Goal: Communication & Community: Participate in discussion

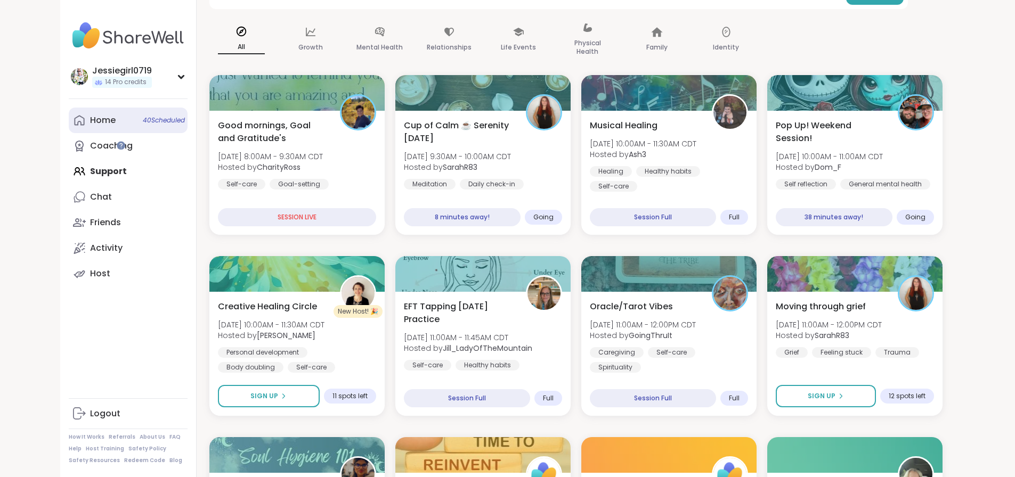
click at [90, 122] on div "Home 40 Scheduled" at bounding box center [103, 121] width 26 height 12
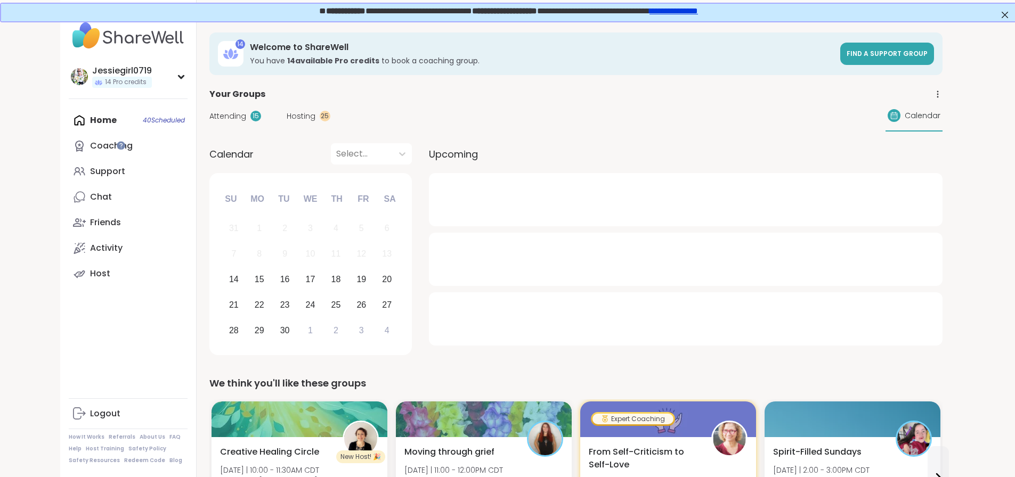
click at [209, 115] on span "Attending" at bounding box center [227, 116] width 37 height 11
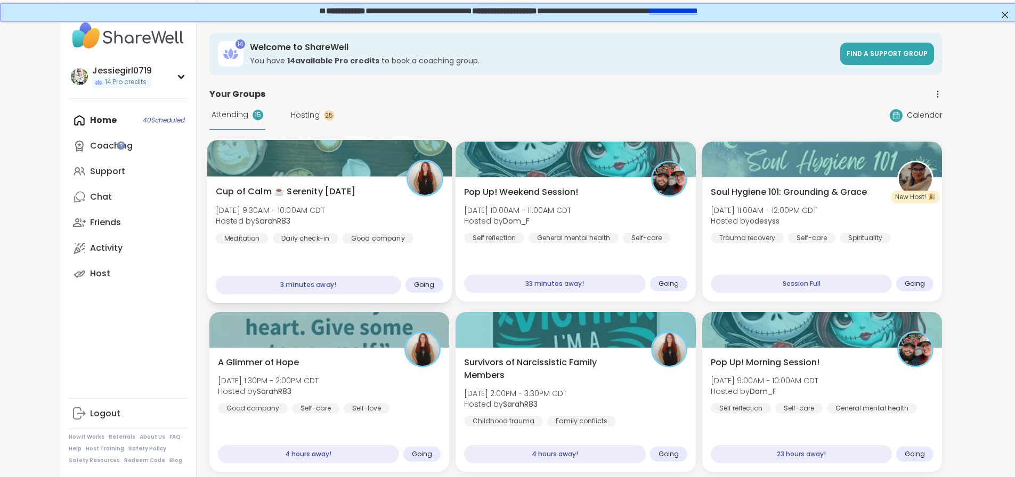
click at [342, 241] on div "Good company" at bounding box center [377, 238] width 71 height 11
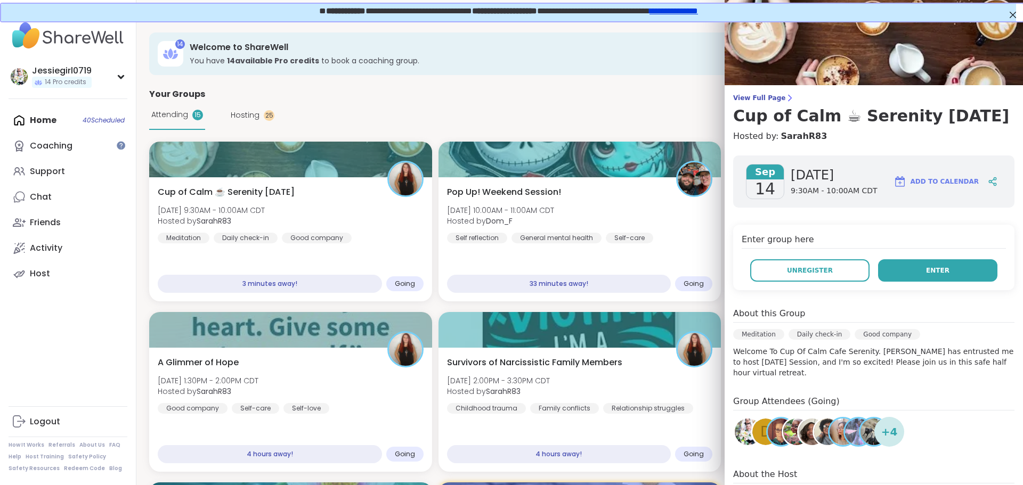
click at [928, 267] on span "Enter" at bounding box center [937, 271] width 23 height 10
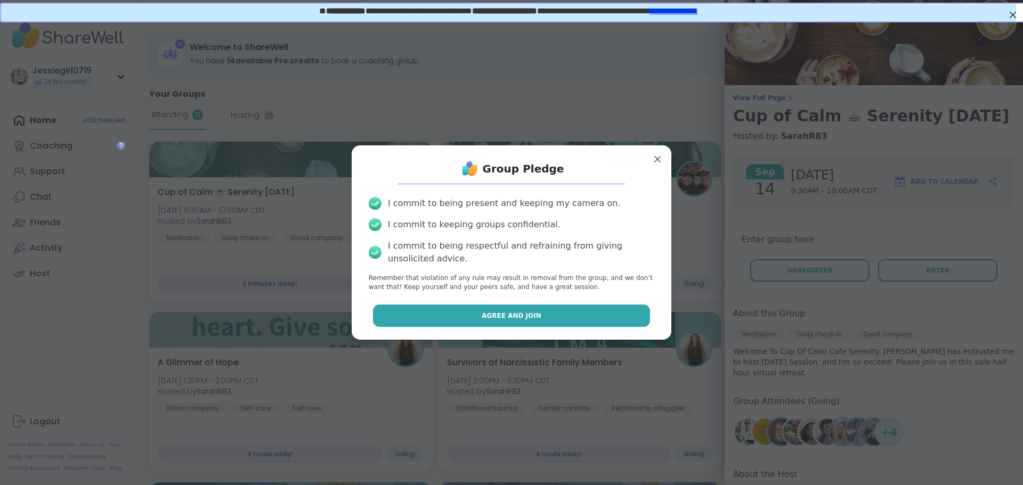
click at [597, 307] on button "Agree and Join" at bounding box center [512, 316] width 278 height 22
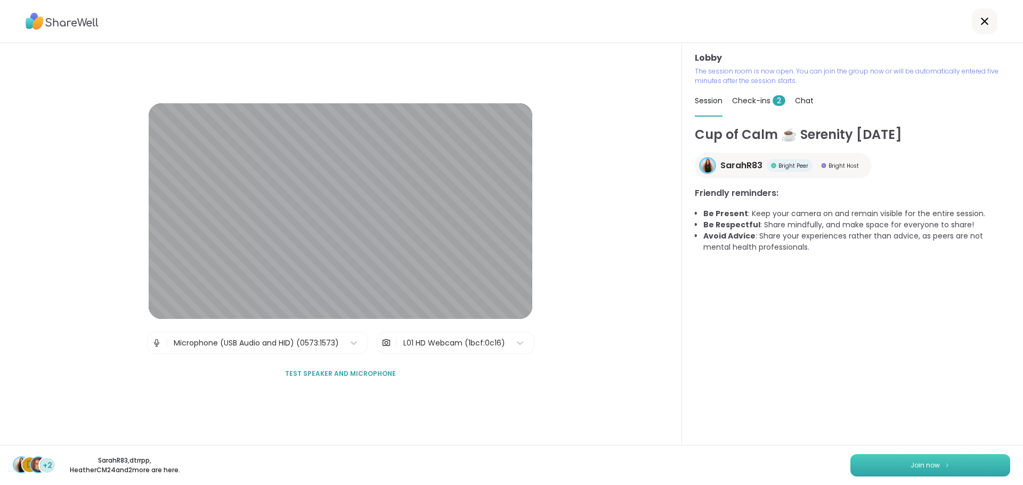
click at [960, 461] on button "Join now" at bounding box center [930, 466] width 160 height 22
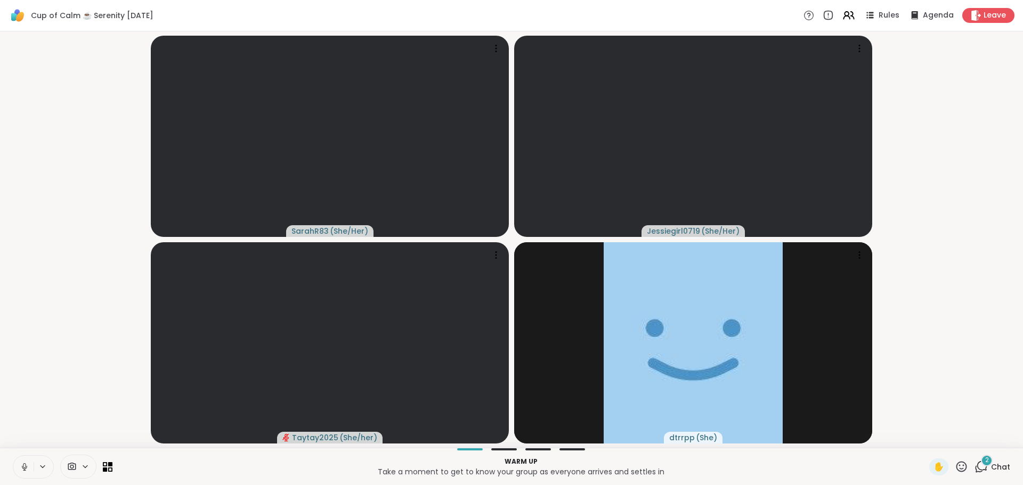
click at [981, 466] on div "2" at bounding box center [987, 461] width 12 height 12
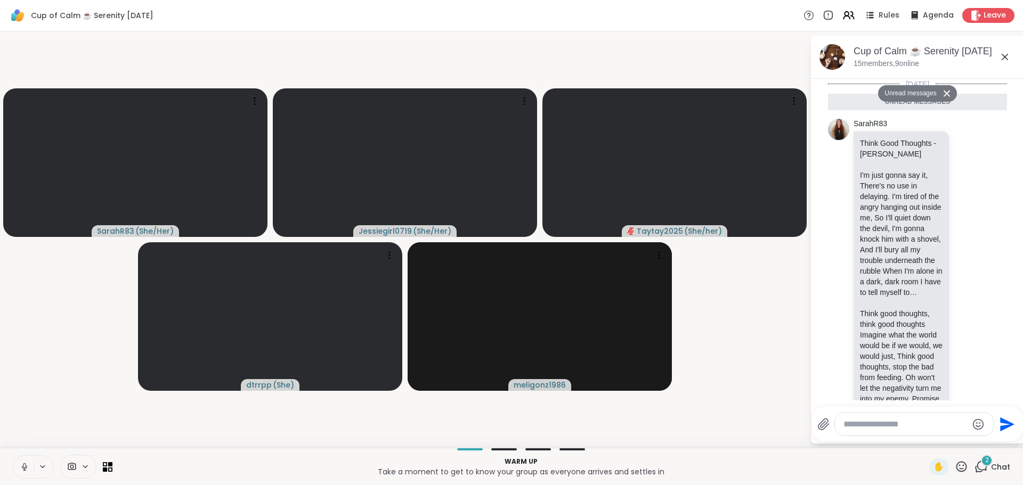
scroll to position [894, 0]
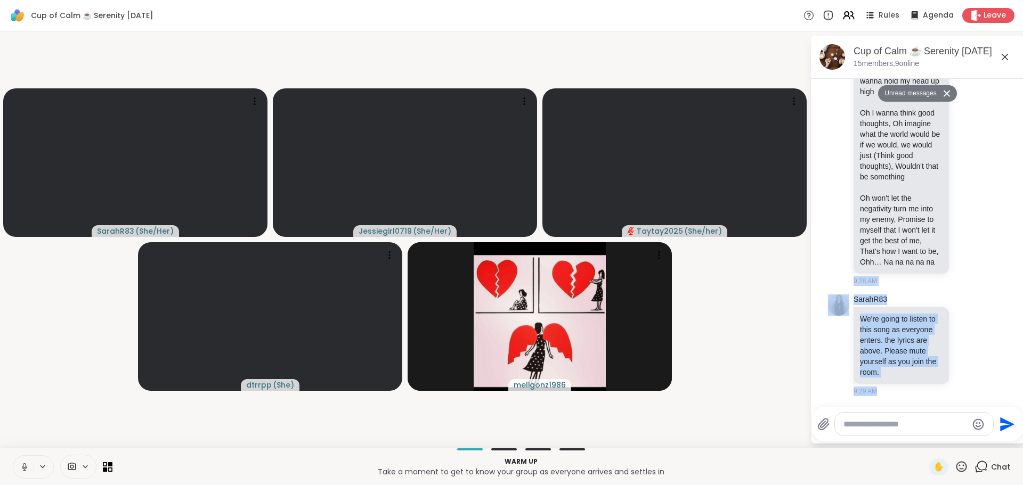
drag, startPoint x: 1007, startPoint y: 366, endPoint x: 1014, endPoint y: 273, distance: 93.0
click at [1014, 273] on div "Today Unread messages SarahR83 Think Good Thoughts - Colbie Caillat I'm just go…" at bounding box center [917, 240] width 213 height 322
click at [998, 313] on li "SarahR83 We're going to listen to this song as everyone enters. the lyrics are …" at bounding box center [917, 345] width 193 height 110
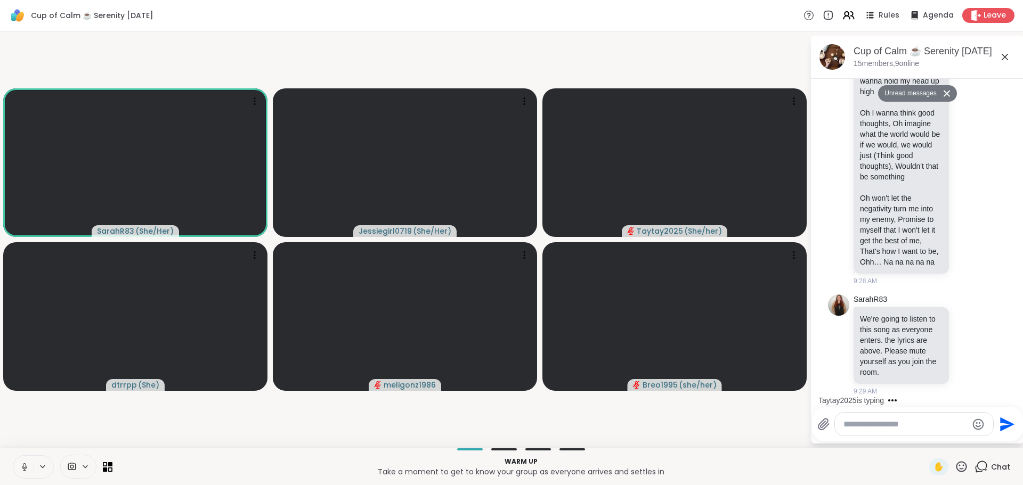
click at [18, 470] on button at bounding box center [23, 467] width 20 height 22
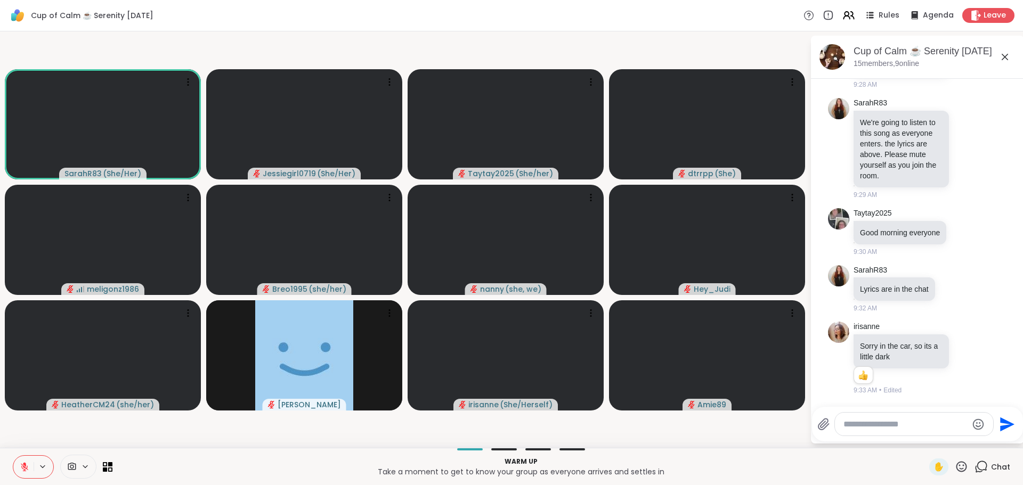
scroll to position [1185, 0]
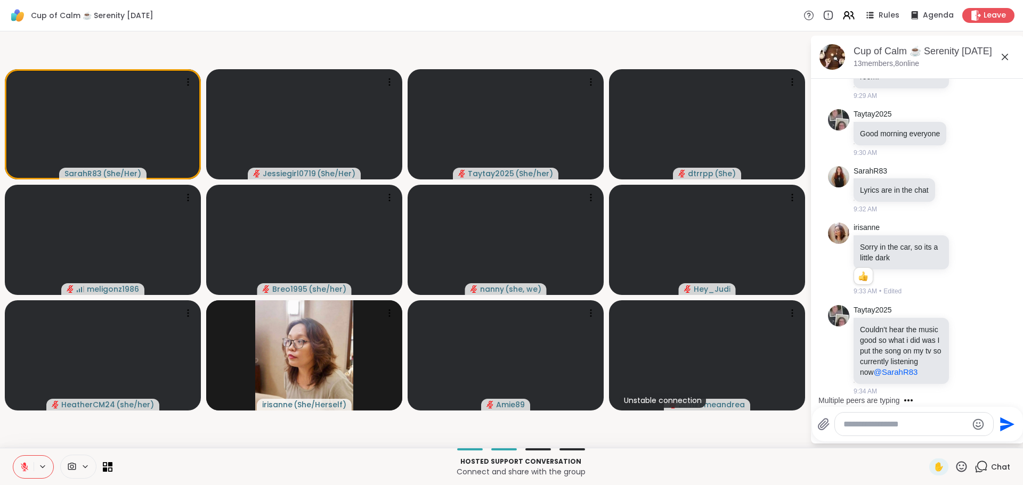
click at [875, 418] on div at bounding box center [914, 424] width 158 height 23
click at [880, 424] on textarea "Type your message" at bounding box center [906, 424] width 124 height 11
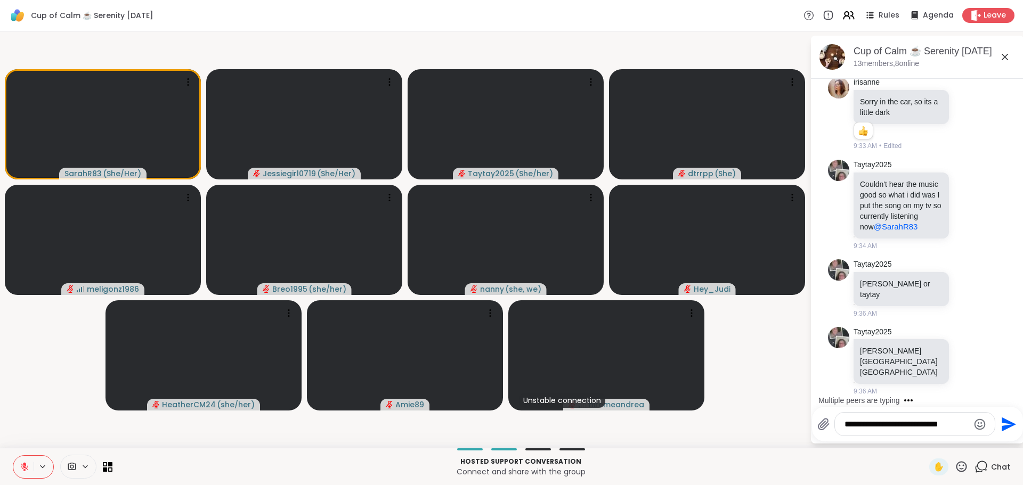
type textarea "**********"
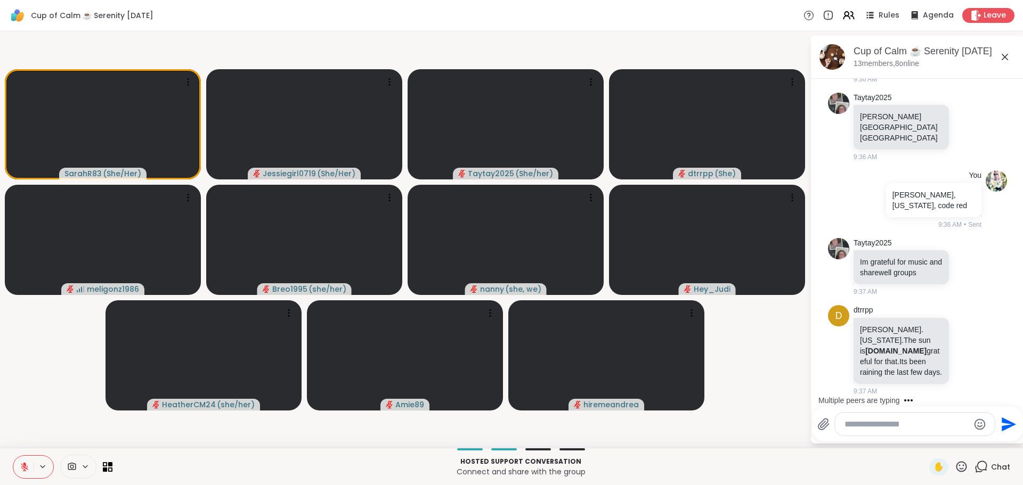
scroll to position [1544, 0]
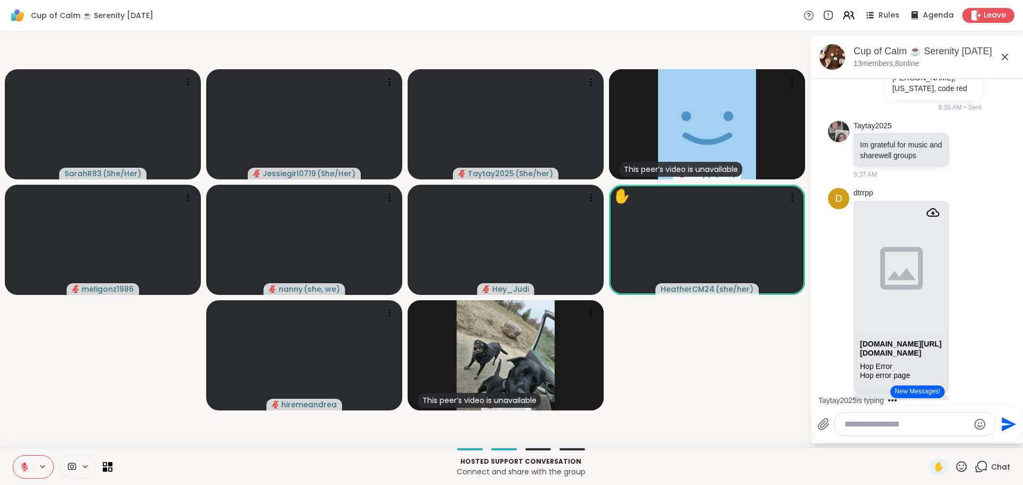
click at [925, 395] on button "New Messages!" at bounding box center [917, 392] width 54 height 13
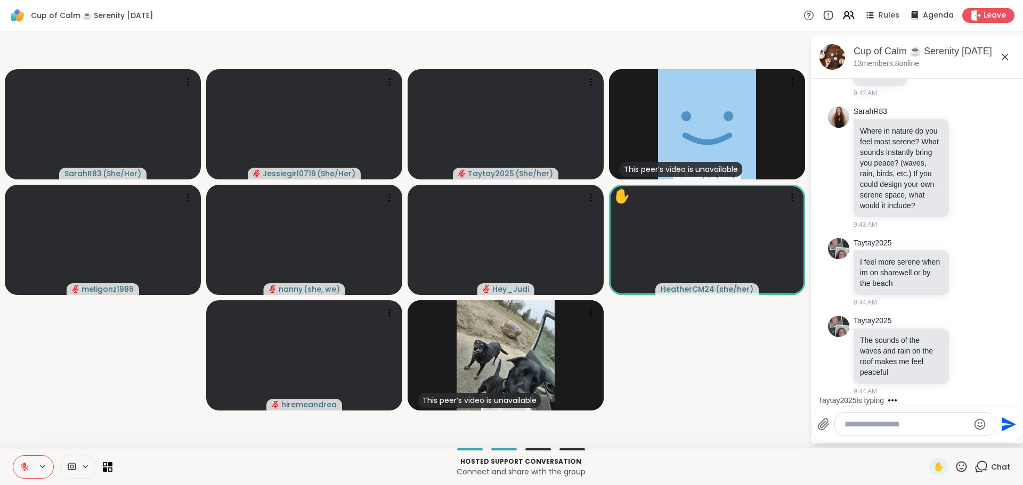
click at [924, 427] on textarea "Type your message" at bounding box center [907, 424] width 124 height 11
type textarea "*"
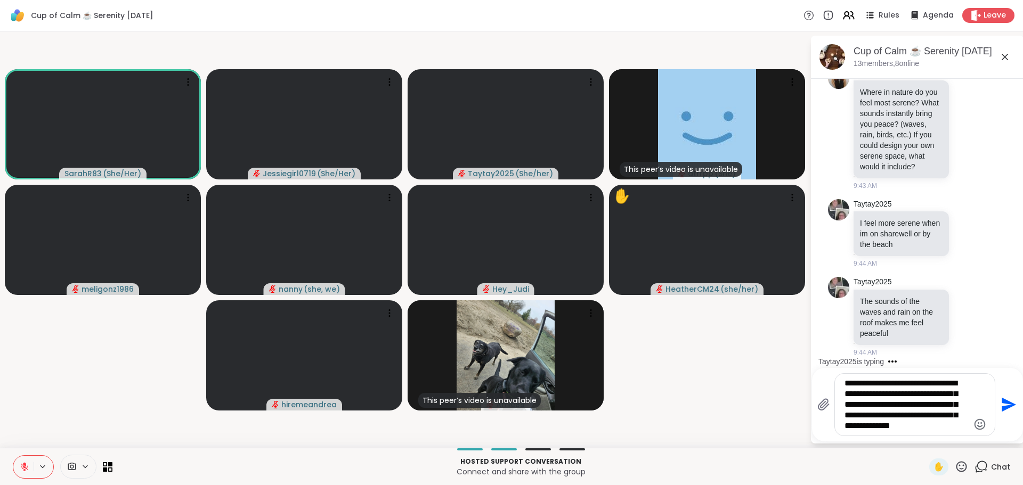
type textarea "**********"
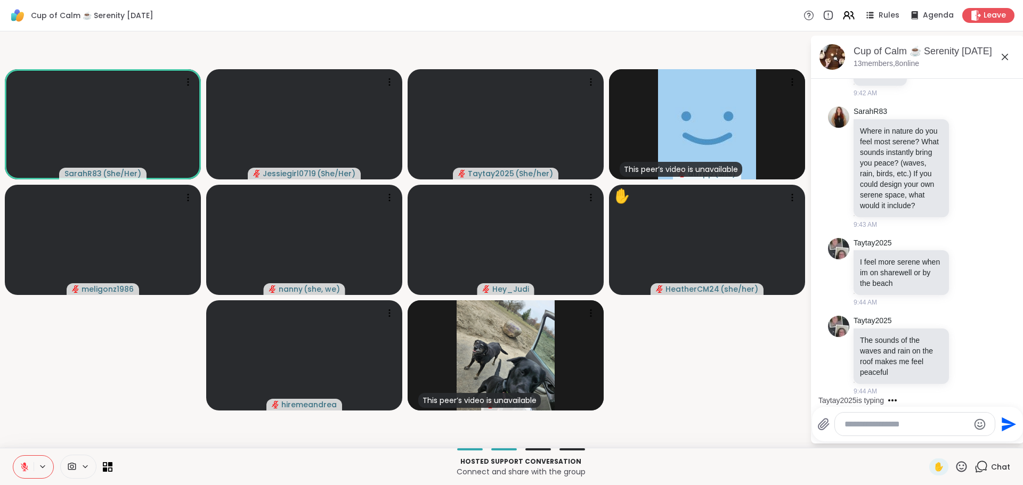
scroll to position [3242, 0]
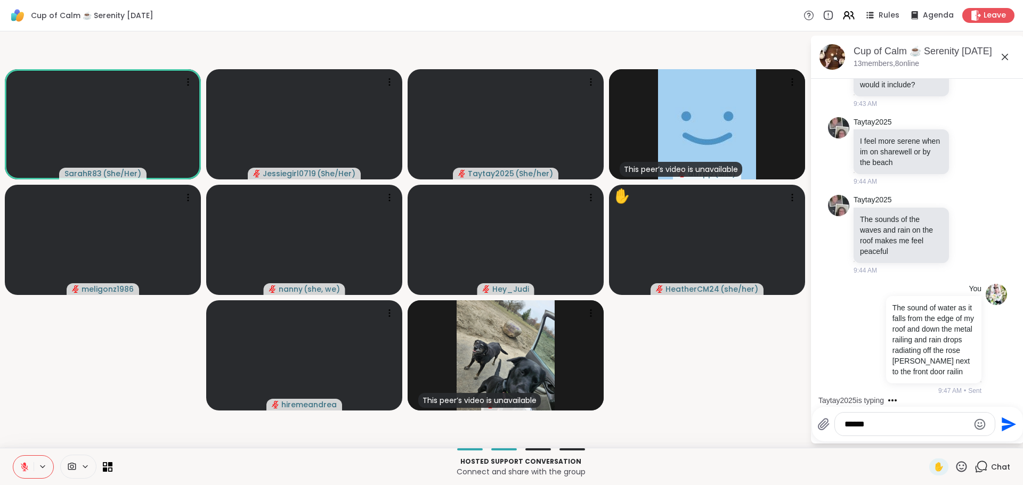
type textarea "*******"
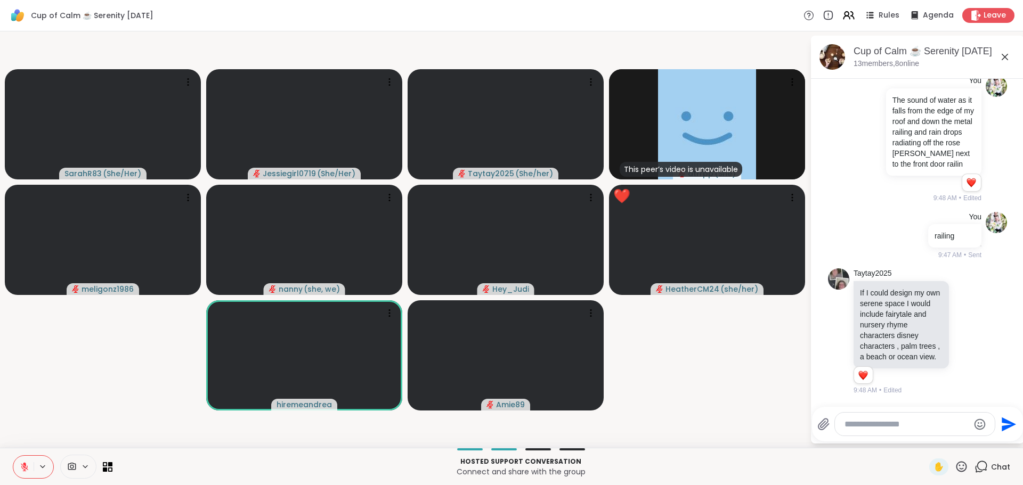
scroll to position [3321, 0]
click at [935, 463] on span "✋" at bounding box center [939, 467] width 11 height 13
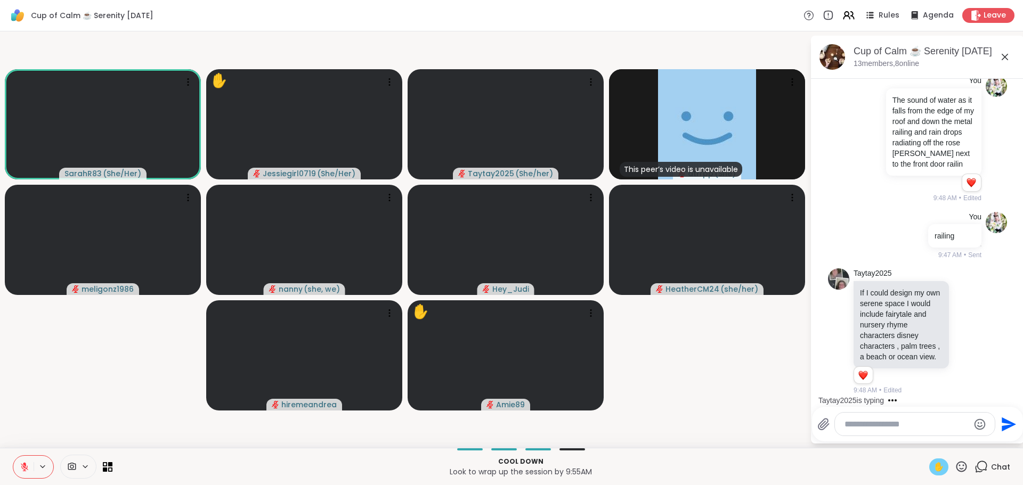
click at [930, 417] on div at bounding box center [915, 424] width 160 height 23
click at [911, 423] on textarea "Type your message" at bounding box center [907, 424] width 124 height 11
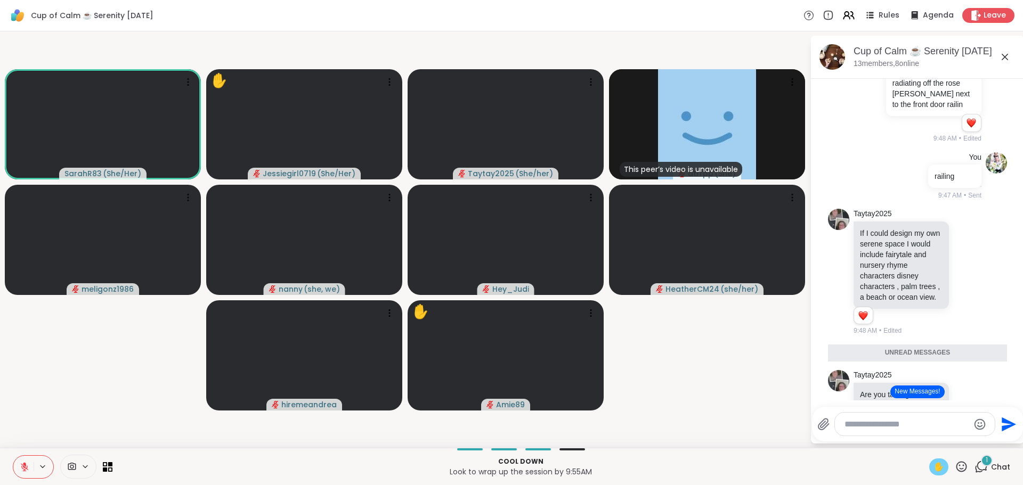
click at [924, 398] on button "New Messages!" at bounding box center [917, 392] width 54 height 13
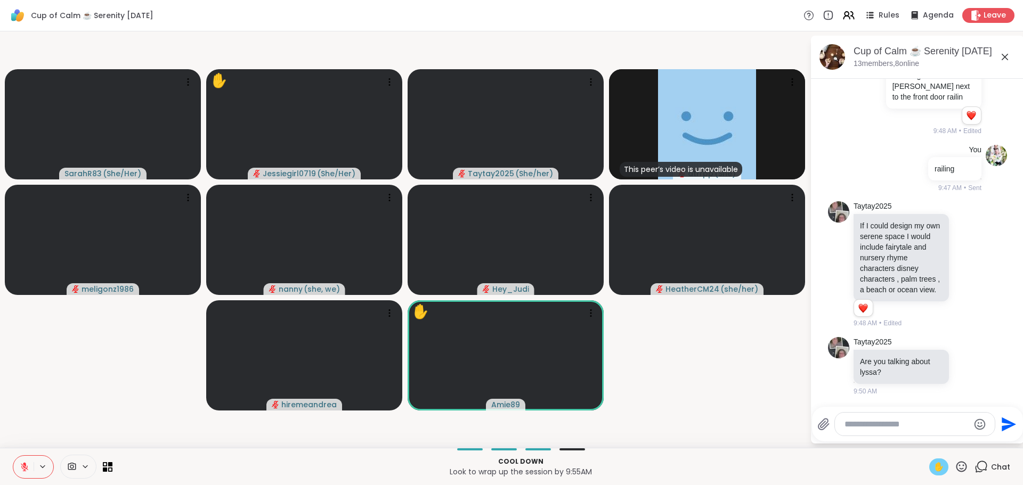
scroll to position [3388, 0]
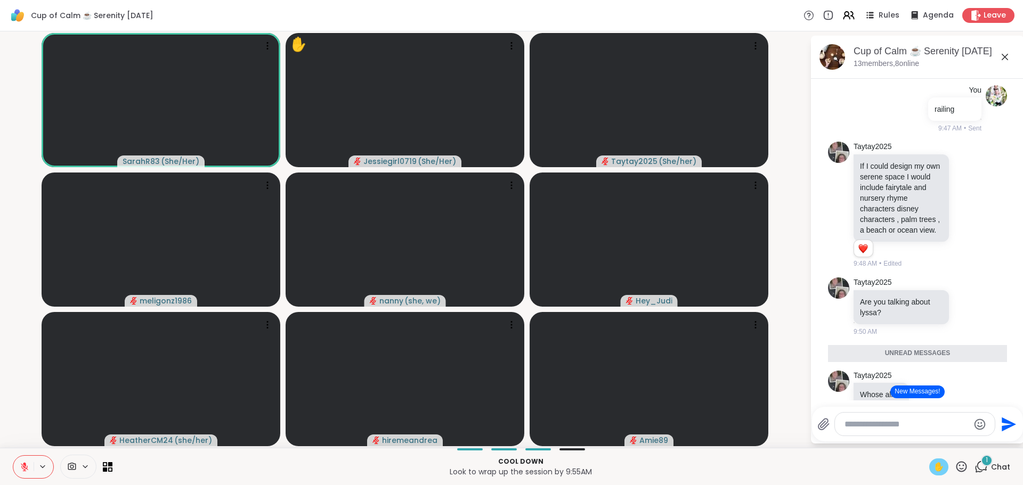
click at [21, 463] on icon at bounding box center [25, 468] width 10 height 10
click at [923, 395] on button "New Messages!" at bounding box center [917, 392] width 54 height 13
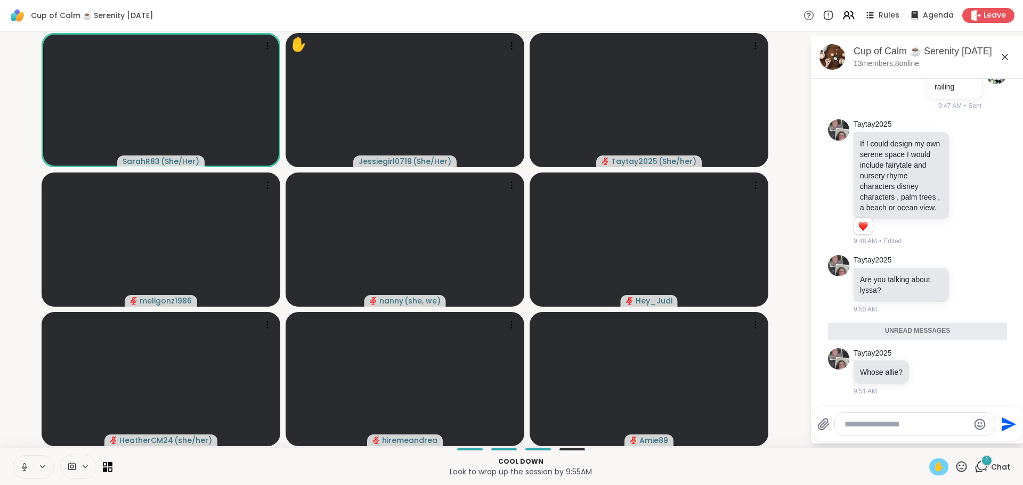
scroll to position [3601, 0]
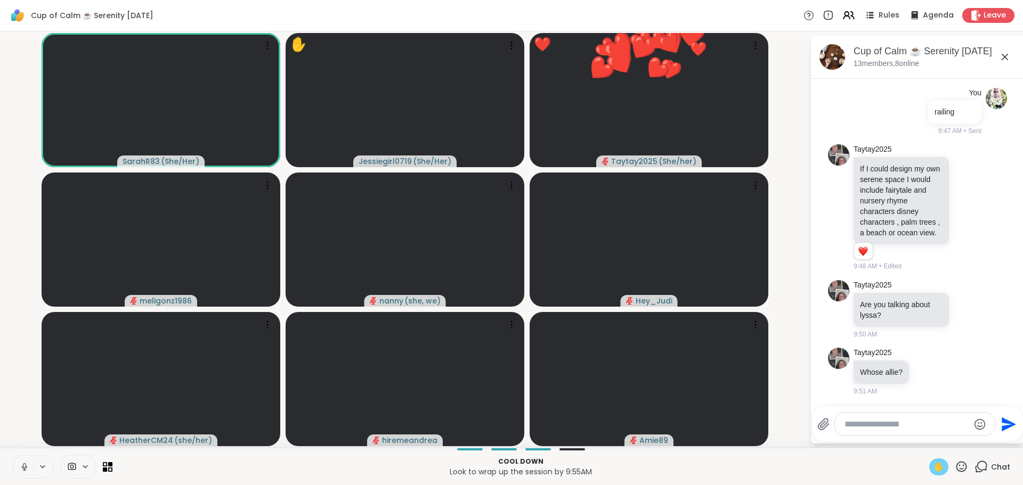
click at [889, 426] on textarea "Type your message" at bounding box center [907, 424] width 124 height 11
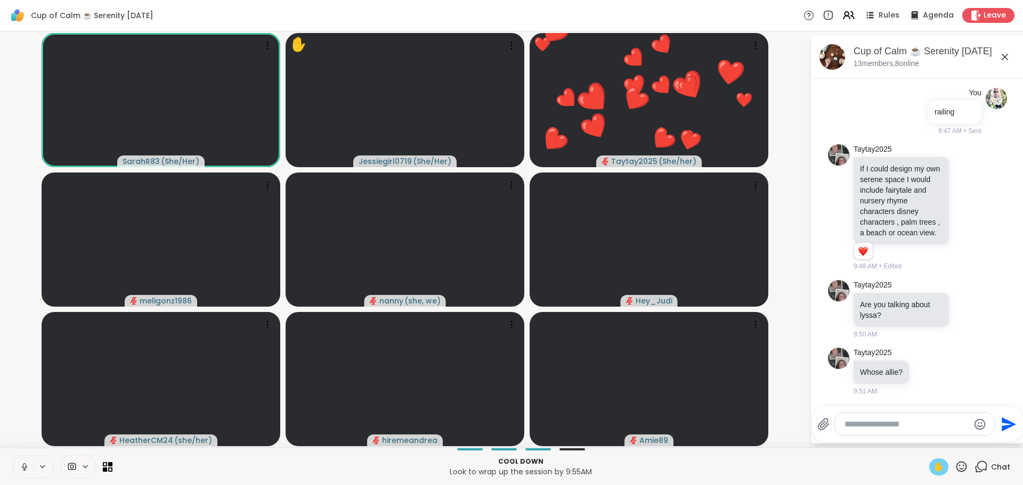
click at [889, 426] on textarea "Type your message" at bounding box center [907, 424] width 124 height 11
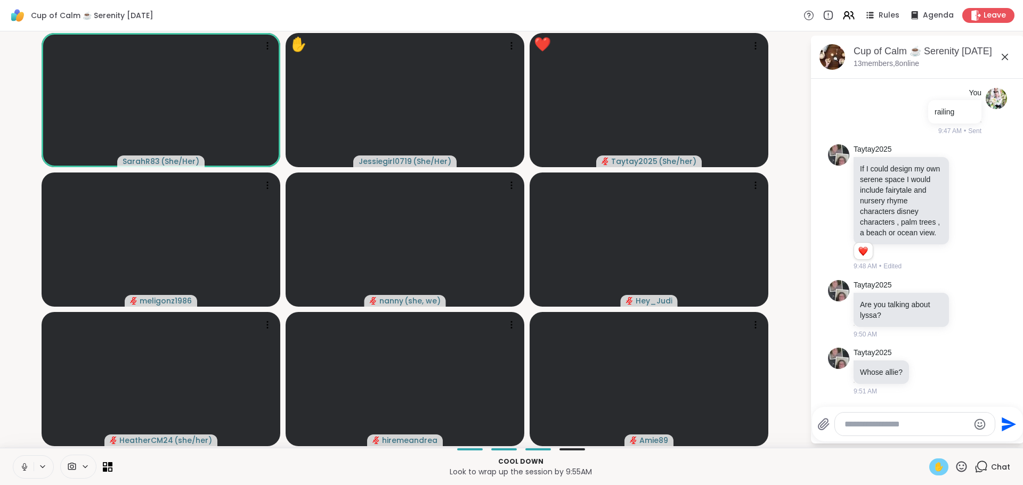
click at [24, 467] on icon at bounding box center [25, 468] width 10 height 10
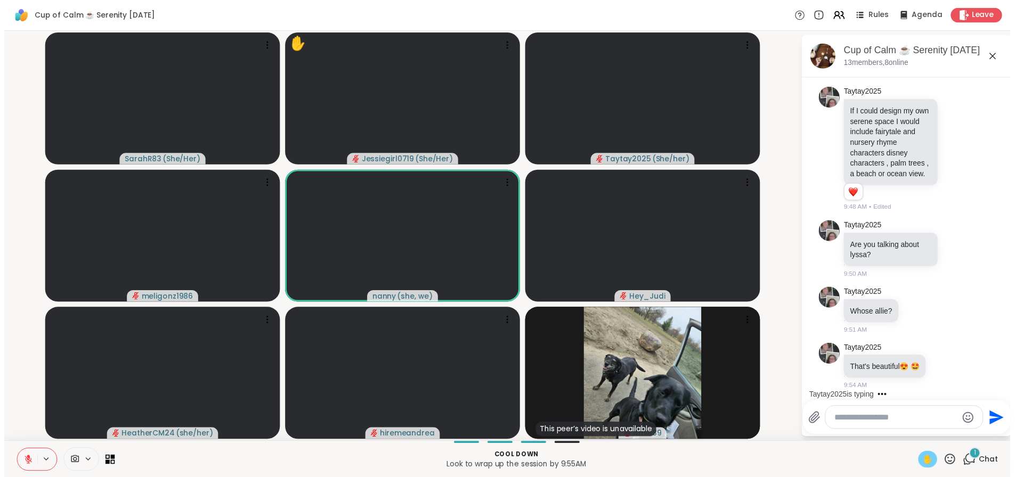
scroll to position [3668, 0]
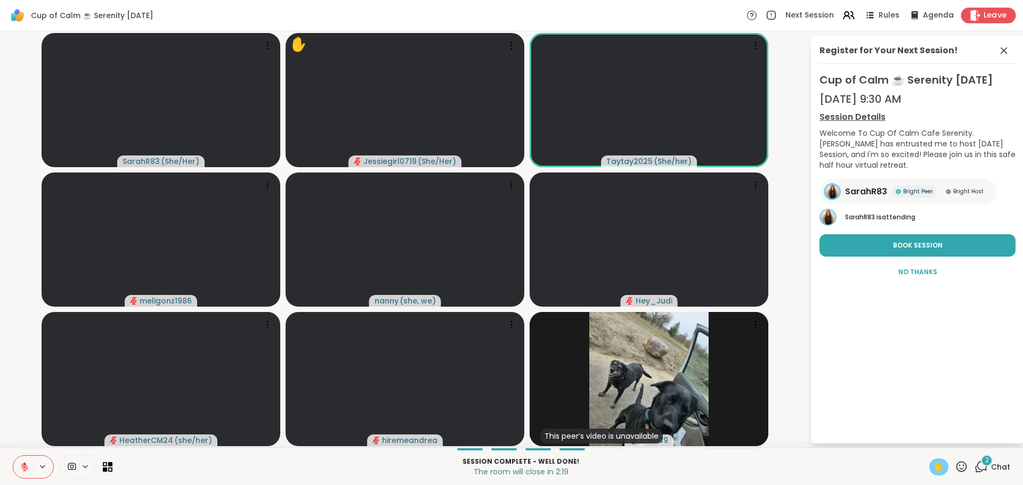
click at [984, 15] on span "Leave" at bounding box center [995, 15] width 23 height 11
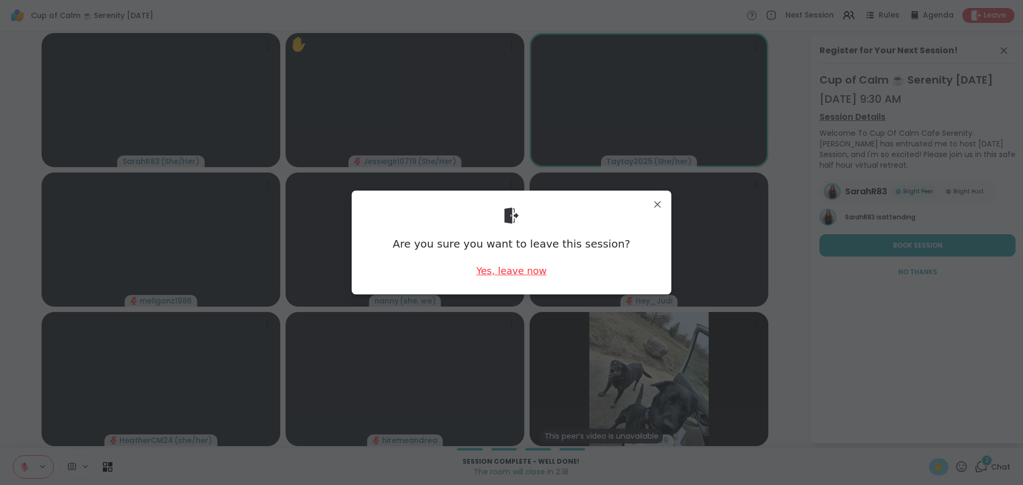
click at [527, 274] on div "Yes, leave now" at bounding box center [511, 270] width 70 height 13
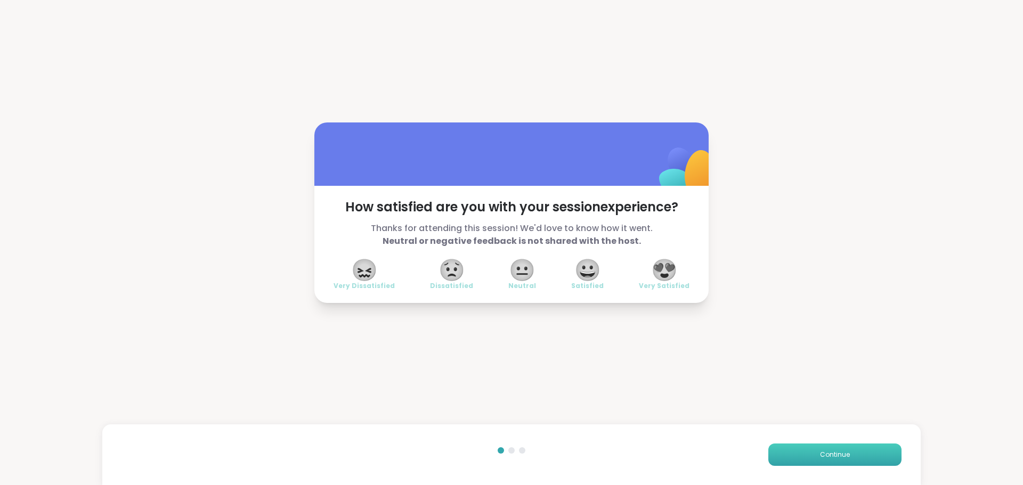
click at [878, 455] on button "Continue" at bounding box center [834, 455] width 133 height 22
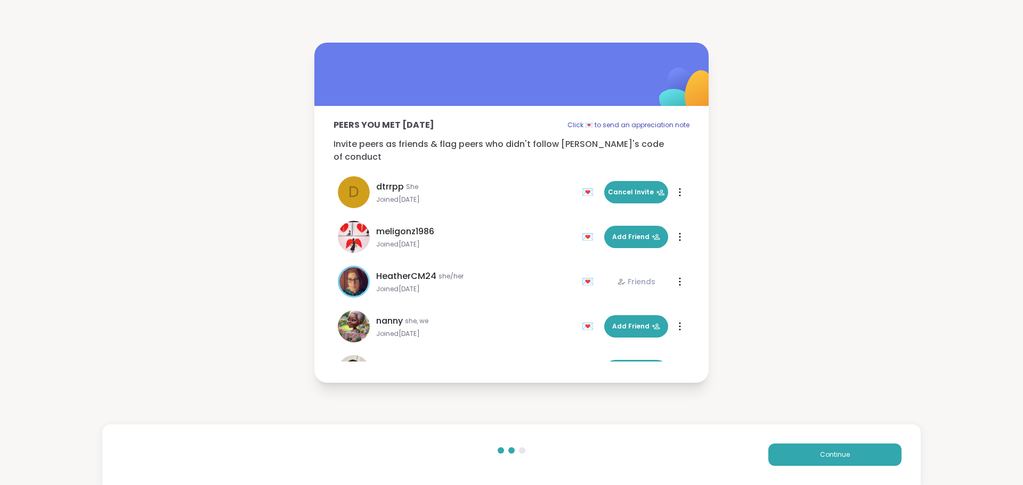
click at [828, 430] on div "Continue" at bounding box center [511, 455] width 818 height 61
click at [832, 442] on div "Continue" at bounding box center [511, 455] width 818 height 61
click at [836, 447] on button "Continue" at bounding box center [834, 455] width 133 height 22
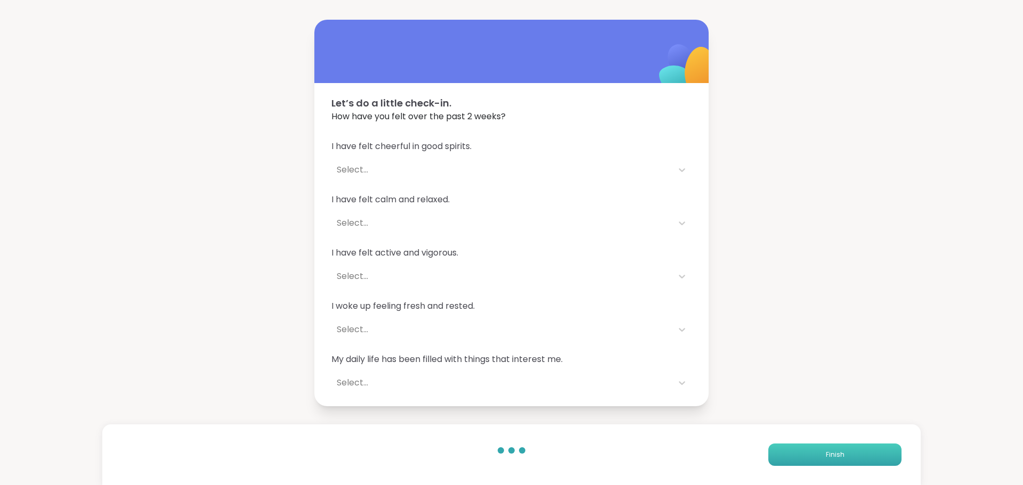
click at [836, 447] on button "Finish" at bounding box center [834, 455] width 133 height 22
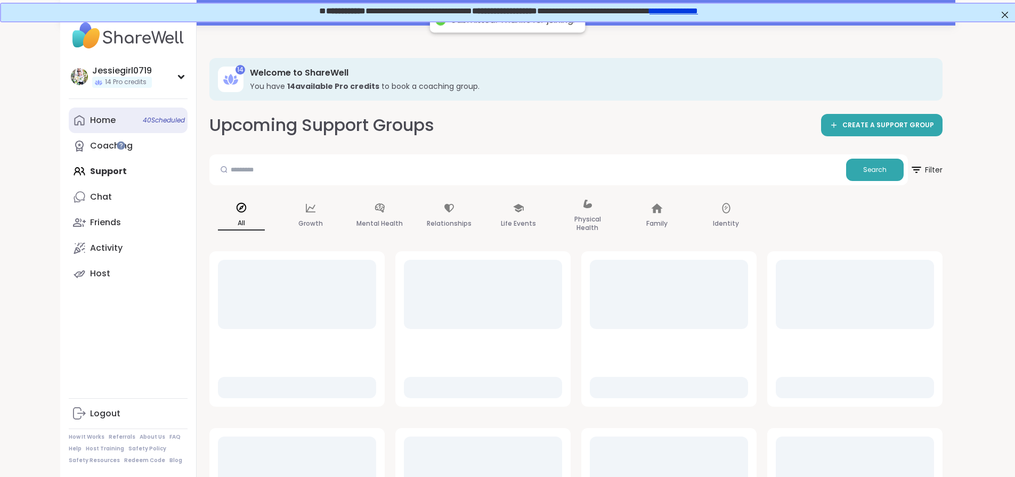
click at [90, 125] on div "Home 40 Scheduled" at bounding box center [103, 121] width 26 height 12
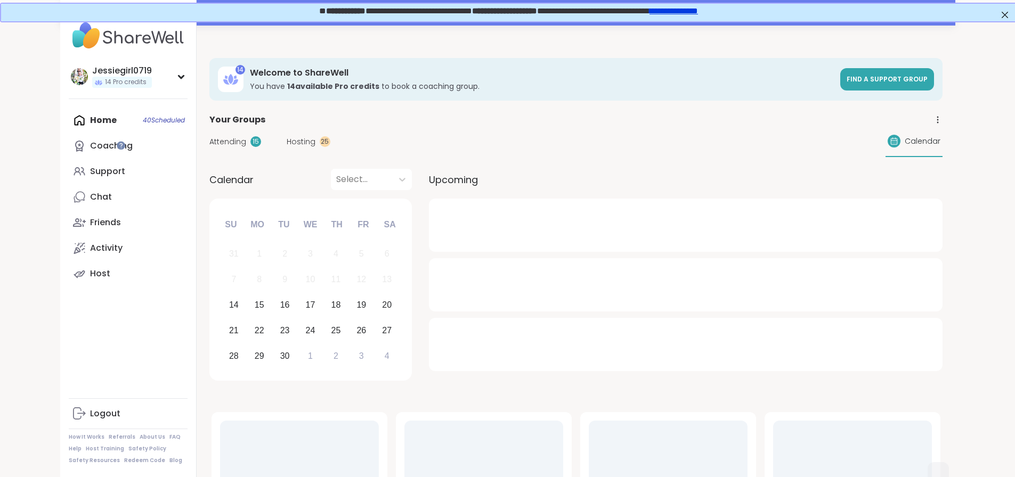
click at [209, 143] on span "Attending" at bounding box center [227, 141] width 37 height 11
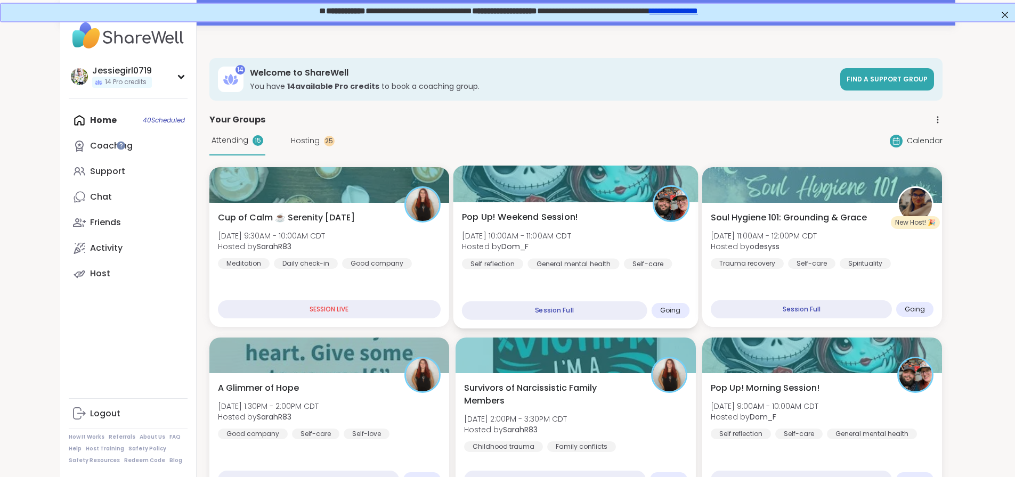
click at [598, 242] on div "Pop Up! Weekend Session! Sun, Sep 14 | 10:00AM - 11:00AM CDT Hosted by Dom_F Se…" at bounding box center [576, 240] width 228 height 59
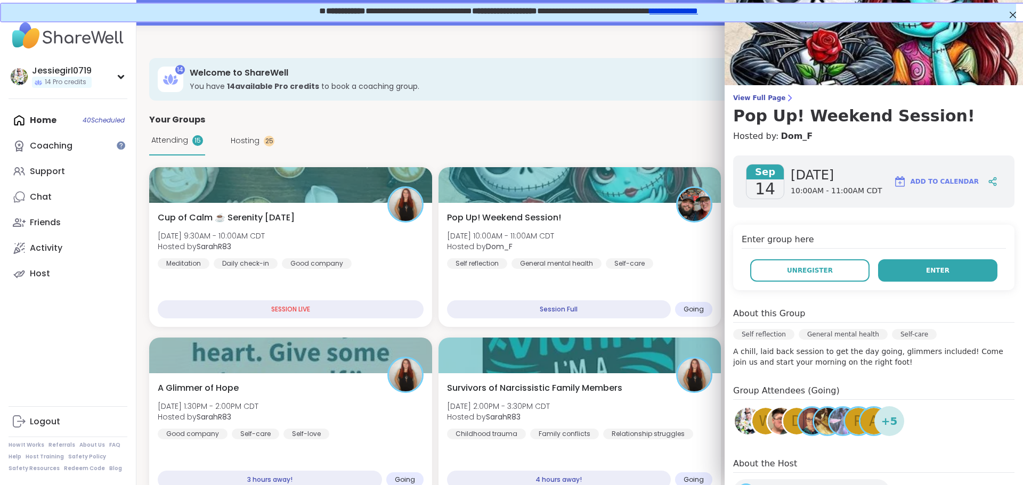
click at [898, 269] on button "Enter" at bounding box center [937, 270] width 119 height 22
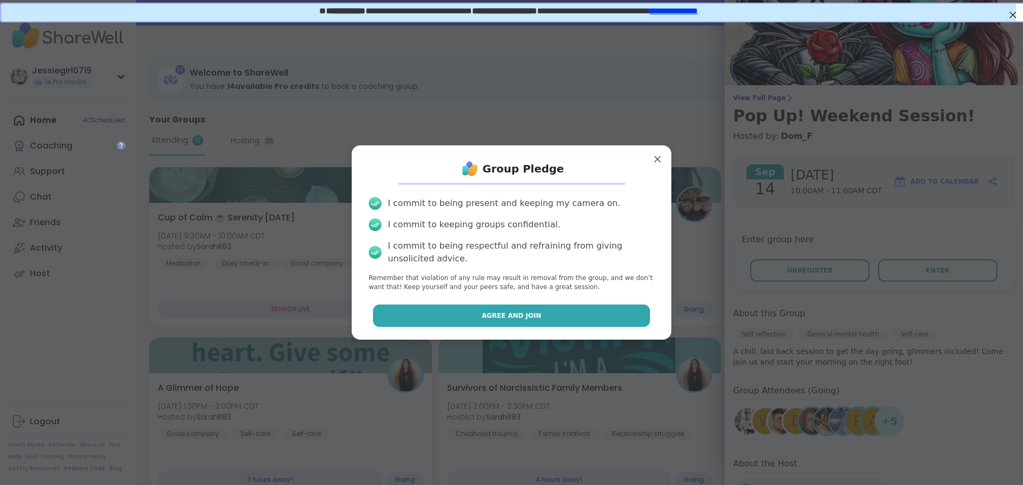
click at [511, 310] on button "Agree and Join" at bounding box center [512, 316] width 278 height 22
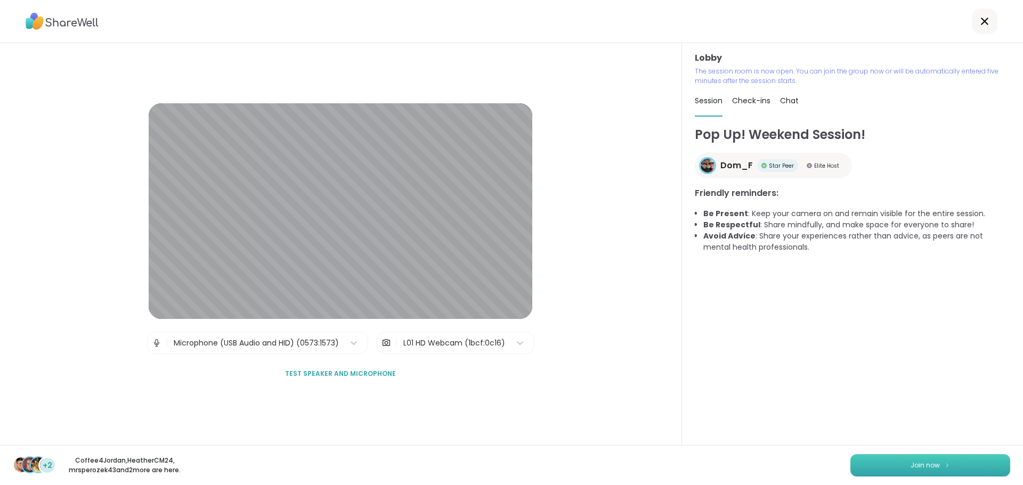
click at [875, 467] on button "Join now" at bounding box center [930, 466] width 160 height 22
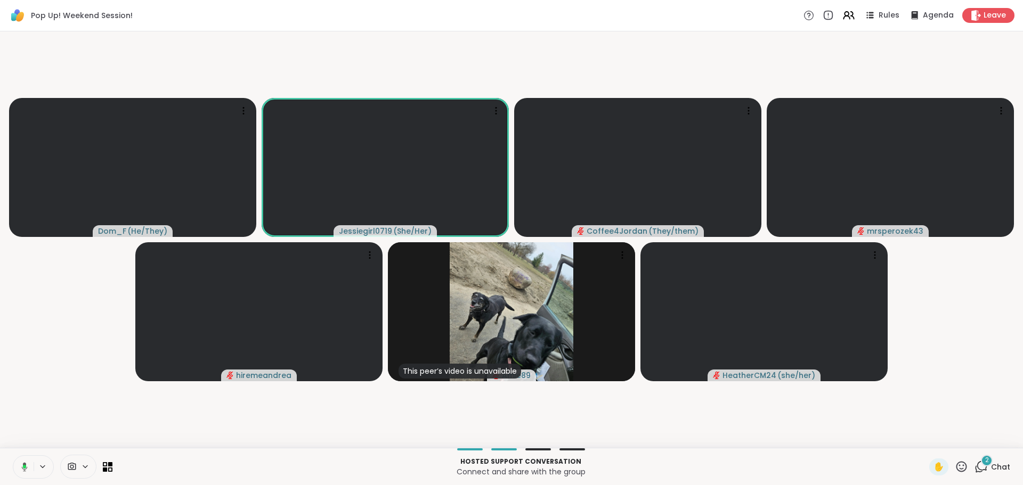
click at [985, 464] on span "2" at bounding box center [987, 460] width 4 height 9
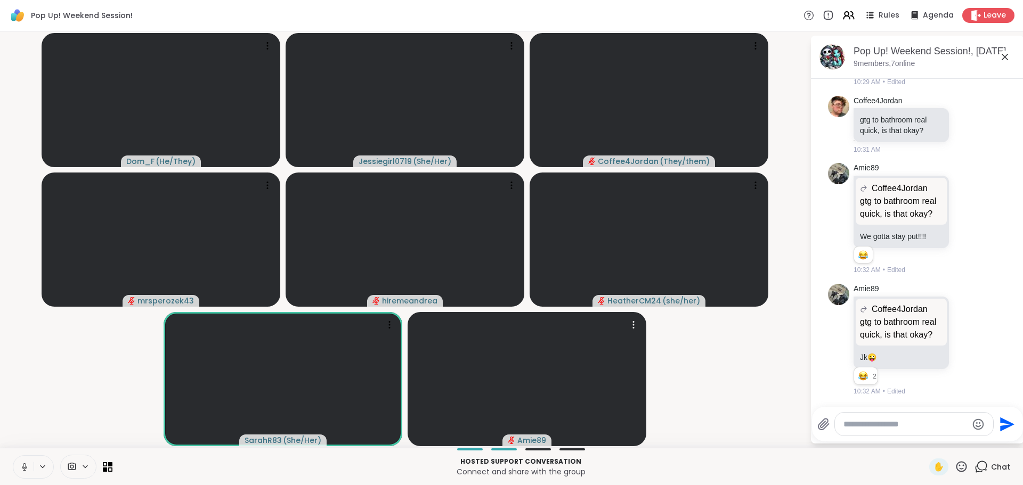
scroll to position [513, 0]
click at [30, 466] on button at bounding box center [23, 467] width 20 height 22
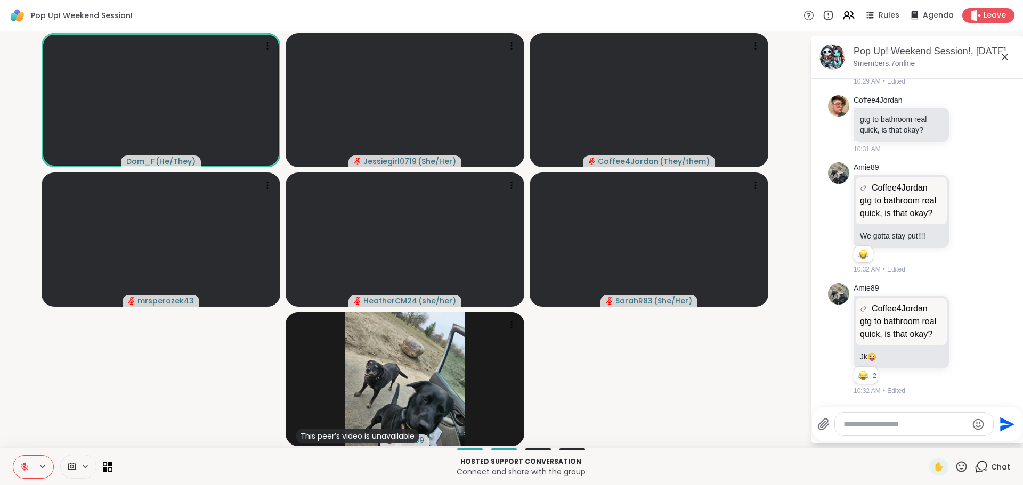
click at [21, 469] on icon at bounding box center [25, 468] width 10 height 10
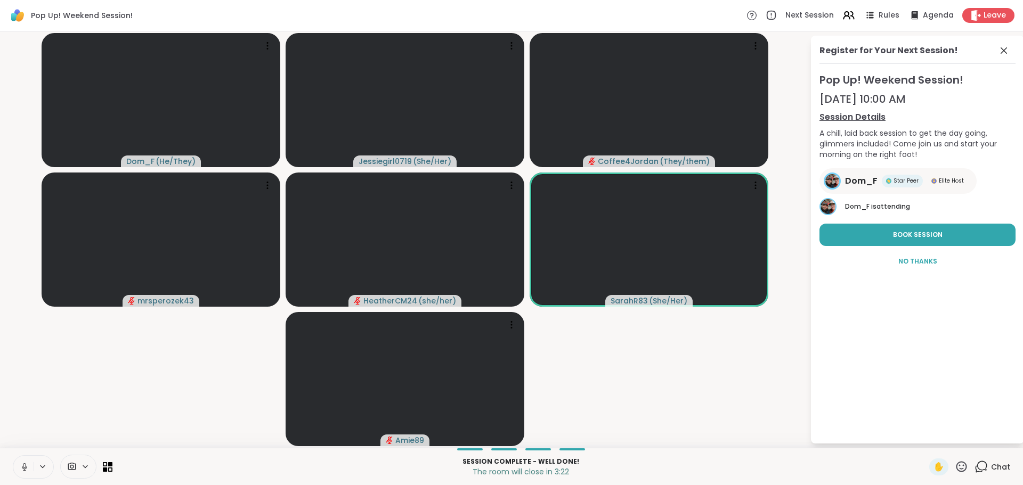
click at [701, 411] on video-player-container "Dom_F ( He/They ) Jessiegirl0719 ( She/Her ) Coffee4Jordan ( They/them ) mrsper…" at bounding box center [404, 240] width 797 height 408
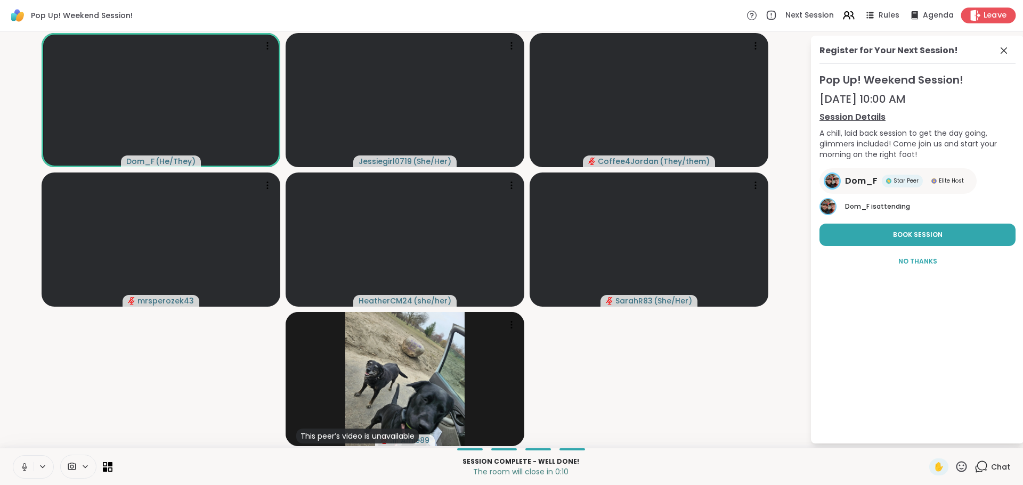
click at [983, 9] on div "Leave" at bounding box center [988, 14] width 55 height 15
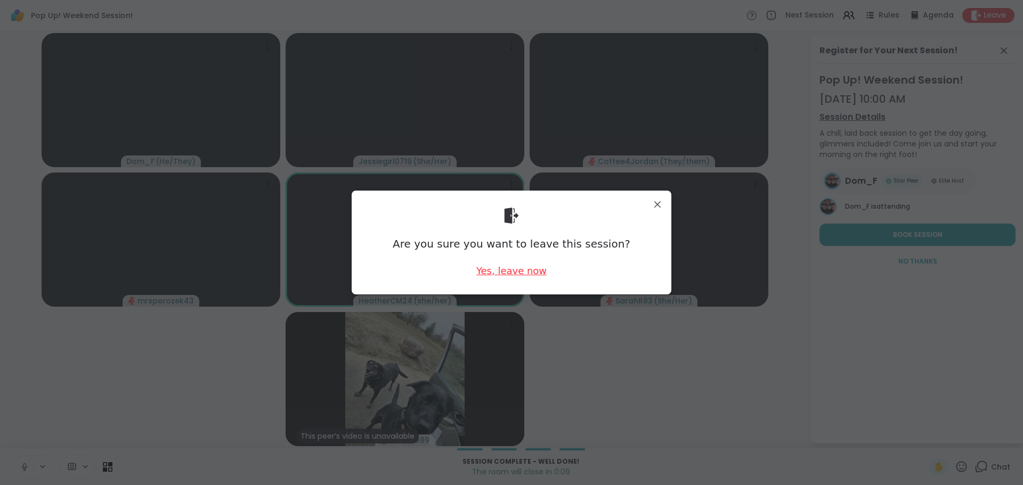
click at [520, 269] on div "Yes, leave now" at bounding box center [511, 270] width 70 height 13
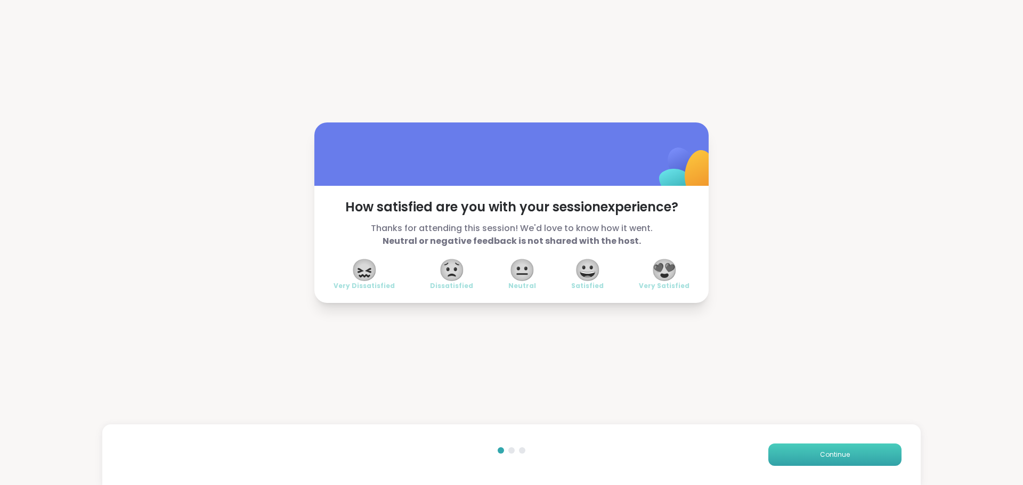
click at [851, 465] on button "Continue" at bounding box center [834, 455] width 133 height 22
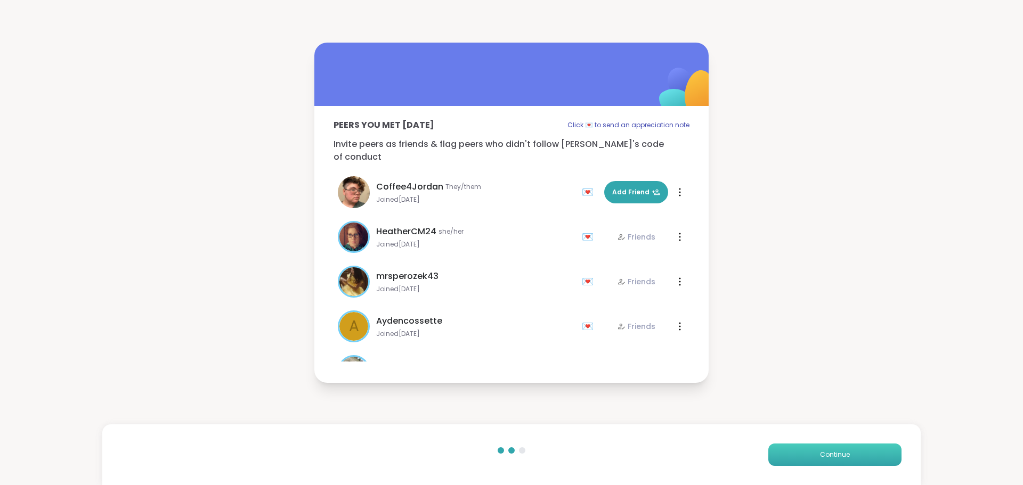
click at [851, 465] on button "Continue" at bounding box center [834, 455] width 133 height 22
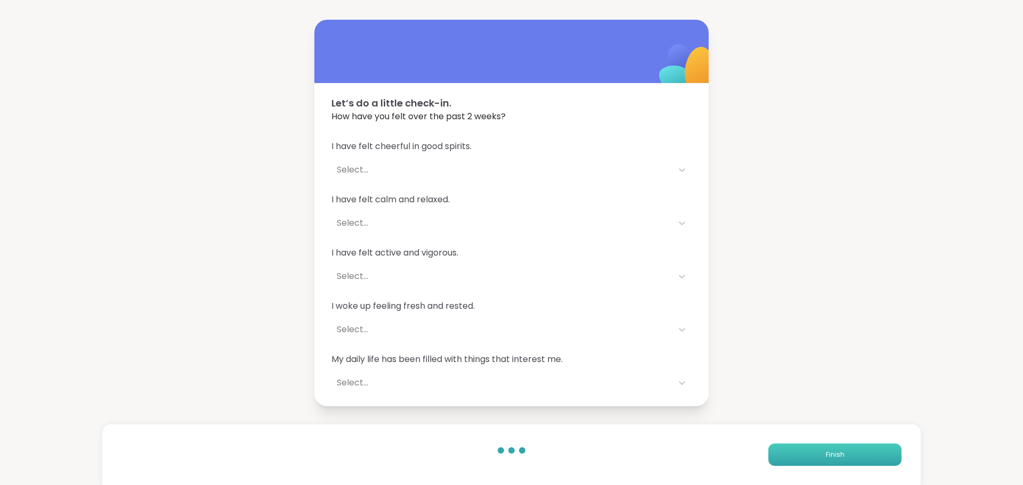
click at [851, 465] on button "Finish" at bounding box center [834, 455] width 133 height 22
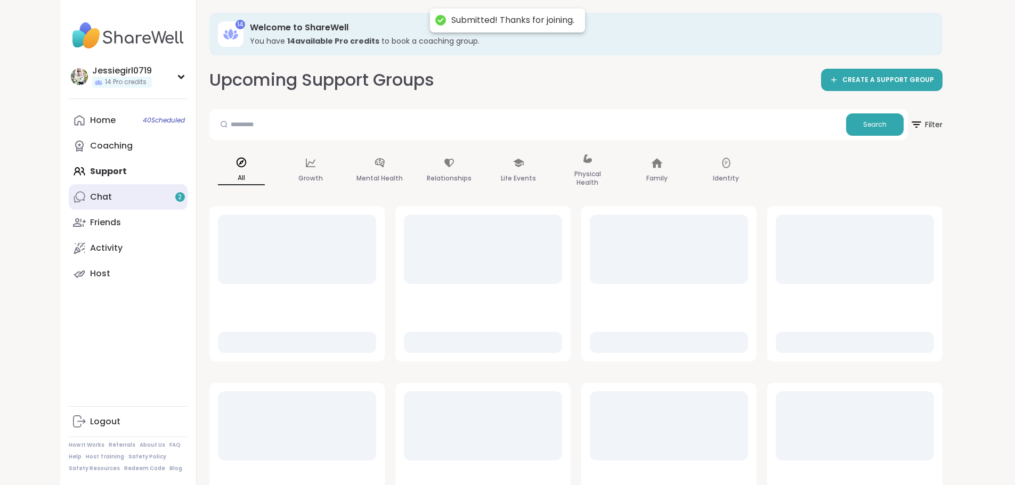
click at [90, 198] on div "Chat 2" at bounding box center [101, 197] width 22 height 12
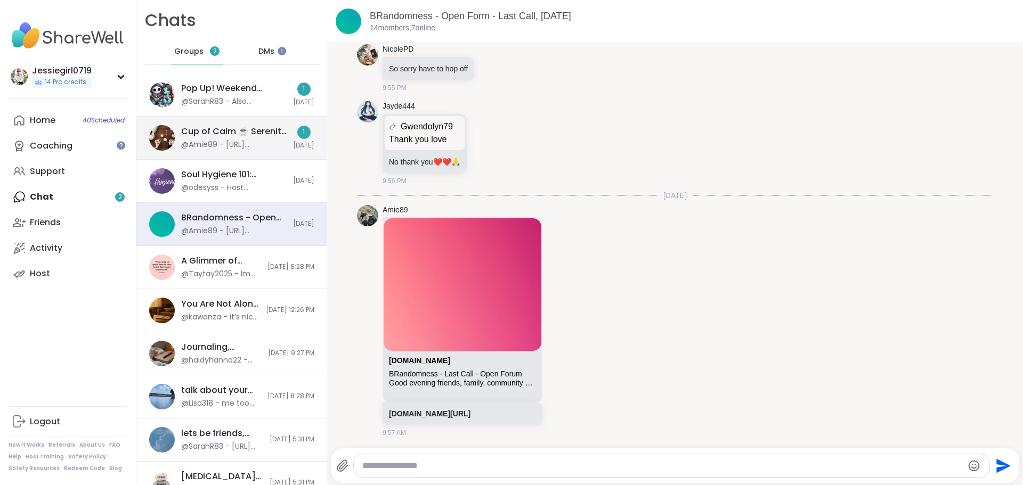
click at [229, 131] on div "Cup of Calm ☕ Serenity [DATE]" at bounding box center [234, 132] width 106 height 12
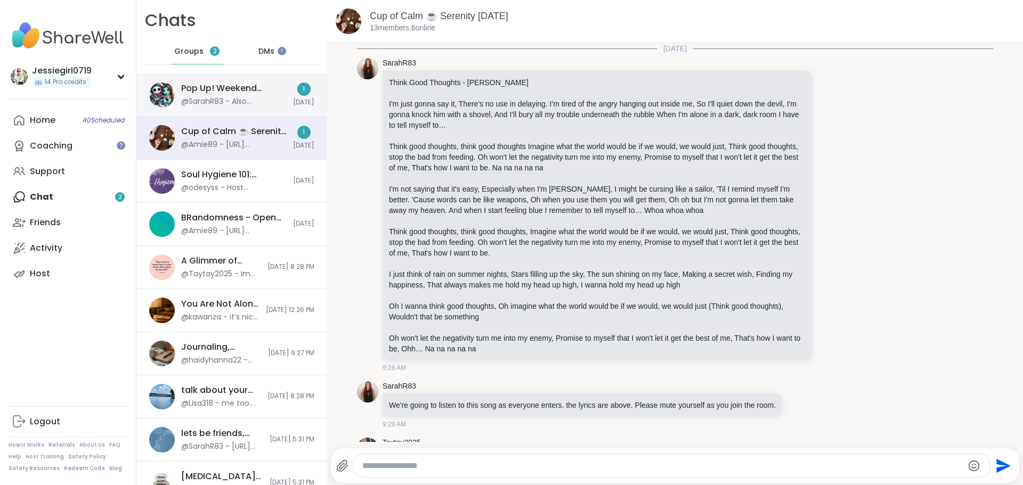
scroll to position [2763, 0]
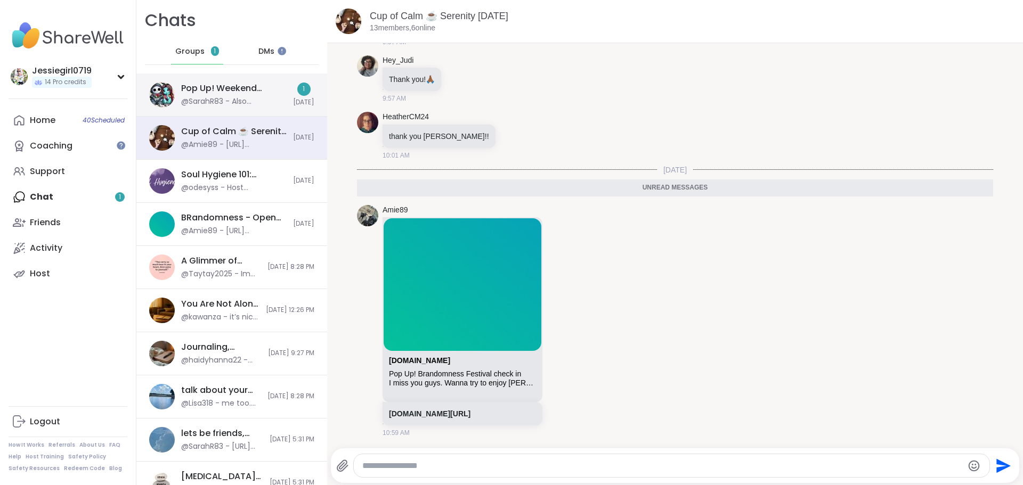
click at [218, 92] on div "Pop Up! Weekend Session!, [DATE]" at bounding box center [234, 89] width 106 height 12
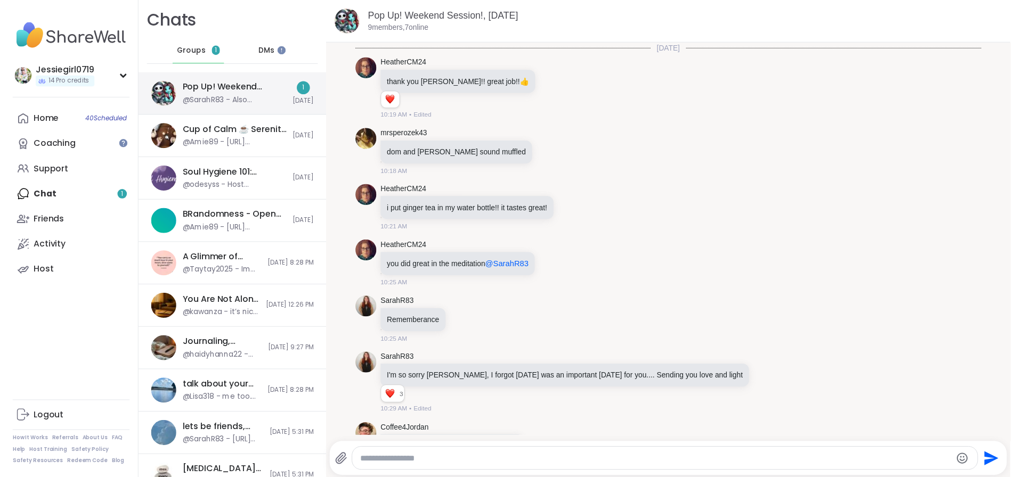
scroll to position [590, 0]
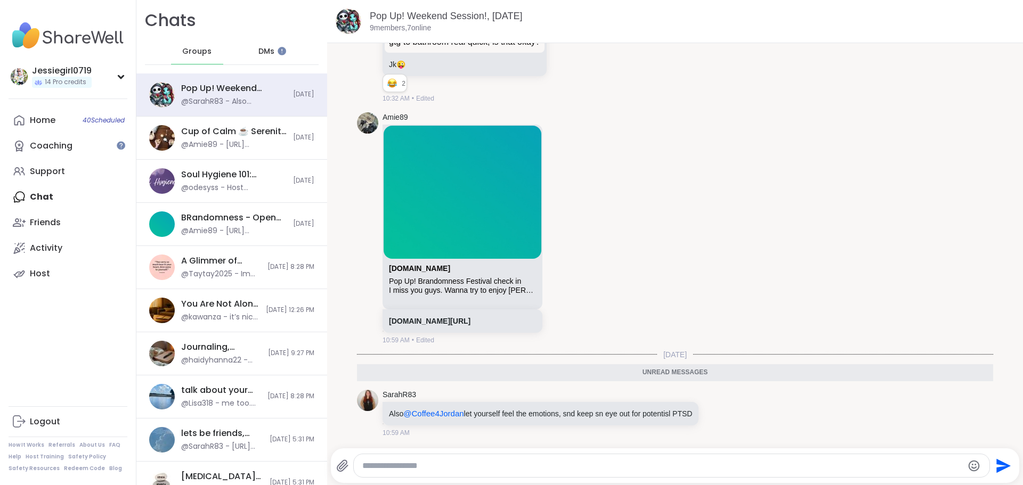
click at [467, 467] on textarea "Type your message" at bounding box center [662, 466] width 601 height 11
click at [39, 117] on div "Home 40 Scheduled" at bounding box center [43, 121] width 26 height 12
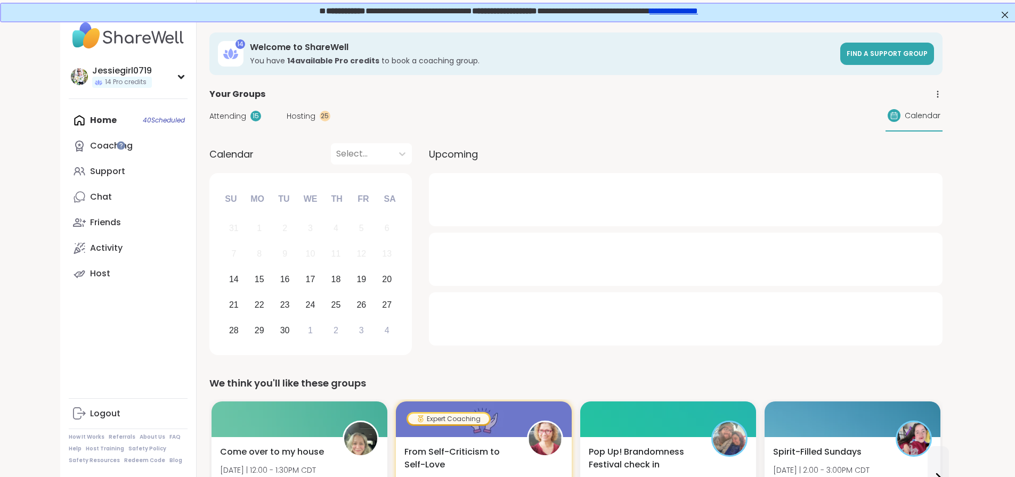
click at [209, 113] on span "Attending" at bounding box center [227, 116] width 37 height 11
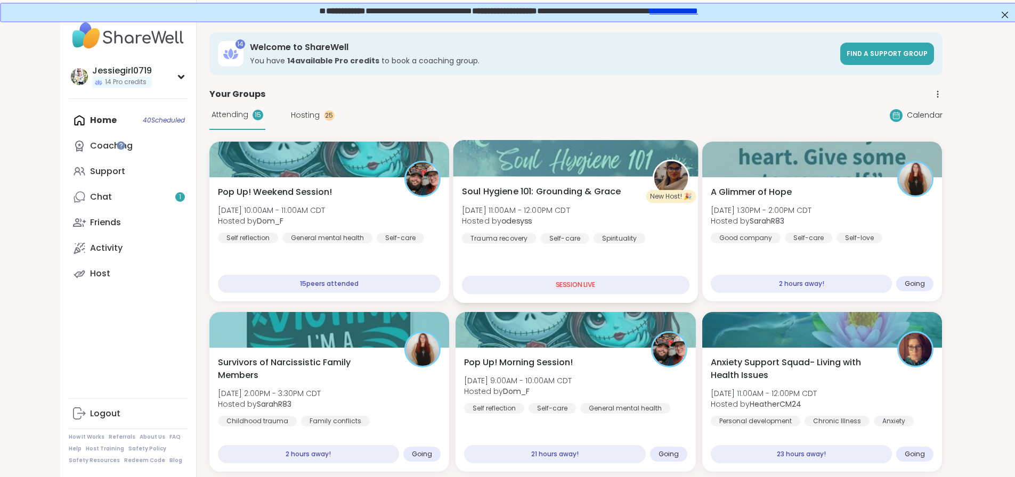
click at [628, 222] on div "Soul Hygiene 101: Grounding & Grace Sun, Sep 14 | 11:00AM - 12:00PM CDT Hosted …" at bounding box center [576, 214] width 228 height 59
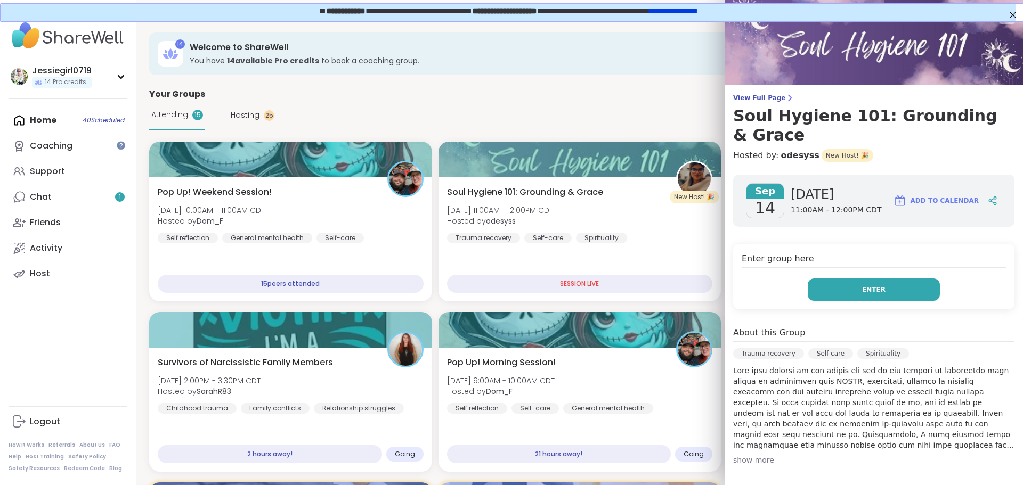
click at [865, 285] on span "Enter" at bounding box center [873, 290] width 23 height 10
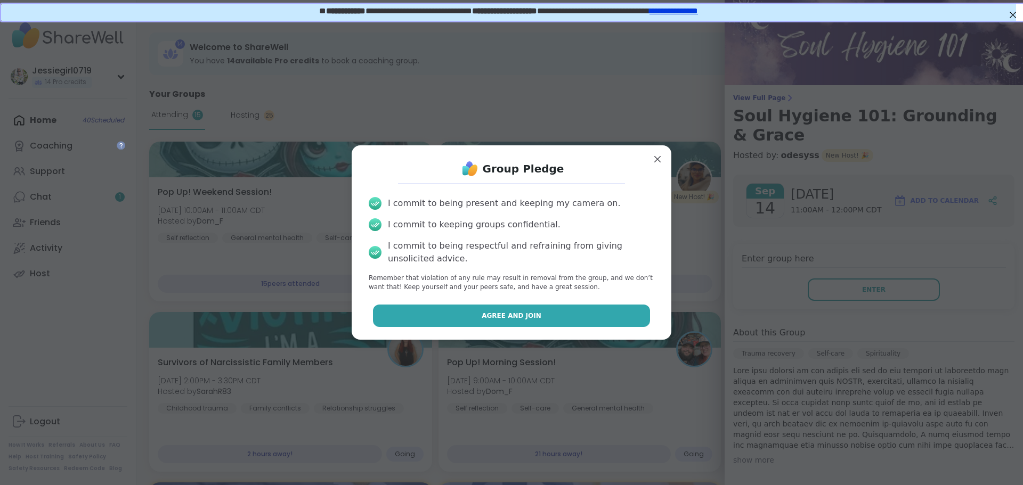
click at [589, 319] on button "Agree and Join" at bounding box center [512, 316] width 278 height 22
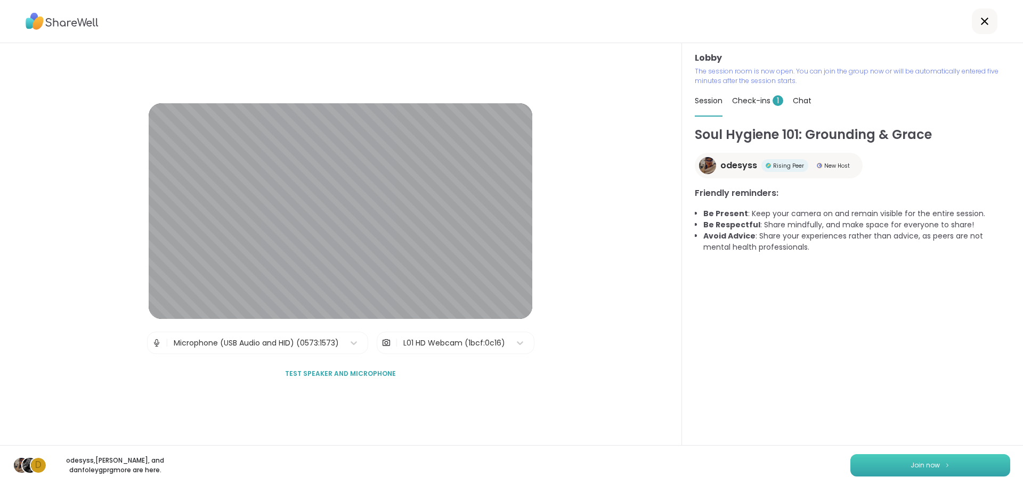
click at [951, 462] on button "Join now" at bounding box center [930, 466] width 160 height 22
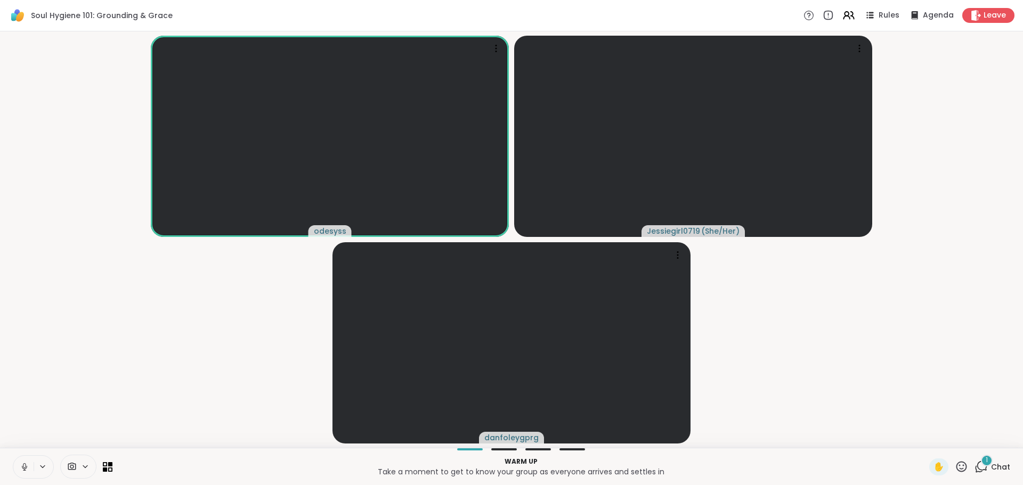
click at [981, 465] on div "1" at bounding box center [987, 461] width 12 height 12
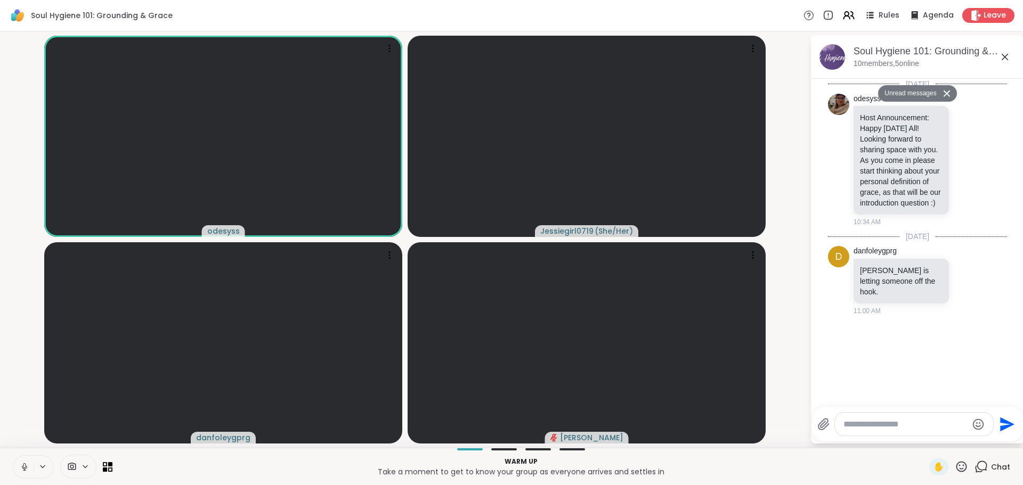
click at [887, 429] on textarea "Type your message" at bounding box center [906, 424] width 124 height 11
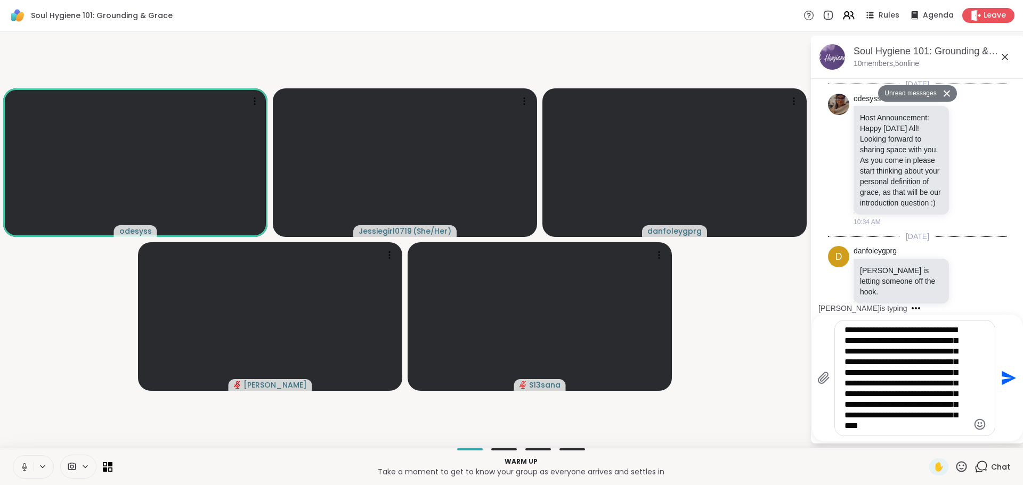
scroll to position [11, 0]
type textarea "**********"
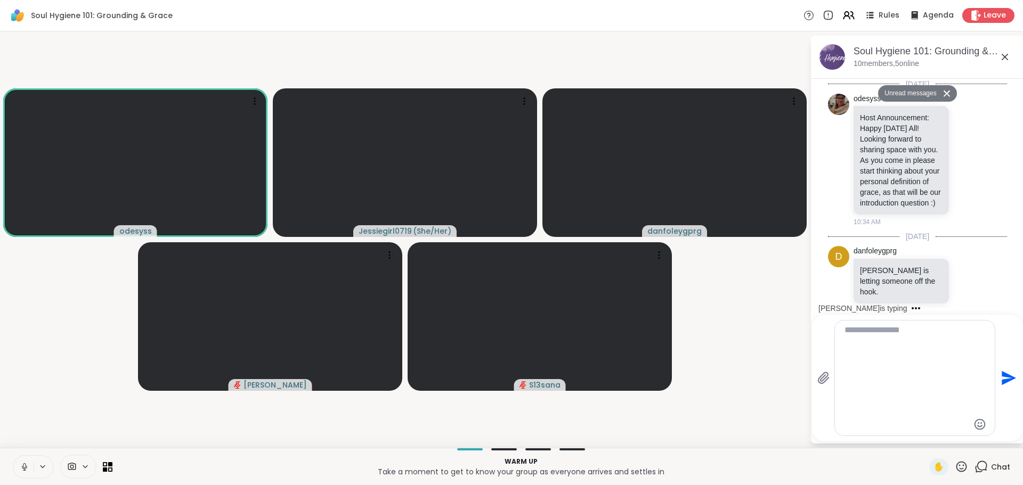
scroll to position [179, 0]
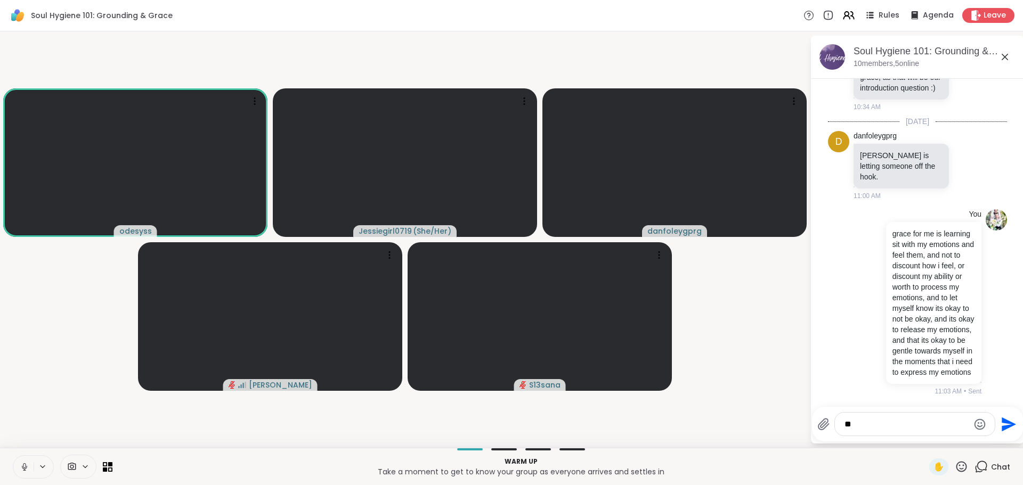
type textarea "*"
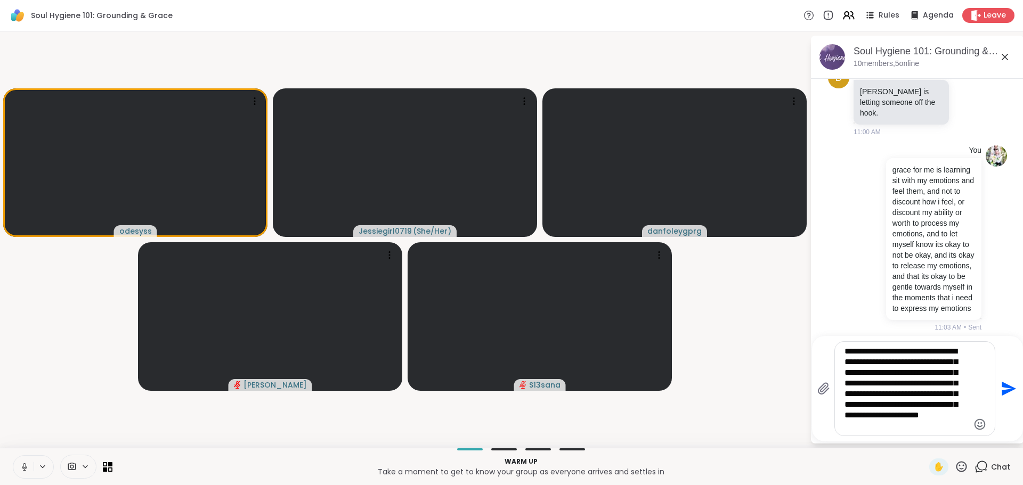
type textarea "**********"
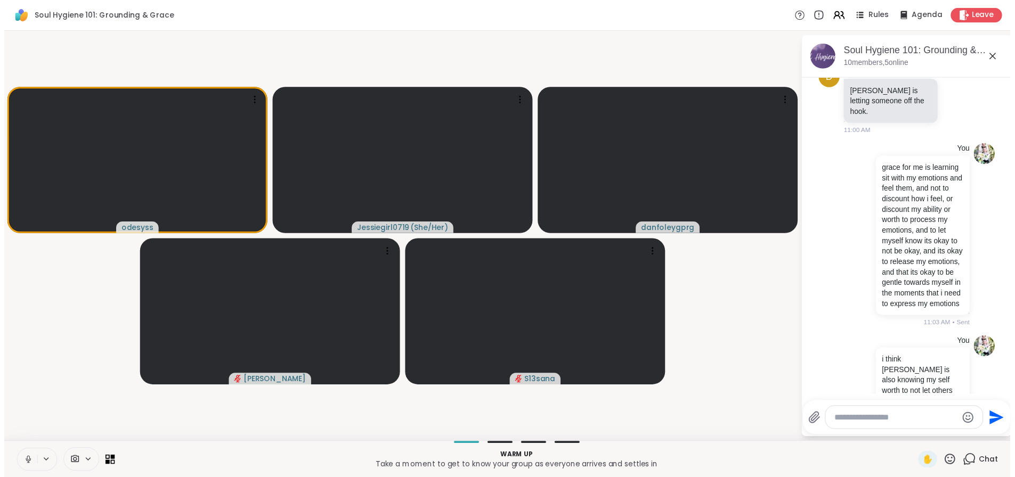
scroll to position [363, 0]
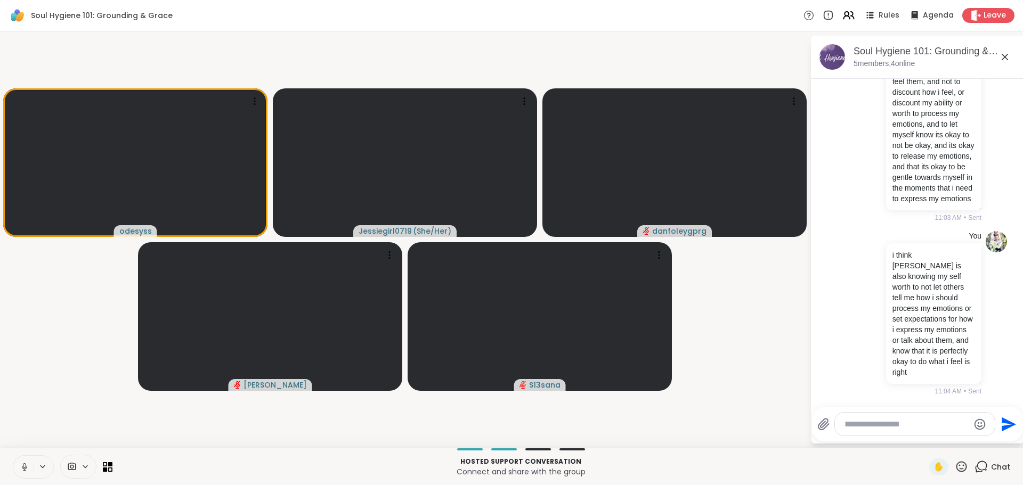
click at [26, 460] on button at bounding box center [23, 467] width 20 height 22
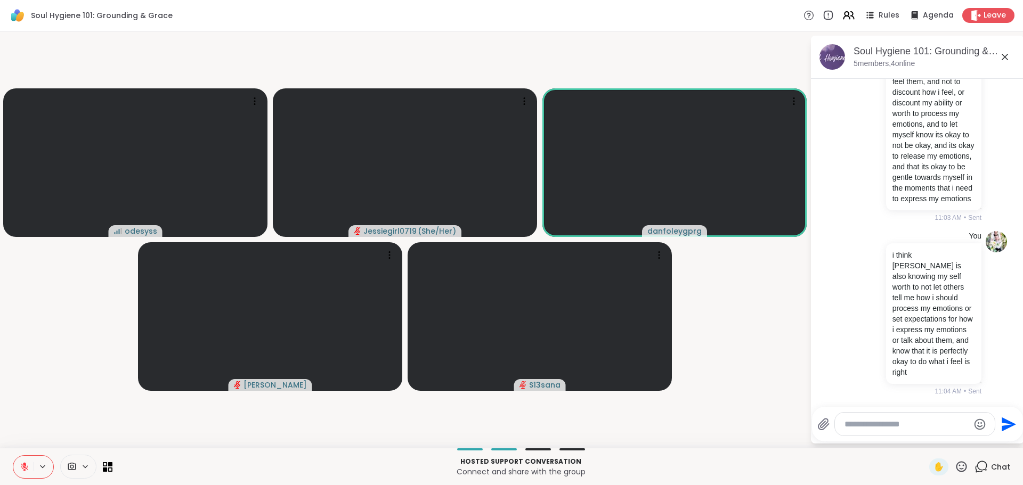
click at [21, 467] on icon at bounding box center [25, 468] width 10 height 10
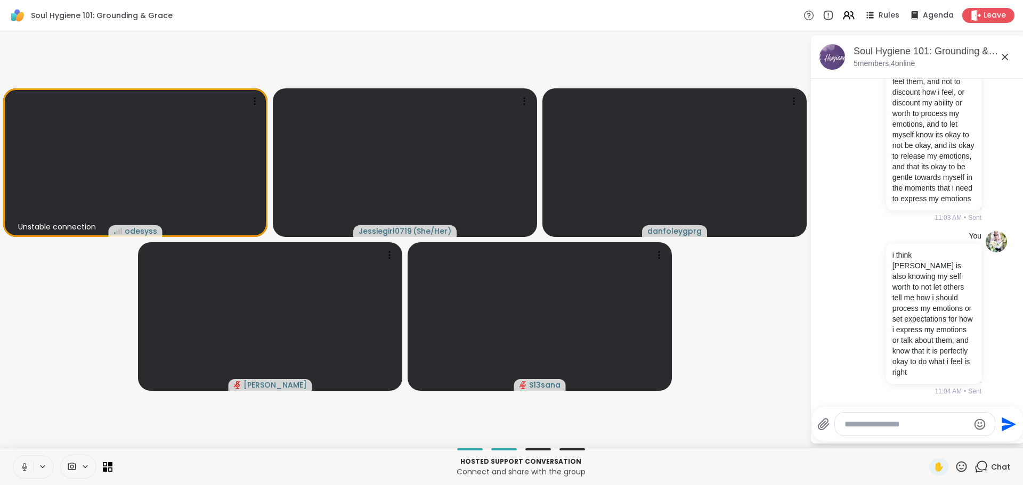
click at [87, 351] on video-player-container "Unstable connection odesyss Jessiegirl0719 ( She/Her ) danfoleygprg Alan_N S13s…" at bounding box center [404, 240] width 797 height 408
click at [991, 15] on span "Leave" at bounding box center [995, 15] width 23 height 11
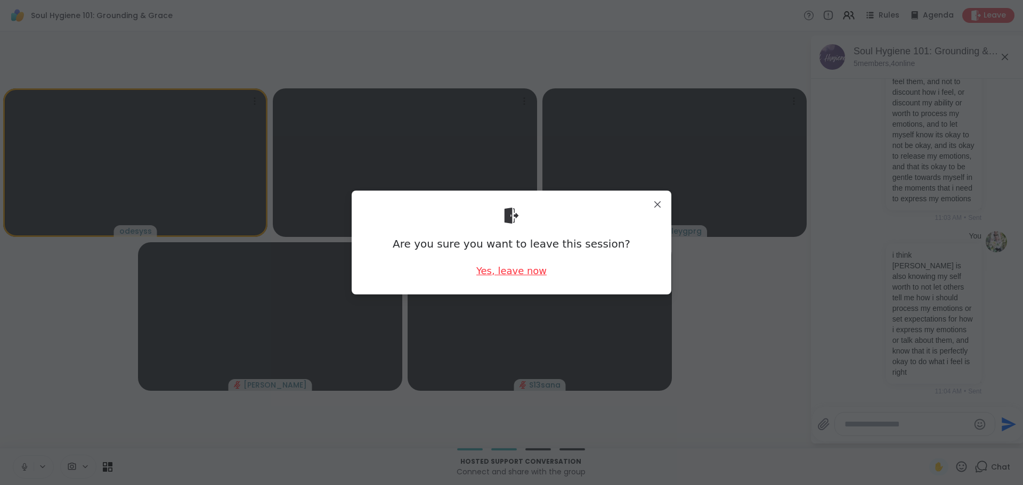
click at [497, 277] on div "Yes, leave now" at bounding box center [511, 270] width 70 height 13
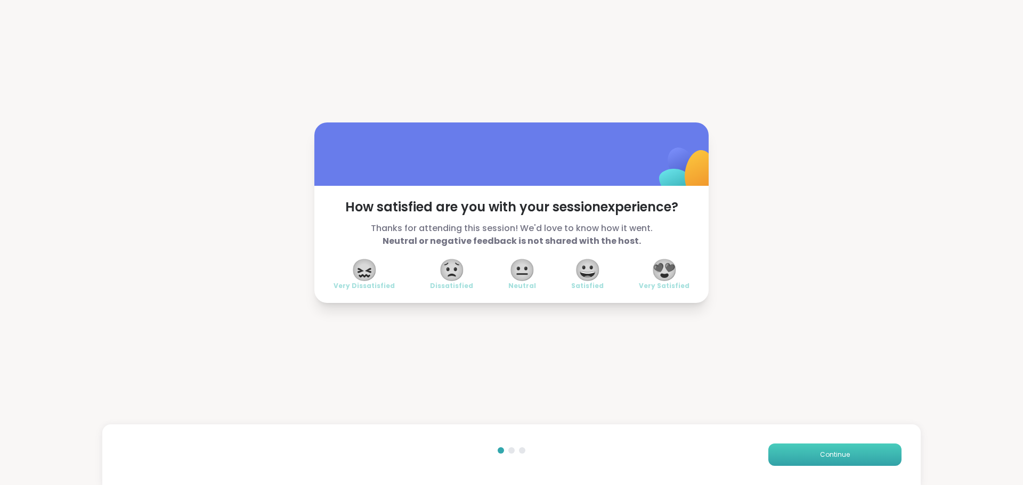
click at [843, 453] on button "Continue" at bounding box center [834, 455] width 133 height 22
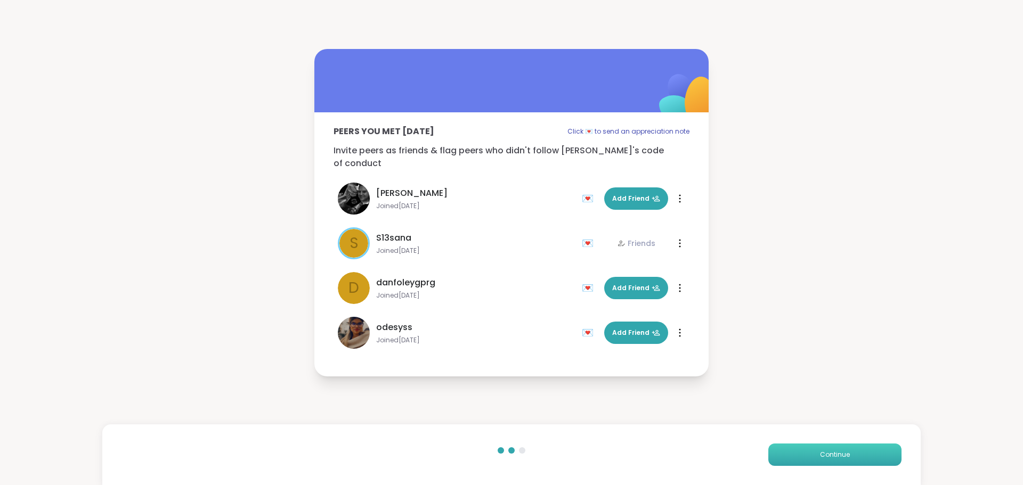
click at [843, 453] on button "Continue" at bounding box center [834, 455] width 133 height 22
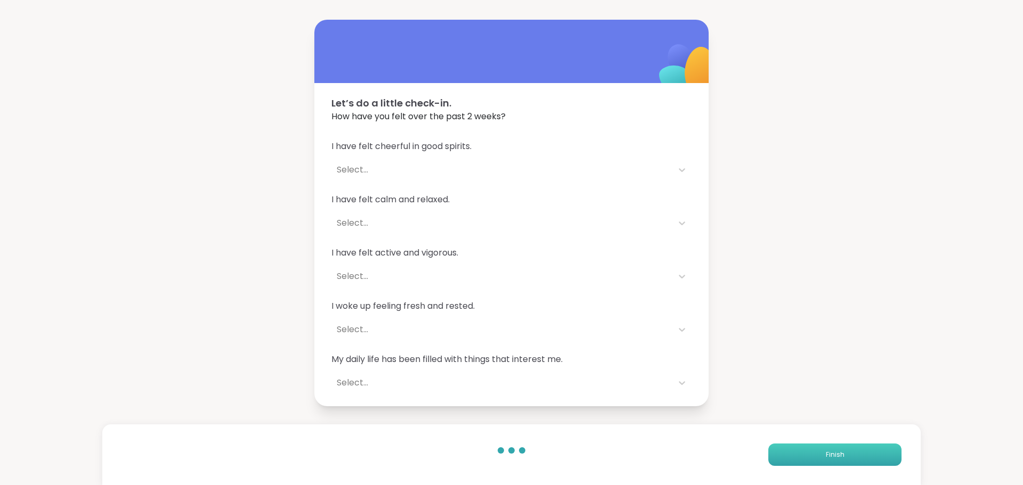
click at [843, 453] on button "Finish" at bounding box center [834, 455] width 133 height 22
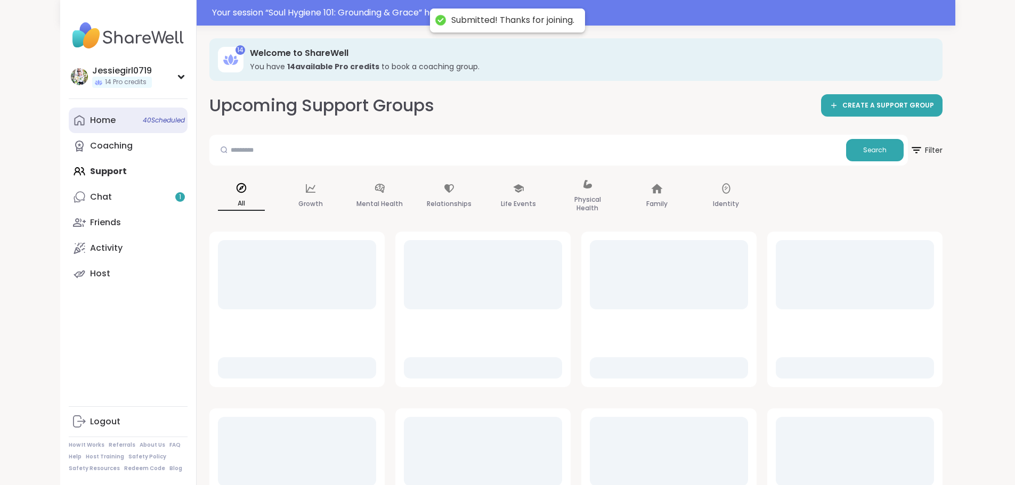
click at [90, 121] on div "Home 40 Scheduled" at bounding box center [103, 121] width 26 height 12
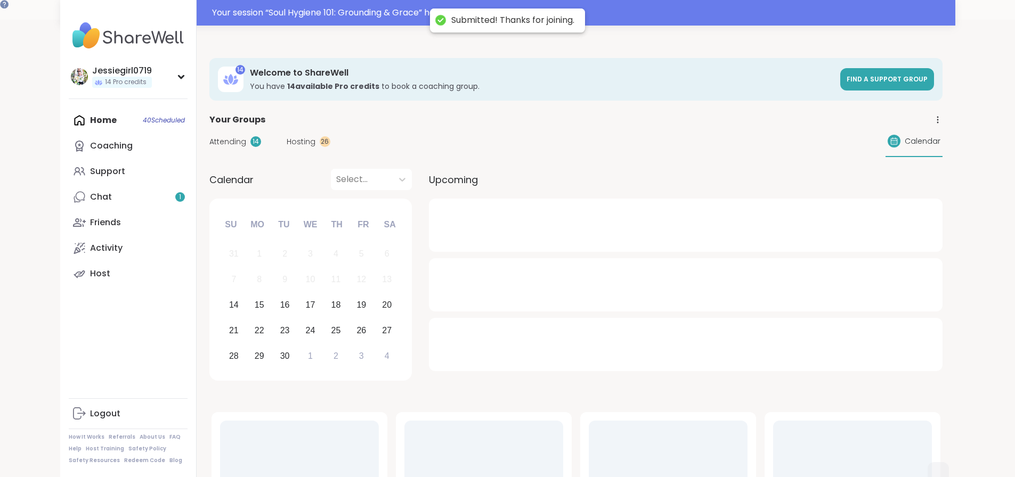
click at [209, 132] on div "Attending 14 Hosting 26 Calendar" at bounding box center [575, 141] width 733 height 31
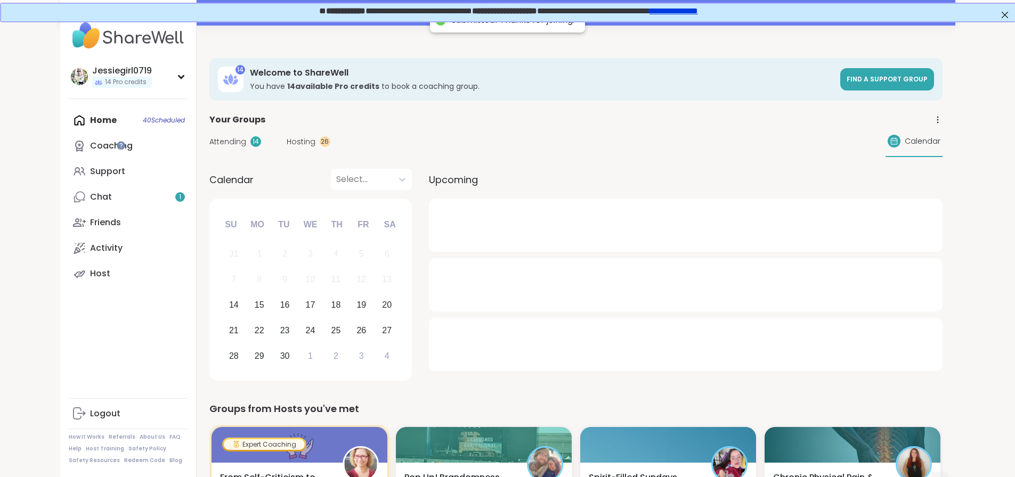
click at [209, 145] on span "Attending" at bounding box center [227, 141] width 37 height 11
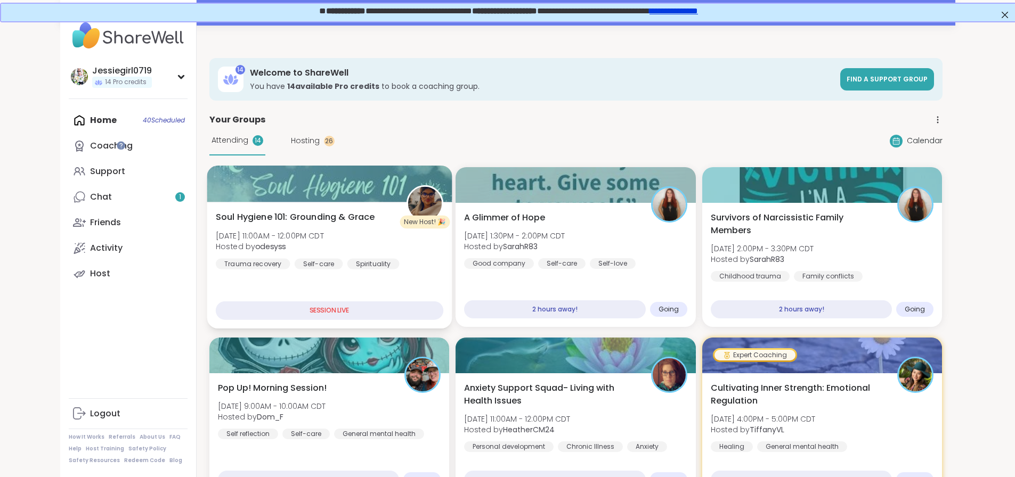
click at [231, 226] on div "Soul Hygiene 101: Grounding & Grace Sun, Sep 14 | 11:00AM - 12:00PM CDT Hosted …" at bounding box center [329, 240] width 228 height 59
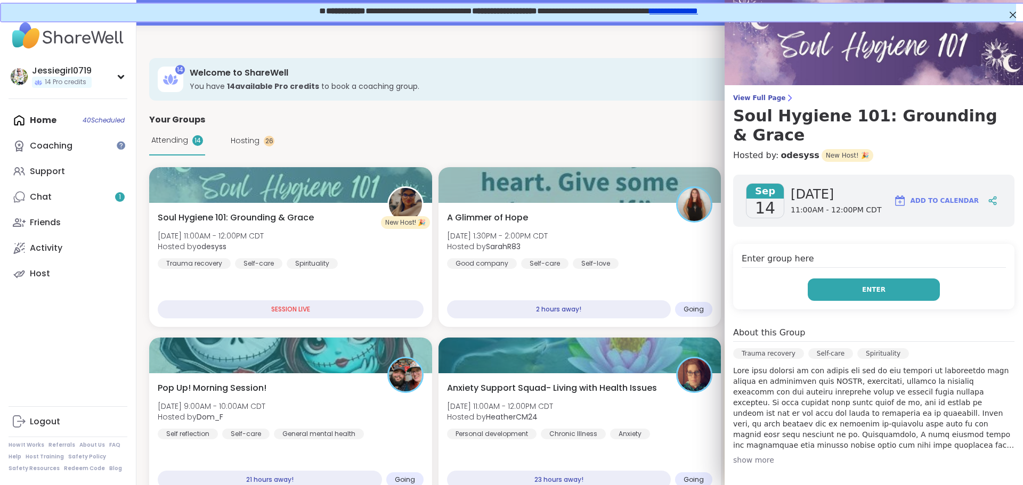
click at [864, 285] on span "Enter" at bounding box center [873, 290] width 23 height 10
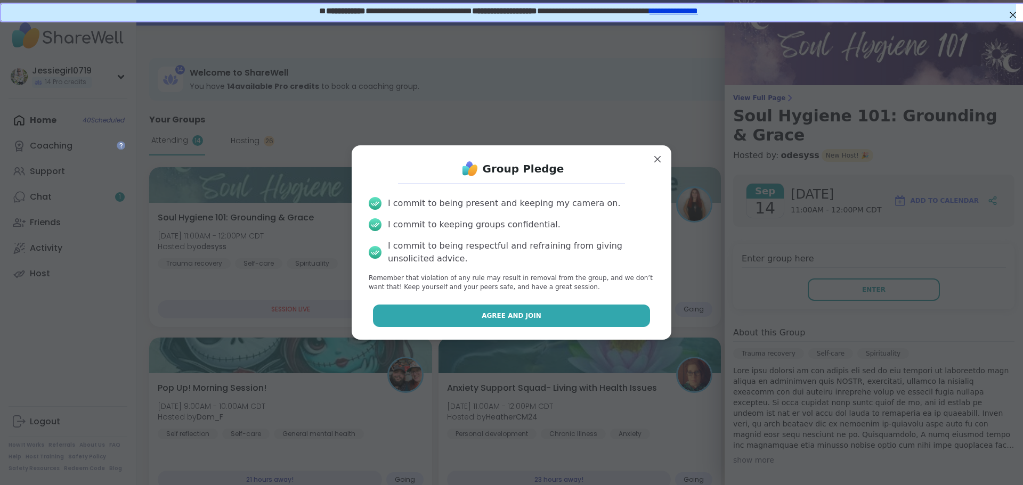
click at [564, 317] on button "Agree and Join" at bounding box center [512, 316] width 278 height 22
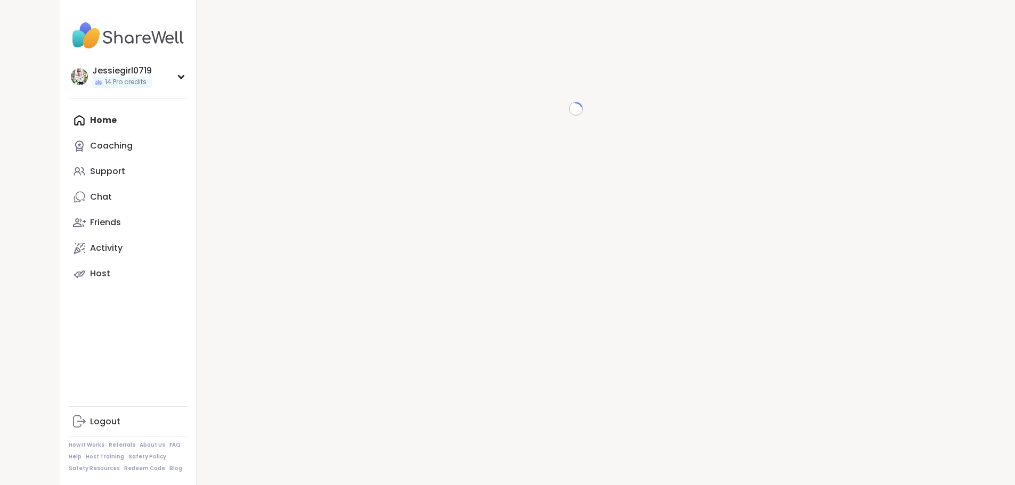
drag, startPoint x: 0, startPoint y: 0, endPoint x: 50, endPoint y: 120, distance: 129.7
click at [69, 120] on div "Home Coaching Support Chat Friends Activity Host" at bounding box center [128, 197] width 119 height 179
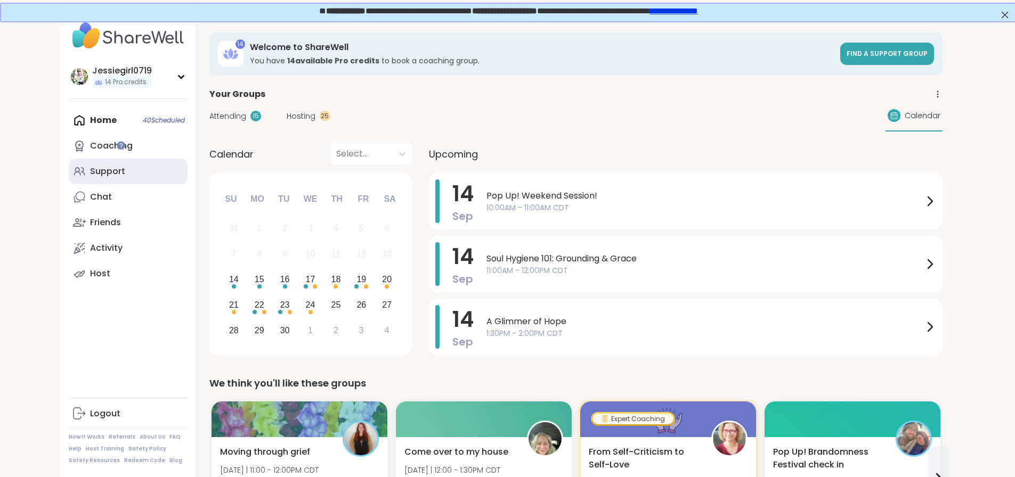
click at [90, 175] on div "Support" at bounding box center [107, 172] width 35 height 12
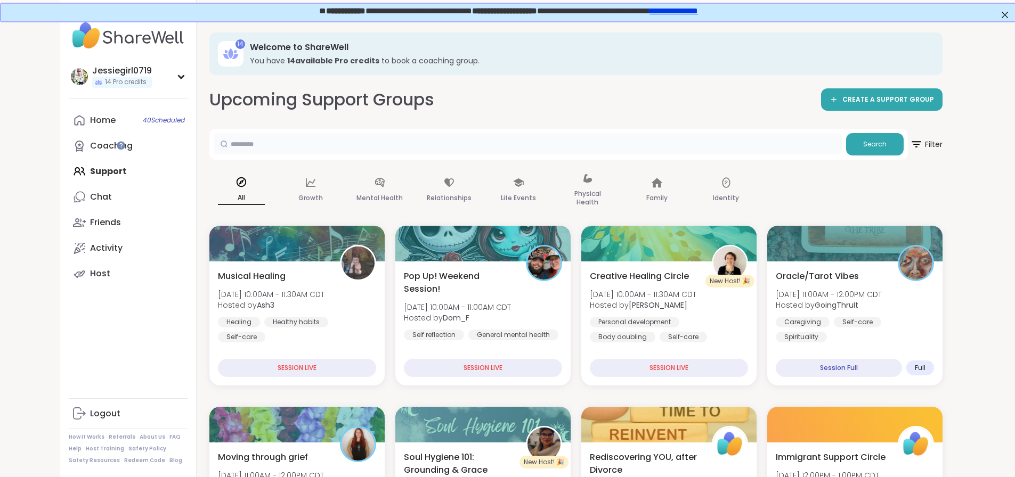
click at [225, 148] on input "text" at bounding box center [528, 143] width 628 height 21
type input "*****"
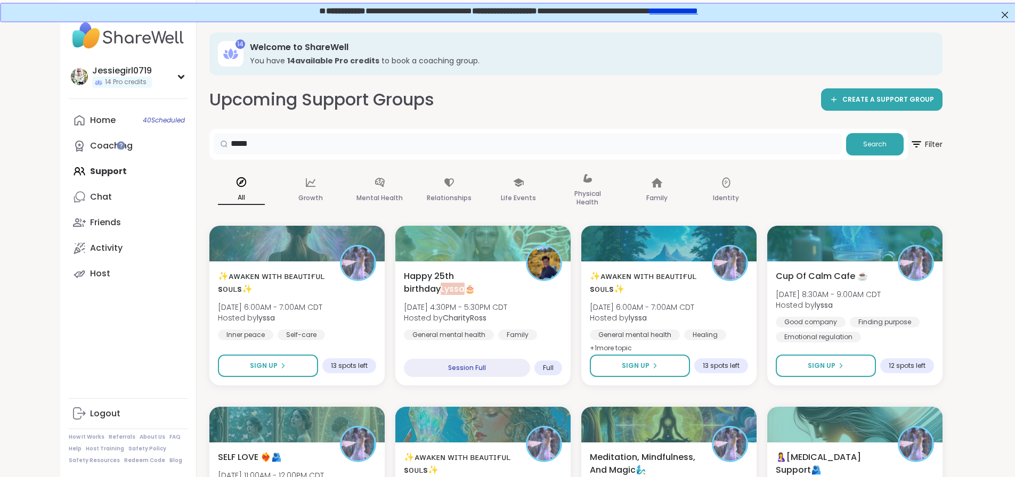
drag, startPoint x: 249, startPoint y: 145, endPoint x: 0, endPoint y: 137, distance: 249.0
type input "*****"
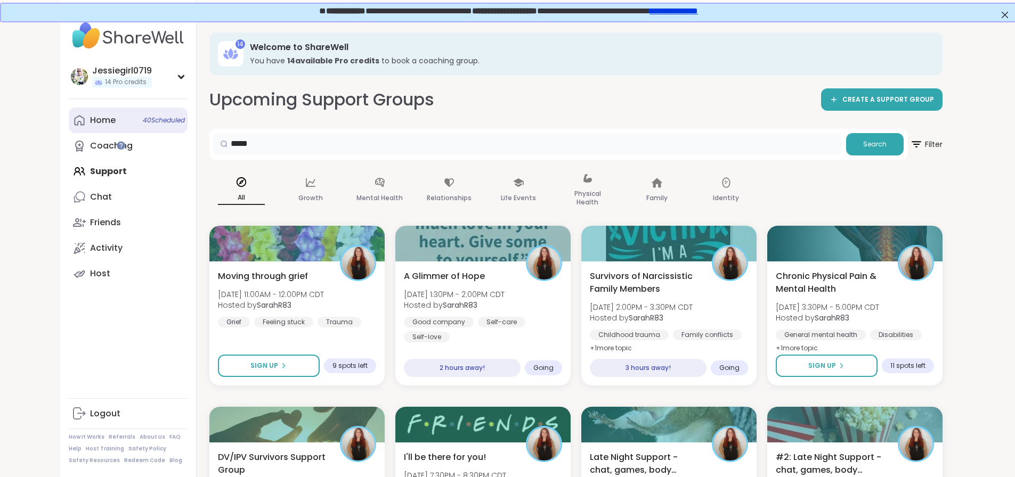
drag, startPoint x: 245, startPoint y: 142, endPoint x: 115, endPoint y: 123, distance: 131.3
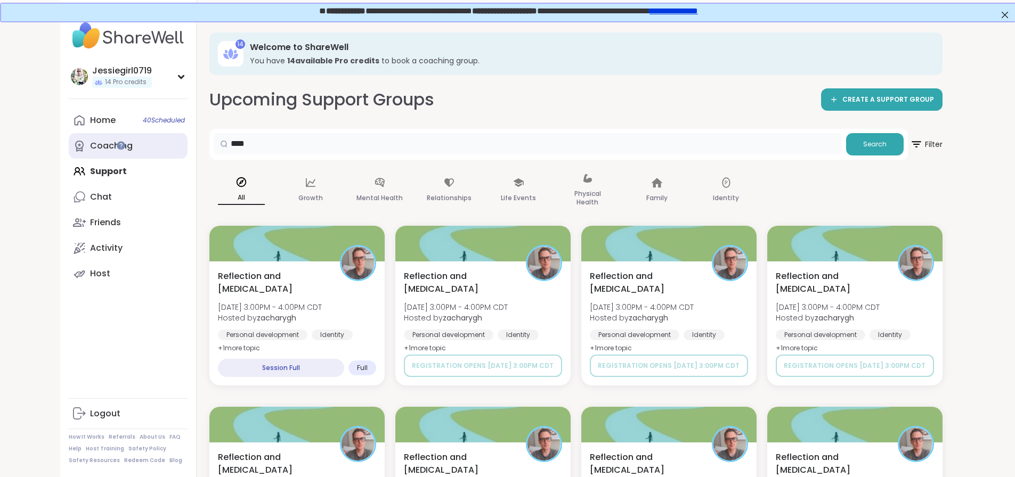
drag, startPoint x: 225, startPoint y: 147, endPoint x: 84, endPoint y: 133, distance: 141.8
click at [84, 133] on div "Jessiegirl0719 14 Pro credits Profile Membership Settings Help Home 40 Schedule…" at bounding box center [507, 293] width 895 height 547
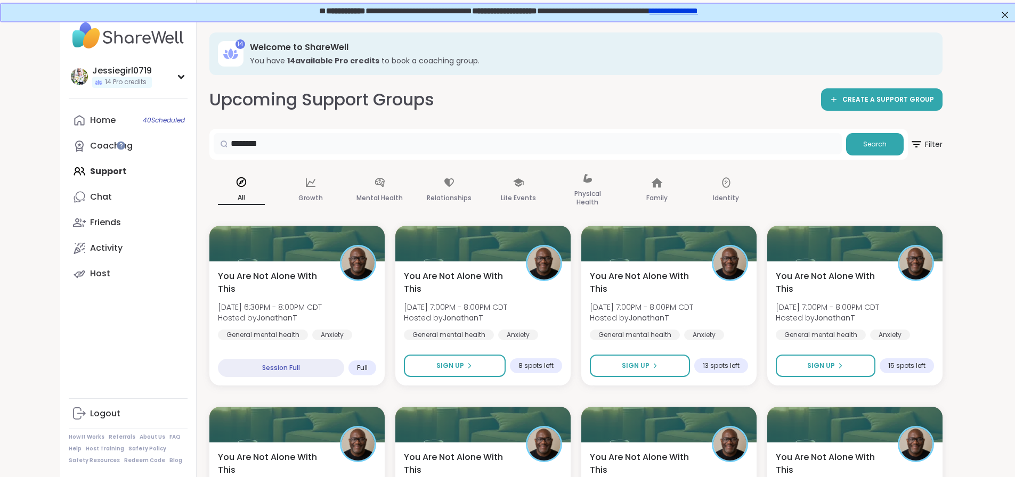
click at [236, 144] on input "********" at bounding box center [528, 143] width 628 height 21
type input "*"
click at [90, 125] on div "Home 40 Scheduled" at bounding box center [103, 121] width 26 height 12
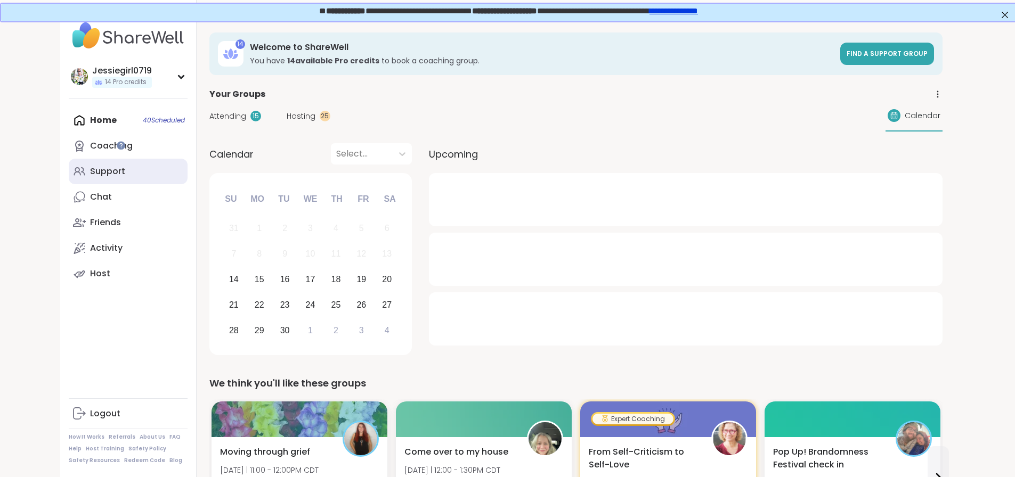
click at [90, 174] on div "Support" at bounding box center [107, 172] width 35 height 12
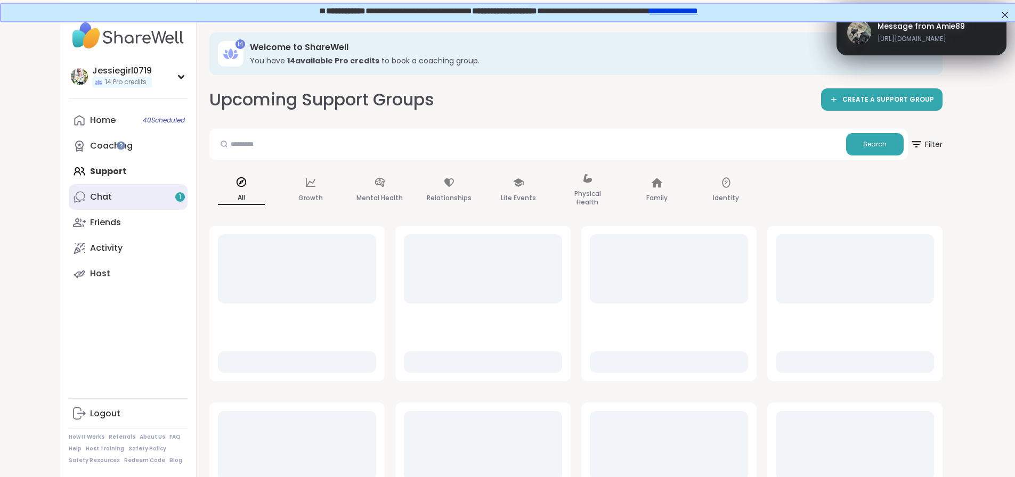
click at [69, 202] on link "Chat 1" at bounding box center [128, 197] width 119 height 26
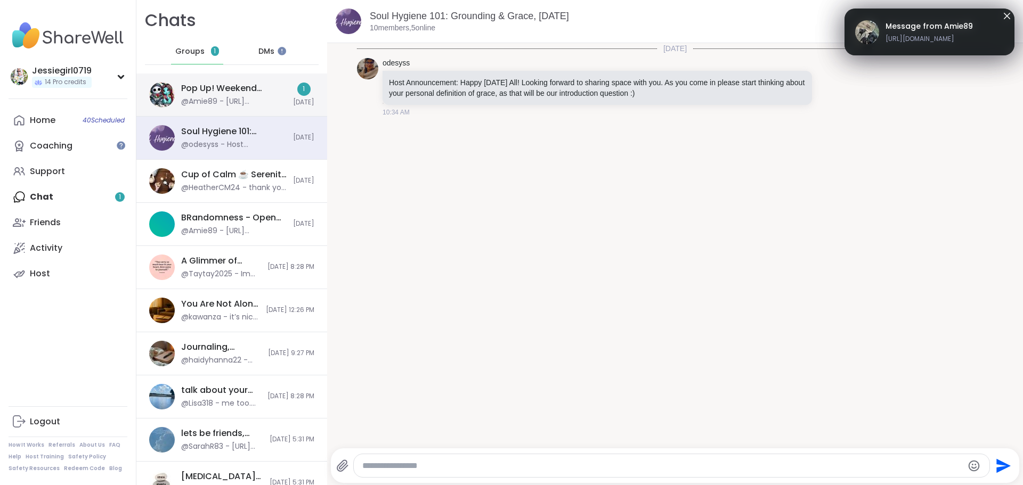
click at [231, 100] on div "@Amie89 - [URL][DOMAIN_NAME]" at bounding box center [234, 101] width 106 height 11
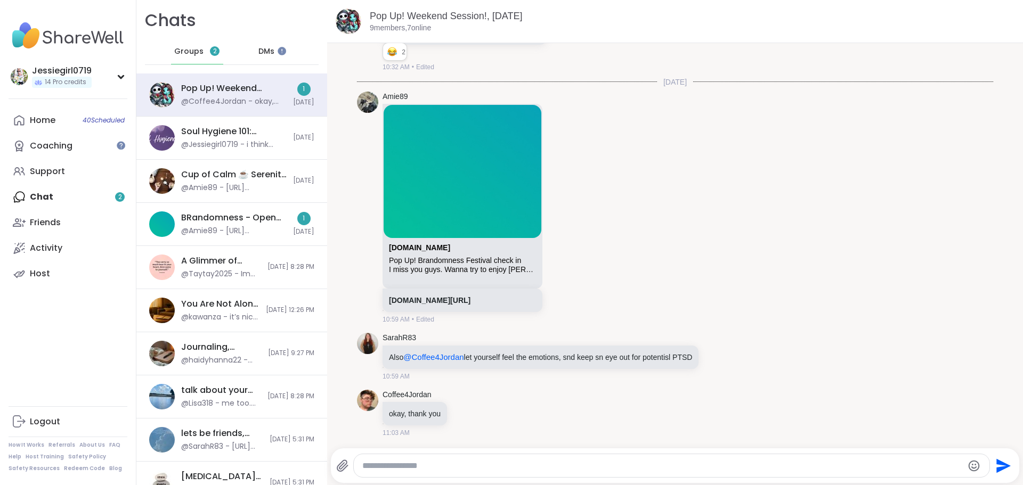
scroll to position [622, 0]
click at [50, 202] on div "Home 40 Scheduled Coaching Support Chat 1 Friends Activity Host" at bounding box center [68, 197] width 119 height 179
click at [244, 211] on div "BRandomness - Open Form - Last Call, Sep 13 @Amie89 - https://sharewellnow.com/…" at bounding box center [231, 224] width 191 height 43
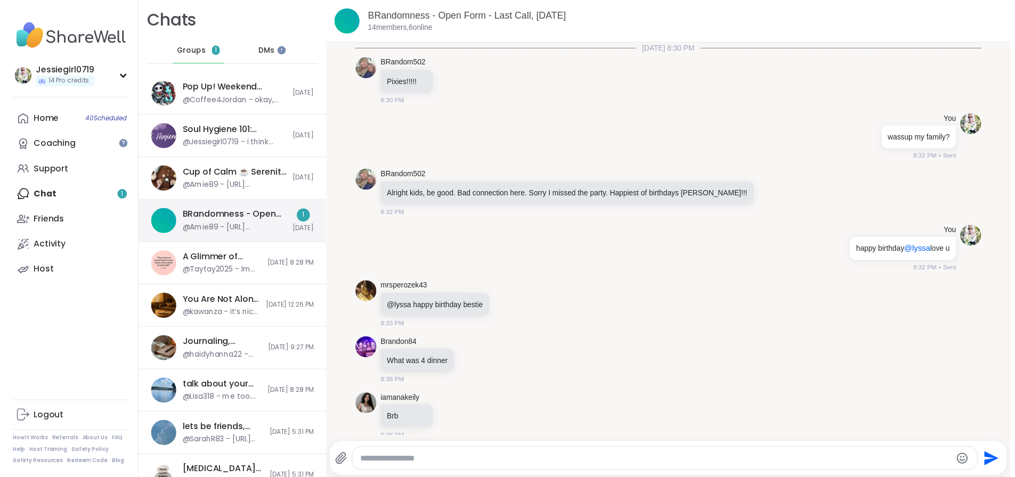
scroll to position [3552, 0]
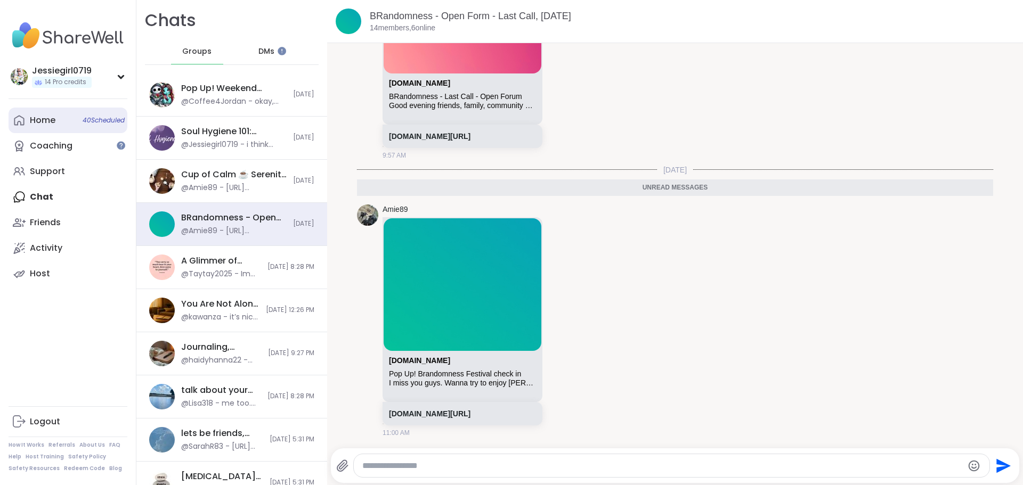
click at [47, 113] on link "Home 40 Scheduled" at bounding box center [68, 121] width 119 height 26
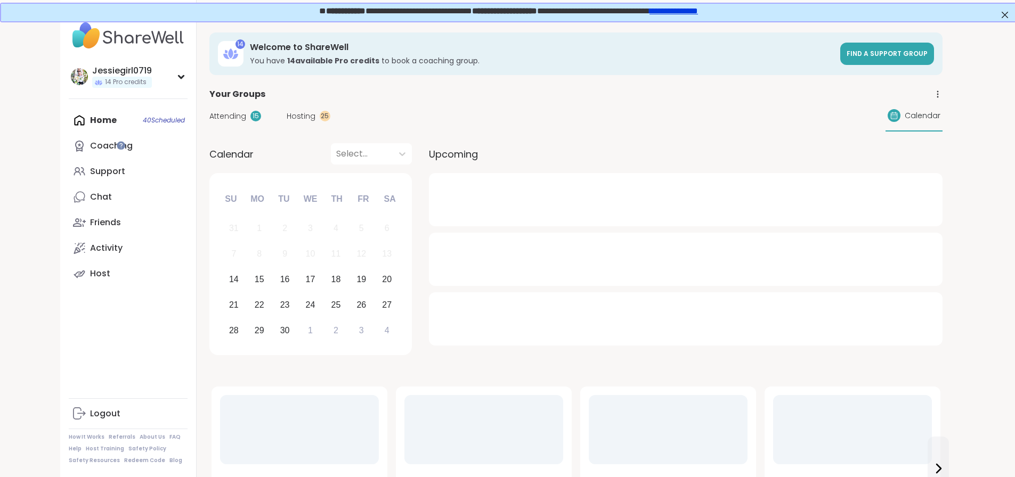
click at [209, 113] on span "Attending" at bounding box center [227, 116] width 37 height 11
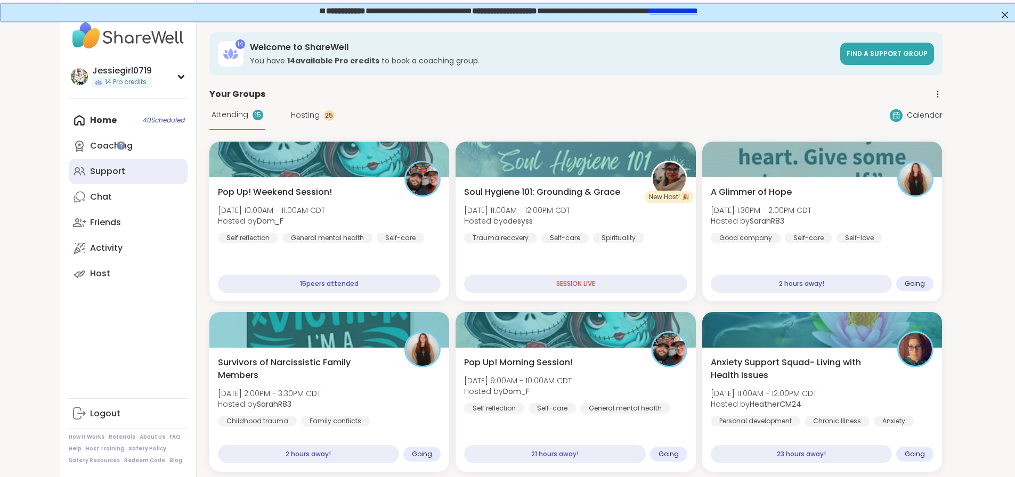
click at [90, 174] on div "Support" at bounding box center [107, 172] width 35 height 12
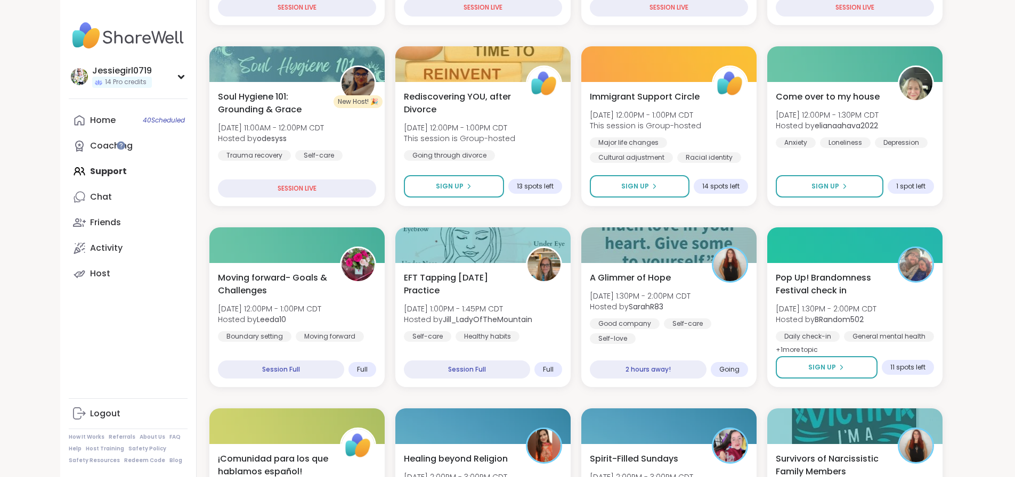
scroll to position [365, 0]
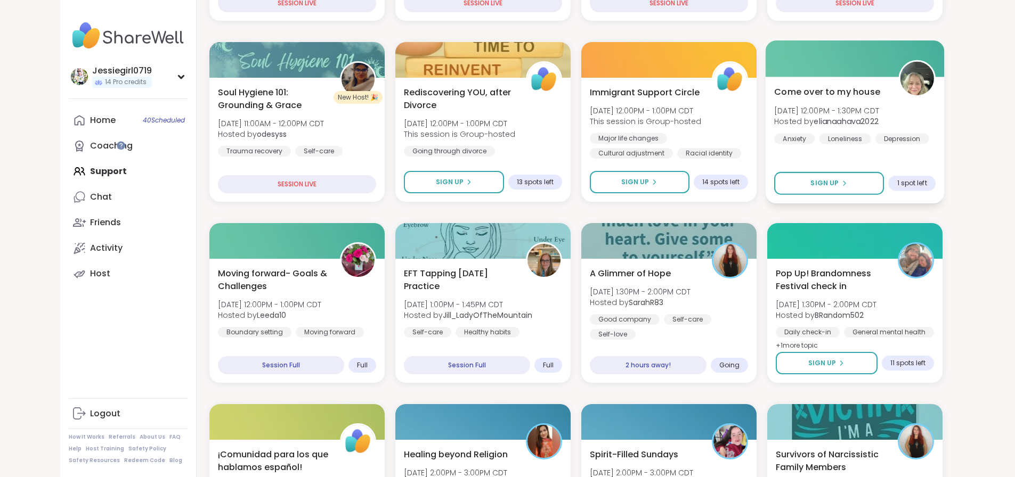
click at [936, 140] on div "Come over to my house Sun, Sep 14 | 12:00PM - 1:30PM CDT Hosted by elianaahava2…" at bounding box center [854, 114] width 161 height 59
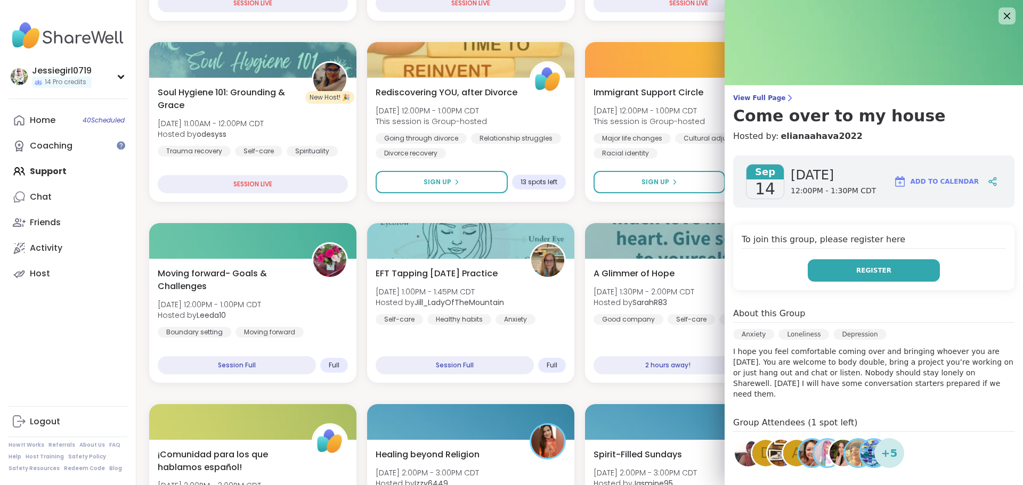
click at [888, 277] on button "Register" at bounding box center [874, 270] width 132 height 22
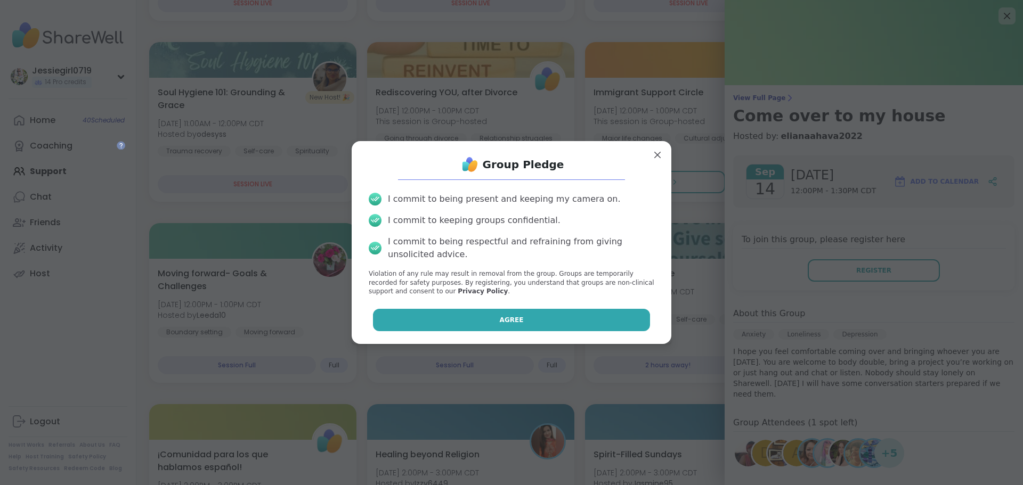
click at [548, 317] on button "Agree" at bounding box center [512, 320] width 278 height 22
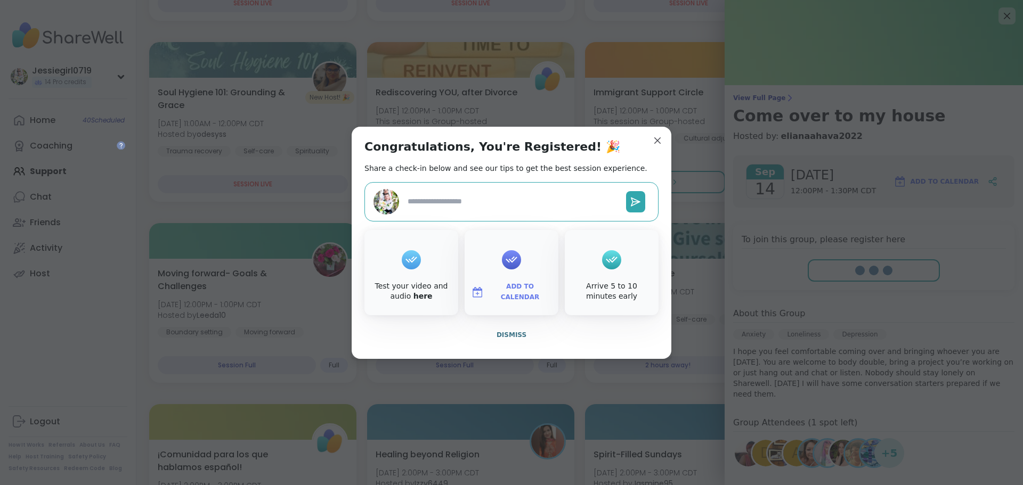
type textarea "*"
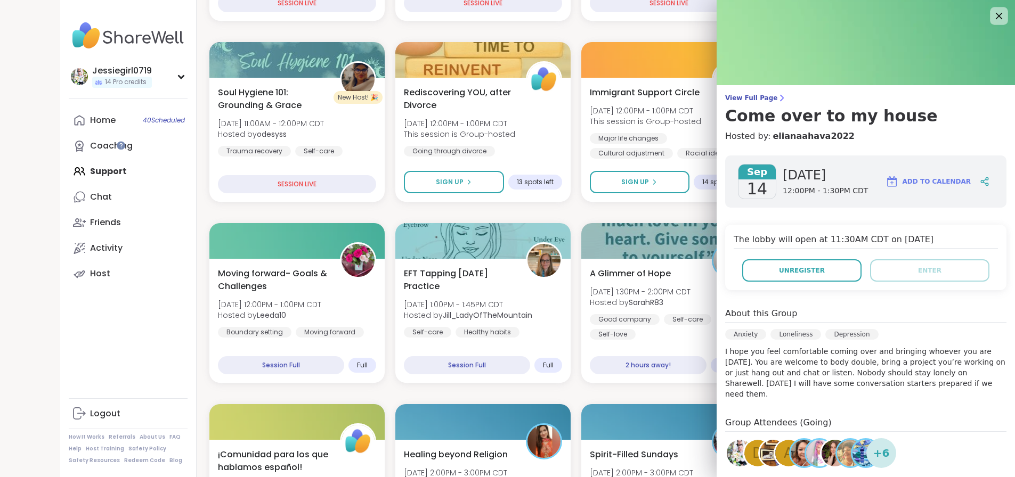
click at [994, 7] on div at bounding box center [999, 16] width 18 height 18
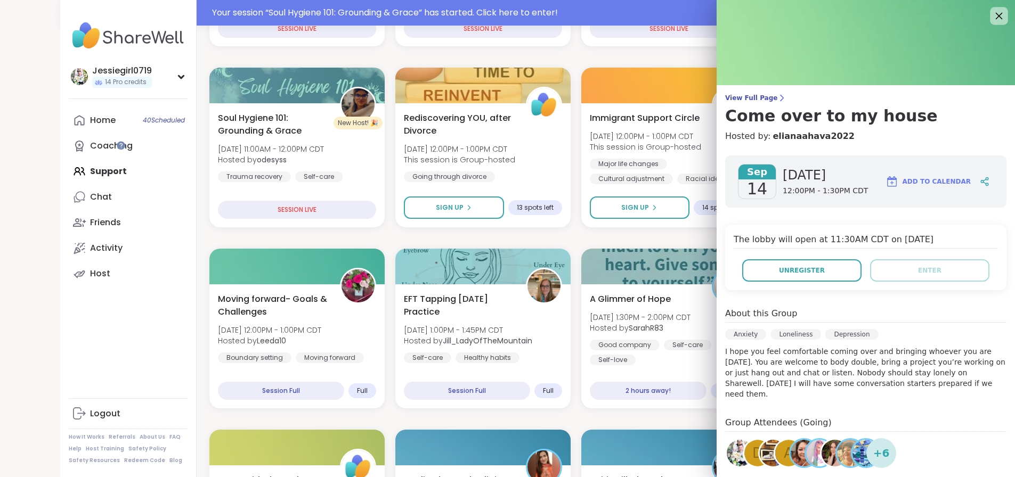
scroll to position [391, 0]
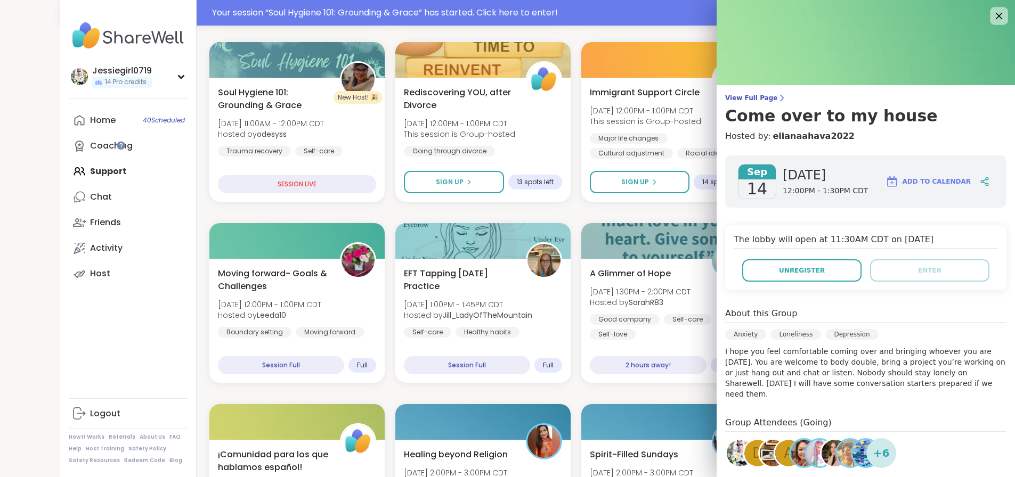
click at [996, 11] on icon at bounding box center [998, 15] width 13 height 13
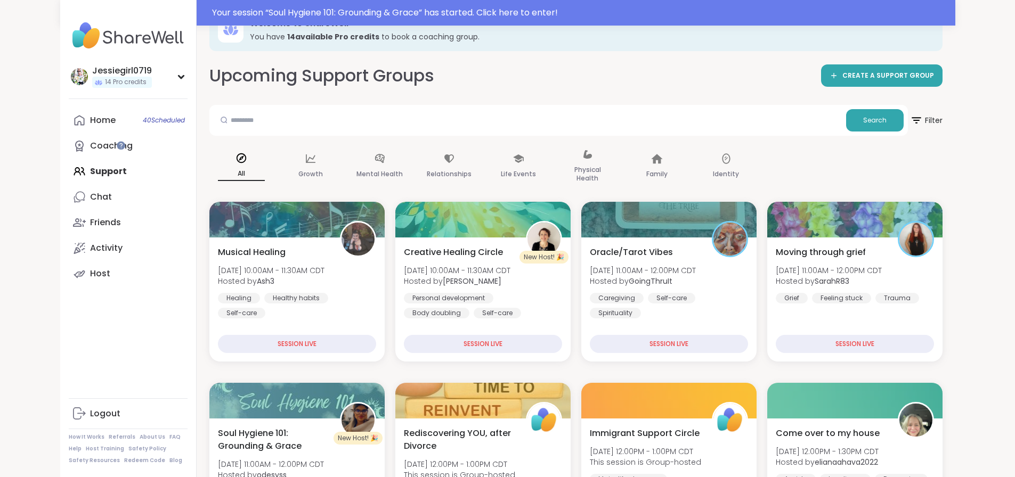
scroll to position [45, 0]
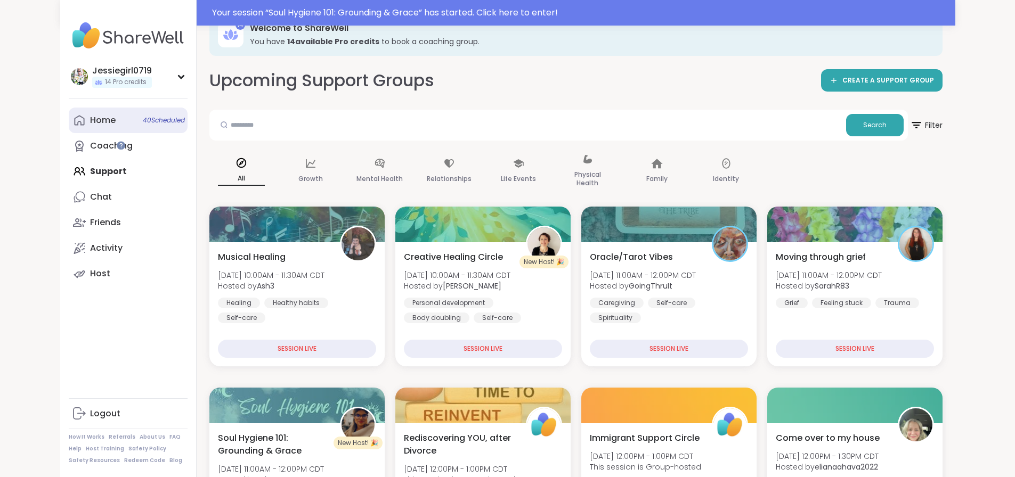
click at [90, 119] on div "Home 40 Scheduled" at bounding box center [103, 121] width 26 height 12
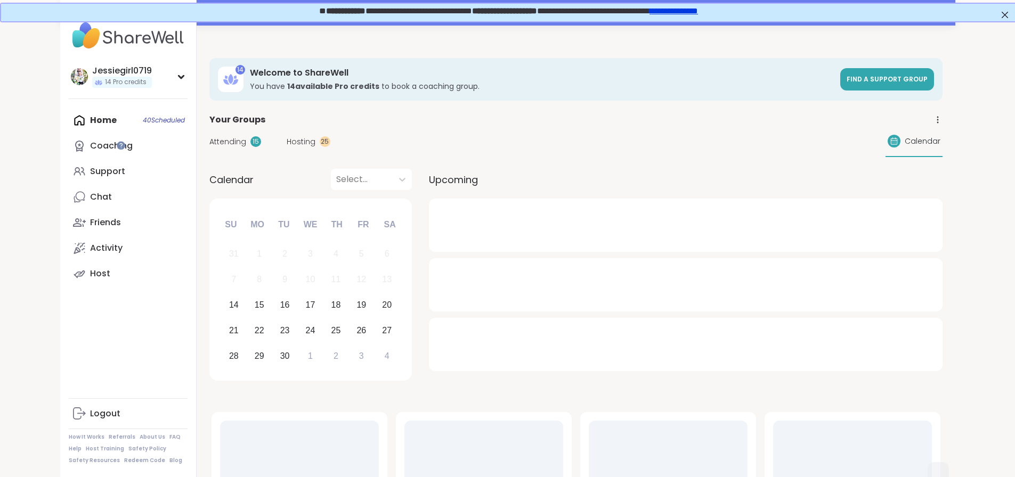
click at [209, 138] on span "Attending" at bounding box center [227, 141] width 37 height 11
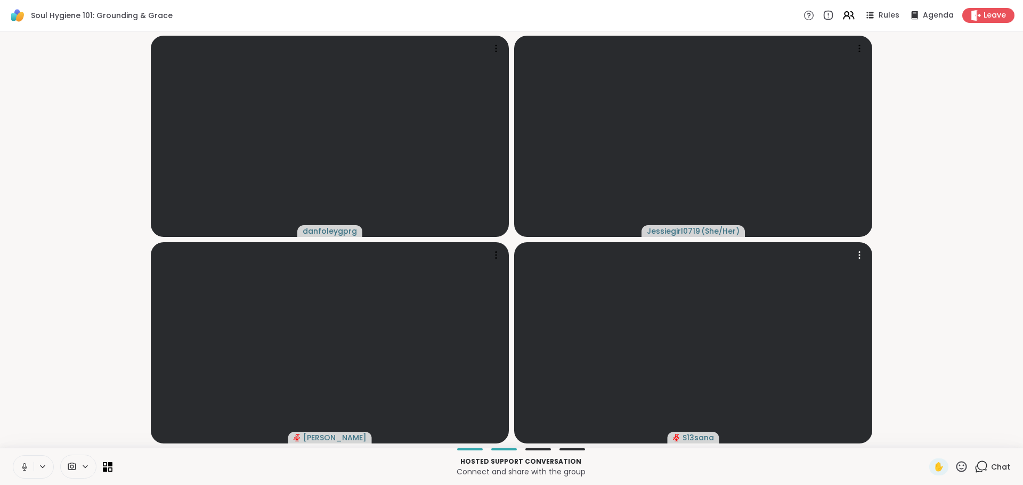
click at [997, 471] on span "Chat" at bounding box center [1000, 467] width 19 height 11
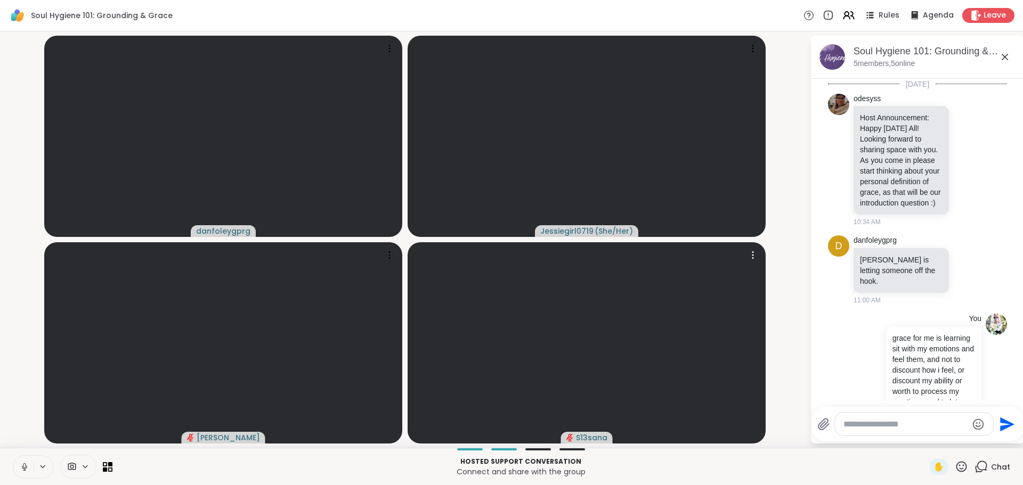
scroll to position [353, 0]
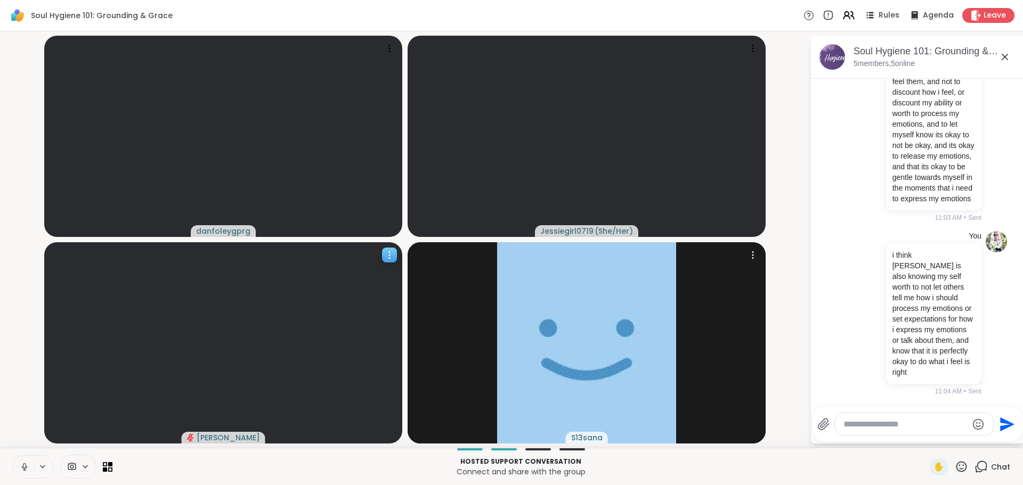
click at [52, 391] on video at bounding box center [223, 342] width 358 height 201
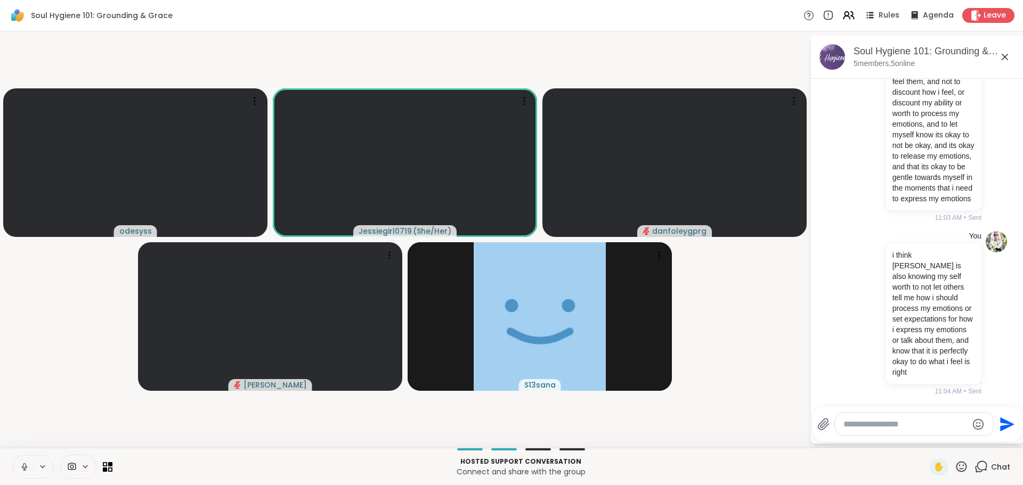
click at [892, 424] on textarea "Type your message" at bounding box center [906, 424] width 124 height 11
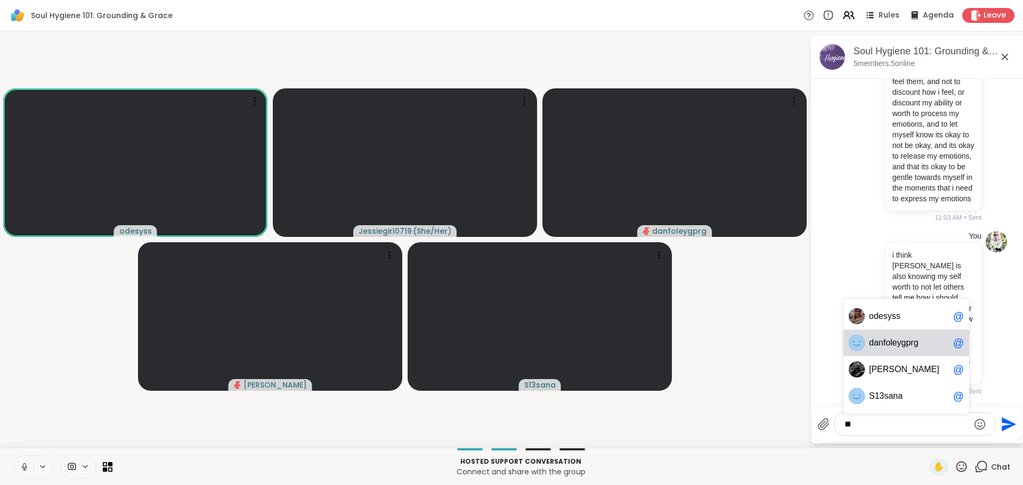
click at [905, 344] on span "anfoleygprg" at bounding box center [896, 343] width 45 height 11
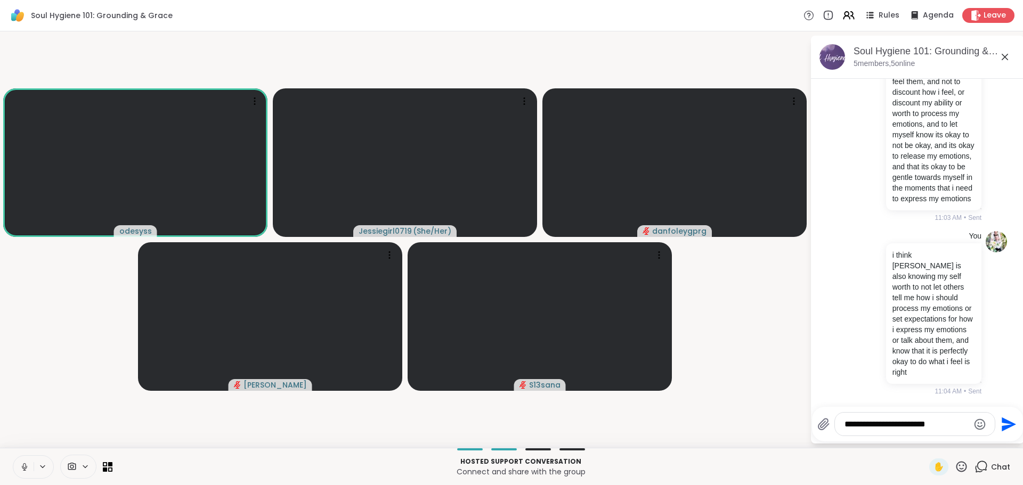
type textarea "**********"
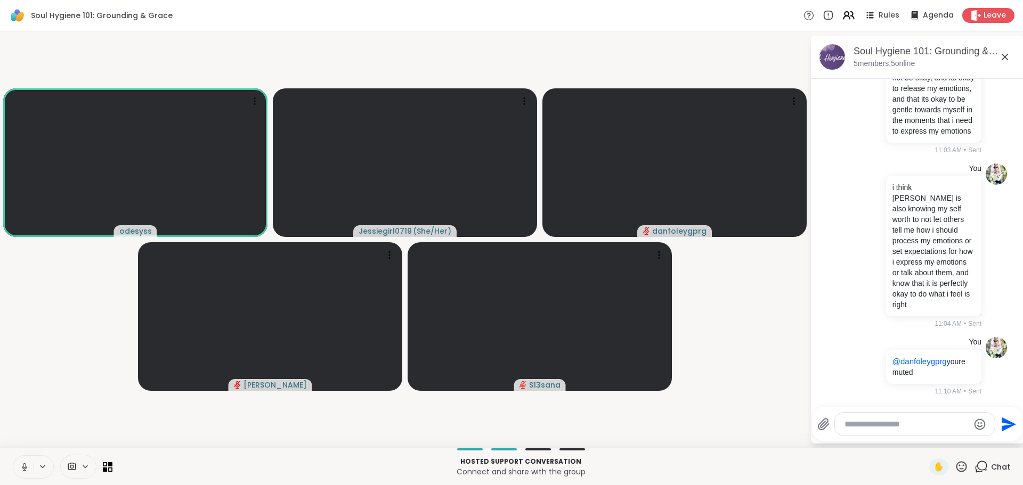
scroll to position [420, 0]
click at [887, 418] on div at bounding box center [915, 424] width 160 height 23
click at [888, 423] on textarea "Type your message" at bounding box center [907, 424] width 124 height 11
click at [892, 421] on textarea "Type your message" at bounding box center [907, 424] width 124 height 11
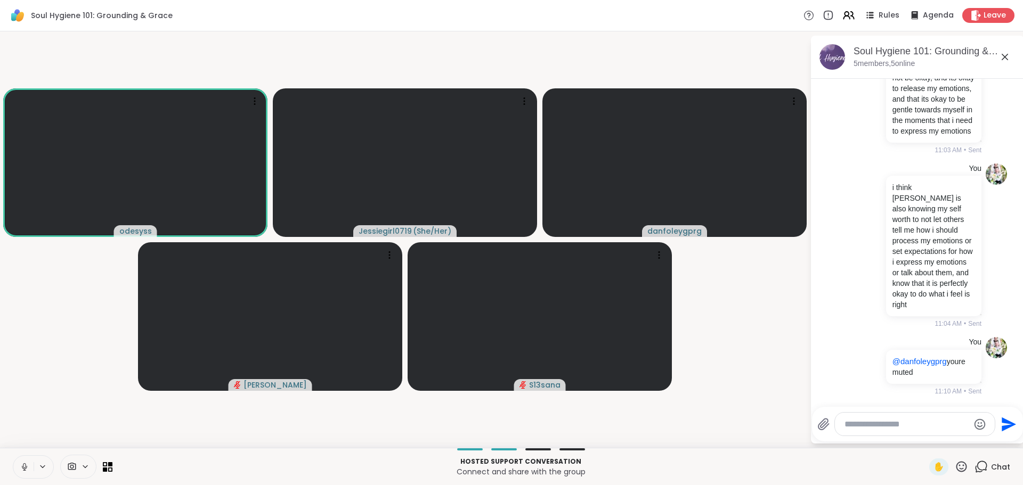
click at [899, 427] on textarea "Type your message" at bounding box center [907, 424] width 124 height 11
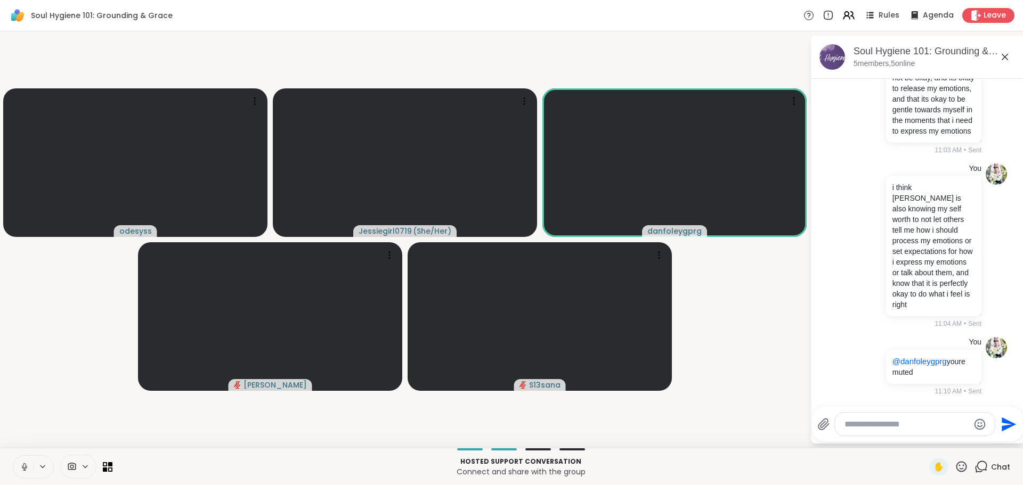
click at [891, 420] on textarea "Type your message" at bounding box center [907, 424] width 124 height 11
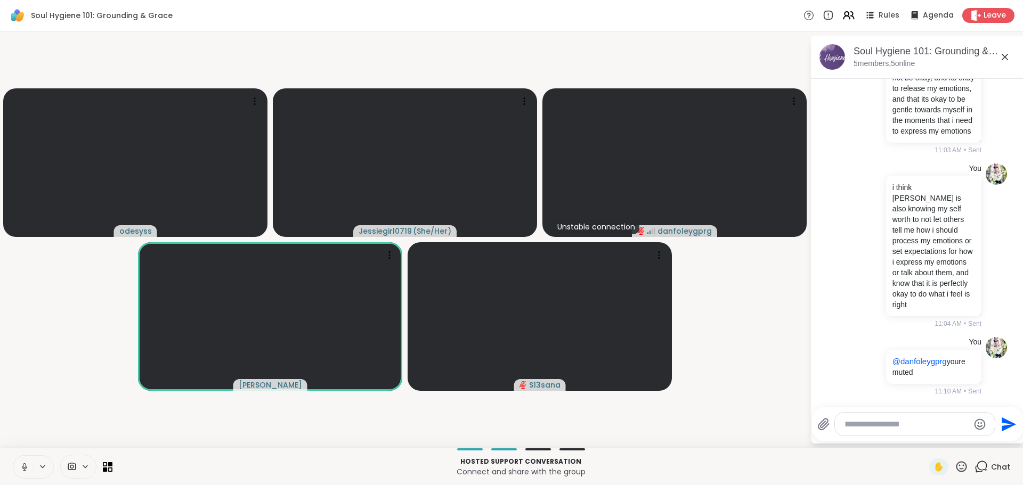
click at [19, 461] on button at bounding box center [23, 467] width 20 height 22
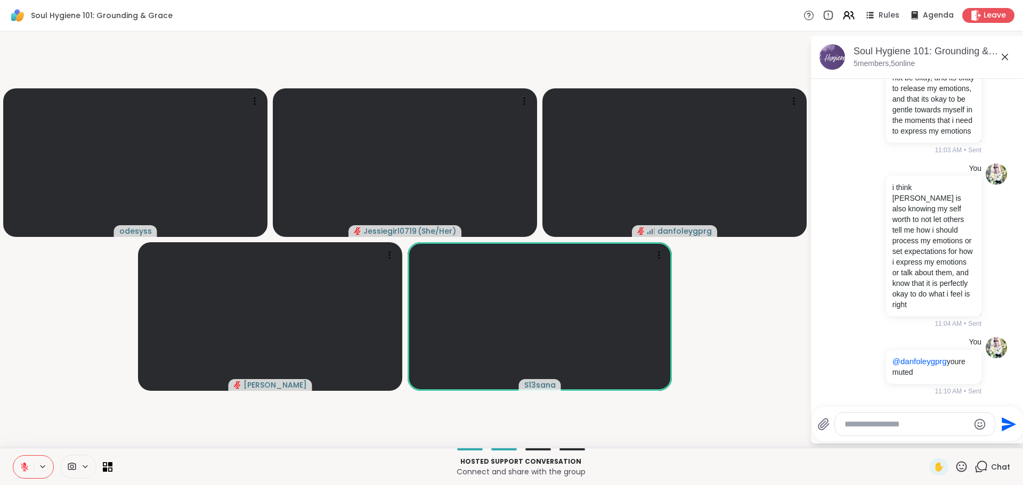
click at [886, 424] on textarea "Type your message" at bounding box center [907, 424] width 124 height 11
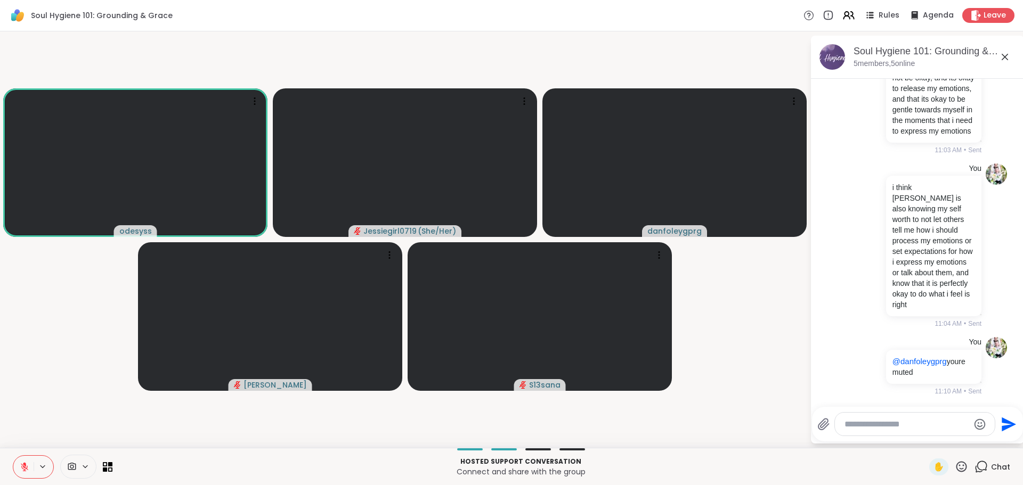
click at [906, 419] on textarea "Type your message" at bounding box center [907, 424] width 124 height 11
click at [912, 416] on div at bounding box center [915, 424] width 160 height 23
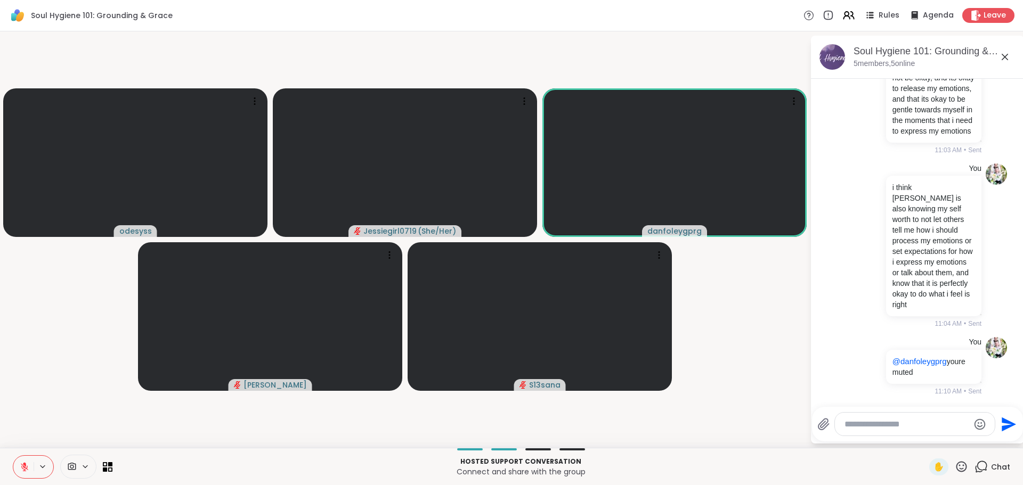
click at [914, 423] on textarea "Type your message" at bounding box center [907, 424] width 124 height 11
click at [913, 424] on textarea "Type your message" at bounding box center [907, 424] width 124 height 11
click at [907, 424] on textarea "Type your message" at bounding box center [907, 424] width 124 height 11
click at [903, 426] on textarea "Type your message" at bounding box center [907, 424] width 124 height 11
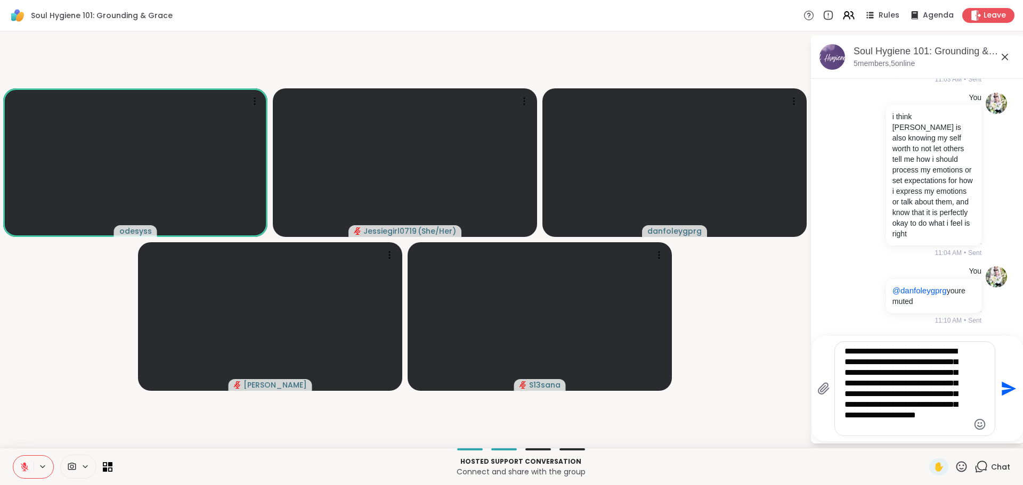
type textarea "**********"
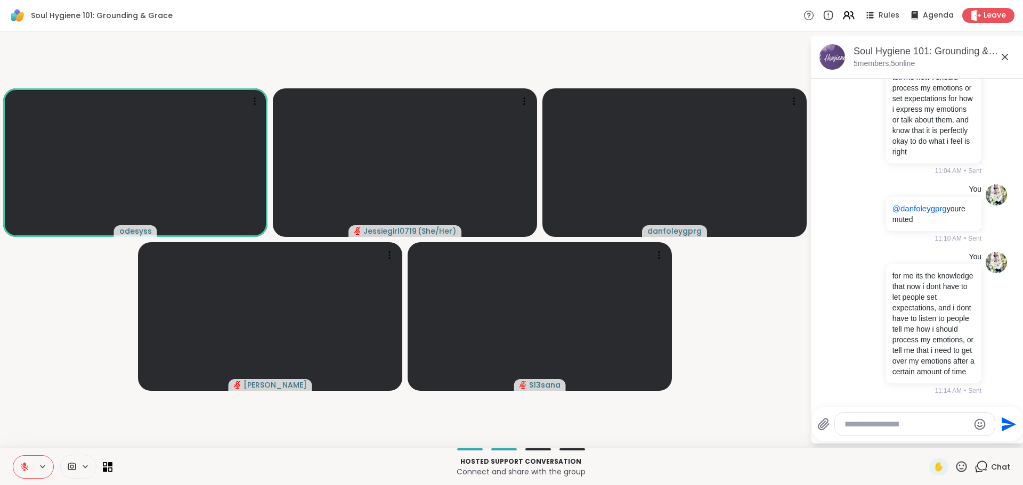
scroll to position [605, 0]
click at [934, 420] on textarea "Type your message" at bounding box center [907, 424] width 124 height 11
click at [889, 426] on textarea "Type your message" at bounding box center [907, 424] width 124 height 11
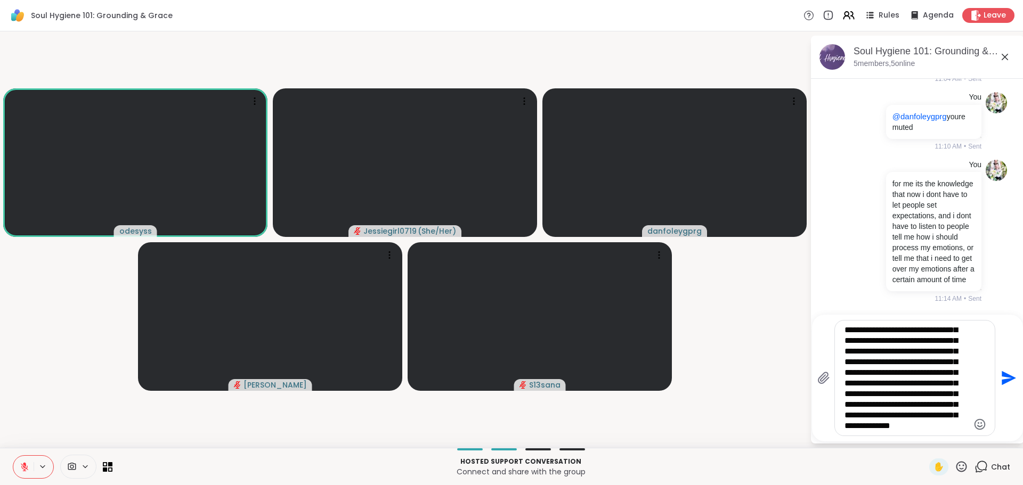
scroll to position [53, 0]
type textarea "**********"
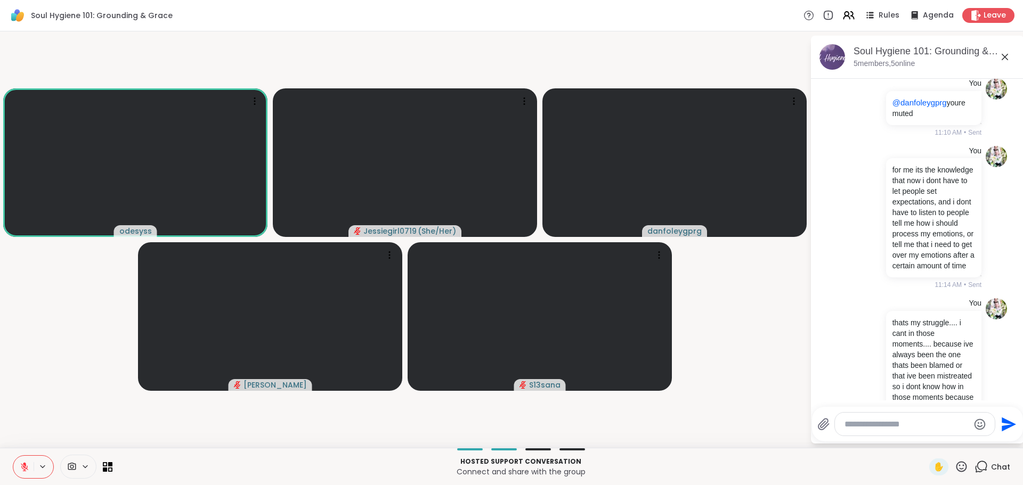
scroll to position [907, 0]
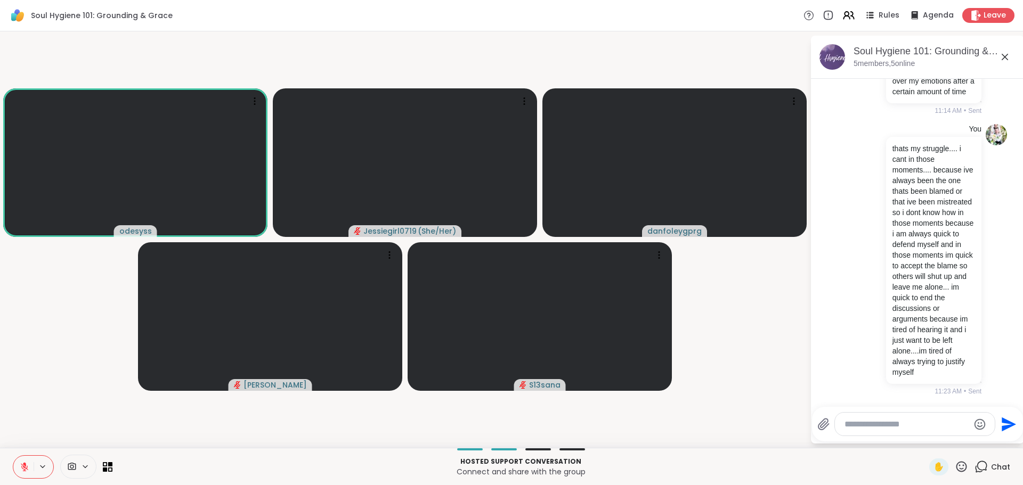
click at [27, 471] on icon at bounding box center [25, 468] width 10 height 10
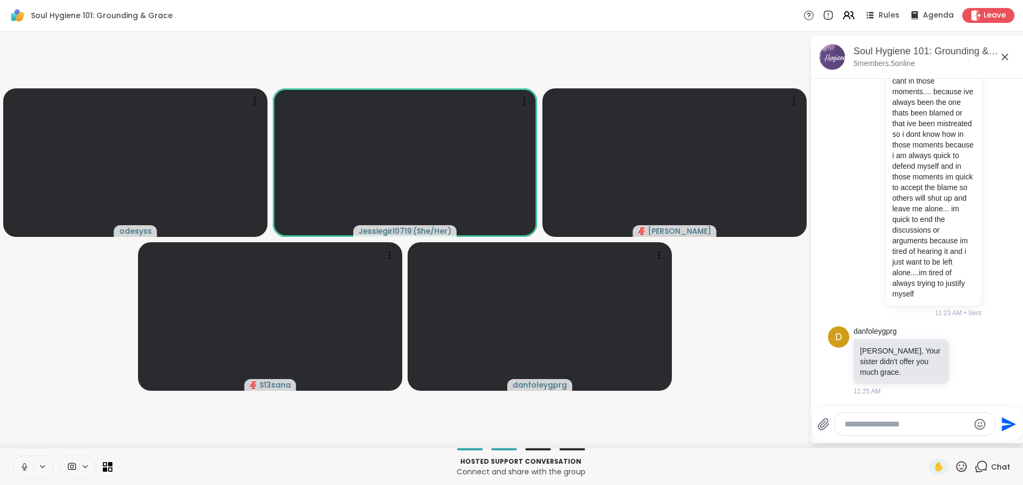
scroll to position [1000, 0]
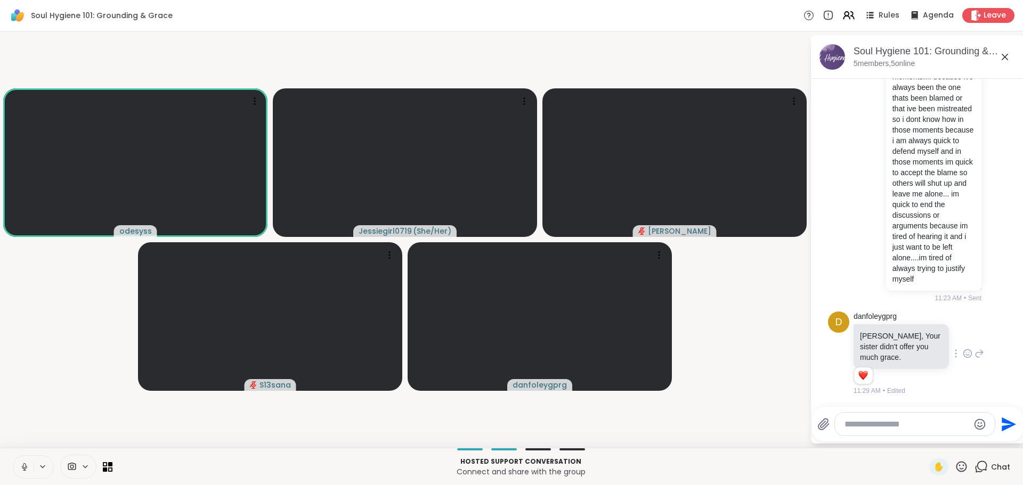
click at [963, 352] on icon at bounding box center [968, 353] width 10 height 11
click at [963, 337] on div "Select Reaction: Heart" at bounding box center [968, 337] width 10 height 10
click at [897, 419] on textarea "Type your message" at bounding box center [907, 424] width 124 height 11
click at [20, 465] on icon at bounding box center [25, 468] width 10 height 10
click at [901, 421] on textarea "Type your message" at bounding box center [907, 424] width 124 height 11
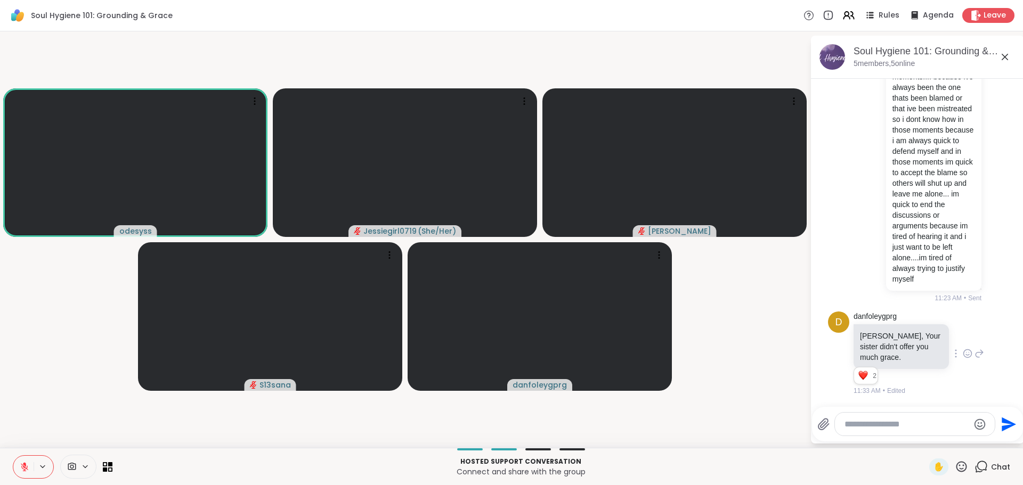
click at [901, 421] on textarea "Type your message" at bounding box center [907, 424] width 124 height 11
click at [975, 356] on icon at bounding box center [980, 353] width 10 height 13
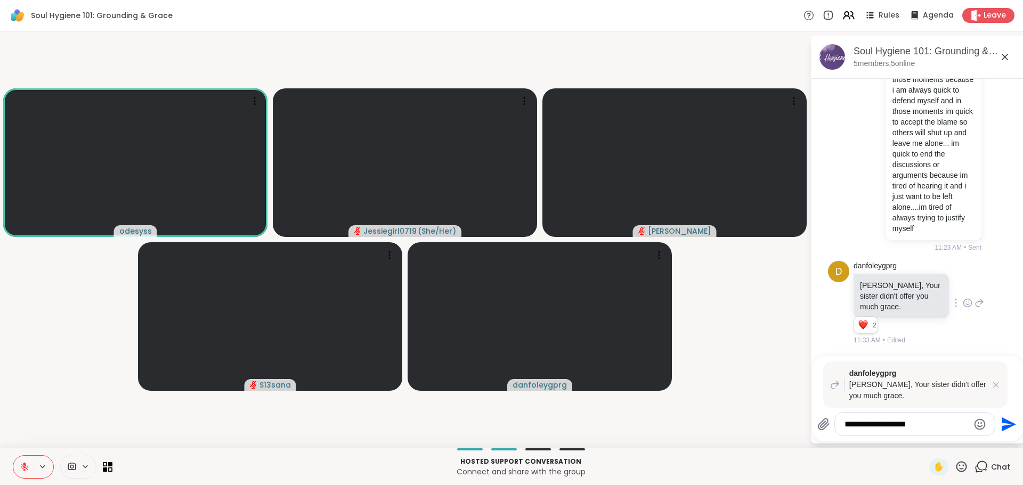
type textarea "**********"
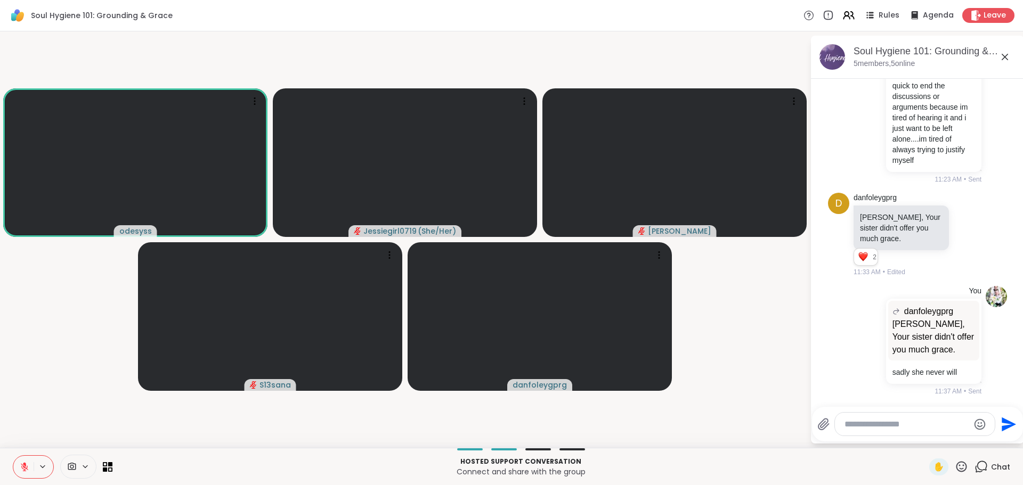
click at [32, 468] on button at bounding box center [23, 467] width 20 height 22
click at [31, 471] on button at bounding box center [23, 467] width 20 height 22
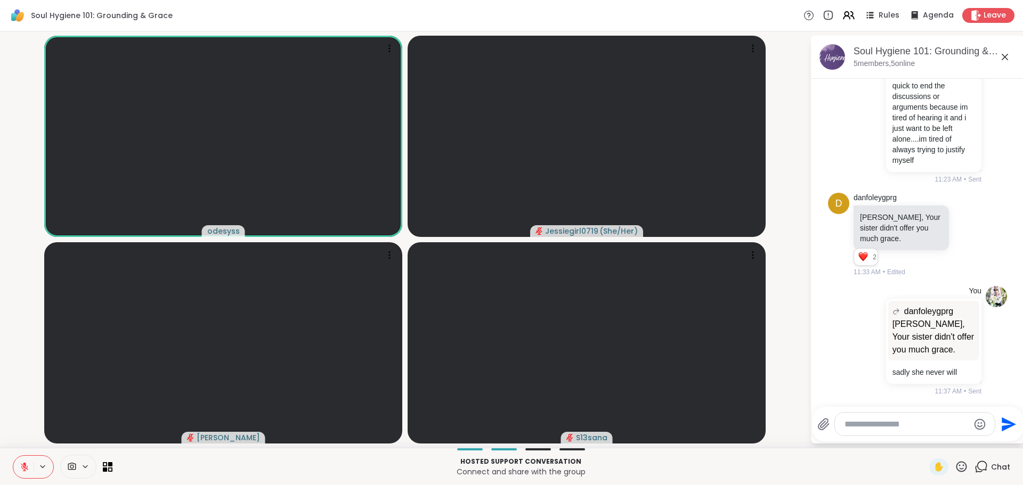
click at [888, 428] on textarea "Type your message" at bounding box center [907, 424] width 124 height 11
click at [910, 426] on textarea "Type your message" at bounding box center [907, 424] width 124 height 11
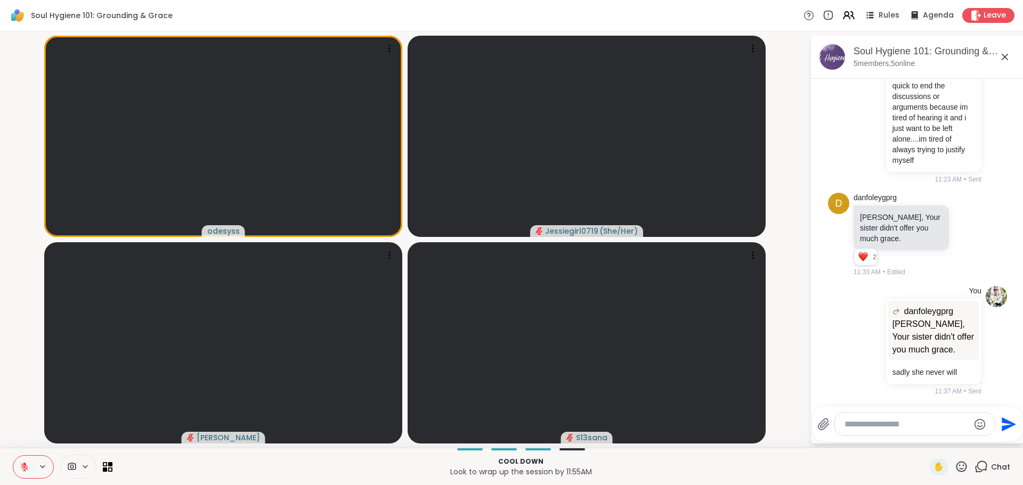
click at [860, 429] on textarea "Type your message" at bounding box center [907, 424] width 124 height 11
type textarea "*"
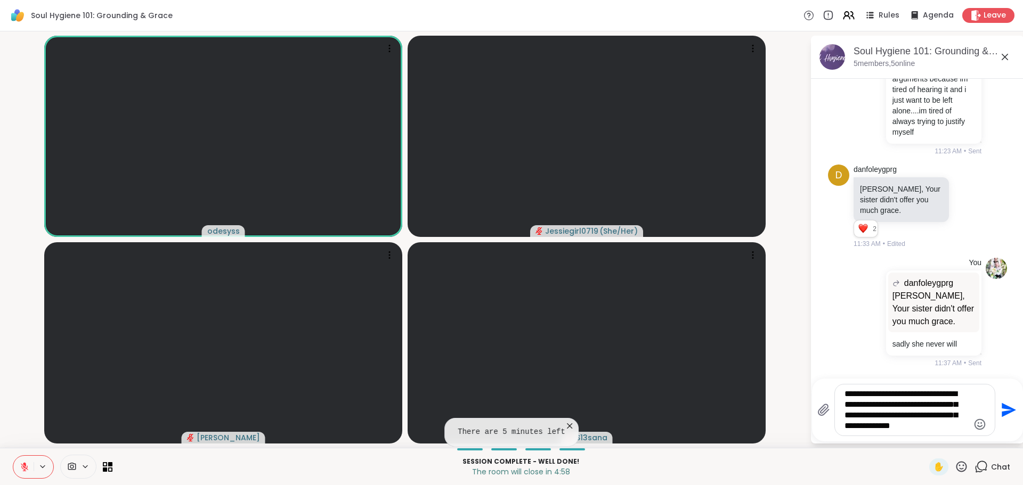
scroll to position [1158, 0]
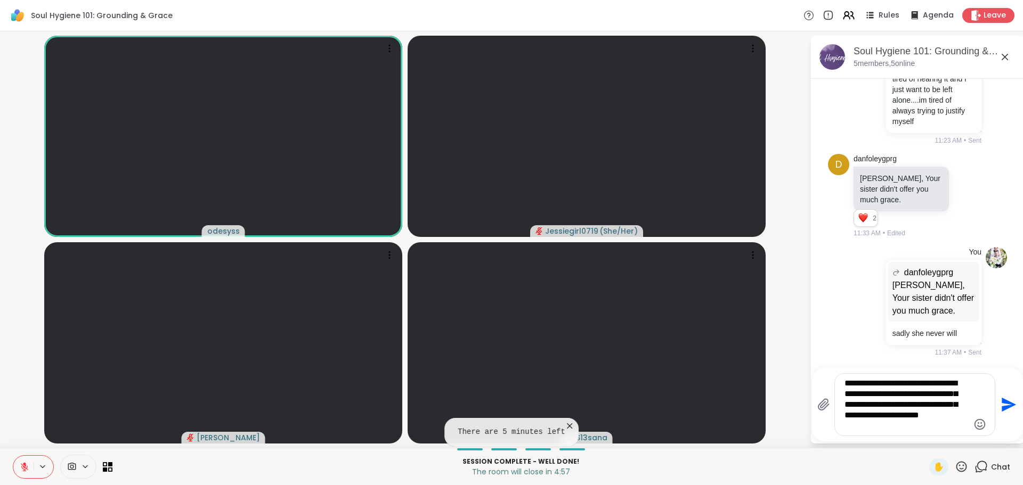
type textarea "**********"
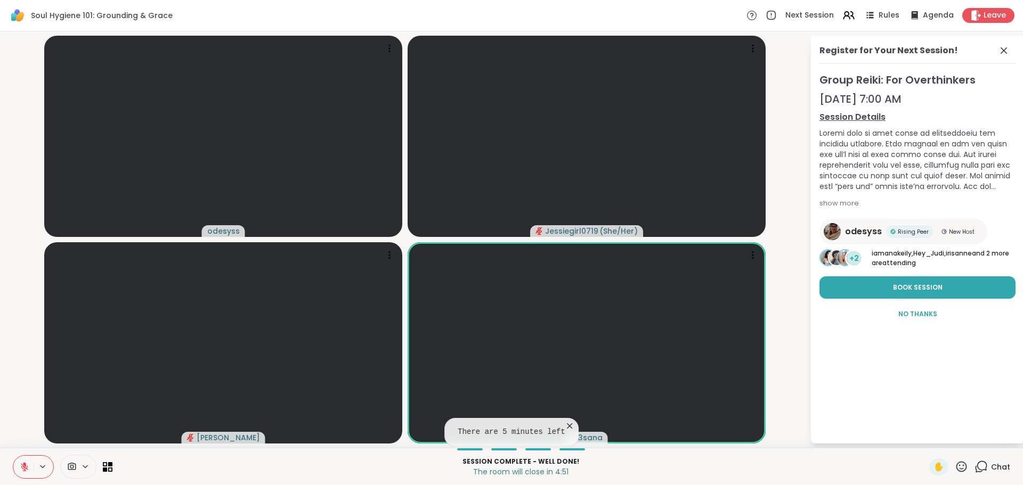
click at [977, 469] on icon at bounding box center [981, 466] width 13 height 13
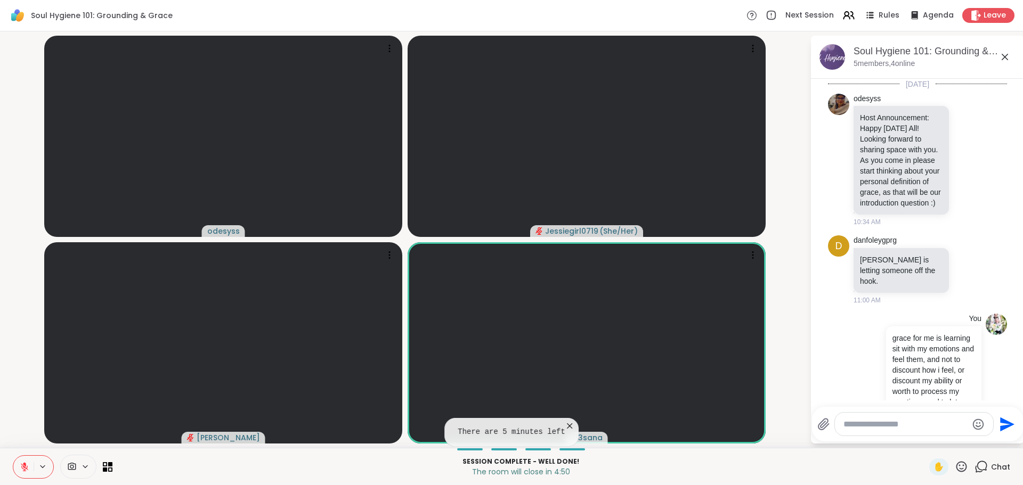
scroll to position [1119, 0]
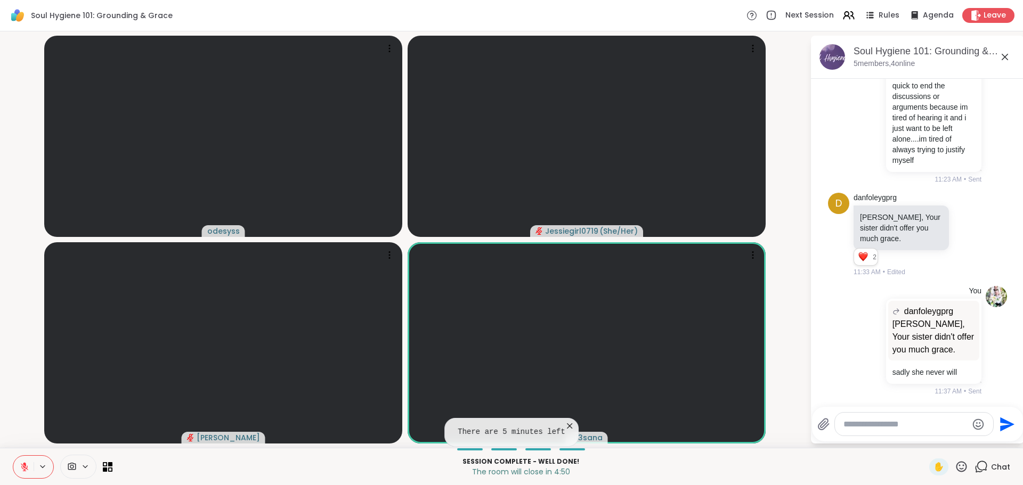
click at [911, 427] on textarea "Type your message" at bounding box center [906, 424] width 124 height 11
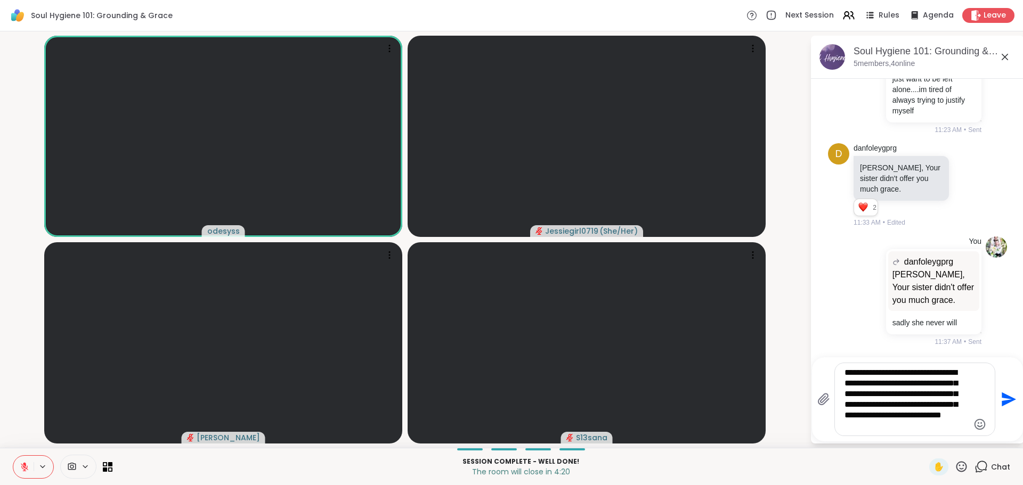
type textarea "**********"
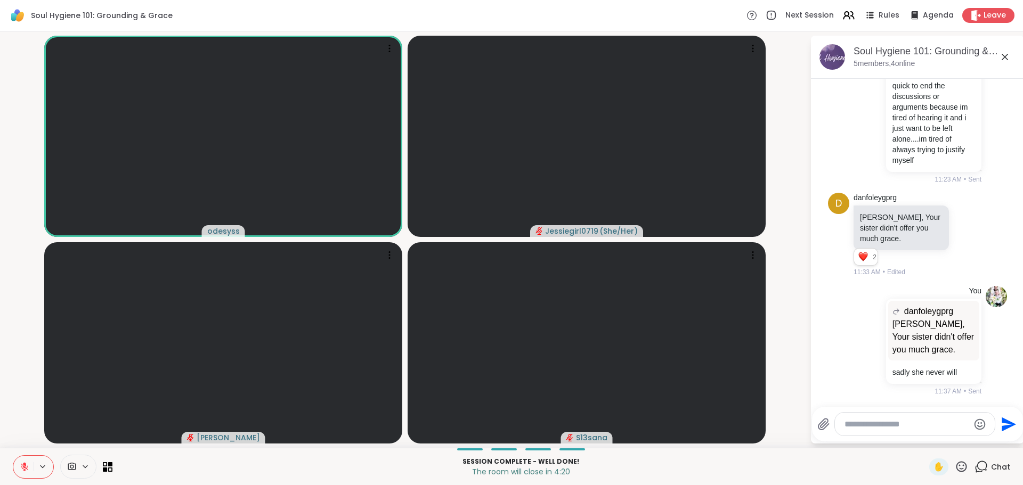
scroll to position [1272, 0]
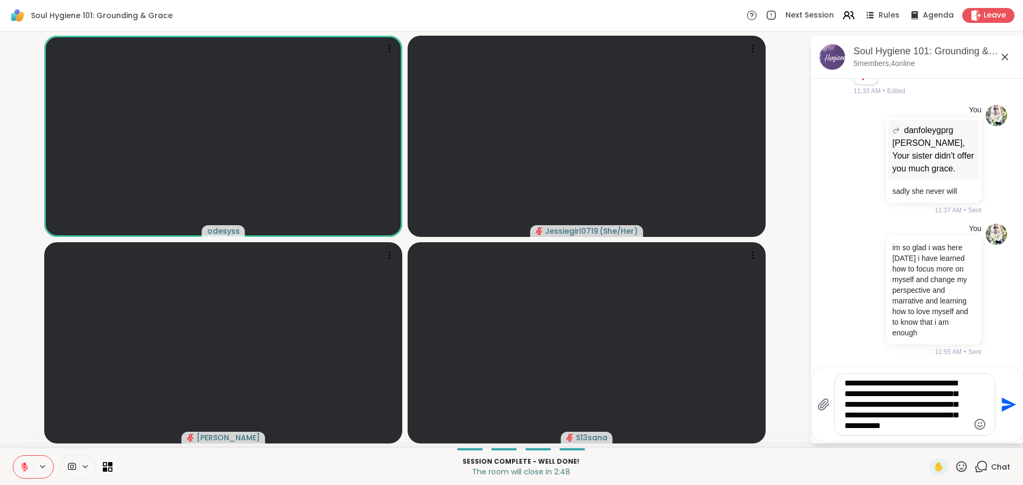
type textarea "**********"
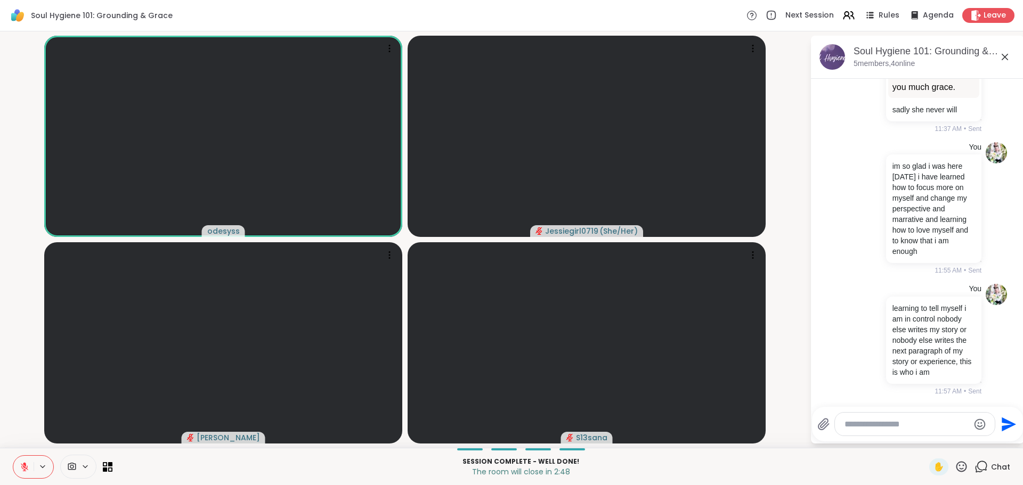
scroll to position [1403, 0]
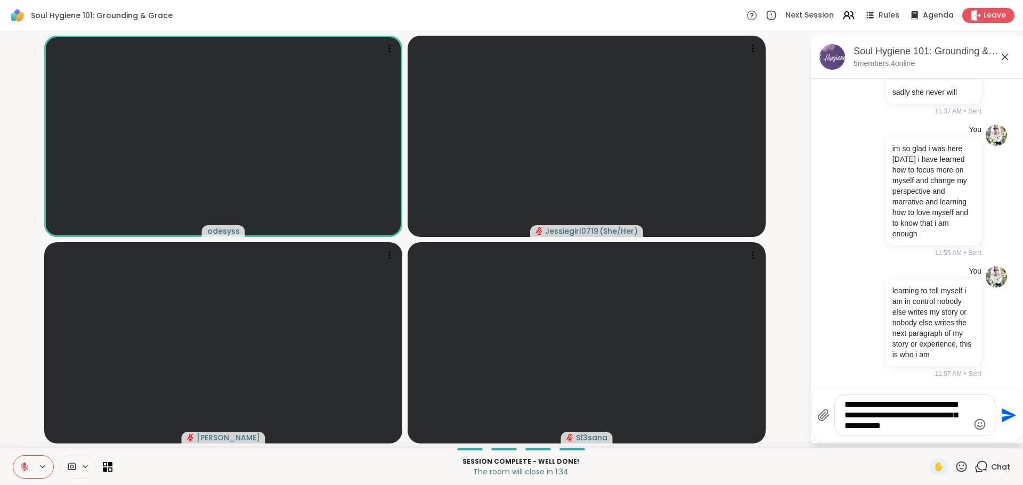
type textarea "**********"
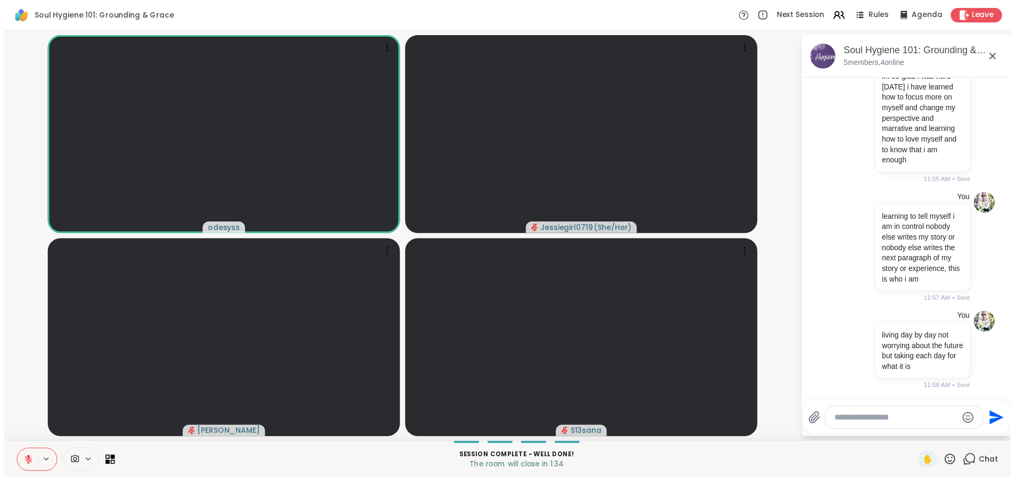
scroll to position [1492, 0]
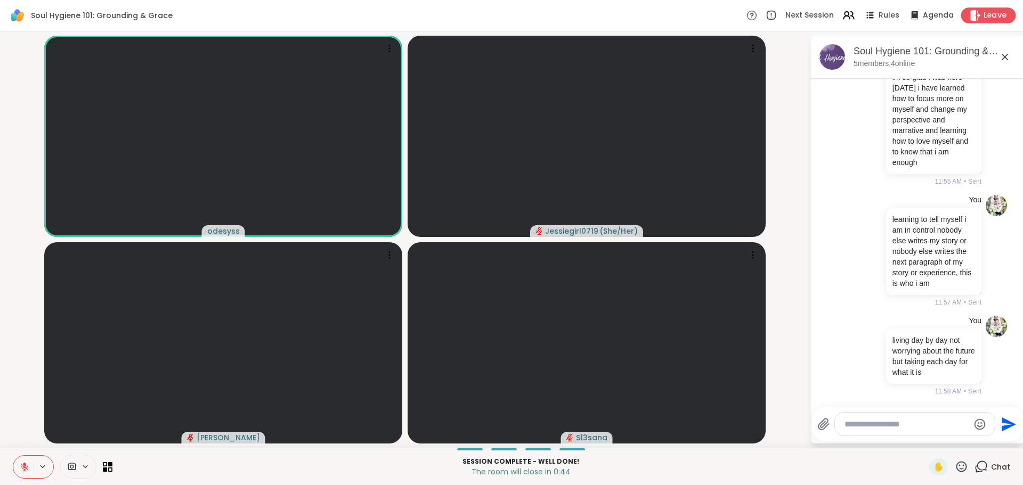
click at [984, 16] on span "Leave" at bounding box center [995, 15] width 23 height 11
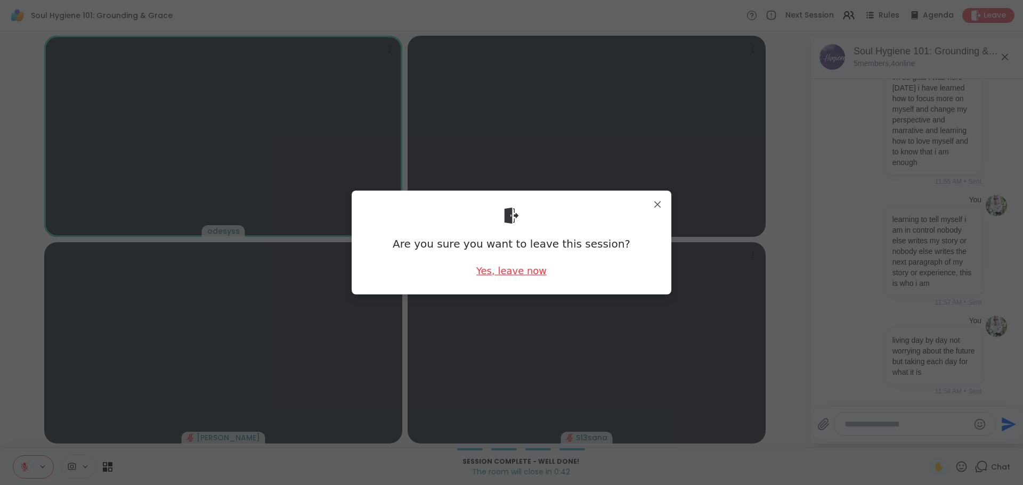
click at [510, 271] on div "Yes, leave now" at bounding box center [511, 270] width 70 height 13
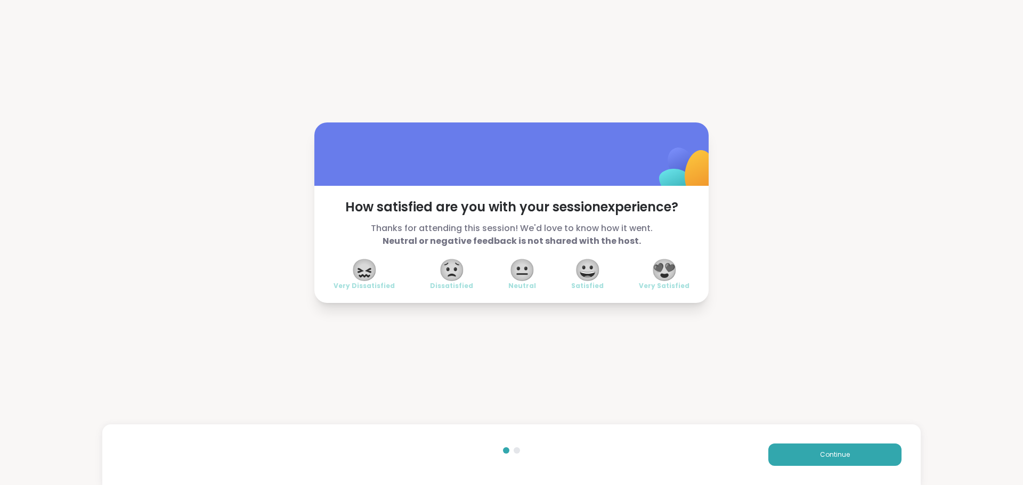
click at [653, 280] on span "😍" at bounding box center [664, 270] width 27 height 19
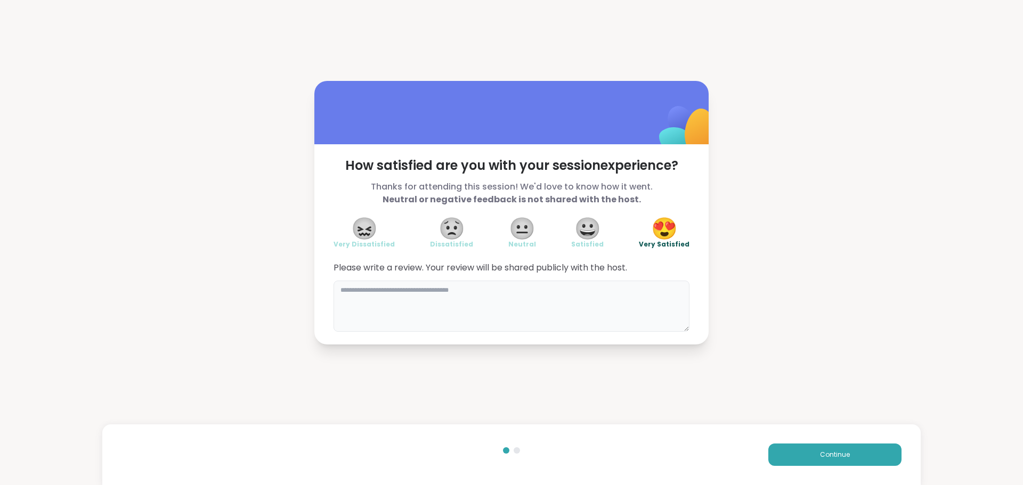
click at [525, 325] on textarea at bounding box center [512, 306] width 356 height 51
type textarea "**********"
click at [809, 457] on button "Continue" at bounding box center [834, 455] width 133 height 22
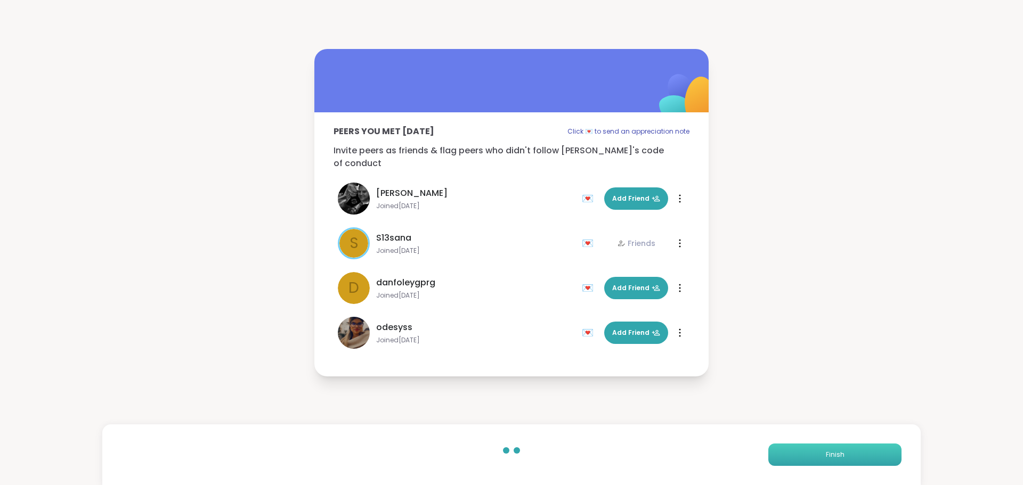
click at [809, 457] on button "Finish" at bounding box center [834, 455] width 133 height 22
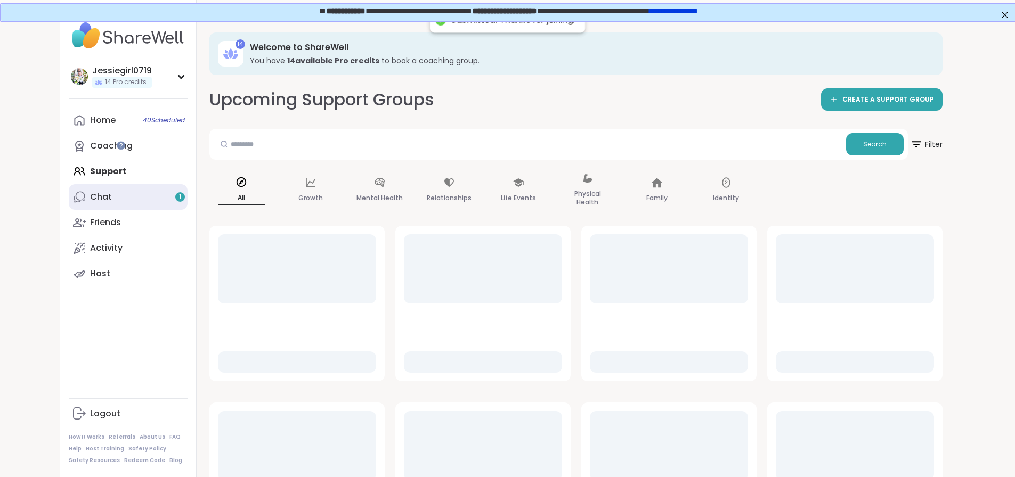
click at [87, 192] on link "Chat 1" at bounding box center [128, 197] width 119 height 26
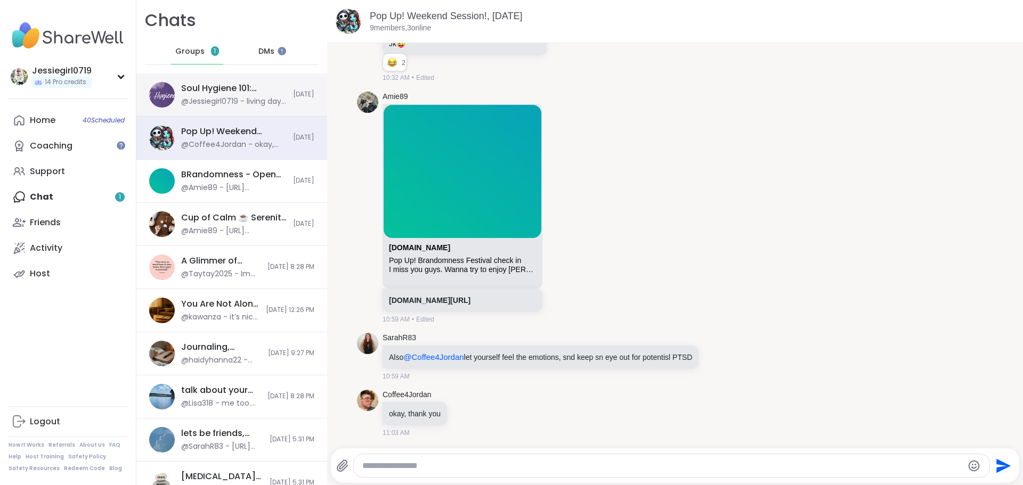
click at [223, 103] on div "@Jessiegirl0719 - living day by day not worrying about the future but taking ea…" at bounding box center [234, 101] width 106 height 11
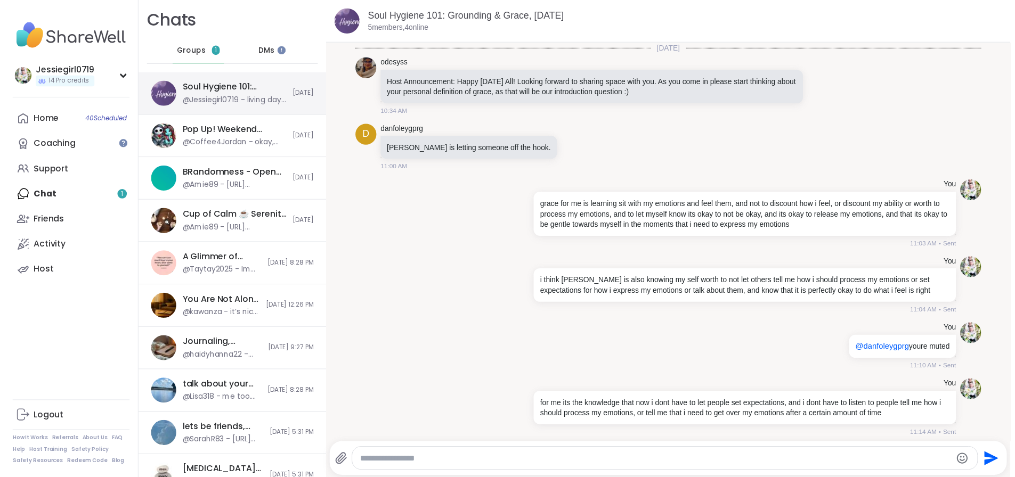
scroll to position [462, 0]
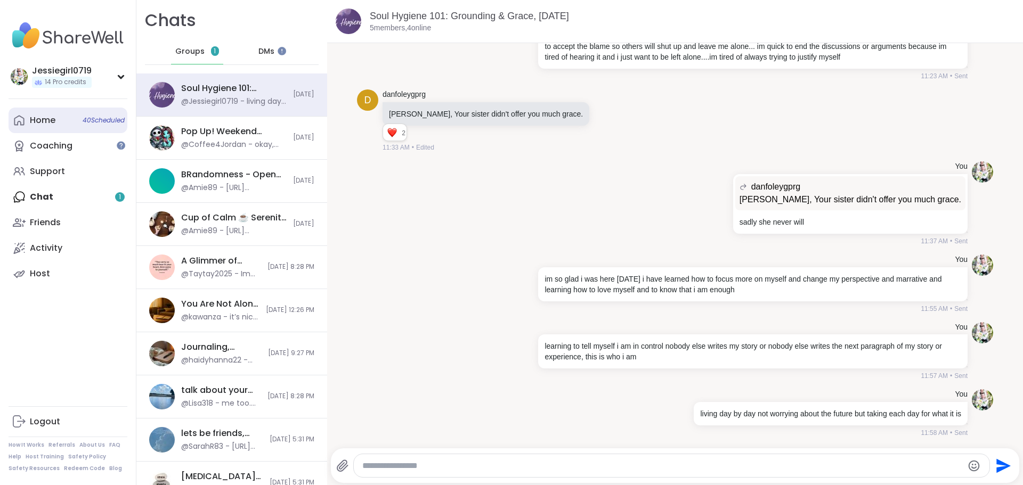
click at [52, 119] on div "Home 40 Scheduled" at bounding box center [43, 121] width 26 height 12
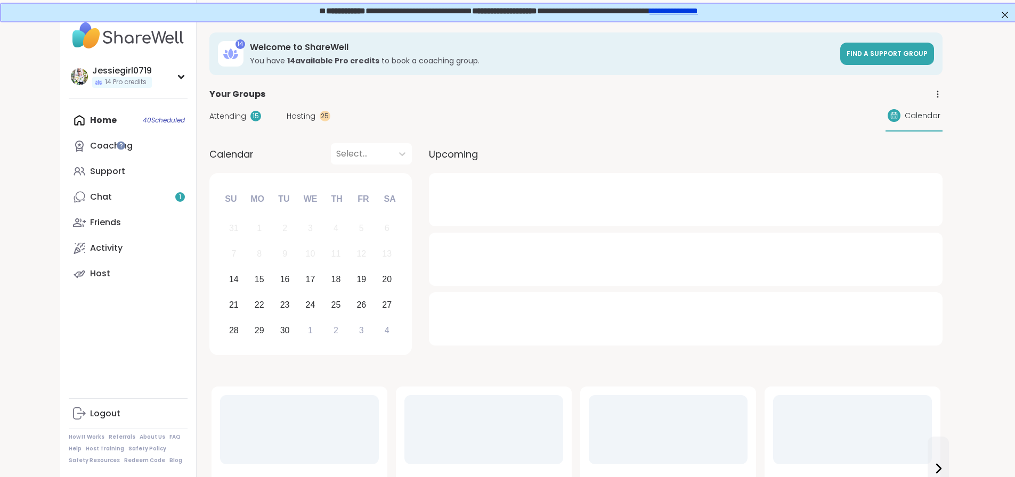
click at [209, 120] on span "Attending" at bounding box center [227, 116] width 37 height 11
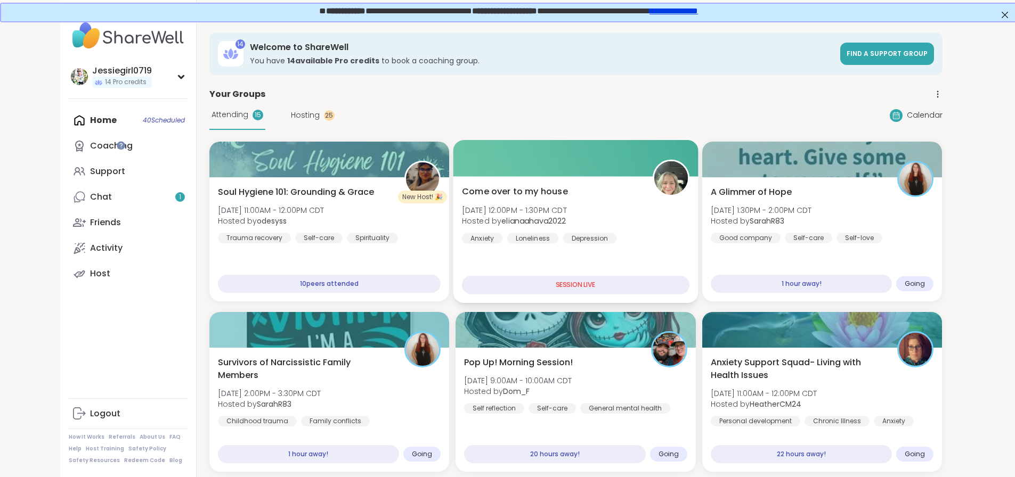
click at [537, 218] on b "elianaahava2022" at bounding box center [533, 221] width 64 height 11
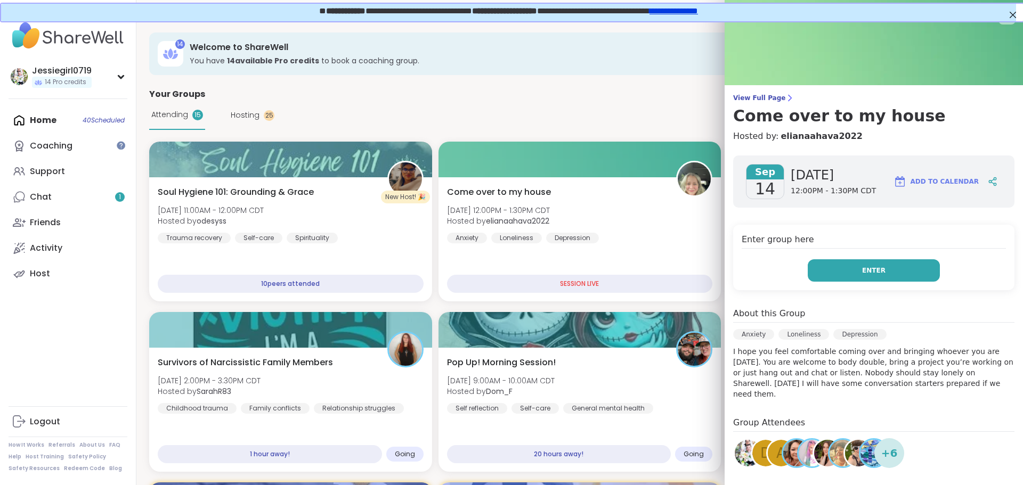
click at [892, 264] on button "Enter" at bounding box center [874, 270] width 132 height 22
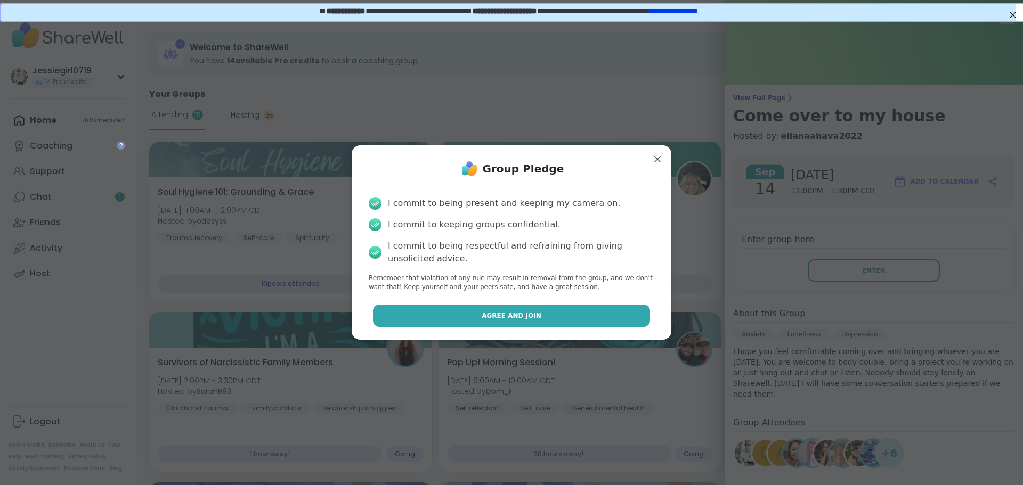
click at [488, 313] on span "Agree and Join" at bounding box center [512, 316] width 60 height 10
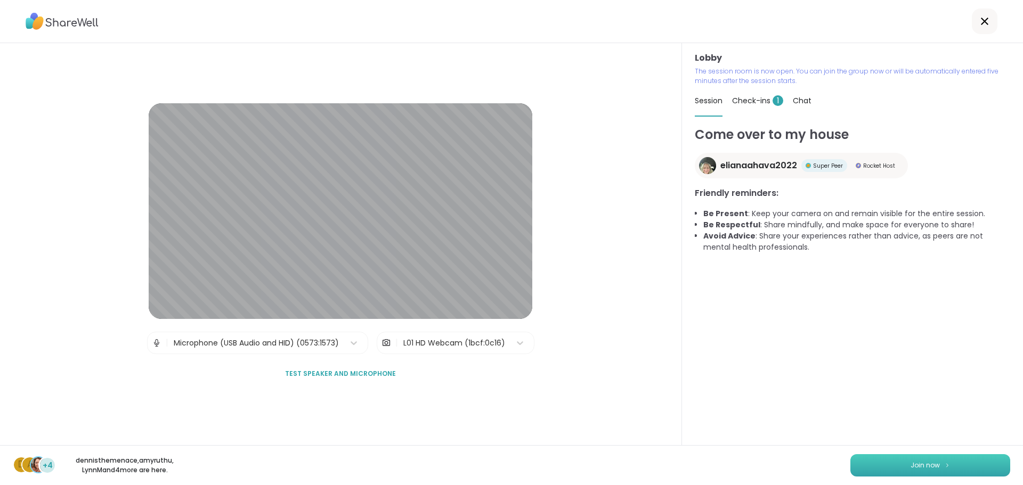
click at [911, 465] on span "Join now" at bounding box center [925, 466] width 29 height 10
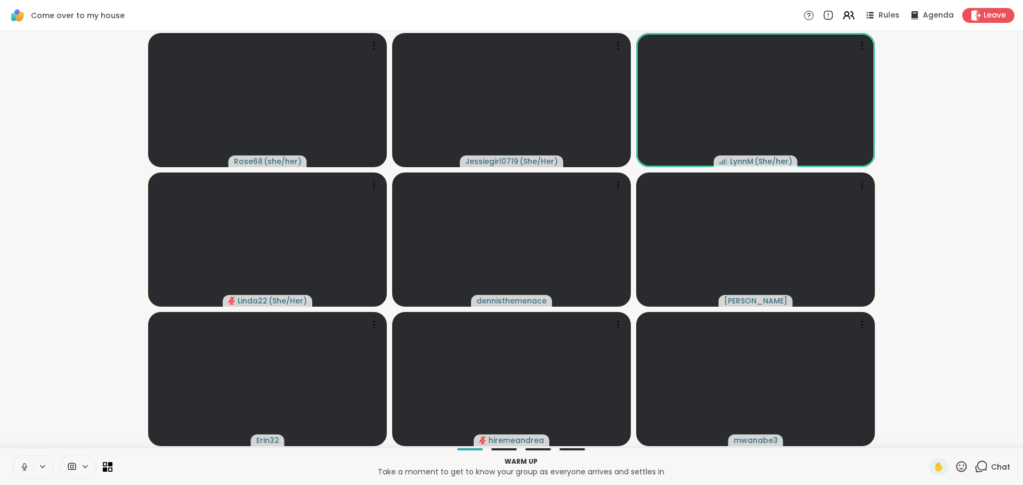
click at [975, 470] on icon at bounding box center [981, 466] width 13 height 13
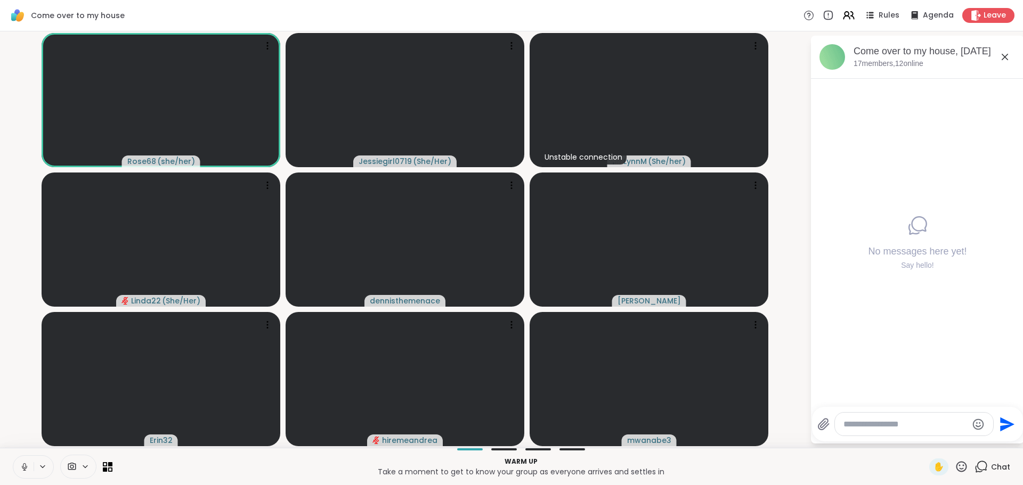
click at [869, 425] on textarea "Type your message" at bounding box center [906, 424] width 124 height 11
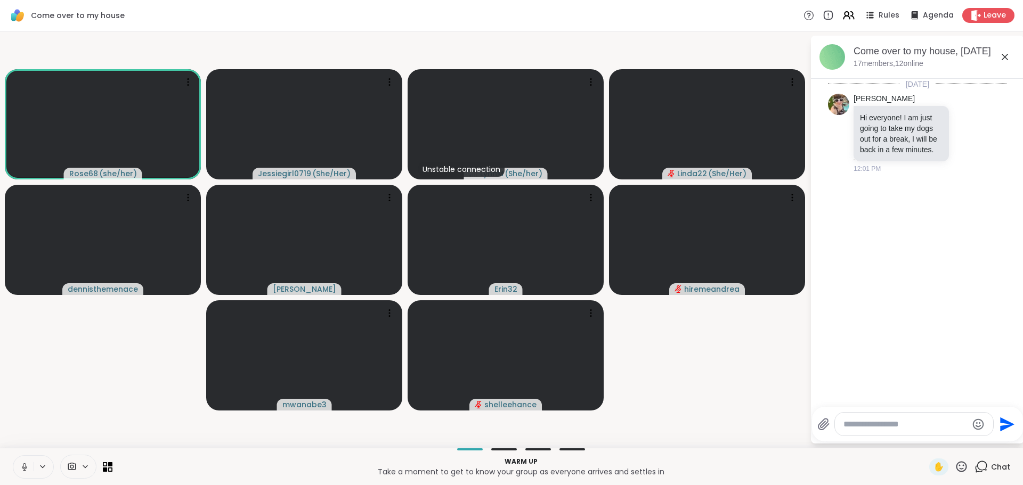
click at [871, 432] on div at bounding box center [914, 424] width 158 height 23
click at [879, 425] on textarea "Type your message" at bounding box center [906, 424] width 124 height 11
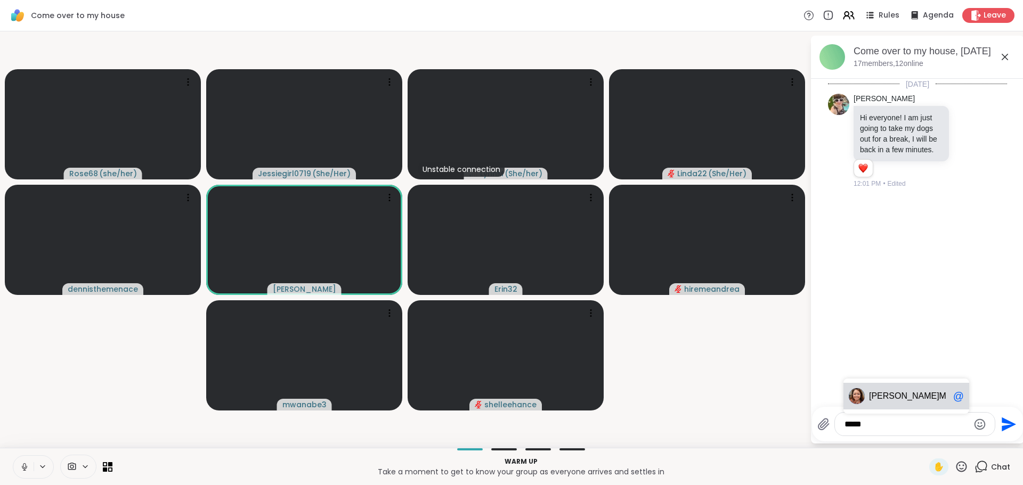
drag, startPoint x: 881, startPoint y: 411, endPoint x: 881, endPoint y: 403, distance: 7.5
click at [888, 420] on textarea "*****" at bounding box center [907, 424] width 124 height 11
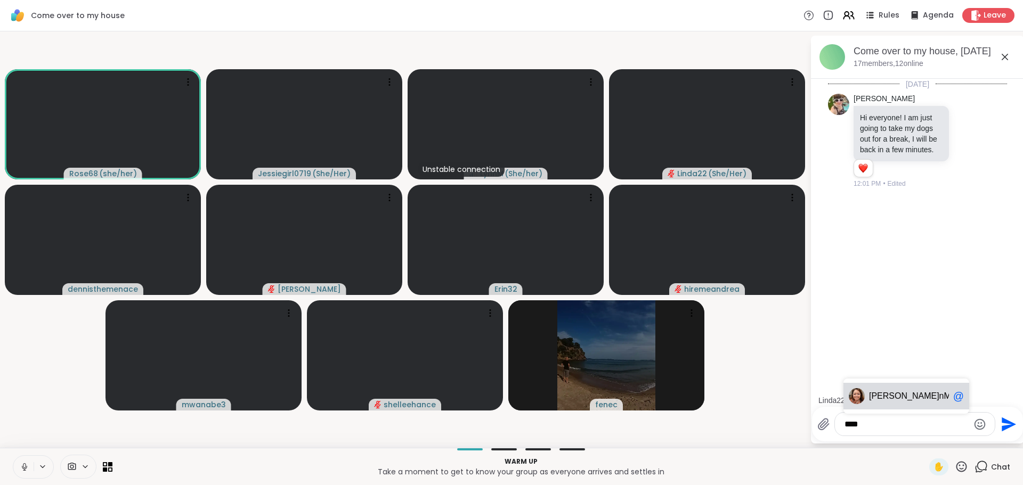
click at [876, 385] on div "Lyn nM @" at bounding box center [907, 396] width 126 height 27
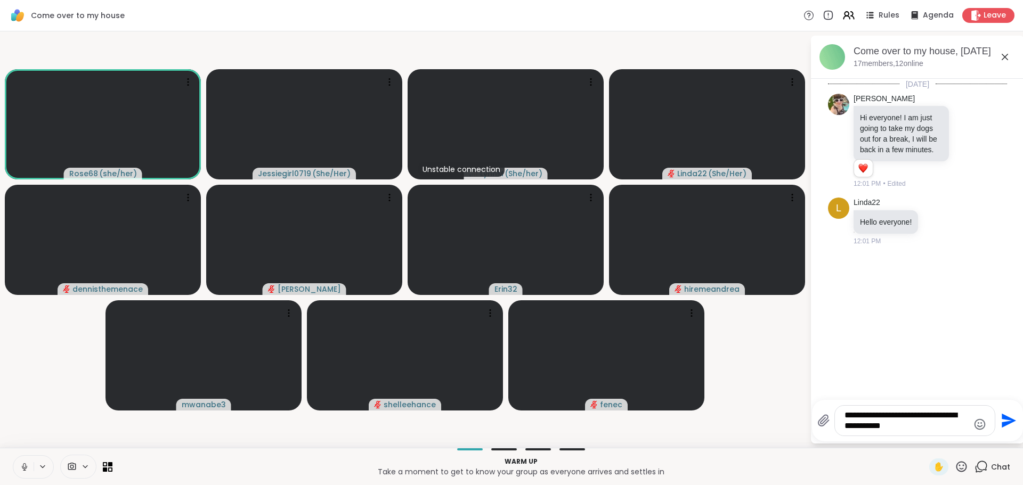
type textarea "**********"
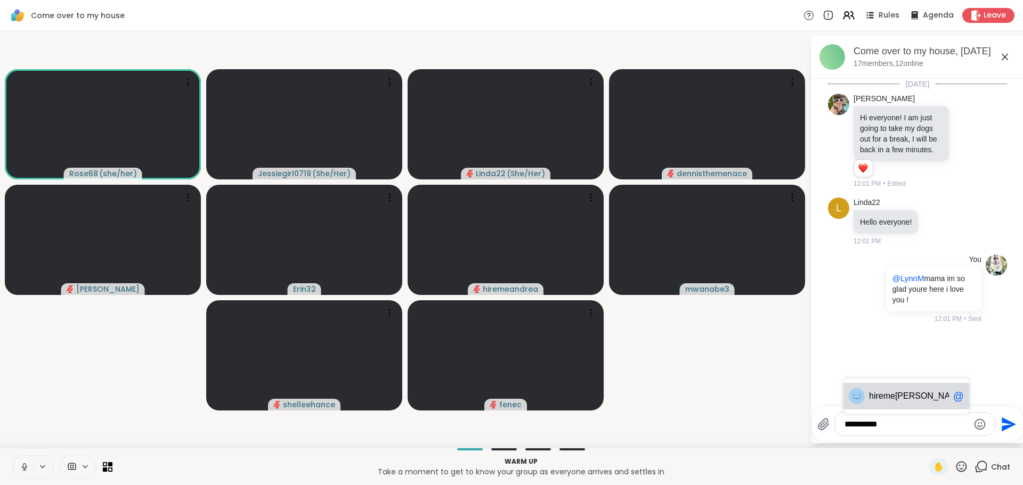
click at [881, 390] on div "hireme andrea @" at bounding box center [907, 396] width 126 height 27
click at [881, 390] on div "Linda 22 @" at bounding box center [907, 396] width 126 height 27
type textarea "**********"
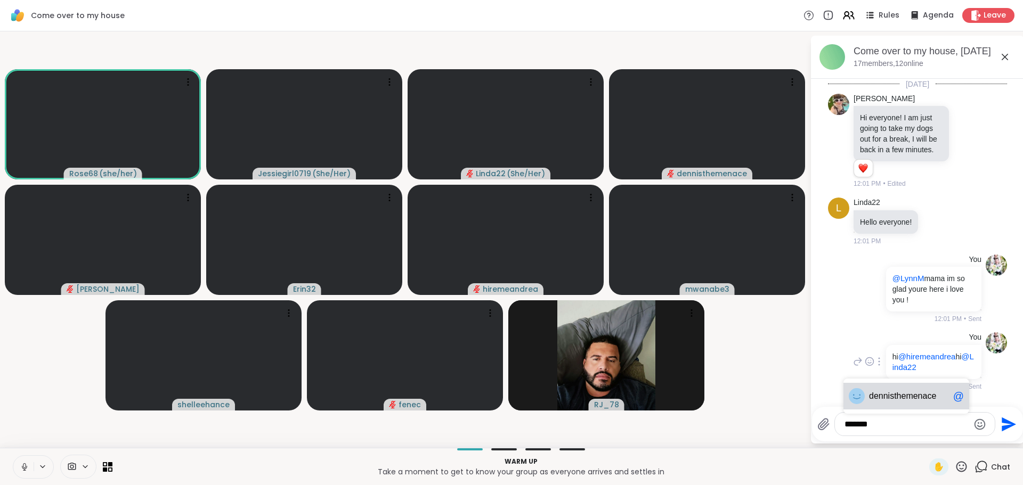
click at [881, 390] on div "denn isthemenace @" at bounding box center [907, 396] width 126 height 27
type textarea "**********"
click at [1012, 422] on icon "Send" at bounding box center [1007, 424] width 17 height 17
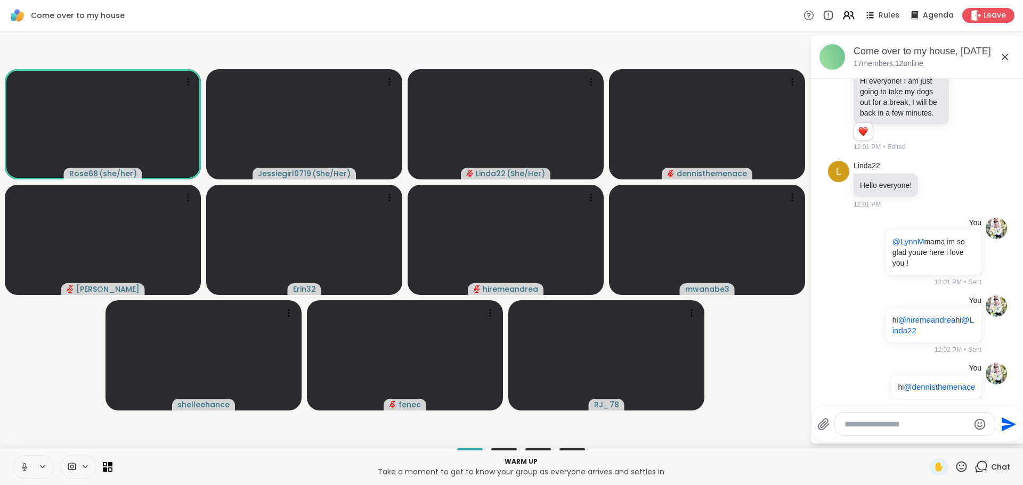
scroll to position [62, 0]
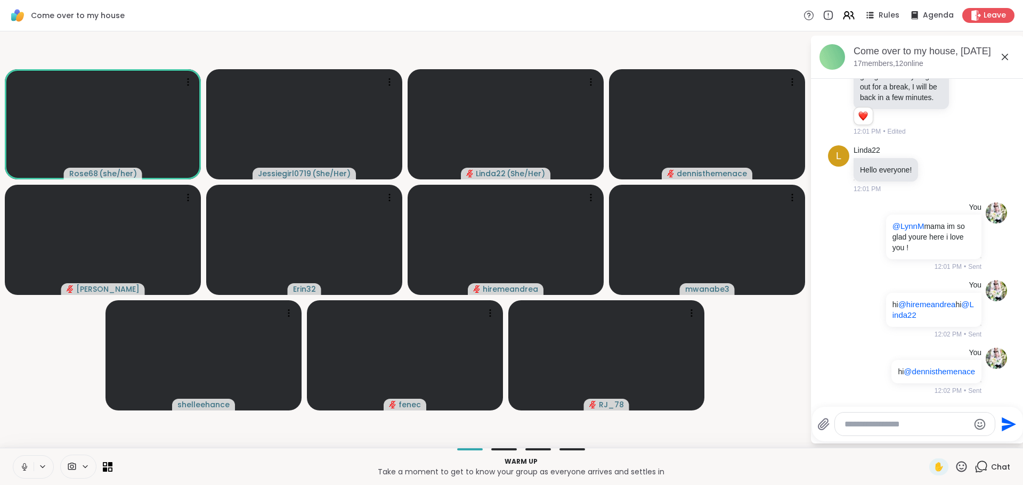
click at [911, 418] on div at bounding box center [915, 424] width 160 height 23
click at [912, 421] on textarea "Type your message" at bounding box center [907, 424] width 124 height 11
click at [906, 393] on span "Erin 32" at bounding box center [909, 396] width 80 height 11
type textarea "**********"
click at [1001, 417] on icon "Send" at bounding box center [1007, 424] width 17 height 17
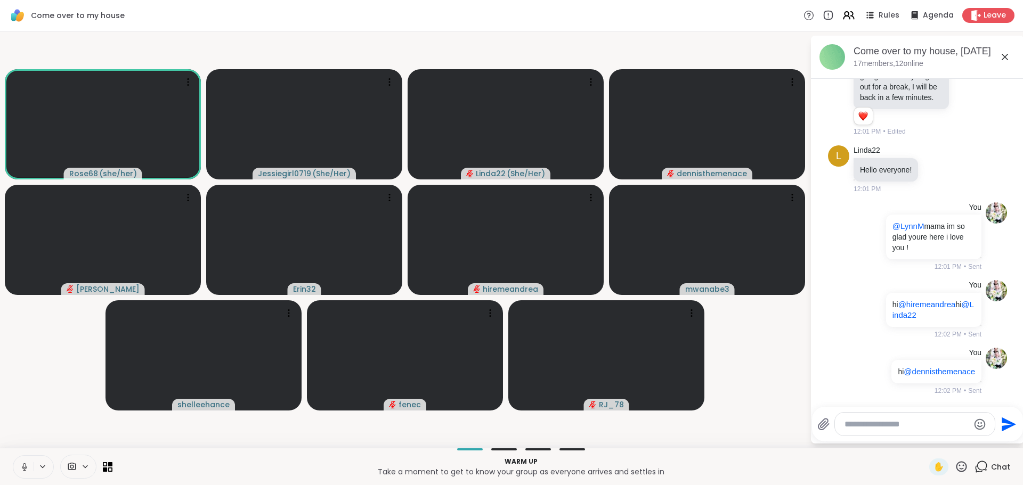
scroll to position [119, 0]
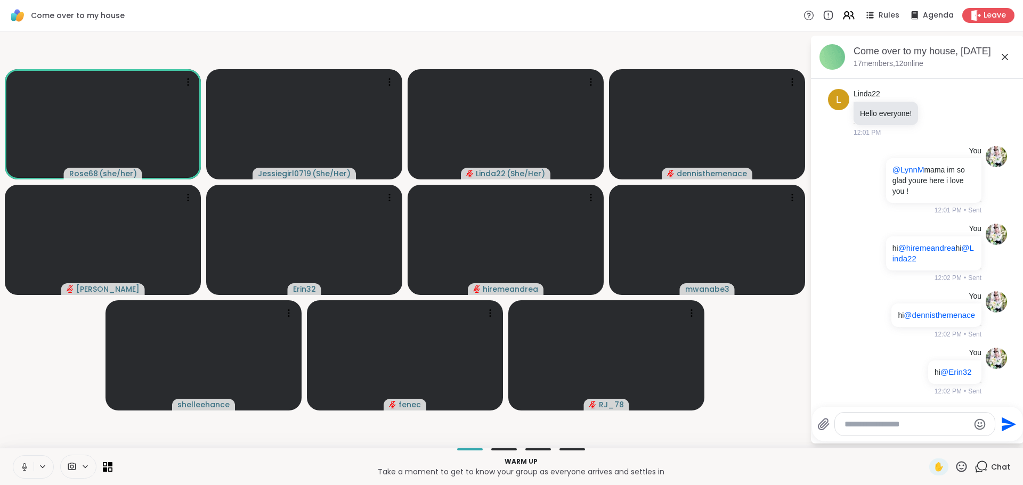
click at [881, 425] on textarea "Type your message" at bounding box center [907, 424] width 124 height 11
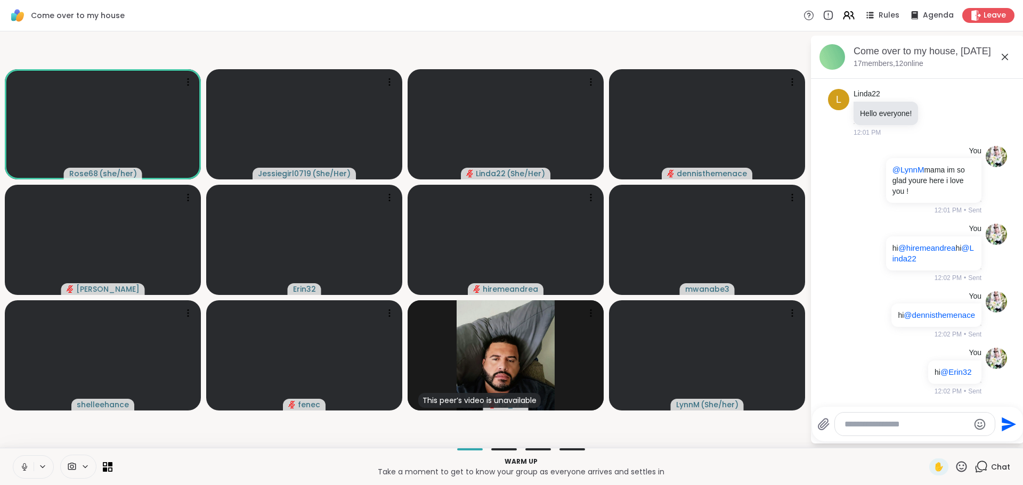
click at [22, 465] on icon at bounding box center [25, 468] width 10 height 10
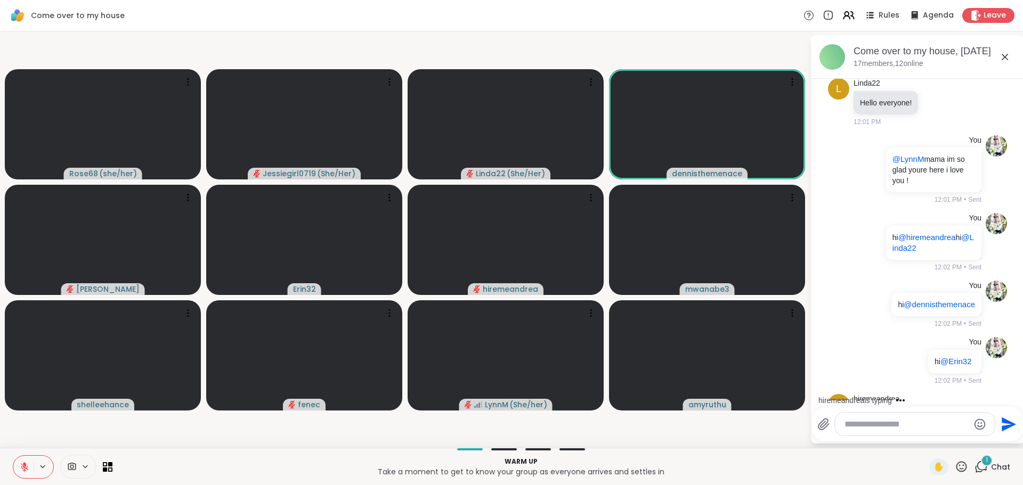
scroll to position [187, 0]
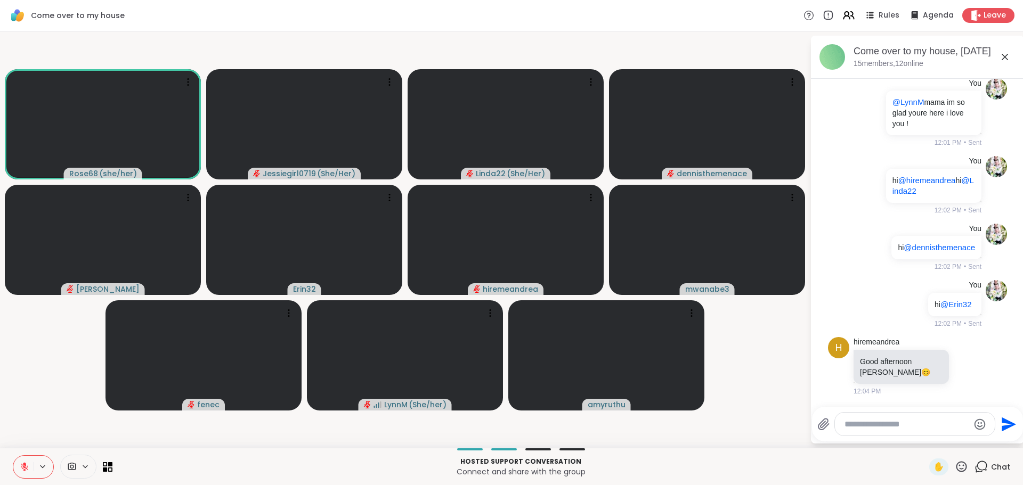
click at [42, 373] on video-player-container "Rose68 ( she/her ) Jessiegirl0719 ( She/Her ) Linda22 ( She/Her ) dennisthemena…" at bounding box center [404, 240] width 797 height 408
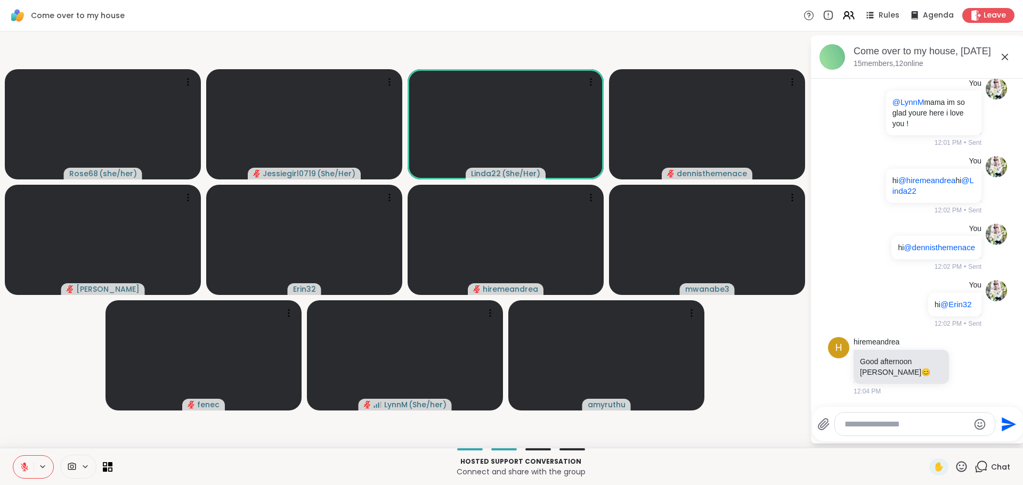
click at [905, 420] on textarea "Type your message" at bounding box center [907, 424] width 124 height 11
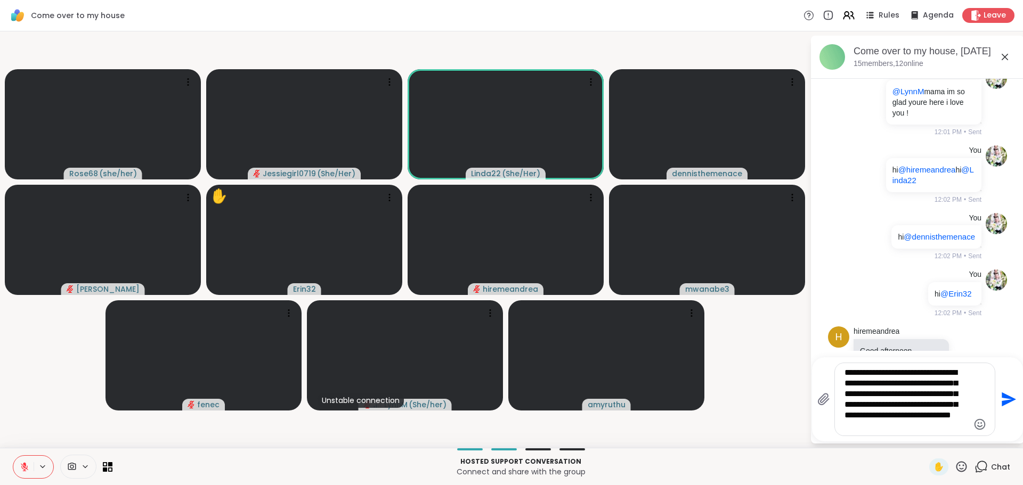
type textarea "**********"
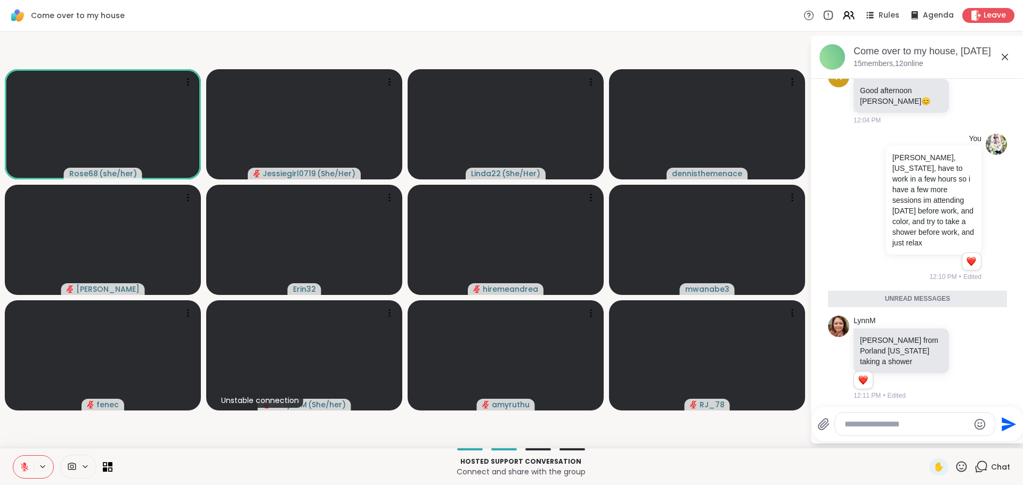
scroll to position [520, 0]
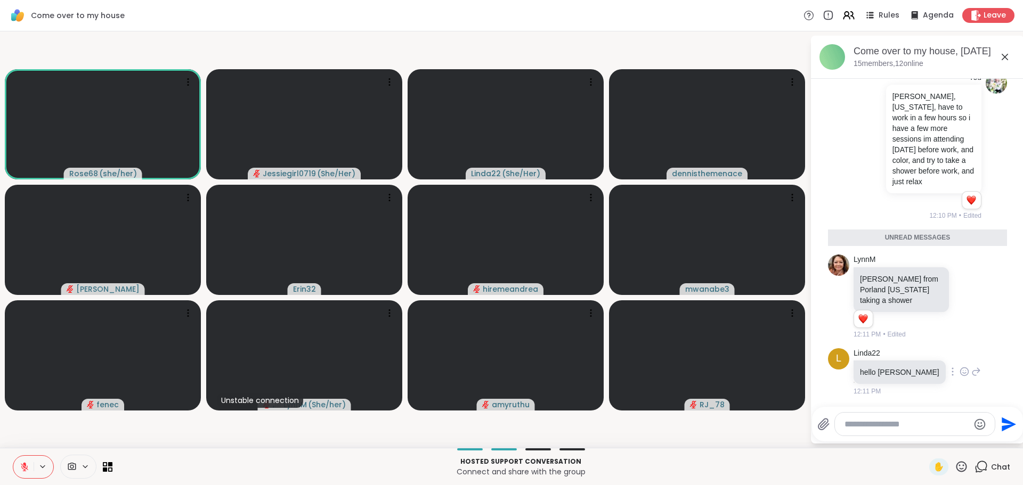
click at [971, 375] on icon at bounding box center [976, 372] width 10 height 13
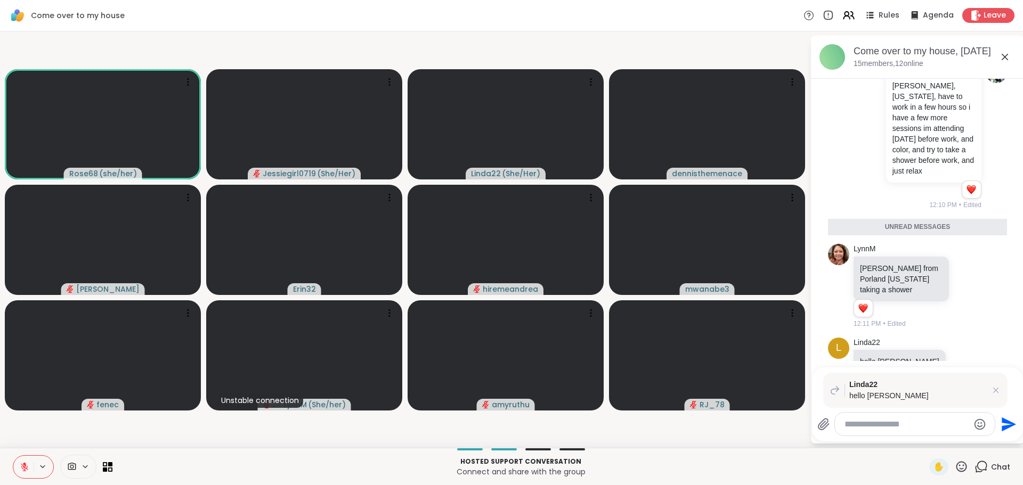
click at [906, 436] on div at bounding box center [914, 424] width 161 height 24
click at [898, 426] on textarea "Type your message" at bounding box center [907, 424] width 124 height 11
type textarea "**"
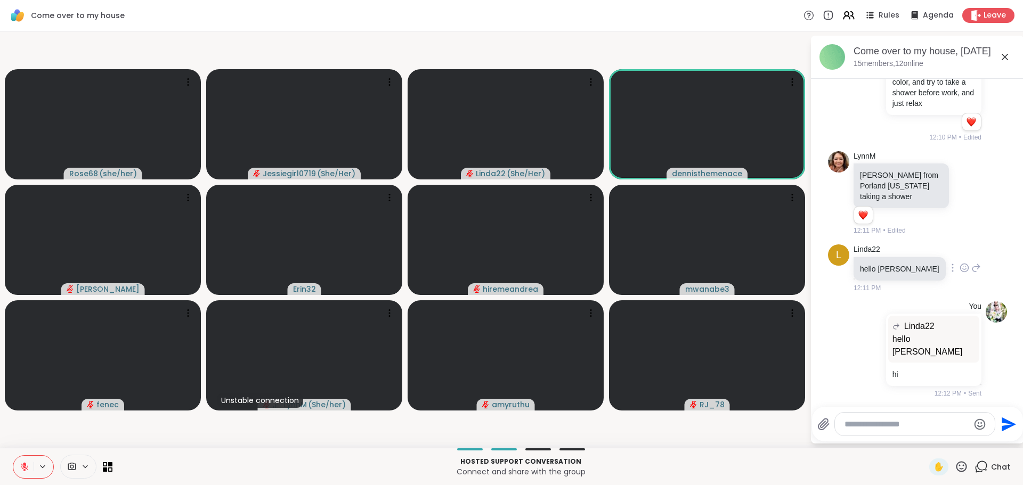
click at [960, 273] on icon at bounding box center [965, 268] width 10 height 11
click at [954, 258] on button "Select Reaction: Heart" at bounding box center [964, 250] width 21 height 21
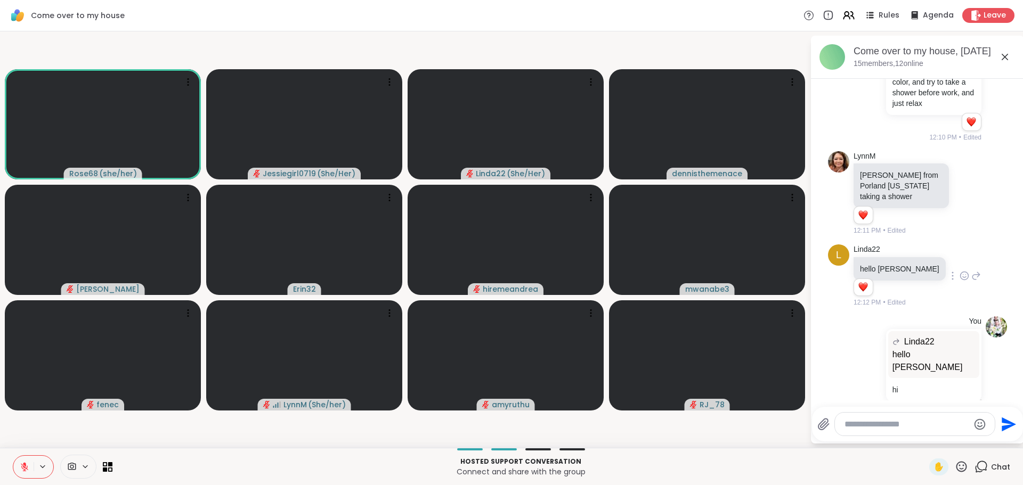
click at [868, 427] on textarea "Type your message" at bounding box center [907, 424] width 124 height 11
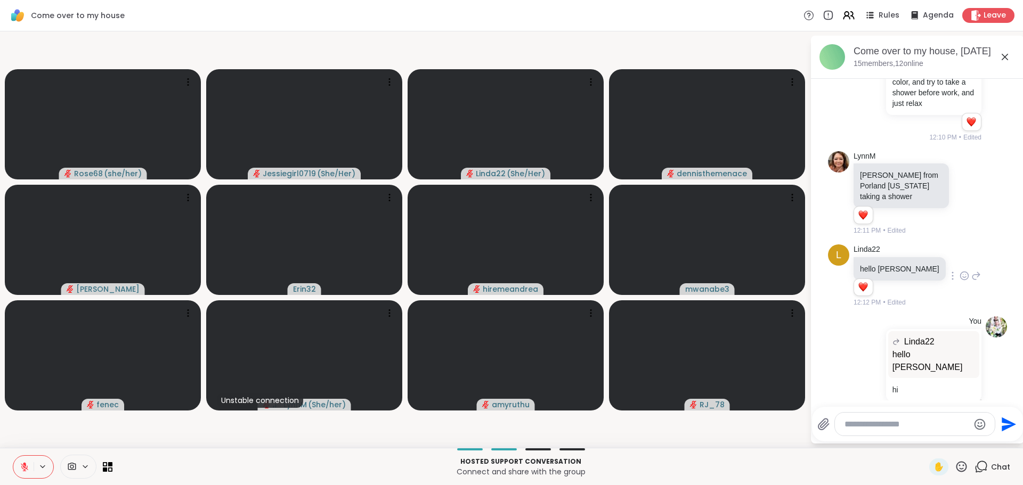
click at [872, 423] on textarea "Type your message" at bounding box center [907, 424] width 124 height 11
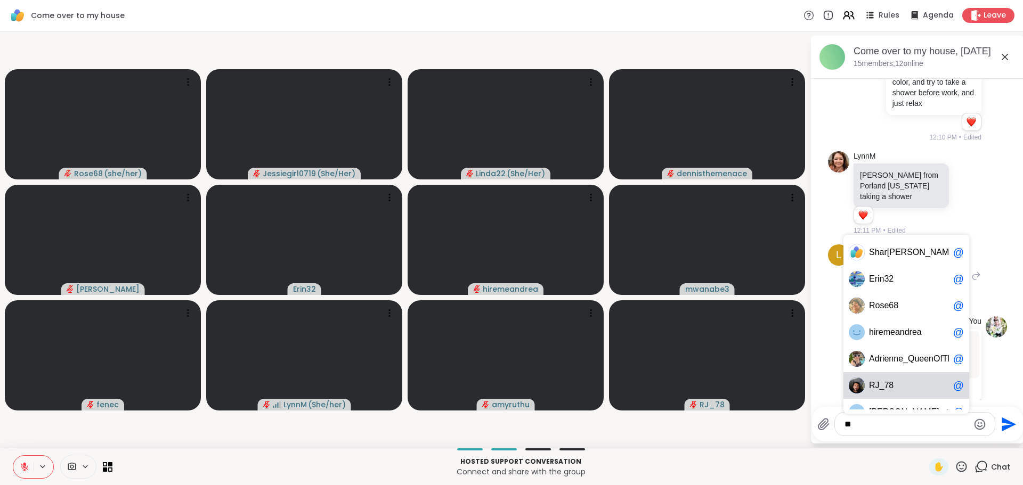
click at [882, 388] on span "J_78" at bounding box center [884, 385] width 19 height 11
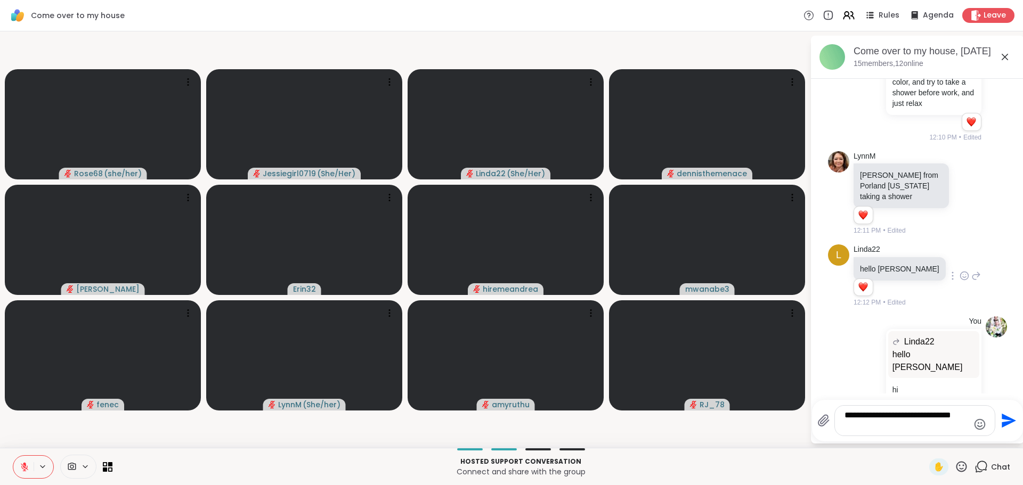
type textarea "**********"
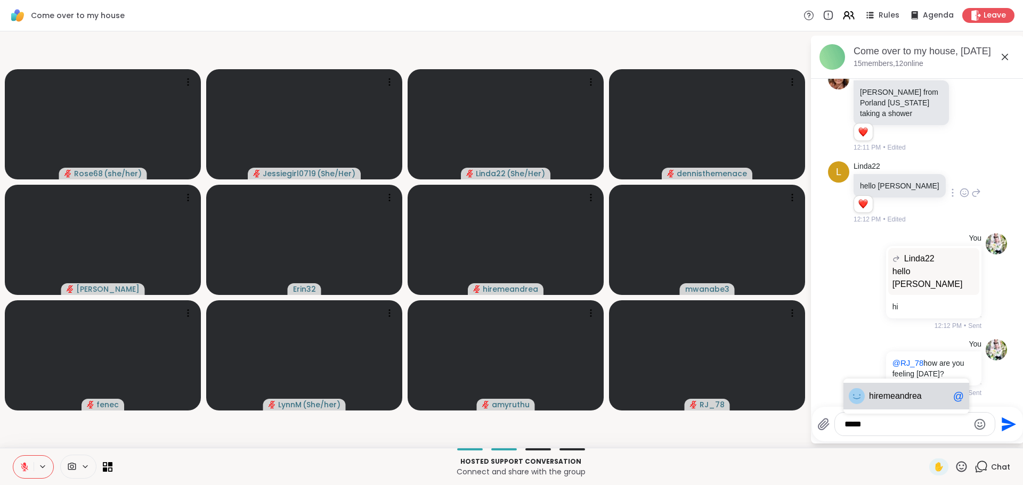
click at [882, 388] on div "hire meandrea @" at bounding box center [907, 396] width 126 height 27
type textarea "**********"
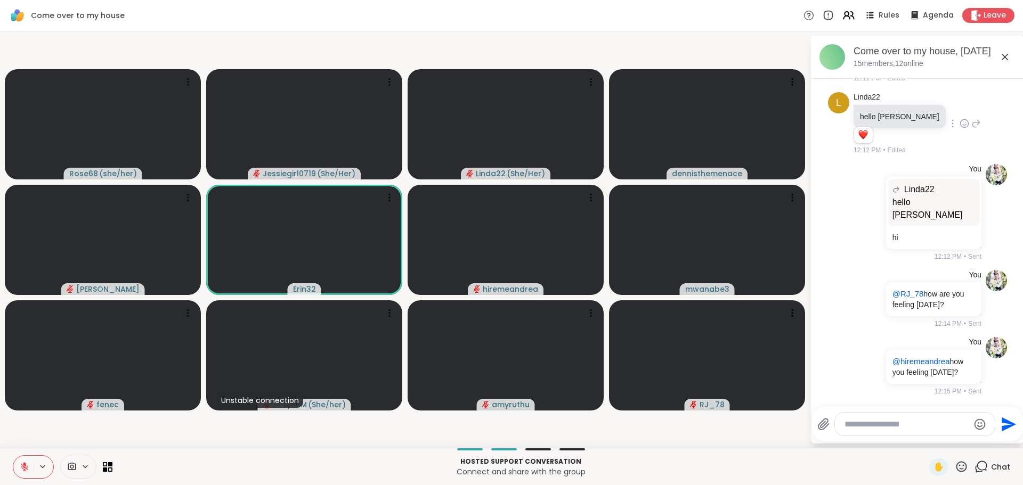
click at [22, 467] on icon at bounding box center [24, 467] width 7 height 7
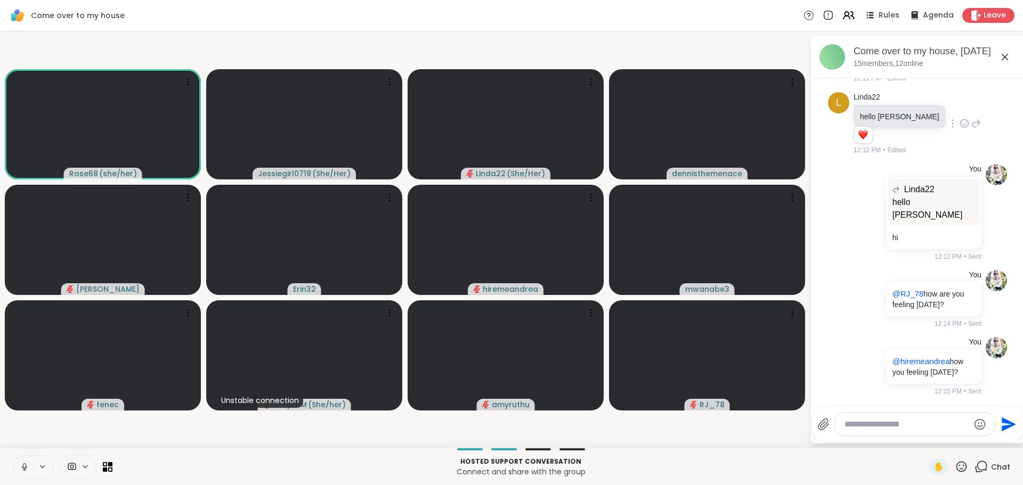
click at [208, 426] on video-player-container "Rose68 ( she/her ) Jessiegirl0719 ( She/Her ) Linda22 ( She/Her ) dennisthemena…" at bounding box center [404, 240] width 797 height 408
click at [183, 423] on video-player-container "Rose68 ( she/her ) Jessiegirl0719 ( She/Her ) Linda22 ( She/Her ) dennisthemena…" at bounding box center [404, 240] width 797 height 408
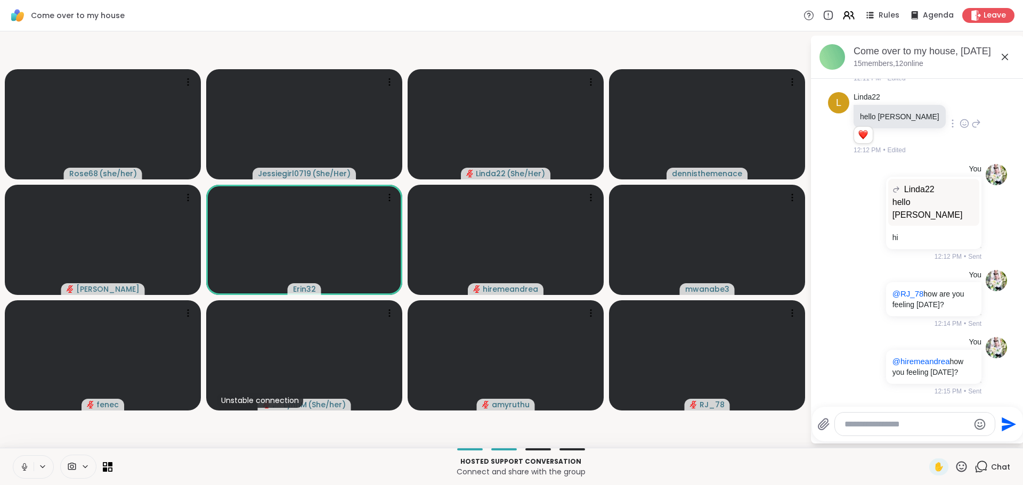
click at [183, 423] on video-player-container "Rose68 ( she/her ) Jessiegirl0719 ( She/Her ) Linda22 ( She/Her ) dennisthemena…" at bounding box center [404, 240] width 797 height 408
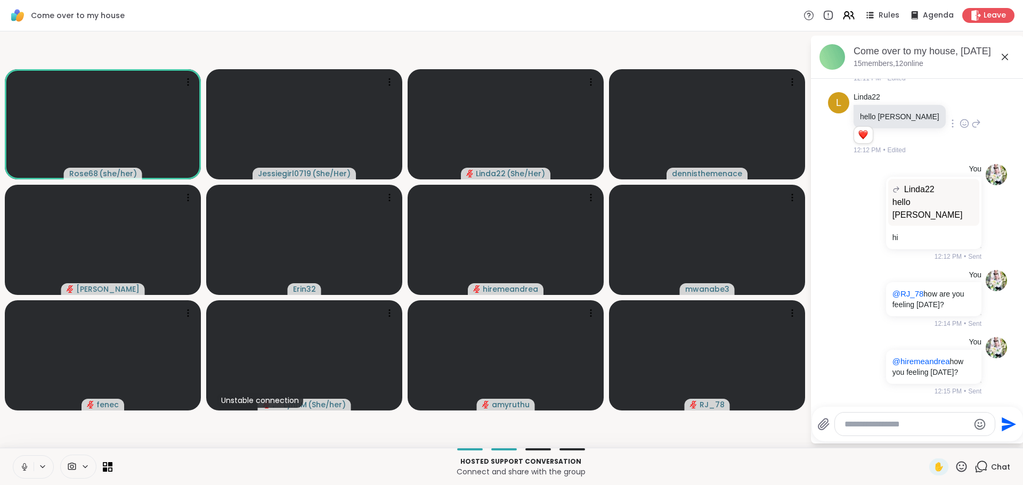
click at [189, 427] on video-player-container "Rose68 ( she/her ) Jessiegirl0719 ( She/Her ) Linda22 ( She/Her ) dennisthemena…" at bounding box center [404, 240] width 797 height 408
click at [185, 427] on video-player-container "Rose68 ( she/her ) Jessiegirl0719 ( She/Her ) Linda22 ( She/Her ) dennisthemena…" at bounding box center [404, 240] width 797 height 408
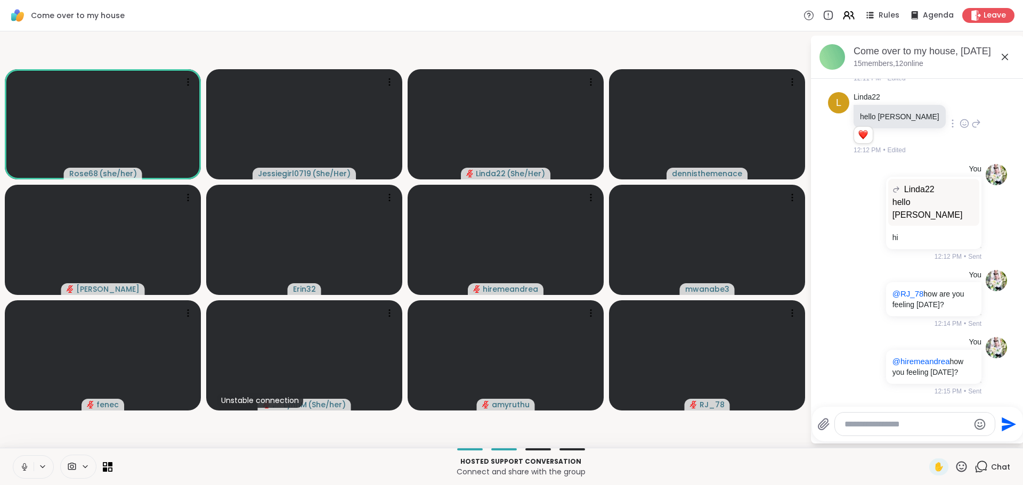
click at [185, 427] on video-player-container "Rose68 ( she/her ) Jessiegirl0719 ( She/Her ) Linda22 ( She/Her ) dennisthemena…" at bounding box center [404, 240] width 797 height 408
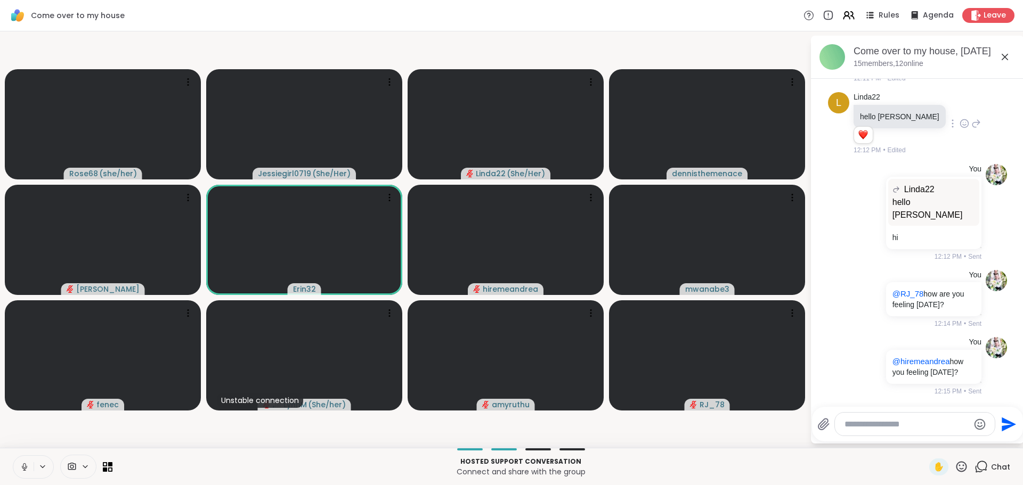
click at [205, 421] on video-player-container "Rose68 ( she/her ) Jessiegirl0719 ( She/Her ) Linda22 ( She/Her ) dennisthemena…" at bounding box center [404, 240] width 797 height 408
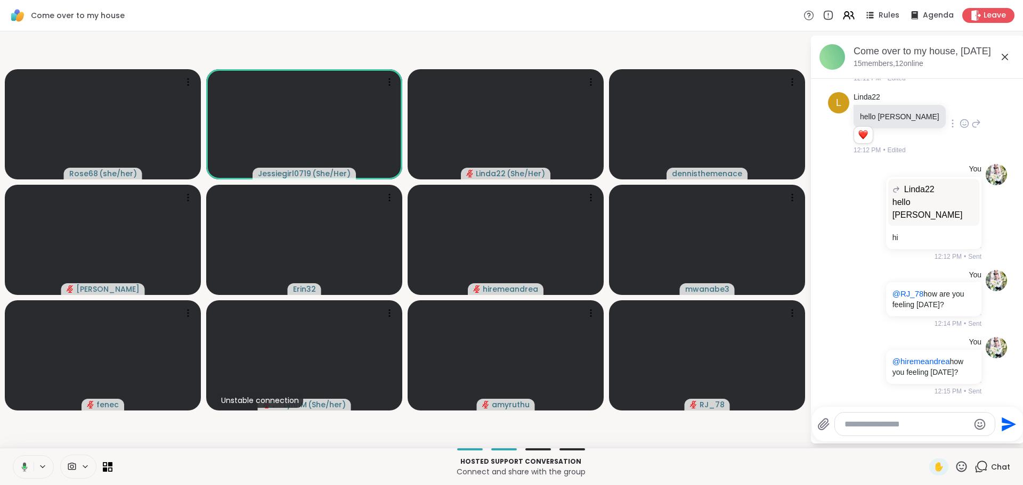
click at [205, 420] on video-player-container "Rose68 ( she/her ) Jessiegirl0719 ( She/Her ) Linda22 ( She/Her ) dennisthemena…" at bounding box center [404, 240] width 797 height 408
click at [209, 420] on video-player-container "Rose68 ( she/her ) Jessiegirl0719 ( She/Her ) Linda22 ( She/Her ) dennisthemena…" at bounding box center [404, 240] width 797 height 408
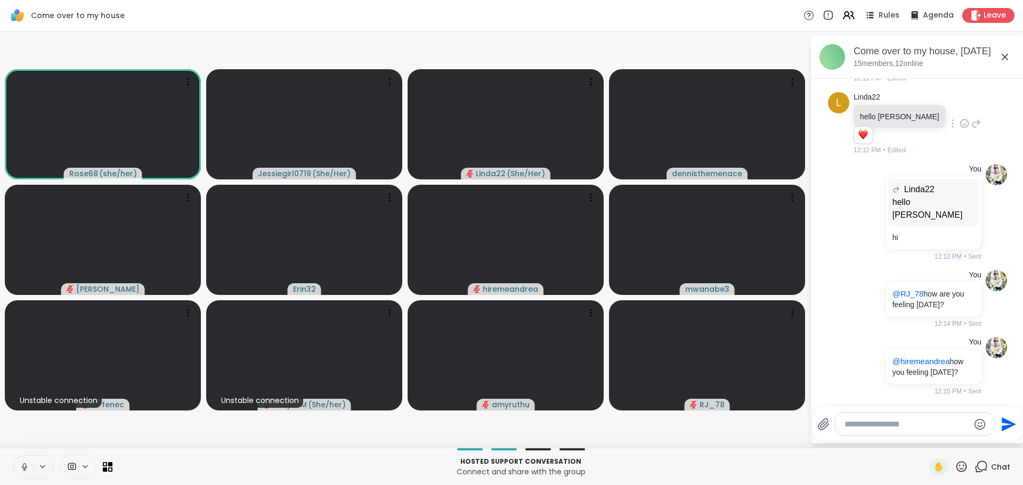
click at [21, 466] on icon at bounding box center [25, 468] width 10 height 10
click at [890, 427] on textarea "Type your message" at bounding box center [907, 424] width 124 height 11
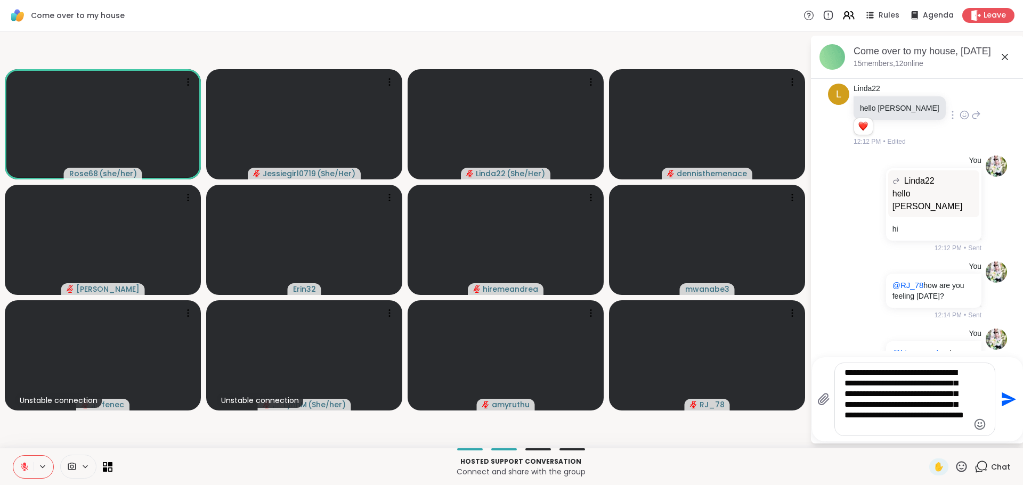
type textarea "**********"
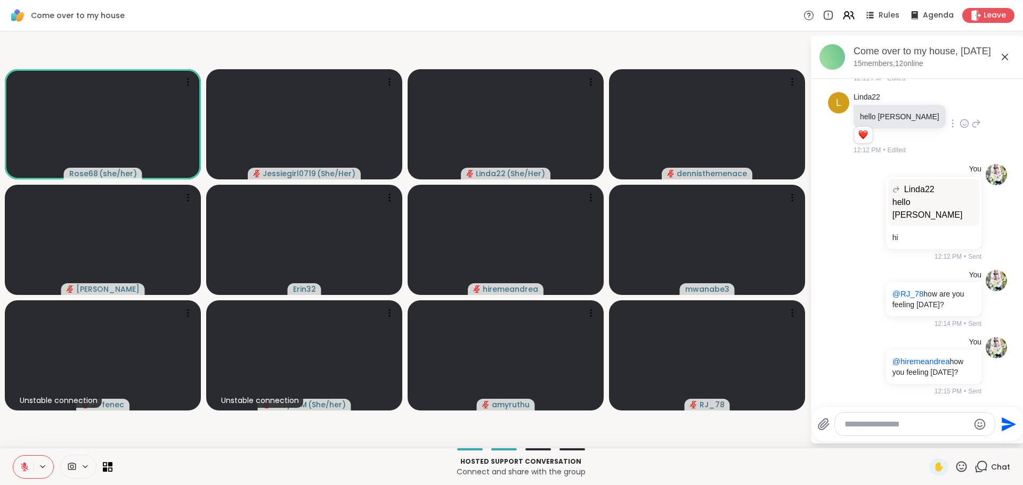
scroll to position [890, 0]
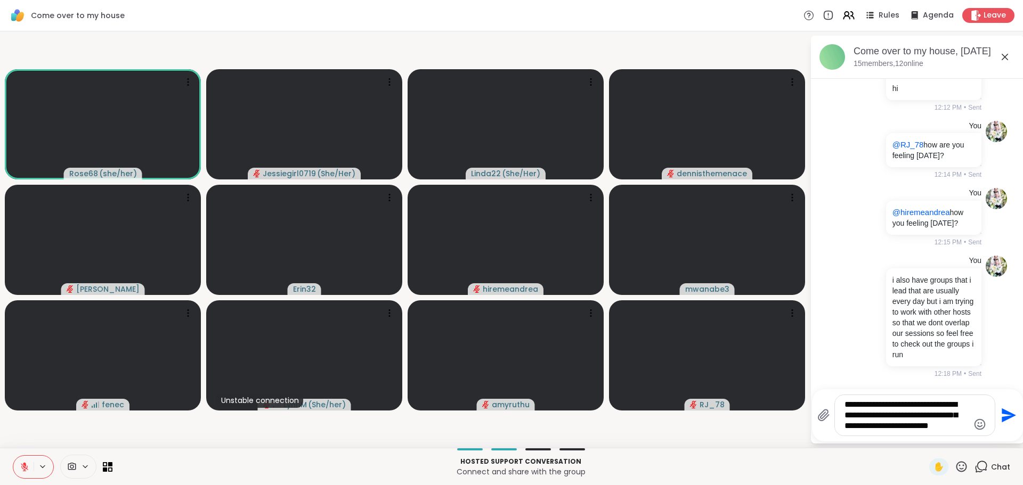
type textarea "**********"
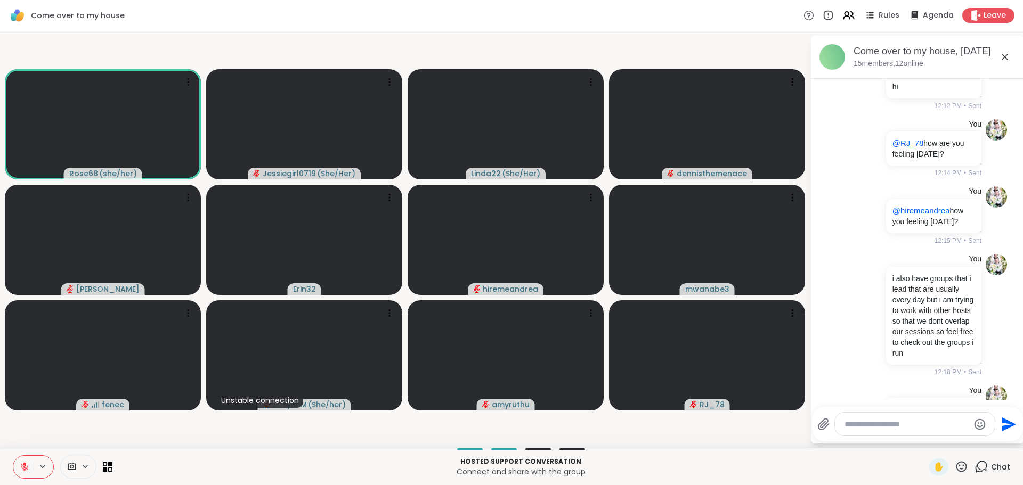
scroll to position [990, 0]
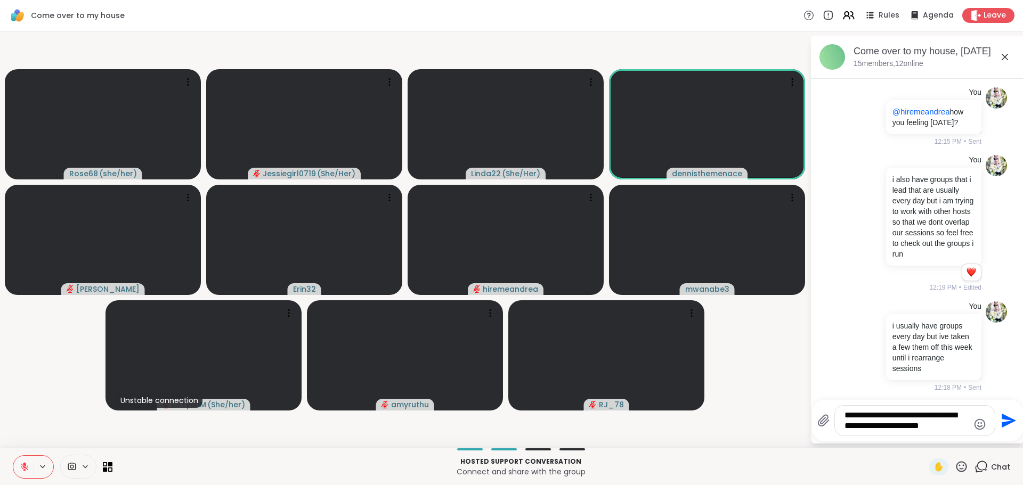
type textarea "**********"
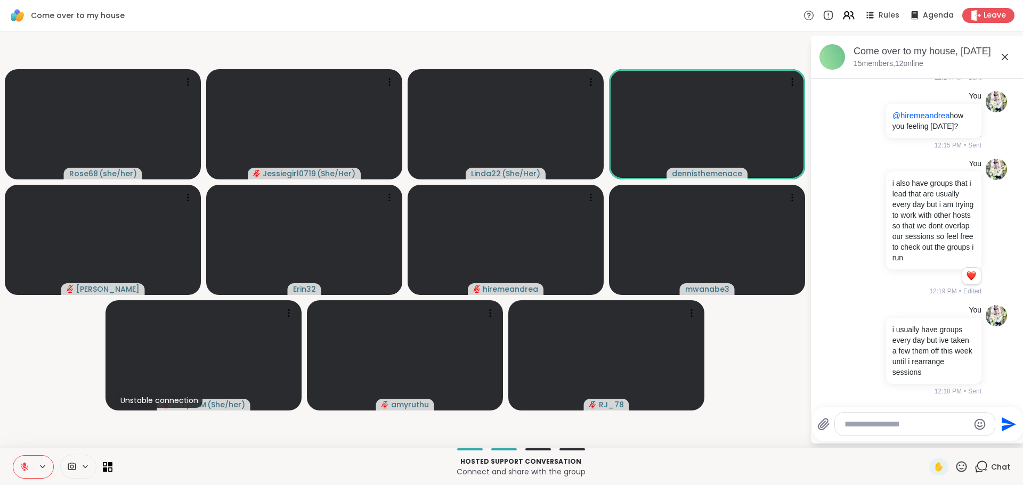
scroll to position [1083, 0]
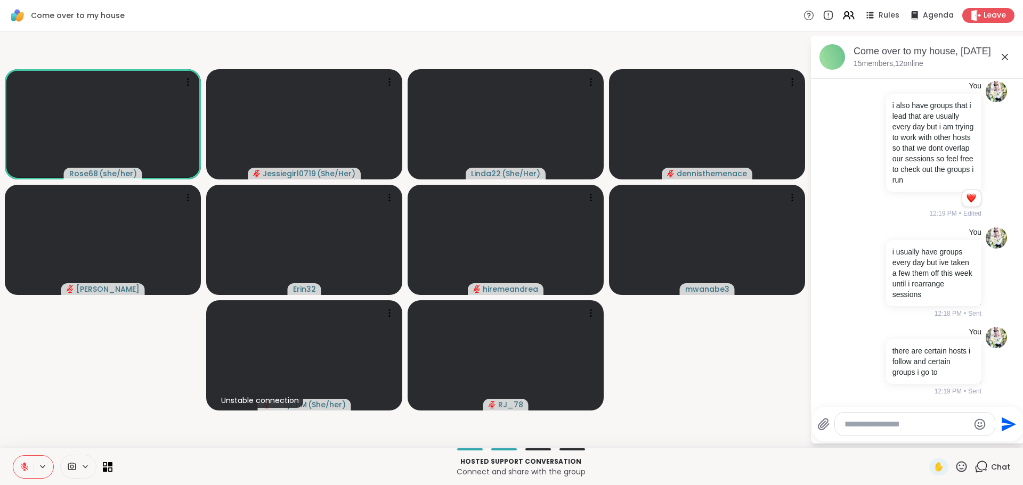
click at [910, 418] on div at bounding box center [915, 424] width 160 height 23
click at [906, 427] on textarea "Type your message" at bounding box center [907, 424] width 124 height 11
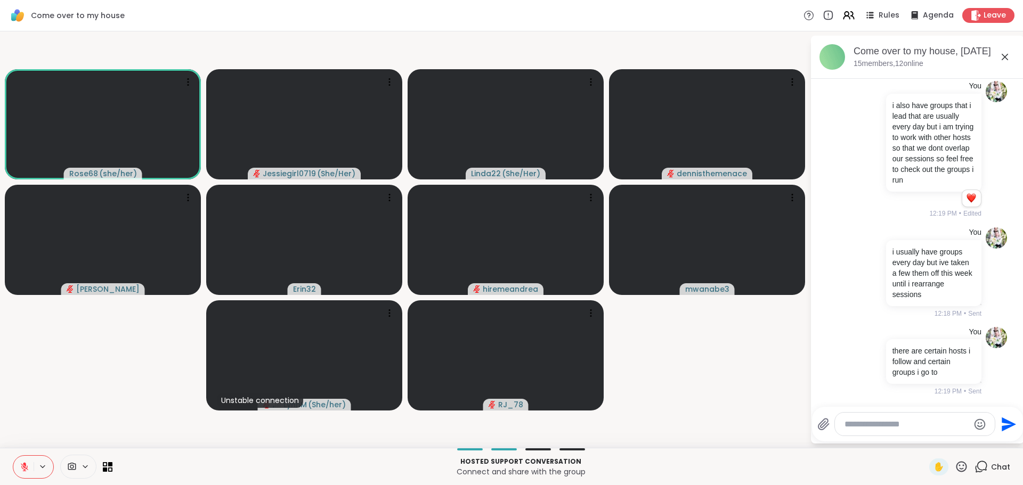
click at [906, 427] on textarea "Type your message" at bounding box center [907, 424] width 124 height 11
click at [906, 422] on textarea "Type your message" at bounding box center [907, 424] width 124 height 11
click at [905, 420] on textarea "Type your message" at bounding box center [907, 424] width 124 height 11
click at [886, 421] on textarea "Type your message" at bounding box center [907, 424] width 124 height 11
click at [874, 420] on textarea "Type your message" at bounding box center [907, 424] width 124 height 11
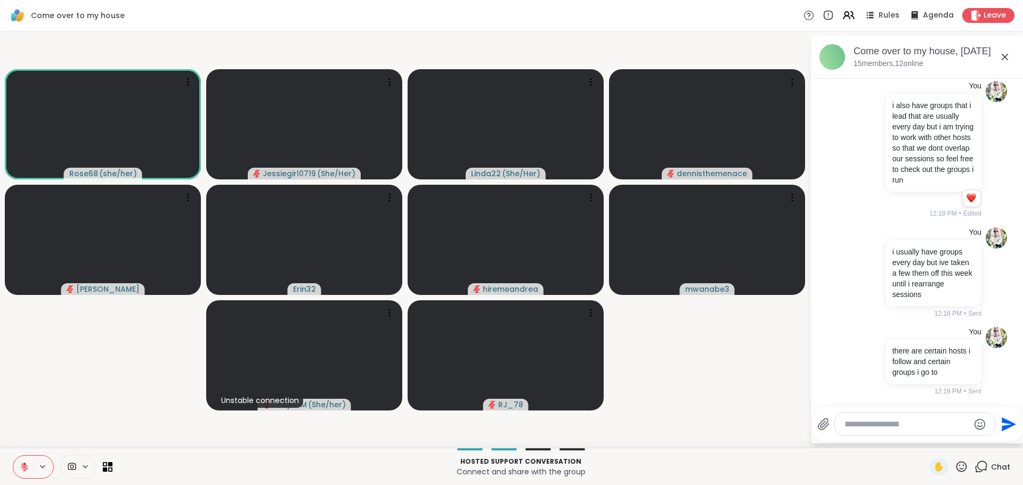
click at [875, 420] on textarea "Type your message" at bounding box center [907, 424] width 124 height 11
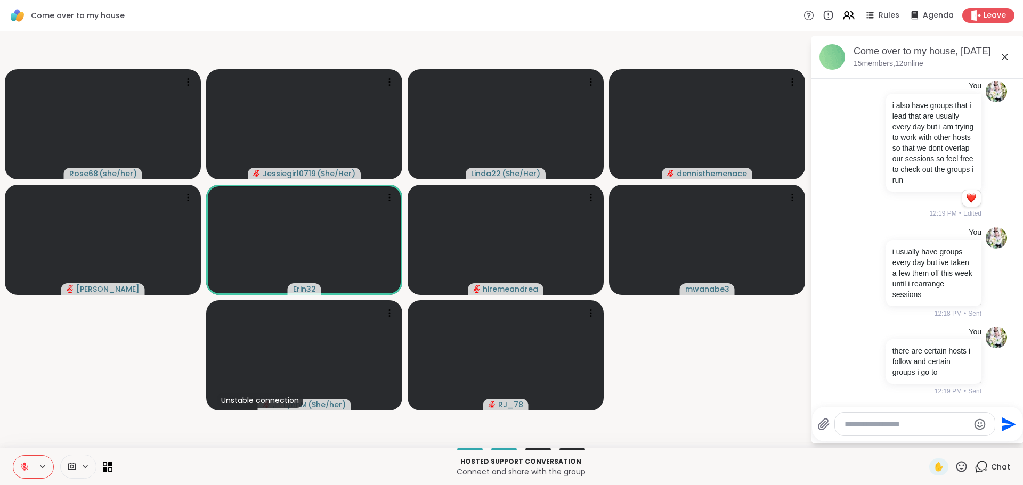
click at [875, 420] on textarea "Type your message" at bounding box center [907, 424] width 124 height 11
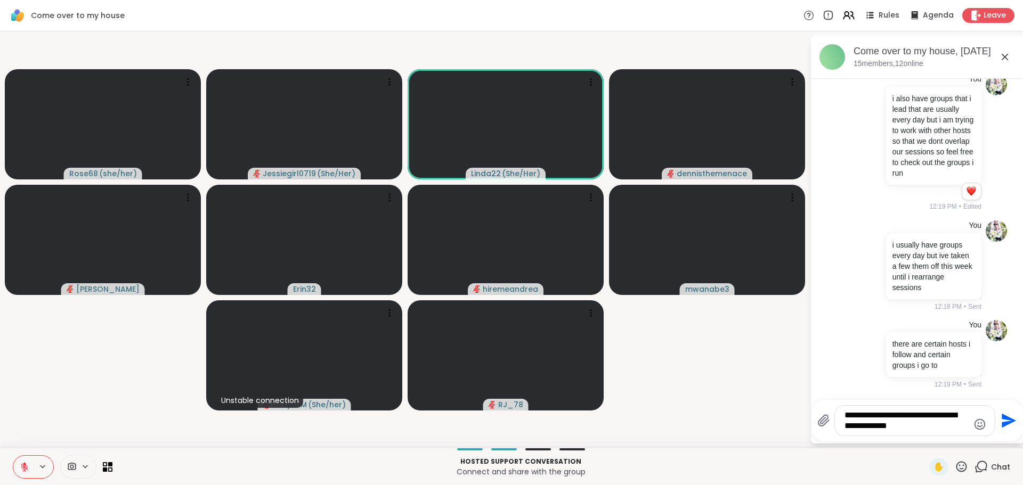
scroll to position [1105, 0]
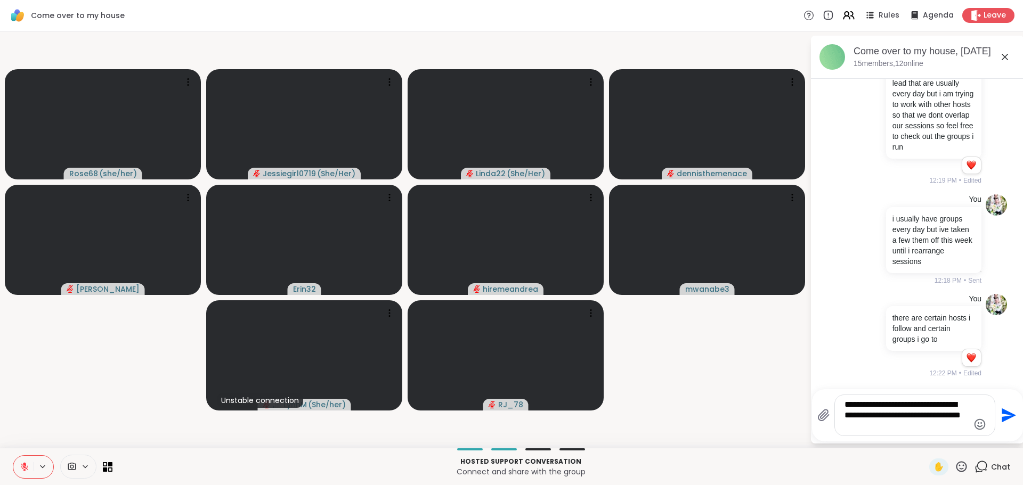
type textarea "**********"
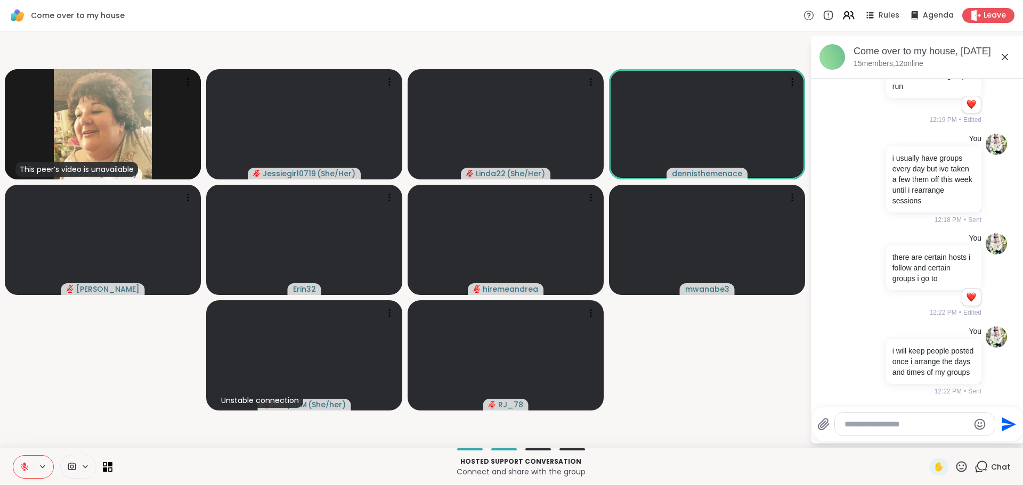
scroll to position [1202, 0]
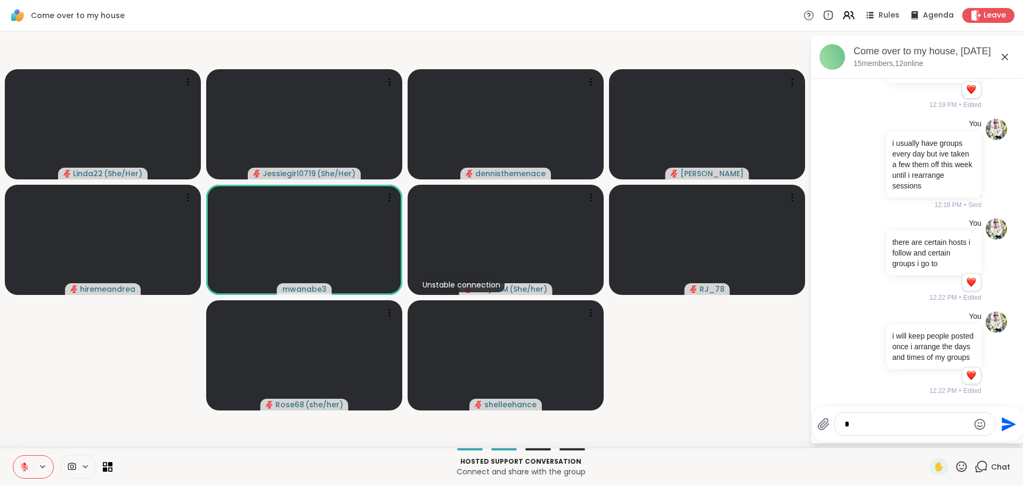
type textarea "*"
click at [917, 422] on textarea "*" at bounding box center [907, 424] width 124 height 11
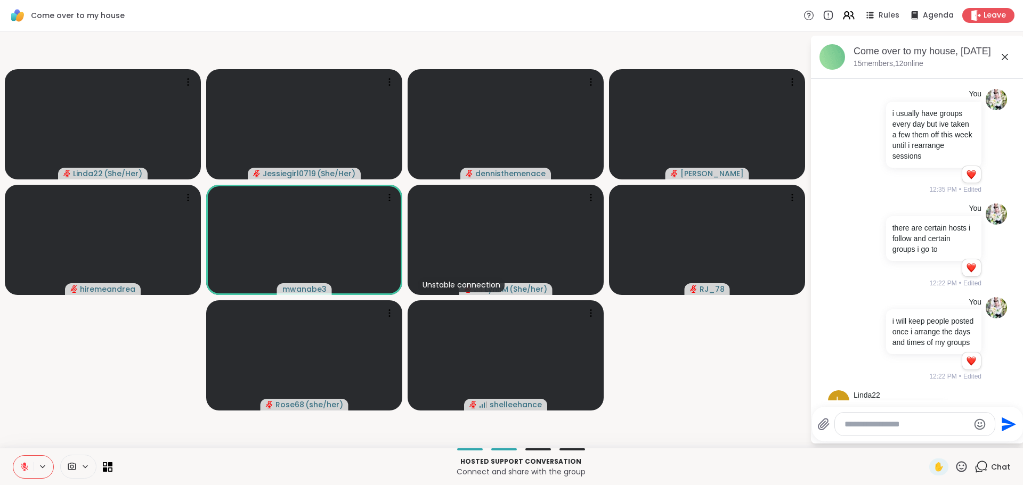
scroll to position [1295, 0]
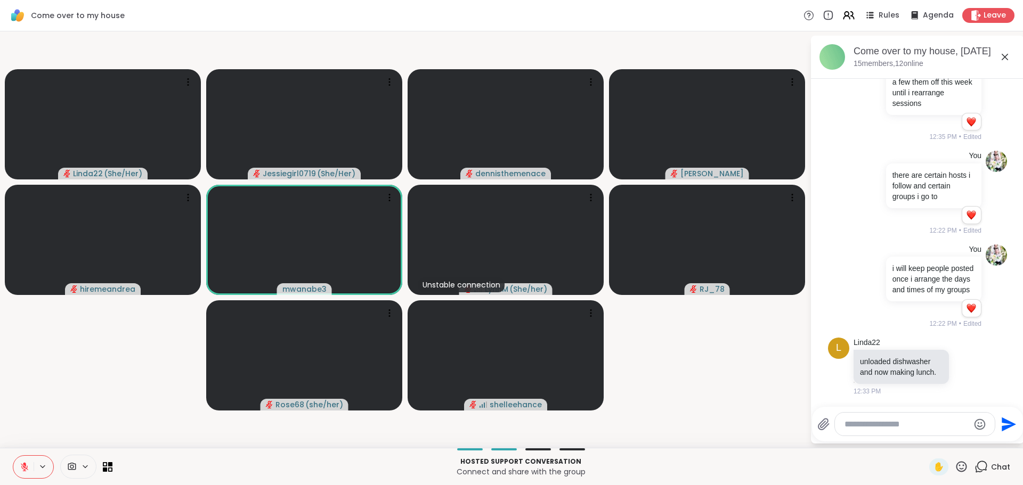
click at [882, 423] on textarea "Type your message" at bounding box center [907, 424] width 124 height 11
click at [883, 445] on div "Linda22 ( She/Her ) Jessiegirl0719 ( She/Her ) dennisthemenace Adrienne_QueenOf…" at bounding box center [511, 239] width 1023 height 417
click at [886, 433] on div at bounding box center [915, 424] width 160 height 23
click at [890, 427] on textarea "Type your message" at bounding box center [907, 424] width 124 height 11
type textarea "**********"
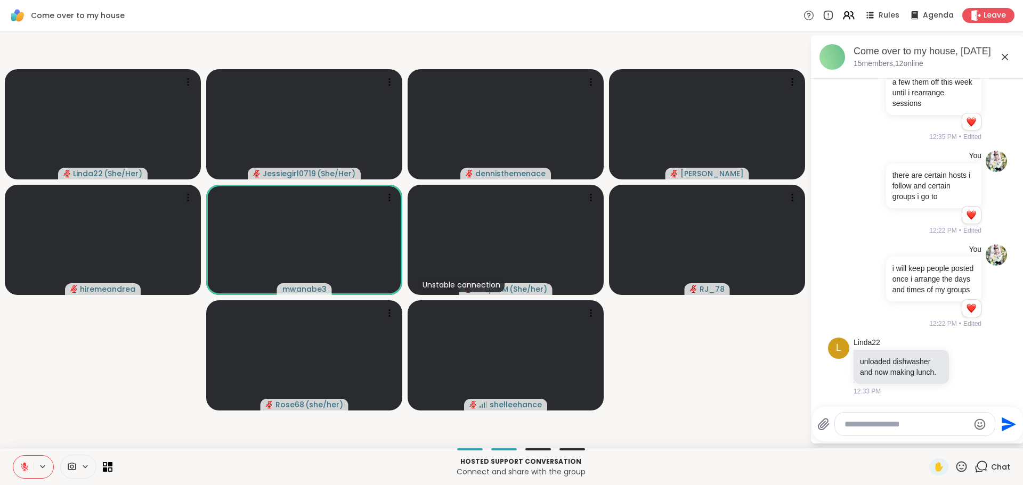
scroll to position [1352, 0]
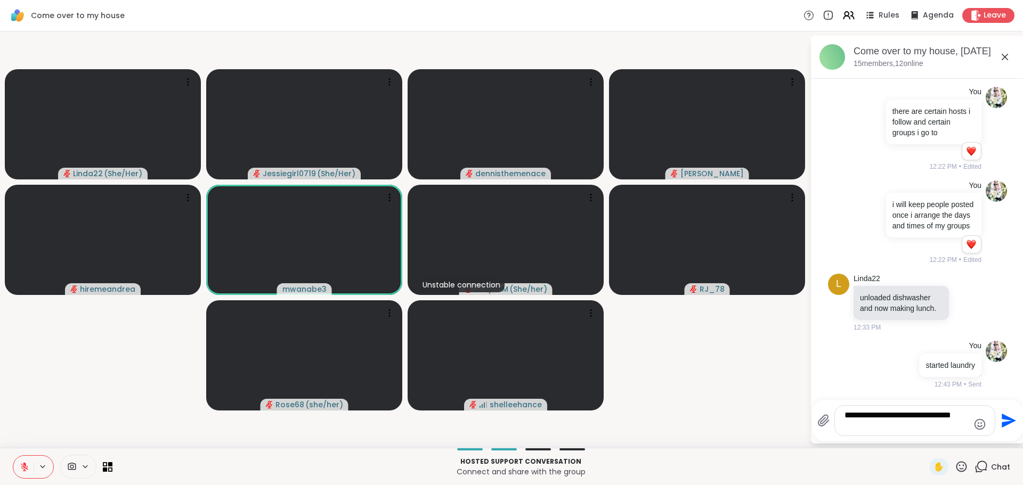
type textarea "**********"
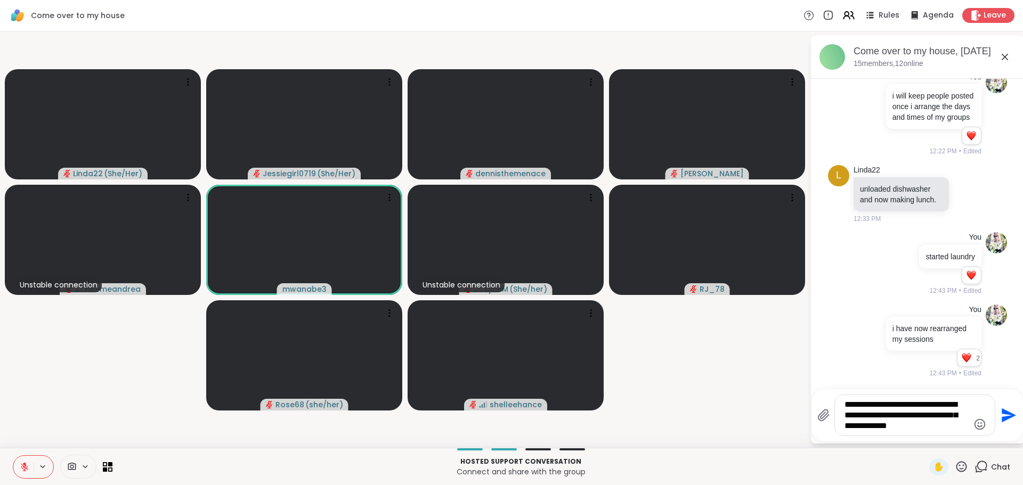
scroll to position [1479, 0]
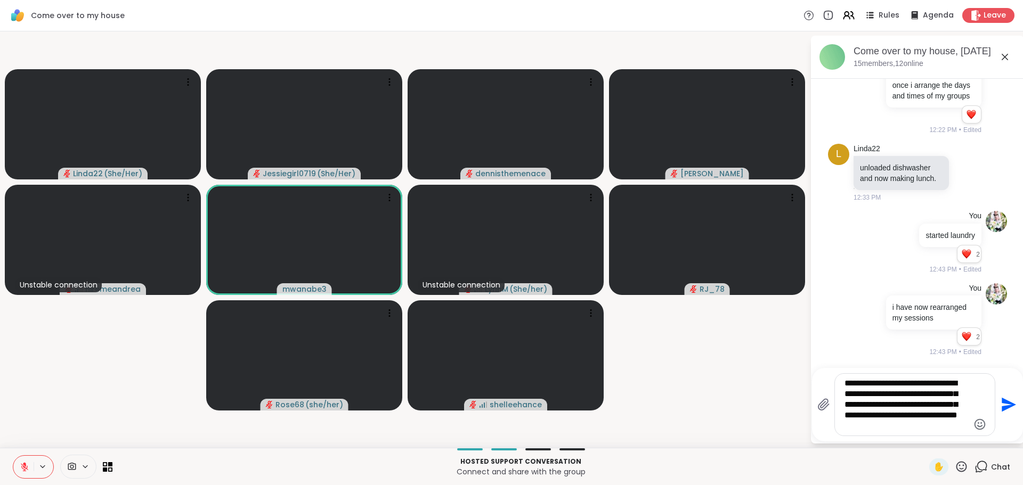
type textarea "**********"
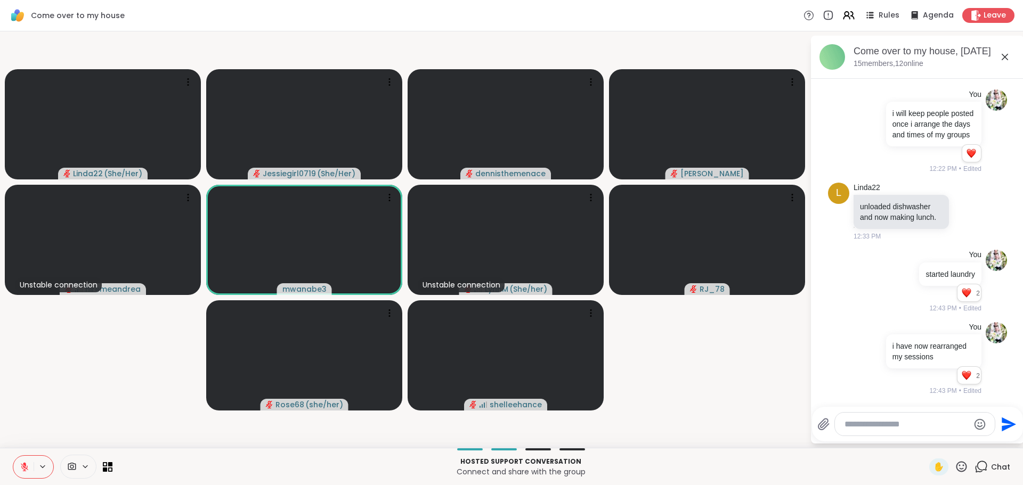
scroll to position [1581, 0]
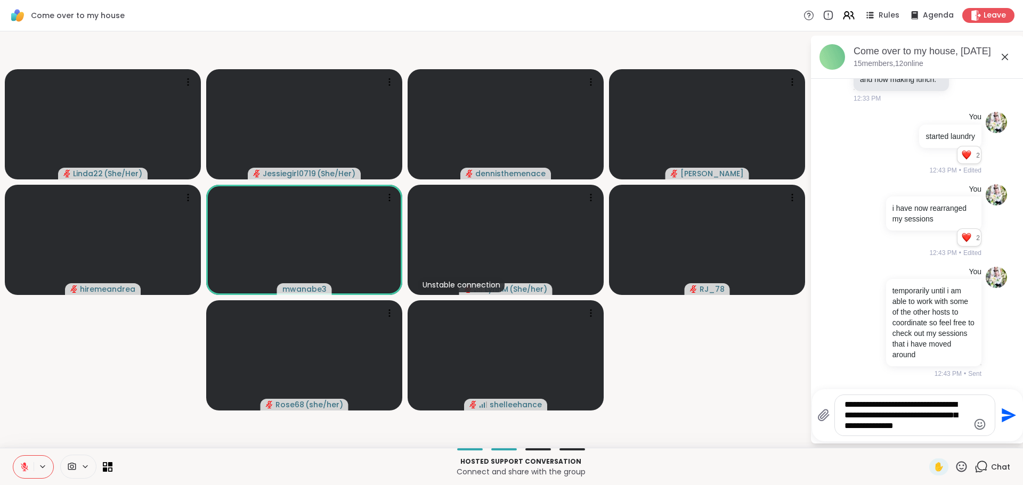
type textarea "**********"
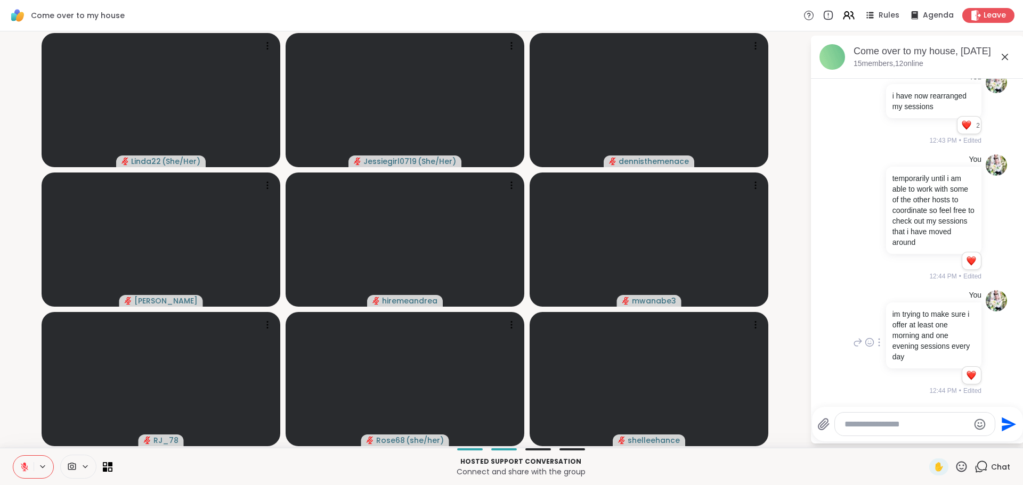
scroll to position [1712, 0]
click at [924, 428] on textarea "Type your message" at bounding box center [907, 424] width 124 height 11
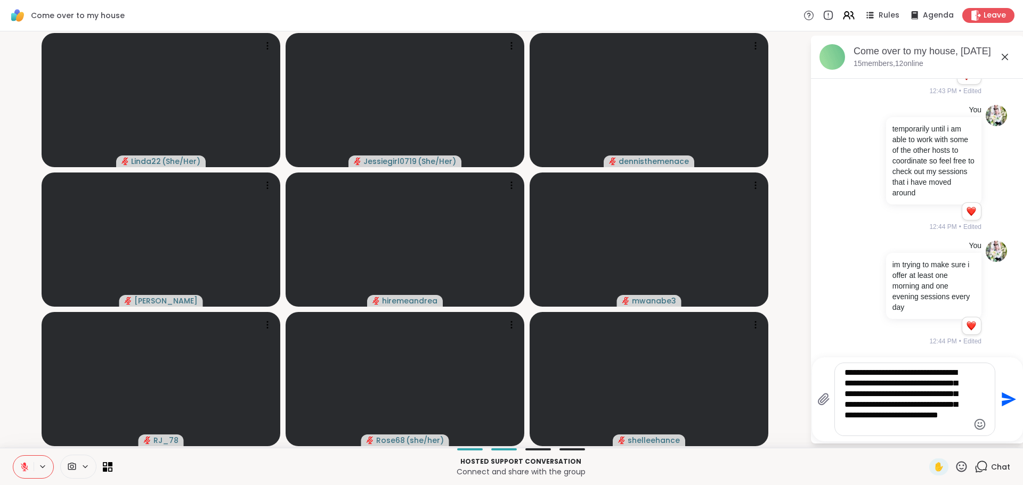
type textarea "**********"
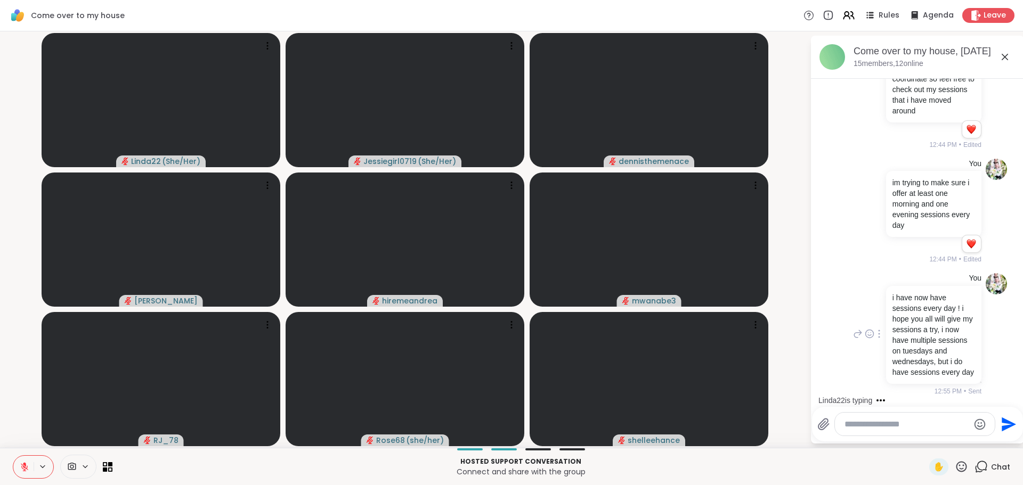
scroll to position [1983, 0]
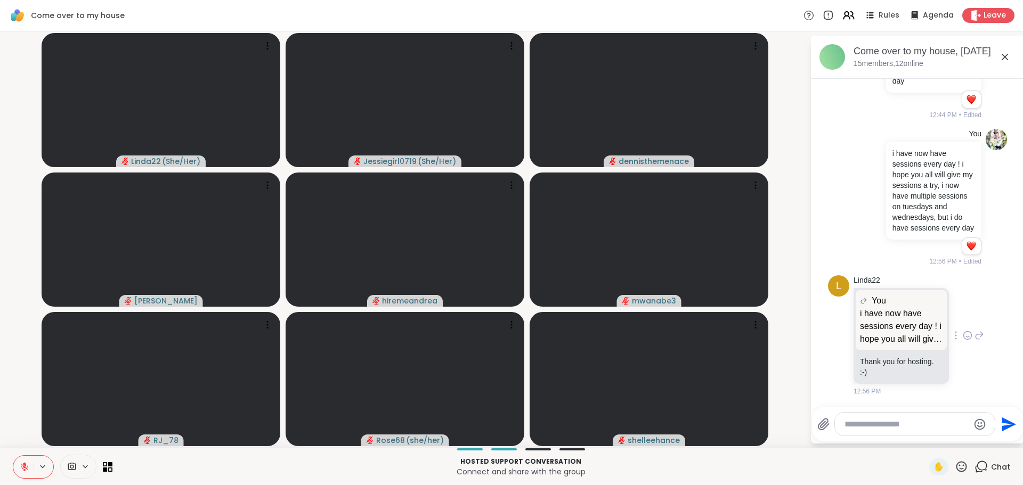
click at [963, 341] on icon at bounding box center [968, 335] width 10 height 11
click at [963, 323] on div "Select Reaction: Heart" at bounding box center [968, 319] width 10 height 10
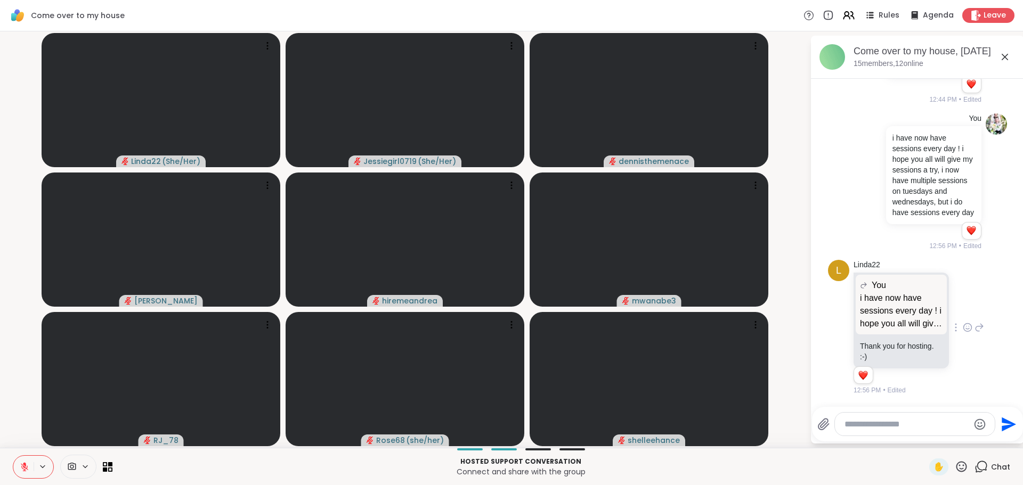
scroll to position [2014, 0]
click at [975, 326] on icon at bounding box center [980, 327] width 10 height 13
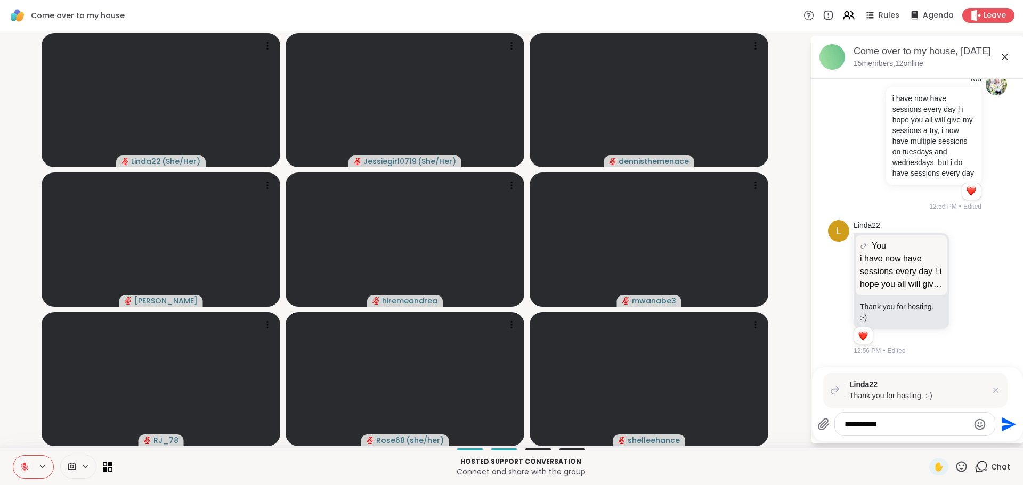
type textarea "**********"
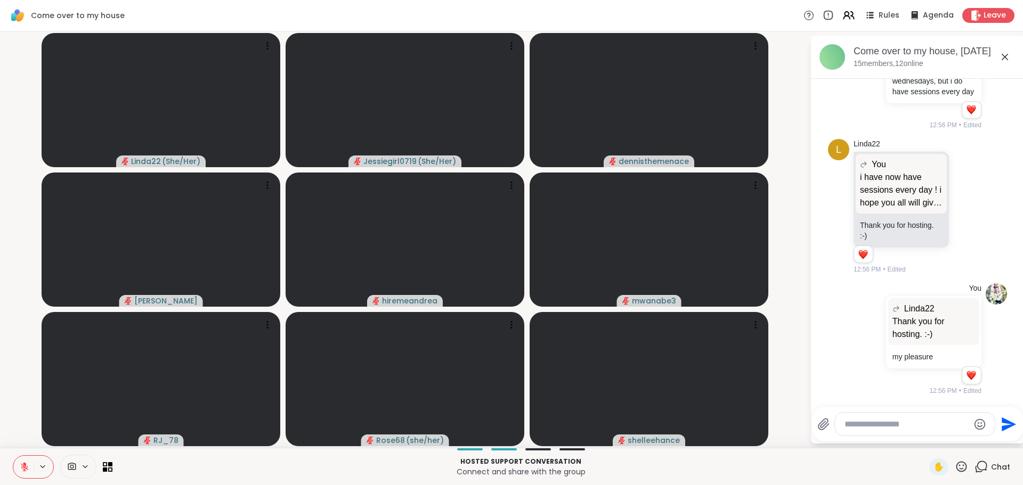
scroll to position [2135, 0]
click at [930, 419] on textarea "Type your message" at bounding box center [907, 424] width 124 height 11
click at [926, 416] on div at bounding box center [915, 424] width 160 height 23
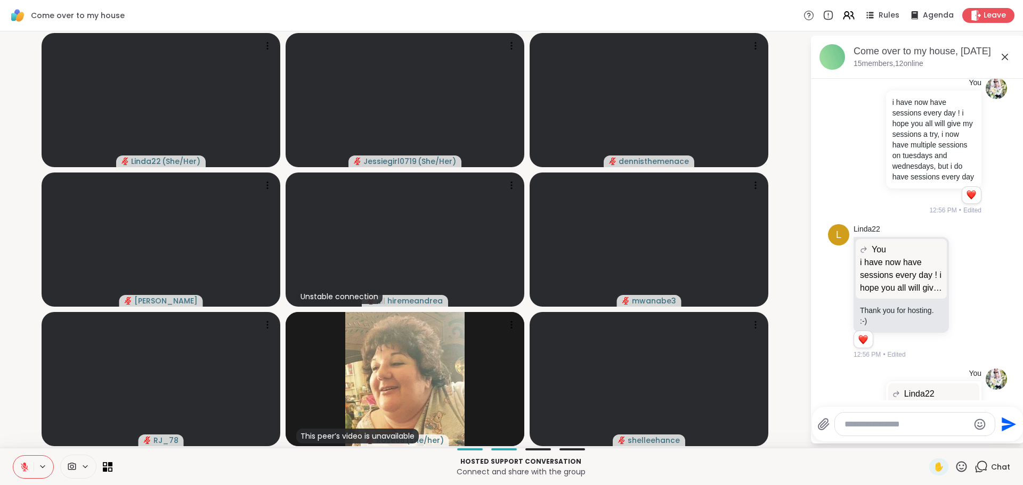
scroll to position [1880, 0]
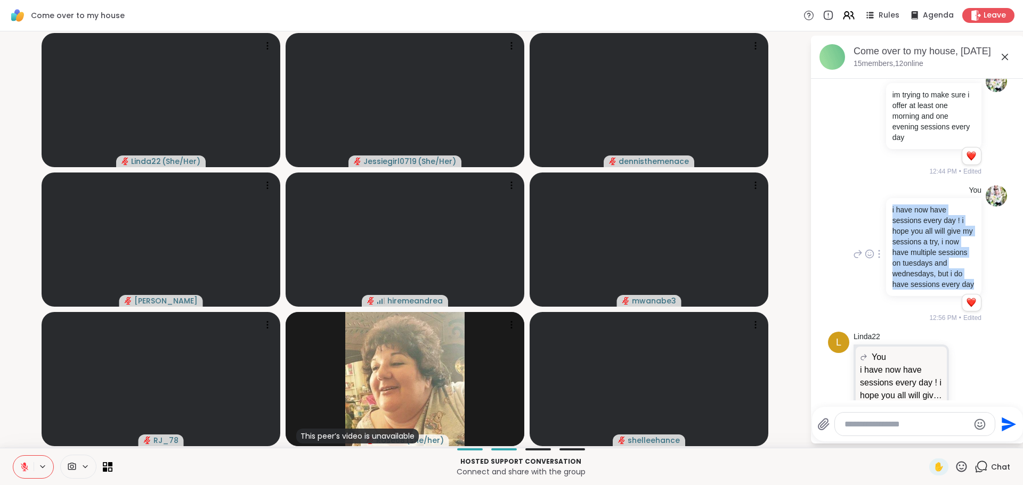
drag, startPoint x: 938, startPoint y: 347, endPoint x: 882, endPoint y: 259, distance: 103.9
click at [886, 259] on div "i have now have sessions every day ! i hope you all will give my sessions a try…" at bounding box center [933, 247] width 95 height 98
copy p "i have now have sessions every day ! i hope you all will give my sessions a try…"
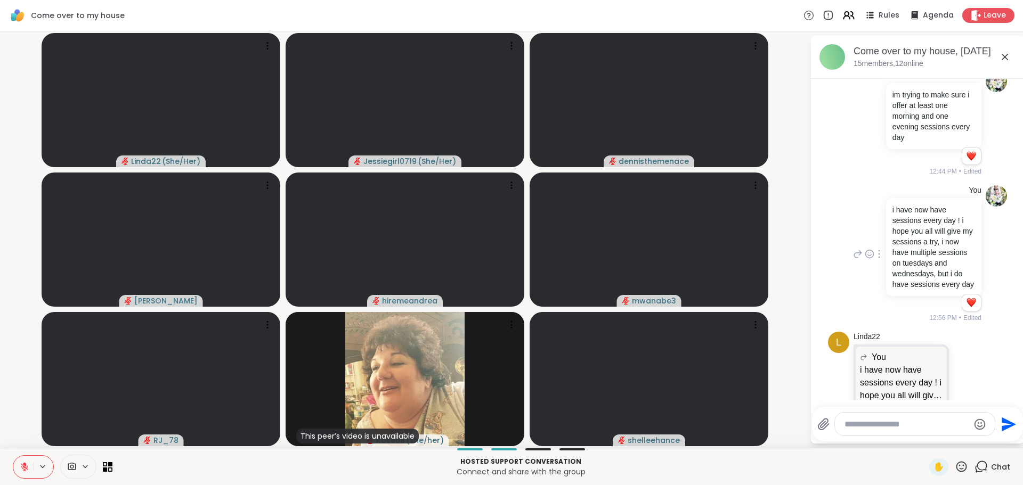
click at [835, 328] on div "You i have now have sessions every day ! i hope you all will give my sessions a…" at bounding box center [917, 254] width 179 height 147
click at [1017, 335] on html "Come over to my house Rules Agenda Leave Linda22 ( She/Her ) Jessiegirl0719 ( S…" at bounding box center [511, 242] width 1023 height 485
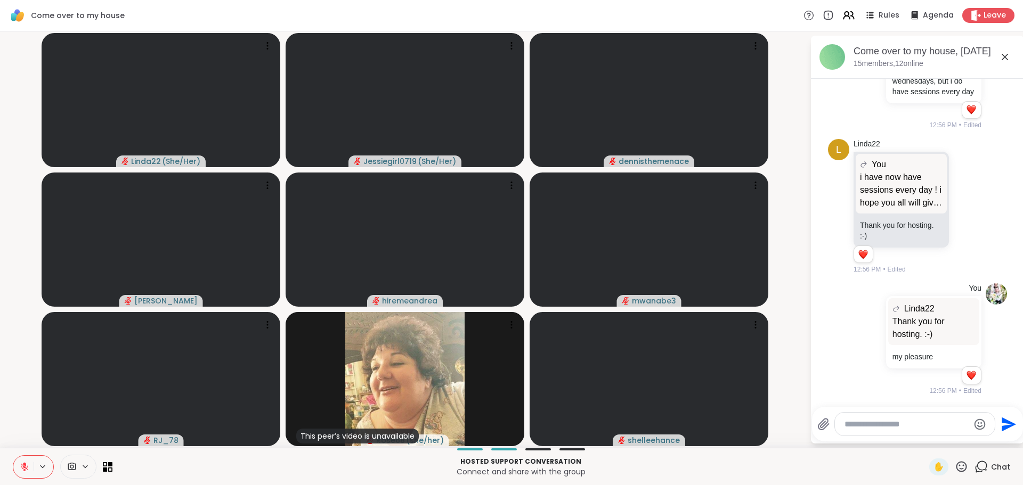
scroll to position [2135, 0]
click at [919, 424] on textarea "Type your message" at bounding box center [907, 424] width 124 height 11
click at [894, 426] on textarea "Type your message" at bounding box center [907, 424] width 124 height 11
click at [867, 424] on textarea "Type your message" at bounding box center [907, 424] width 124 height 11
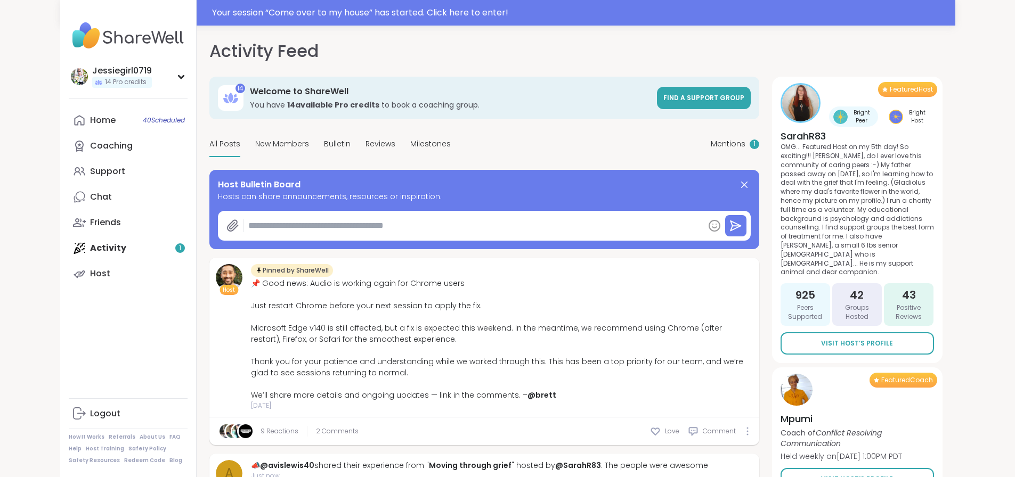
type textarea "*"
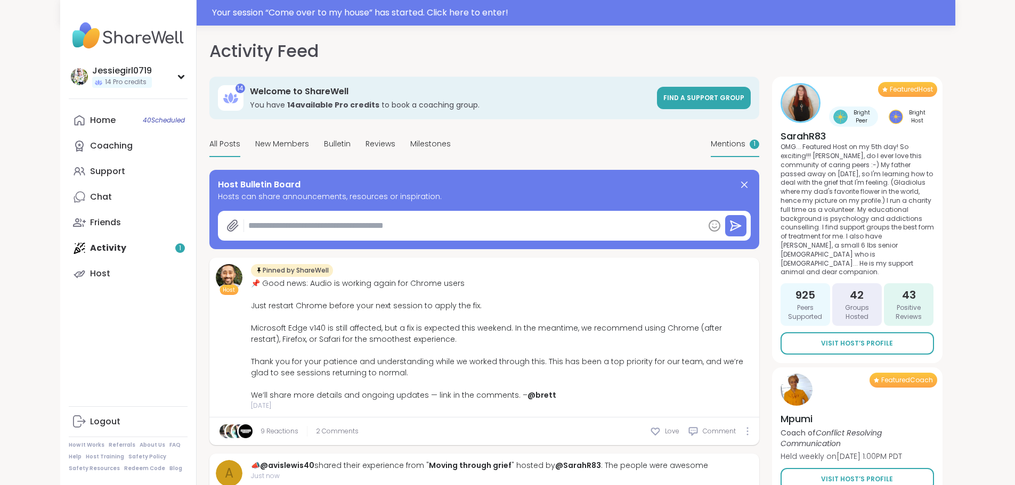
click at [745, 140] on span "Mentions" at bounding box center [728, 144] width 35 height 11
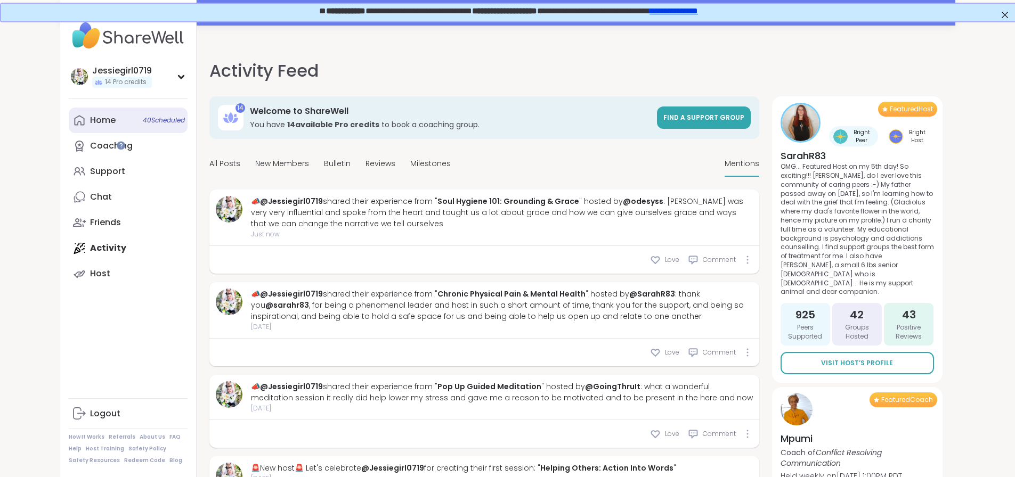
click at [90, 124] on div "Home 40 Scheduled" at bounding box center [103, 121] width 26 height 12
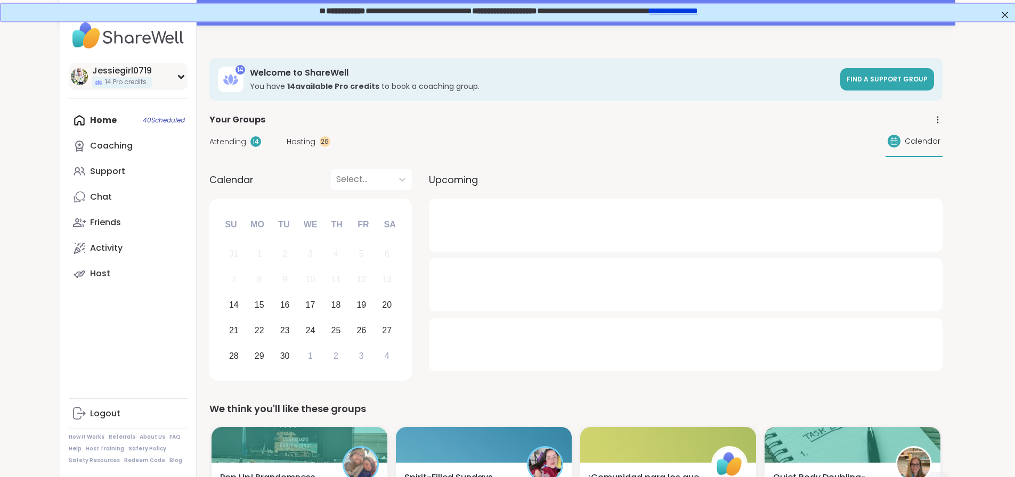
click at [179, 76] on icon at bounding box center [181, 77] width 5 height 3
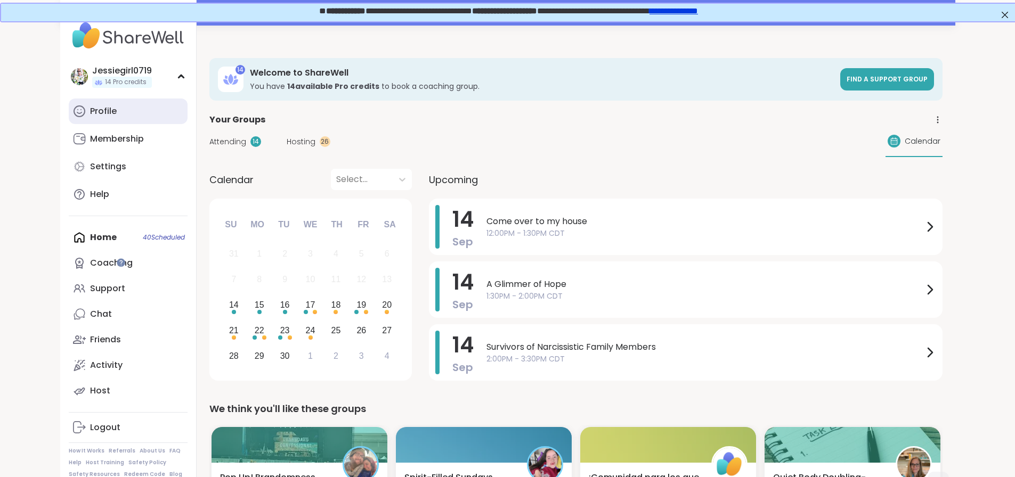
click at [69, 105] on link "Profile" at bounding box center [128, 112] width 119 height 26
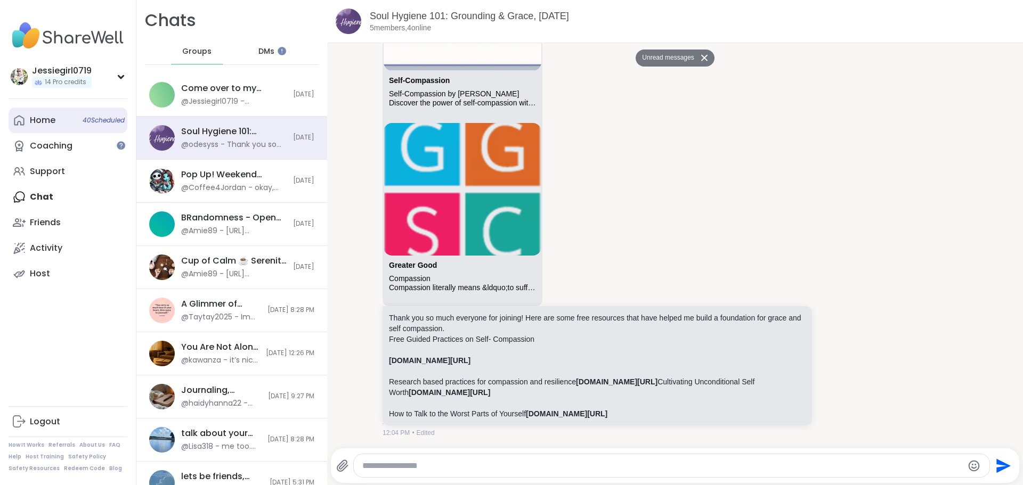
click at [46, 119] on div "Home 40 Scheduled" at bounding box center [43, 121] width 26 height 12
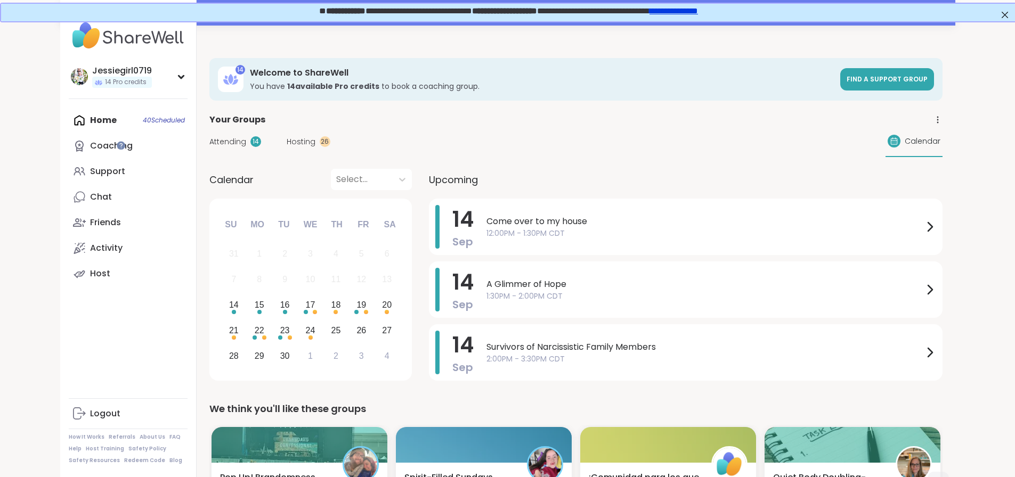
click at [287, 137] on span "Hosting" at bounding box center [301, 141] width 29 height 11
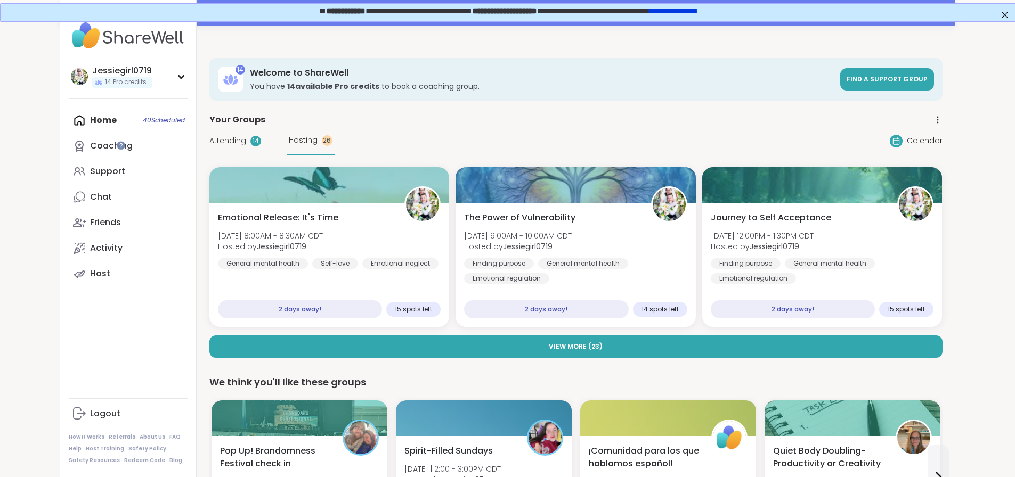
click at [209, 139] on span "Attending" at bounding box center [227, 140] width 37 height 11
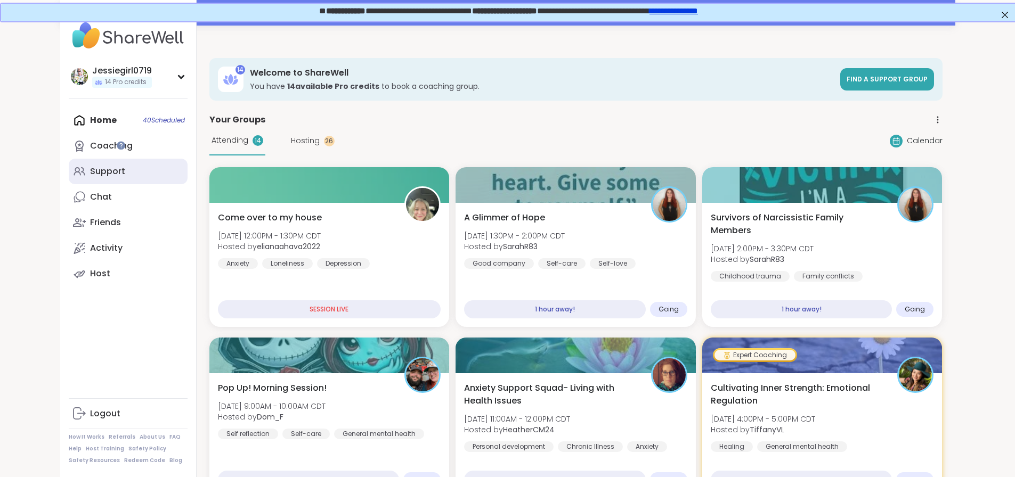
click at [90, 175] on div "Support" at bounding box center [107, 172] width 35 height 12
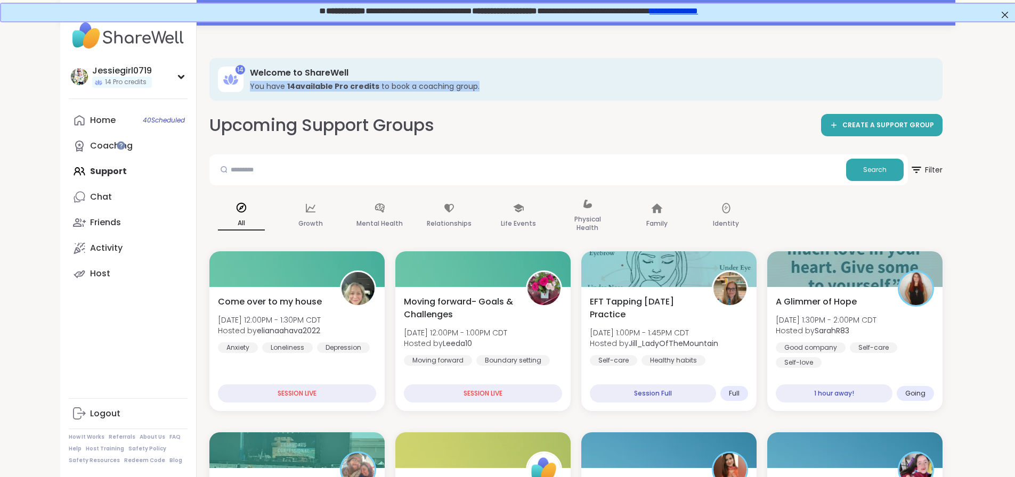
scroll to position [0, 2]
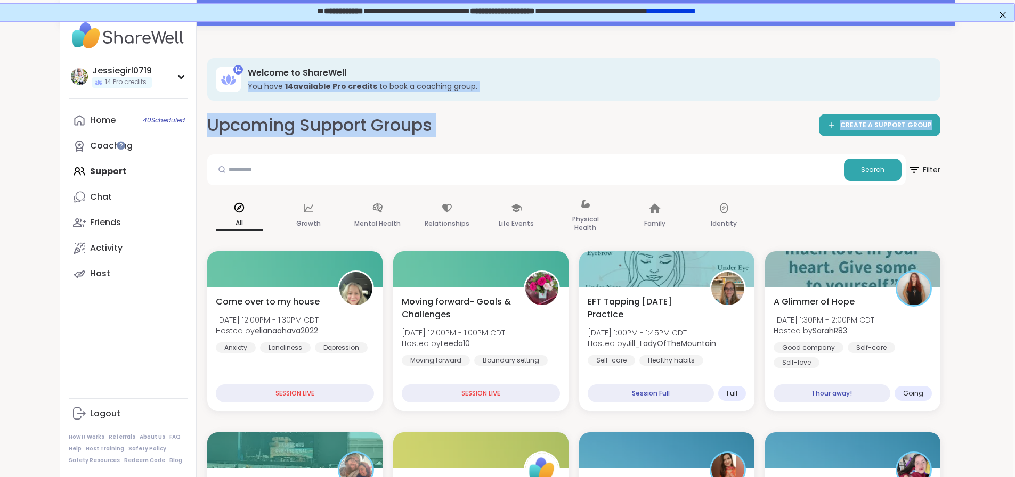
drag, startPoint x: 1014, startPoint y: 66, endPoint x: 1016, endPoint y: 125, distance: 59.2
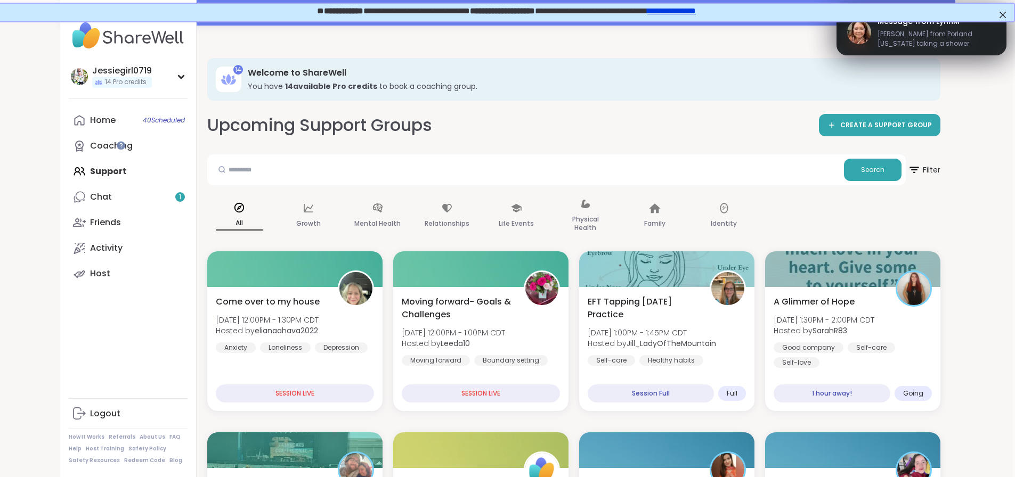
click at [940, 222] on div "All Growth Mental Health Relationships Life Events Physical Health Family Ident…" at bounding box center [573, 216] width 733 height 53
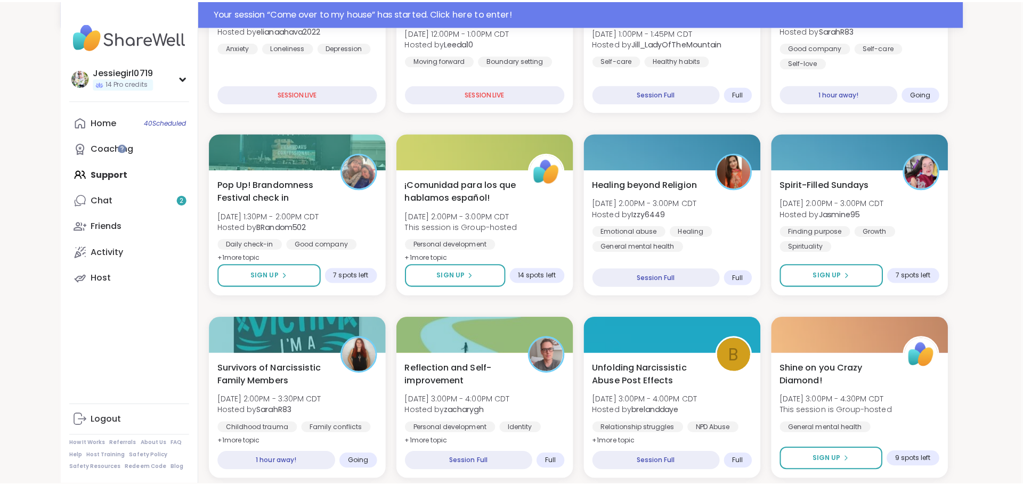
scroll to position [310, 2]
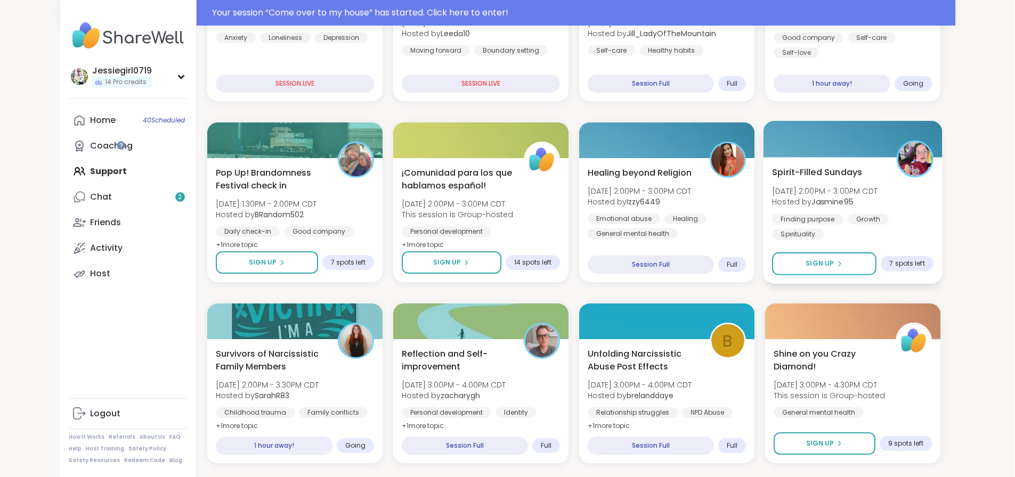
click at [934, 179] on div "Spirit-Filled Sundays [DATE] 2:00PM - 3:00PM CDT Hosted by Jasmine95 Finding pu…" at bounding box center [852, 203] width 161 height 74
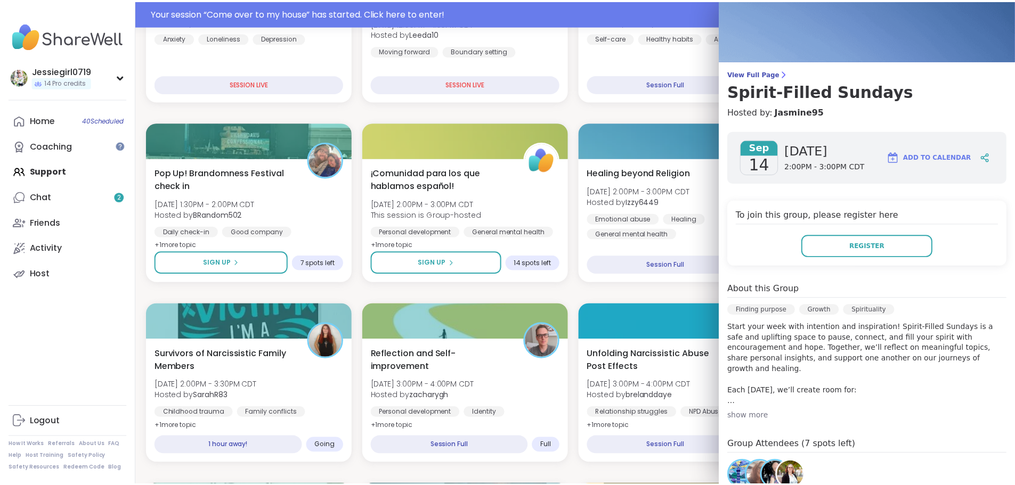
scroll to position [0, 0]
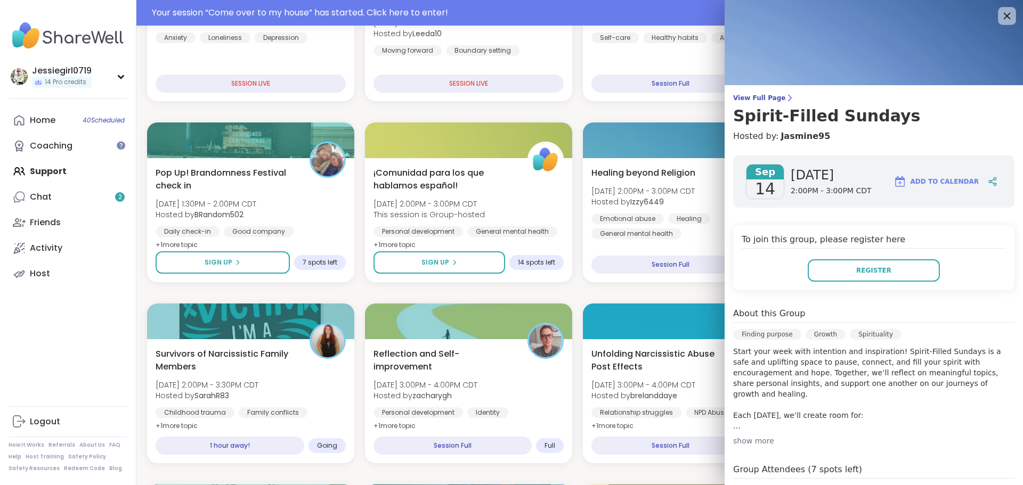
click at [1000, 10] on icon at bounding box center [1006, 15] width 13 height 13
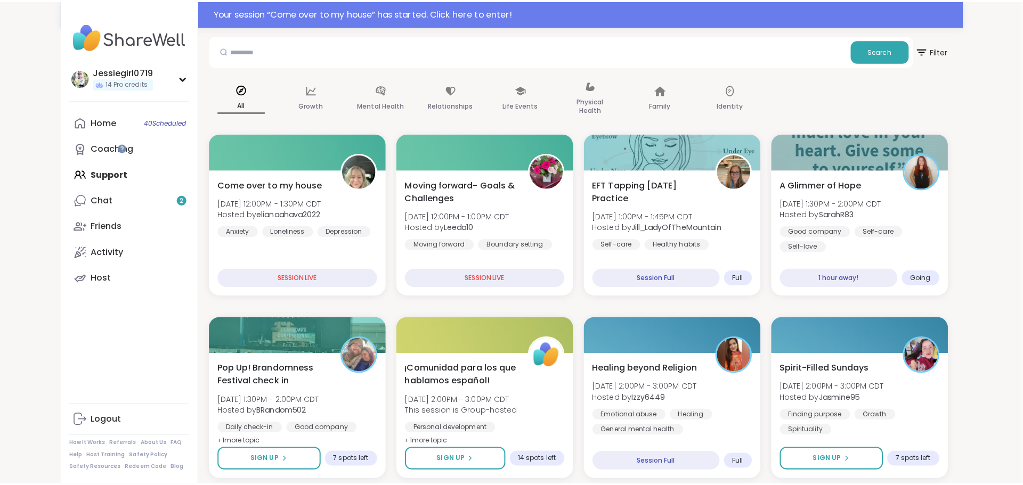
scroll to position [117, 2]
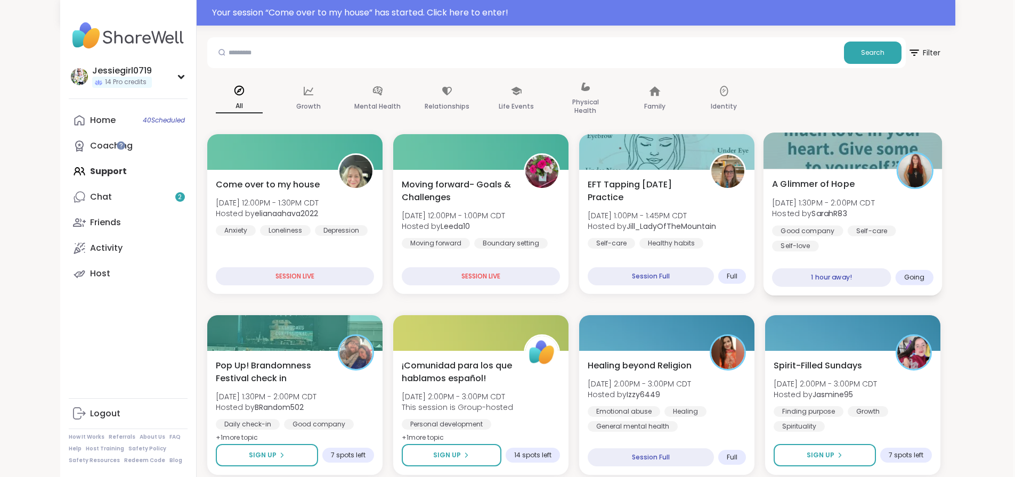
click at [934, 191] on div "A Glimmer of Hope Sun, Sep 14 | 1:30PM - 2:00PM CDT Hosted by SarahR83 Good com…" at bounding box center [852, 214] width 161 height 74
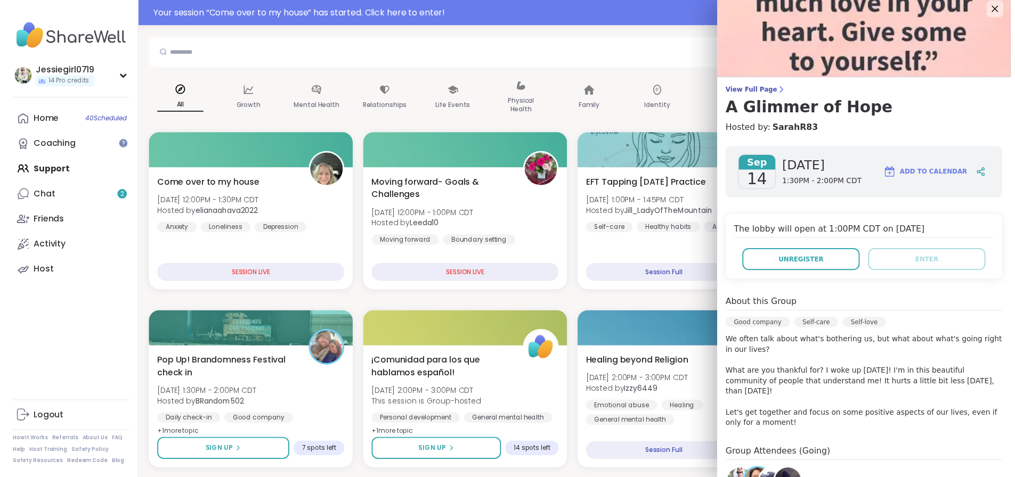
scroll to position [0, 0]
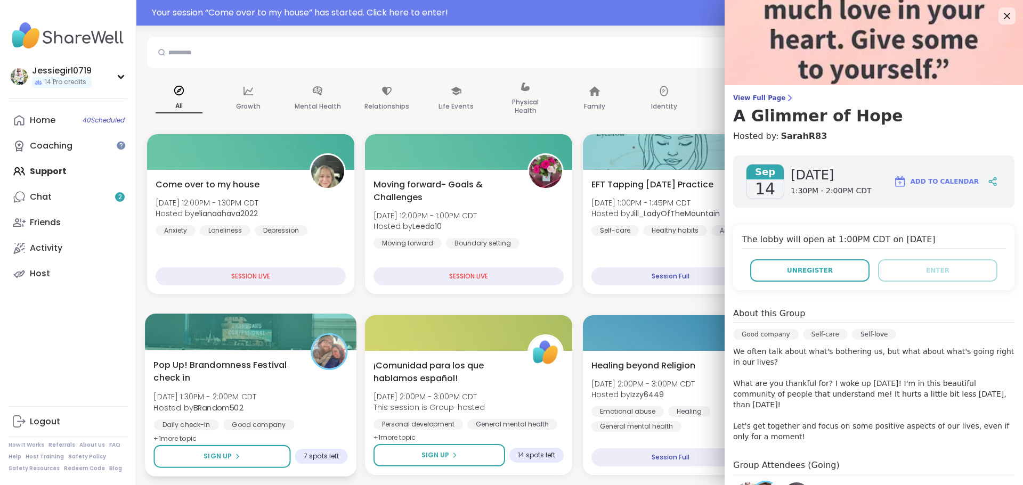
click at [299, 401] on div "Pop Up! Brandomness Festival check in Sun, Sep 14 | 1:30PM - 2:00PM CDT Hosted …" at bounding box center [250, 402] width 194 height 87
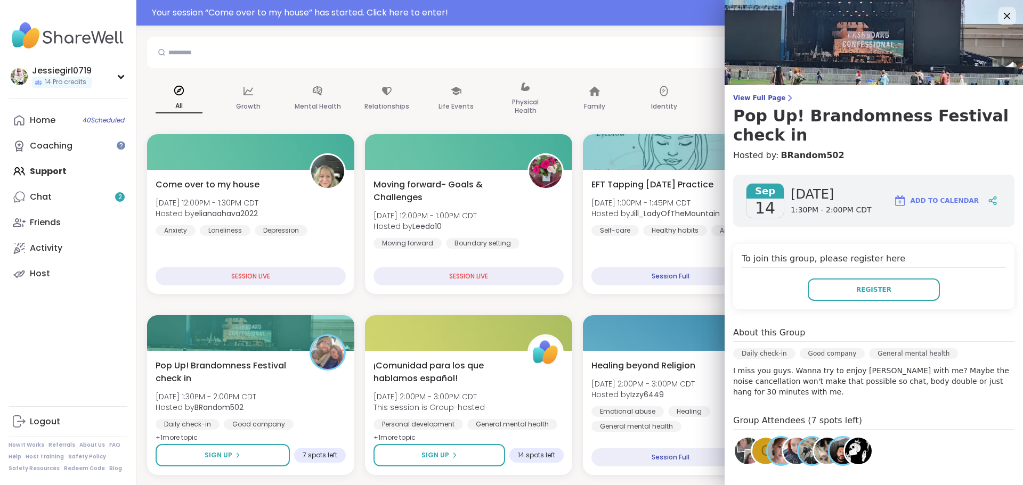
click at [1000, 20] on icon at bounding box center [1006, 15] width 13 height 13
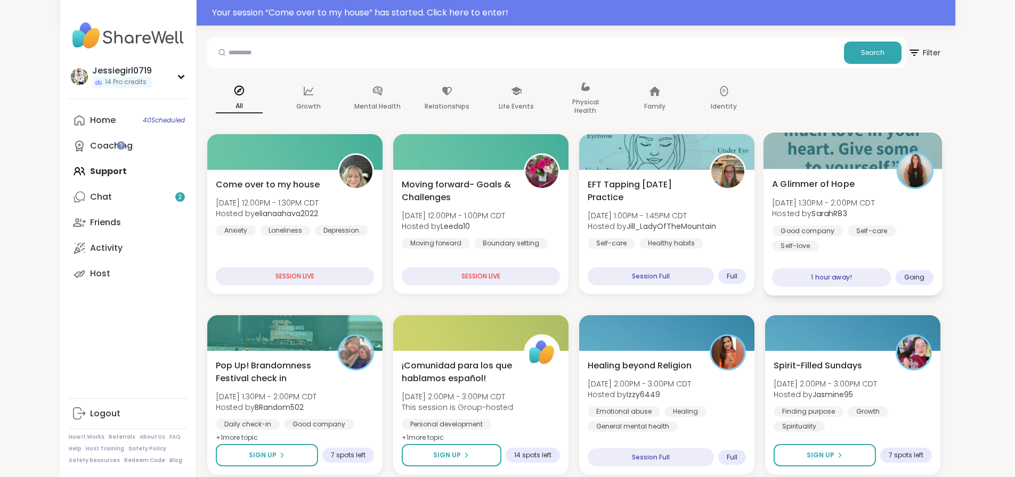
click at [896, 226] on div "Self-care" at bounding box center [871, 230] width 48 height 11
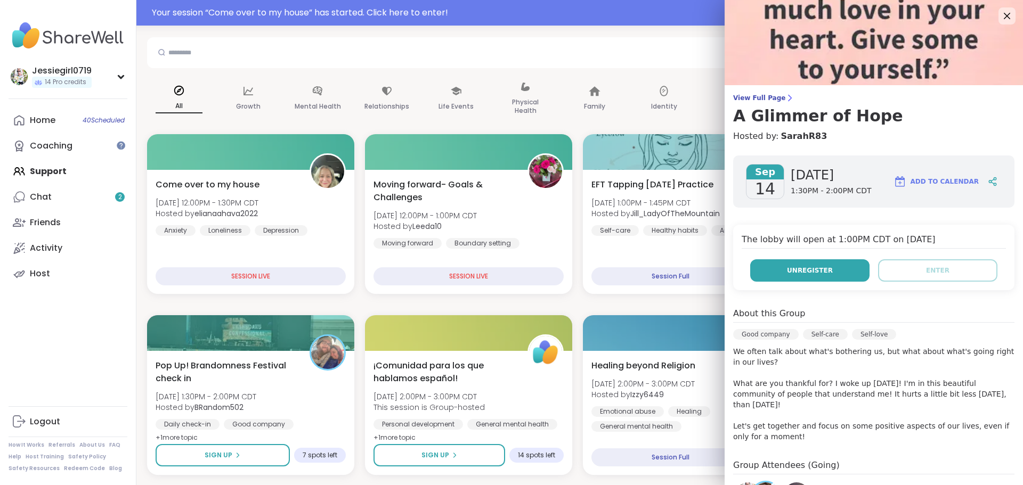
click at [833, 277] on button "Unregister" at bounding box center [809, 270] width 119 height 22
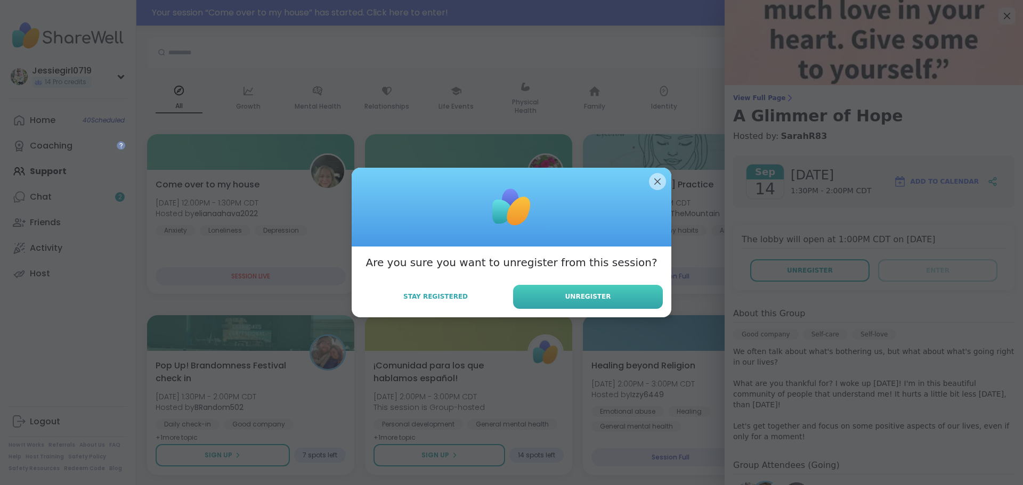
click at [637, 293] on button "Unregister" at bounding box center [588, 297] width 150 height 24
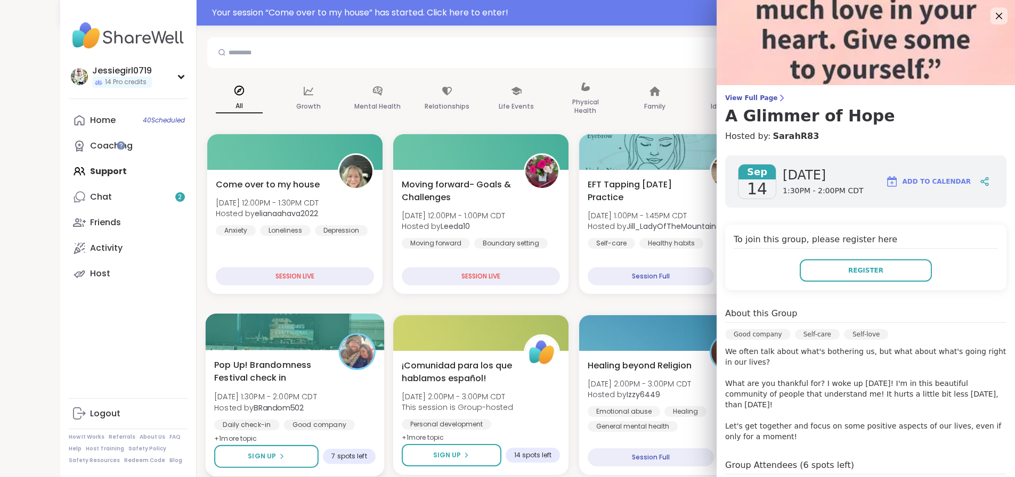
click at [269, 399] on span "[DATE] 1:30PM - 2:00PM CDT" at bounding box center [265, 397] width 103 height 11
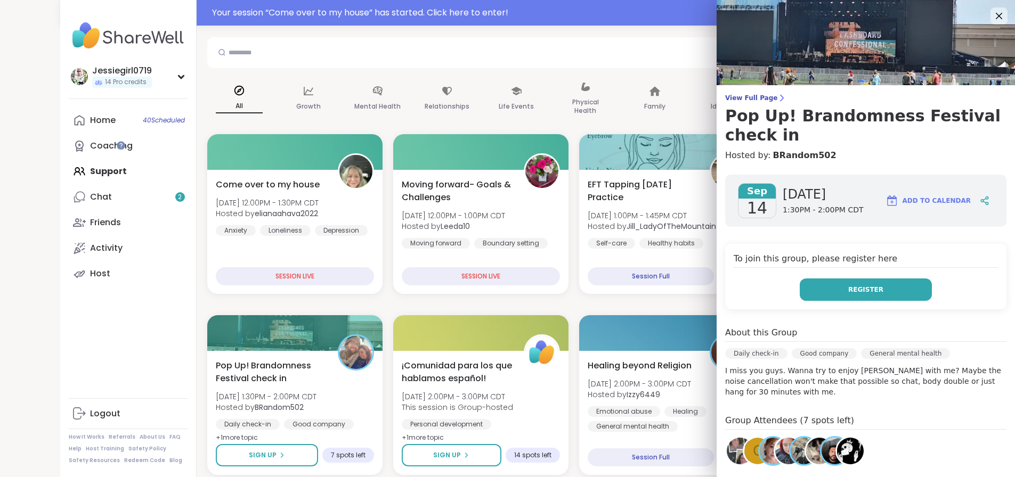
click at [830, 279] on button "Register" at bounding box center [866, 290] width 132 height 22
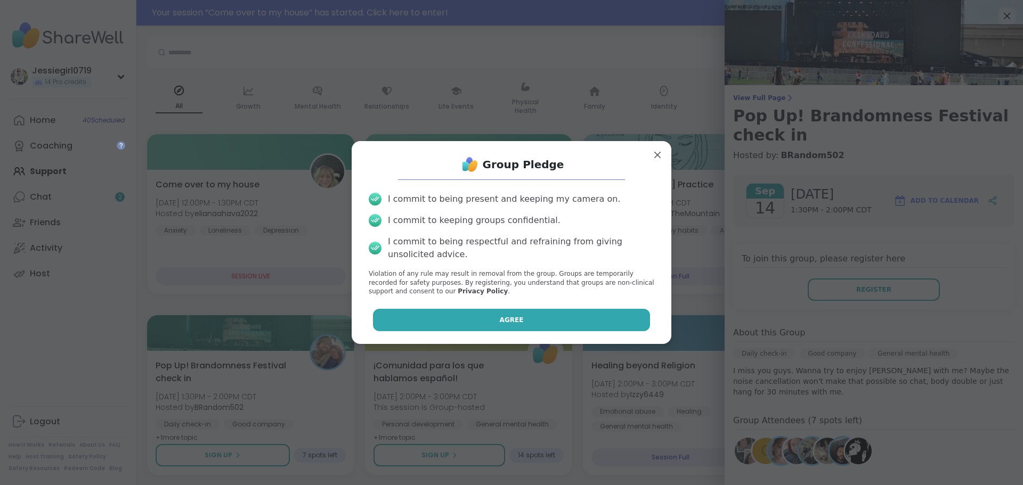
click at [492, 317] on button "Agree" at bounding box center [512, 320] width 278 height 22
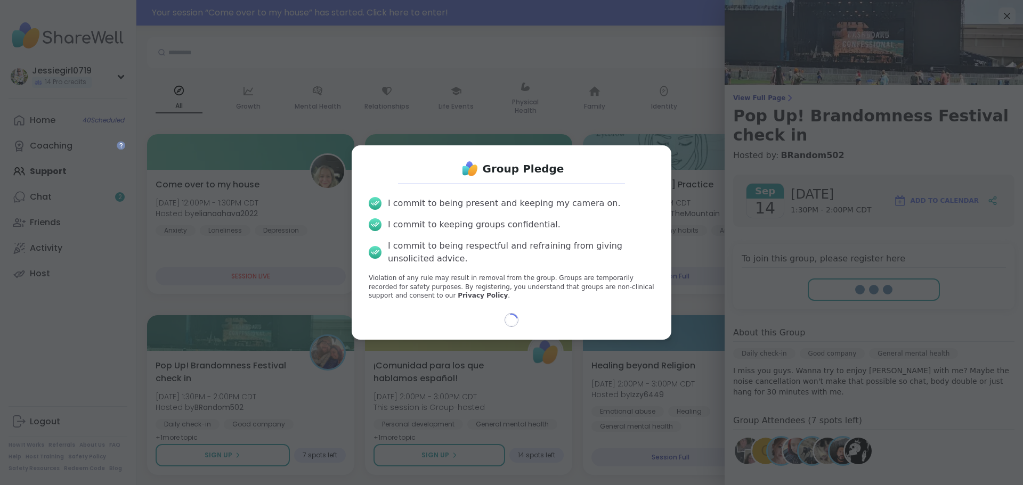
type textarea "*"
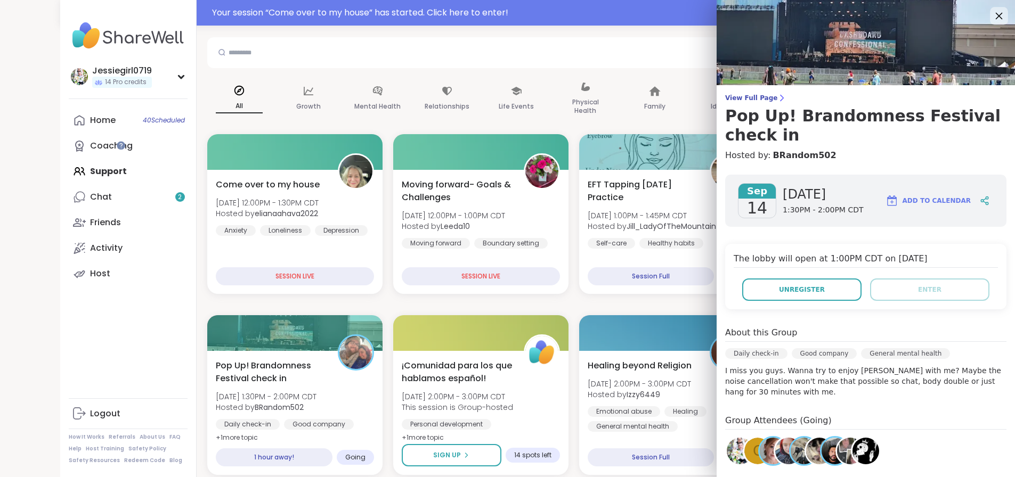
click at [992, 14] on icon at bounding box center [998, 15] width 13 height 13
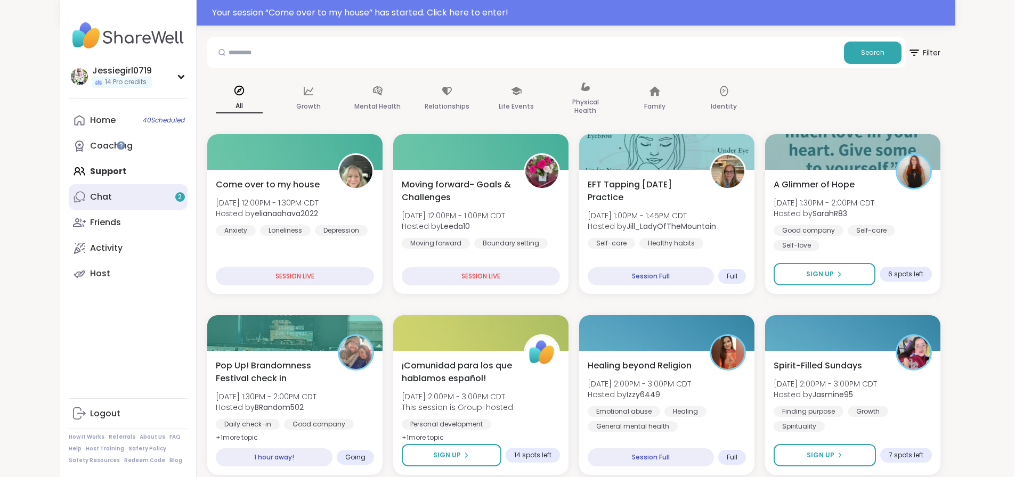
click at [69, 199] on link "Chat 2" at bounding box center [128, 197] width 119 height 26
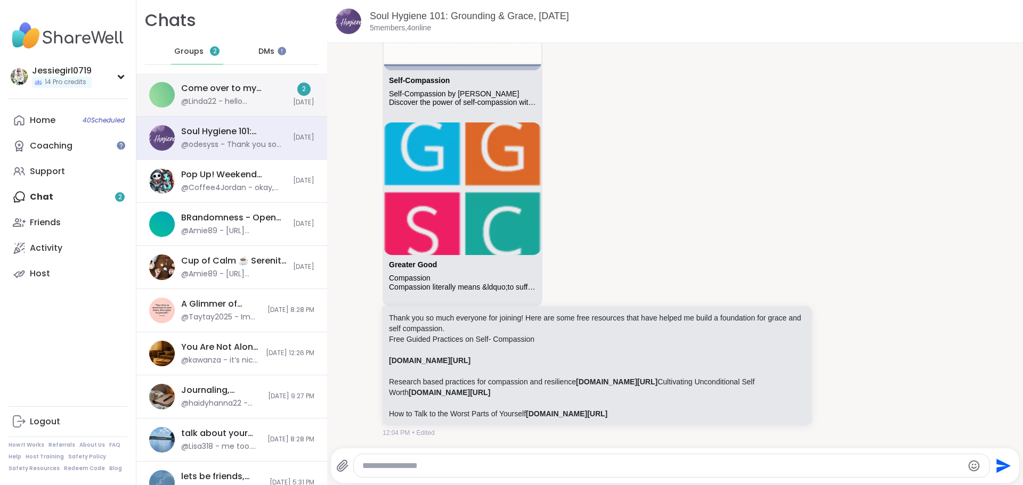
click at [229, 99] on div "@Linda22 - hello jessiegirl" at bounding box center [234, 101] width 106 height 11
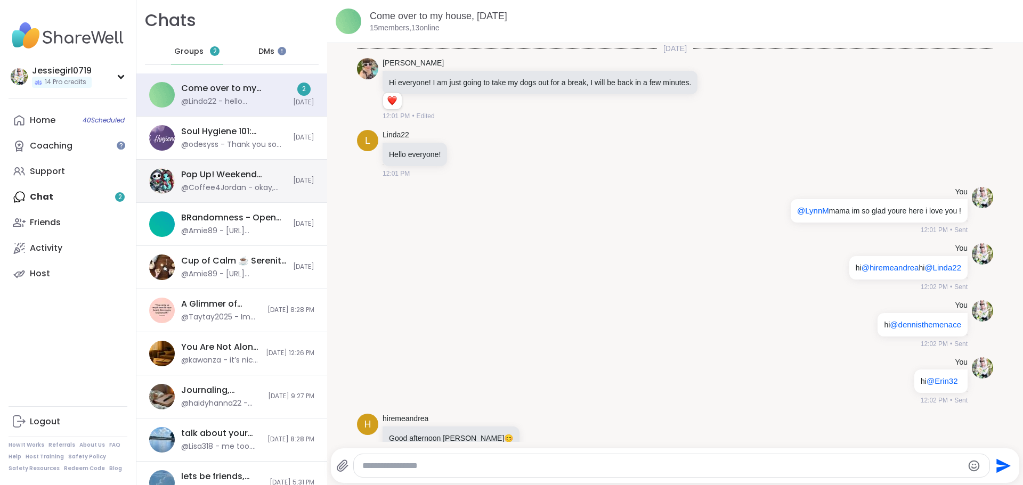
scroll to position [272, 0]
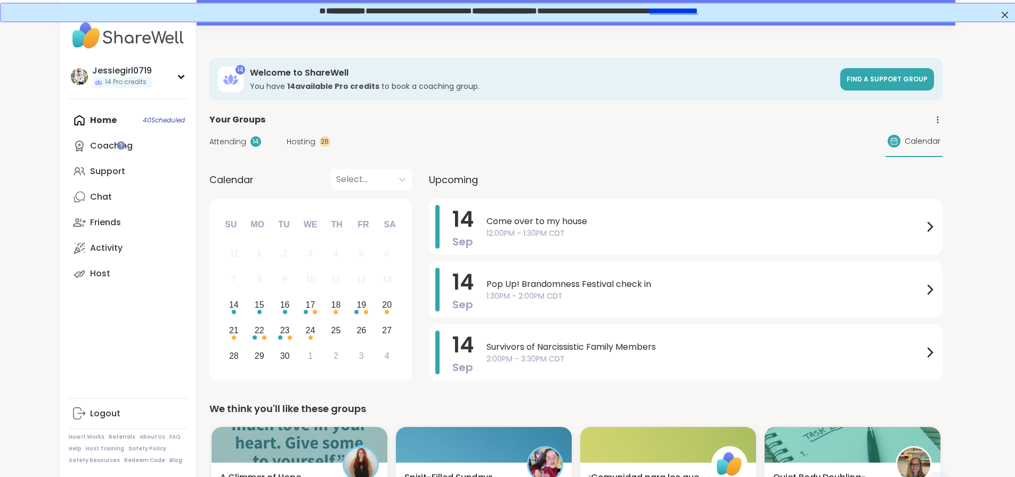
click at [209, 139] on span "Attending" at bounding box center [227, 141] width 37 height 11
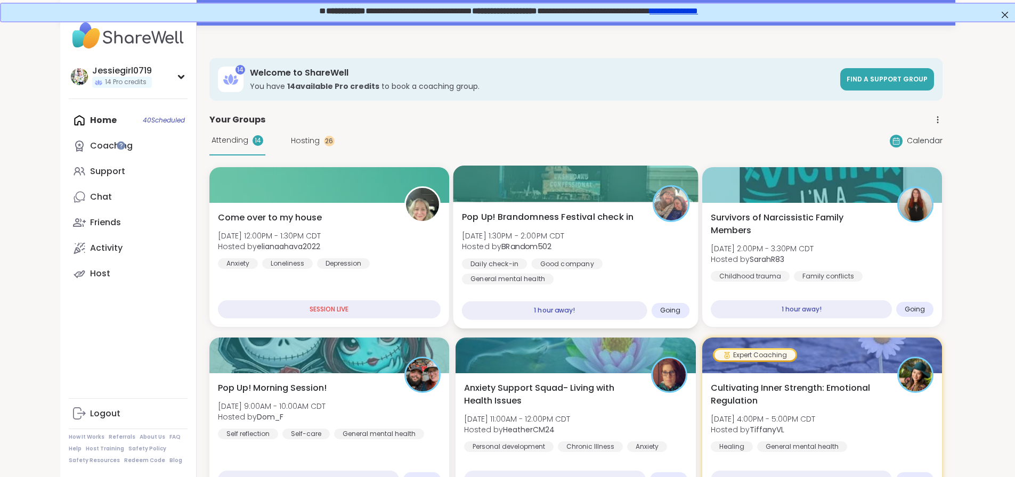
click at [628, 240] on div "Pop Up! Brandomness Festival check in [DATE] 1:30PM - 2:00PM CDT Hosted by BRan…" at bounding box center [576, 248] width 228 height 74
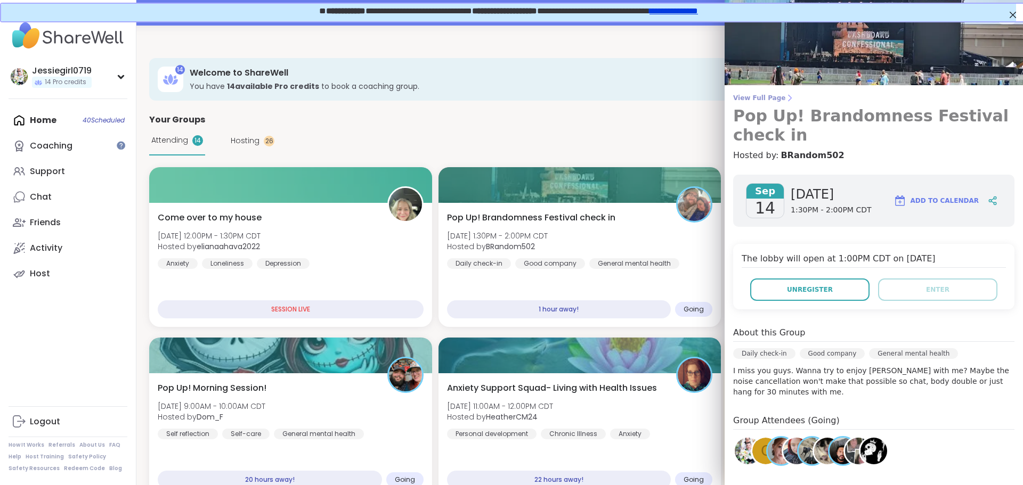
click at [745, 100] on span "View Full Page" at bounding box center [873, 98] width 281 height 9
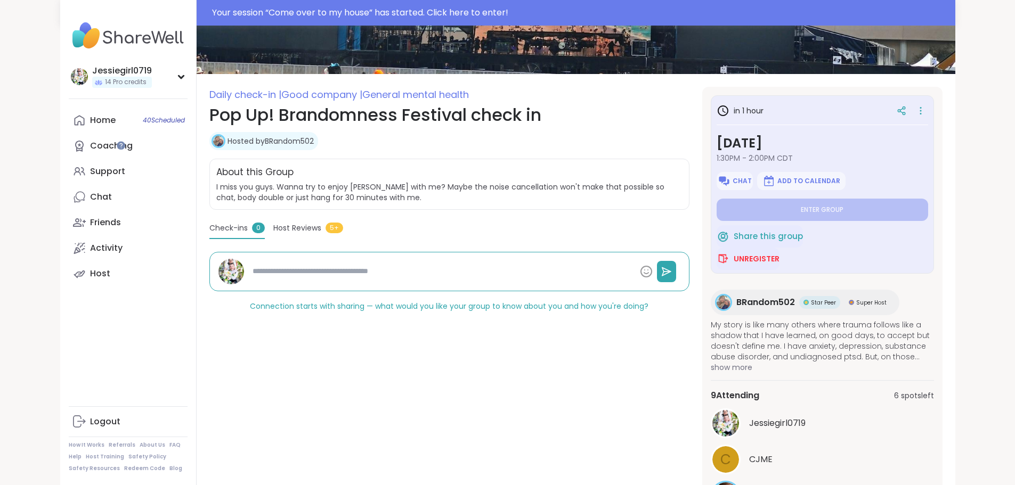
scroll to position [181, 0]
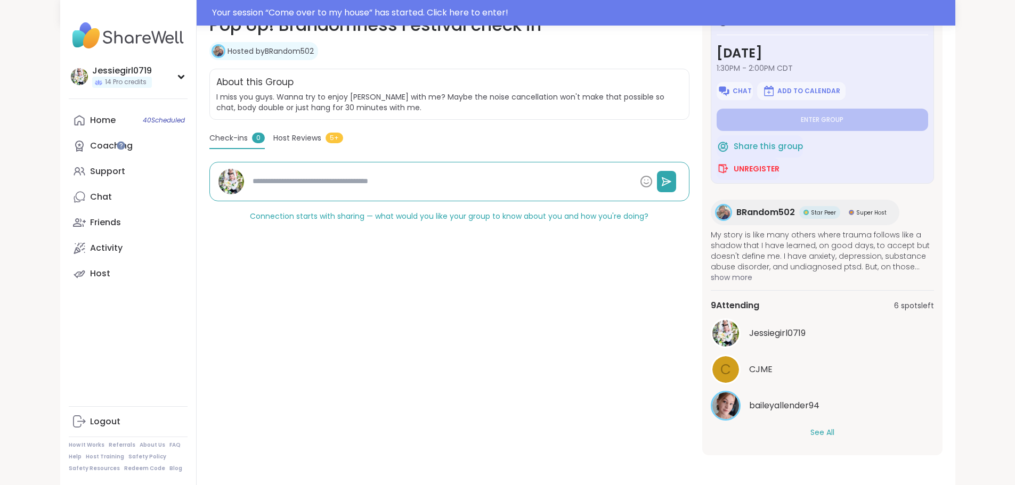
click at [834, 432] on button "See All" at bounding box center [822, 432] width 24 height 11
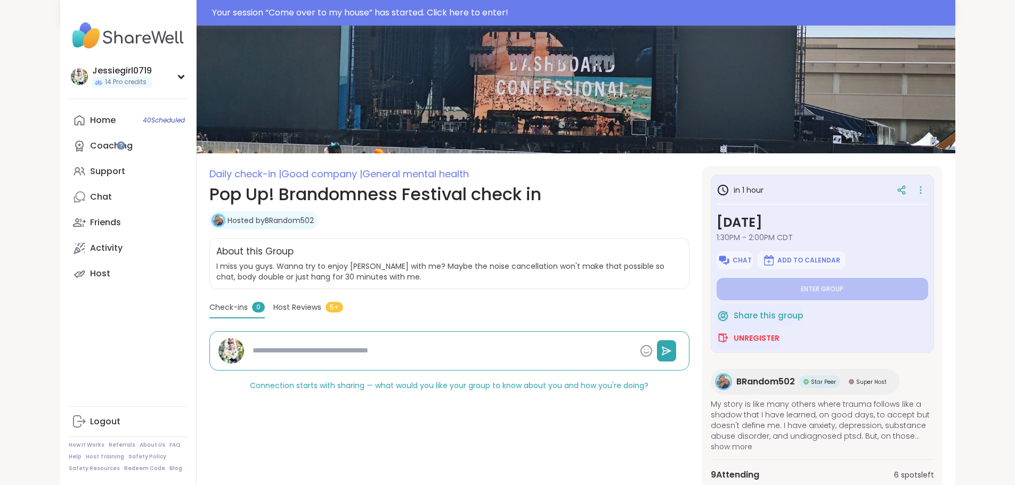
scroll to position [0, 0]
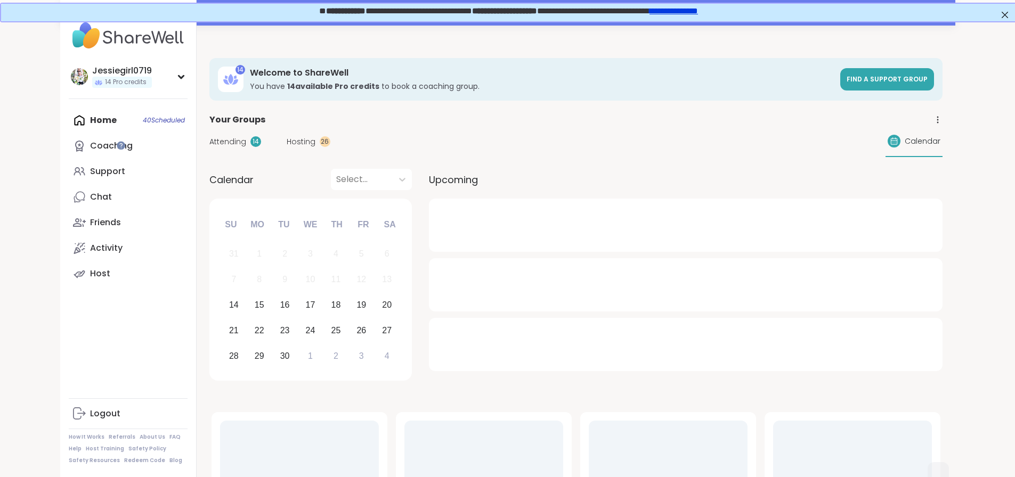
click at [69, 128] on div "Home 40 Scheduled Coaching Support Chat Friends Activity Host" at bounding box center [128, 197] width 119 height 179
click at [225, 133] on div "Attending 14 Hosting 26 Calendar" at bounding box center [575, 141] width 733 height 31
click at [287, 136] on span "Hosting" at bounding box center [301, 141] width 29 height 11
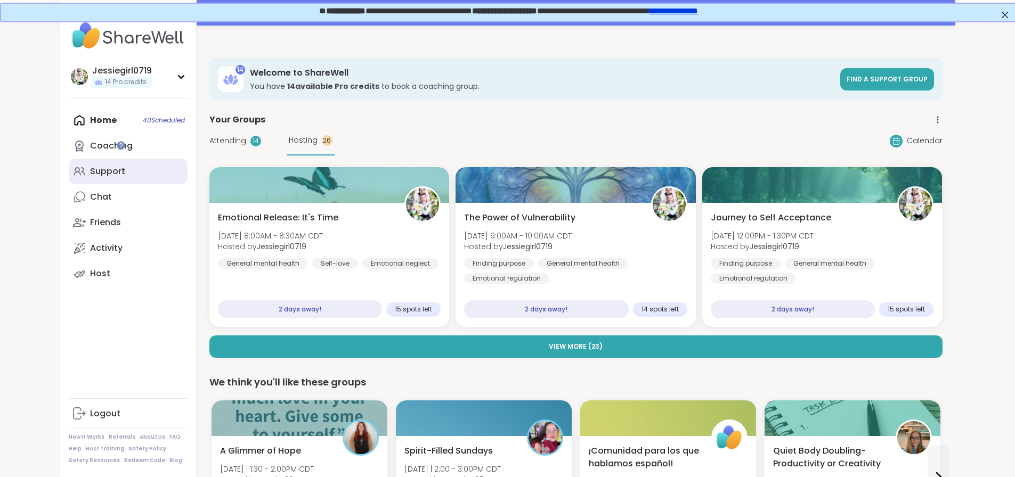
click at [90, 169] on div "Support" at bounding box center [107, 172] width 35 height 12
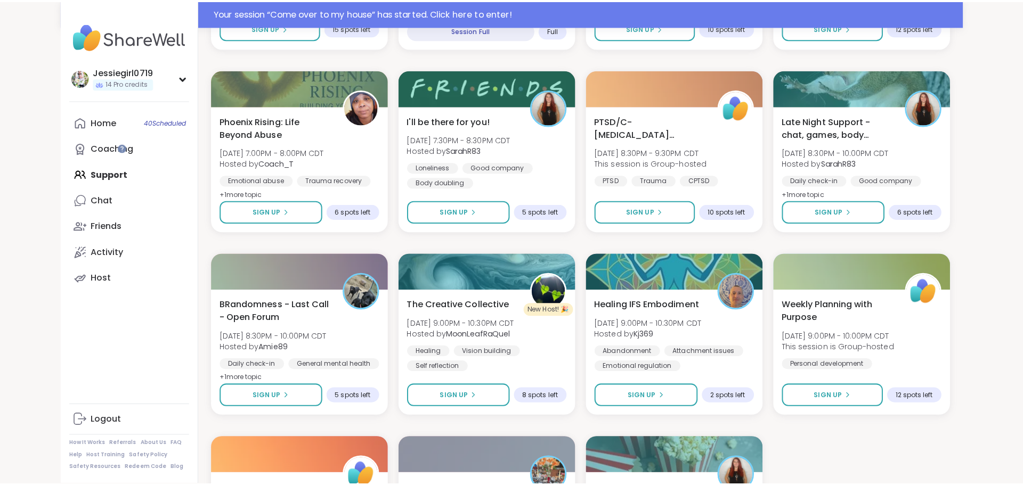
scroll to position [1259, 0]
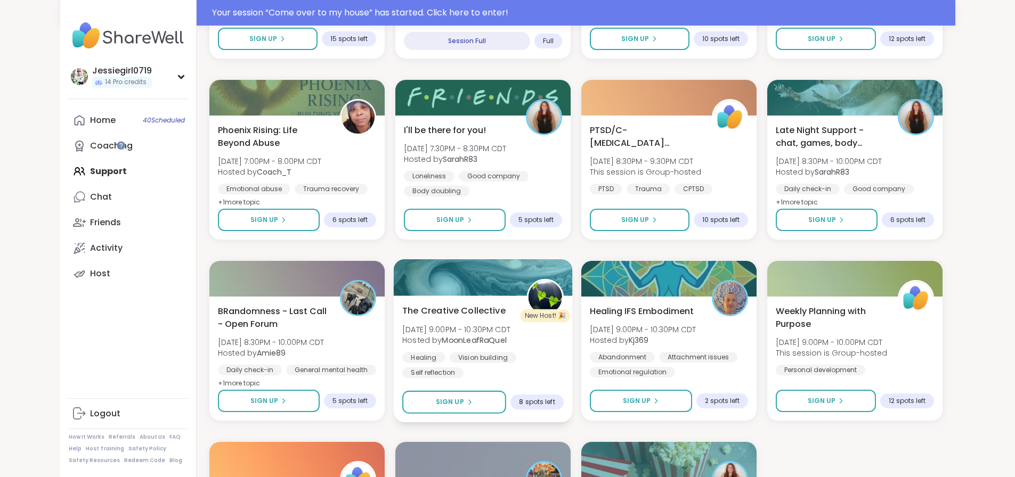
click at [497, 344] on span "Hosted by MoonLeafRaQuel" at bounding box center [456, 340] width 108 height 11
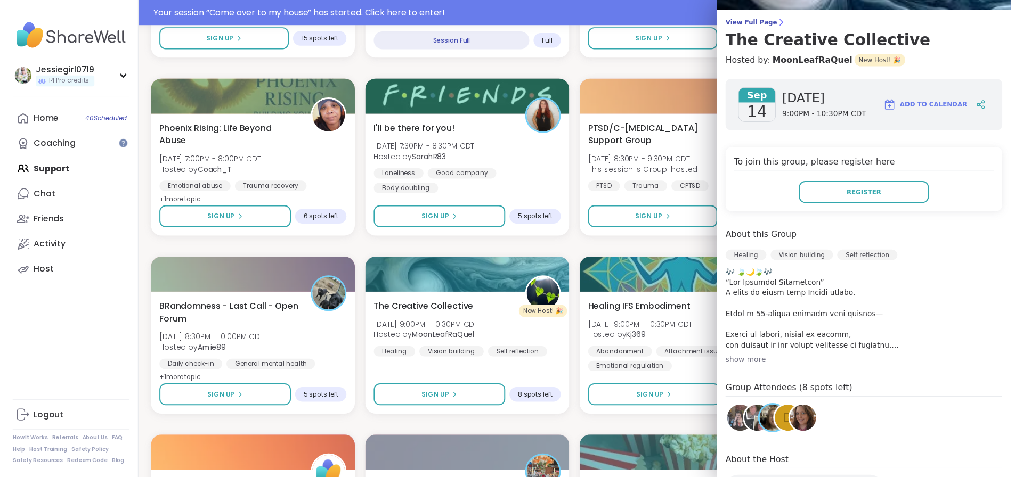
scroll to position [89, 0]
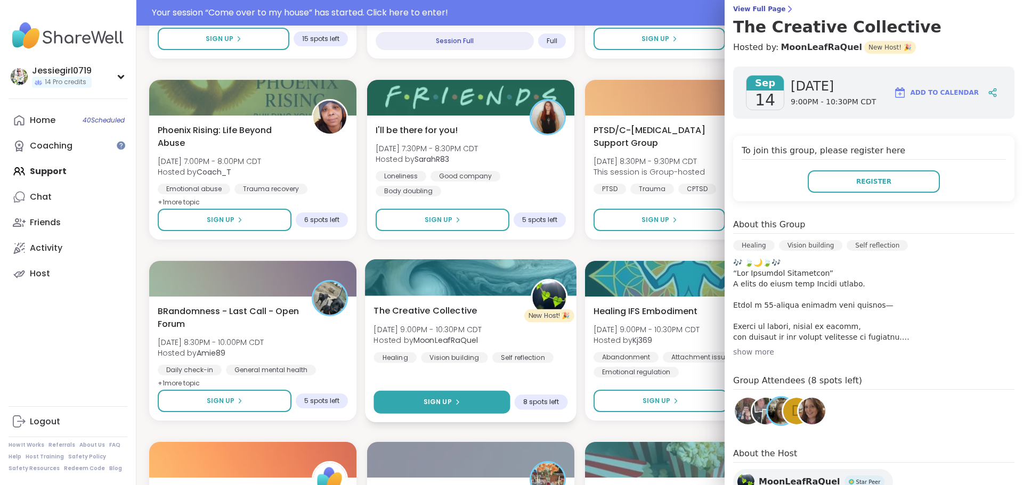
click at [441, 396] on button "Sign Up" at bounding box center [442, 402] width 136 height 23
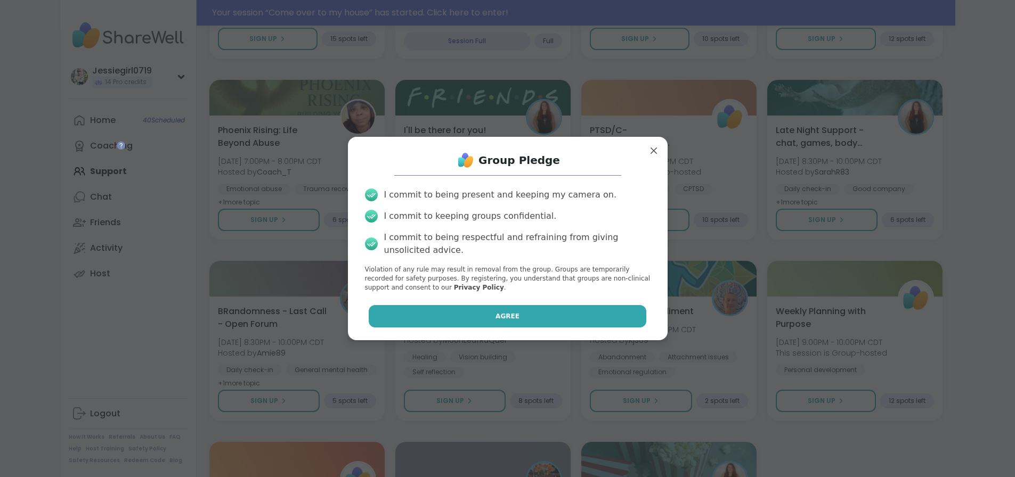
click at [589, 315] on button "Agree" at bounding box center [508, 316] width 278 height 22
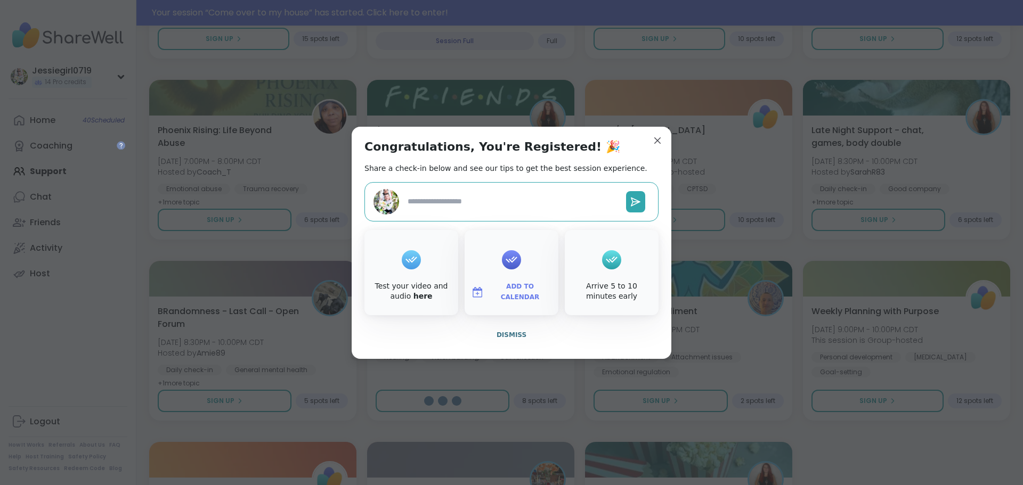
type textarea "*"
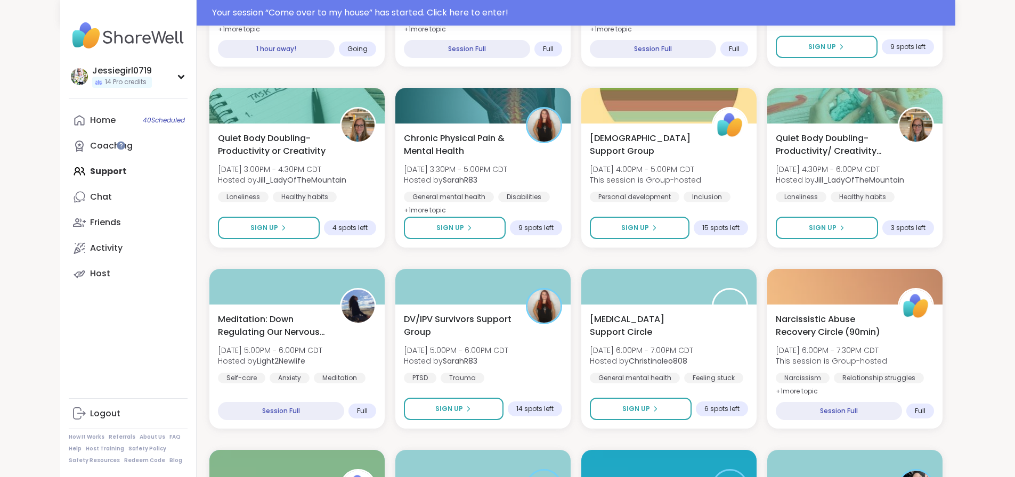
scroll to position [1259, 0]
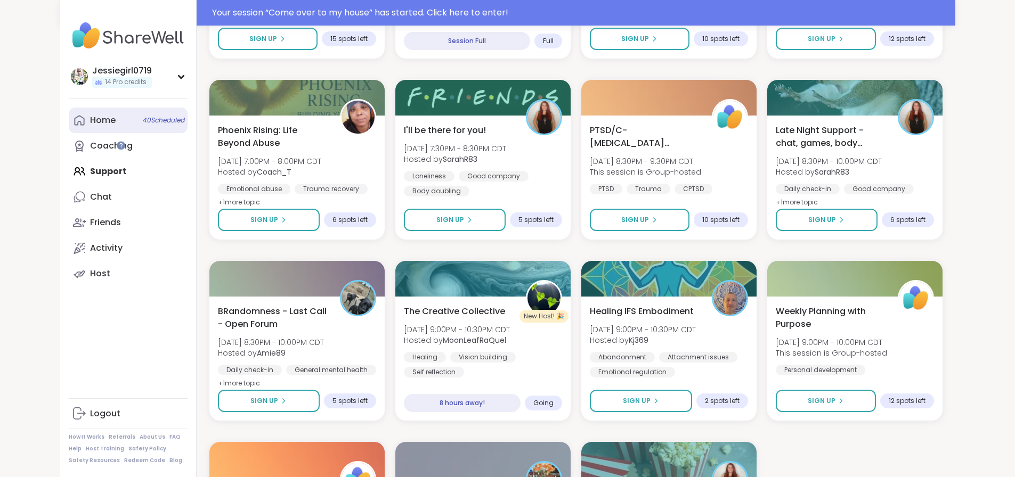
click at [69, 113] on link "Home 40 Scheduled" at bounding box center [128, 121] width 119 height 26
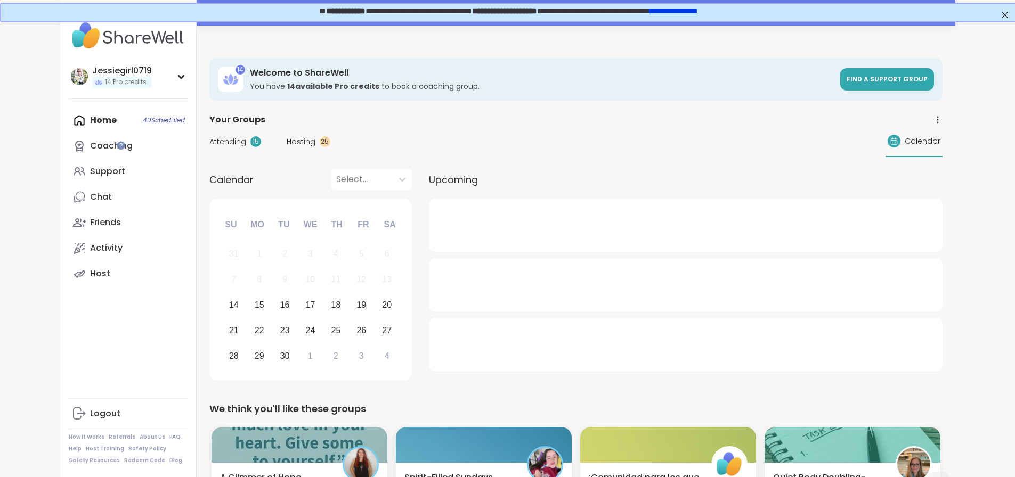
click at [209, 140] on span "Attending" at bounding box center [227, 141] width 37 height 11
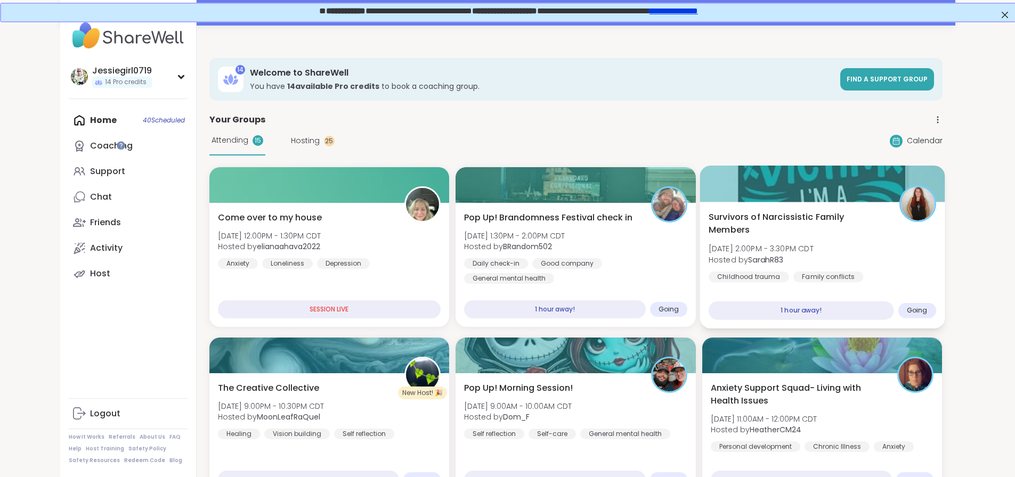
click at [873, 232] on div "Survivors of Narcissistic Family Members [DATE] 2:00PM - 3:30PM CDT Hosted by S…" at bounding box center [823, 254] width 228 height 87
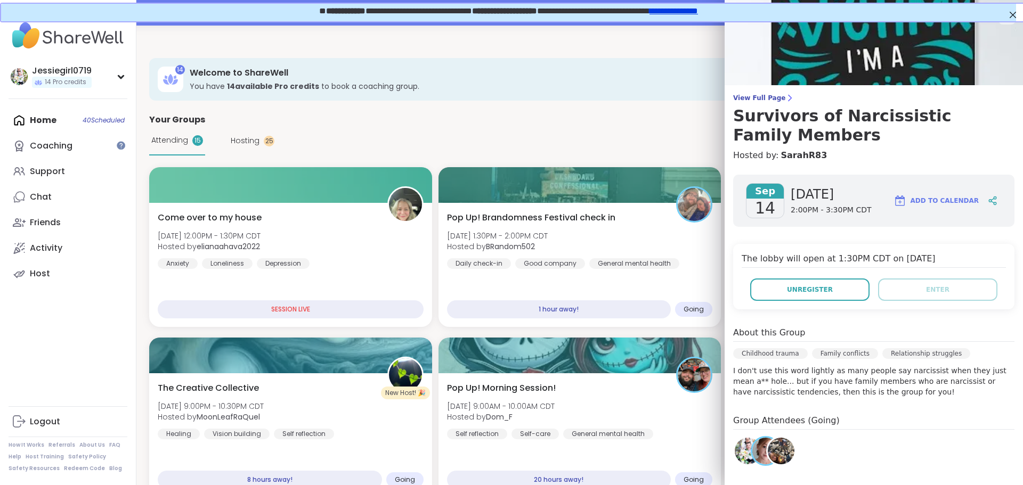
click at [599, 129] on div "Attending 15 Hosting 25 Calendar" at bounding box center [579, 140] width 861 height 29
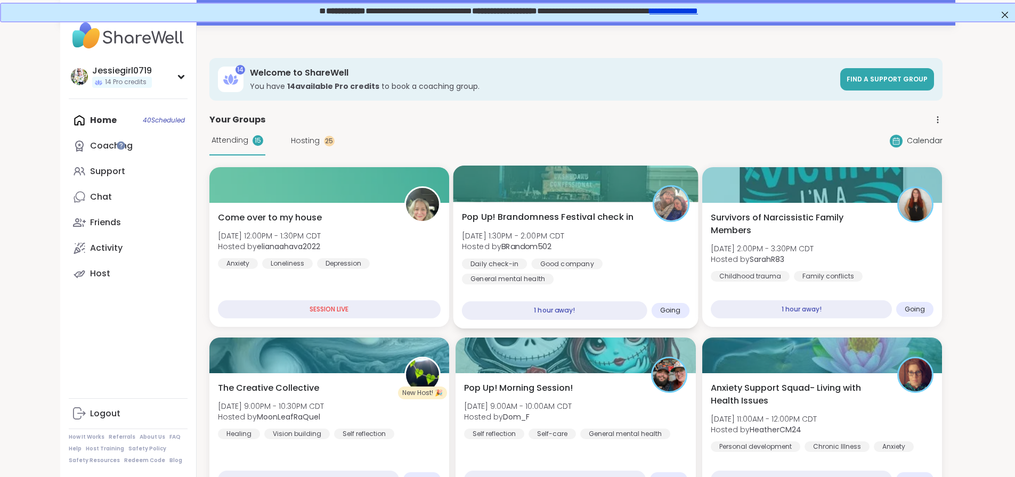
click at [638, 202] on div at bounding box center [575, 184] width 245 height 36
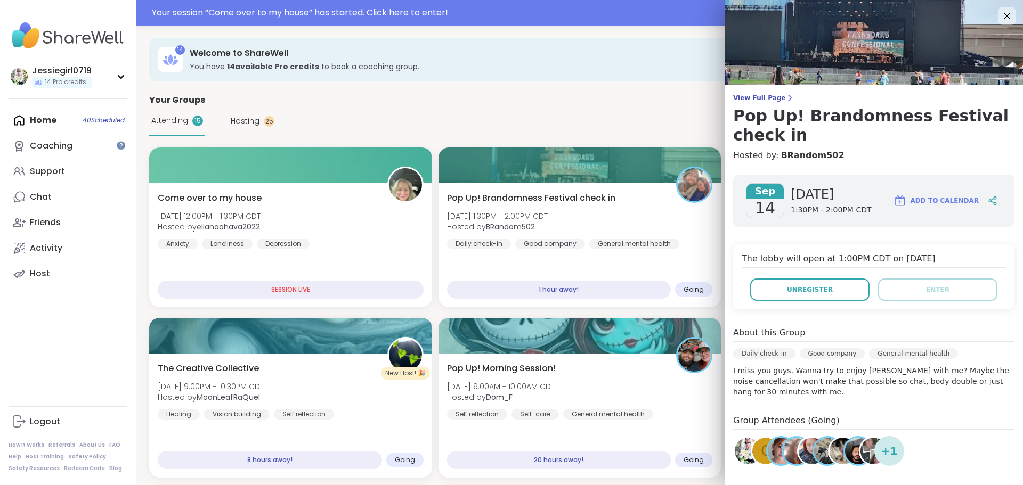
click at [1000, 15] on icon at bounding box center [1006, 15] width 13 height 13
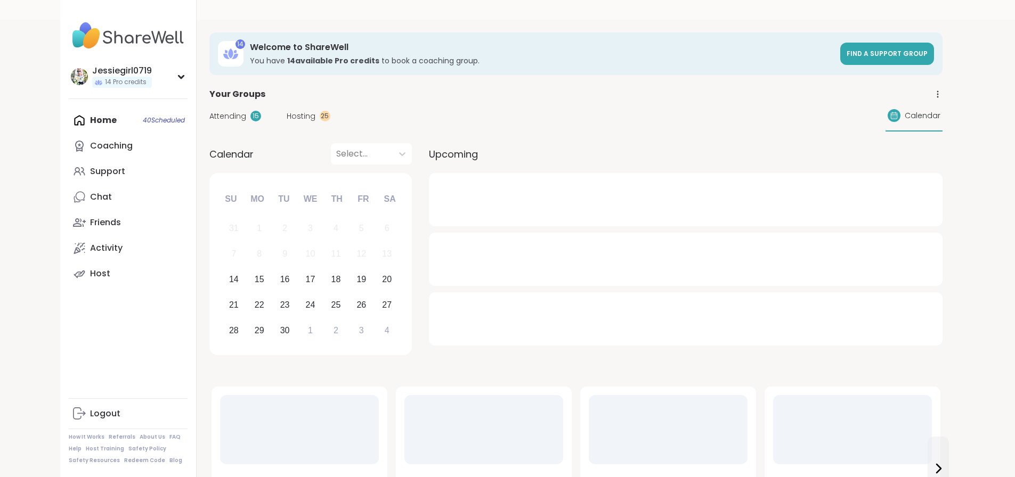
click at [209, 91] on span "Your Groups" at bounding box center [237, 94] width 56 height 13
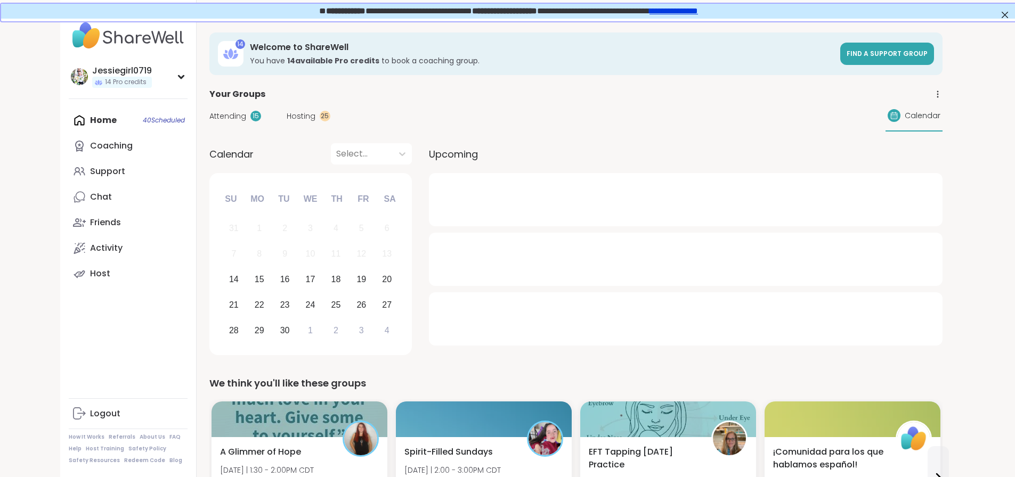
click at [209, 112] on span "Attending" at bounding box center [227, 116] width 37 height 11
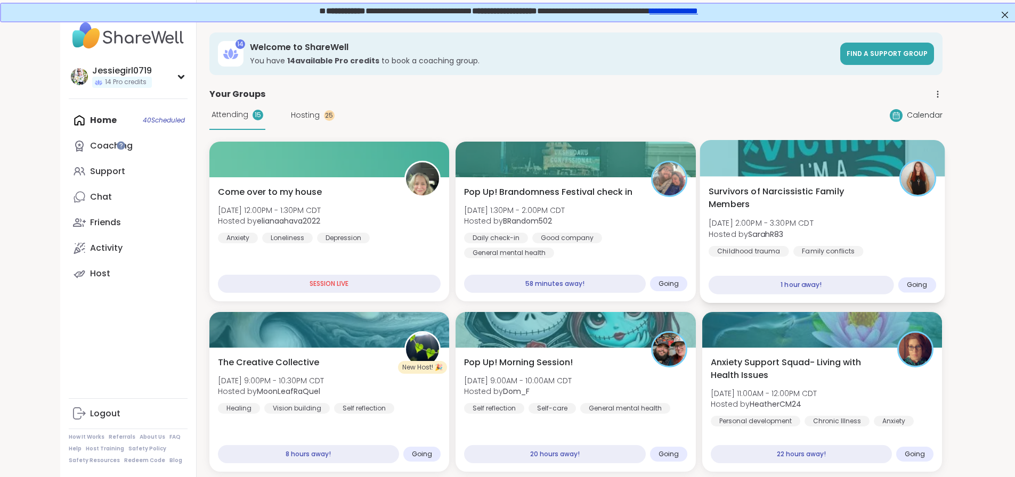
click at [850, 204] on div "Survivors of Narcissistic Family Members [DATE] 2:00PM - 3:30PM CDT Hosted by S…" at bounding box center [823, 228] width 228 height 87
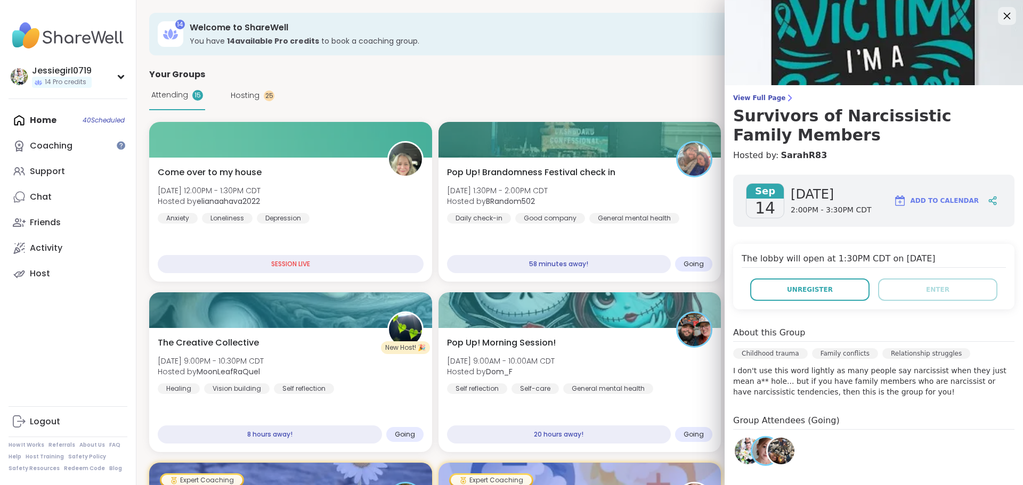
click at [1000, 16] on icon at bounding box center [1006, 15] width 13 height 13
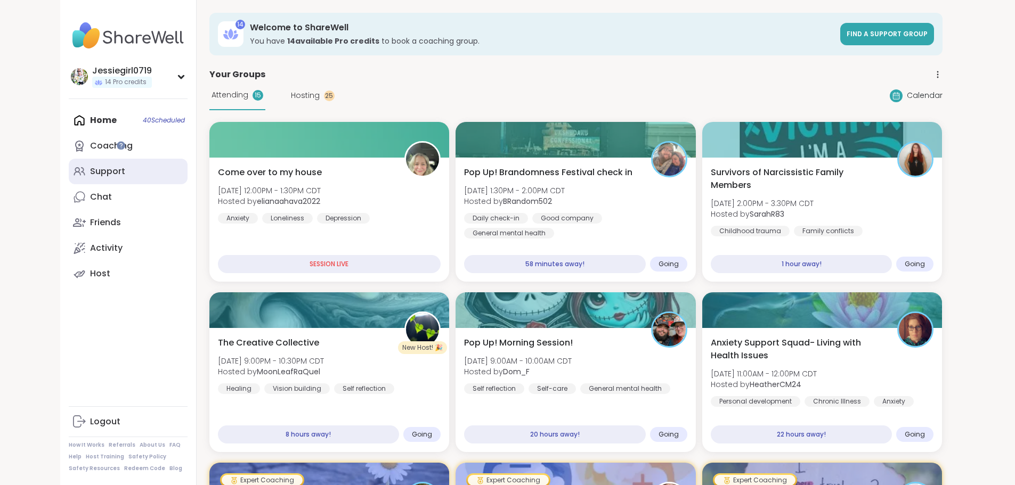
click at [90, 169] on div "Support" at bounding box center [107, 172] width 35 height 12
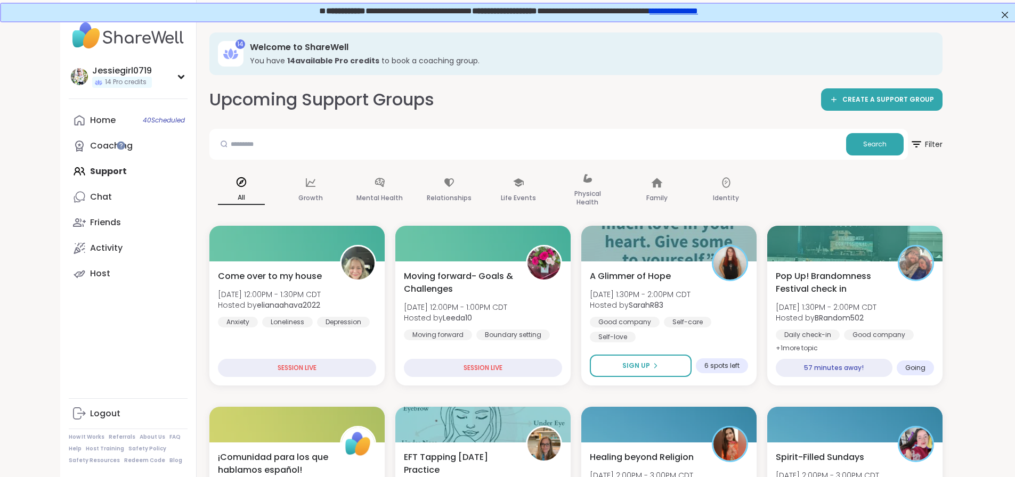
drag, startPoint x: 1013, startPoint y: 99, endPoint x: 1011, endPoint y: 114, distance: 15.5
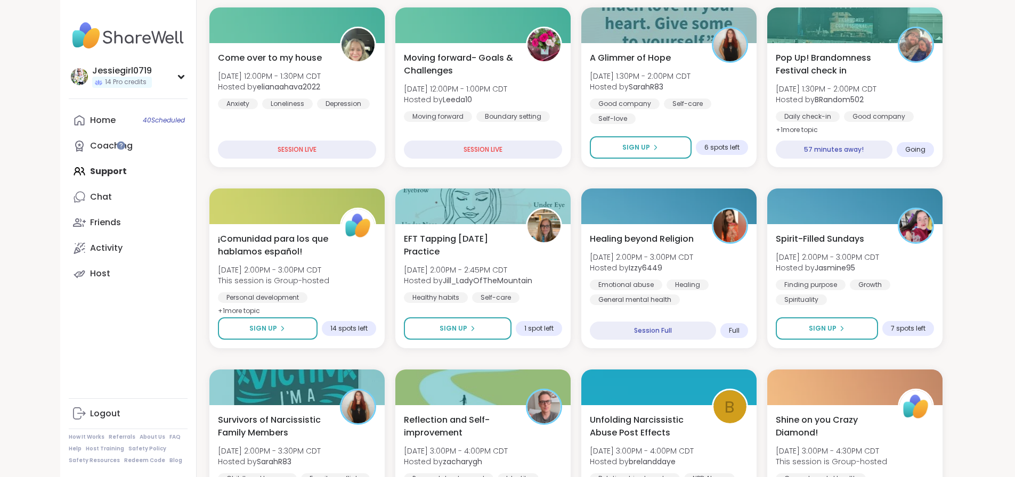
scroll to position [214, 0]
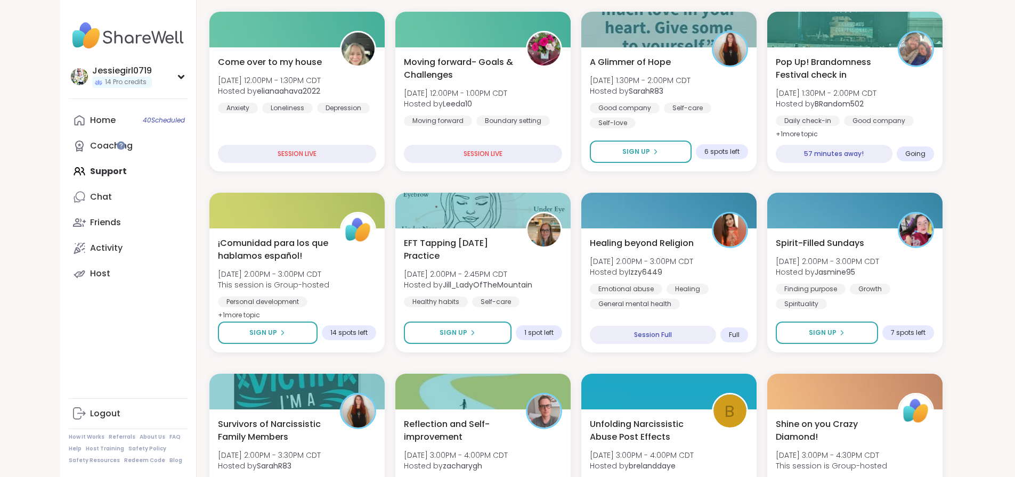
drag, startPoint x: 1006, startPoint y: 154, endPoint x: 1003, endPoint y: 180, distance: 25.8
drag, startPoint x: 1003, startPoint y: 183, endPoint x: 1005, endPoint y: 199, distance: 15.7
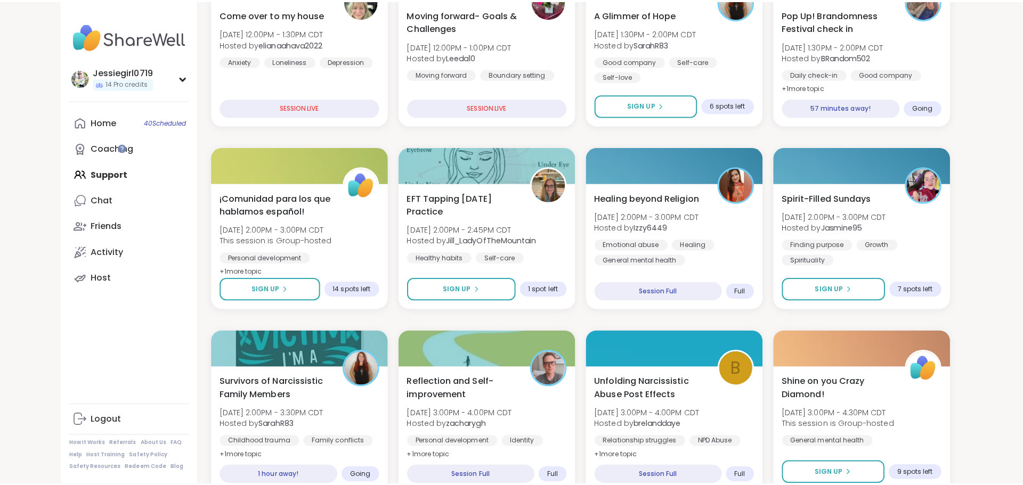
scroll to position [260, 0]
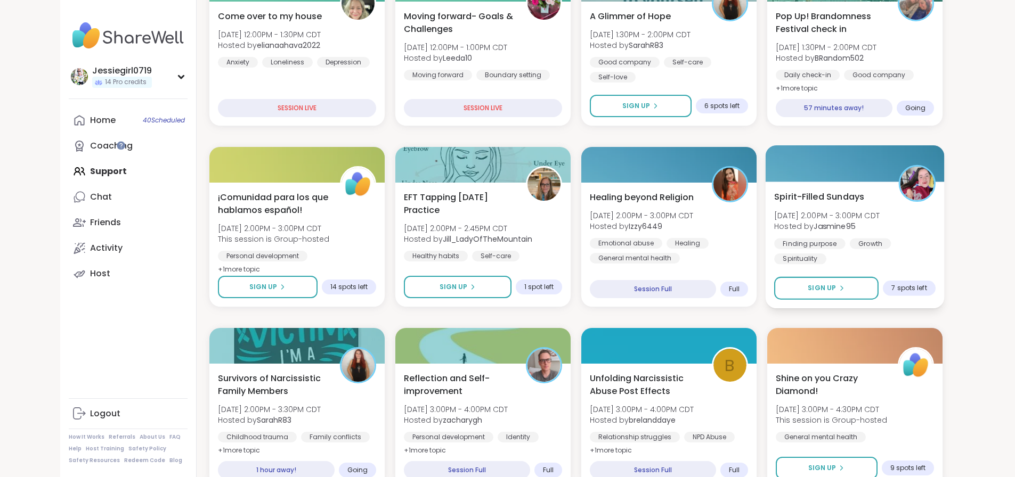
click at [936, 206] on div "Spirit-Filled Sundays Sun, Sep 14 | 2:00PM - 3:00PM CDT Hosted by Jasmine95 Fin…" at bounding box center [854, 227] width 161 height 74
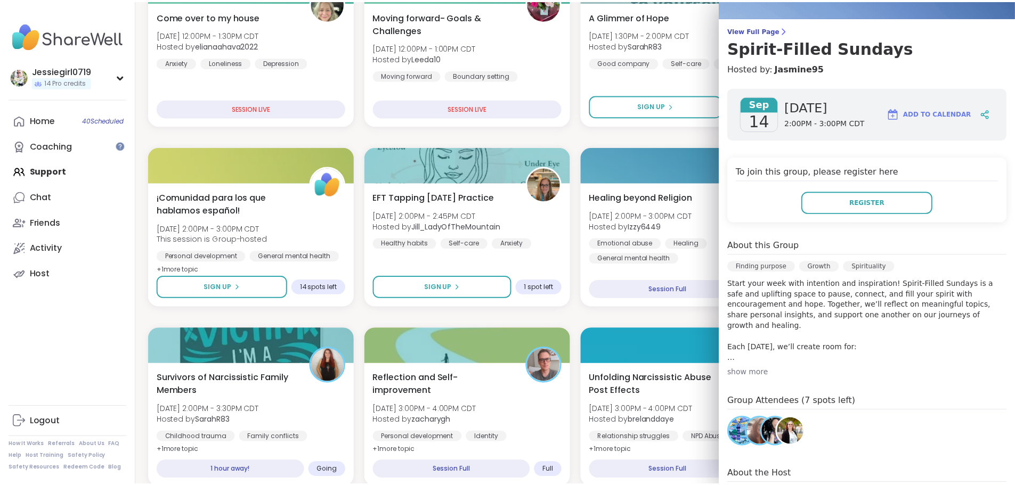
scroll to position [0, 0]
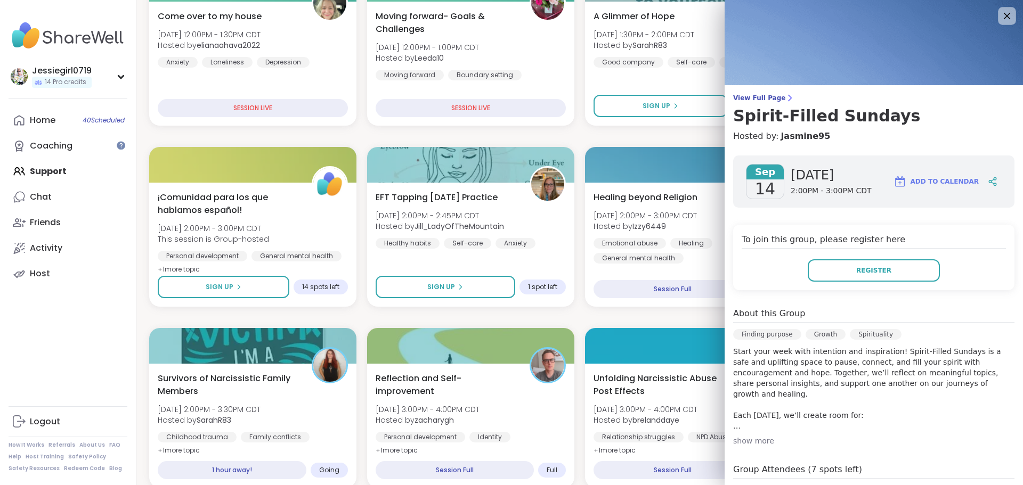
click at [1000, 13] on icon at bounding box center [1006, 15] width 13 height 13
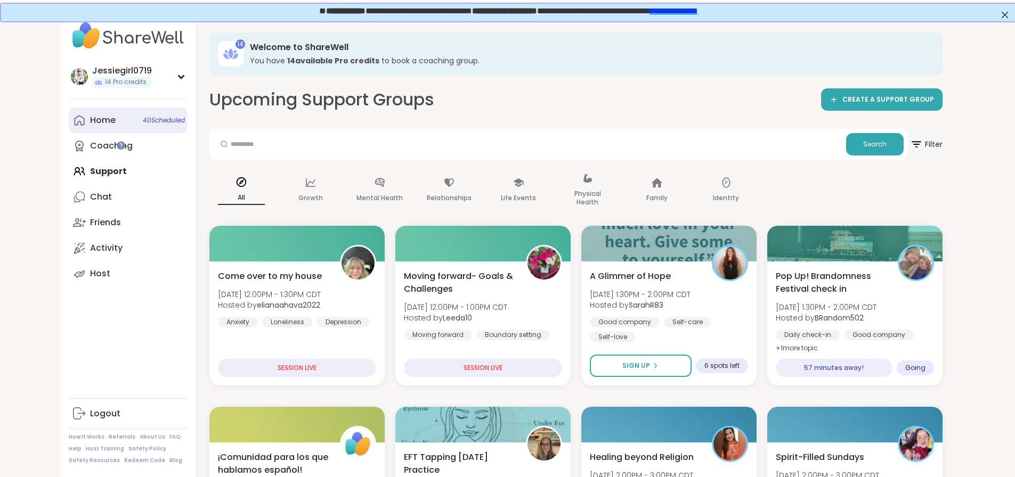
click at [69, 119] on link "Home 40 Scheduled" at bounding box center [128, 121] width 119 height 26
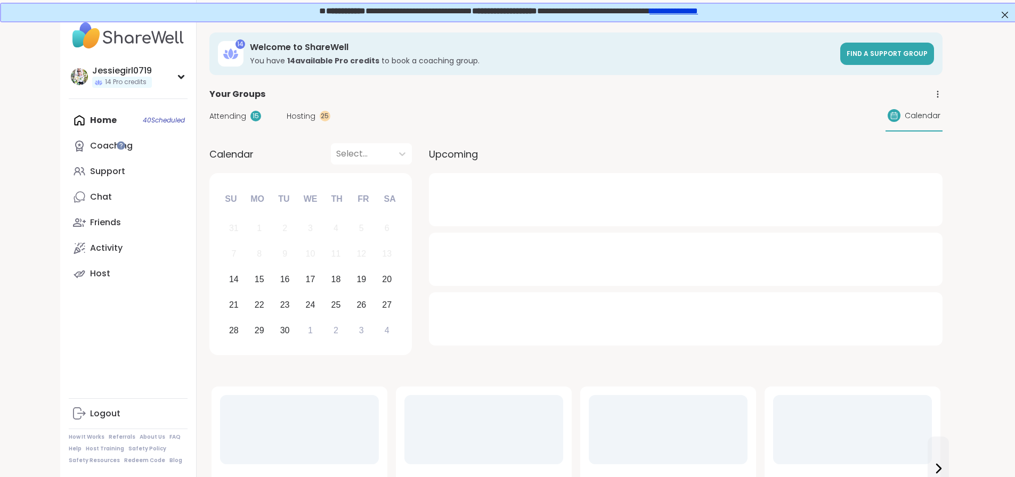
click at [287, 113] on span "Hosting" at bounding box center [301, 116] width 29 height 11
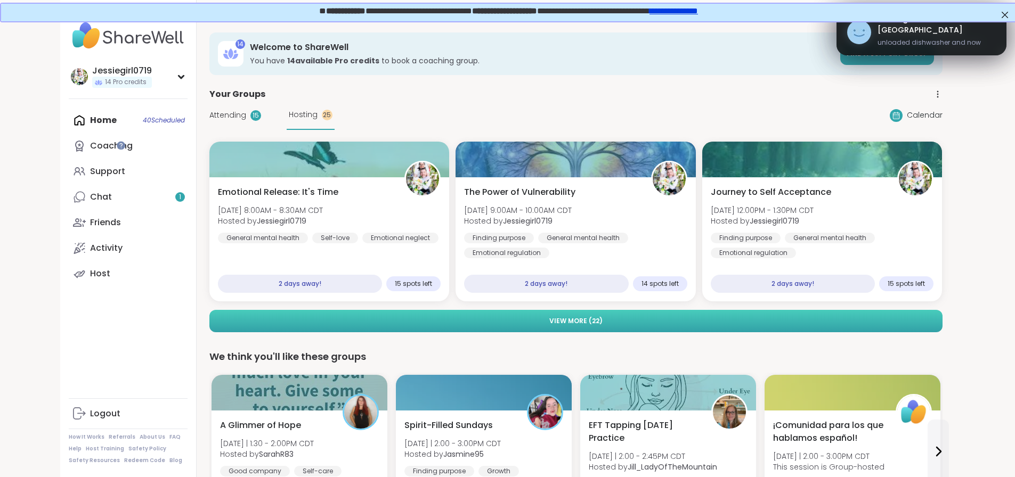
click at [864, 320] on button "View More ( 22 )" at bounding box center [575, 321] width 733 height 22
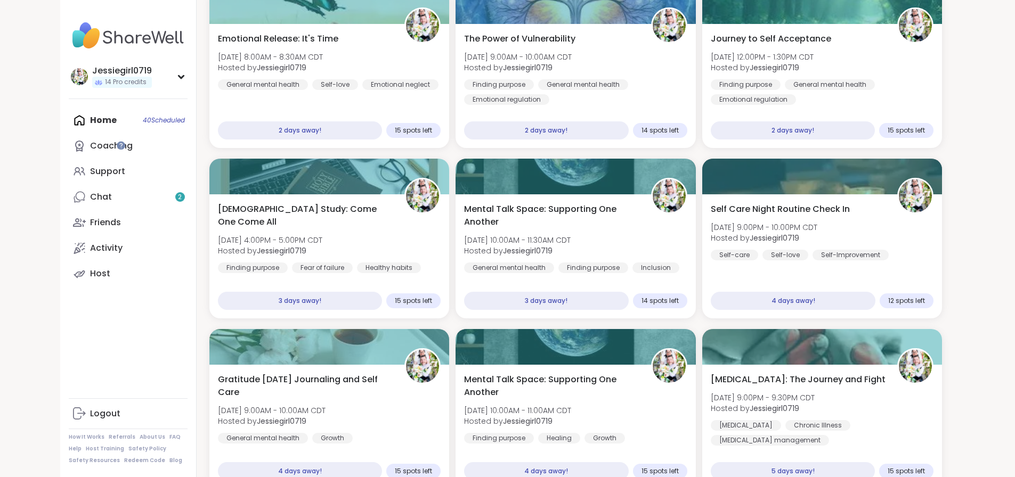
scroll to position [84, 0]
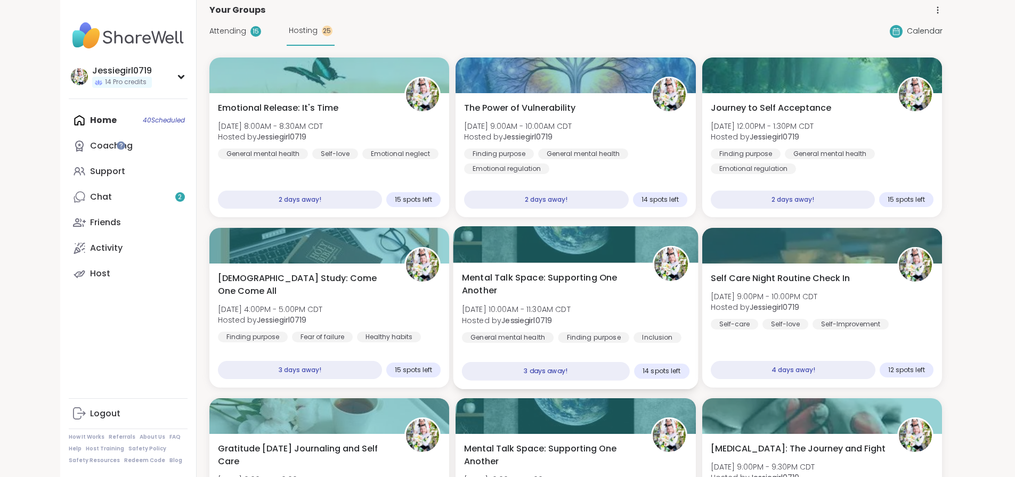
click at [619, 300] on div "Mental Talk Space: Supporting One Another Thu, Sep 18 | 10:00AM - 11:30AM CDT H…" at bounding box center [576, 308] width 228 height 72
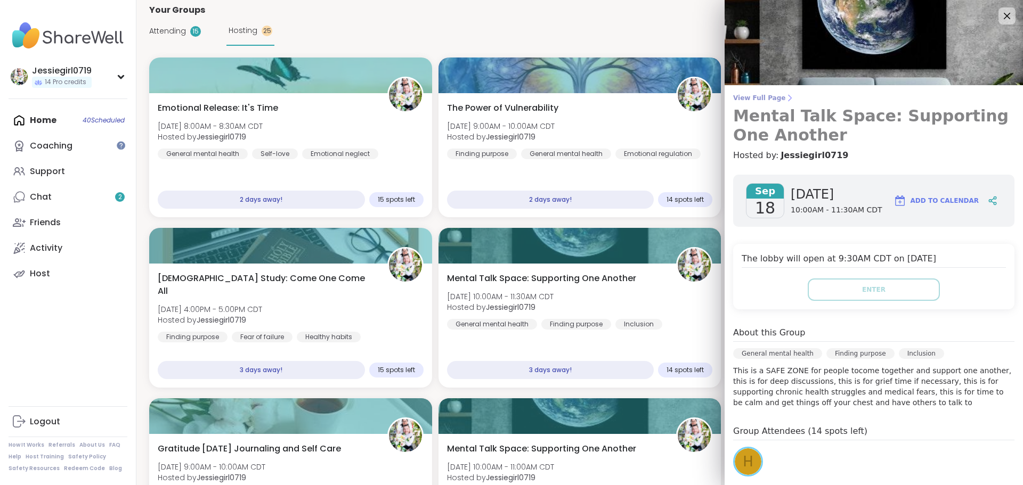
click at [758, 99] on span "View Full Page" at bounding box center [873, 98] width 281 height 9
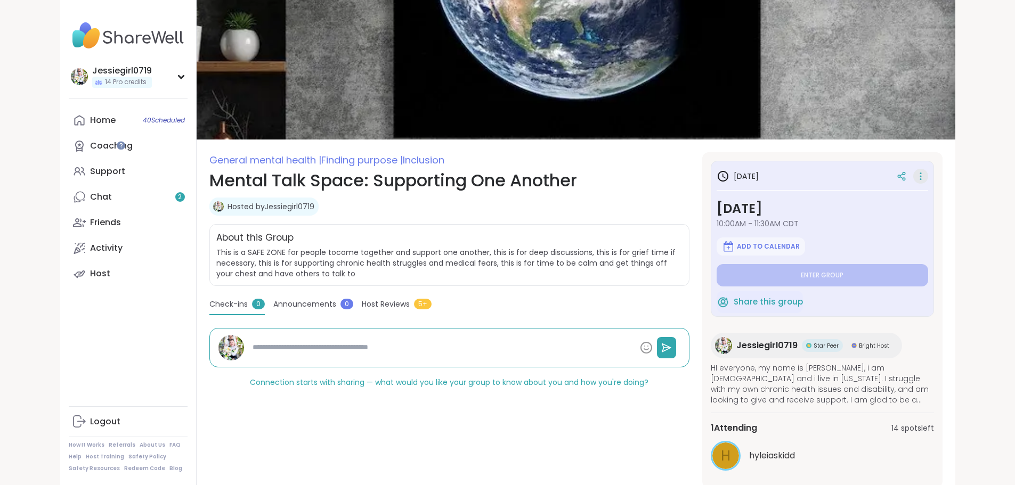
click at [926, 178] on icon at bounding box center [920, 176] width 11 height 15
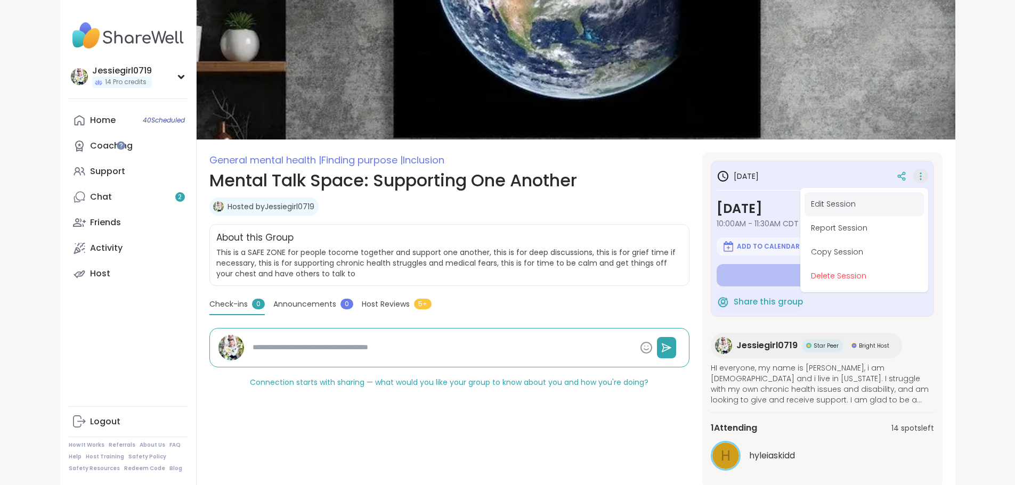
click at [914, 203] on button "Edit Session" at bounding box center [864, 204] width 119 height 24
type textarea "*"
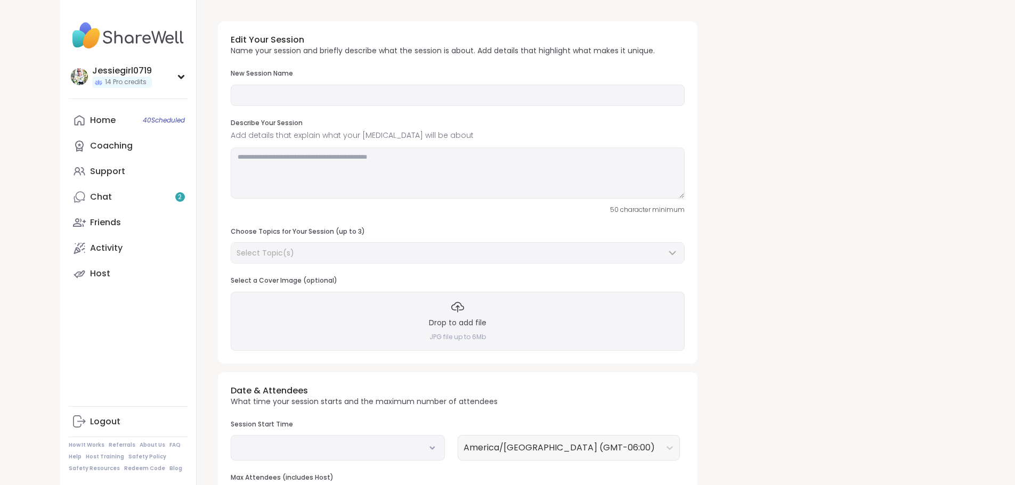
type input "**********"
type textarea "**********"
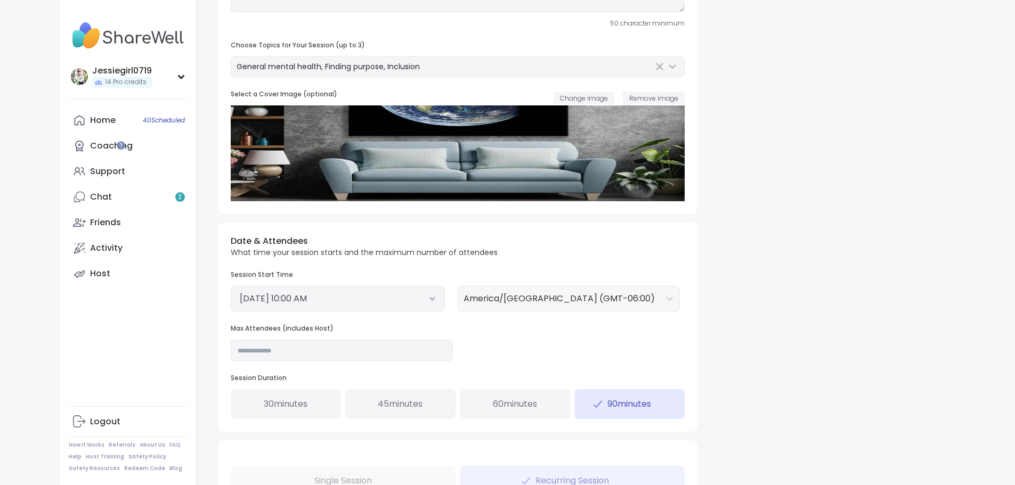
scroll to position [180, 0]
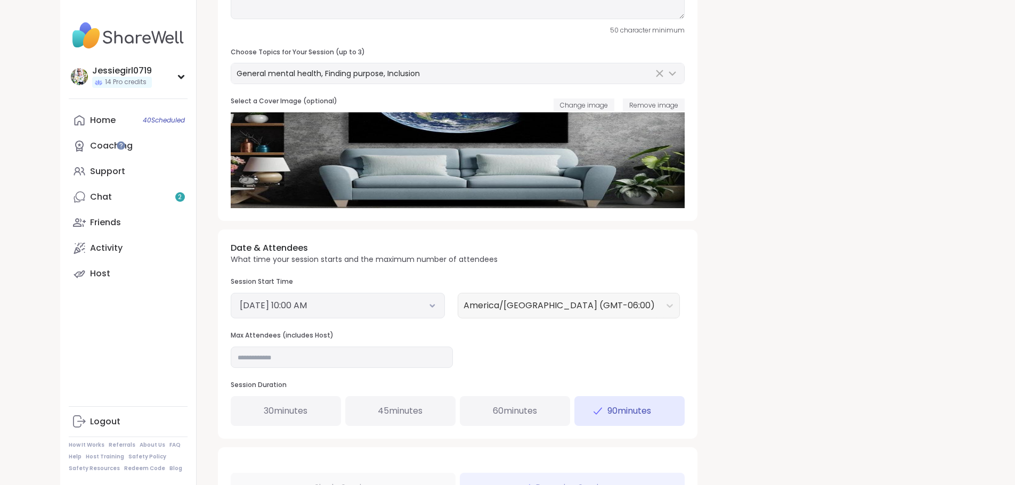
click at [324, 300] on button "September 18, 2025 10:00 AM" at bounding box center [338, 305] width 196 height 13
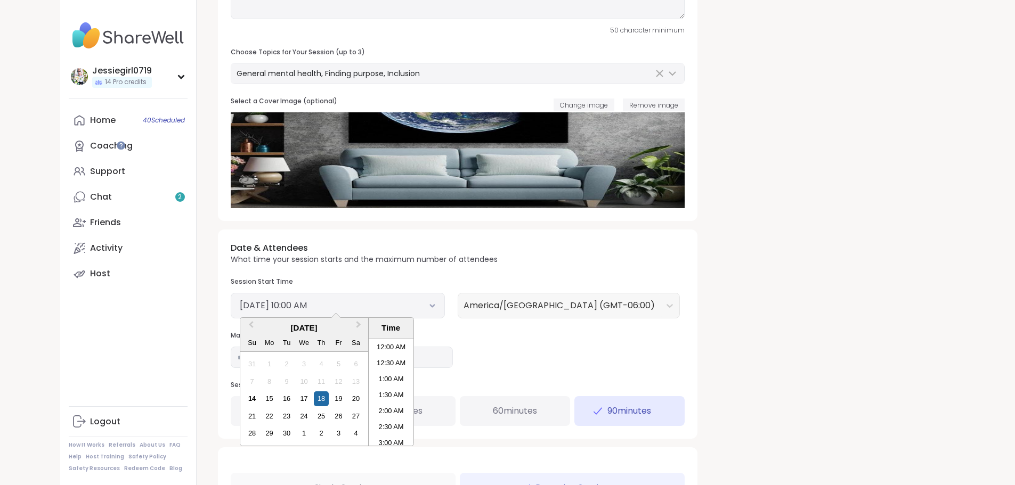
scroll to position [274, 0]
click at [369, 365] on li "9:00 AM" at bounding box center [391, 361] width 45 height 16
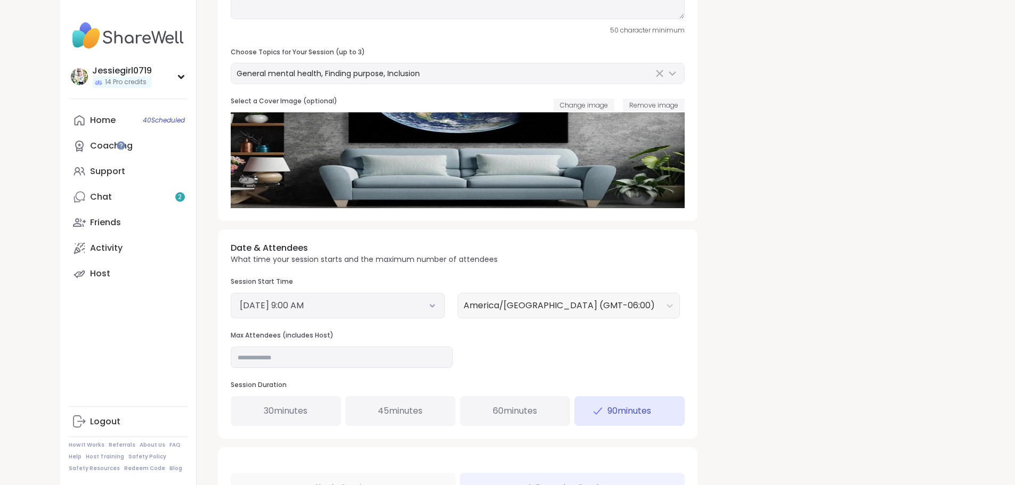
click at [460, 408] on div "60 minutes" at bounding box center [515, 411] width 110 height 30
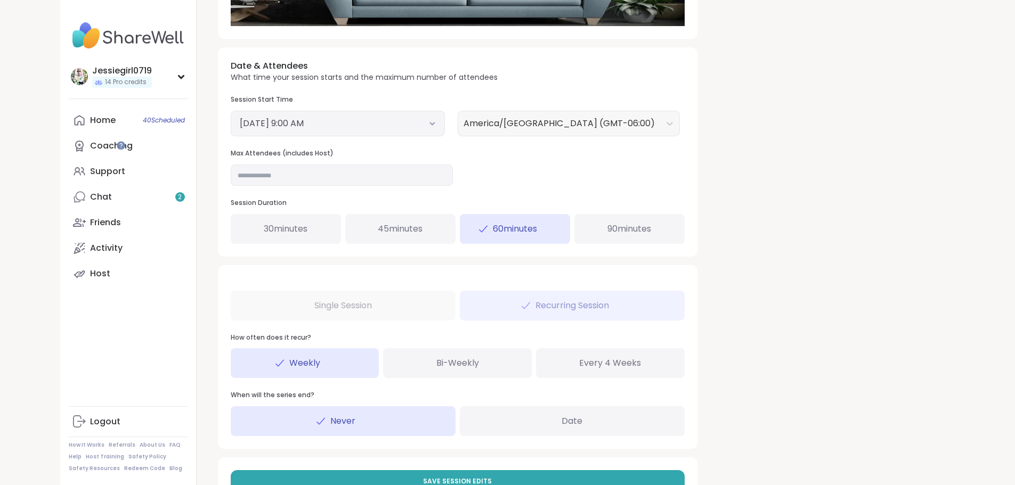
scroll to position [401, 0]
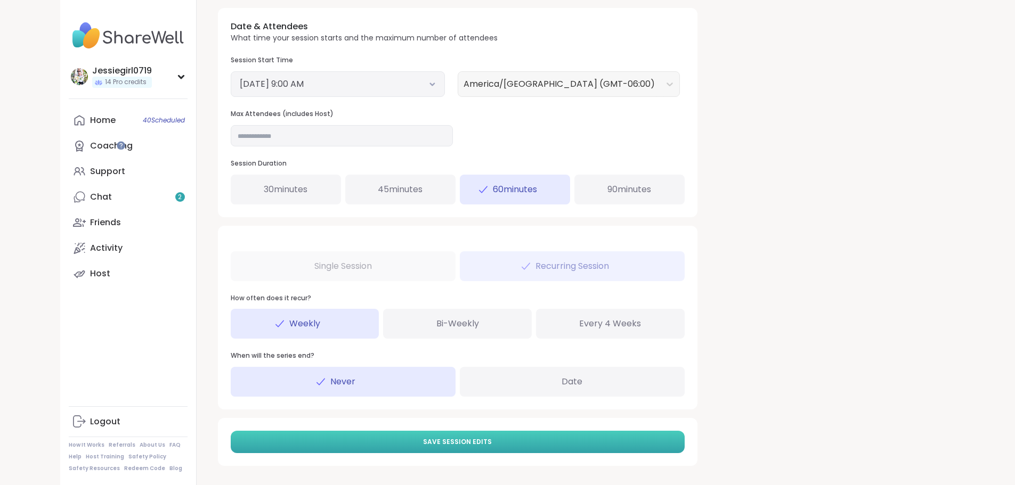
click at [423, 440] on span "Save Session Edits" at bounding box center [457, 442] width 69 height 10
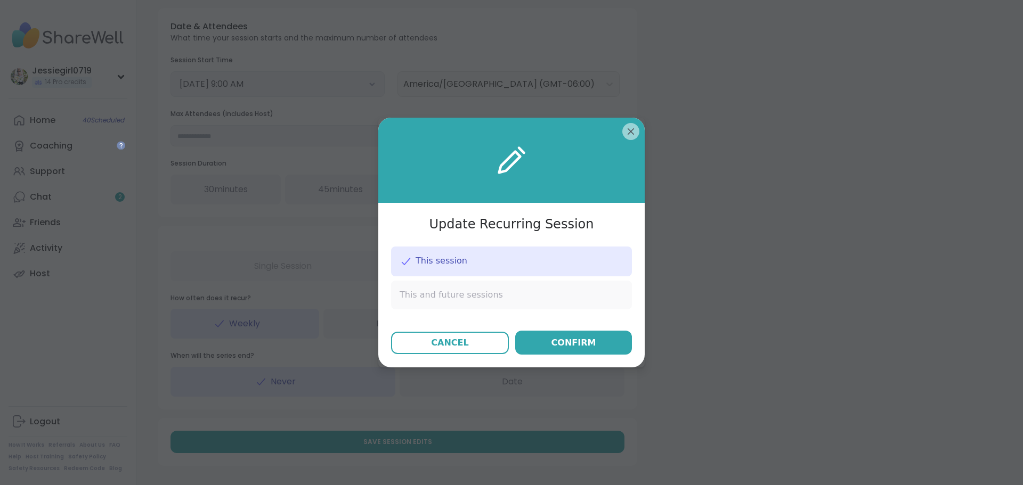
click at [547, 297] on div "This and future sessions" at bounding box center [511, 295] width 241 height 29
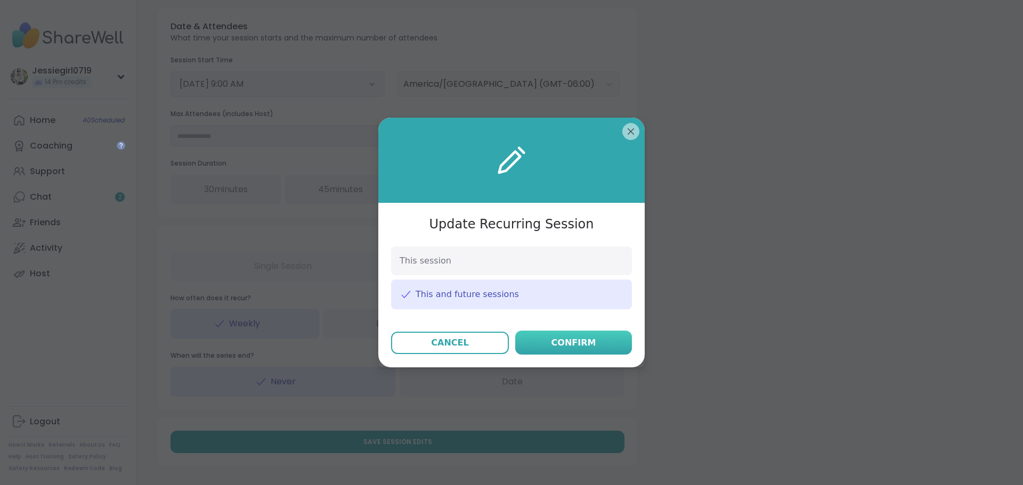
click at [549, 343] on button "Confirm" at bounding box center [573, 343] width 117 height 24
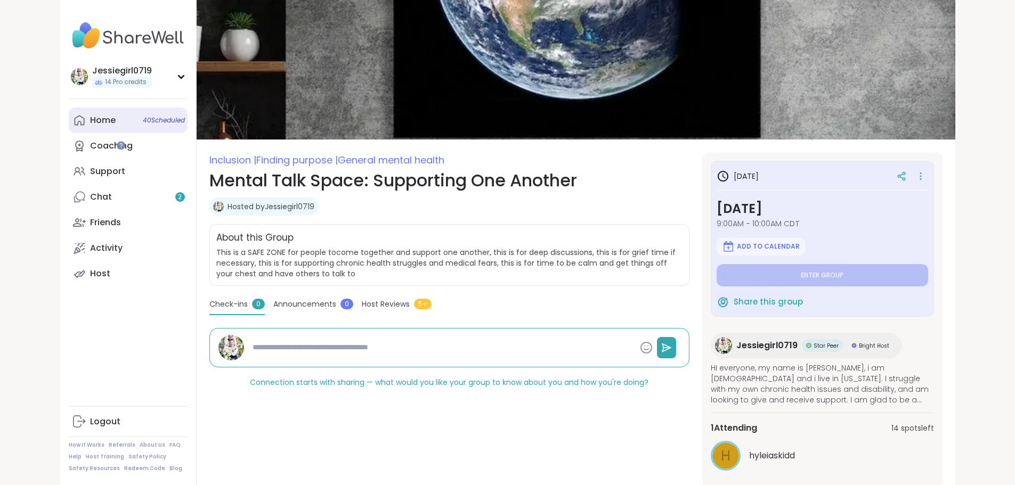
click at [90, 118] on div "Home 40 Scheduled" at bounding box center [103, 121] width 26 height 12
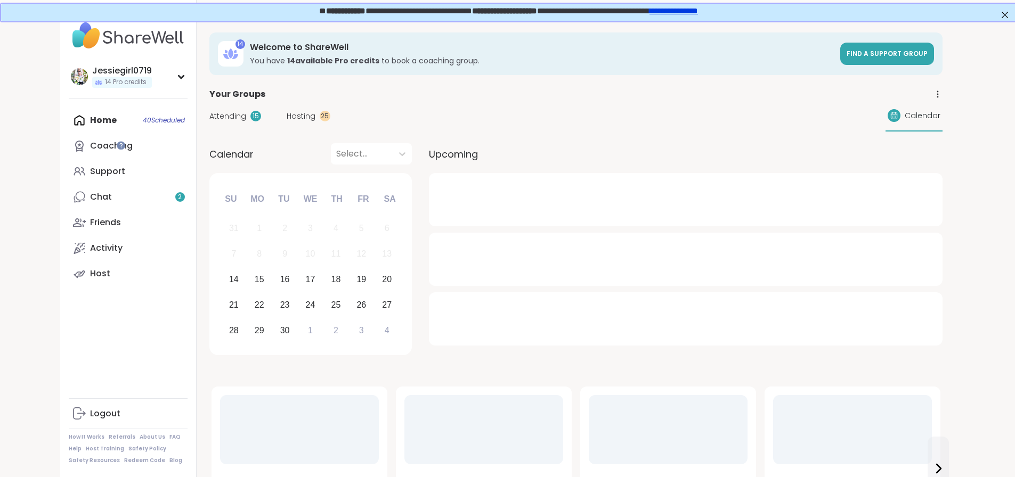
click at [287, 118] on span "Hosting" at bounding box center [301, 116] width 29 height 11
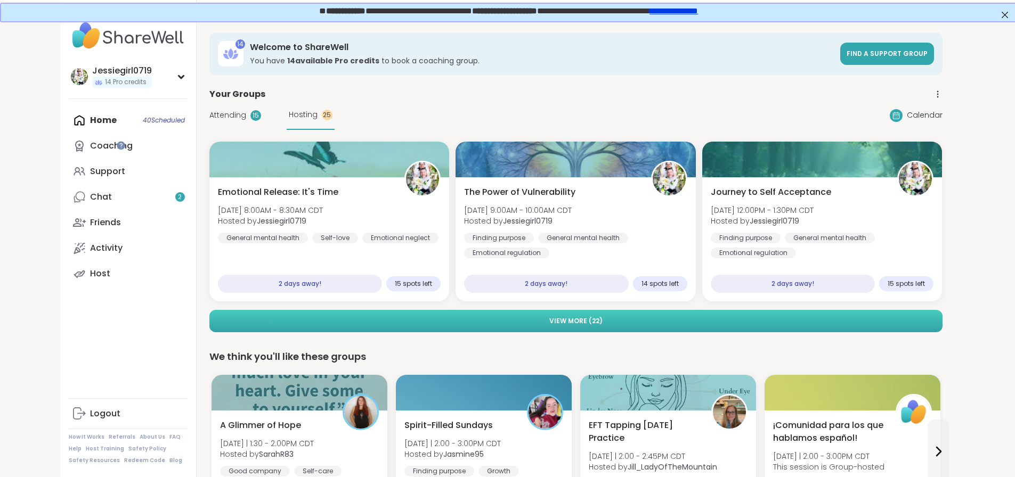
click at [806, 317] on button "View More ( 22 )" at bounding box center [575, 321] width 733 height 22
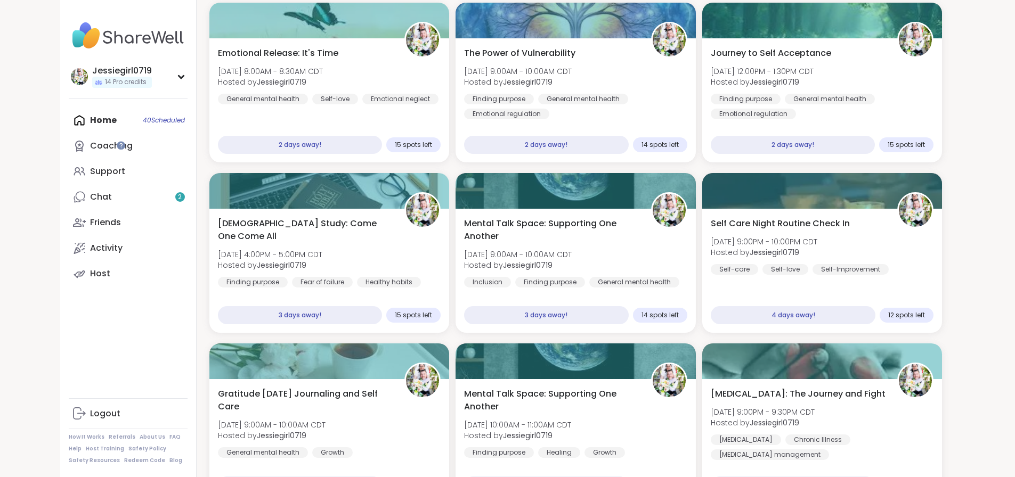
scroll to position [143, 0]
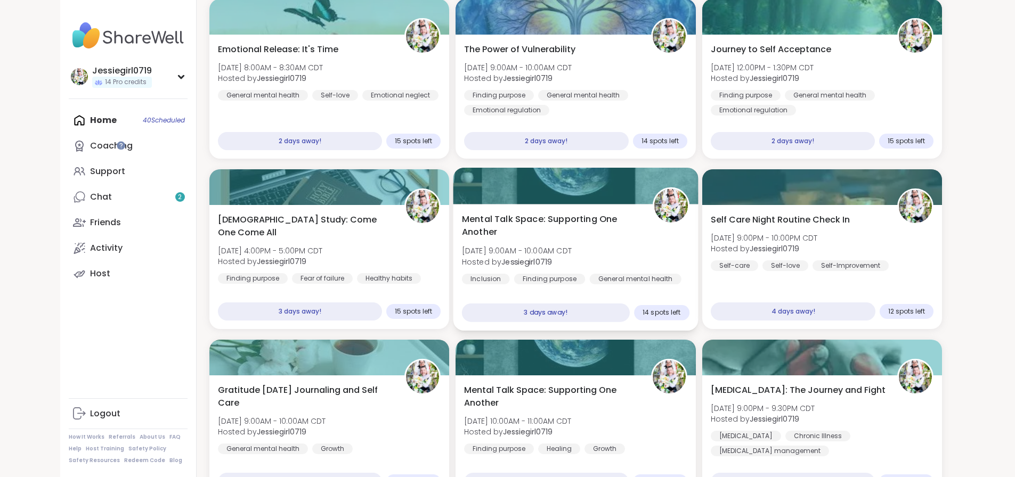
click at [638, 202] on div at bounding box center [575, 186] width 245 height 36
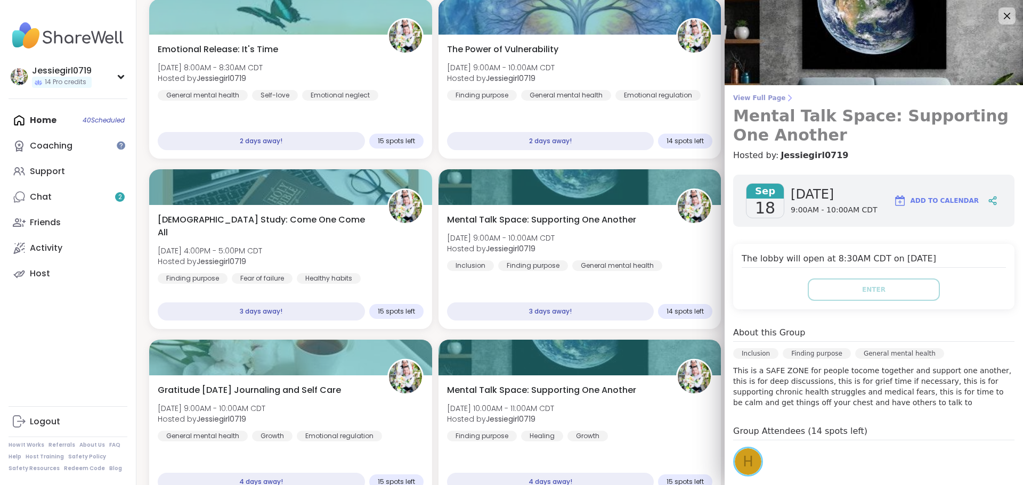
click at [762, 94] on span "View Full Page" at bounding box center [873, 98] width 281 height 9
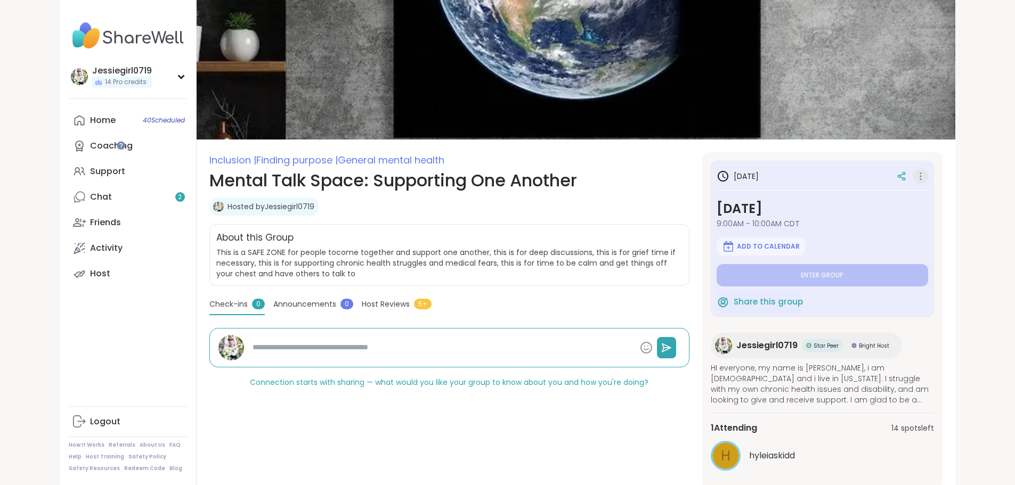
click at [926, 172] on icon at bounding box center [920, 176] width 11 height 15
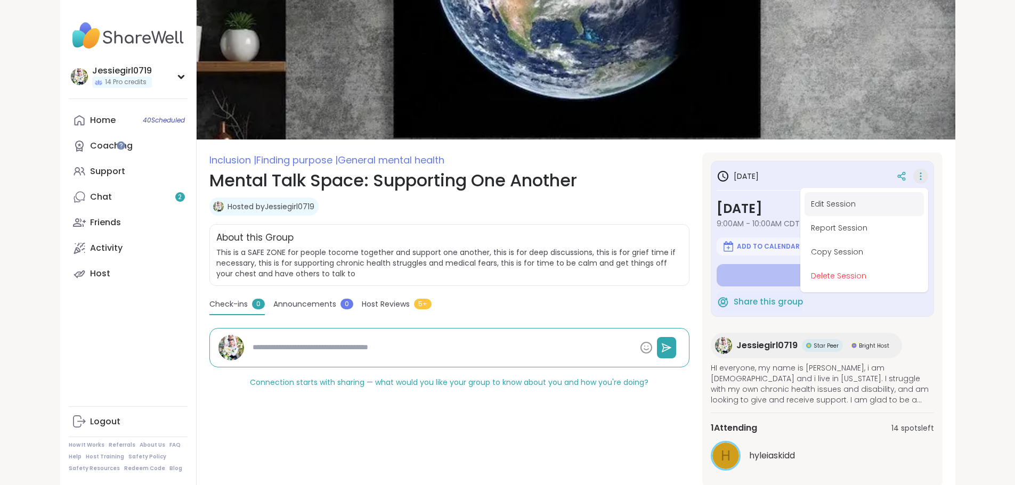
click at [910, 194] on button "Edit Session" at bounding box center [864, 204] width 119 height 24
type textarea "*"
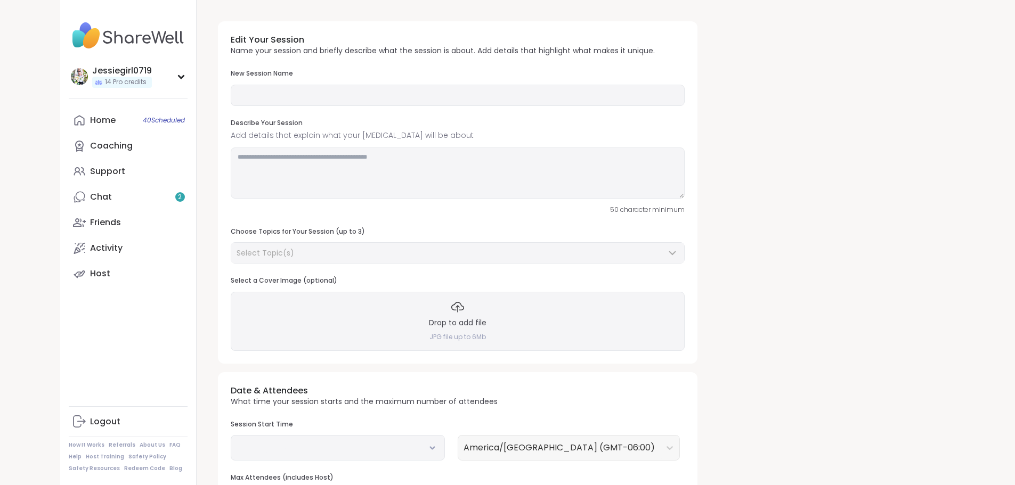
type input "**********"
type textarea "**********"
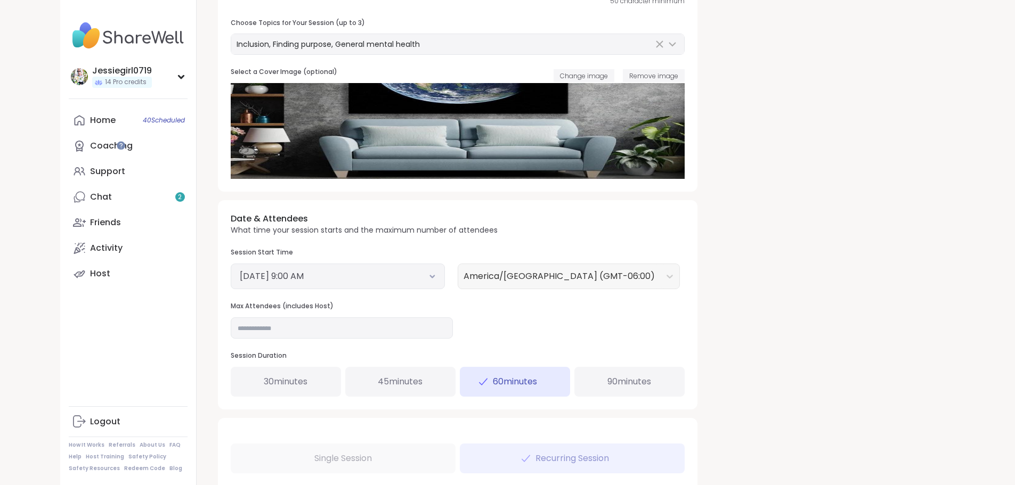
scroll to position [211, 0]
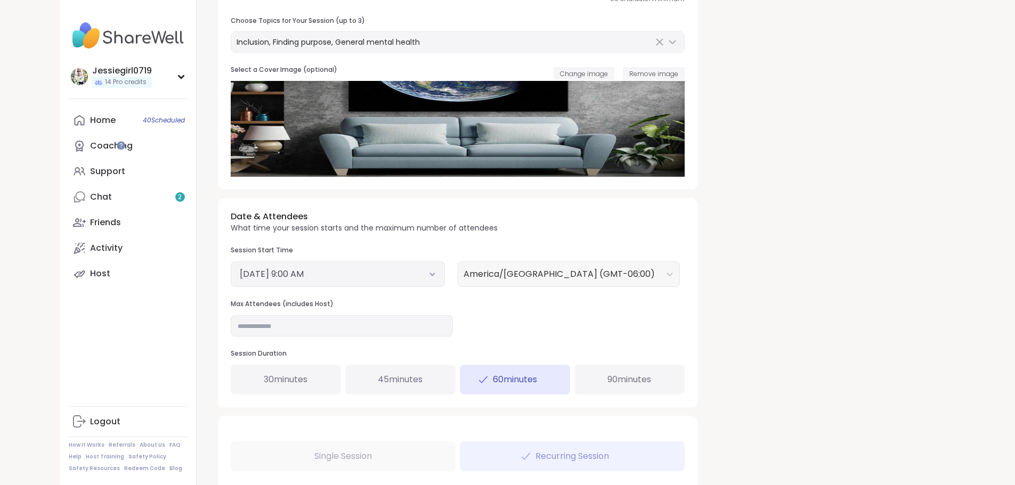
click at [316, 272] on button "September 18, 2025 9:00 AM" at bounding box center [338, 274] width 196 height 13
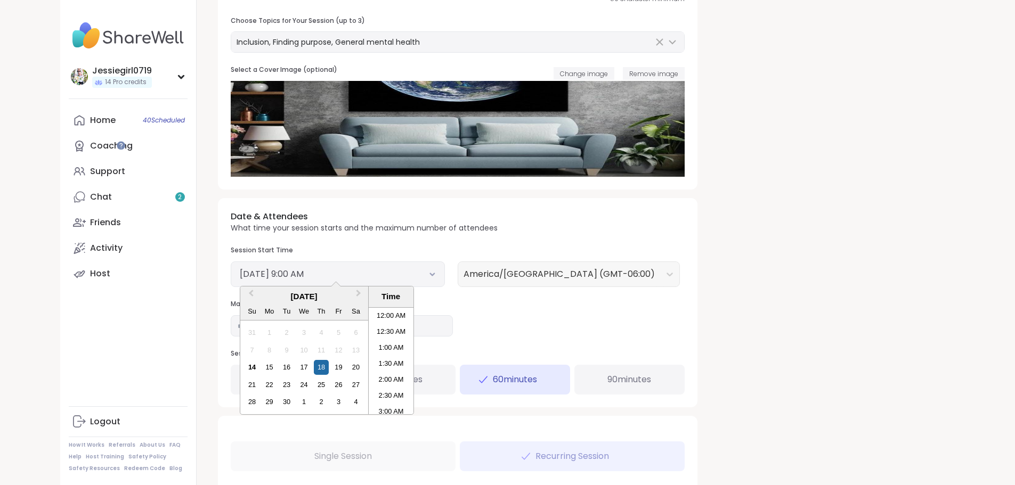
scroll to position [242, 0]
click at [279, 386] on div "23" at bounding box center [286, 385] width 14 height 14
click at [369, 360] on li "9:00 AM" at bounding box center [391, 361] width 45 height 16
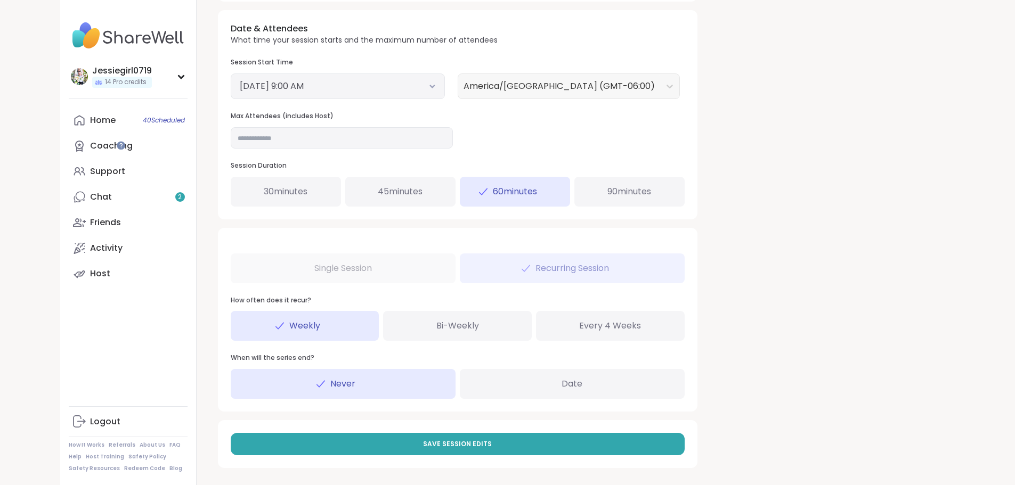
scroll to position [401, 0]
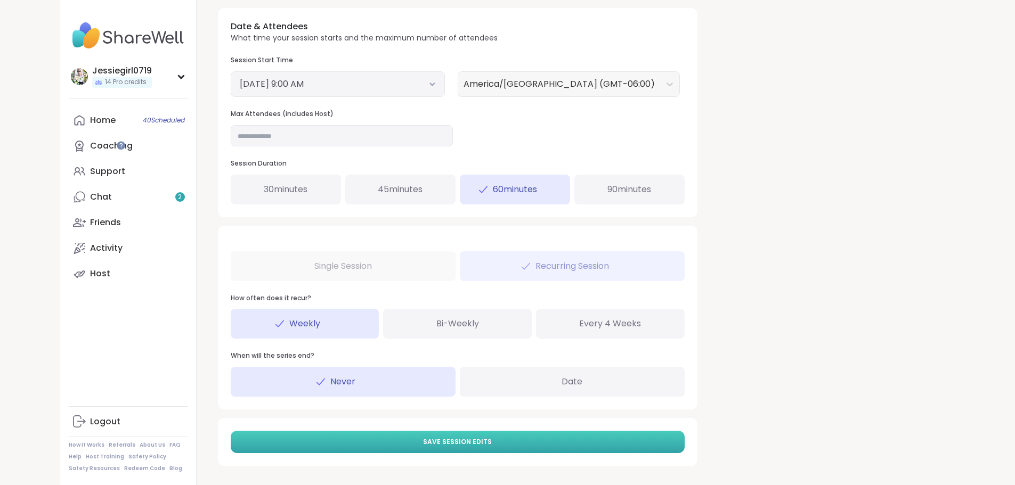
click at [509, 442] on button "Save Session Edits" at bounding box center [458, 442] width 454 height 22
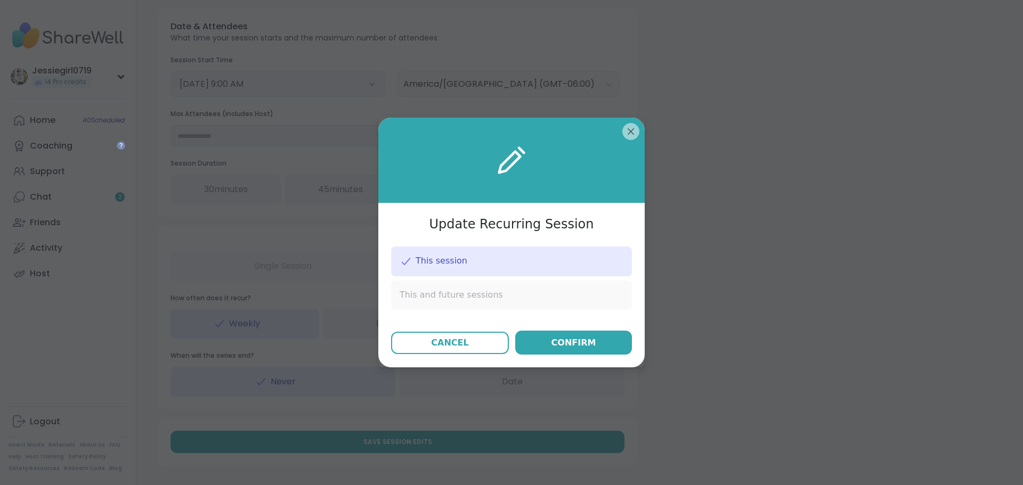
click at [475, 297] on span "This and future sessions" at bounding box center [451, 295] width 103 height 12
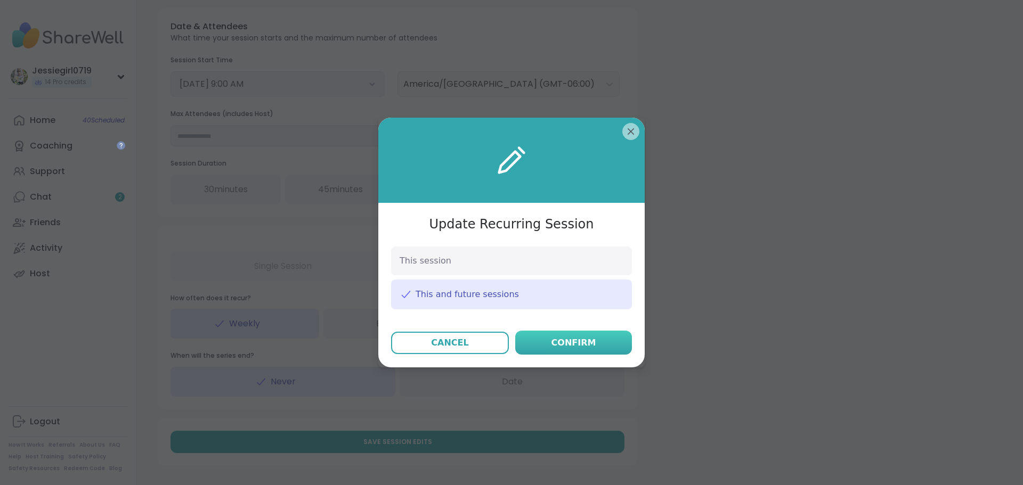
click at [586, 333] on button "Confirm" at bounding box center [573, 343] width 117 height 24
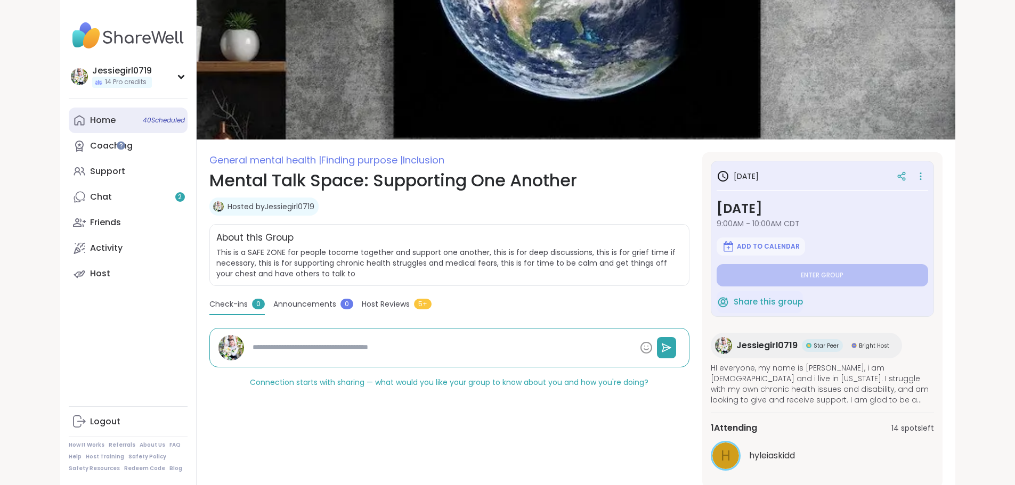
click at [90, 120] on div "Home 40 Scheduled" at bounding box center [103, 121] width 26 height 12
type textarea "*"
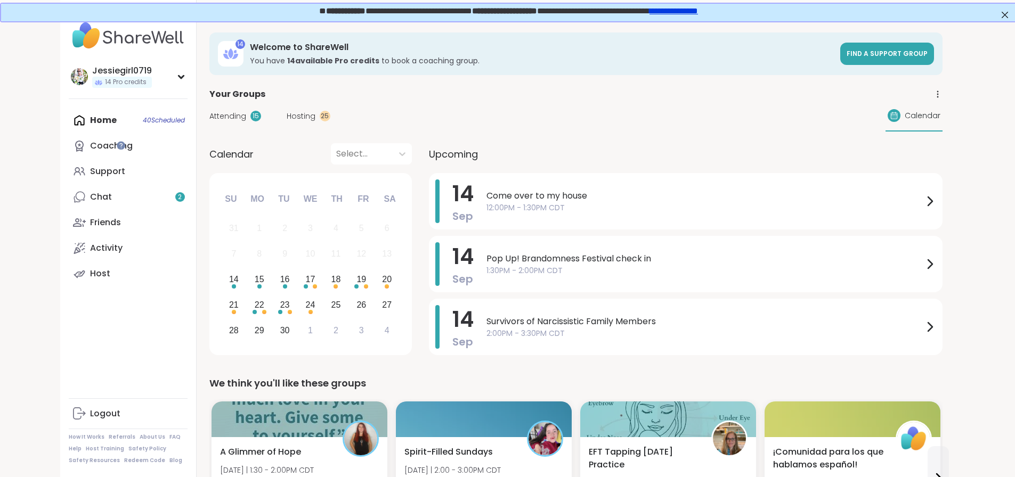
click at [287, 111] on span "Hosting" at bounding box center [301, 116] width 29 height 11
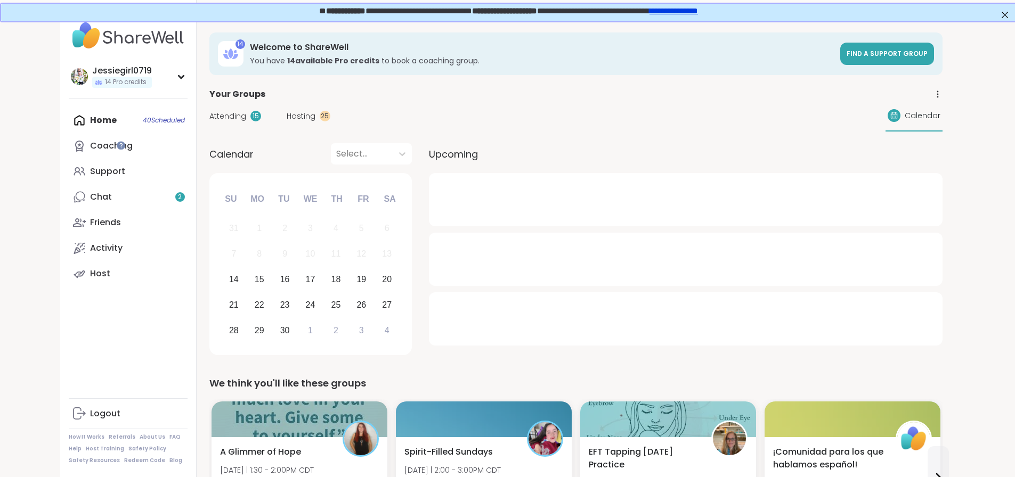
click at [287, 112] on span "Hosting" at bounding box center [301, 116] width 29 height 11
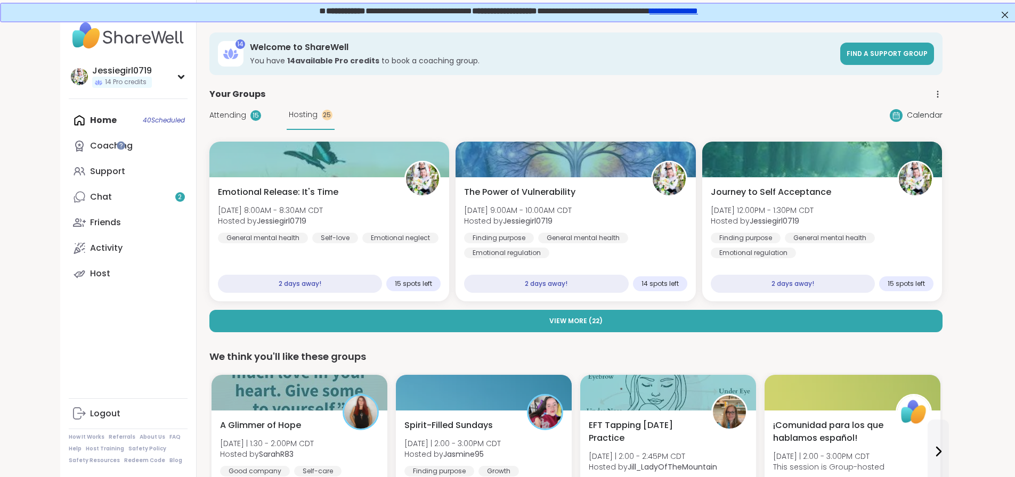
click at [444, 304] on div "Emotional Release: It's Time [DATE] 8:00AM - 8:30AM CDT Hosted by Jessiegirl071…" at bounding box center [575, 237] width 733 height 191
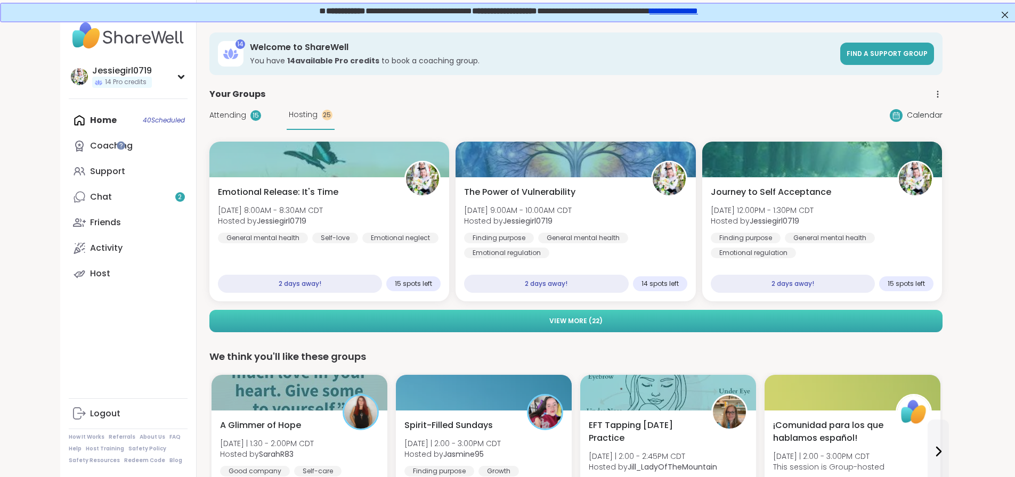
click at [445, 313] on button "View More ( 22 )" at bounding box center [575, 321] width 733 height 22
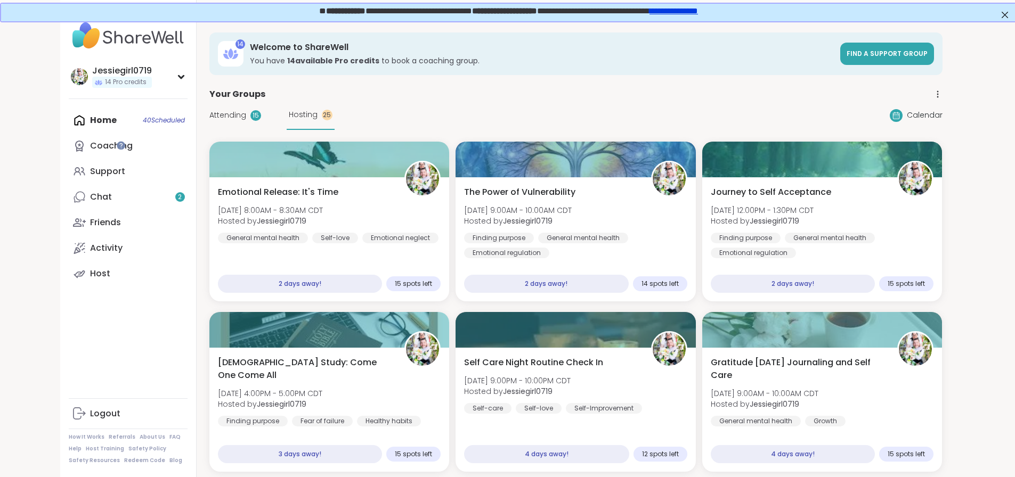
click at [736, 90] on div "Your Groups" at bounding box center [575, 94] width 733 height 13
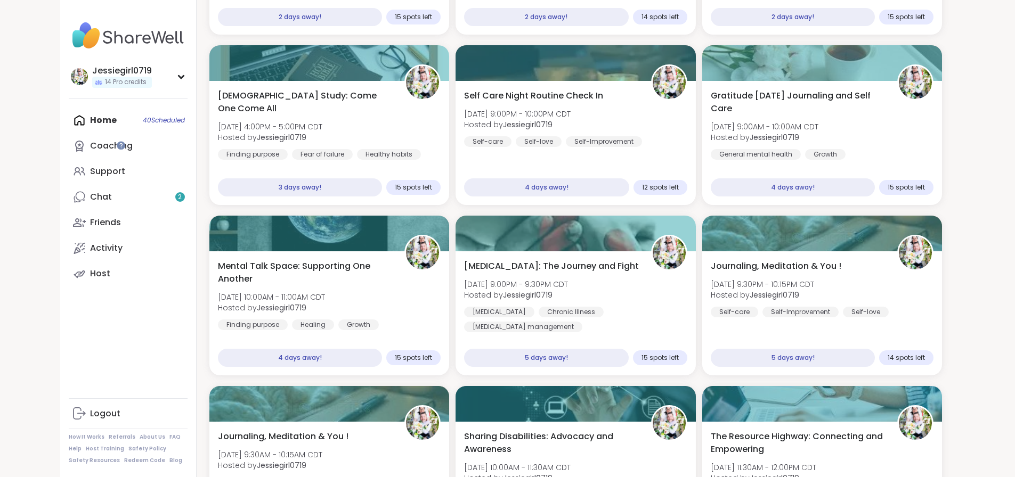
scroll to position [274, 0]
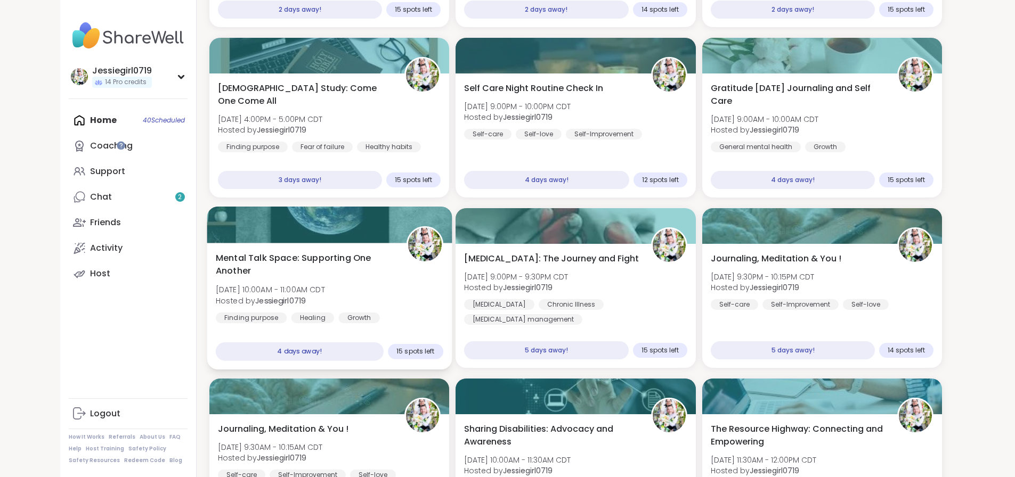
click at [273, 285] on span "[DATE] 10:00AM - 11:00AM CDT" at bounding box center [269, 290] width 109 height 11
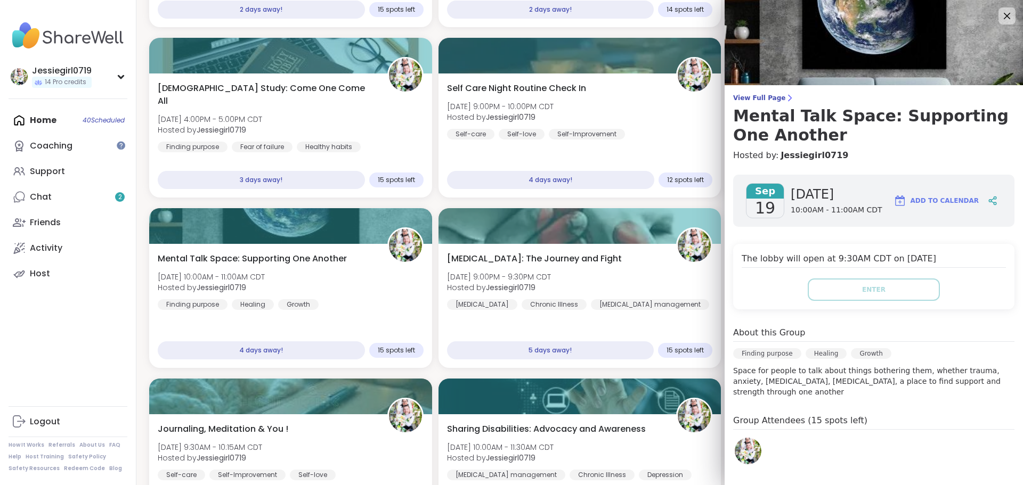
click at [736, 94] on span "View Full Page" at bounding box center [873, 98] width 281 height 9
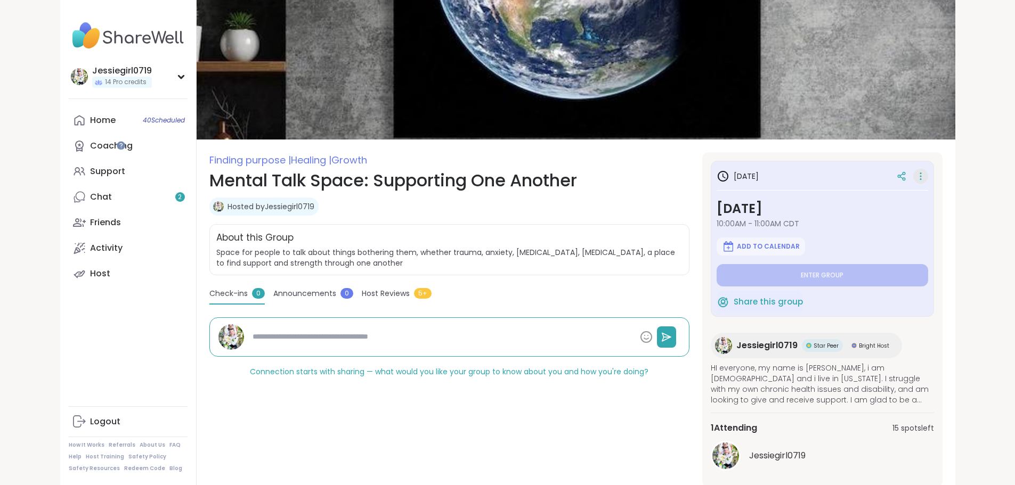
click at [926, 179] on icon at bounding box center [920, 176] width 11 height 15
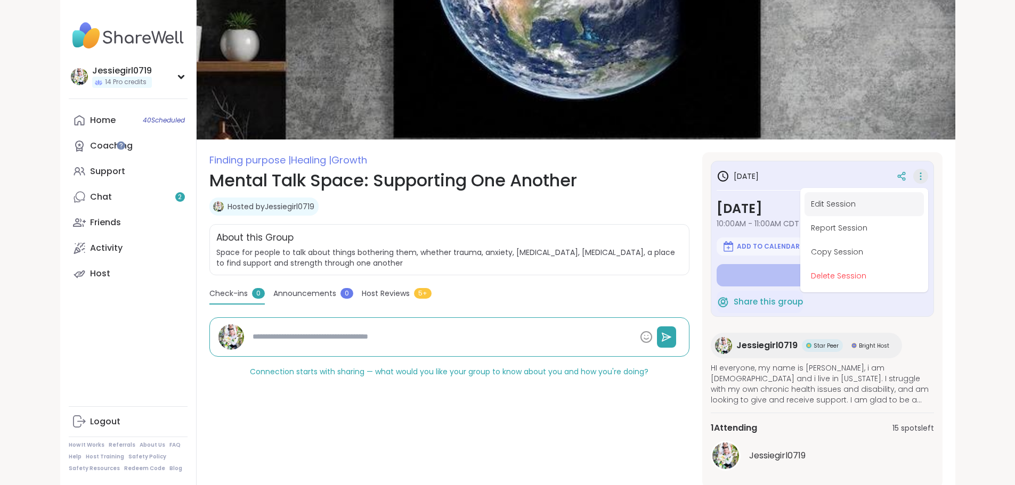
click at [924, 199] on button "Edit Session" at bounding box center [864, 204] width 119 height 24
type textarea "*"
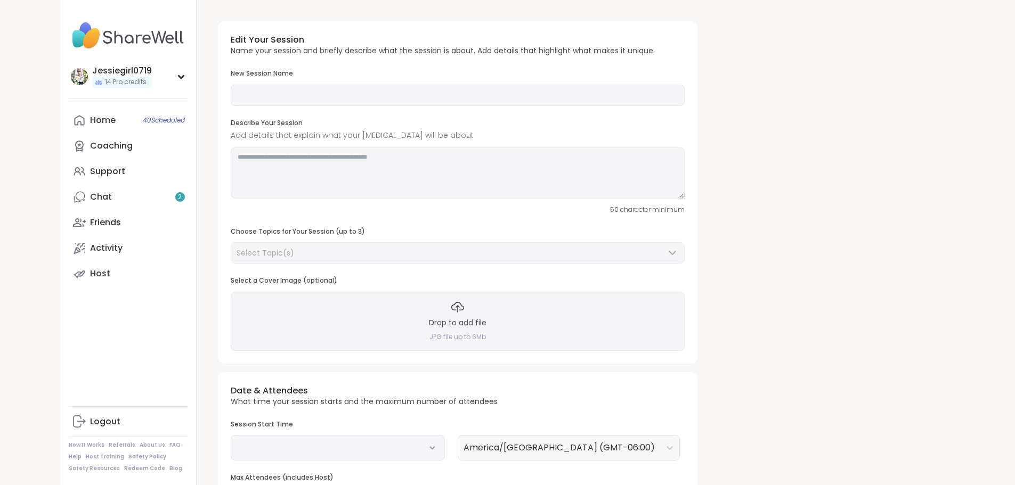
type input "**********"
type textarea "**********"
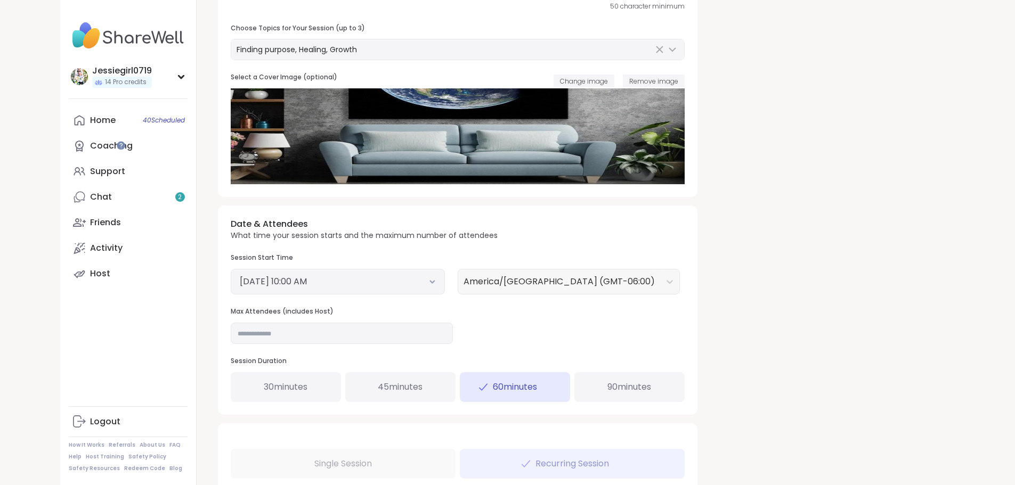
scroll to position [218, 0]
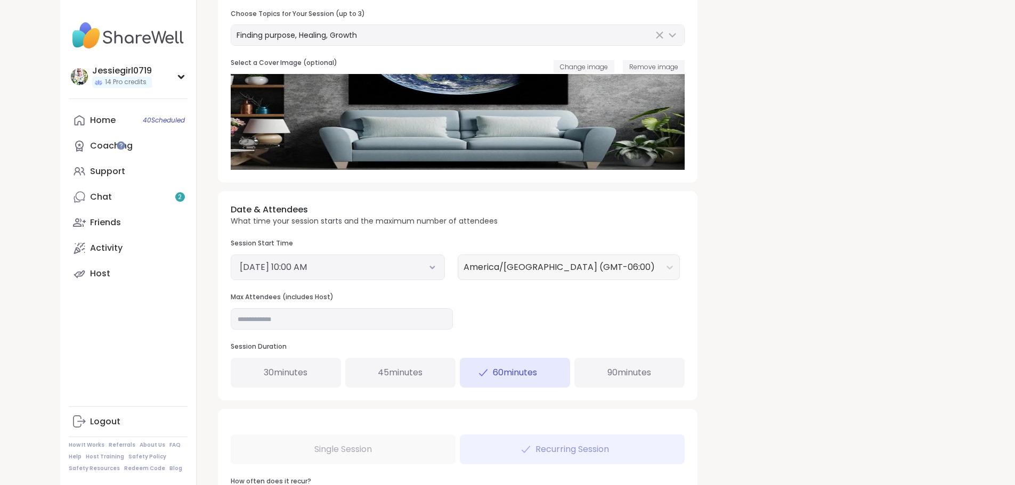
click at [248, 256] on div "September 19, 2025 10:00 AM" at bounding box center [338, 268] width 214 height 26
click at [256, 268] on button "September 19, 2025 10:00 AM" at bounding box center [338, 267] width 196 height 13
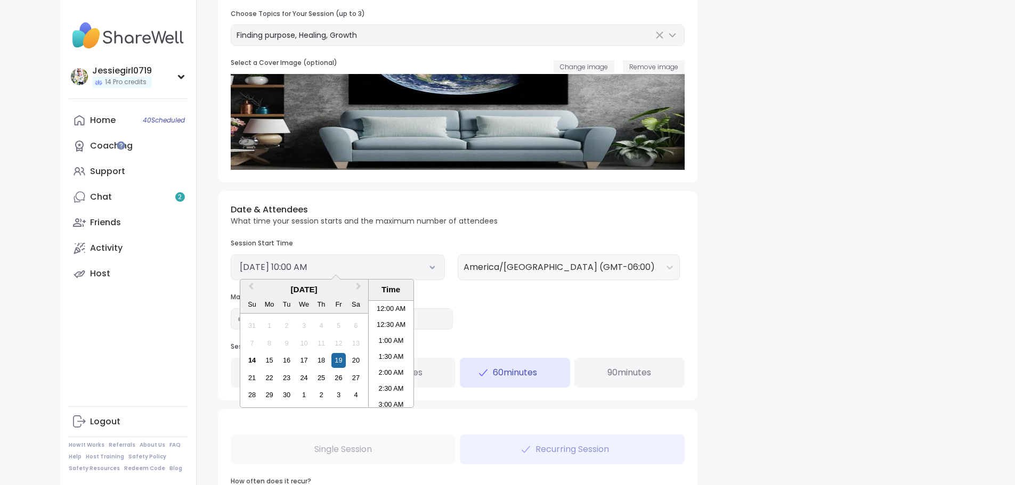
scroll to position [274, 0]
click at [279, 360] on div "16" at bounding box center [286, 360] width 14 height 14
click at [369, 320] on li "9:00 AM" at bounding box center [391, 322] width 45 height 16
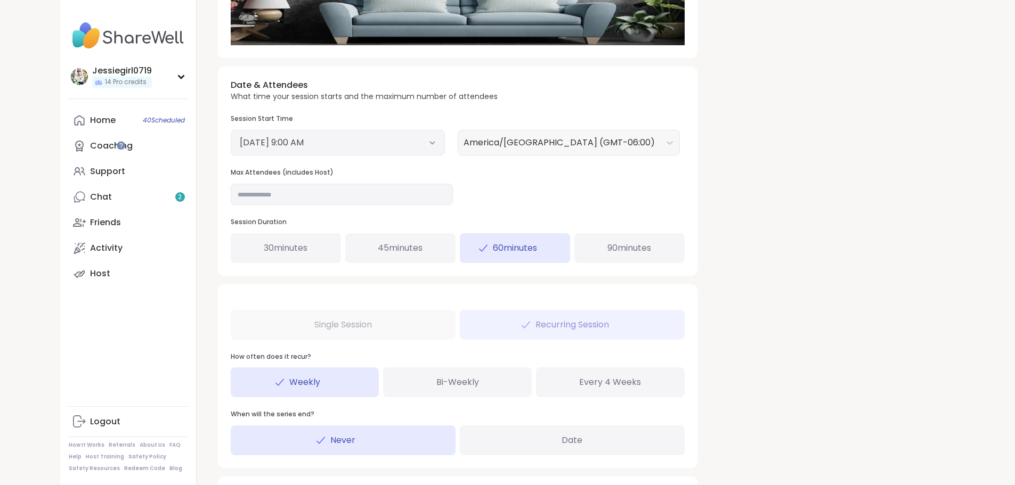
scroll to position [401, 0]
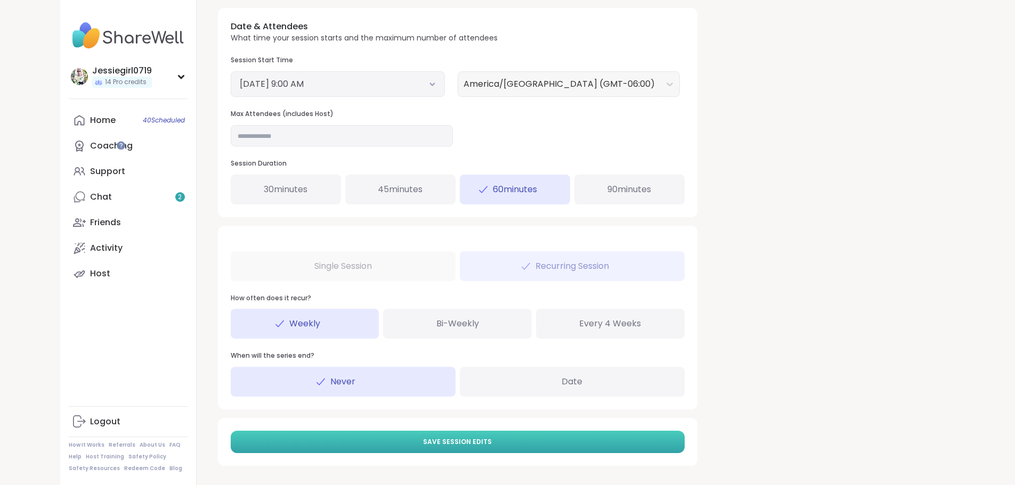
click at [302, 438] on button "Save Session Edits" at bounding box center [458, 442] width 454 height 22
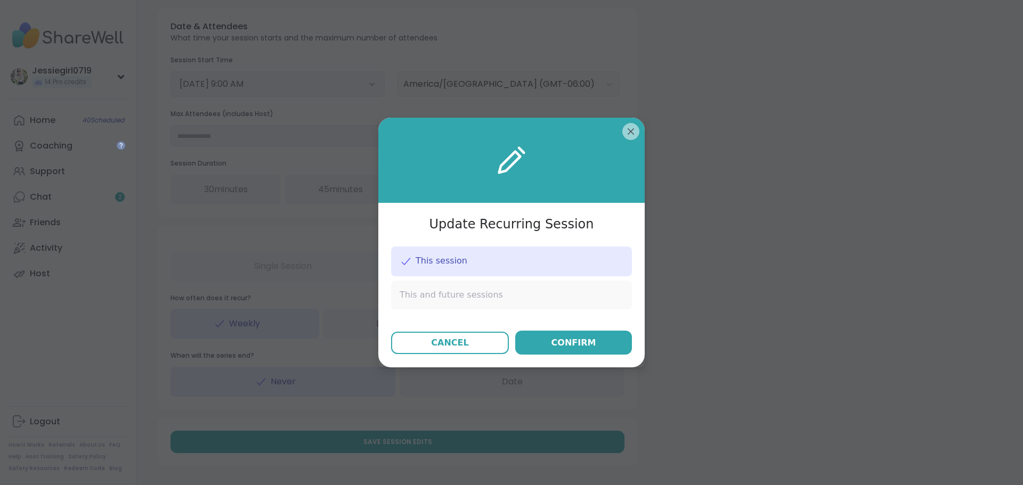
click at [509, 302] on div "This and future sessions" at bounding box center [511, 295] width 241 height 29
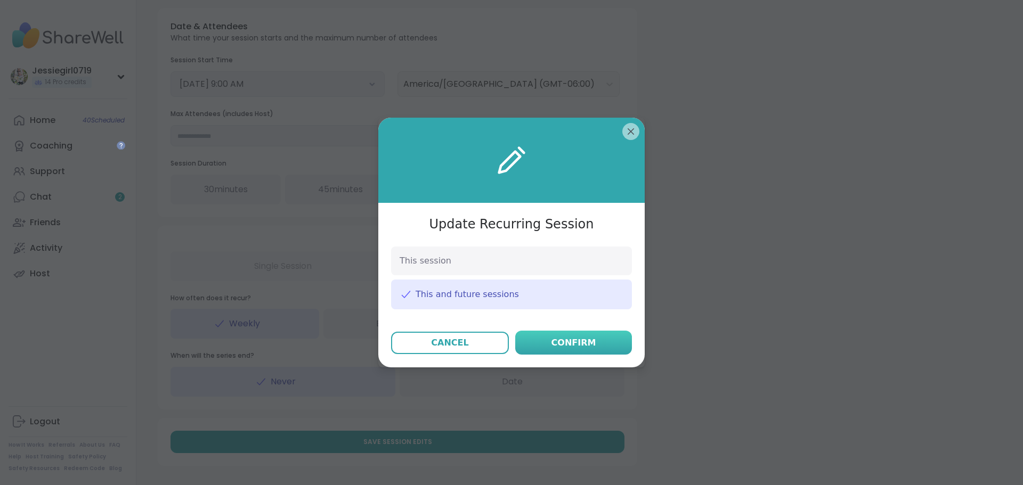
click at [543, 345] on button "Confirm" at bounding box center [573, 343] width 117 height 24
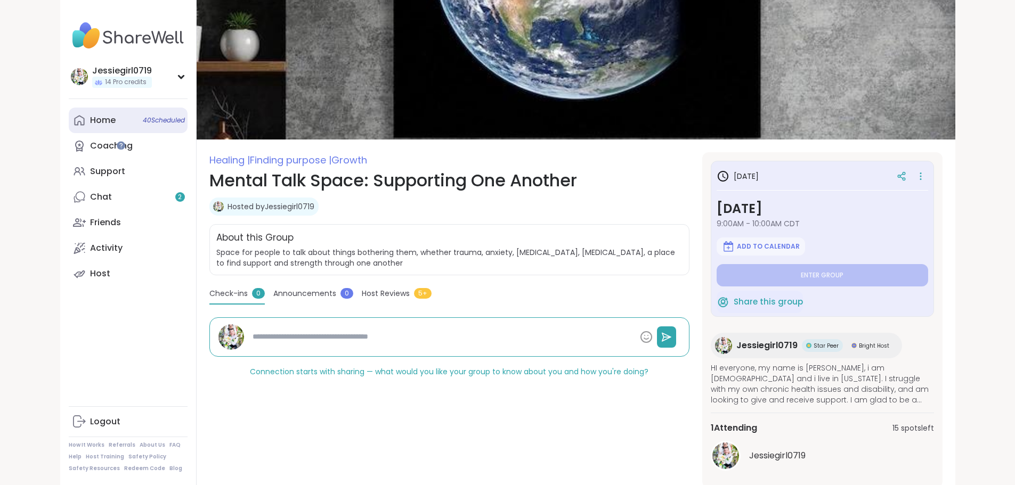
click at [90, 124] on div "Home 40 Scheduled" at bounding box center [103, 121] width 26 height 12
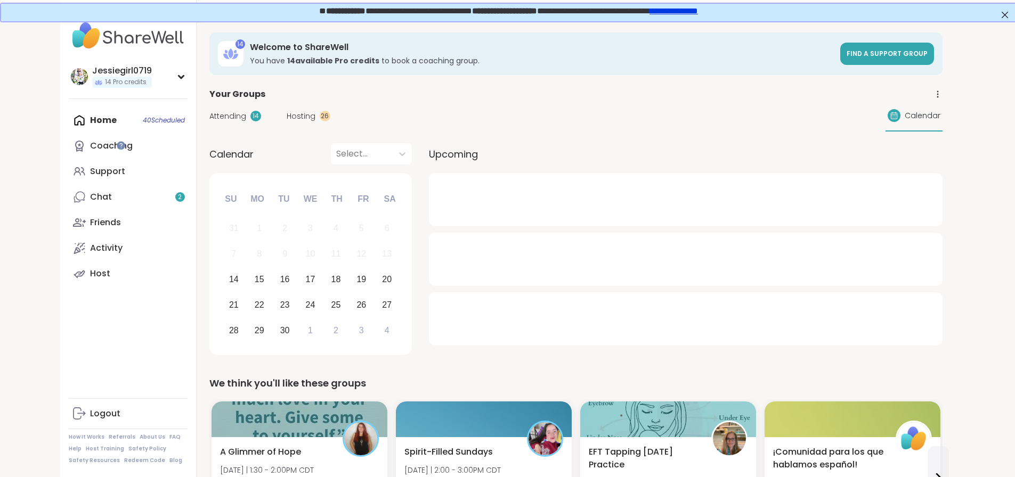
click at [231, 109] on div "Attending 14 Hosting 26 Calendar" at bounding box center [575, 116] width 733 height 31
click at [287, 111] on span "Hosting" at bounding box center [301, 116] width 29 height 11
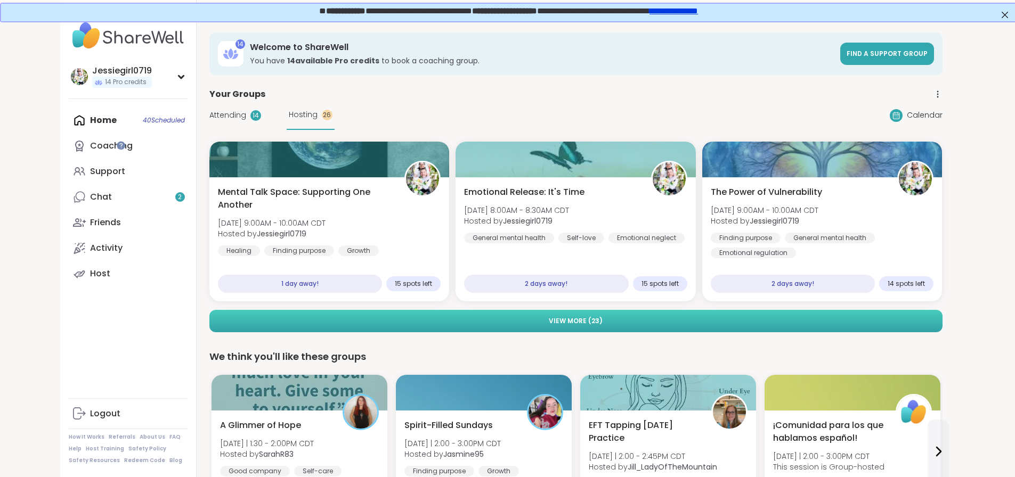
click at [396, 332] on button "View More ( 23 )" at bounding box center [575, 321] width 733 height 22
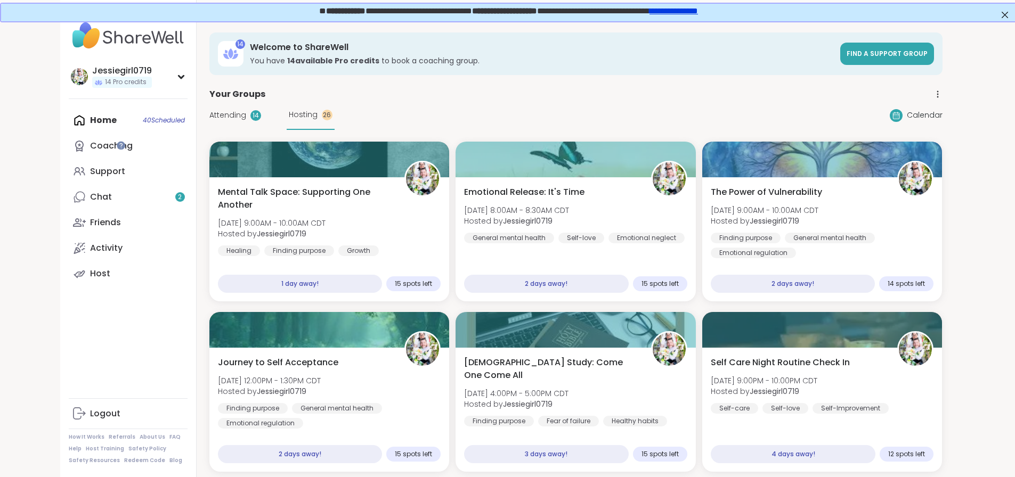
click at [289, 115] on span "Hosting" at bounding box center [303, 114] width 29 height 11
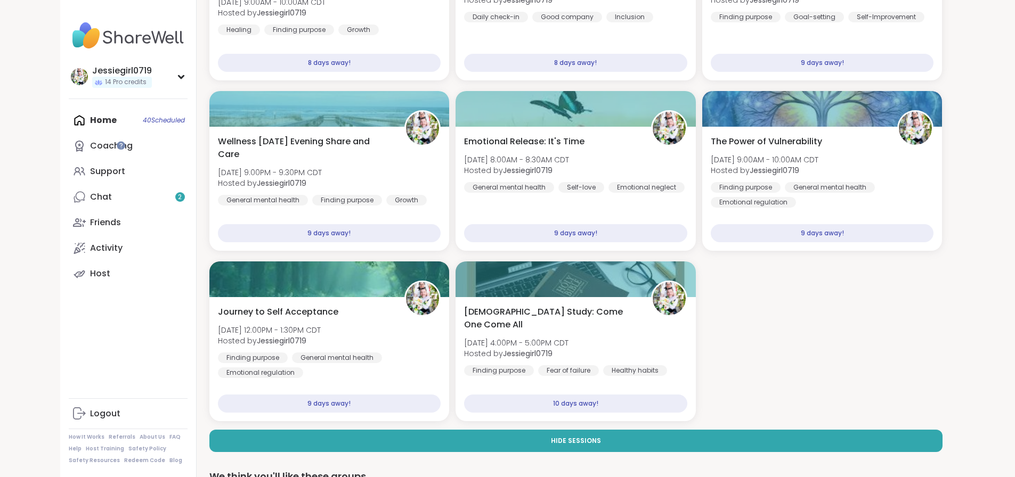
scroll to position [1299, 0]
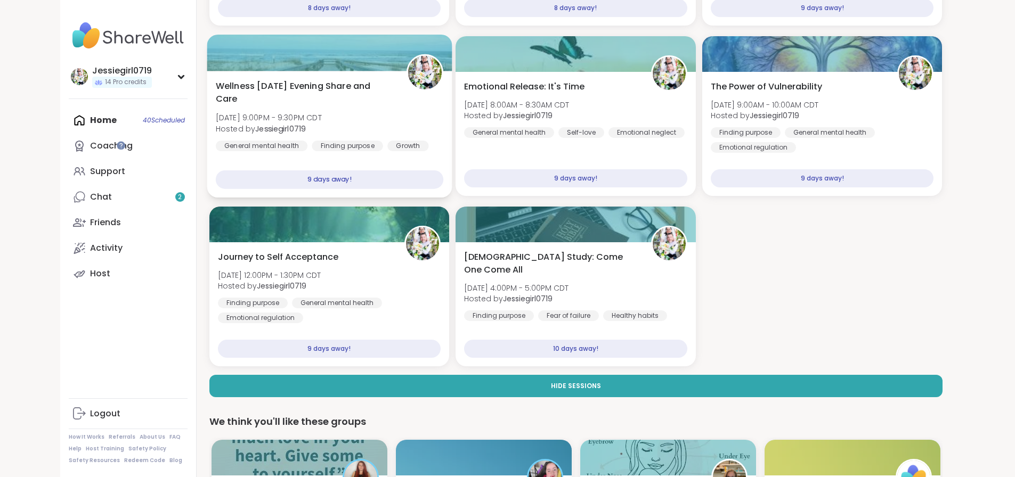
click at [328, 106] on div "Wellness Tuesday Evening Share and Care Tue, Sep 23 | 9:00PM - 9:30PM CDT Hoste…" at bounding box center [329, 116] width 228 height 72
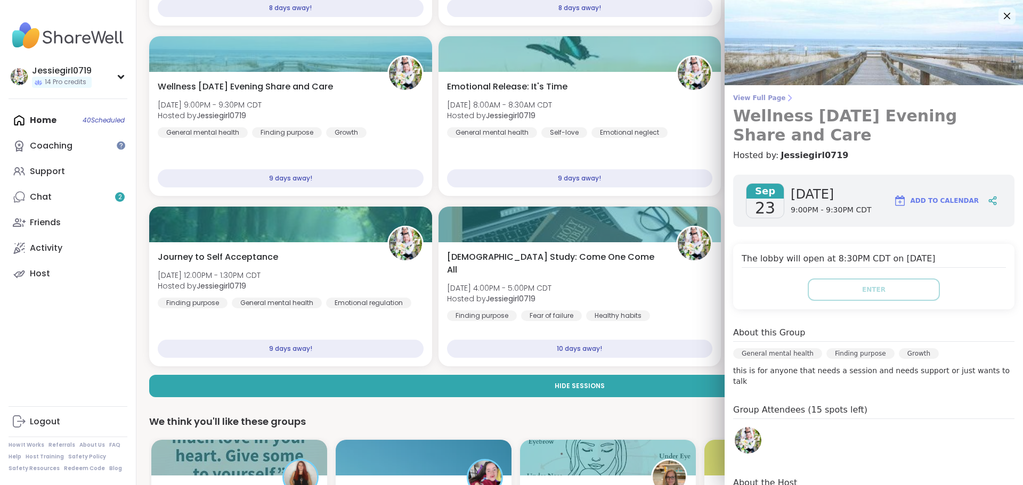
click at [747, 96] on span "View Full Page" at bounding box center [873, 98] width 281 height 9
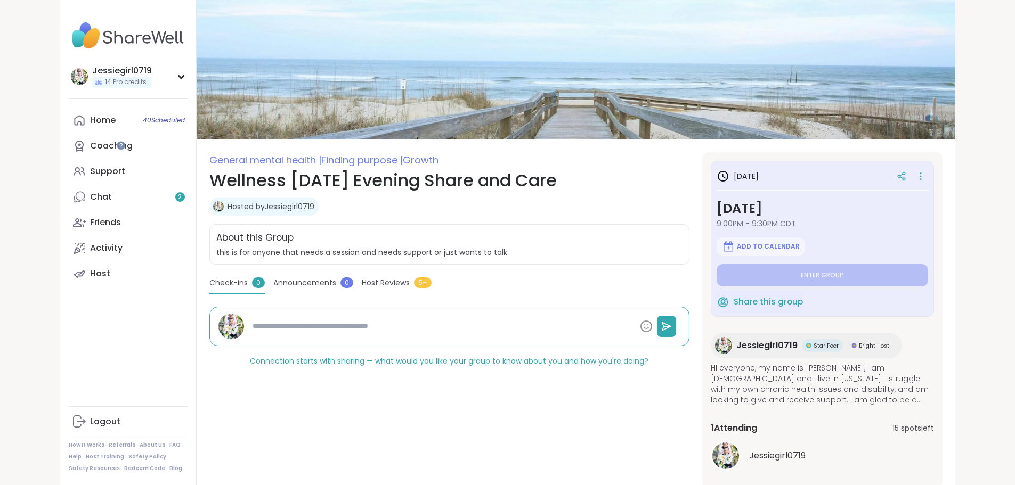
click at [928, 167] on div at bounding box center [910, 176] width 36 height 19
click at [926, 172] on icon at bounding box center [920, 176] width 11 height 15
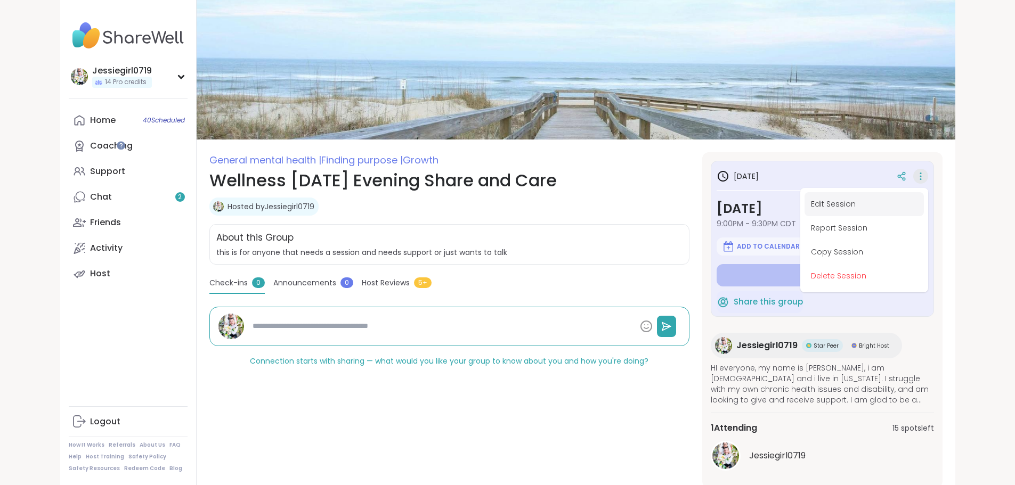
click at [911, 206] on button "Edit Session" at bounding box center [864, 204] width 119 height 24
type textarea "*"
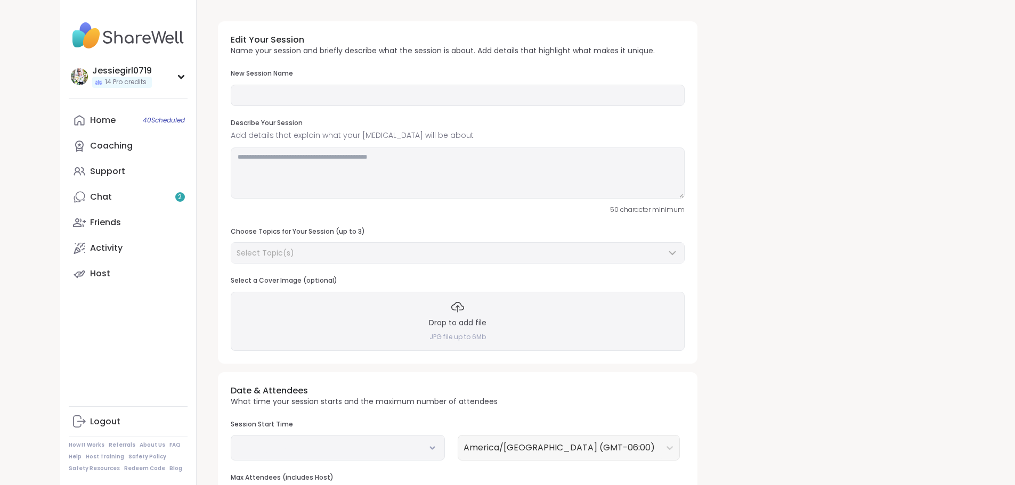
type input "**********"
type textarea "**********"
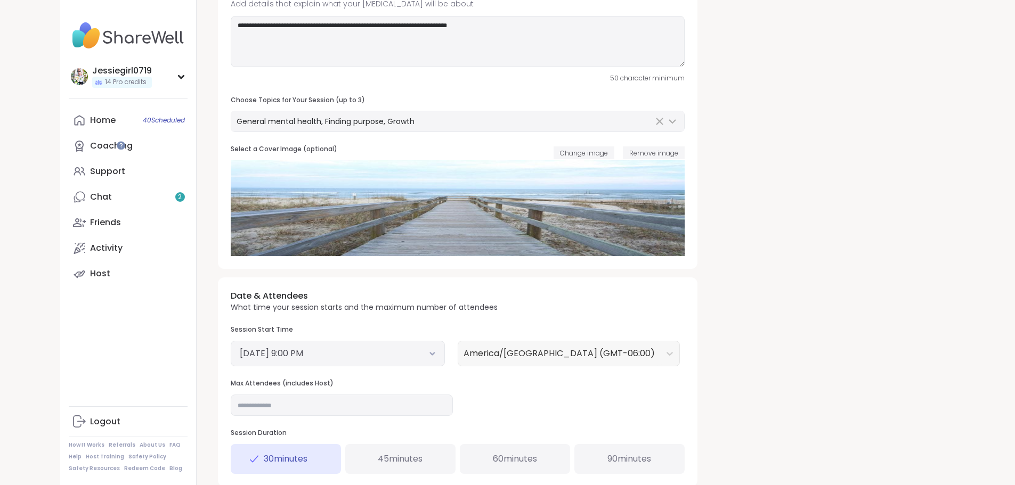
scroll to position [145, 0]
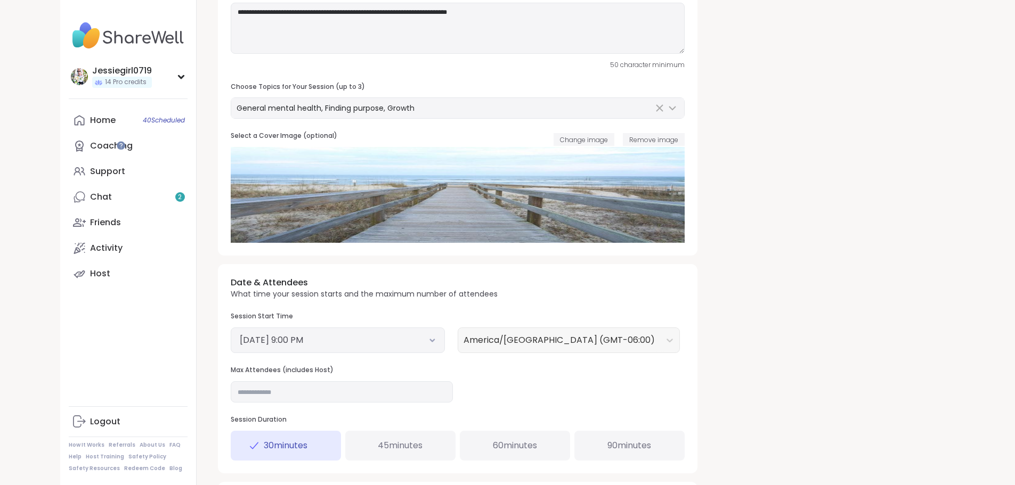
click at [334, 336] on button "September 23, 2025 9:00 PM" at bounding box center [338, 340] width 196 height 13
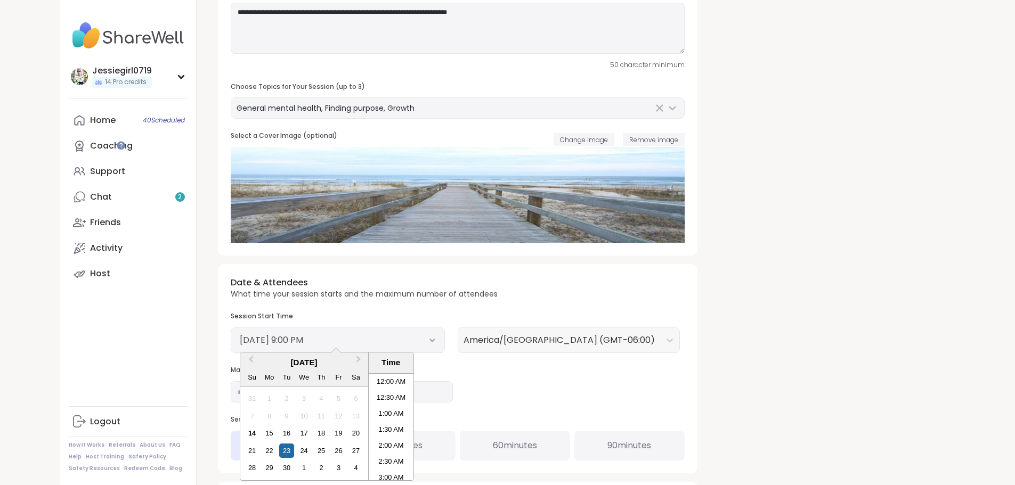
scroll to position [626, 0]
click at [279, 432] on div "16" at bounding box center [286, 433] width 14 height 14
click at [369, 390] on li "10:00 AM" at bounding box center [391, 388] width 45 height 16
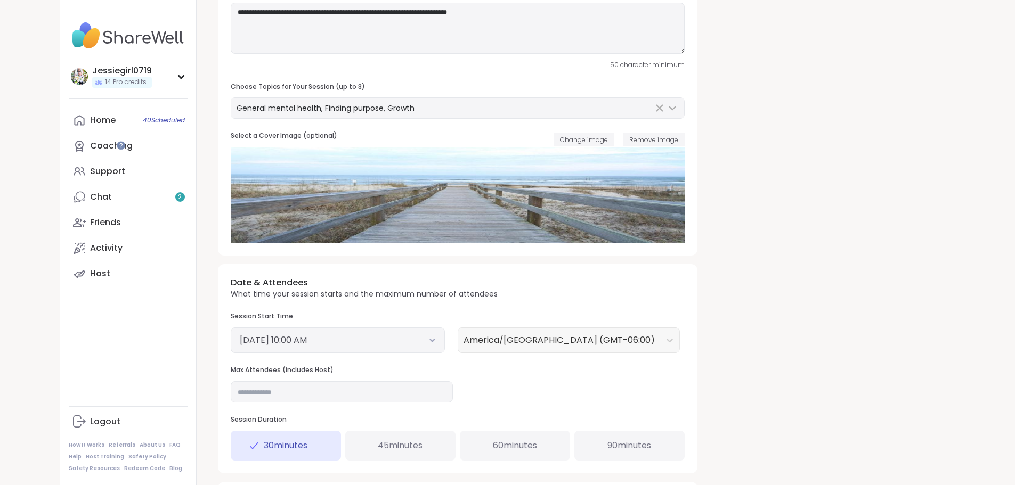
click at [493, 443] on span "60 minutes" at bounding box center [515, 446] width 44 height 13
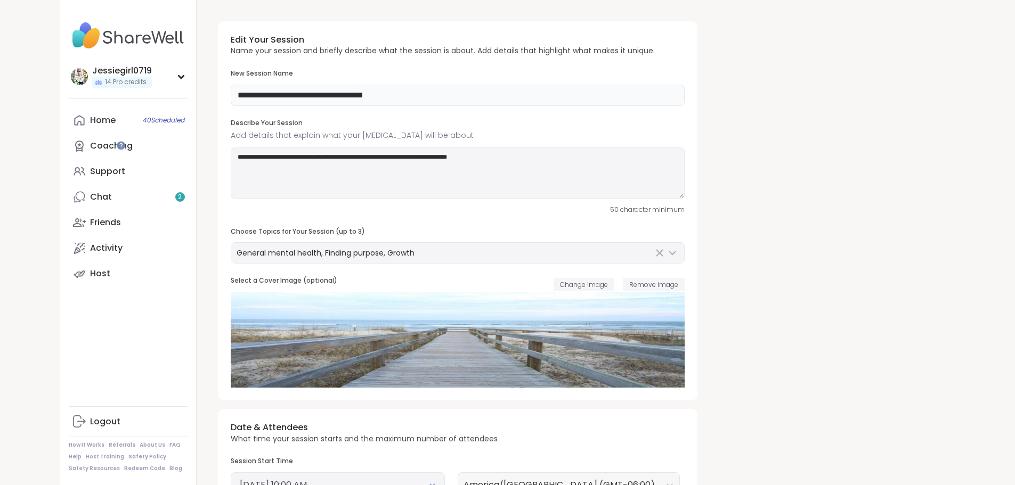
click at [258, 96] on input "**********" at bounding box center [458, 95] width 454 height 21
click at [289, 97] on input "**********" at bounding box center [458, 95] width 454 height 21
click at [340, 97] on input "**********" at bounding box center [458, 95] width 454 height 21
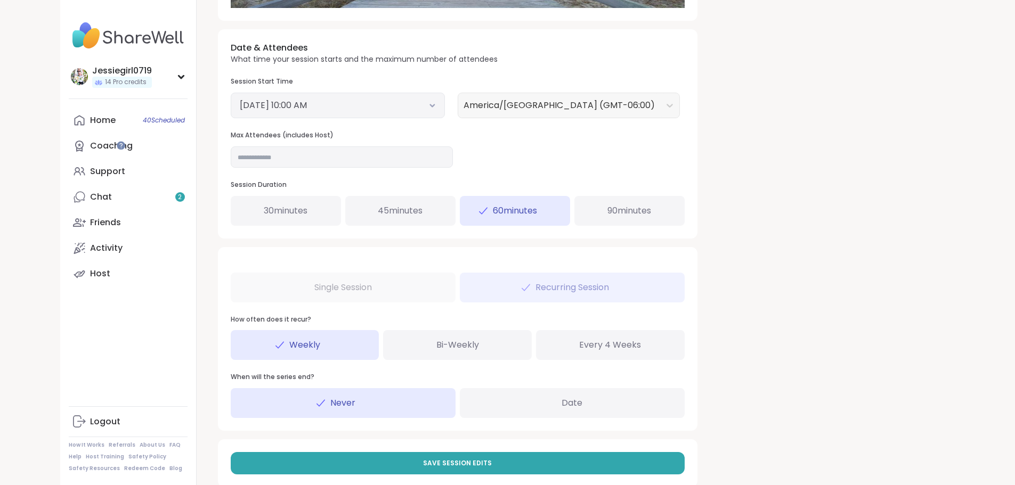
scroll to position [401, 0]
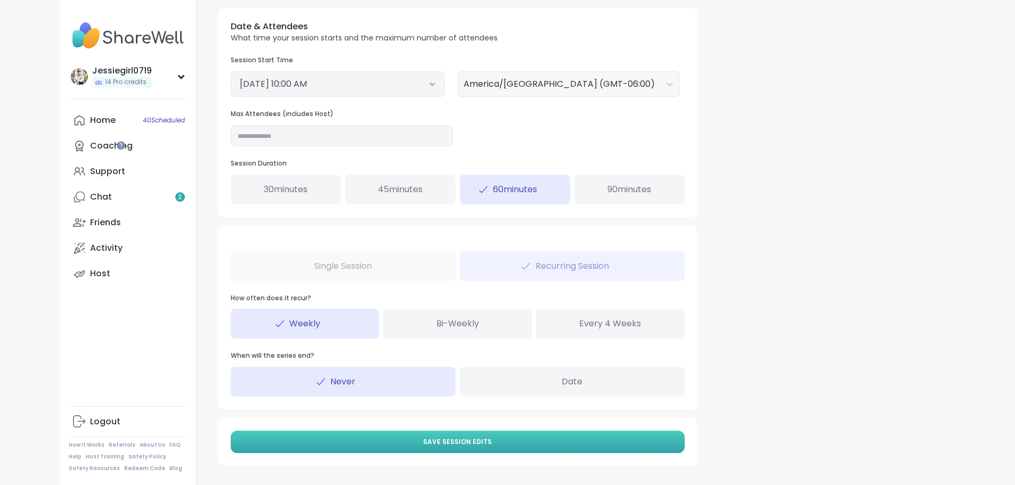
type input "**********"
click at [481, 444] on button "Save Session Edits" at bounding box center [458, 442] width 454 height 22
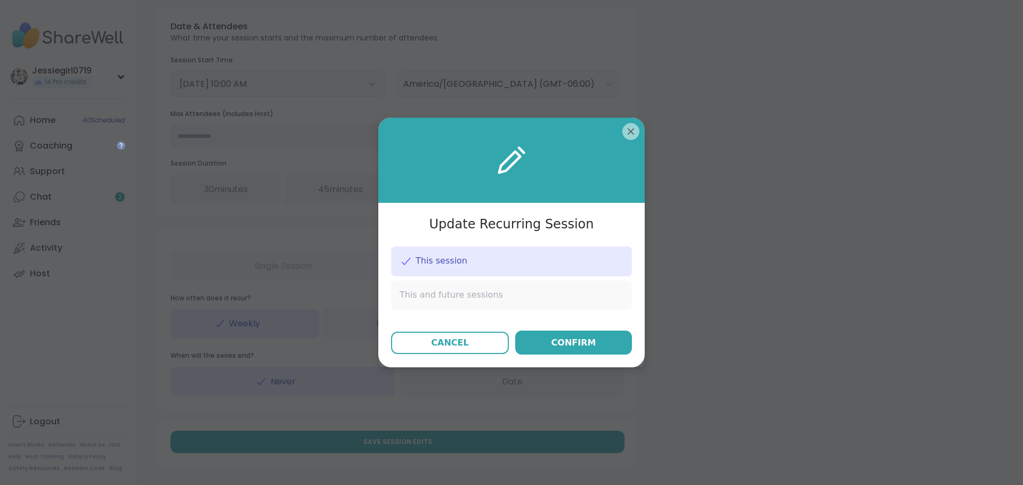
click at [528, 293] on div "This and future sessions" at bounding box center [511, 295] width 241 height 29
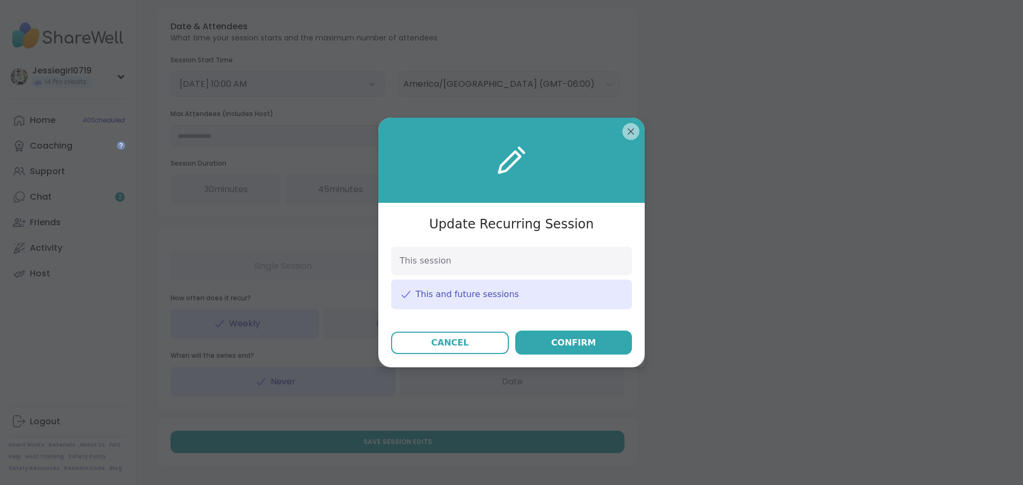
click at [574, 352] on button "Confirm" at bounding box center [573, 343] width 117 height 24
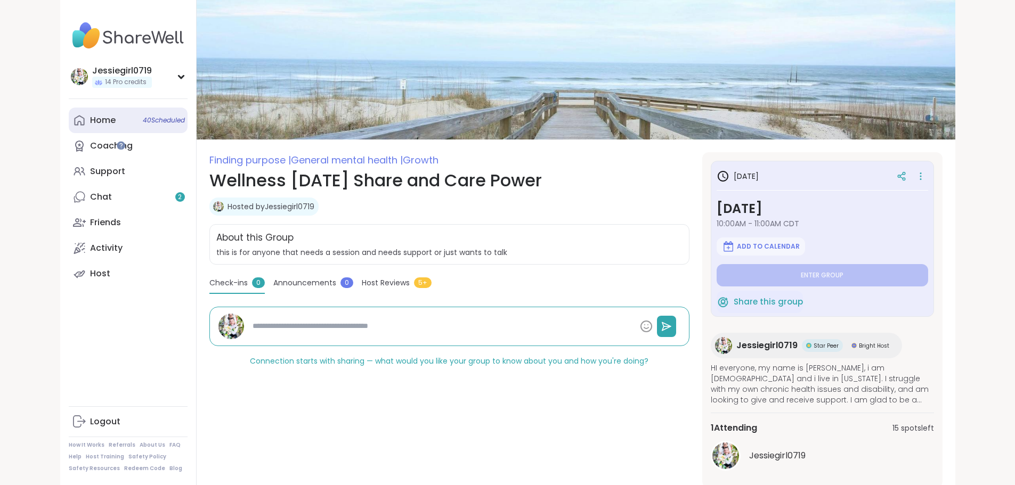
click at [90, 121] on div "Home 40 Scheduled" at bounding box center [103, 121] width 26 height 12
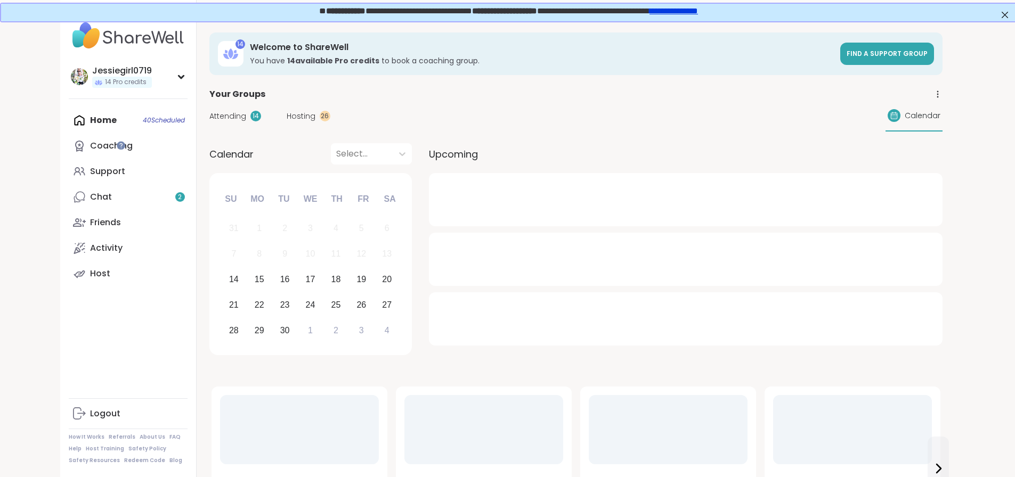
click at [287, 111] on span "Hosting" at bounding box center [301, 116] width 29 height 11
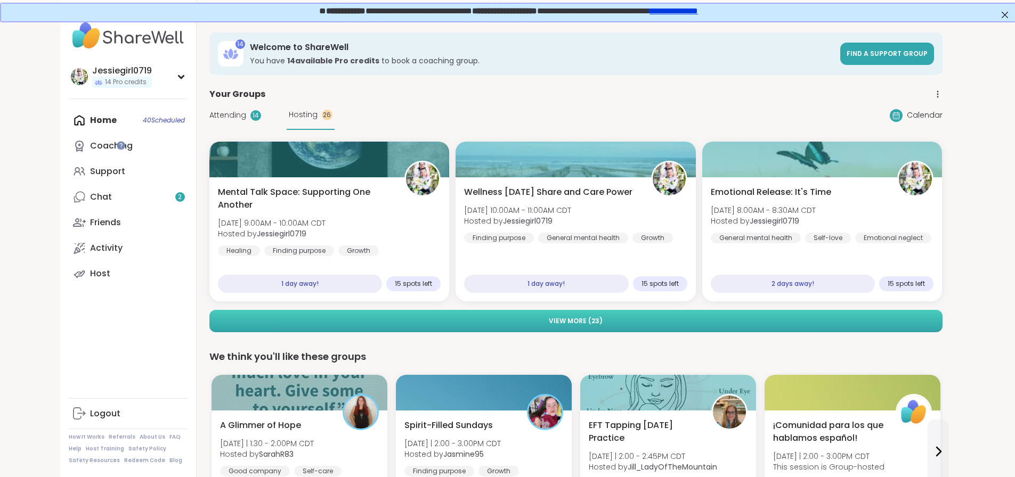
click at [512, 317] on button "View More ( 23 )" at bounding box center [575, 321] width 733 height 22
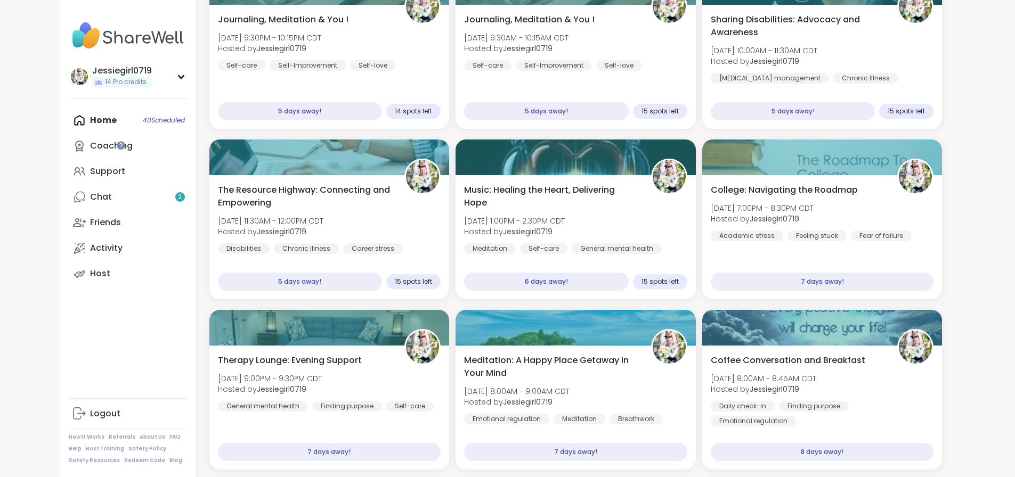
scroll to position [692, 0]
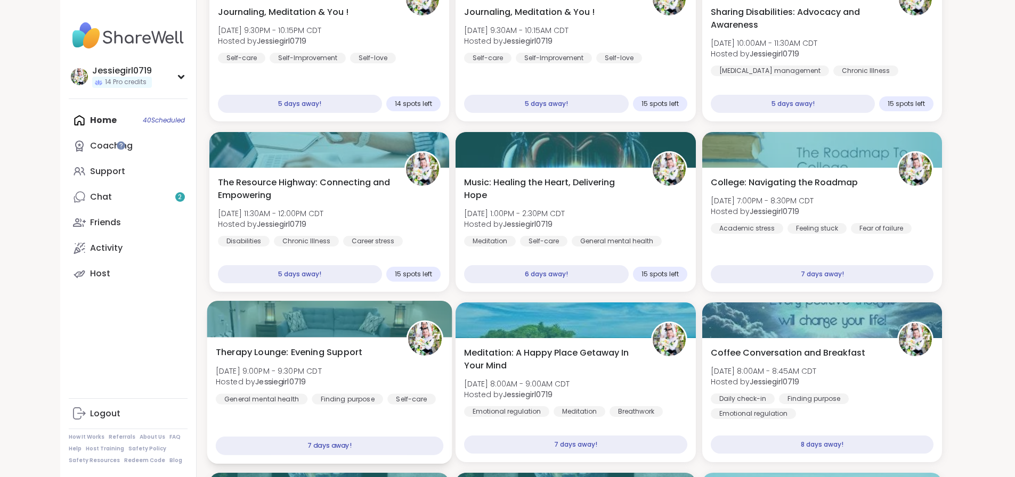
click at [339, 352] on div "Therapy Lounge: Evening Support Sun, Sep 21 | 9:00PM - 9:30PM CDT Hosted by Jes…" at bounding box center [329, 375] width 228 height 59
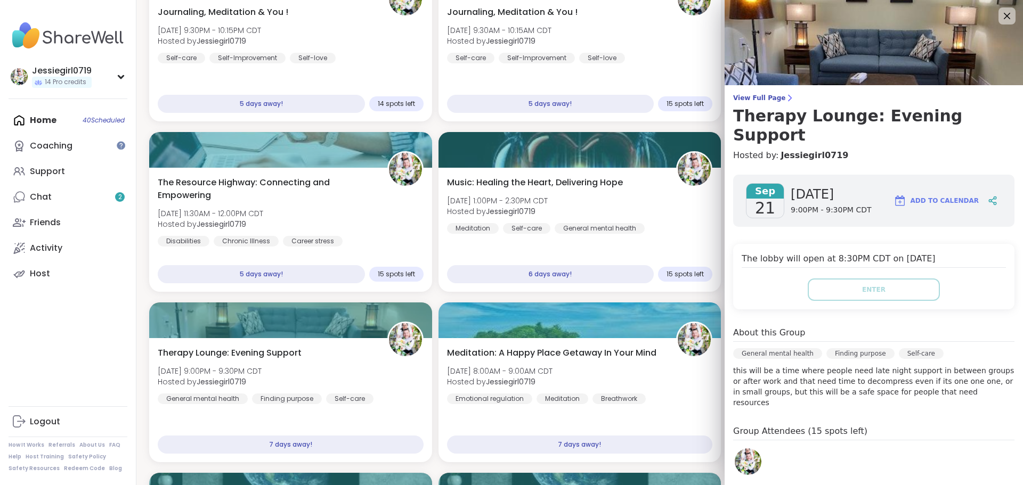
click at [758, 92] on div "View Full Page Therapy Lounge: Evening Support Hosted by: Jessiegirl0719 Sep 21…" at bounding box center [874, 309] width 298 height 618
click at [761, 99] on span "View Full Page" at bounding box center [873, 98] width 281 height 9
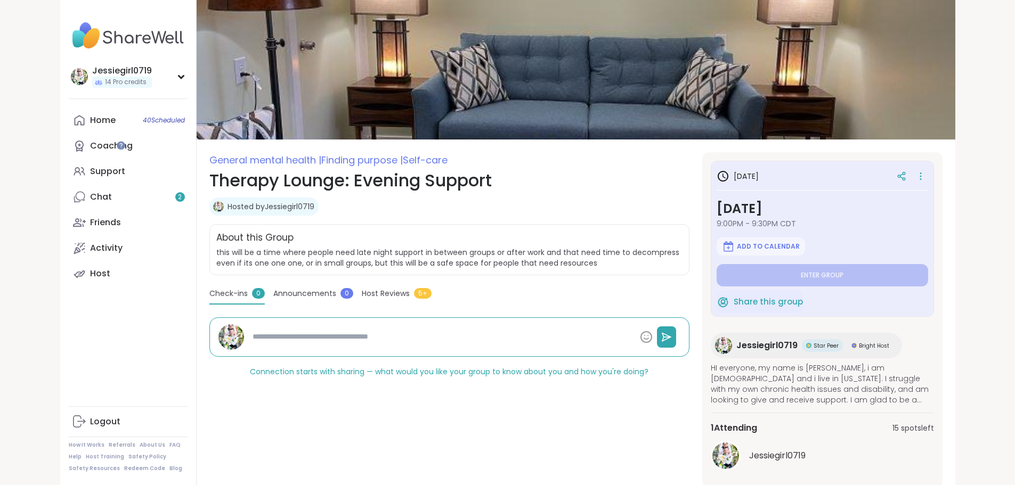
click at [928, 169] on div at bounding box center [910, 176] width 36 height 19
click at [926, 173] on icon at bounding box center [920, 176] width 11 height 15
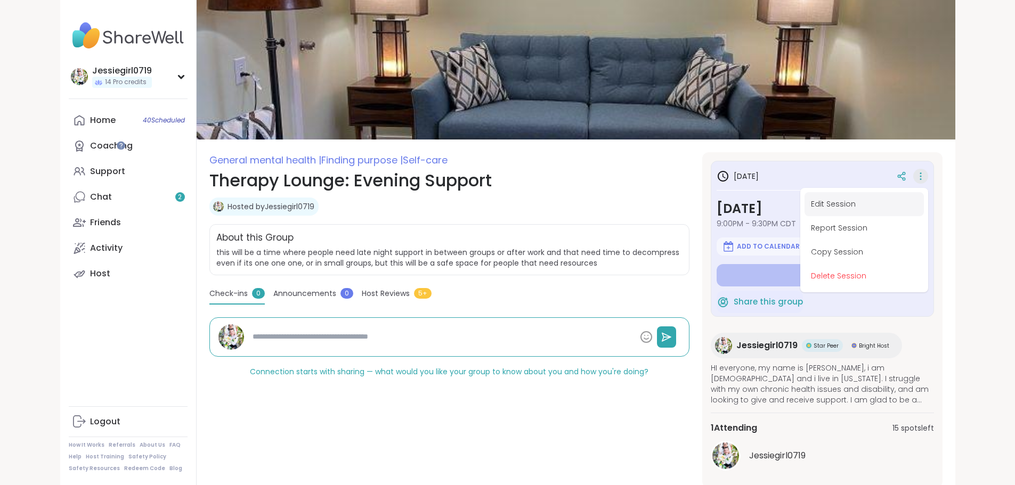
click at [924, 201] on button "Edit Session" at bounding box center [864, 204] width 119 height 24
type textarea "*"
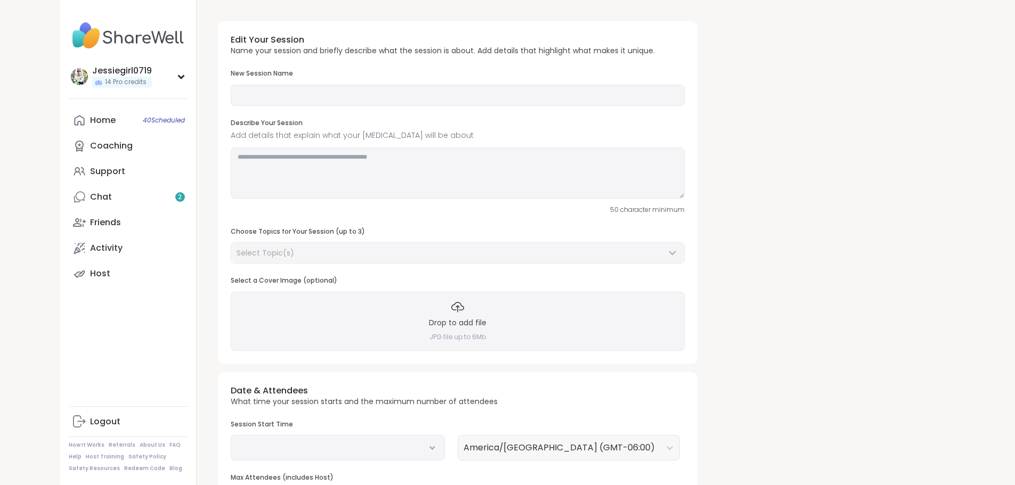
type input "**********"
type textarea "**********"
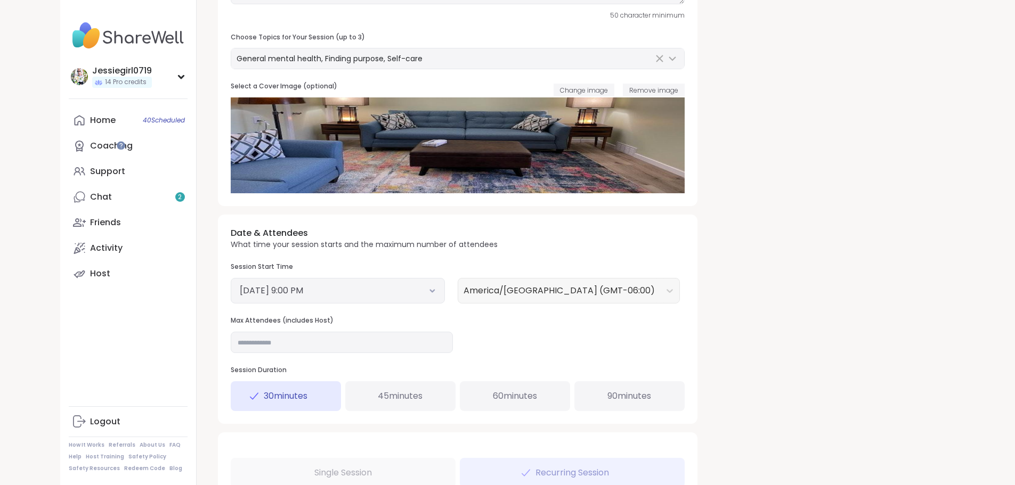
scroll to position [283, 0]
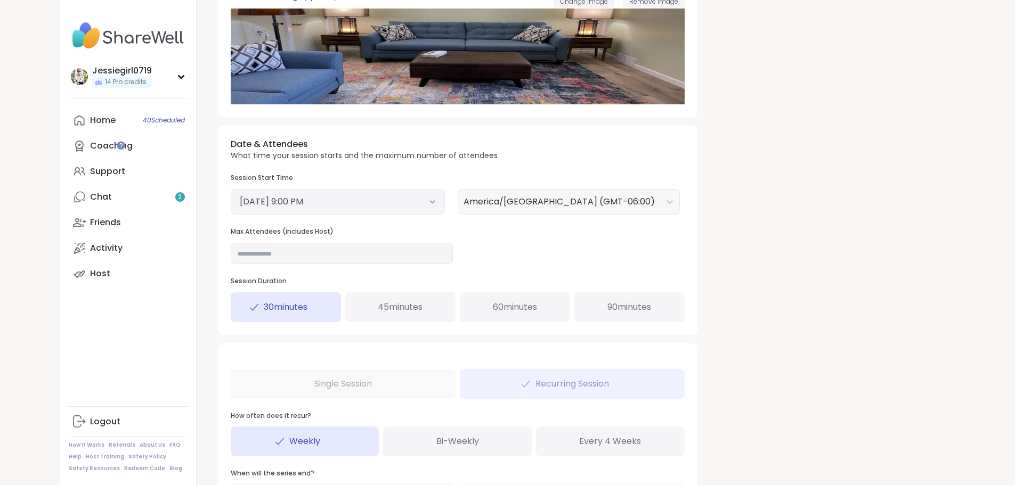
click at [357, 205] on button "September 21, 2025 9:00 PM" at bounding box center [338, 202] width 196 height 13
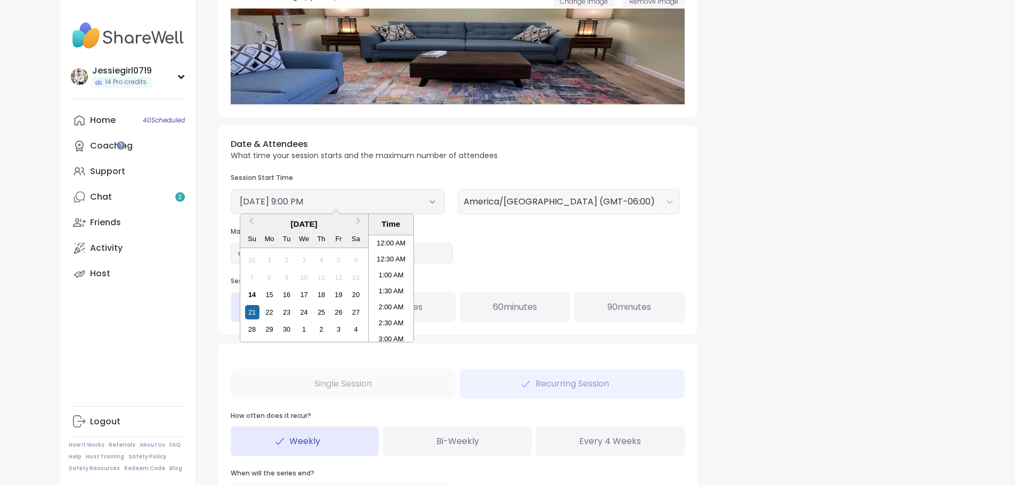
scroll to position [626, 0]
click at [297, 294] on div "17" at bounding box center [304, 295] width 14 height 14
click at [369, 287] on li "9:00 PM" at bounding box center [391, 289] width 45 height 16
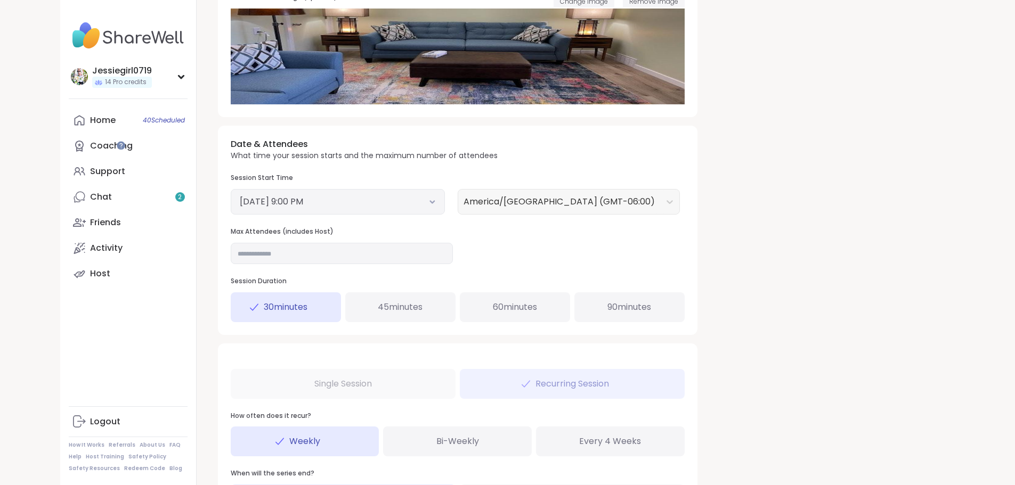
click at [493, 307] on span "60 minutes" at bounding box center [515, 307] width 44 height 13
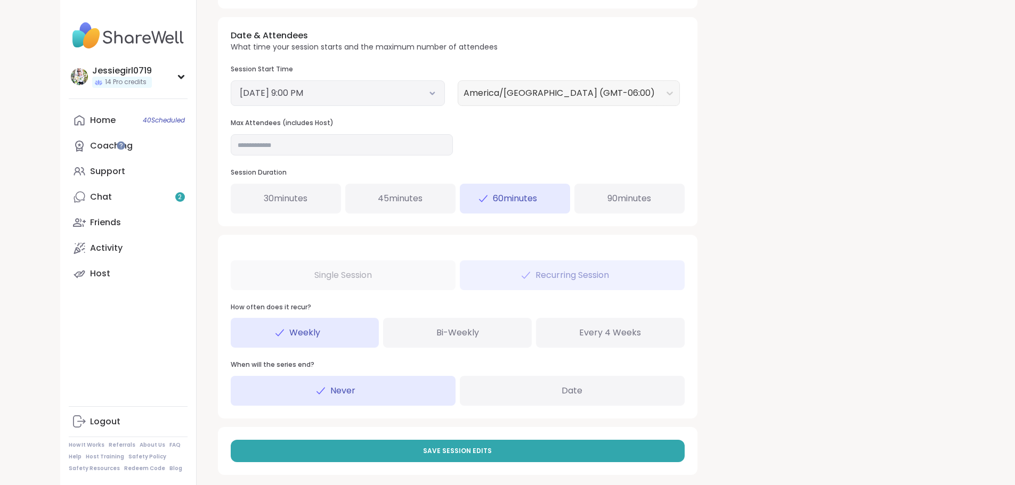
scroll to position [401, 0]
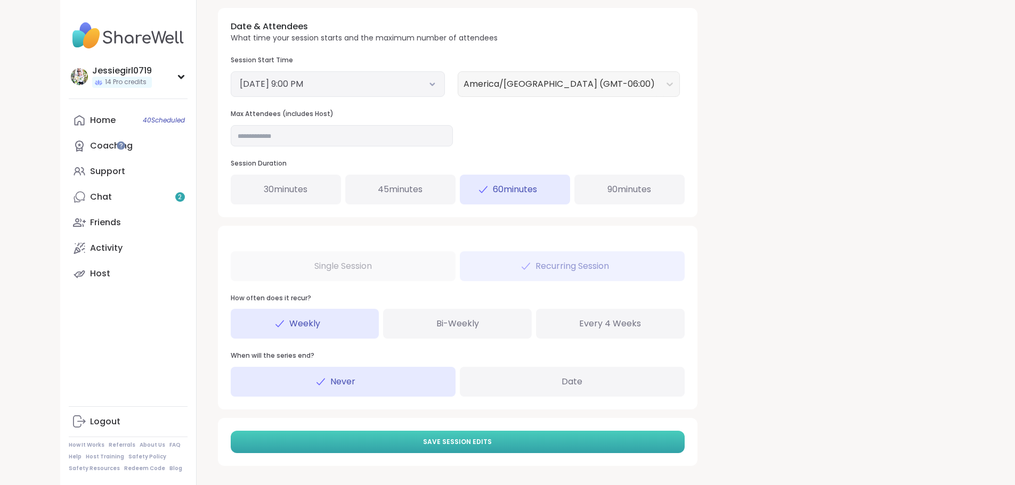
click at [511, 439] on button "Save Session Edits" at bounding box center [458, 442] width 454 height 22
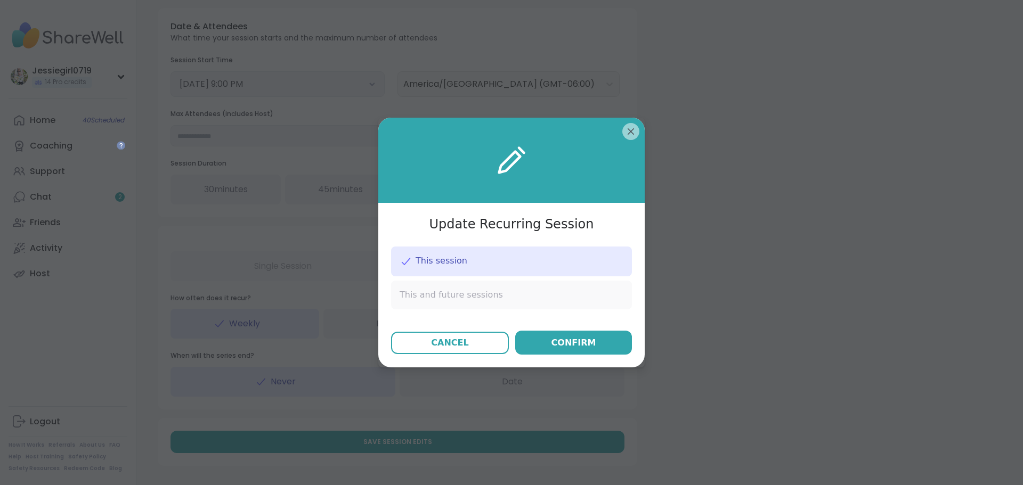
click at [544, 299] on div "This and future sessions" at bounding box center [511, 295] width 241 height 29
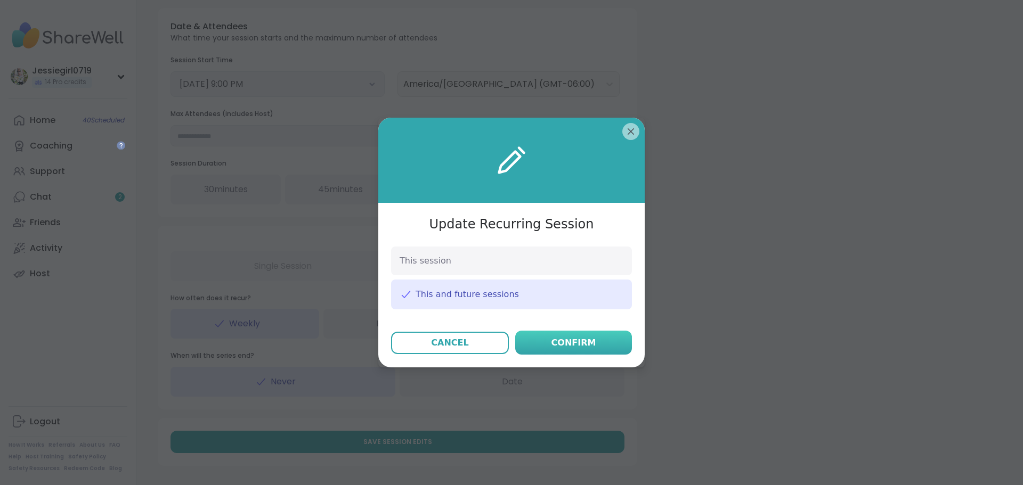
click at [561, 343] on div "Confirm" at bounding box center [573, 343] width 45 height 13
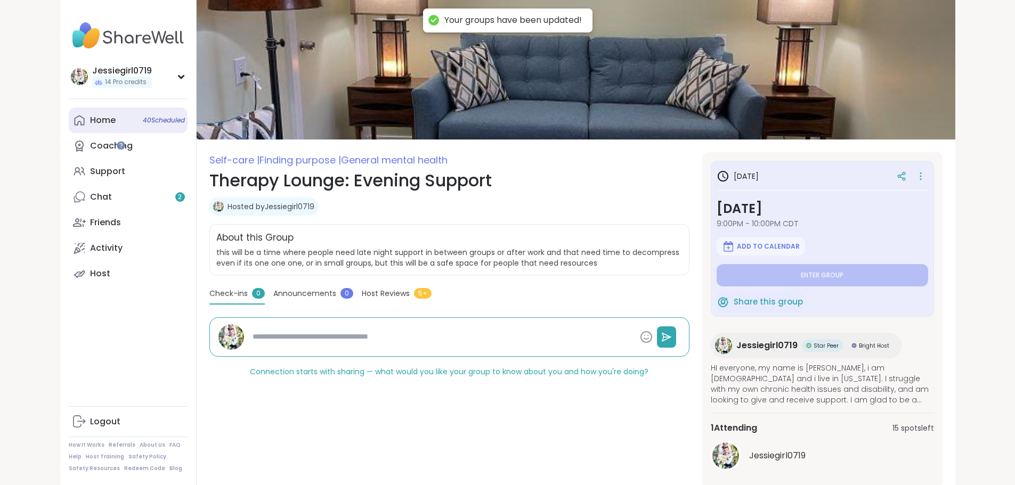
click at [69, 113] on link "Home 40 Scheduled" at bounding box center [128, 121] width 119 height 26
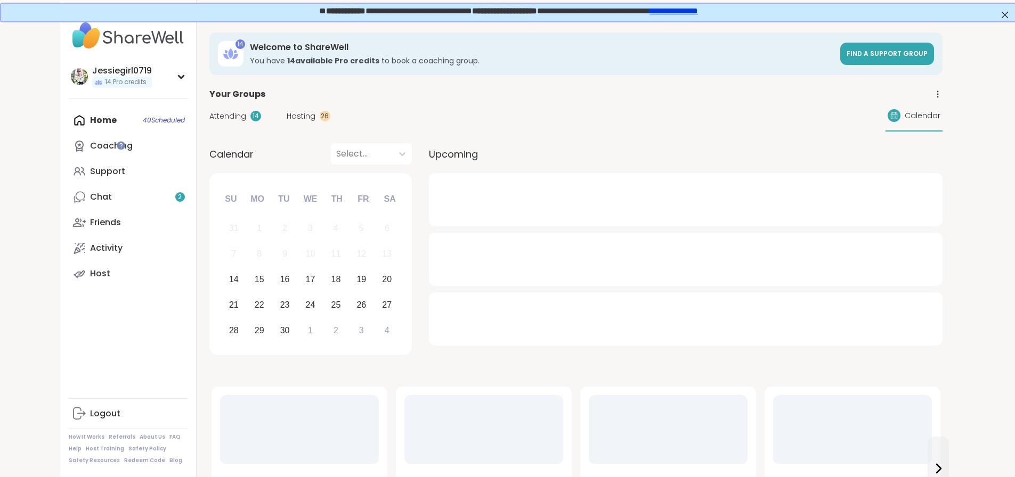
click at [287, 115] on span "Hosting" at bounding box center [301, 116] width 29 height 11
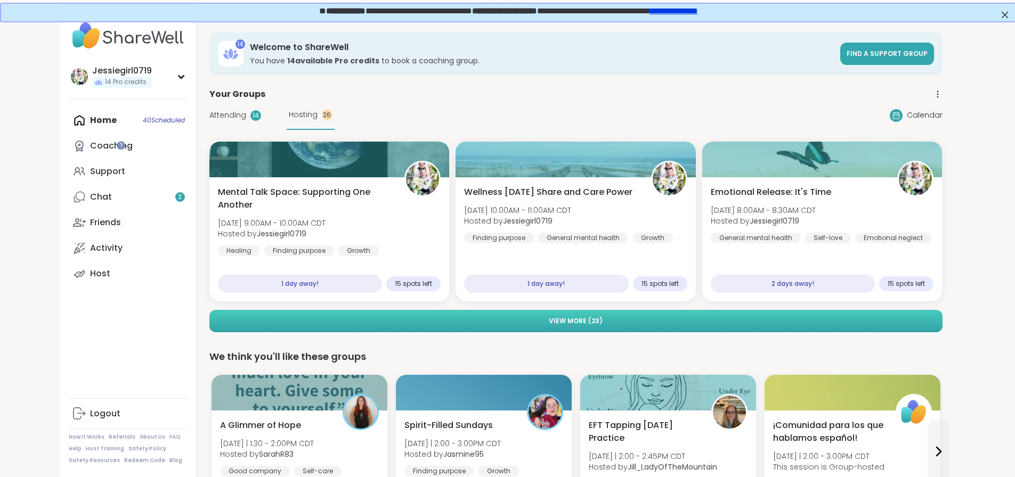
click at [842, 317] on button "View More ( 23 )" at bounding box center [575, 321] width 733 height 22
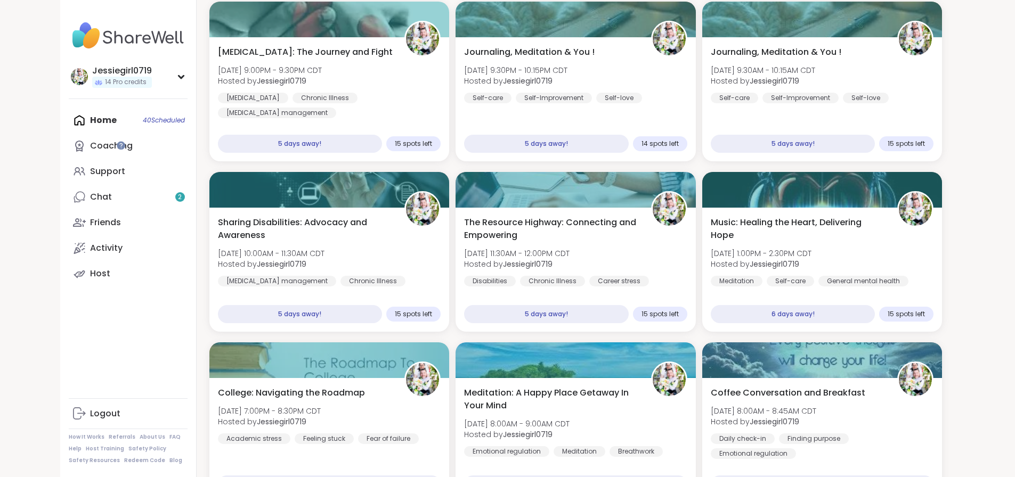
scroll to position [772, 0]
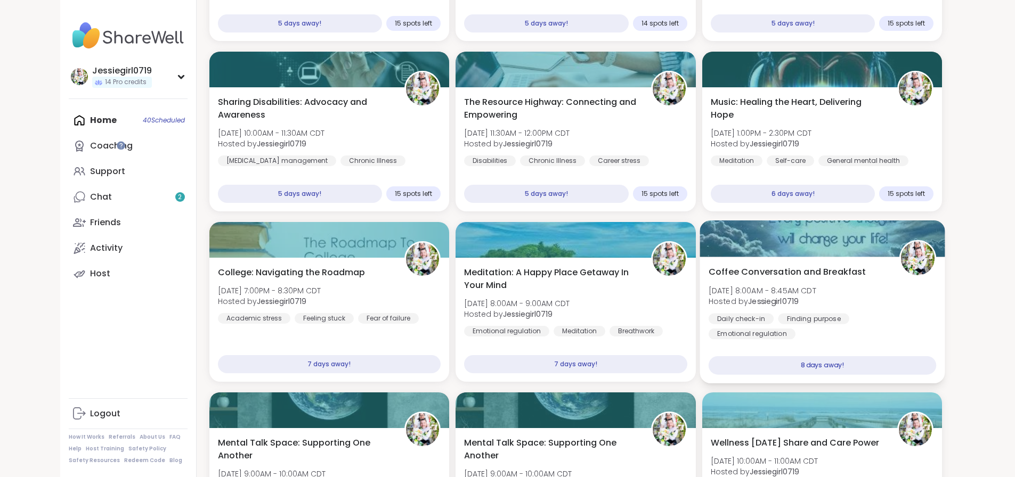
click at [859, 293] on div "Coffee Conversation and Breakfast Tue, Sep 23 | 8:00AM - 8:45AM CDT Hosted by J…" at bounding box center [823, 303] width 228 height 74
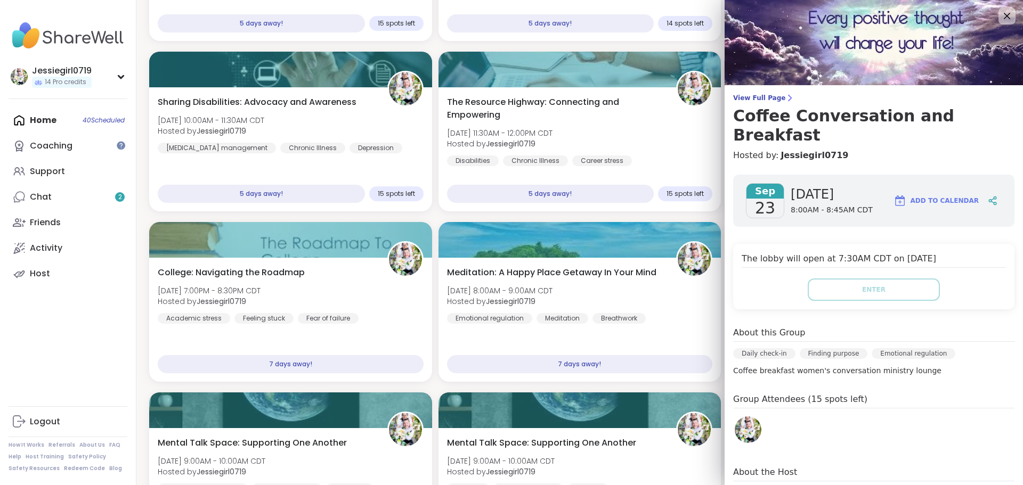
click at [747, 100] on span "View Full Page" at bounding box center [873, 98] width 281 height 9
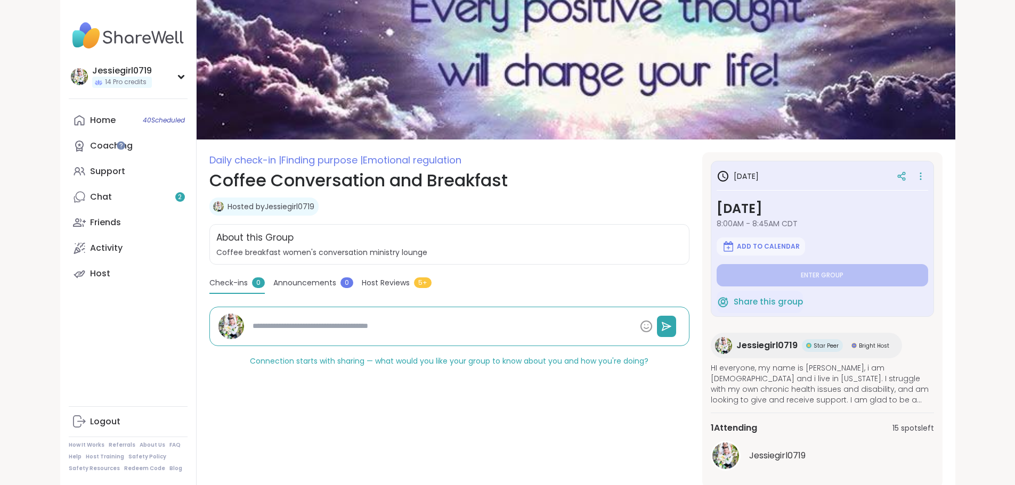
click at [928, 180] on div at bounding box center [910, 176] width 36 height 19
click at [926, 178] on icon at bounding box center [920, 176] width 11 height 15
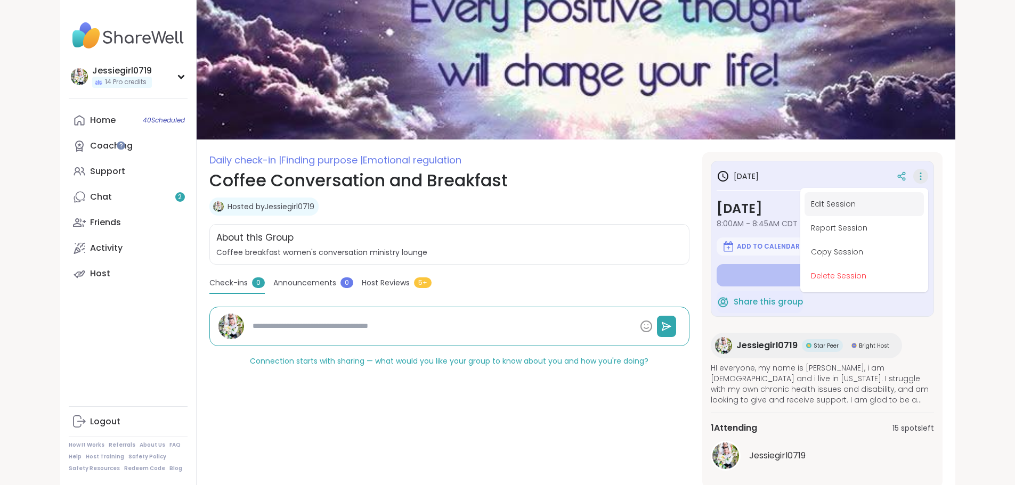
click at [924, 200] on button "Edit Session" at bounding box center [864, 204] width 119 height 24
type textarea "*"
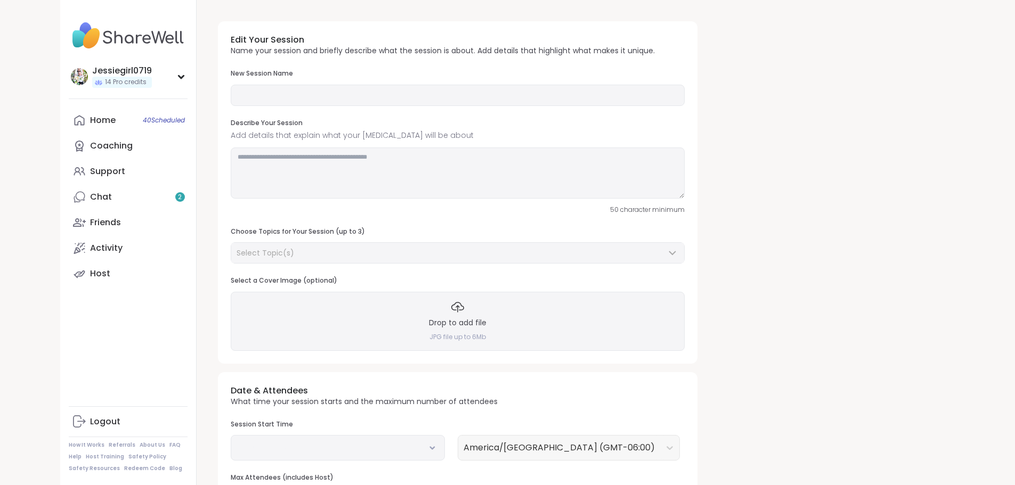
type input "**********"
type textarea "**********"
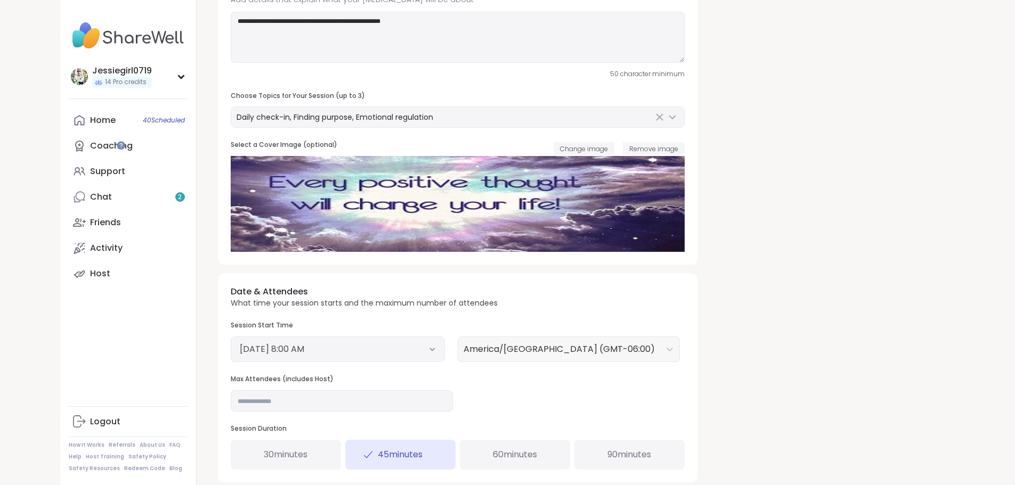
scroll to position [184, 0]
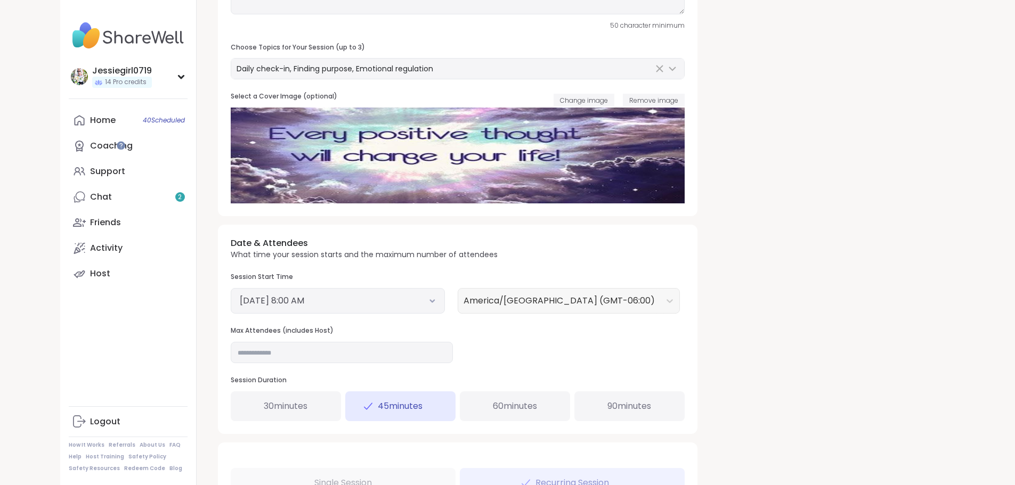
click at [372, 306] on button "September 23, 2025 8:00 AM" at bounding box center [338, 301] width 196 height 13
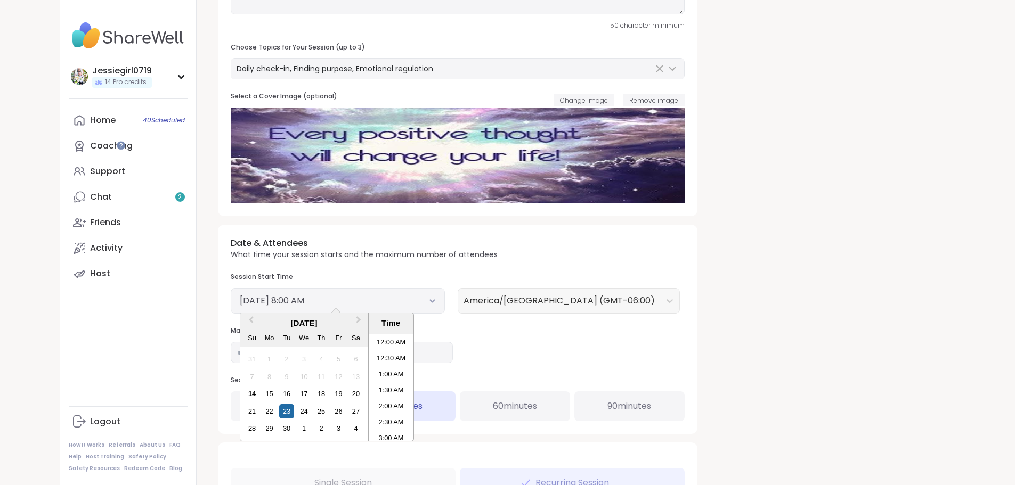
scroll to position [210, 0]
click at [314, 399] on div "18" at bounding box center [321, 394] width 14 height 14
click at [369, 386] on li "8:00 AM" at bounding box center [391, 388] width 45 height 16
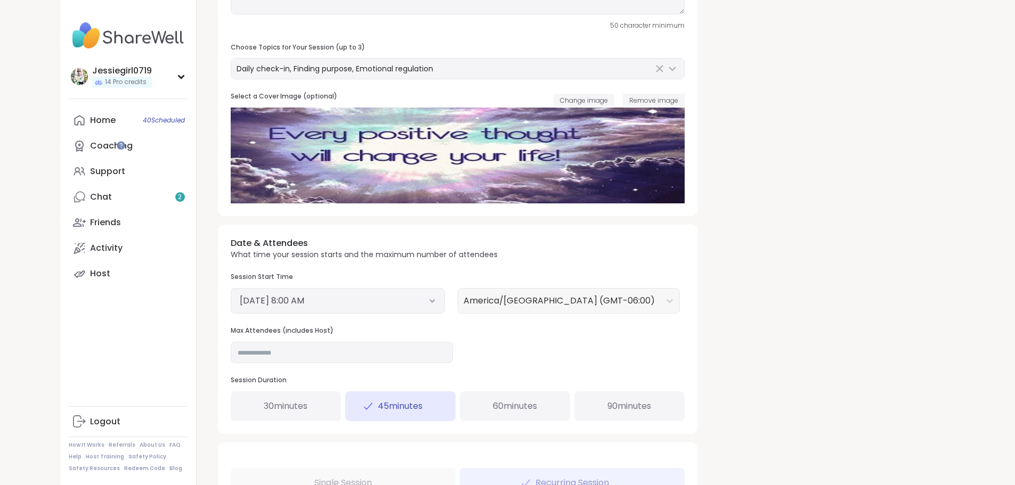
click at [493, 404] on span "60 minutes" at bounding box center [515, 406] width 44 height 13
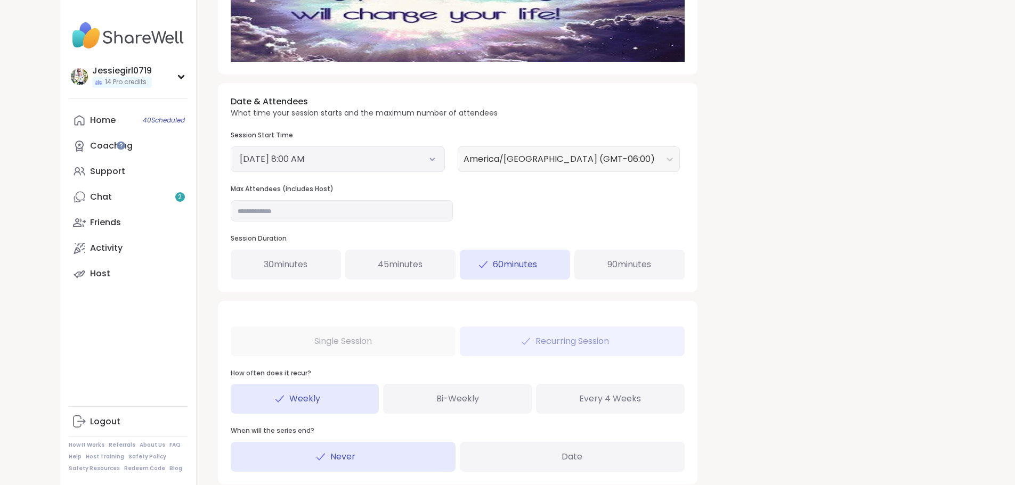
scroll to position [335, 0]
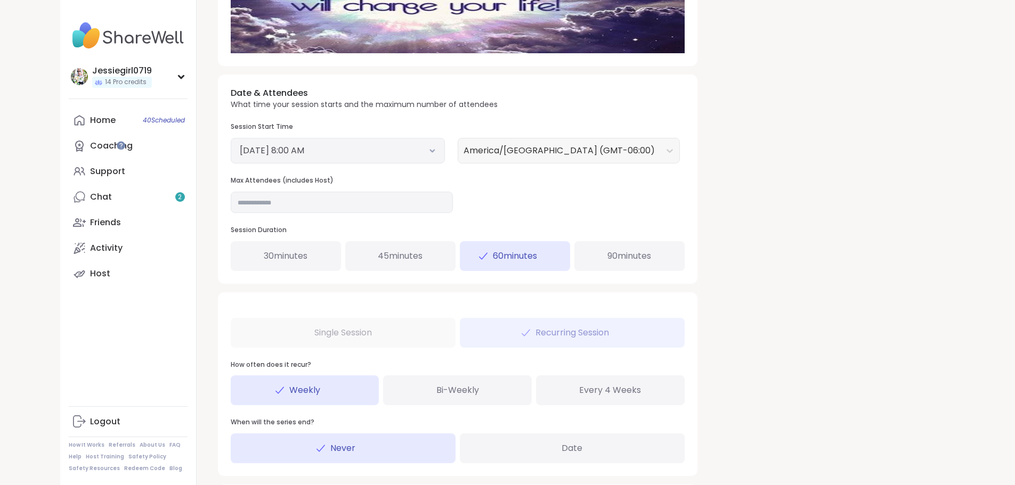
click at [955, 393] on div "**********" at bounding box center [576, 103] width 759 height 876
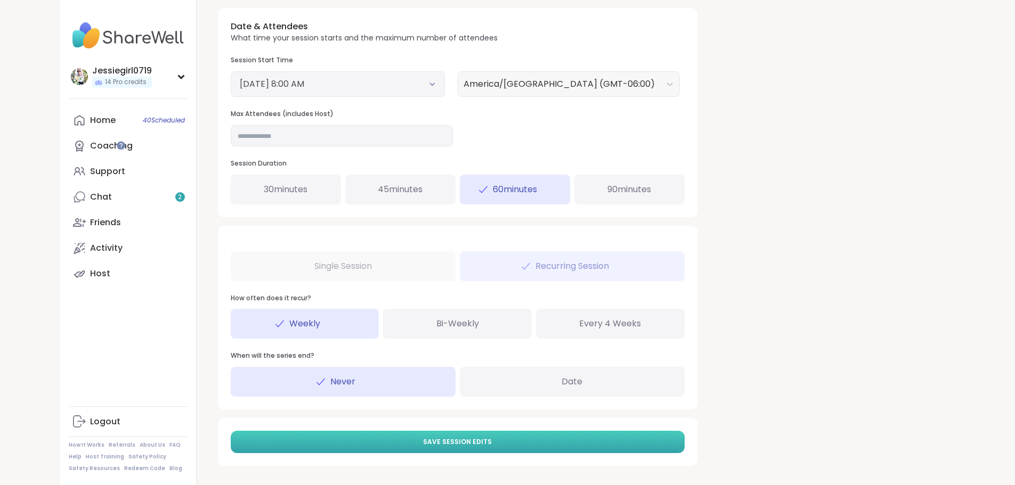
click at [453, 432] on button "Save Session Edits" at bounding box center [458, 442] width 454 height 22
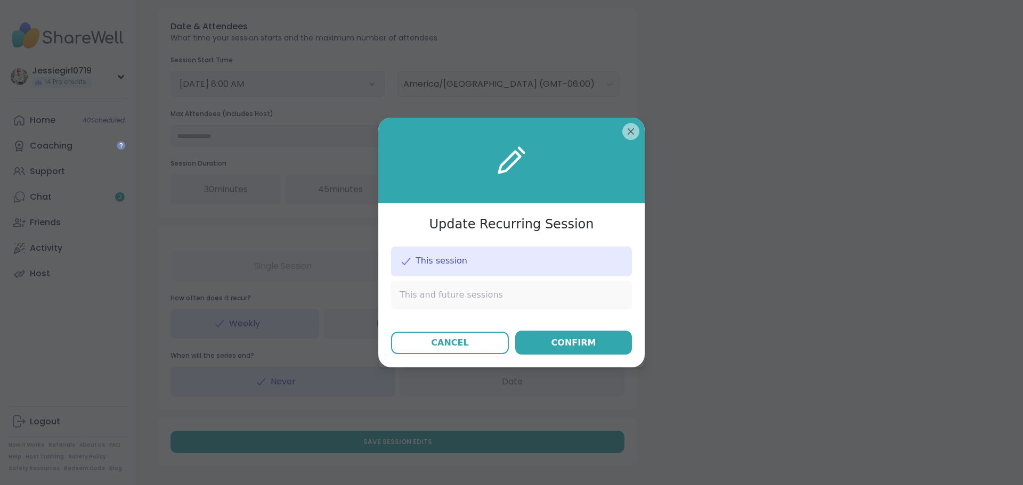
click at [450, 289] on span "This and future sessions" at bounding box center [451, 295] width 103 height 12
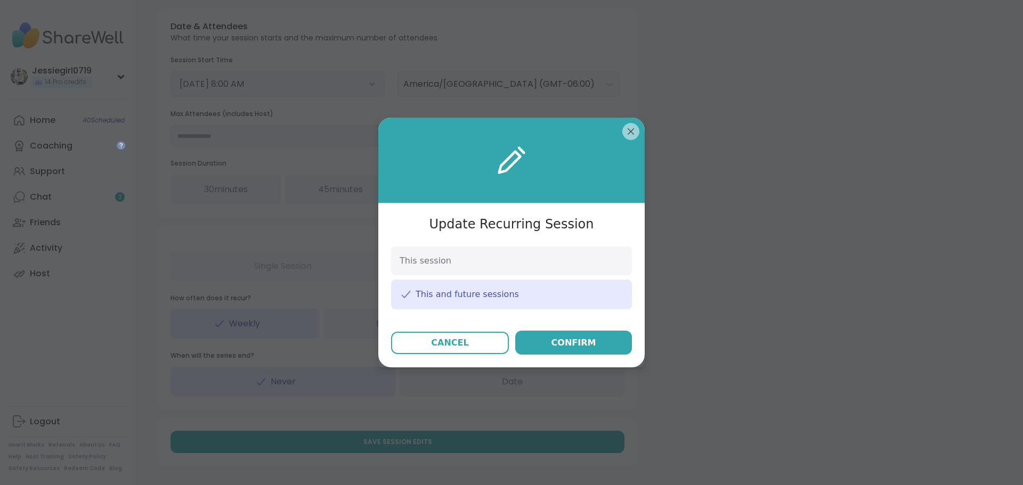
click at [629, 332] on div "Cancel Confirm" at bounding box center [511, 343] width 266 height 24
click at [607, 336] on button "Confirm" at bounding box center [573, 343] width 117 height 24
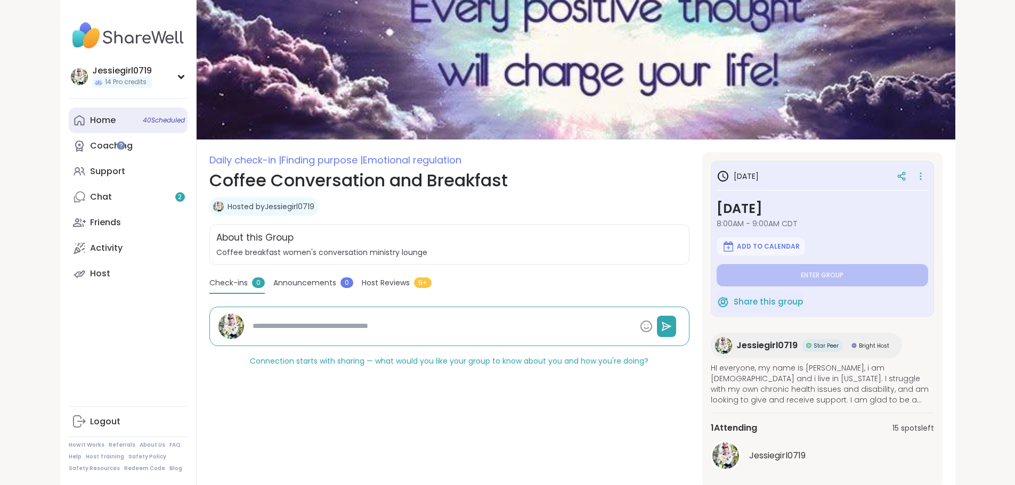
click at [90, 119] on div "Home 40 Scheduled" at bounding box center [103, 121] width 26 height 12
type textarea "*"
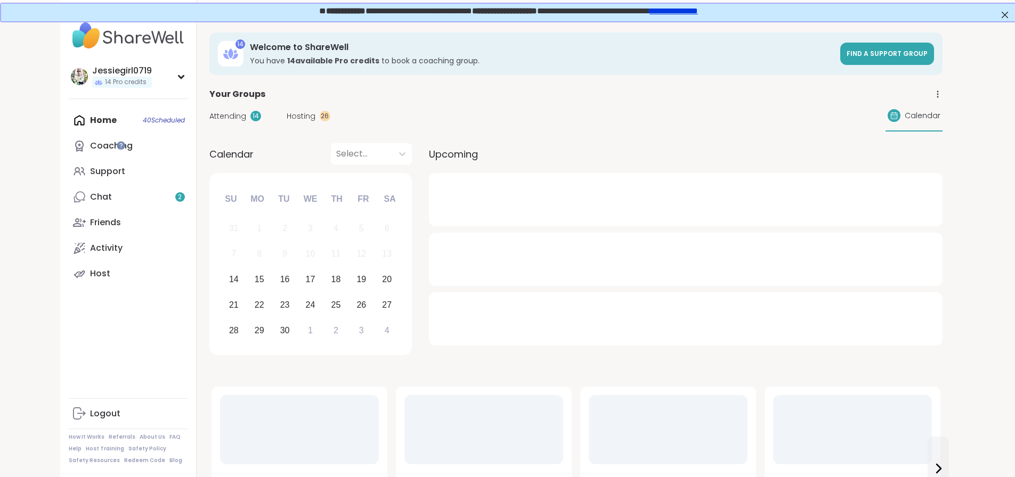
click at [287, 120] on span "Hosting" at bounding box center [301, 116] width 29 height 11
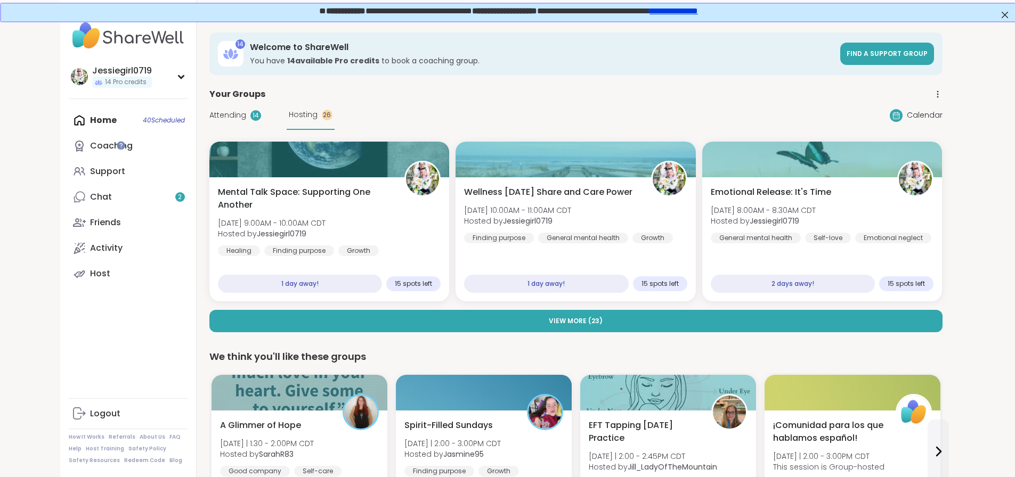
click at [753, 311] on button "View More ( 23 )" at bounding box center [575, 321] width 733 height 22
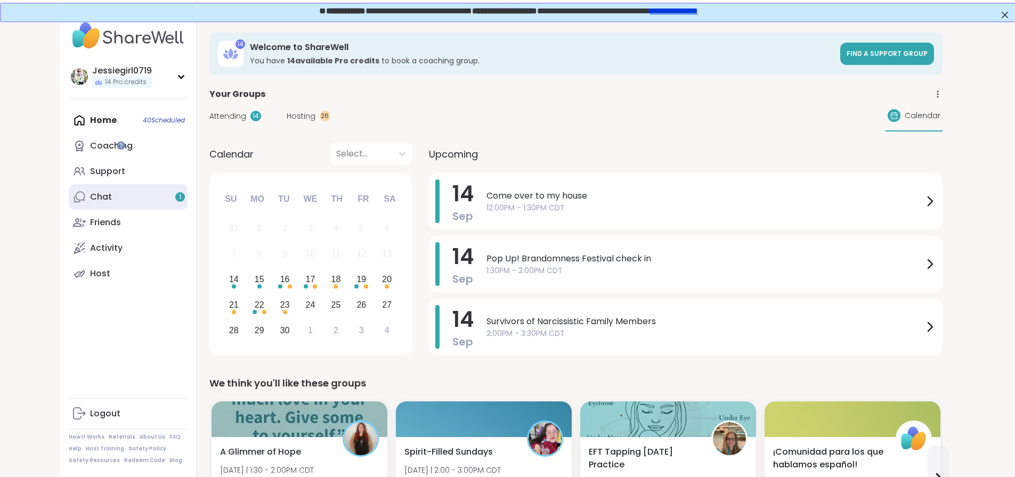
click at [79, 206] on link "Chat 1" at bounding box center [128, 197] width 119 height 26
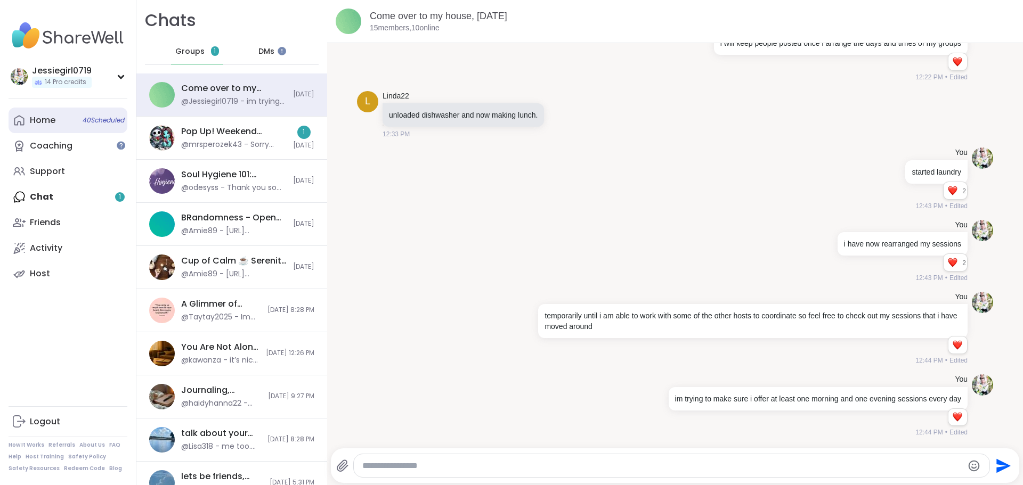
click at [59, 122] on link "Home 40 Scheduled" at bounding box center [68, 121] width 119 height 26
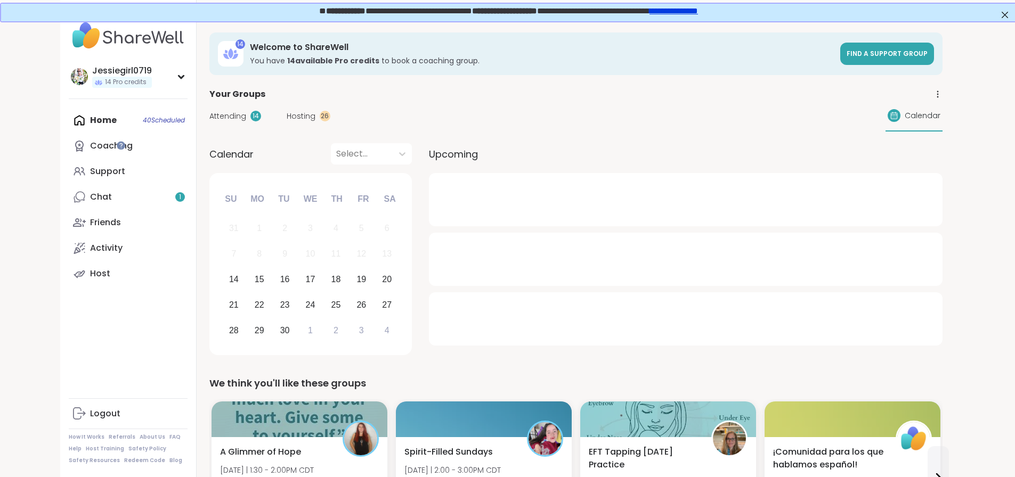
click at [287, 112] on span "Hosting" at bounding box center [301, 116] width 29 height 11
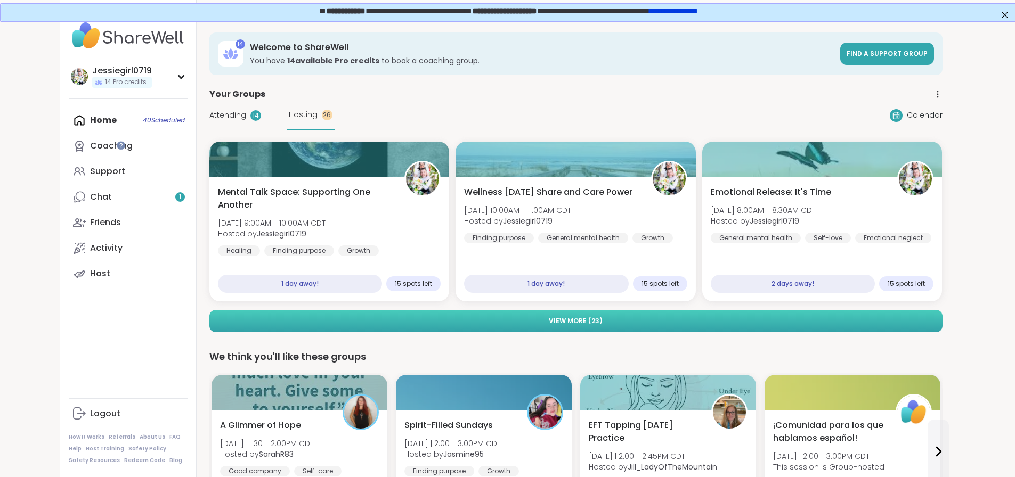
click at [573, 325] on span "View More ( 23 )" at bounding box center [576, 322] width 54 height 10
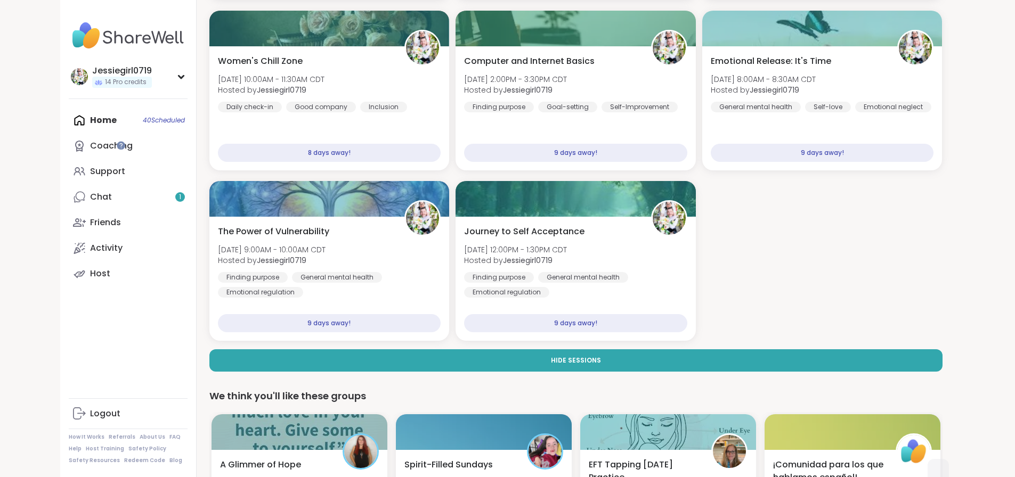
scroll to position [1328, 0]
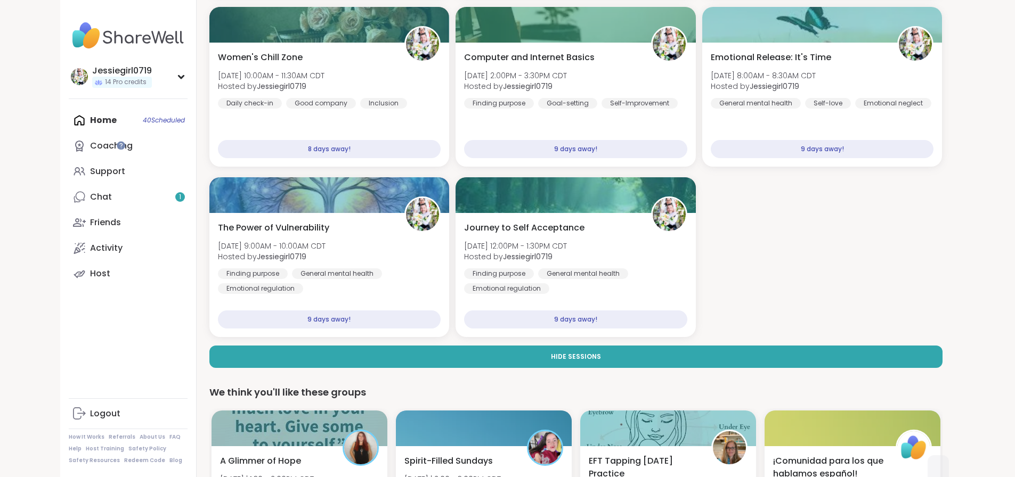
click at [69, 125] on div "Home 40 Scheduled Coaching Support Chat 1 Friends Activity Host" at bounding box center [128, 197] width 119 height 179
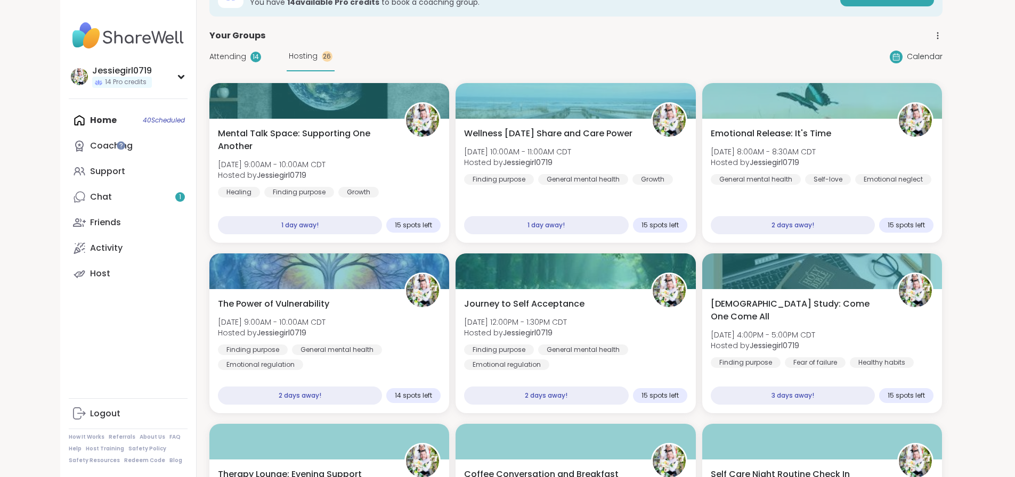
scroll to position [55, 0]
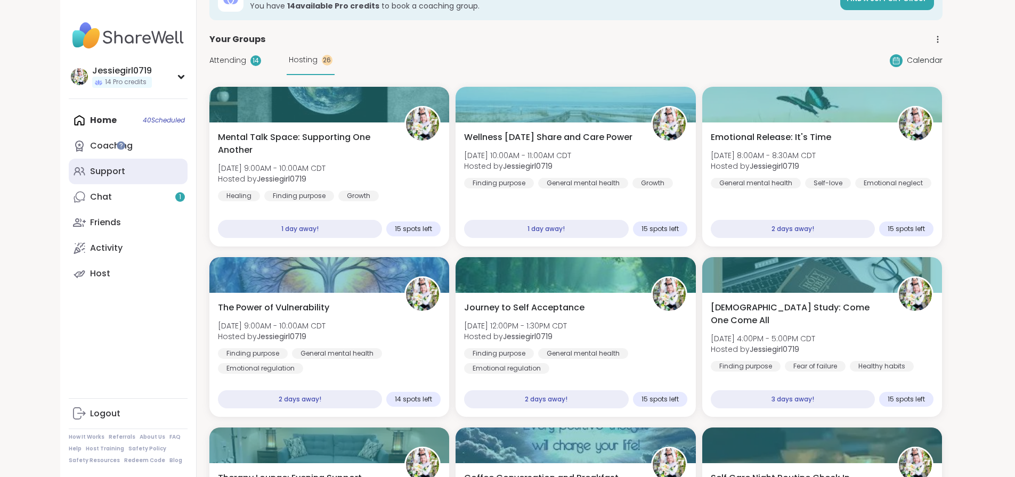
click at [90, 176] on div "Support" at bounding box center [107, 172] width 35 height 12
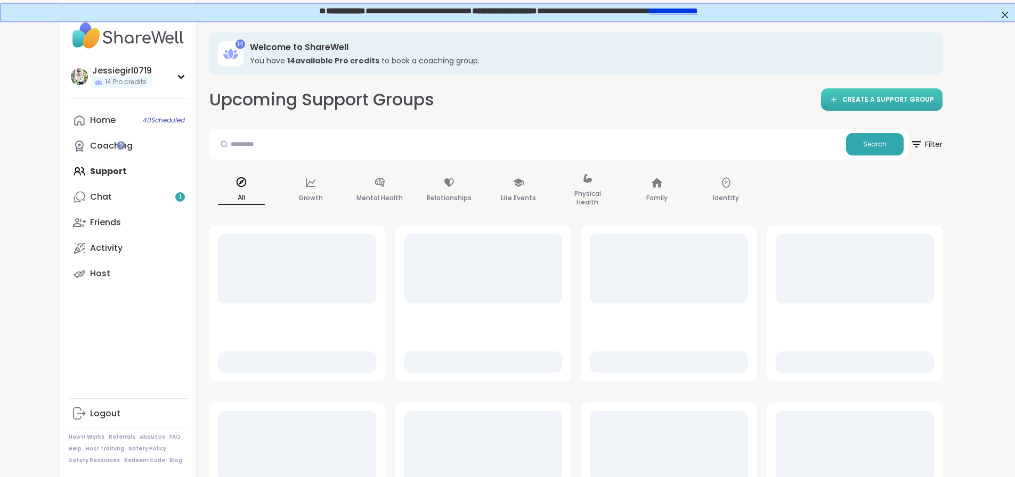
click at [934, 97] on span "CREATE A SUPPORT GROUP" at bounding box center [888, 99] width 92 height 9
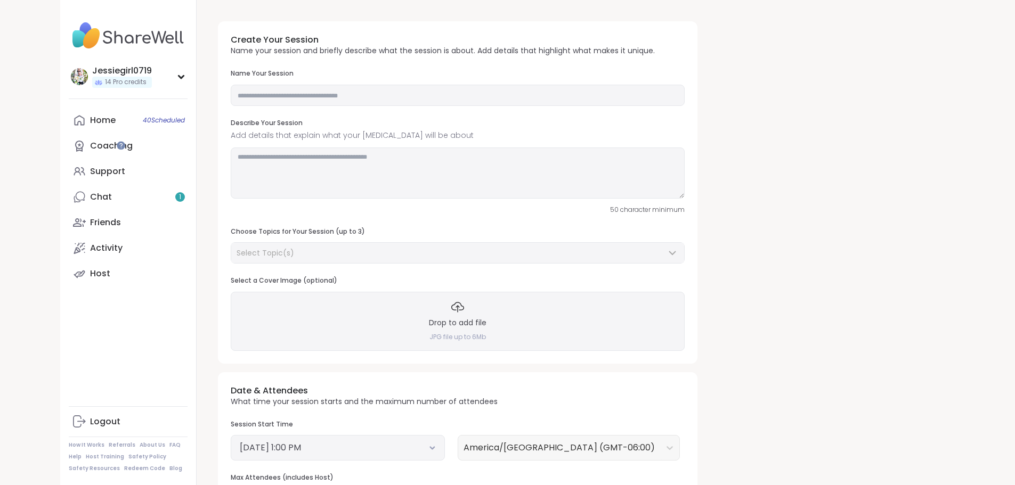
drag, startPoint x: 304, startPoint y: 77, endPoint x: 311, endPoint y: 89, distance: 14.3
click at [306, 80] on div "Name Your Session" at bounding box center [458, 87] width 454 height 37
click at [319, 99] on input "text" at bounding box center [458, 95] width 454 height 21
type input "**********"
click at [429, 336] on h4 "JPG file up to 6Mb" at bounding box center [457, 337] width 56 height 9
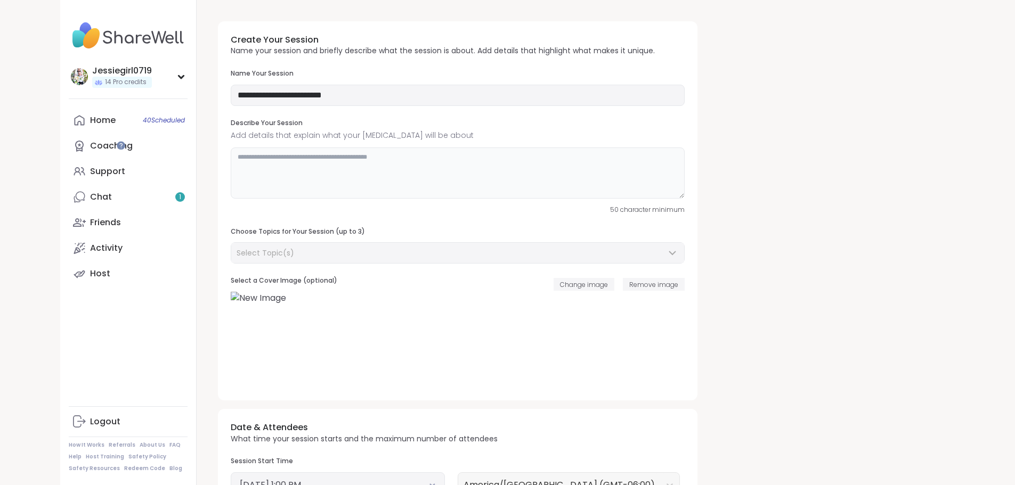
click at [398, 189] on textarea at bounding box center [458, 173] width 454 height 51
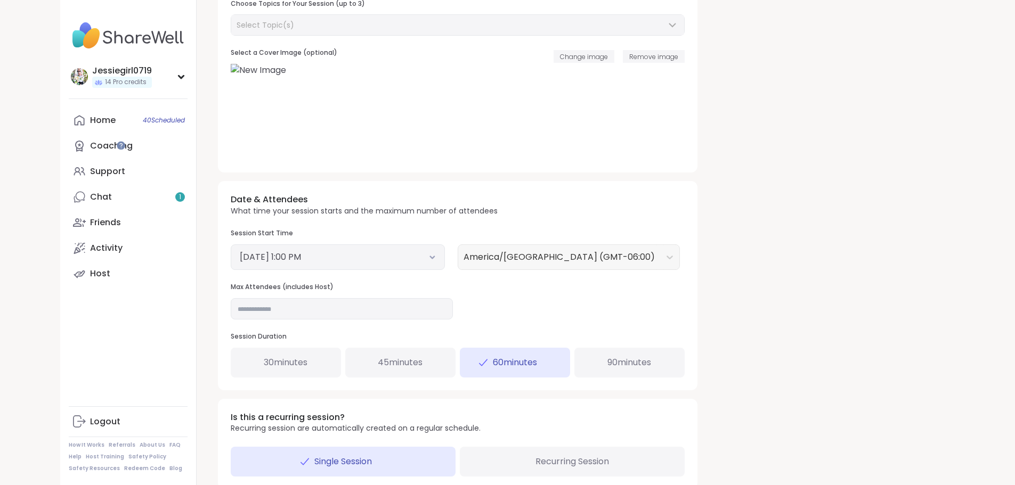
scroll to position [247, 0]
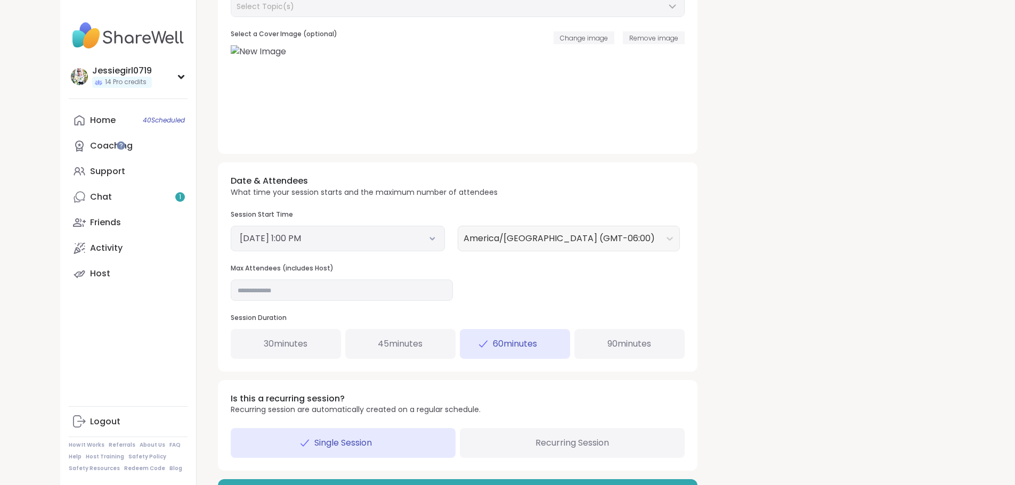
type textarea "**********"
click at [348, 240] on button "[DATE] 1:00 PM" at bounding box center [338, 238] width 196 height 13
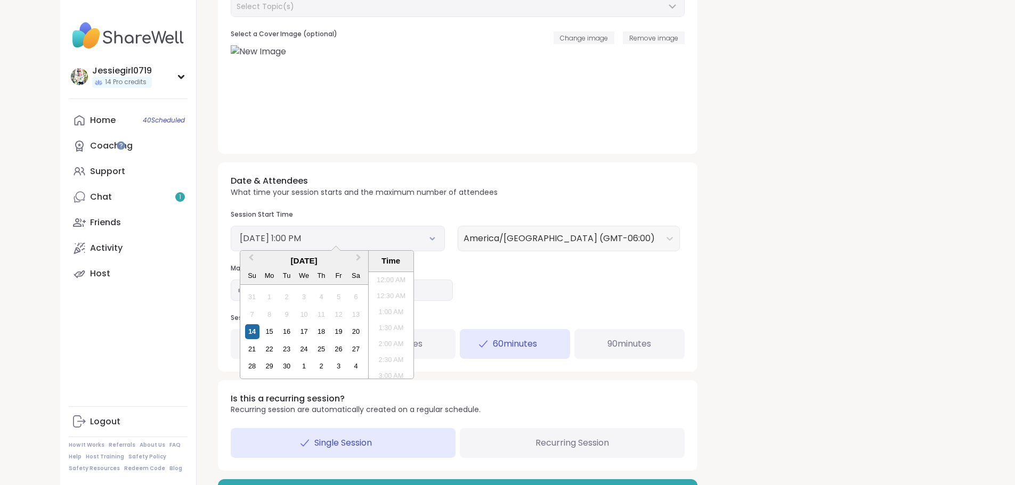
scroll to position [370, 0]
click at [279, 330] on div "16" at bounding box center [286, 332] width 14 height 14
click at [369, 345] on li "9:00 PM" at bounding box center [391, 342] width 45 height 16
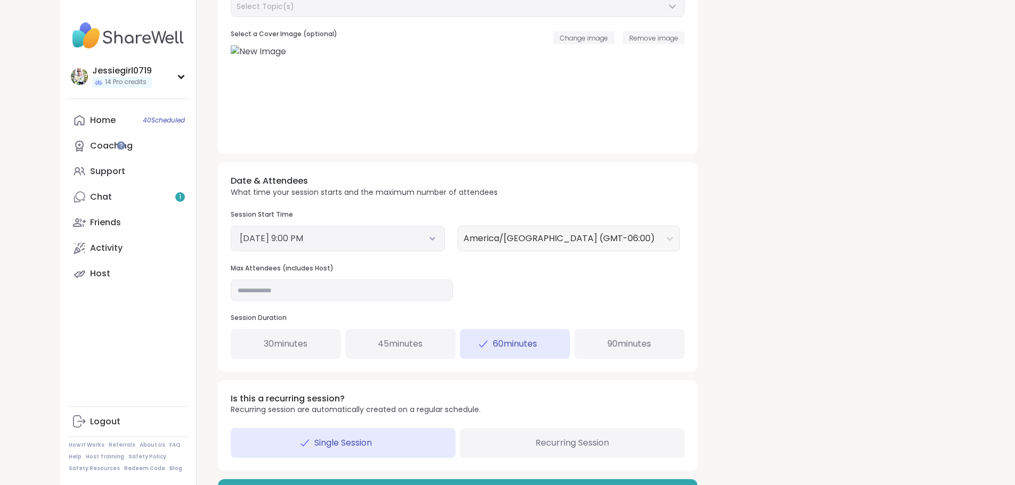
click at [367, 239] on button "[DATE] 9:00 PM" at bounding box center [338, 238] width 196 height 13
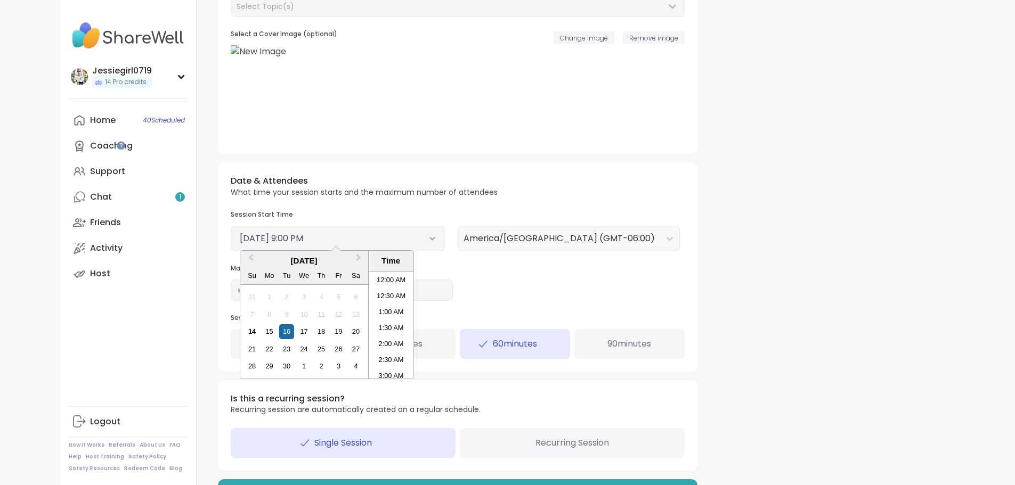
scroll to position [626, 0]
click at [369, 297] on li "8:00 PM" at bounding box center [391, 294] width 45 height 16
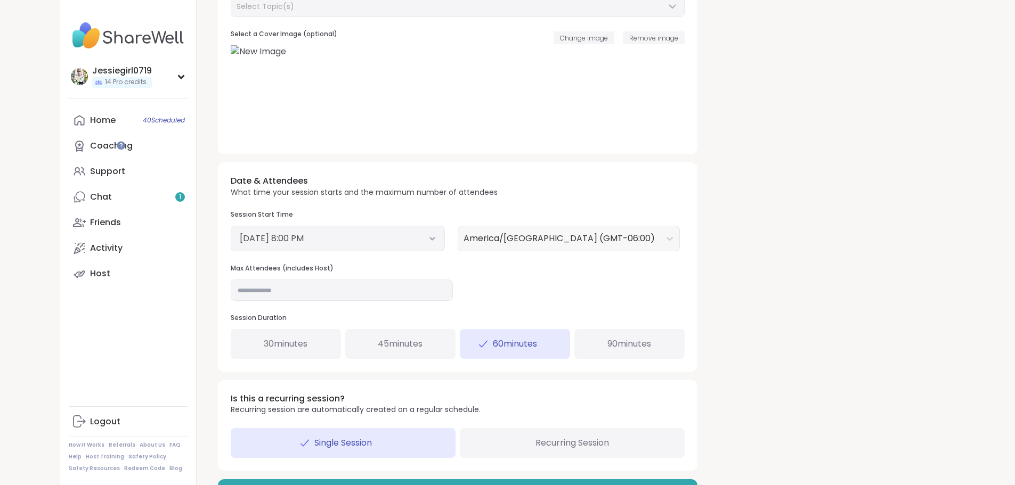
scroll to position [282, 0]
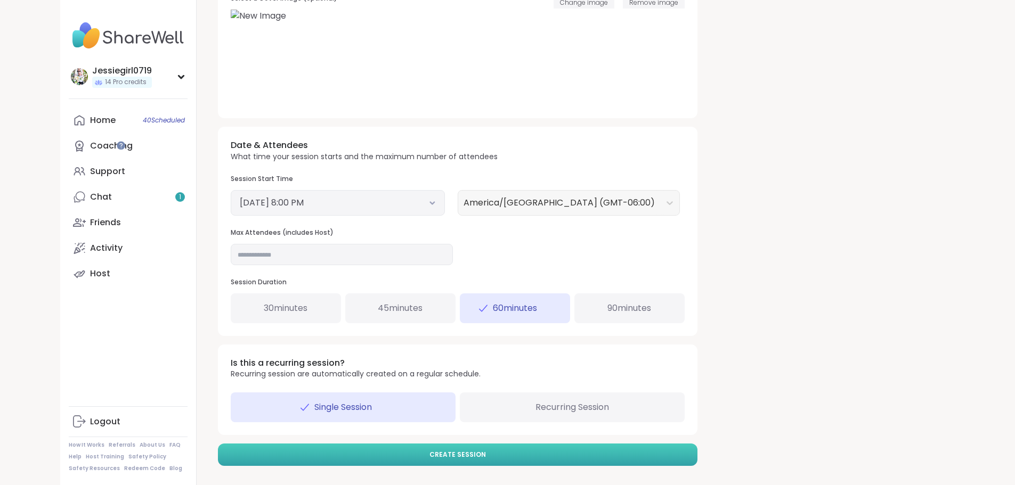
click at [429, 451] on span "Create Session" at bounding box center [457, 455] width 56 height 10
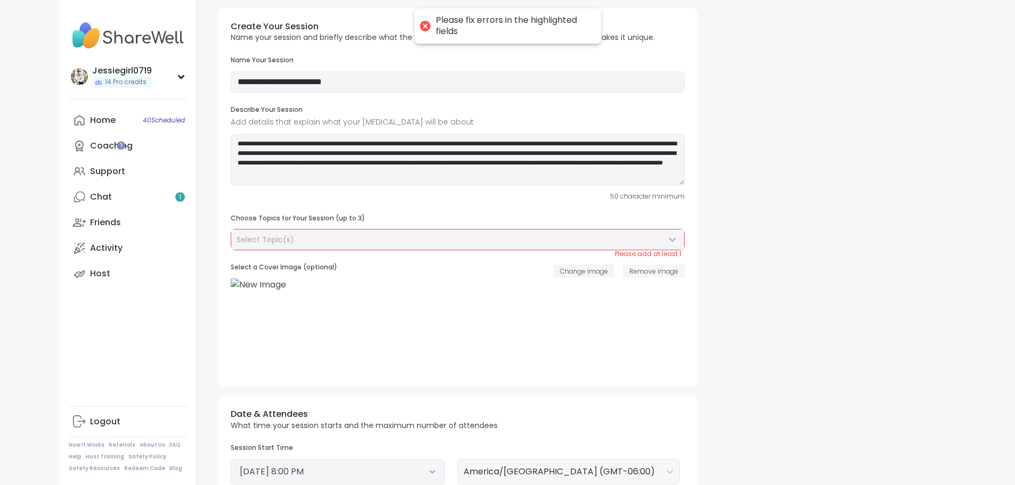
scroll to position [0, 0]
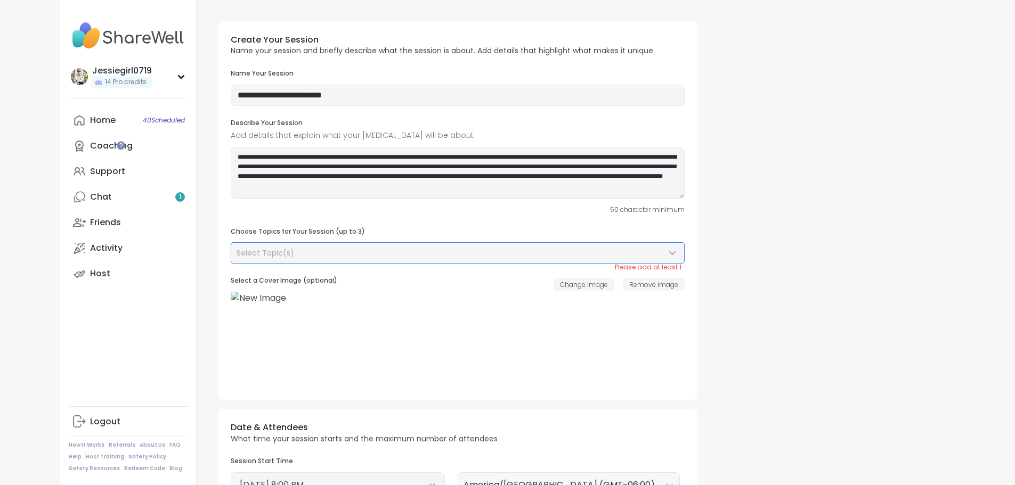
click at [472, 262] on div "Select Topic(s)" at bounding box center [457, 253] width 453 height 20
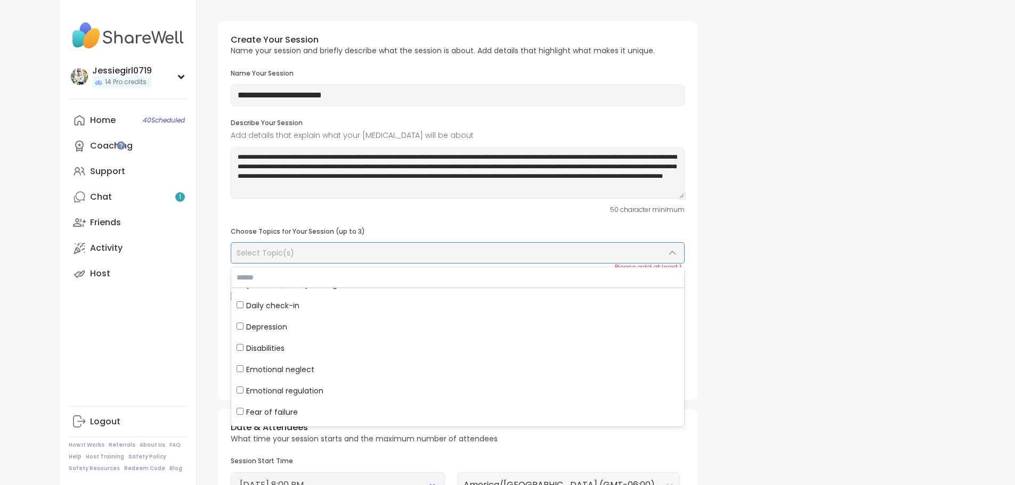
scroll to position [164, 0]
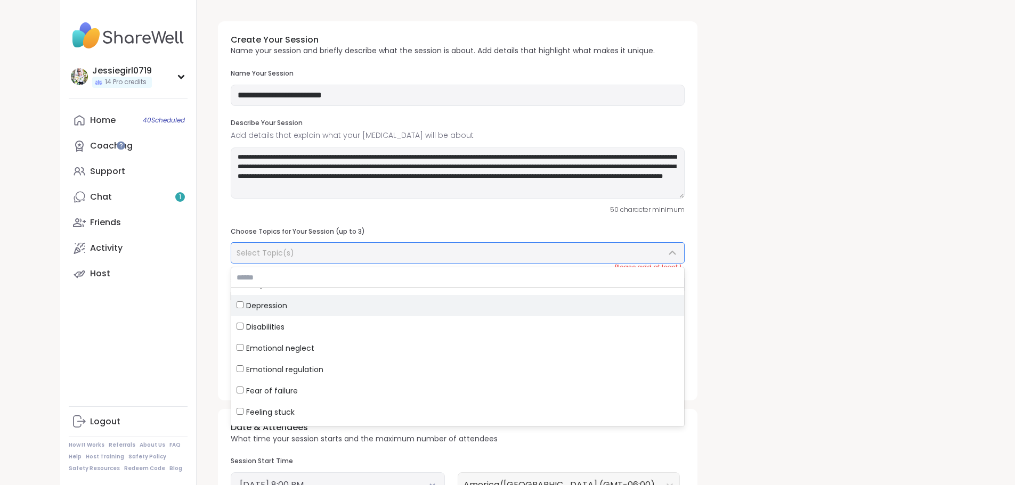
click at [237, 306] on div "Depression" at bounding box center [458, 306] width 442 height 11
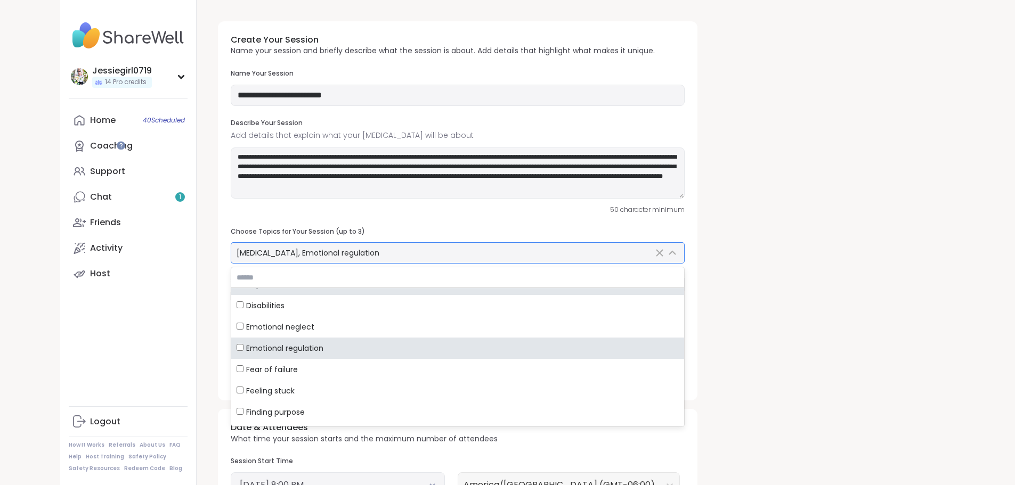
scroll to position [206, 0]
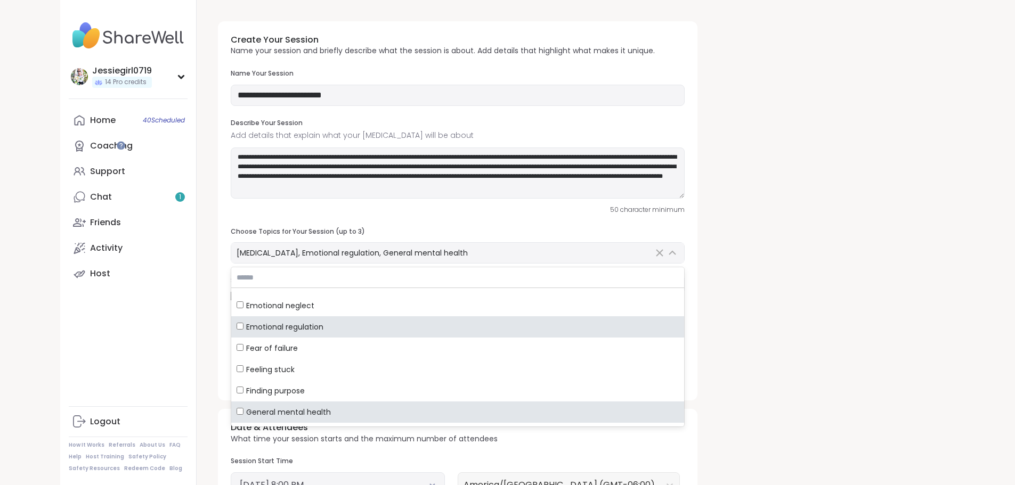
click at [721, 372] on div "**********" at bounding box center [575, 385] width 733 height 744
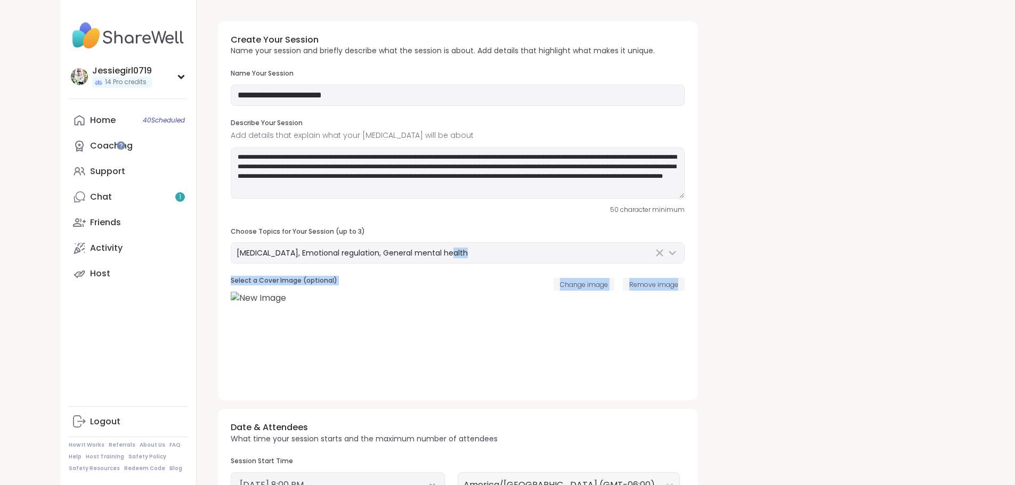
drag, startPoint x: 1012, startPoint y: 262, endPoint x: 1011, endPoint y: 316, distance: 53.8
click at [955, 316] on div "**********" at bounding box center [576, 378] width 759 height 757
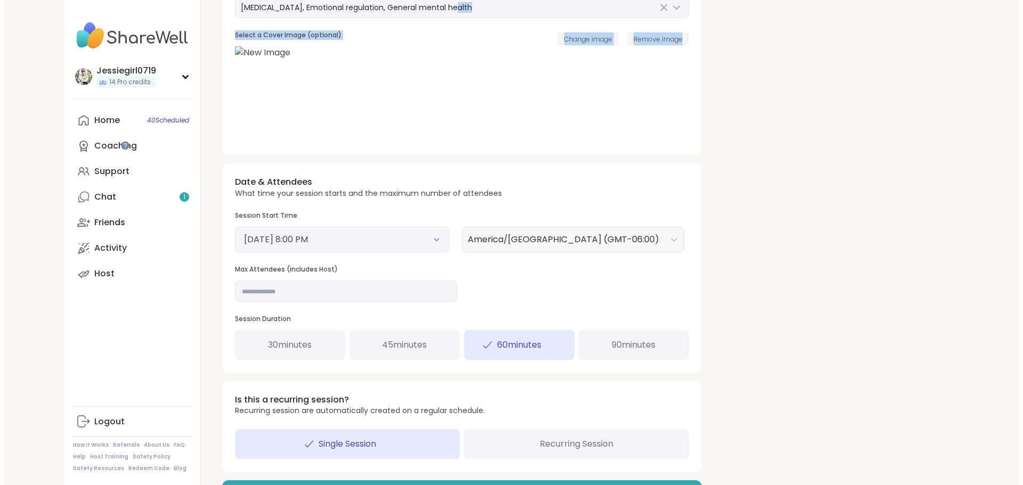
scroll to position [281, 0]
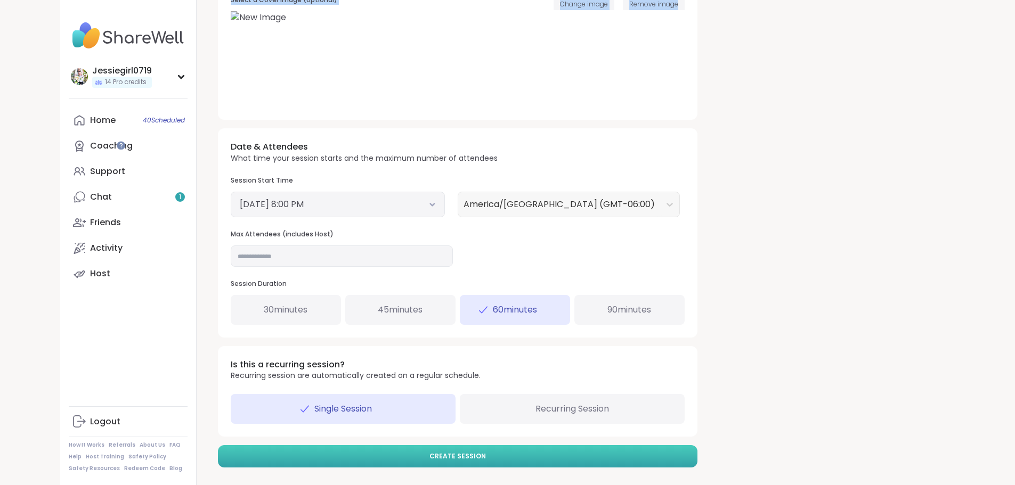
click at [429, 452] on span "Create Session" at bounding box center [457, 457] width 56 height 10
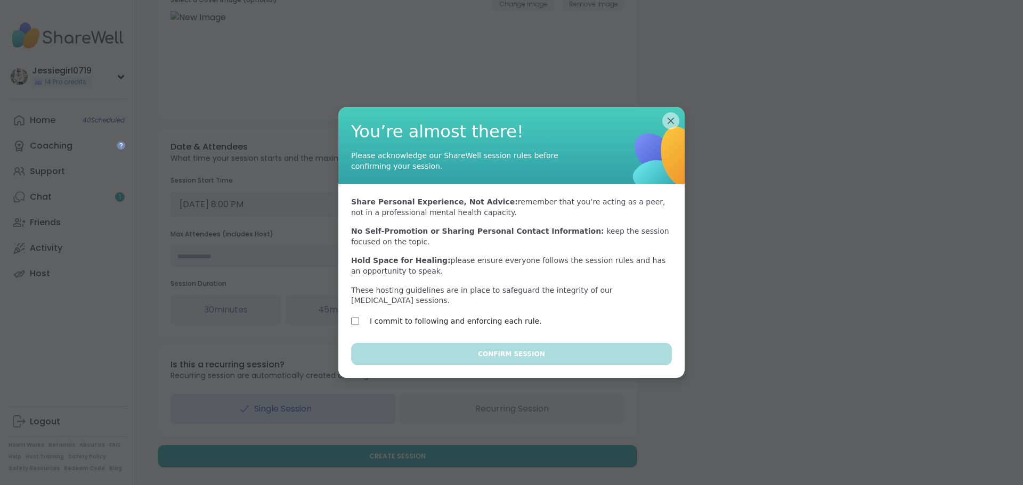
click at [344, 311] on div "Share Personal Experience, Not Advice: remember that you’re acting as a peer, n…" at bounding box center [511, 263] width 346 height 159
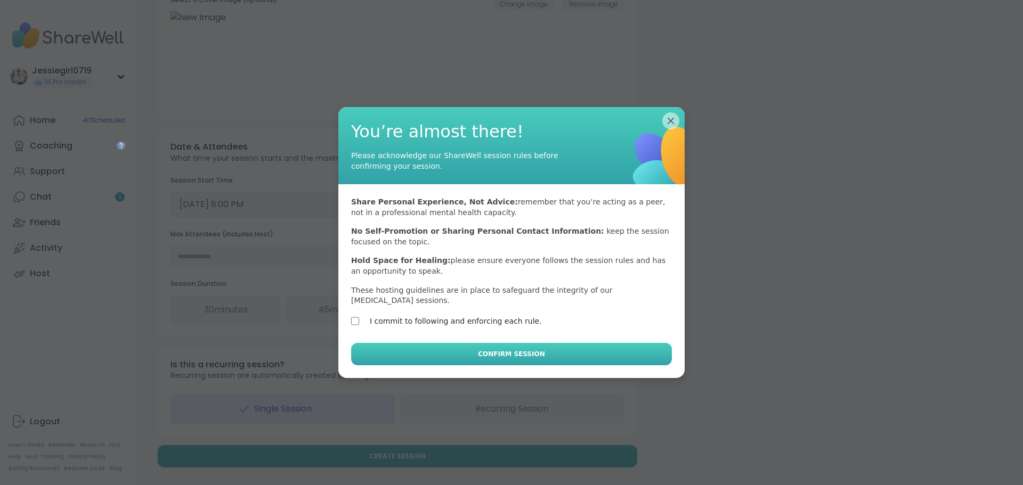
click at [402, 359] on button "Confirm Session" at bounding box center [511, 354] width 321 height 22
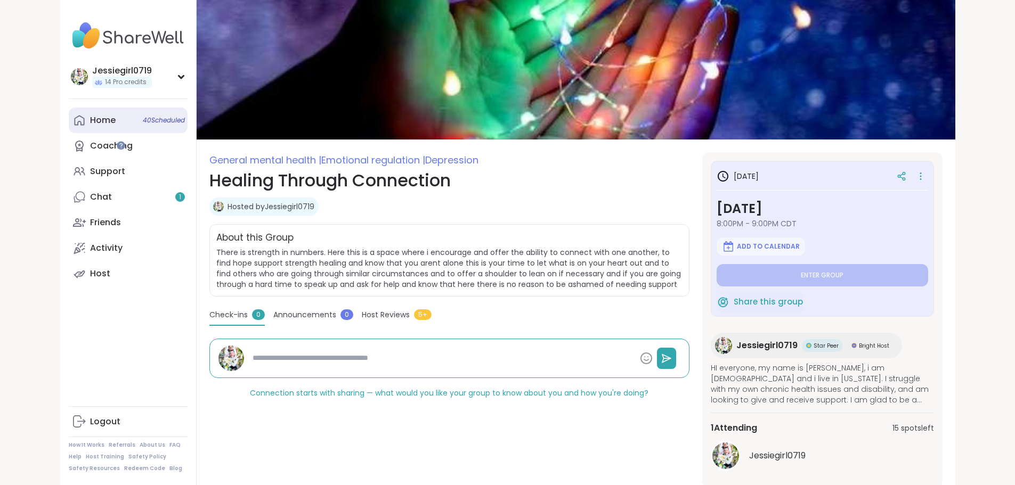
click at [90, 118] on div "Home 40 Scheduled" at bounding box center [103, 121] width 26 height 12
type textarea "*"
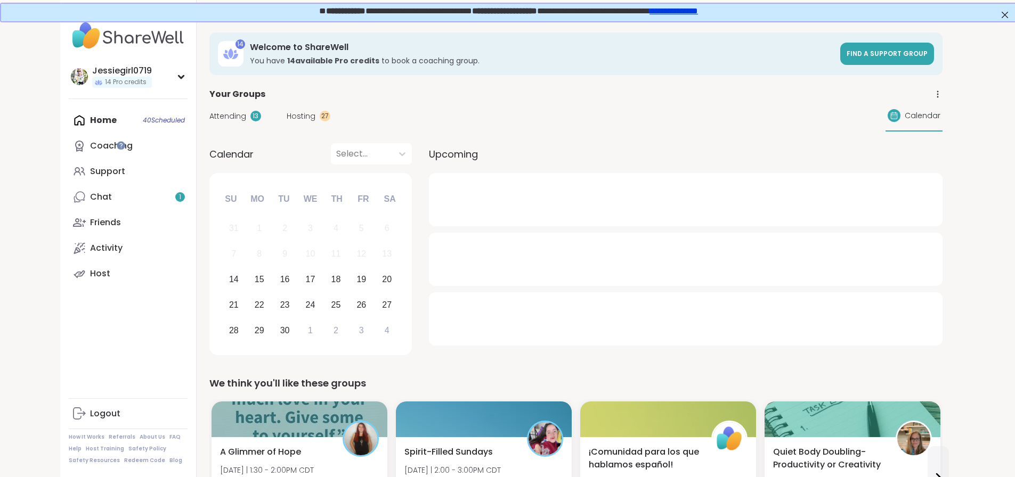
click at [287, 120] on span "Hosting" at bounding box center [301, 116] width 29 height 11
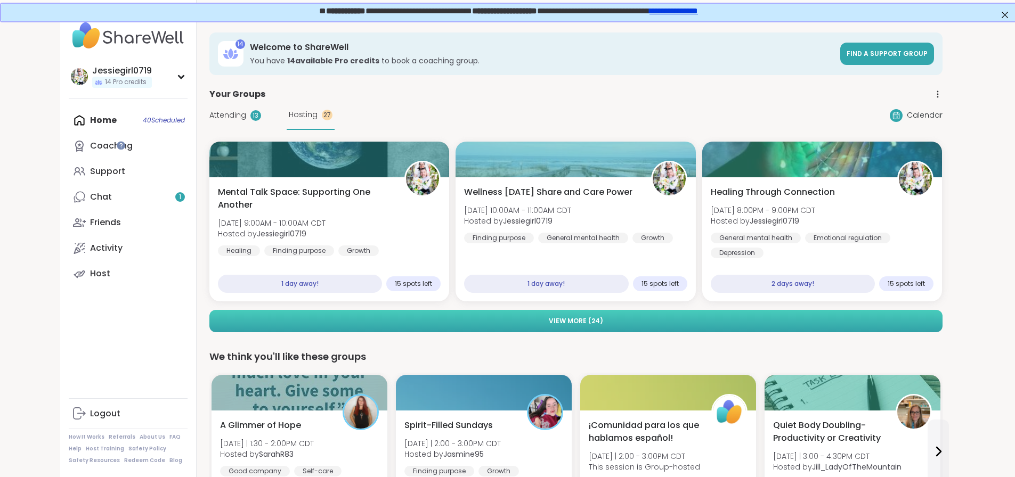
click at [500, 313] on button "View More ( 24 )" at bounding box center [575, 321] width 733 height 22
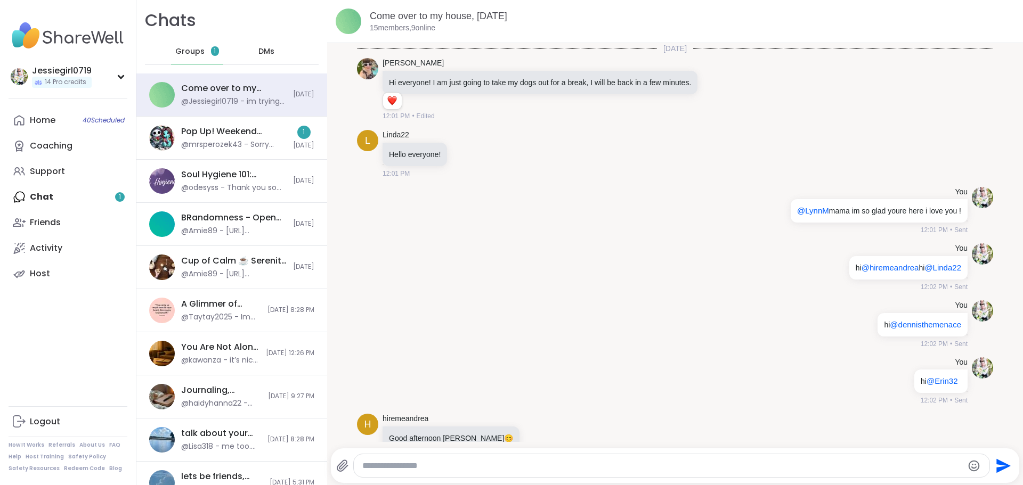
click at [228, 135] on div "Pop Up! Weekend Session!, [DATE]" at bounding box center [234, 132] width 106 height 12
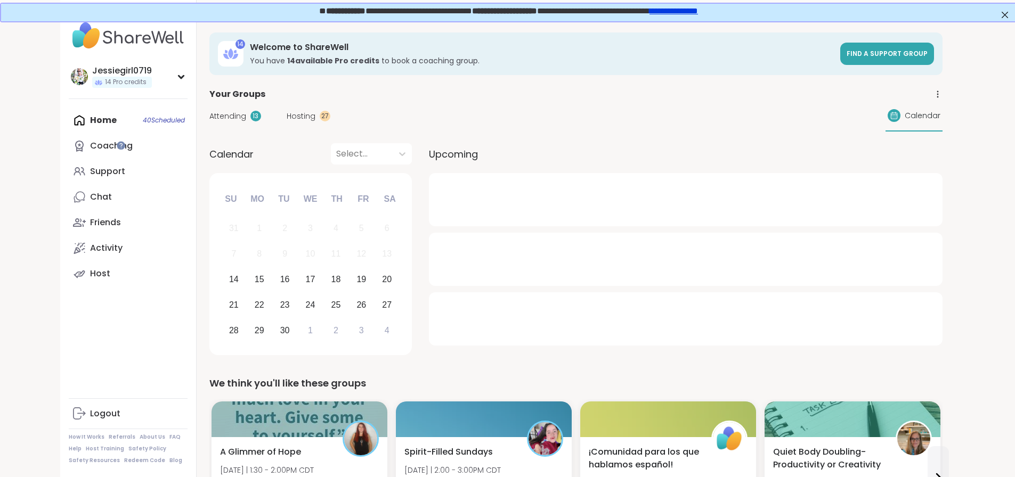
click at [233, 122] on div "Attending 13 Hosting 27 Calendar" at bounding box center [575, 116] width 733 height 31
click at [287, 116] on span "Hosting" at bounding box center [301, 116] width 29 height 11
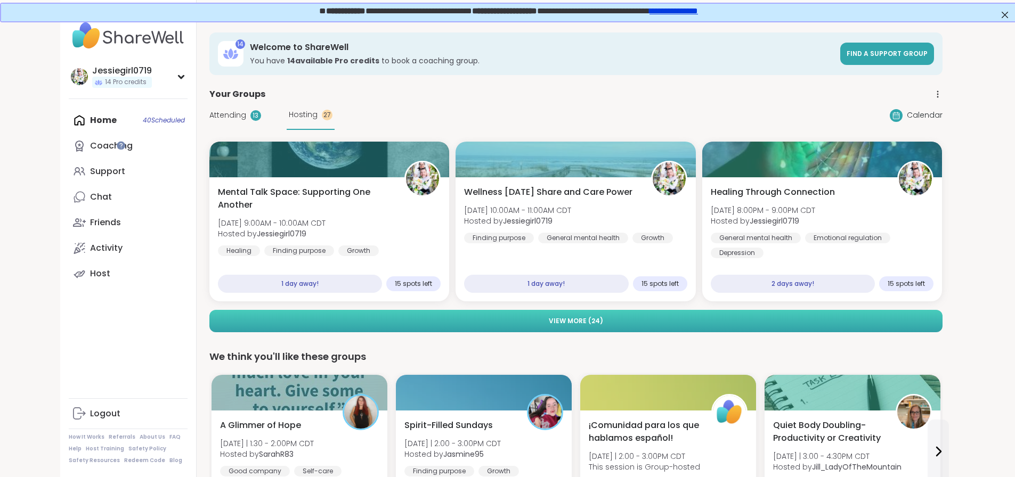
click at [721, 319] on button "View More ( 24 )" at bounding box center [575, 321] width 733 height 22
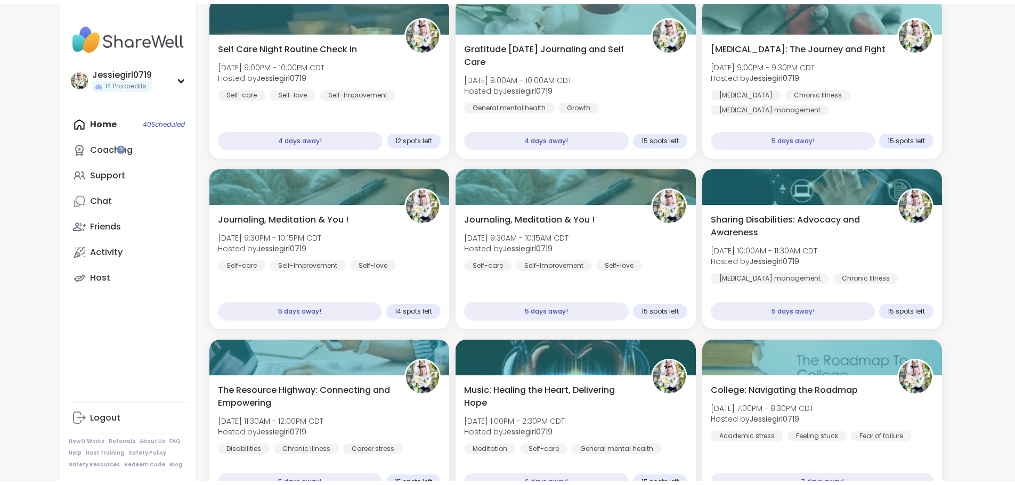
scroll to position [644, 0]
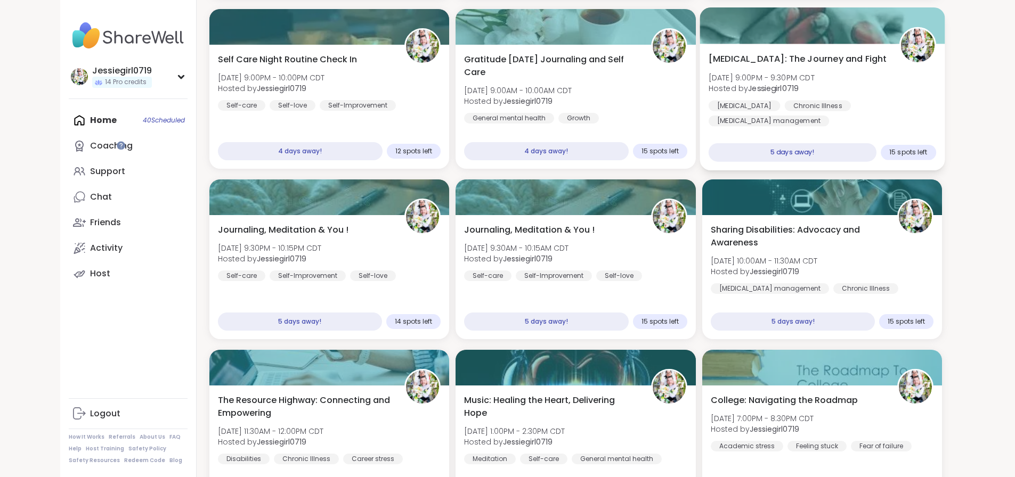
click at [890, 80] on div "[MEDICAL_DATA]: The Journey and Fight [DATE] 9:00PM - 9:30PM CDT Hosted by Jess…" at bounding box center [823, 90] width 228 height 74
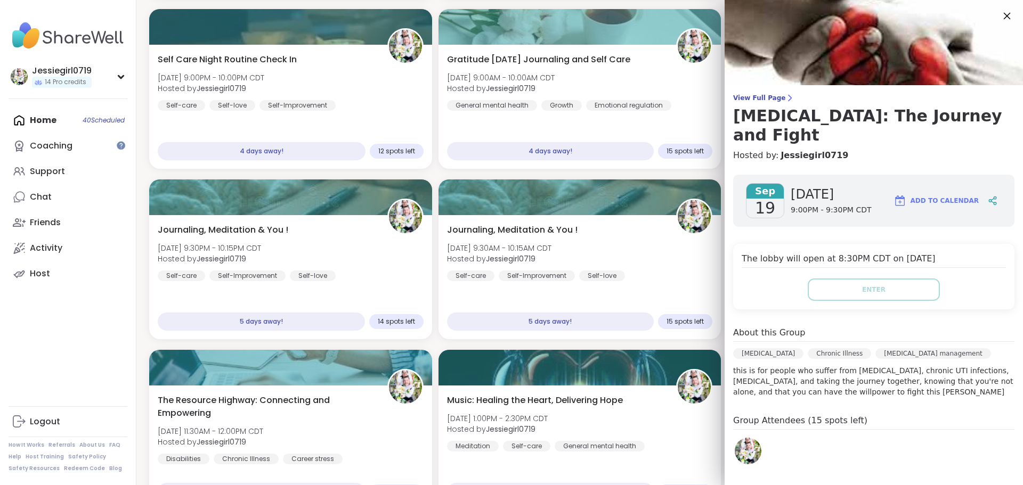
click at [1000, 12] on icon at bounding box center [1006, 15] width 13 height 13
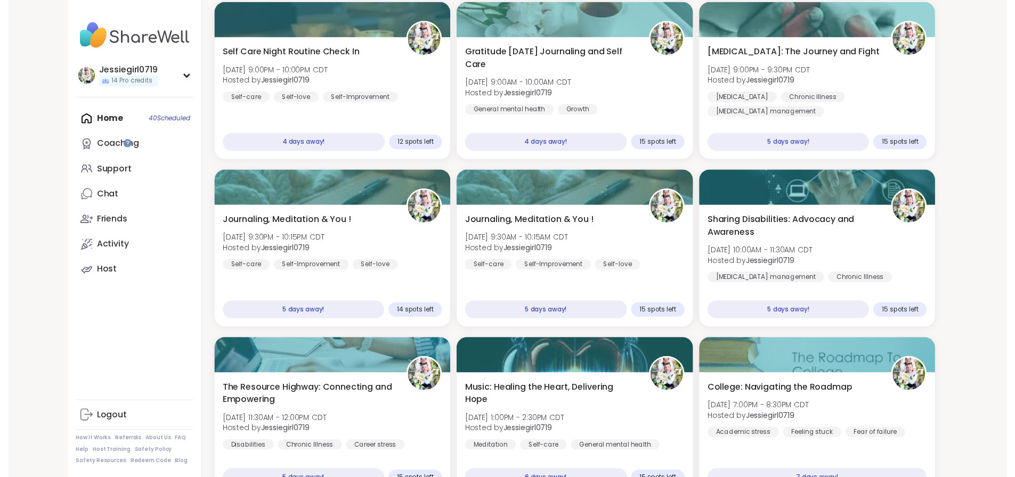
scroll to position [709, 0]
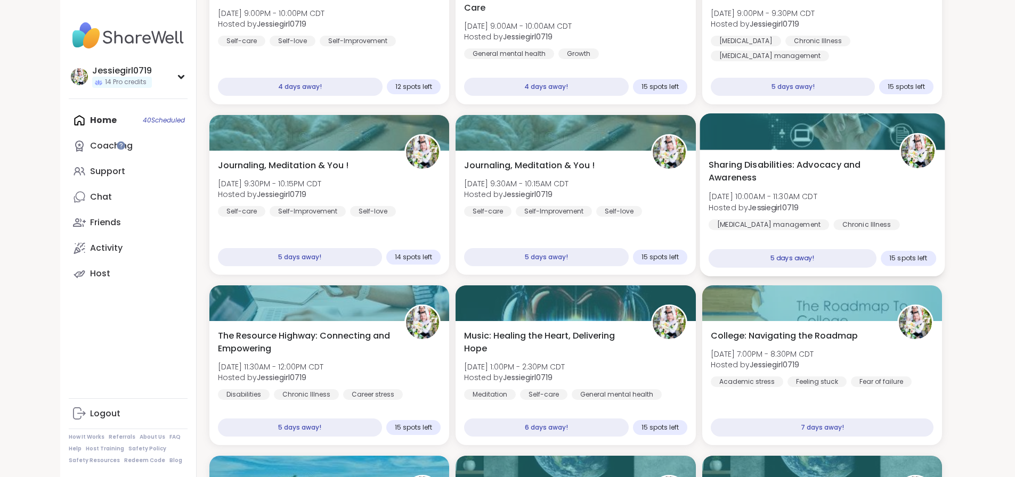
click at [930, 156] on div "Sharing Disabilities: Advocacy and Awareness [DATE] 10:00AM - 11:30AM CDT Hoste…" at bounding box center [822, 213] width 245 height 127
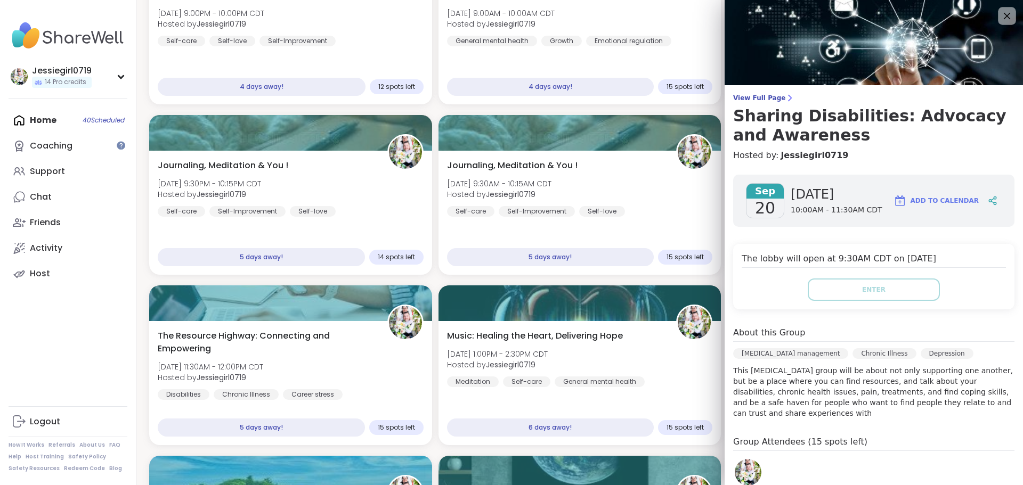
click at [1000, 13] on icon at bounding box center [1006, 15] width 13 height 13
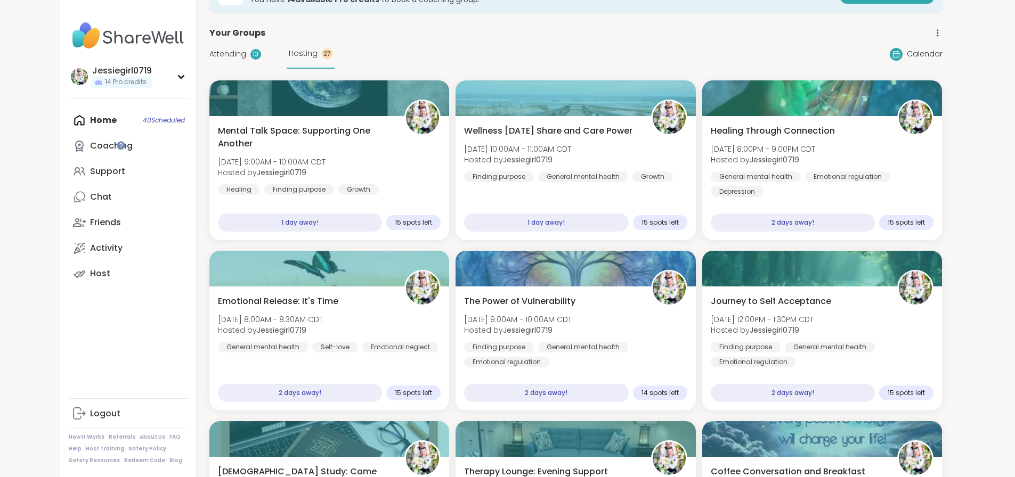
scroll to position [0, 0]
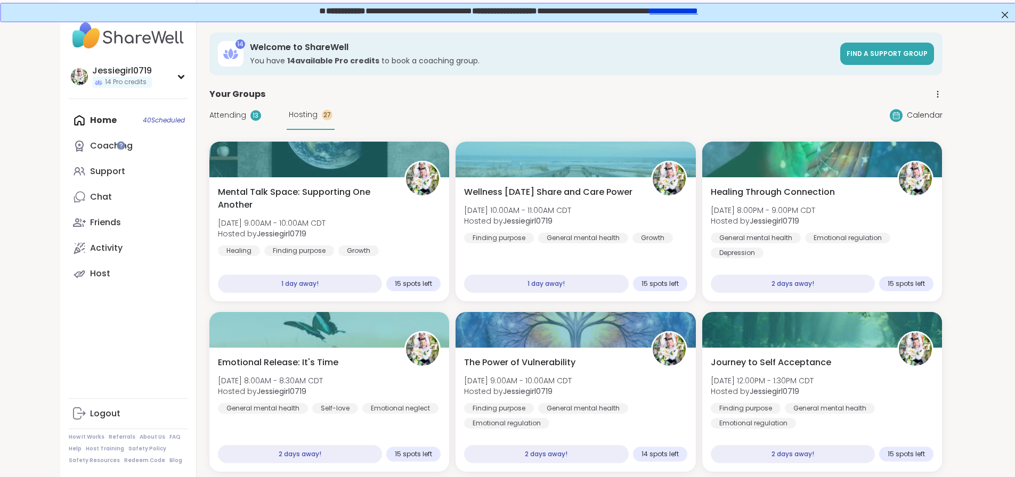
drag, startPoint x: 1018, startPoint y: 137, endPoint x: 977, endPoint y: 15, distance: 128.9
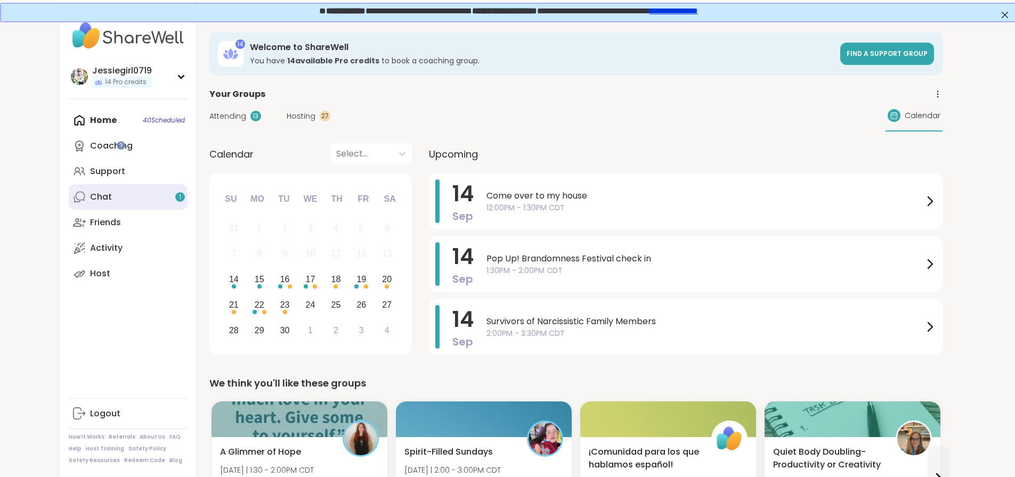
click at [69, 189] on link "Chat 1" at bounding box center [128, 197] width 119 height 26
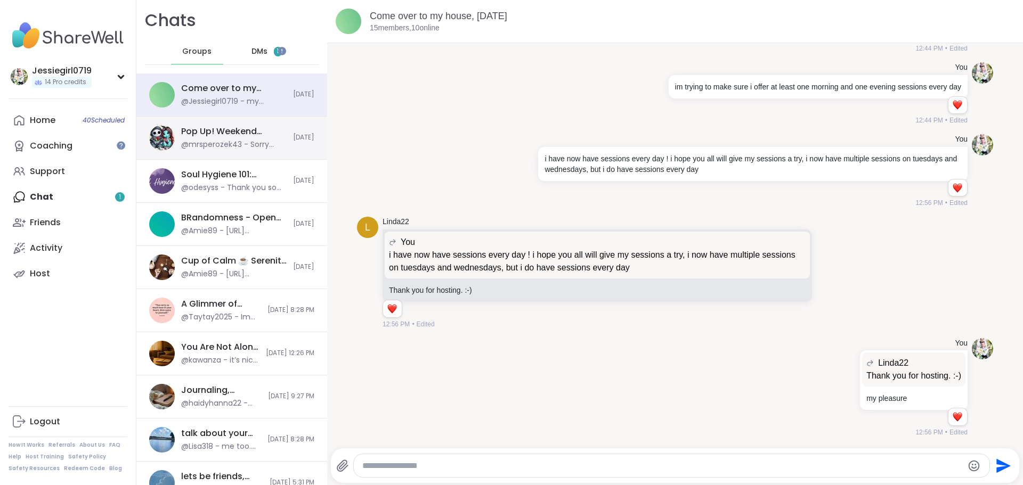
click at [243, 143] on div "@mrsperozek43 - Sorry guys, my dad called. Once he calls, he rambles on and on" at bounding box center [234, 145] width 106 height 11
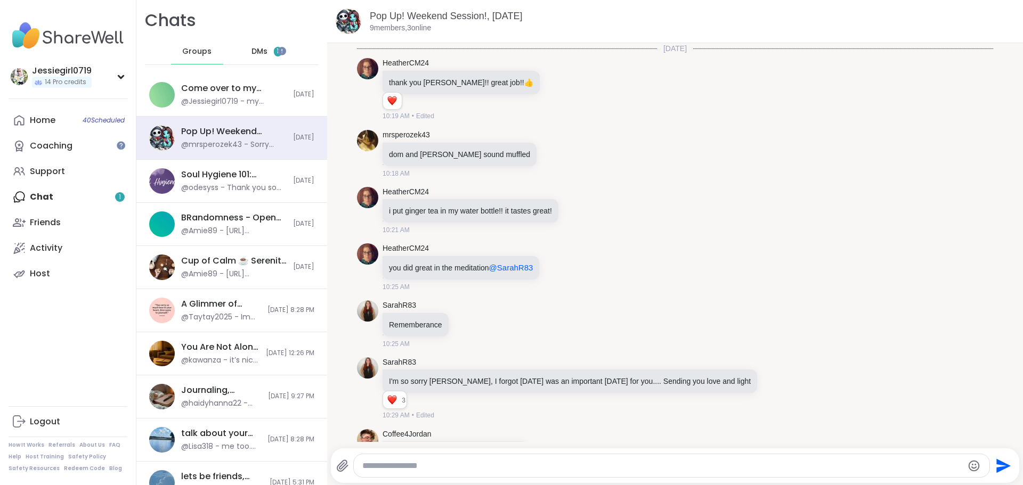
scroll to position [668, 0]
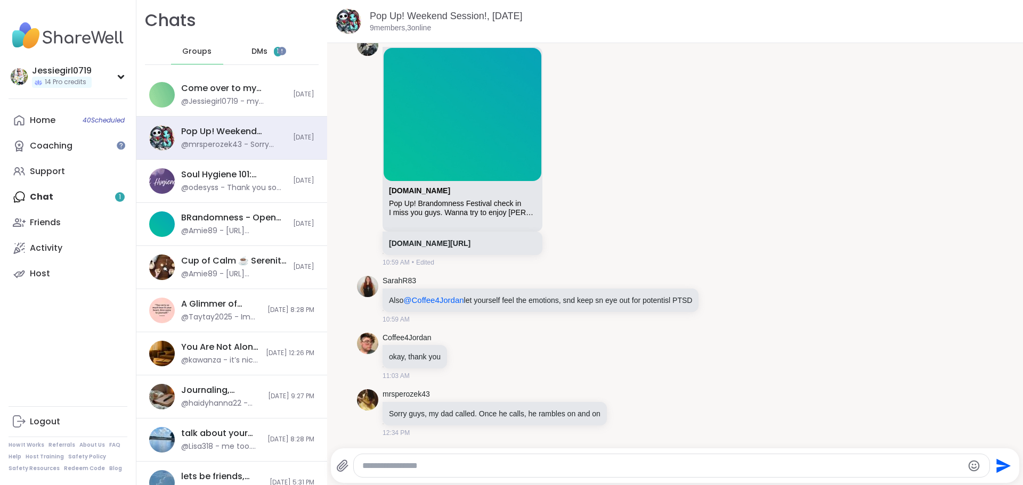
click at [625, 454] on div at bounding box center [671, 466] width 637 height 24
click at [632, 458] on div at bounding box center [672, 466] width 636 height 23
drag, startPoint x: 632, startPoint y: 458, endPoint x: 603, endPoint y: 466, distance: 30.2
click at [603, 466] on textarea "Type your message" at bounding box center [662, 466] width 601 height 11
paste textarea "**********"
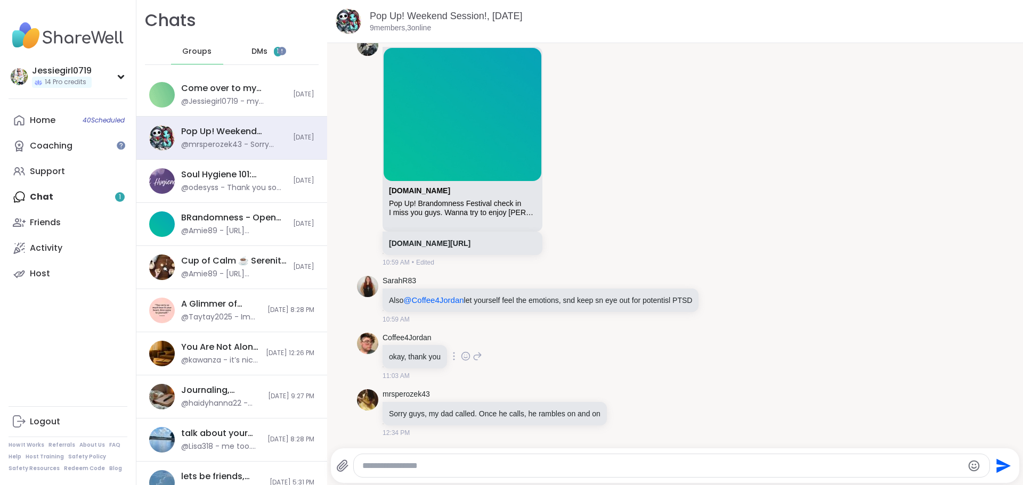
type textarea "**********"
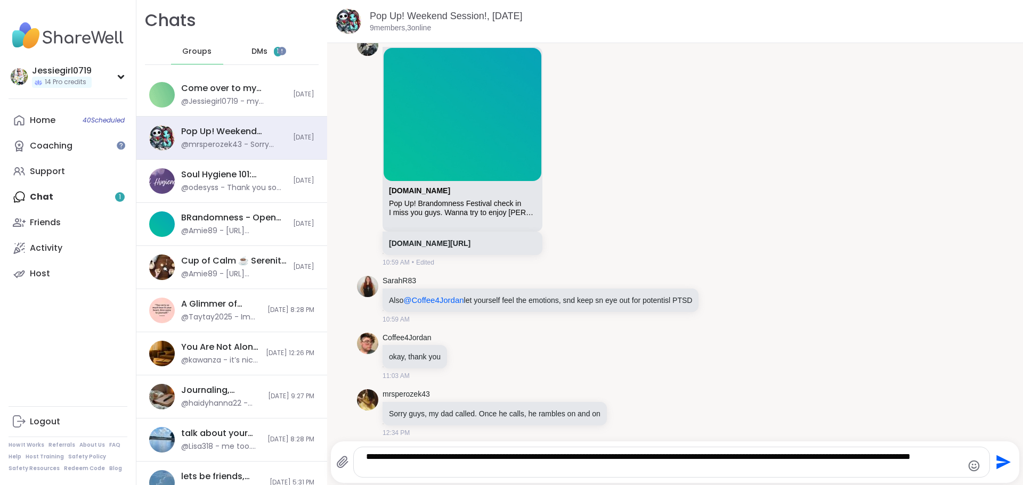
click at [996, 455] on icon "Send" at bounding box center [1002, 462] width 17 height 17
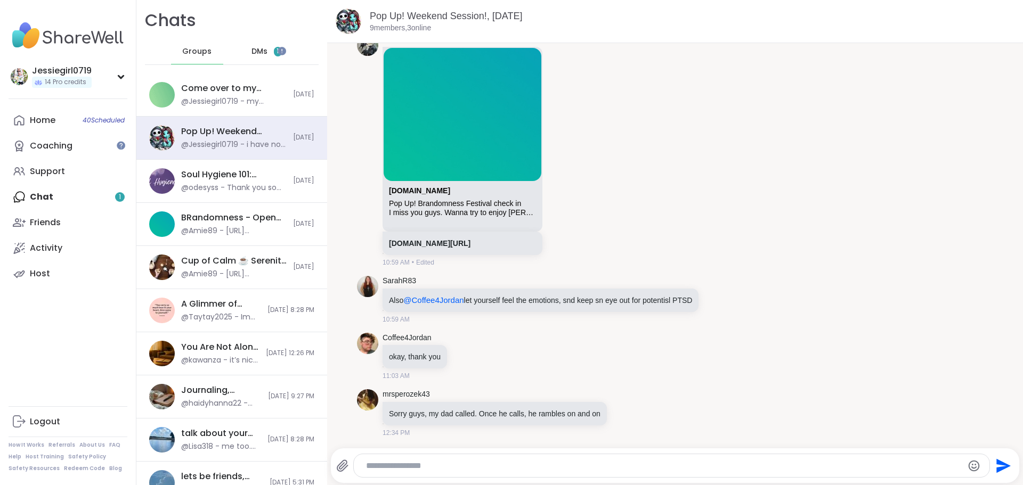
scroll to position [735, 0]
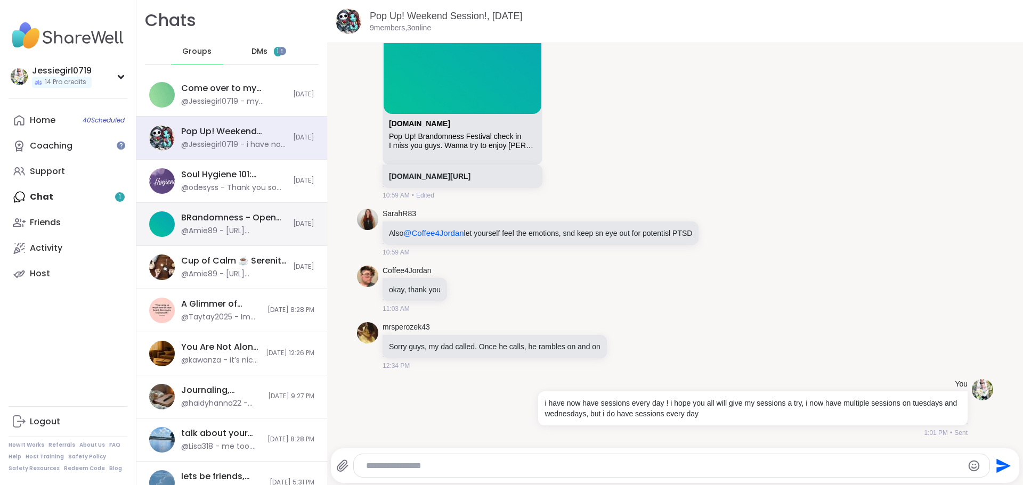
click at [245, 224] on div "BRandomness - Open Form - Last Call, [DATE] @Amie89 - [URL][DOMAIN_NAME]" at bounding box center [234, 224] width 106 height 25
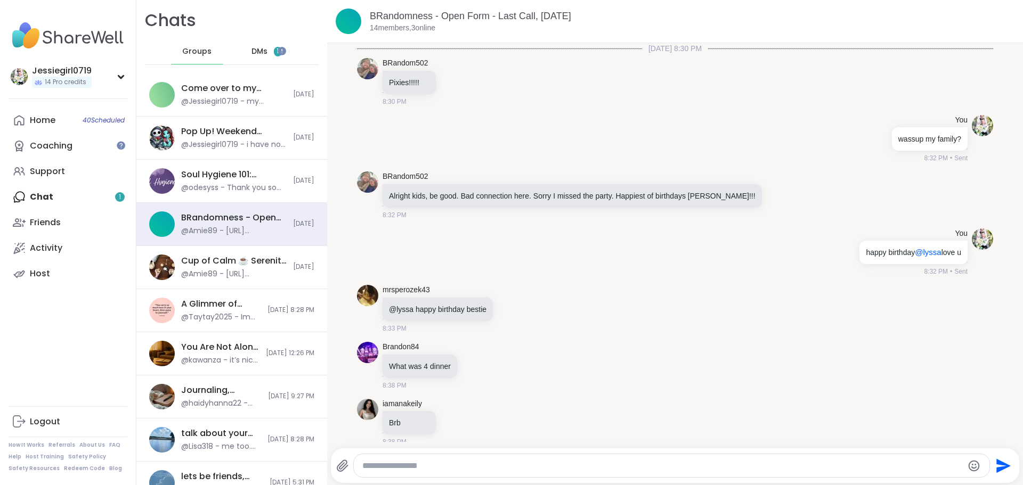
scroll to position [3516, 0]
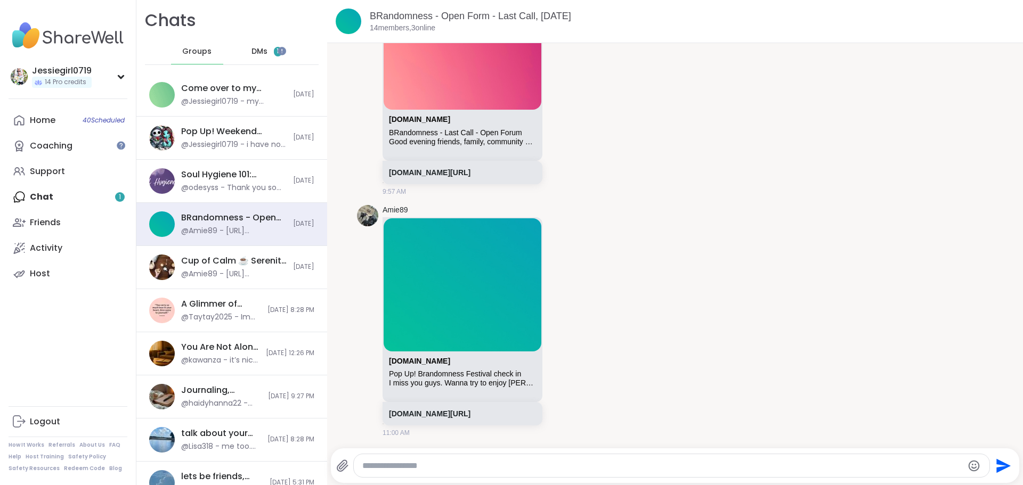
click at [720, 464] on textarea "Type your message" at bounding box center [662, 466] width 601 height 11
paste textarea "**********"
type textarea "**********"
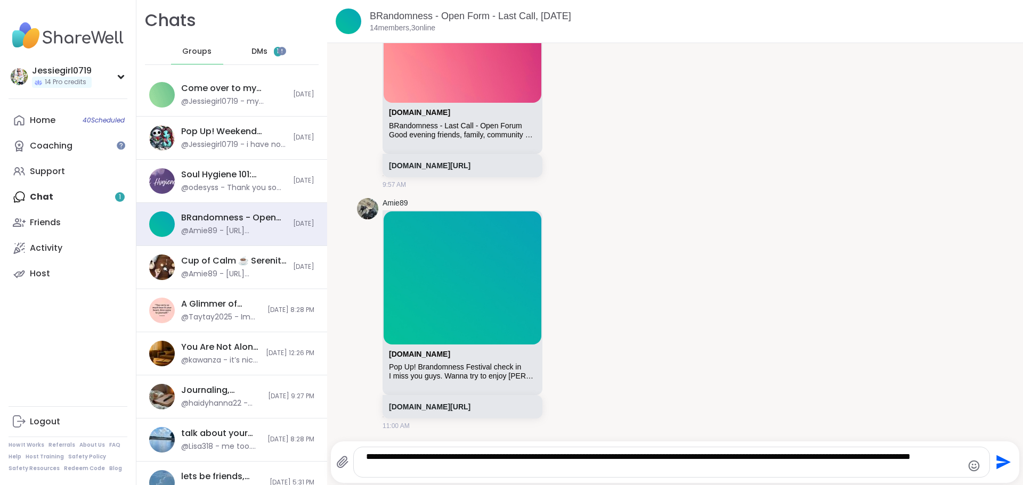
click at [996, 460] on icon "Send" at bounding box center [1003, 463] width 14 height 14
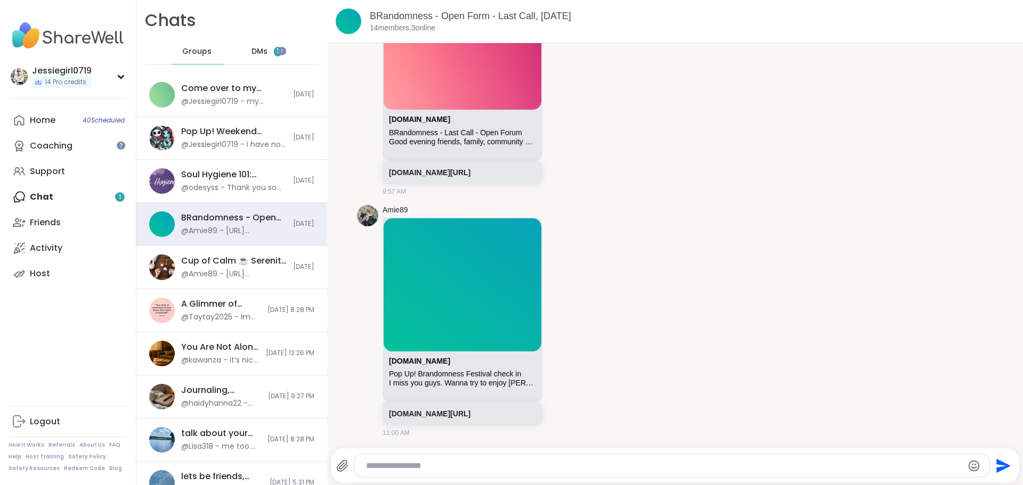
scroll to position [3583, 0]
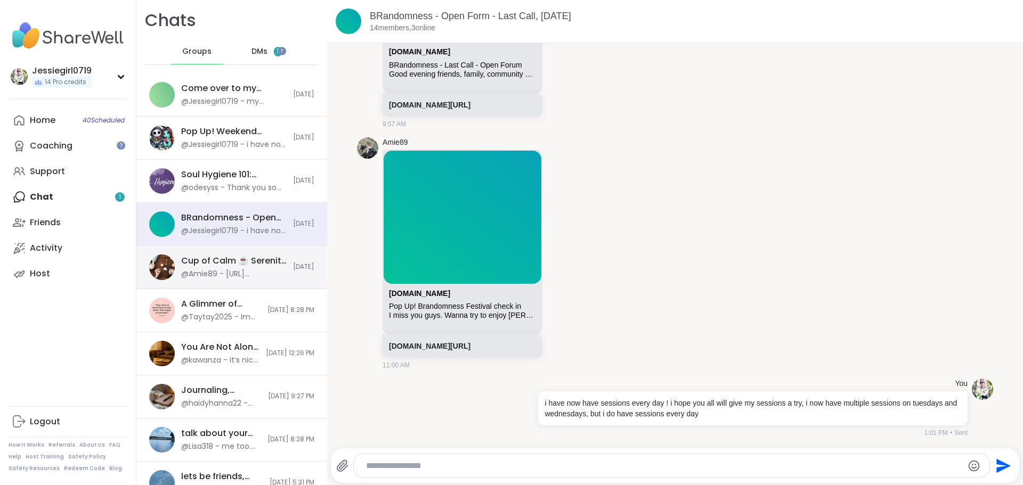
click at [245, 254] on div "Cup of Calm ☕ Serenity [DATE] @Amie89 - [URL][DOMAIN_NAME] [DATE]" at bounding box center [231, 267] width 191 height 43
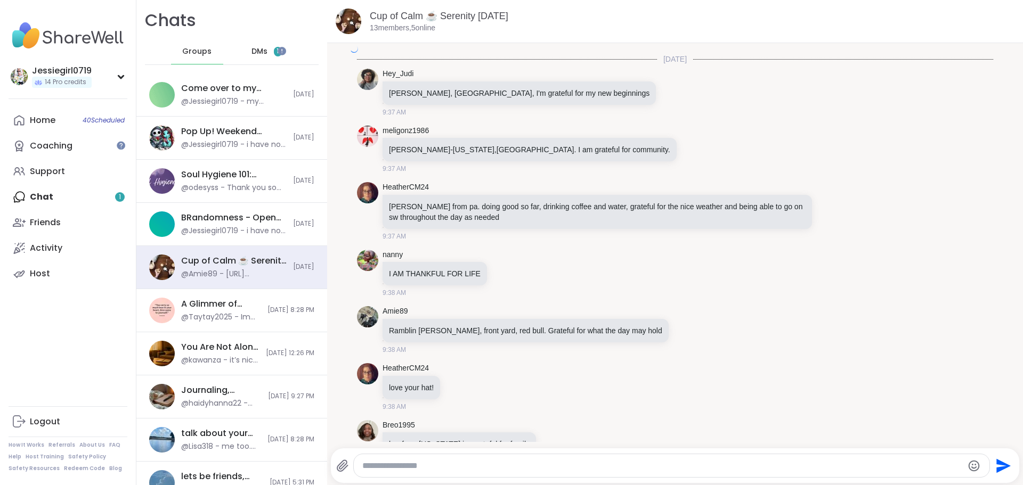
scroll to position [2727, 0]
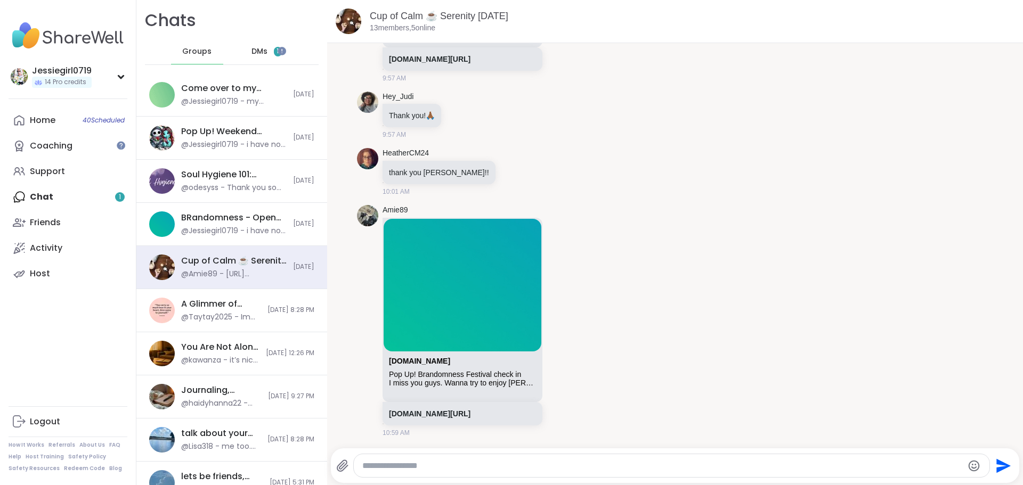
click at [788, 459] on div at bounding box center [672, 466] width 636 height 23
click at [793, 463] on textarea "Type your message" at bounding box center [662, 466] width 601 height 11
paste textarea "**********"
type textarea "**********"
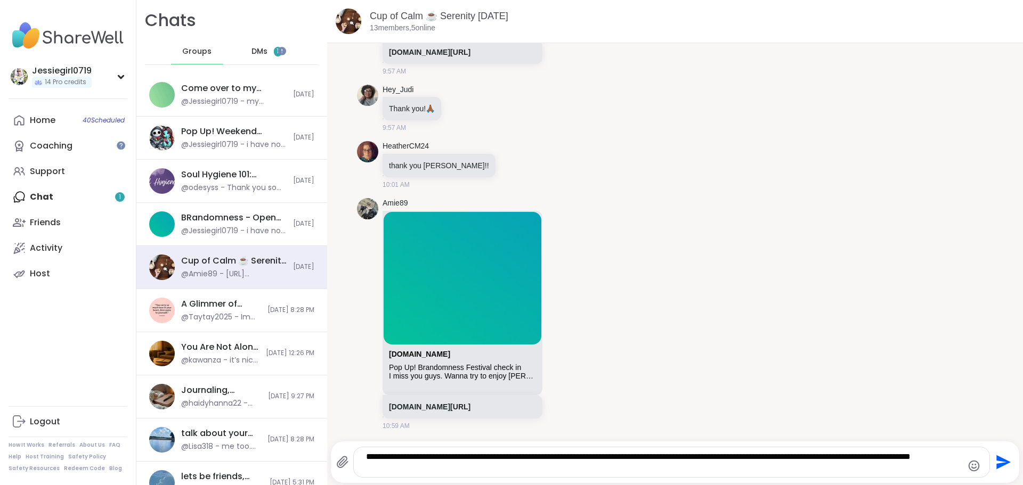
click at [996, 458] on icon "Send" at bounding box center [1003, 463] width 14 height 14
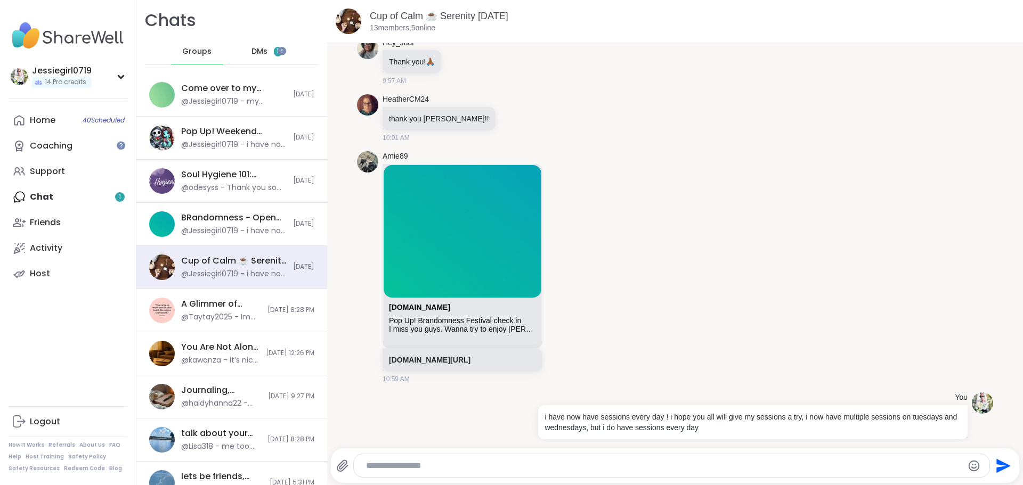
scroll to position [2795, 0]
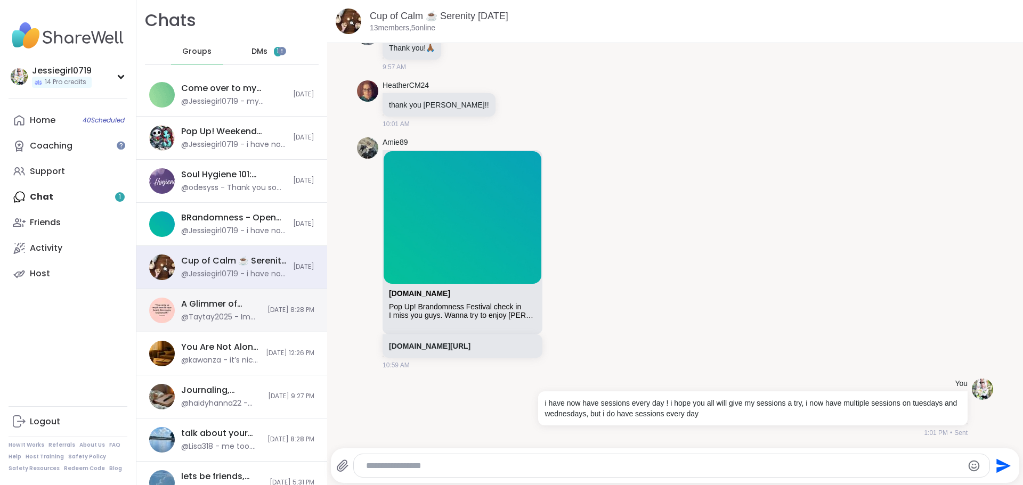
click at [238, 313] on div "@Taytay2025 - Im 28" at bounding box center [221, 317] width 80 height 11
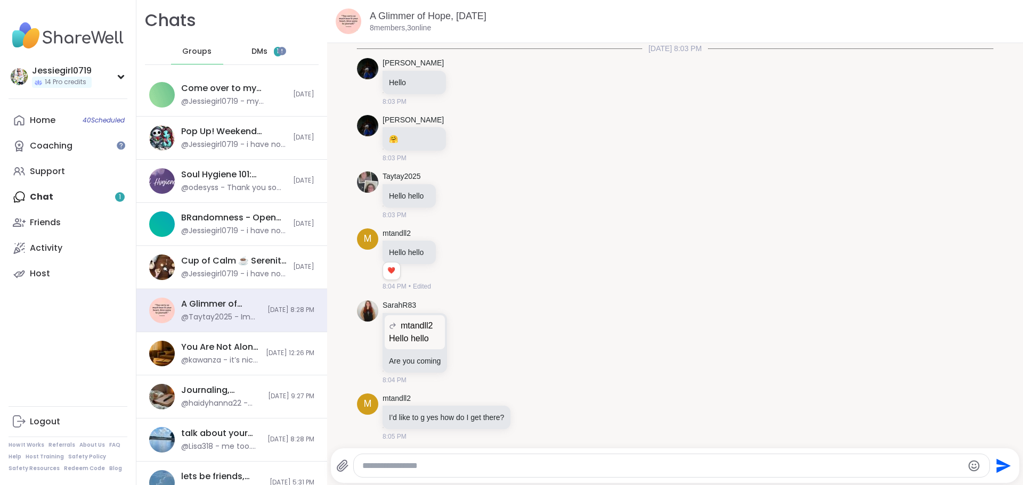
scroll to position [941, 0]
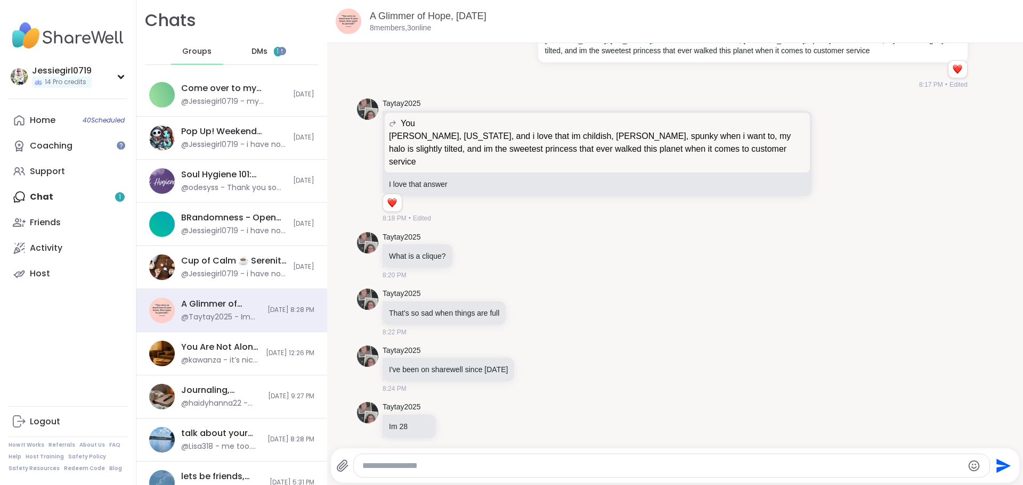
click at [768, 468] on textarea "Type your message" at bounding box center [662, 466] width 601 height 11
paste textarea "**********"
type textarea "**********"
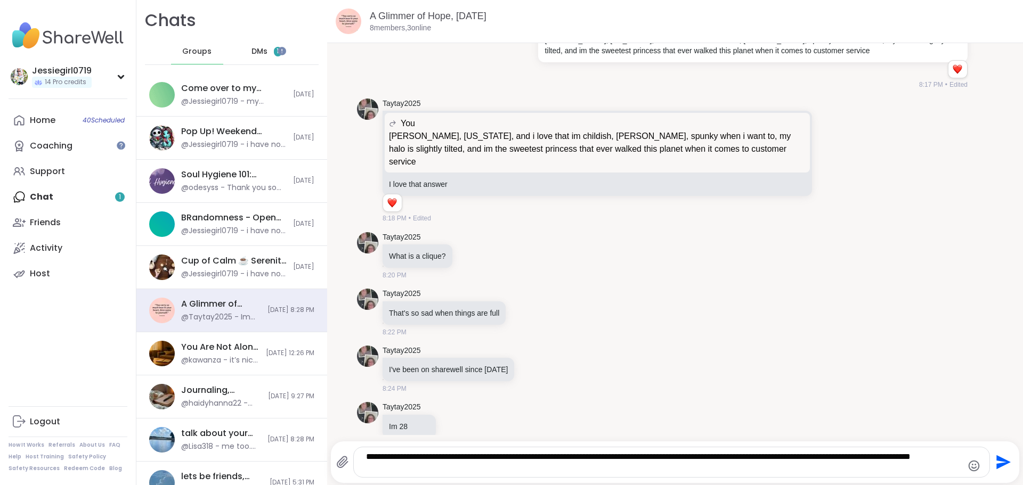
click at [995, 457] on icon "Send" at bounding box center [1002, 462] width 17 height 17
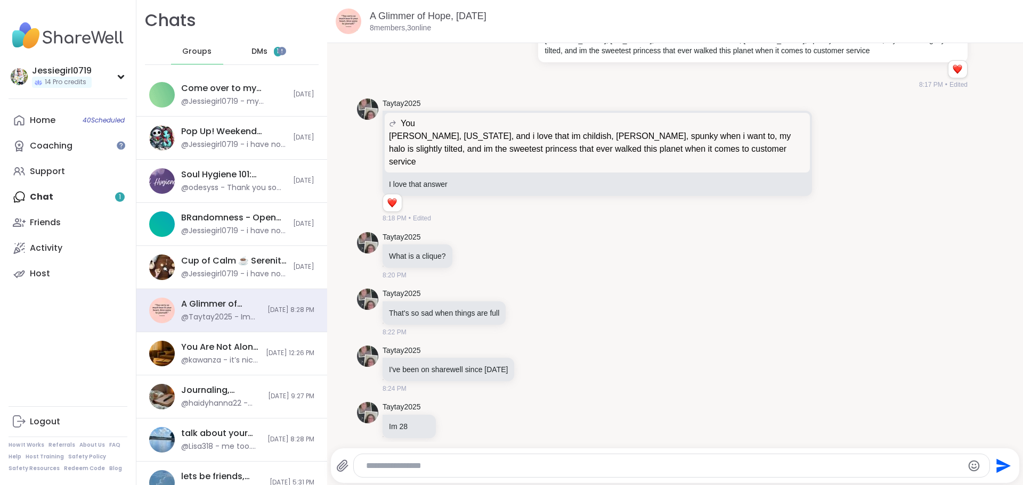
scroll to position [1019, 0]
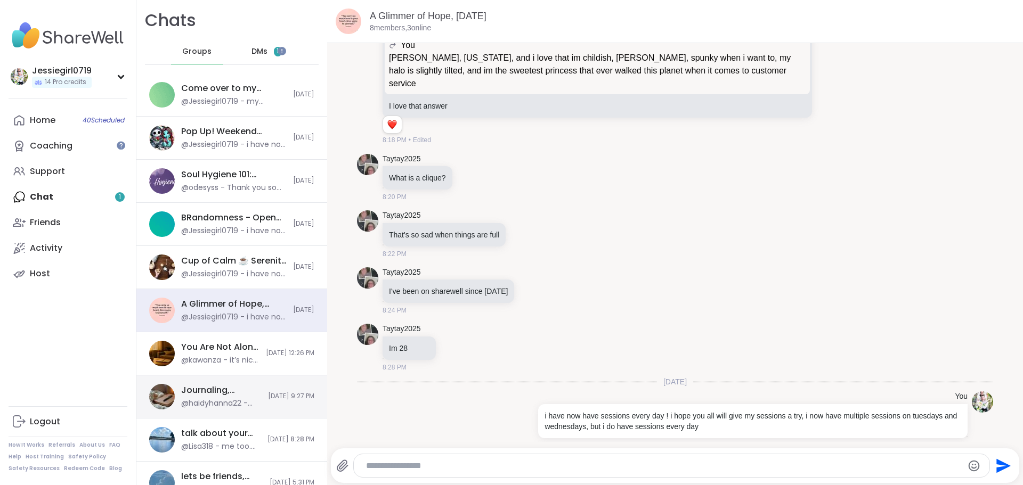
drag, startPoint x: 238, startPoint y: 404, endPoint x: 297, endPoint y: 417, distance: 60.5
click at [238, 403] on div "@haidyhanna22 - Thank you" at bounding box center [221, 404] width 80 height 11
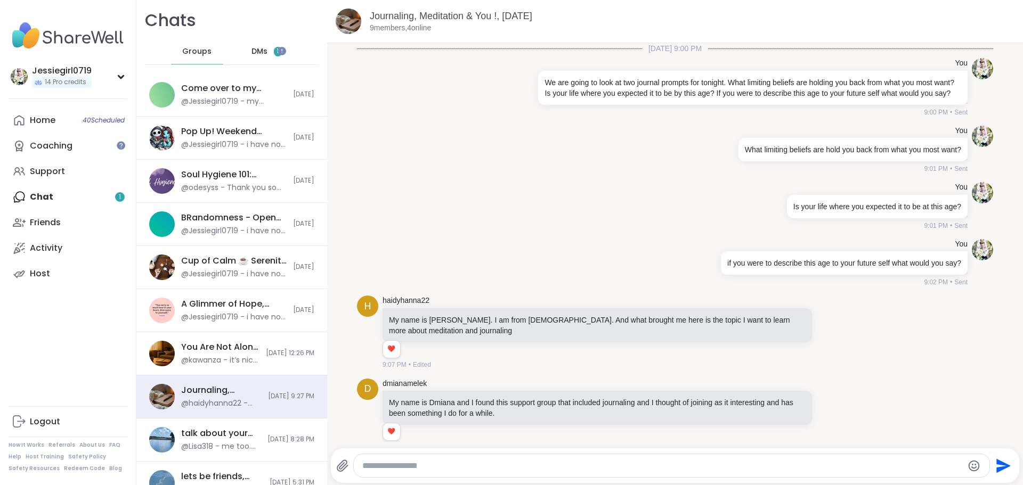
scroll to position [997, 0]
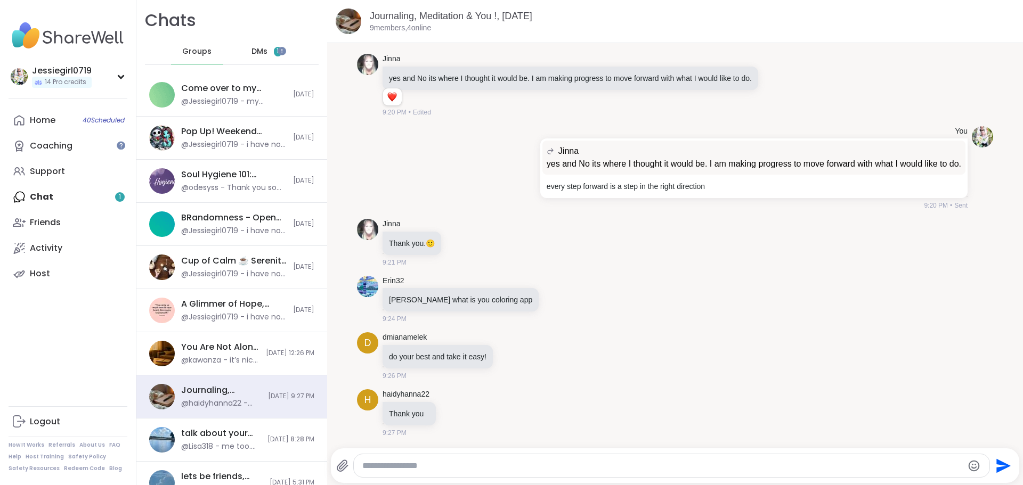
click at [767, 475] on div at bounding box center [672, 466] width 636 height 23
drag, startPoint x: 768, startPoint y: 473, endPoint x: 731, endPoint y: 466, distance: 38.0
click at [731, 466] on textarea "Type your message" at bounding box center [662, 466] width 601 height 11
paste textarea "**********"
type textarea "**********"
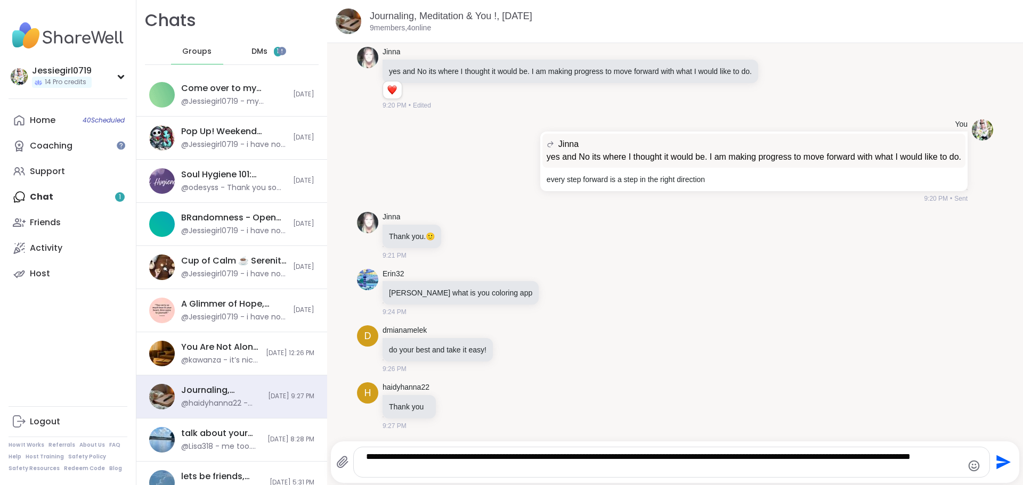
click at [996, 466] on icon "Send" at bounding box center [1003, 463] width 14 height 14
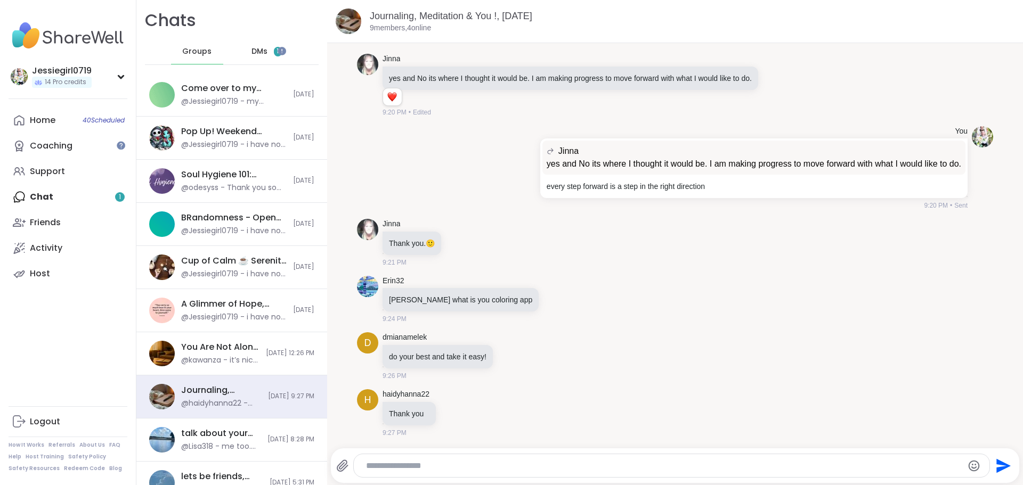
scroll to position [1075, 0]
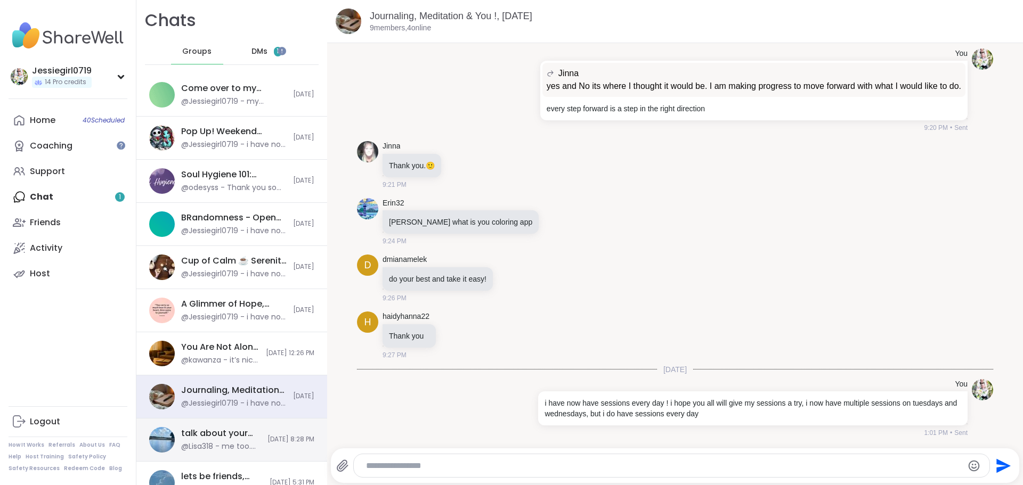
click at [201, 443] on div "@Lisa318 - me too. but then i started getting pervy picts" at bounding box center [221, 447] width 80 height 11
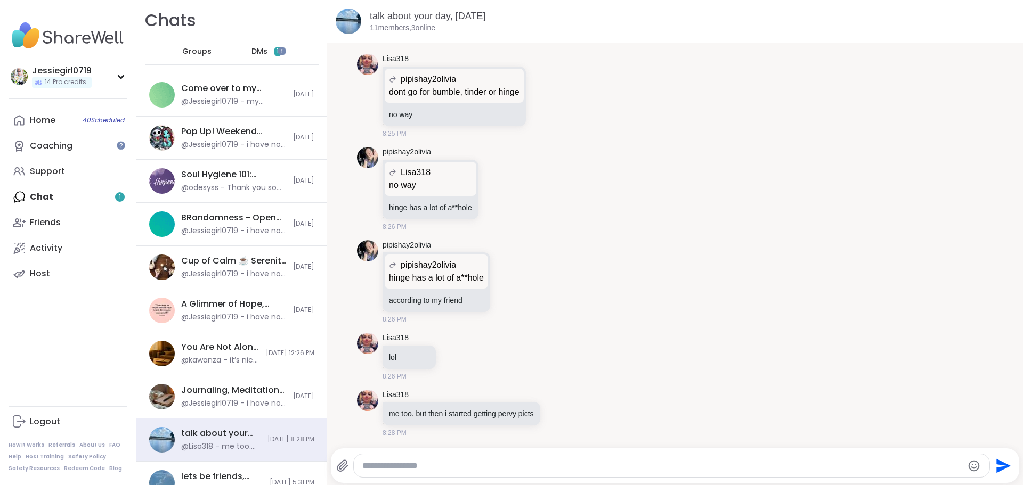
click at [758, 464] on textarea "Type your message" at bounding box center [662, 466] width 601 height 11
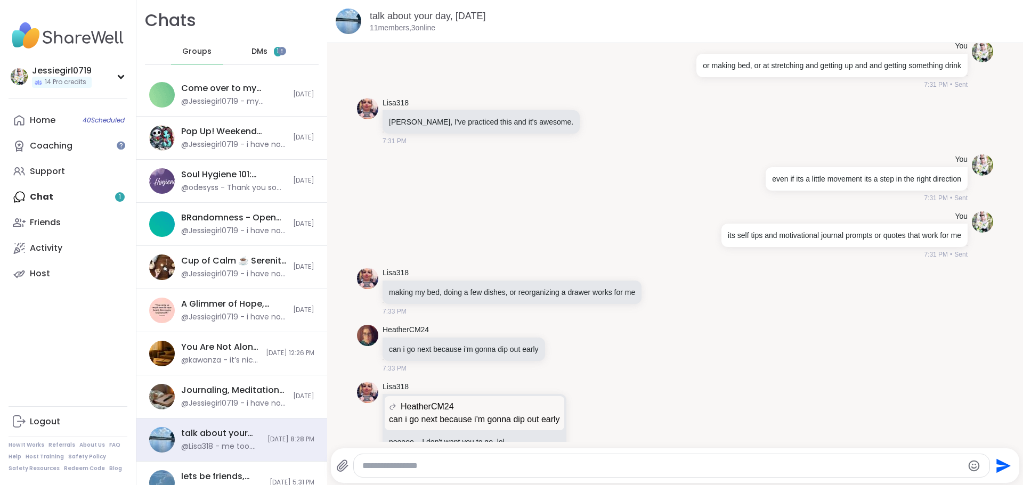
scroll to position [8976, 0]
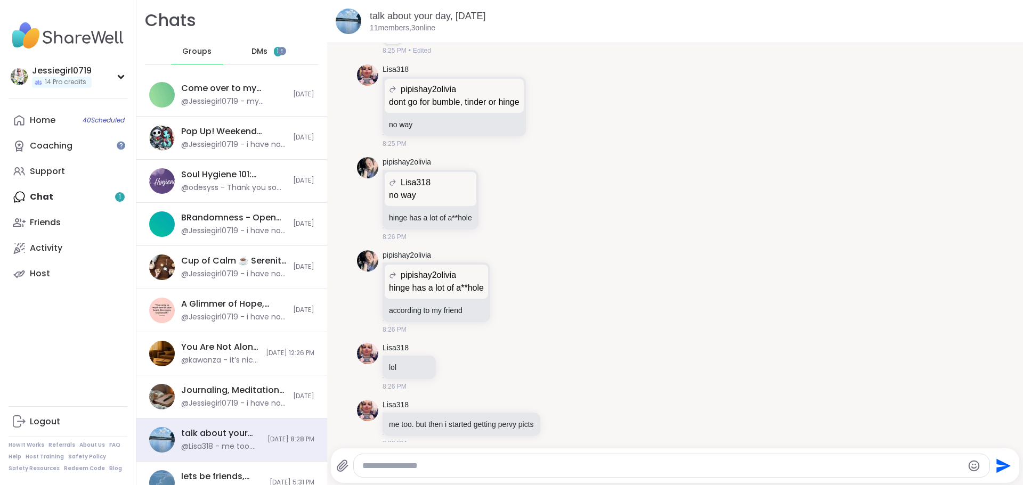
click at [759, 468] on textarea "Type your message" at bounding box center [662, 466] width 601 height 11
paste textarea "**********"
type textarea "**********"
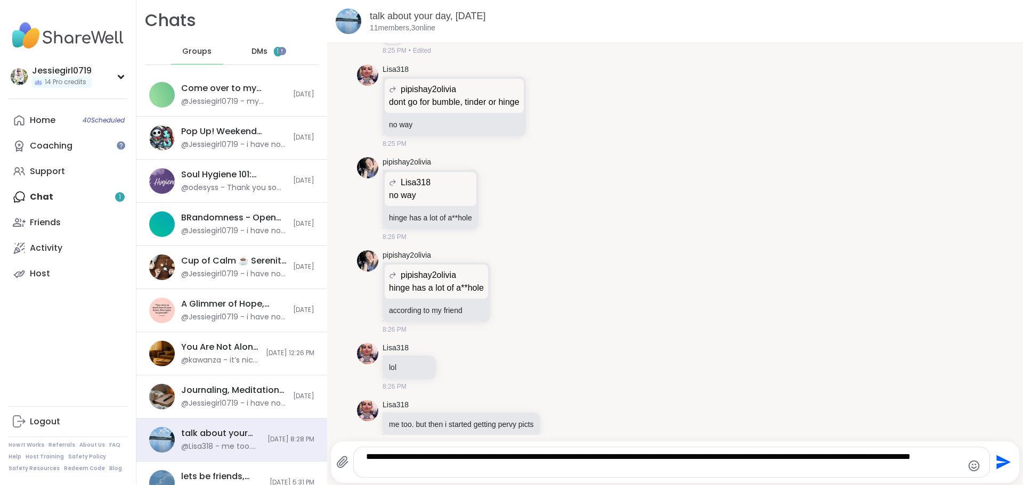
click at [996, 460] on icon "Send" at bounding box center [1003, 463] width 14 height 14
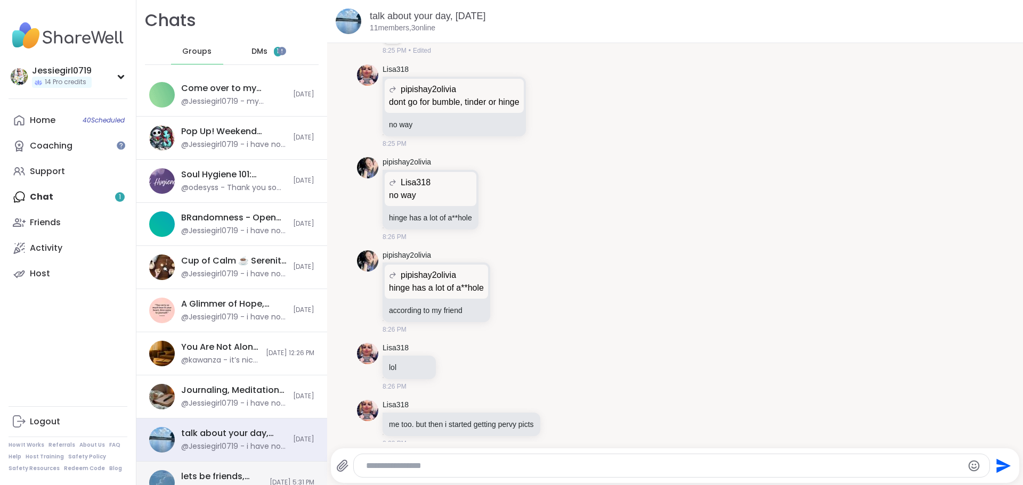
scroll to position [9054, 0]
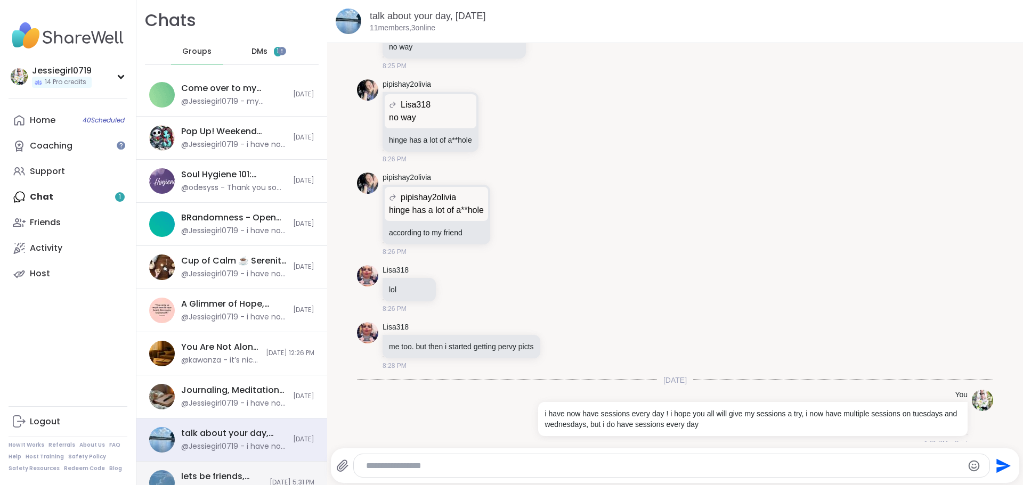
click at [202, 466] on div "lets be friends, [DATE] @SarahR83 - [URL][DOMAIN_NAME] [DATE] 5:31 PM" at bounding box center [231, 483] width 191 height 43
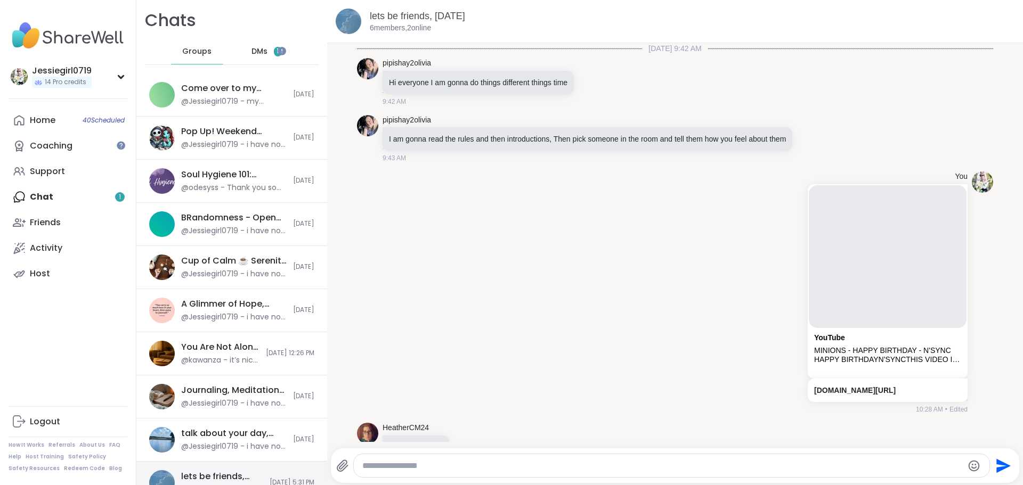
scroll to position [2559, 0]
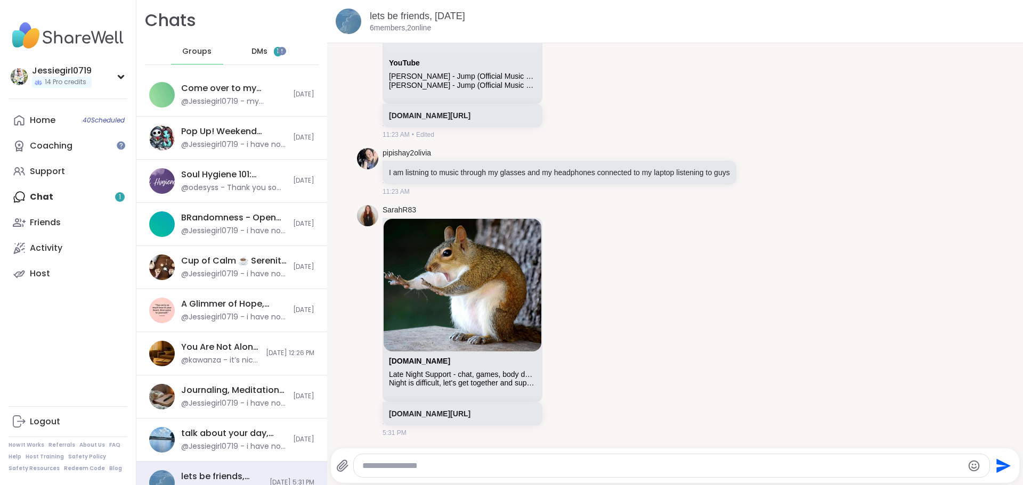
click at [581, 469] on textarea "Type your message" at bounding box center [662, 466] width 601 height 11
paste textarea "**********"
type textarea "**********"
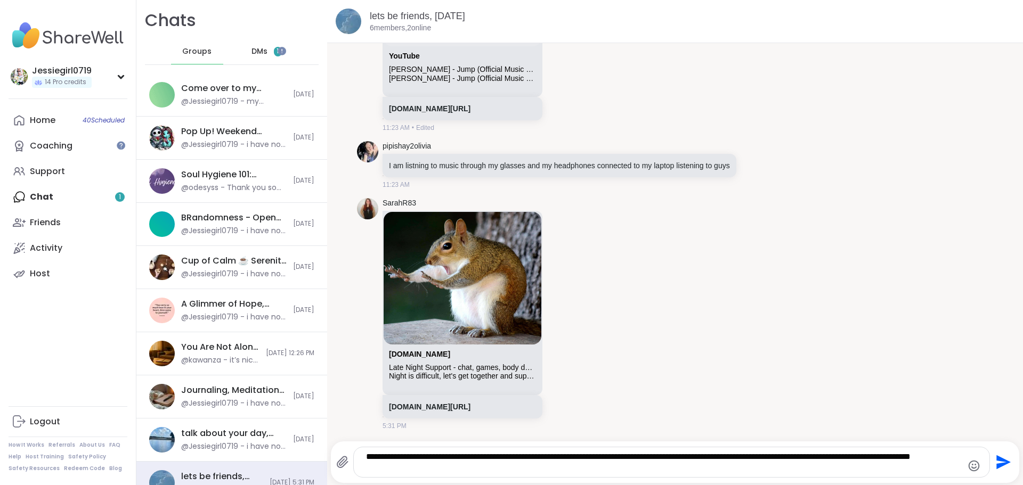
click at [996, 460] on icon "Send" at bounding box center [1003, 463] width 14 height 14
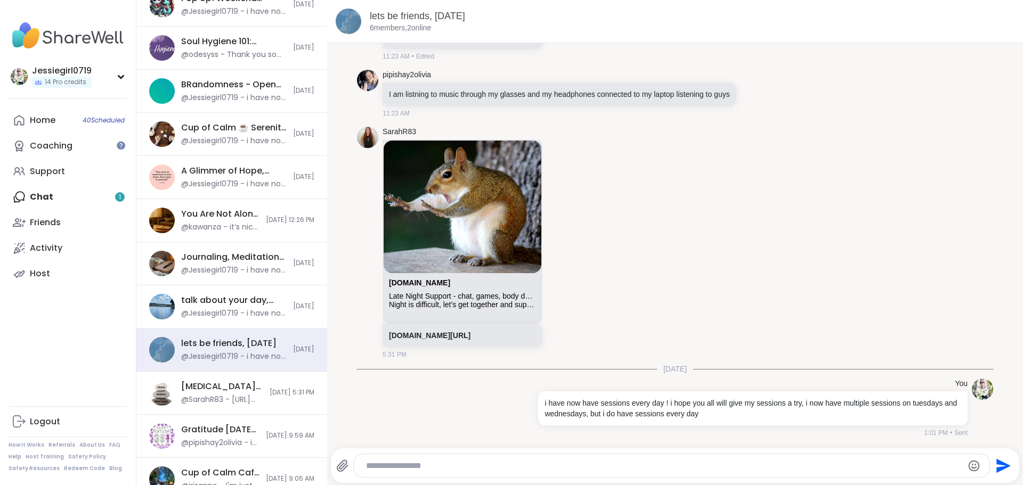
scroll to position [134, 0]
click at [270, 387] on span "[DATE] 5:31 PM" at bounding box center [292, 391] width 45 height 9
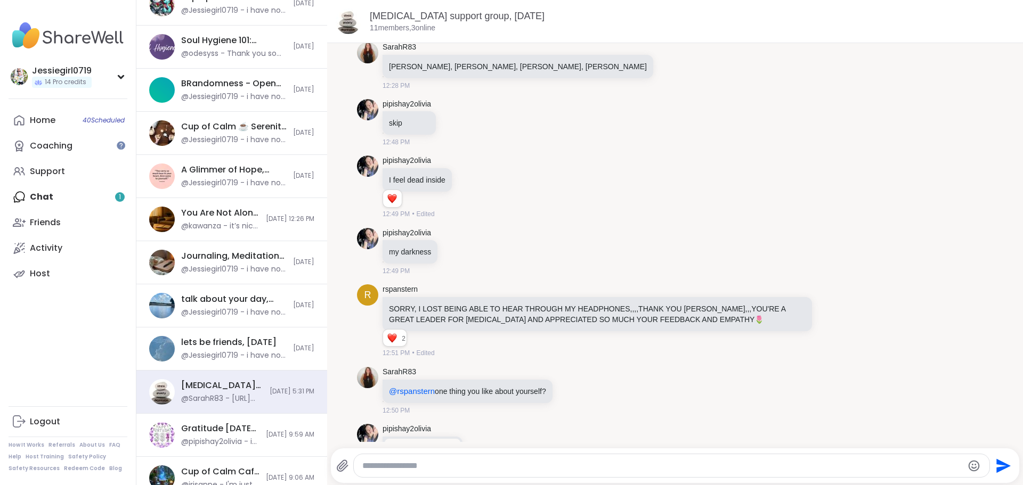
scroll to position [1759, 0]
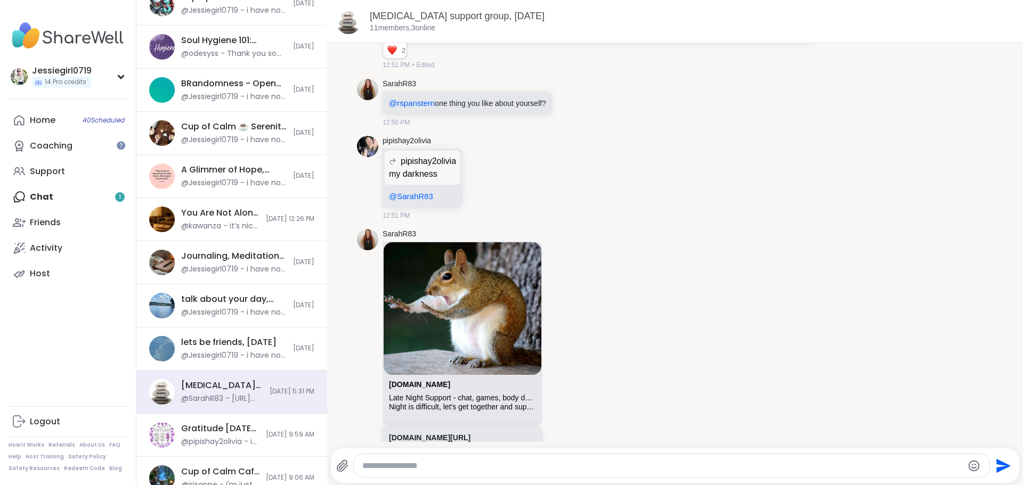
click at [556, 466] on textarea "Type your message" at bounding box center [662, 466] width 601 height 11
paste textarea "**********"
type textarea "**********"
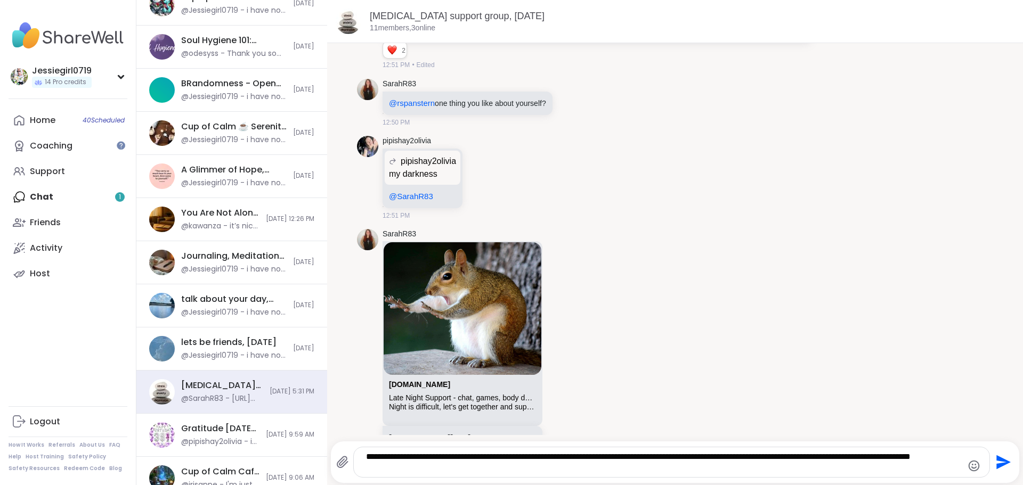
click at [990, 453] on button "Send" at bounding box center [1002, 463] width 24 height 24
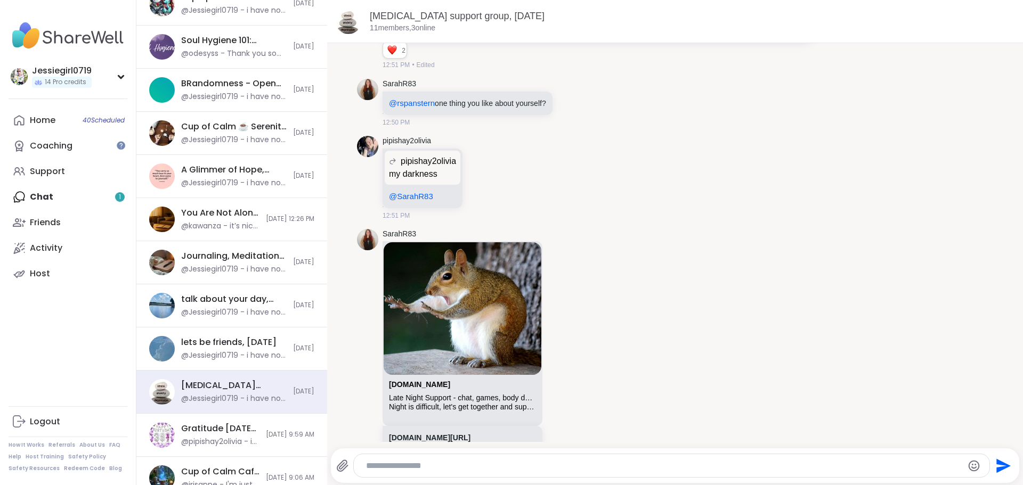
scroll to position [1837, 0]
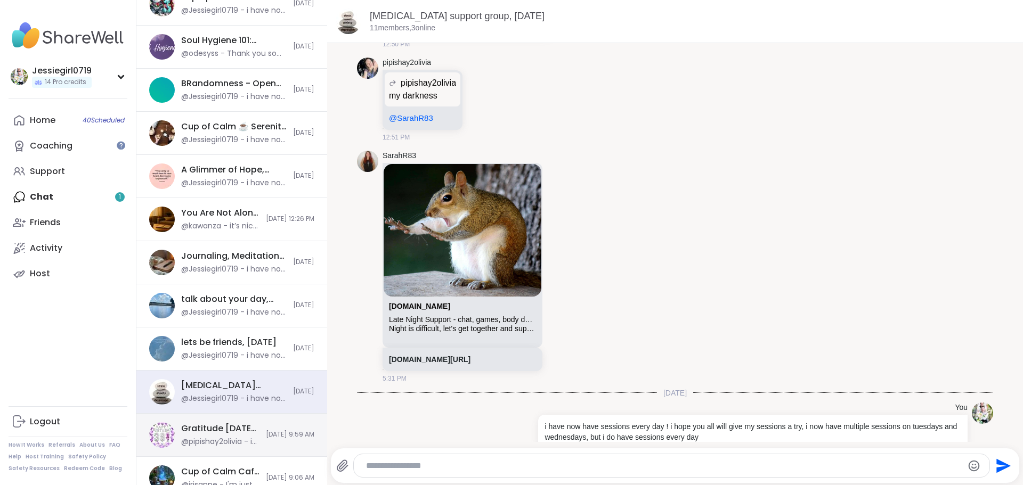
click at [230, 440] on div "@pipishay2olivia - if you need company anyone '" at bounding box center [220, 442] width 78 height 11
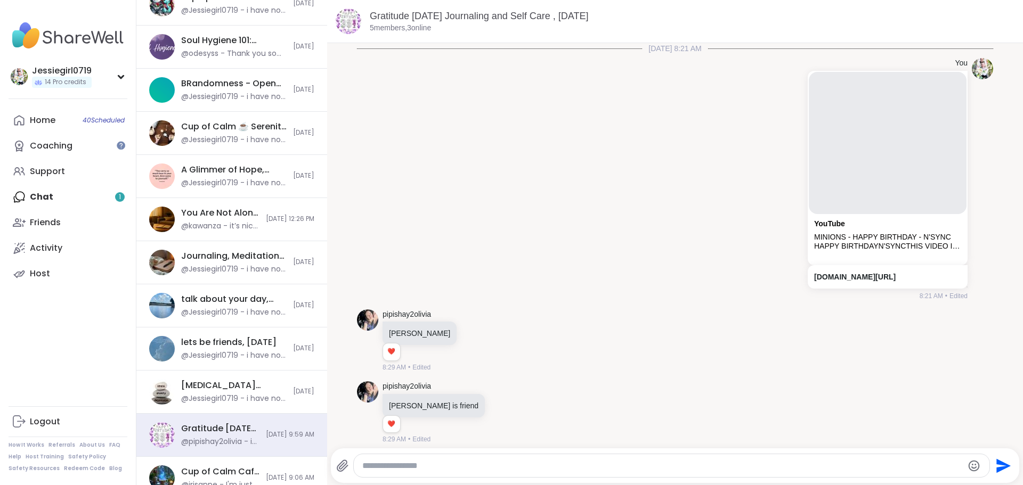
scroll to position [4272, 0]
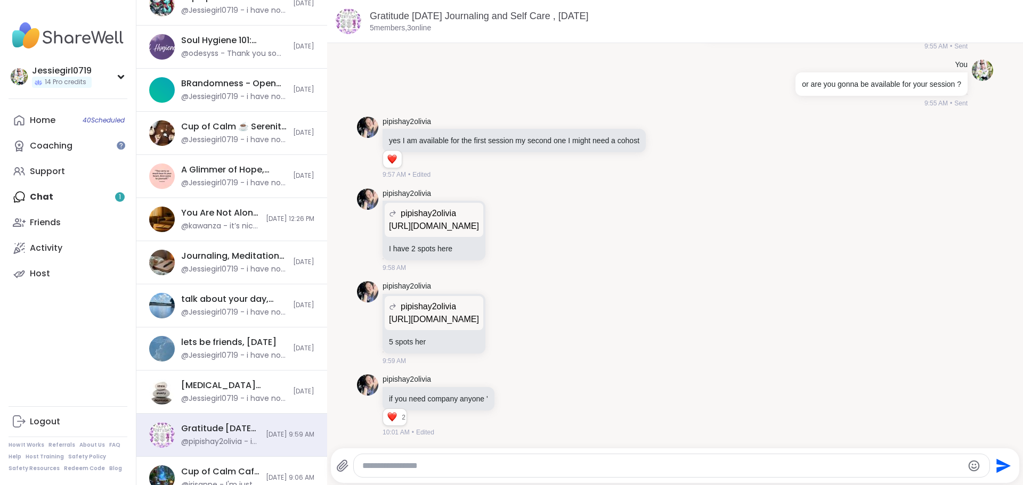
click at [708, 466] on textarea "Type your message" at bounding box center [662, 466] width 601 height 11
paste textarea "**********"
type textarea "**********"
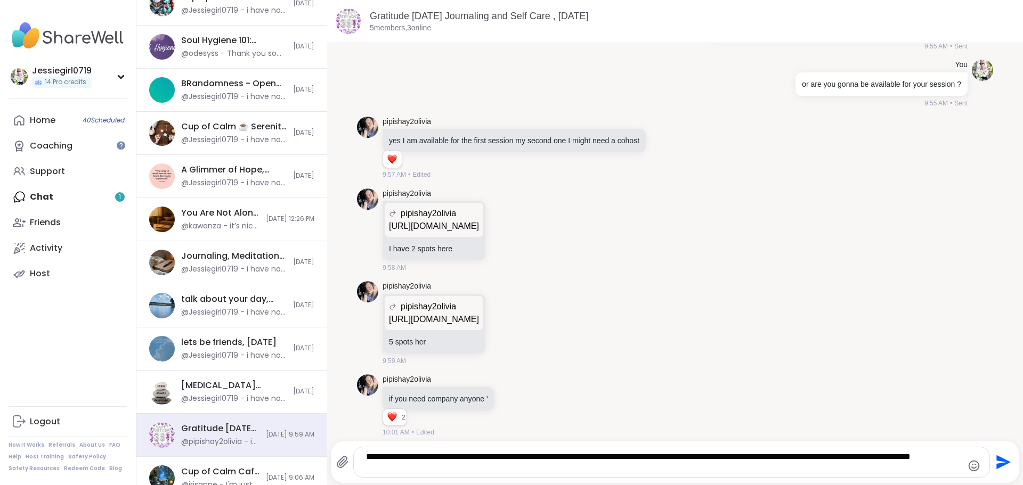
click at [996, 461] on icon "Send" at bounding box center [1003, 463] width 14 height 14
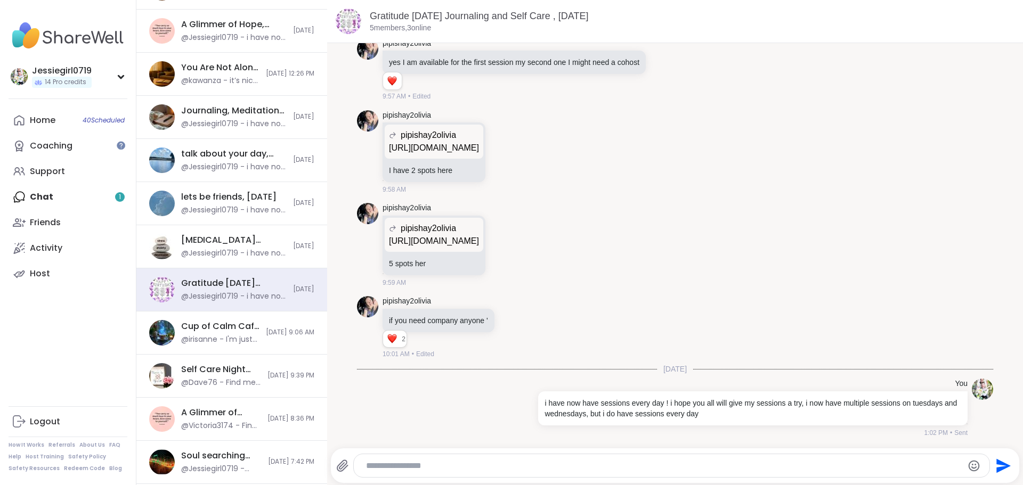
scroll to position [281, 0]
click at [261, 343] on div "Cup of Calm Cafe ☕️ , [DATE] @irisanne - I'm just gonna put it in the chat for …" at bounding box center [231, 332] width 191 height 43
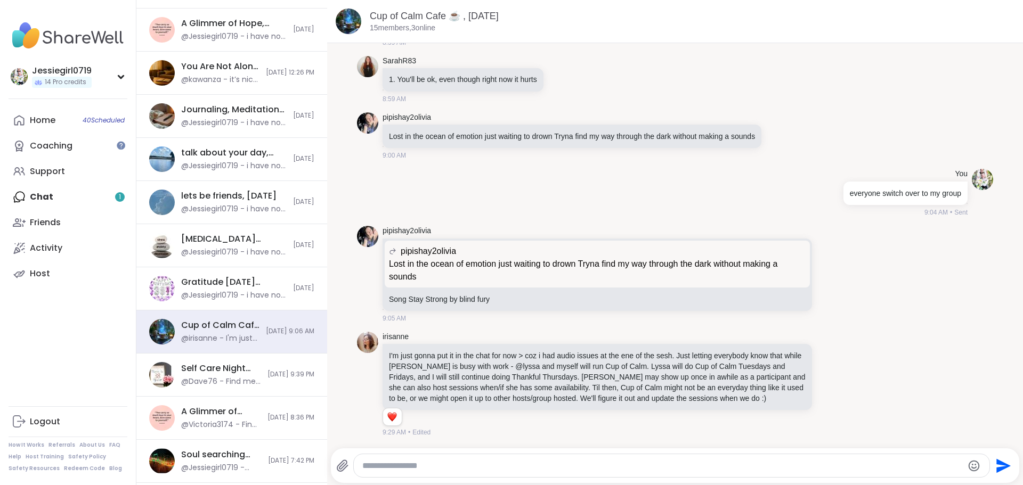
click at [496, 468] on textarea "Type your message" at bounding box center [662, 466] width 601 height 11
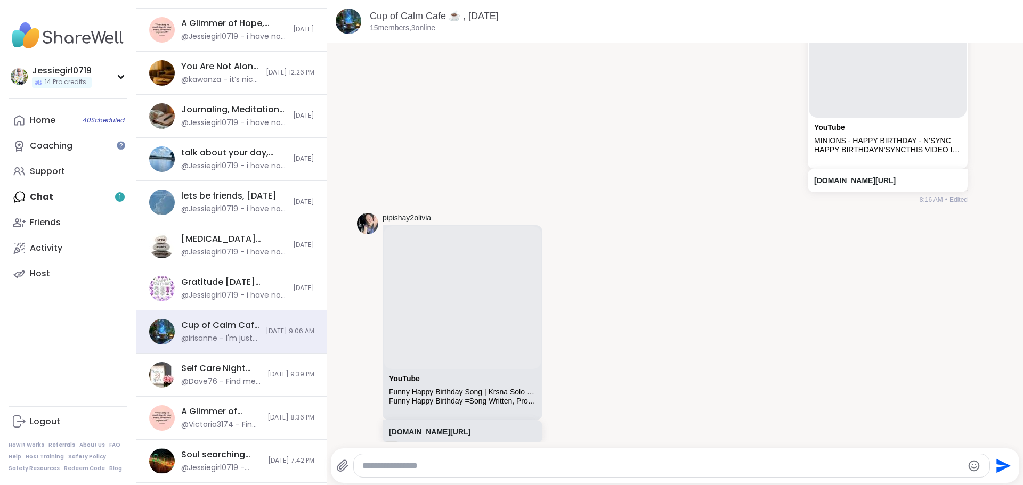
scroll to position [8096, 0]
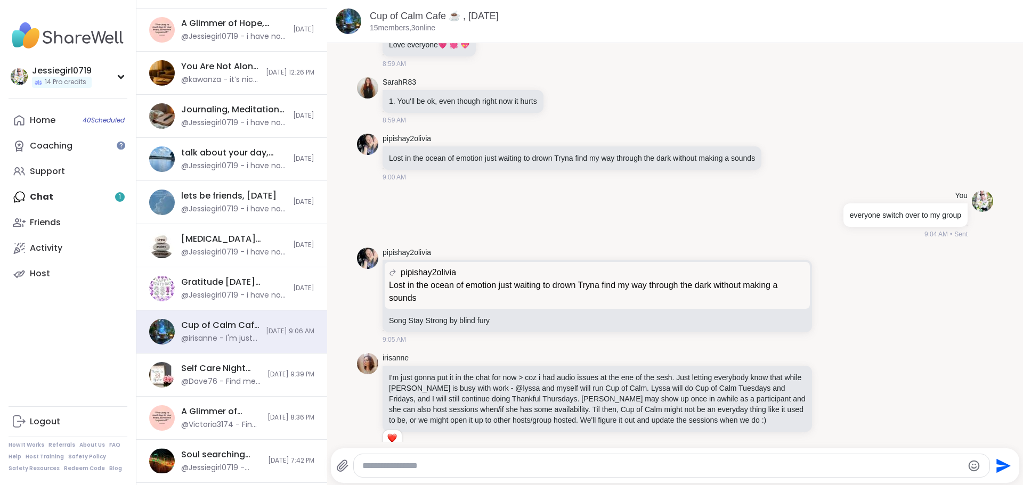
paste textarea "**********"
type textarea "**********"
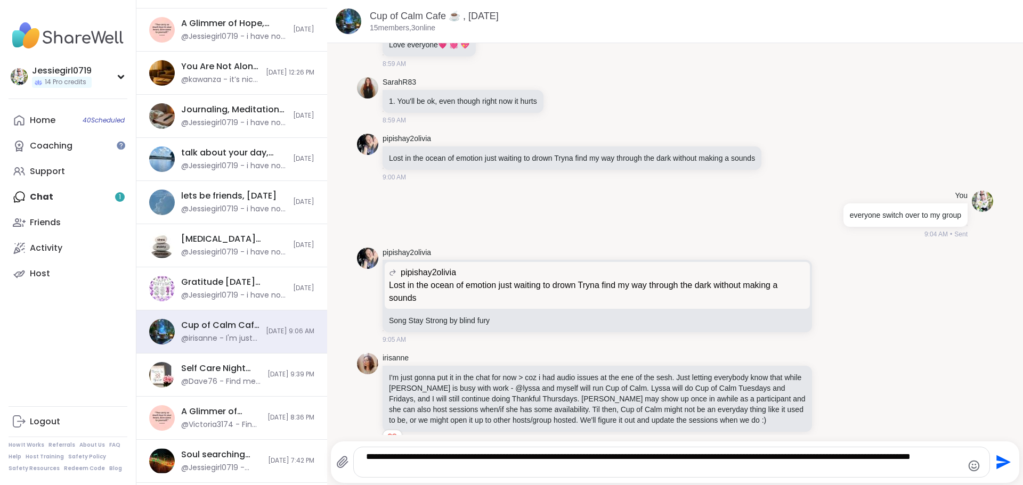
click at [994, 460] on icon "Send" at bounding box center [1002, 462] width 17 height 17
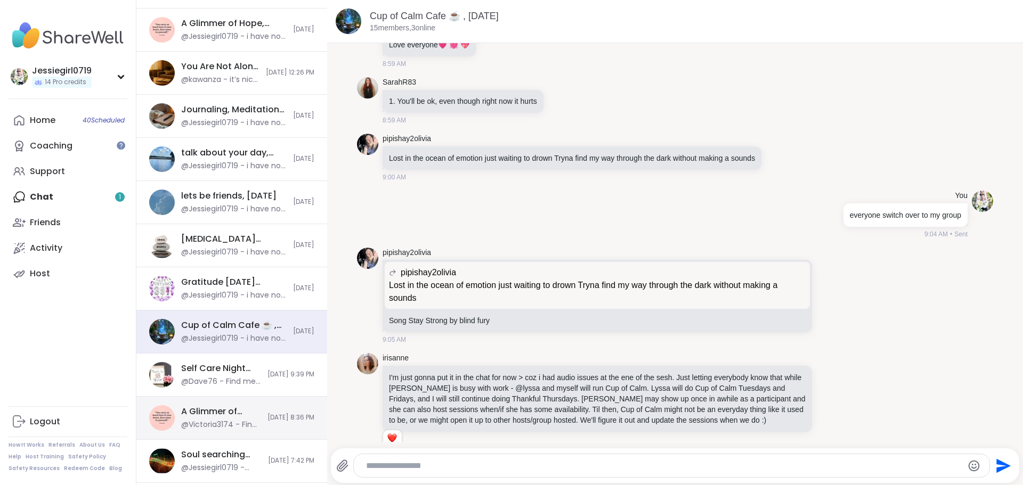
scroll to position [8174, 0]
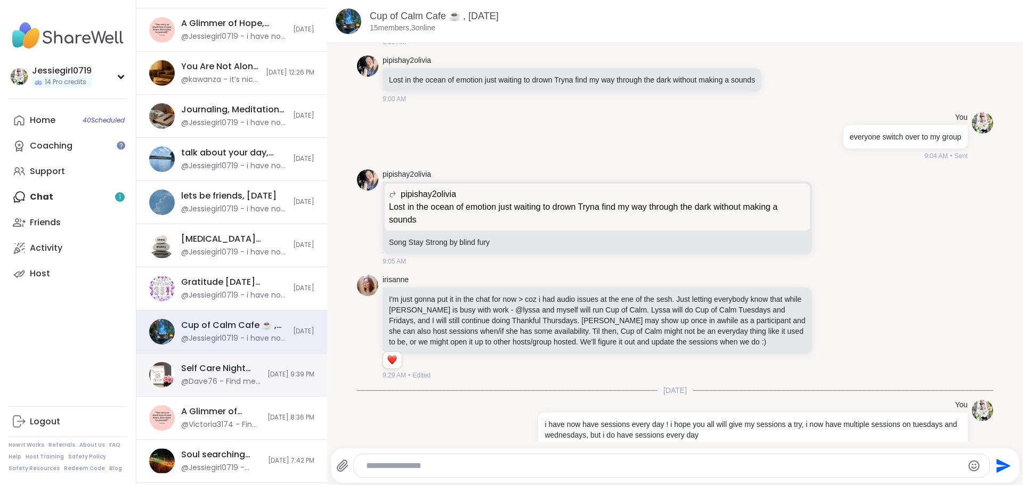
click at [267, 372] on span "[DATE] 9:39 PM" at bounding box center [290, 374] width 47 height 9
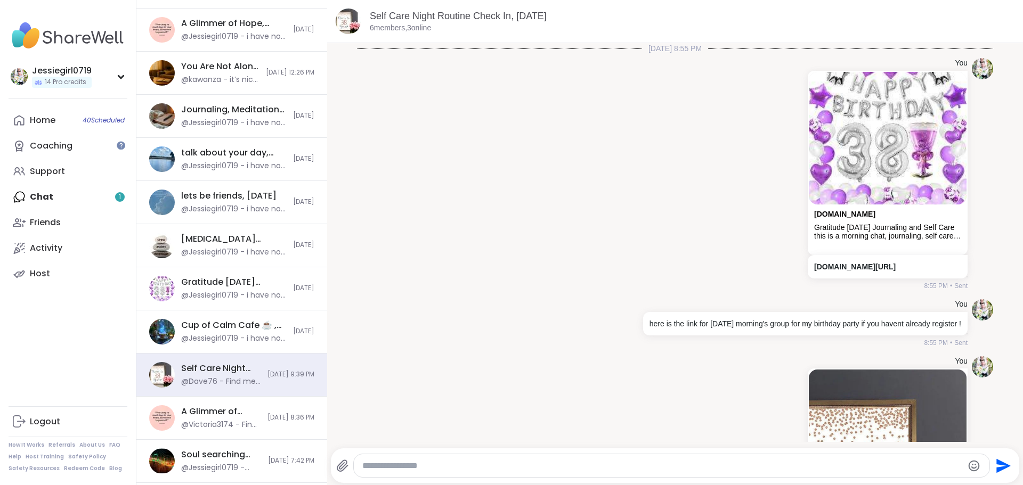
scroll to position [449, 0]
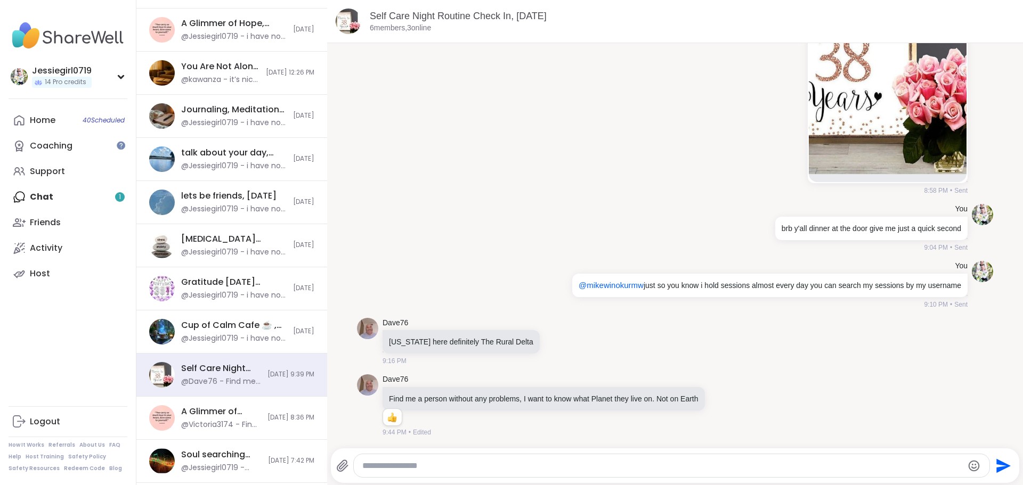
click at [649, 458] on div at bounding box center [672, 466] width 636 height 23
drag, startPoint x: 649, startPoint y: 461, endPoint x: 652, endPoint y: 467, distance: 6.4
click at [652, 467] on textarea "Type your message" at bounding box center [662, 466] width 601 height 11
paste textarea "**********"
type textarea "**********"
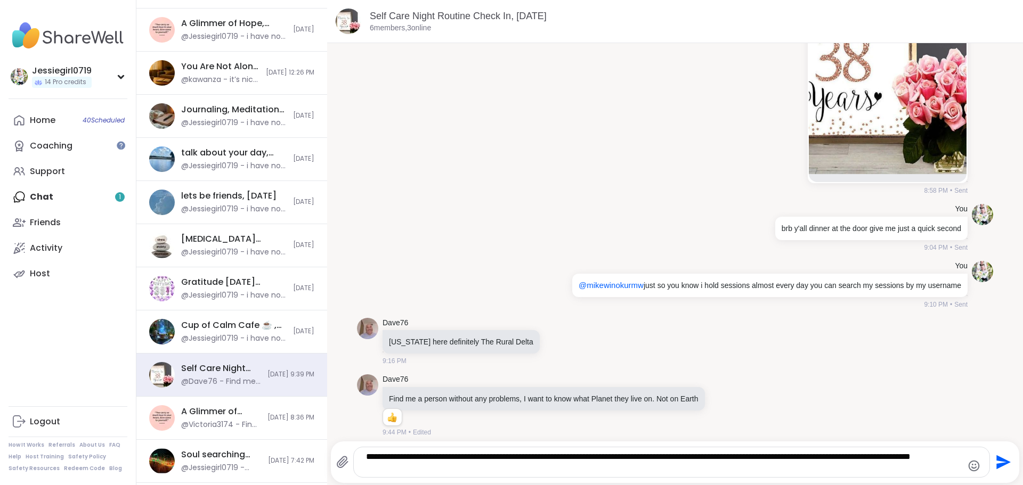
click at [996, 456] on icon "Send" at bounding box center [1002, 462] width 17 height 17
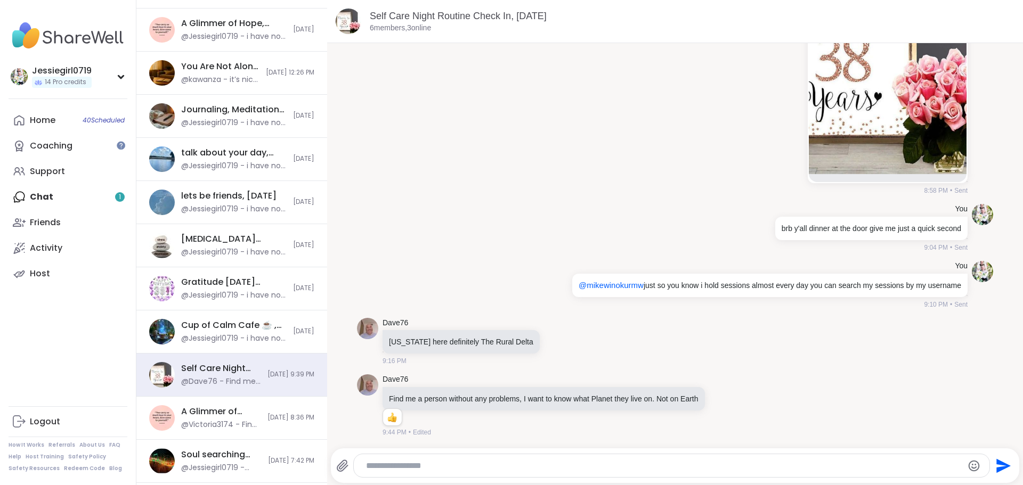
scroll to position [528, 0]
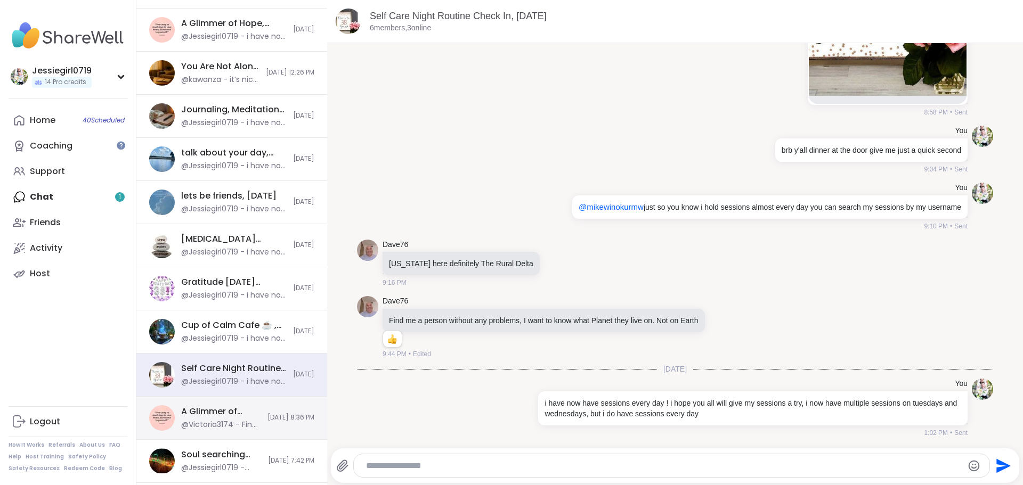
click at [183, 426] on div "@Victoria3174 - Find creative solutions" at bounding box center [221, 425] width 80 height 11
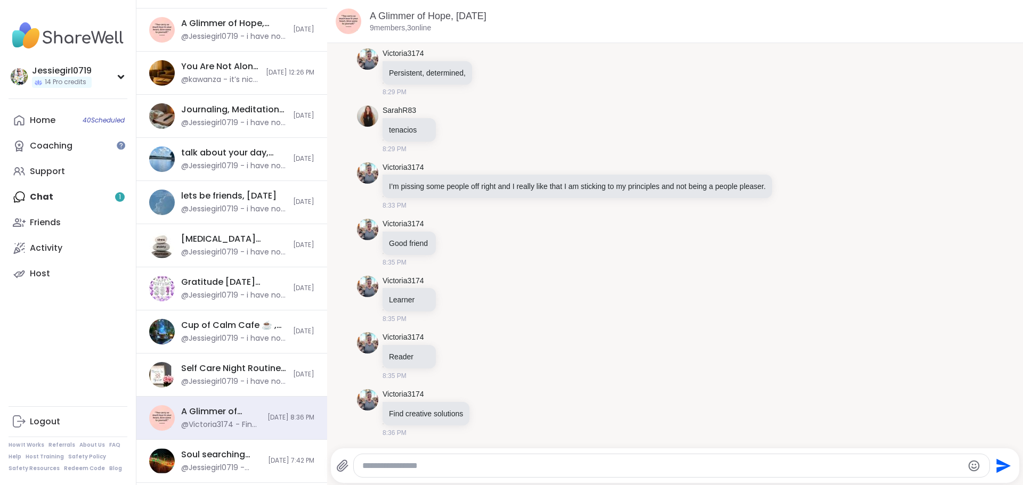
scroll to position [1756, 0]
click at [622, 473] on div at bounding box center [672, 466] width 636 height 23
click at [628, 470] on textarea "Type your message" at bounding box center [662, 466] width 601 height 11
paste textarea "**********"
type textarea "**********"
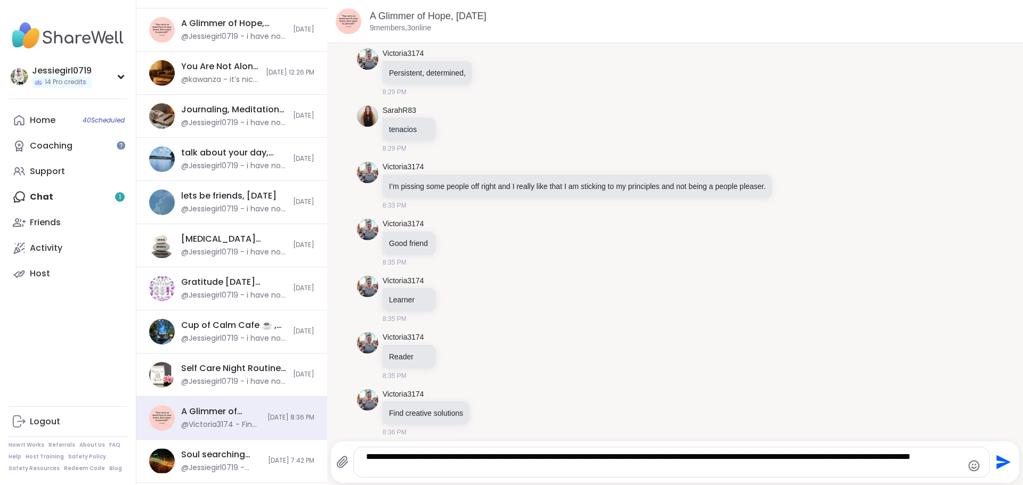
click at [996, 458] on icon "Send" at bounding box center [1003, 463] width 14 height 14
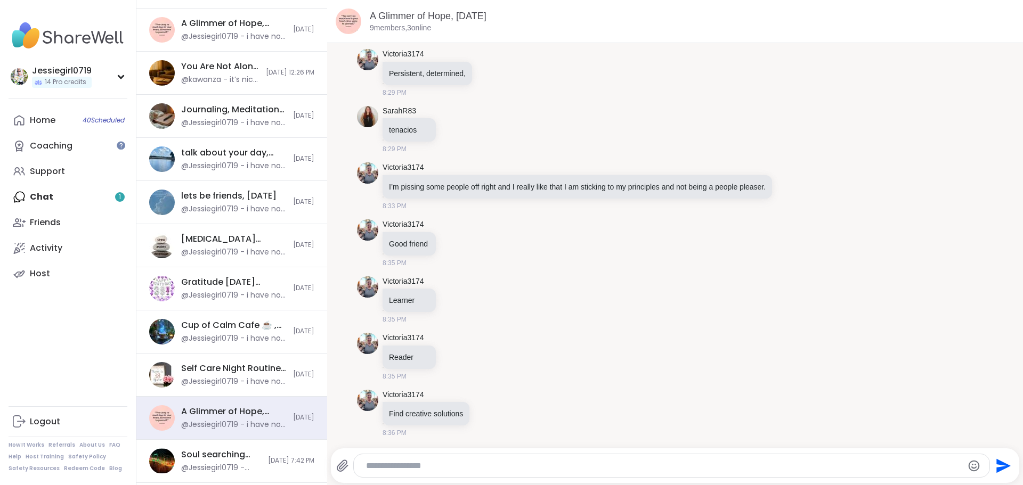
scroll to position [1835, 0]
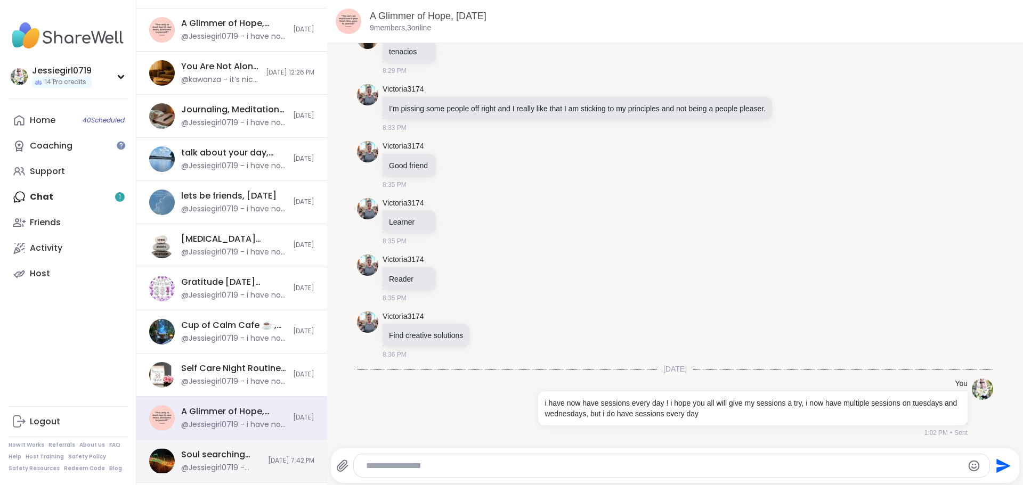
click at [194, 464] on div "@Jessiegirl0719 - [URL][DOMAIN_NAME]" at bounding box center [221, 468] width 80 height 11
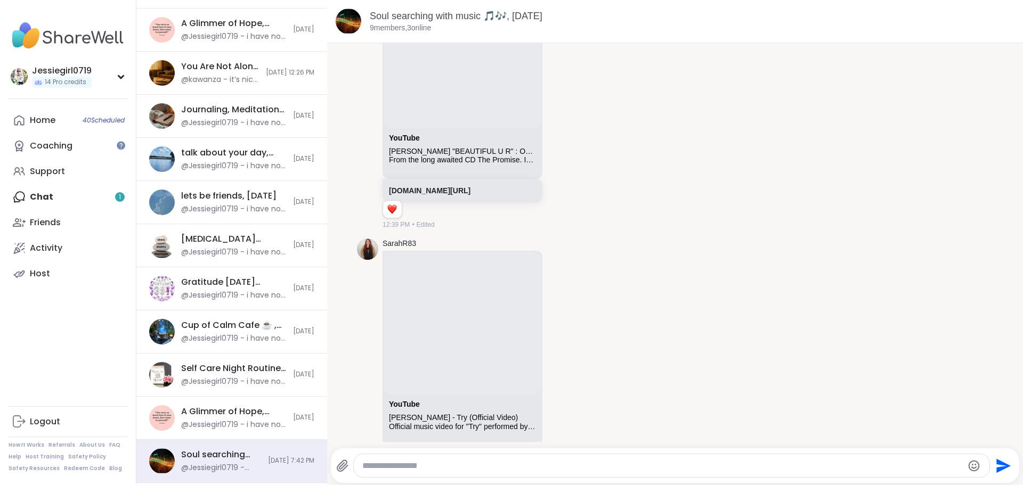
scroll to position [8099, 0]
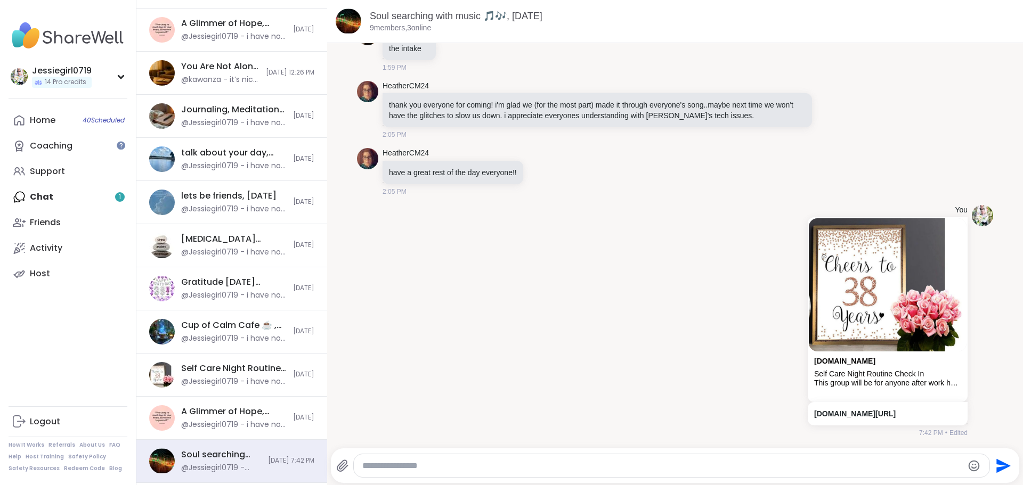
click at [725, 467] on textarea "Type your message" at bounding box center [662, 466] width 601 height 11
paste textarea "**********"
type textarea "**********"
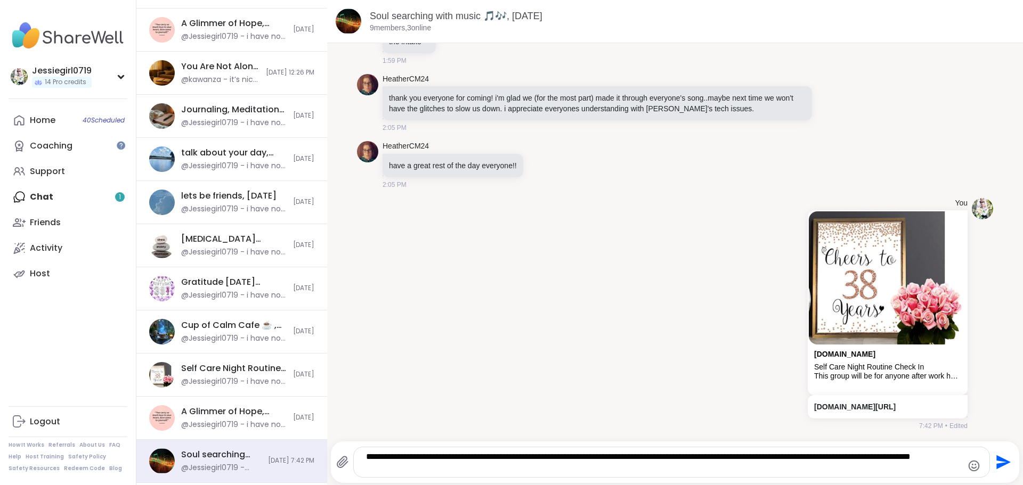
click at [996, 464] on icon "Send" at bounding box center [1003, 463] width 14 height 14
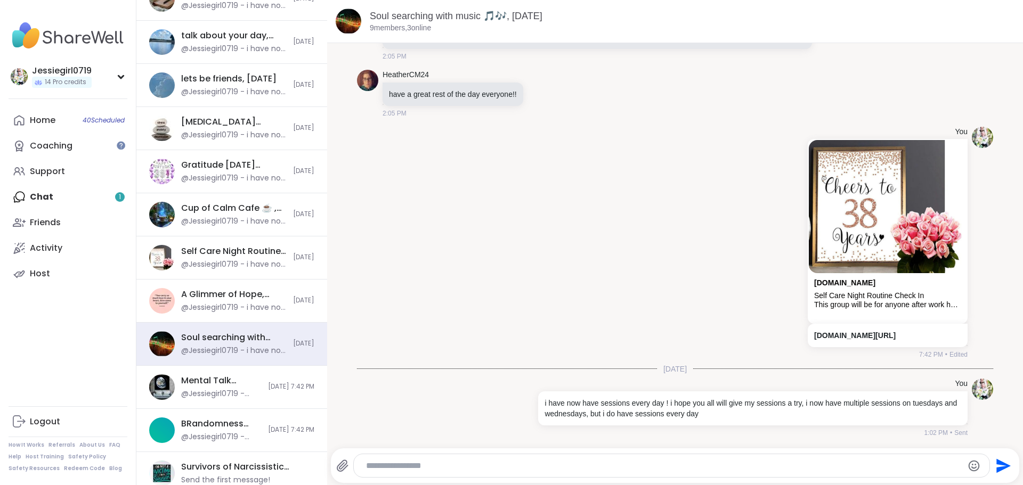
scroll to position [416, 0]
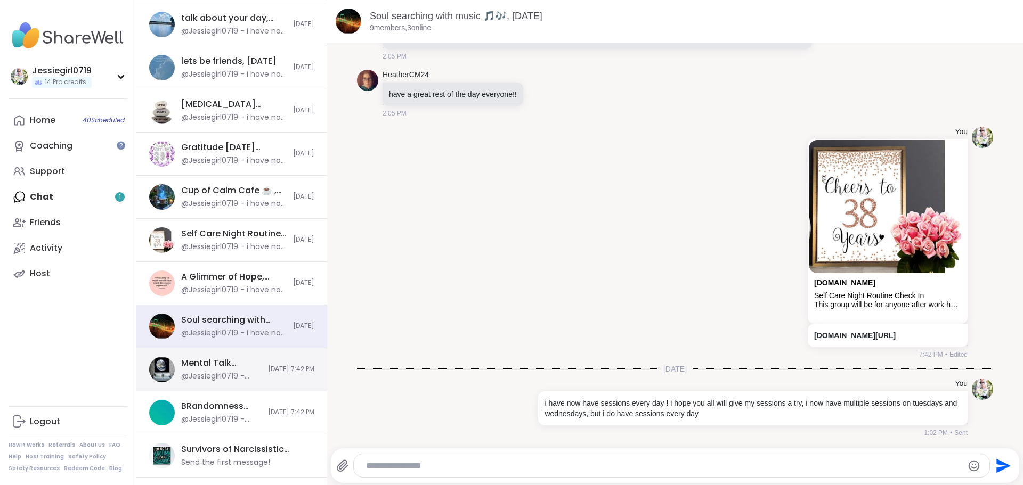
click at [260, 363] on div "Mental Talk Space: Supporting One Another, [DATE] @Jessiegirl0719 - [URL][DOMAI…" at bounding box center [231, 369] width 191 height 43
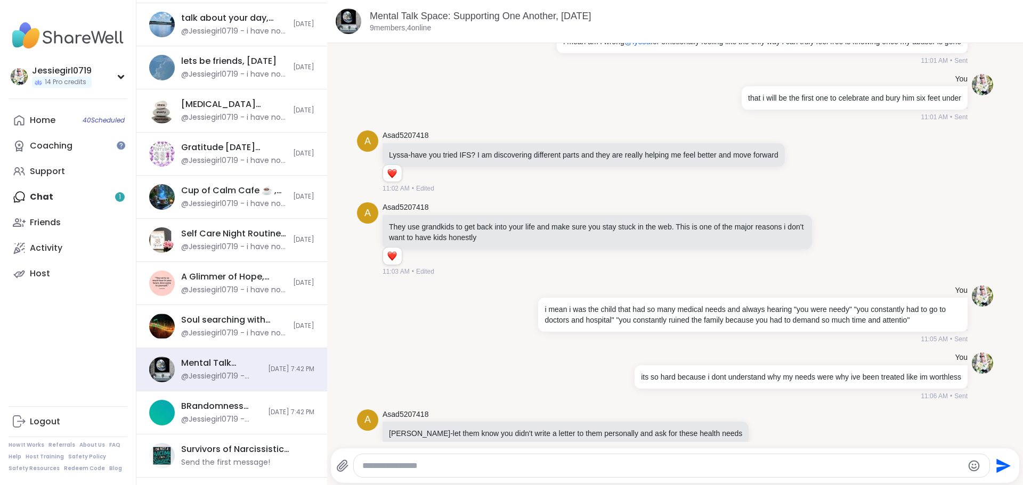
scroll to position [11206, 0]
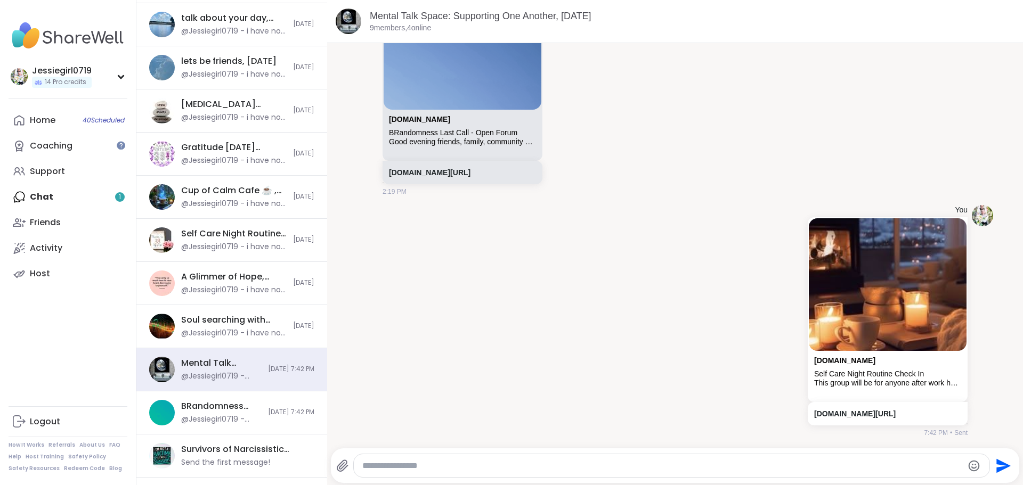
click at [766, 461] on textarea "Type your message" at bounding box center [662, 466] width 601 height 11
paste textarea "**********"
type textarea "**********"
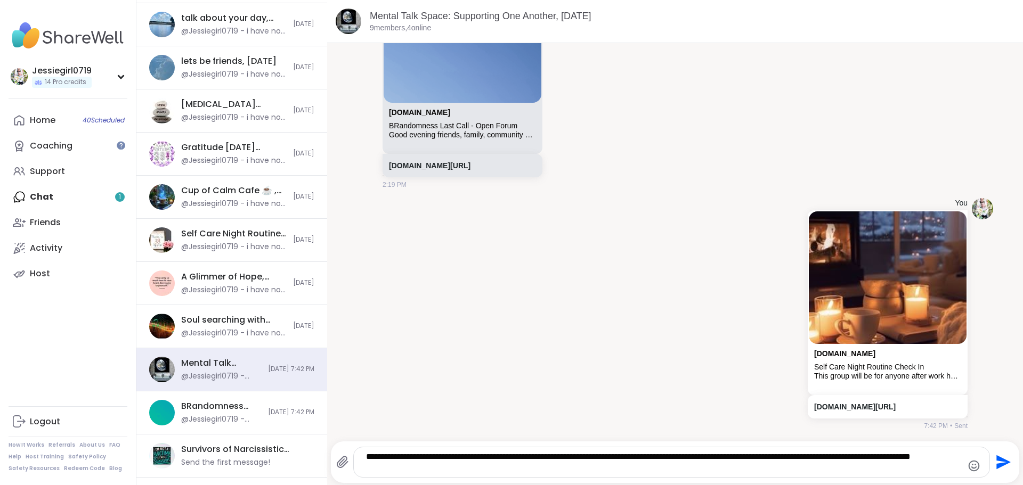
click at [996, 461] on icon "Send" at bounding box center [1003, 463] width 14 height 14
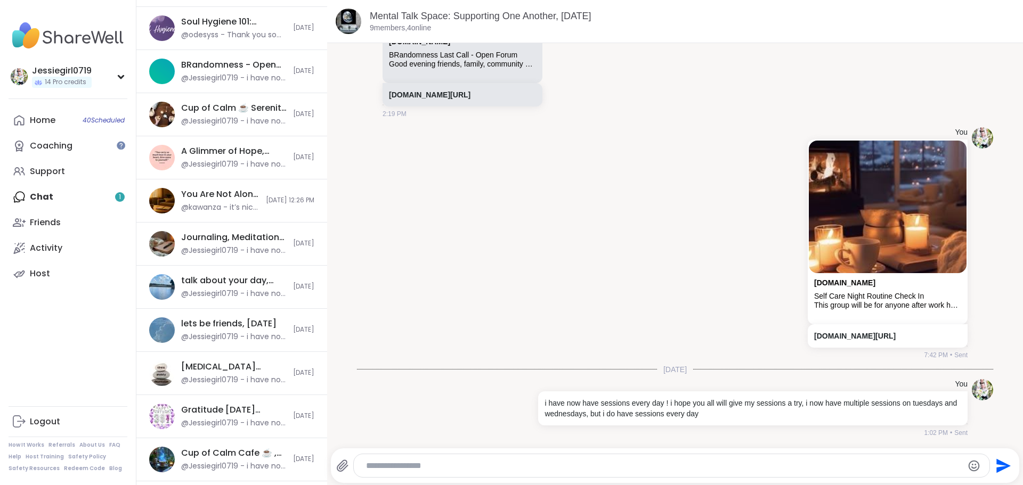
scroll to position [74, 0]
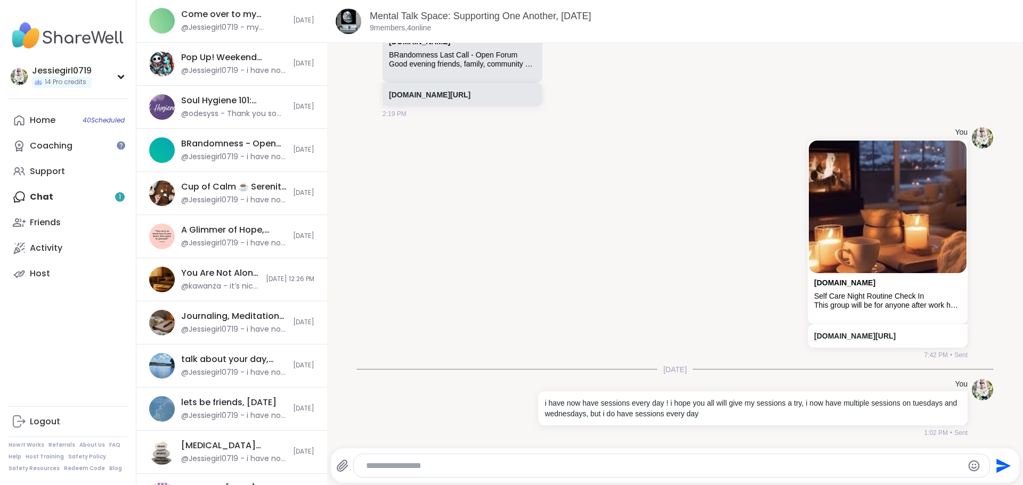
drag, startPoint x: 333, startPoint y: 135, endPoint x: 331, endPoint y: 120, distance: 15.0
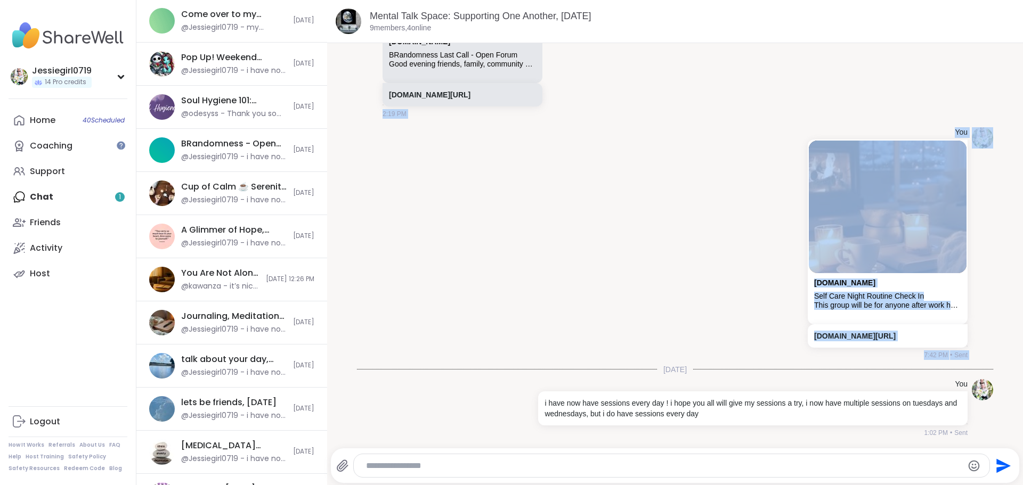
scroll to position [0, 0]
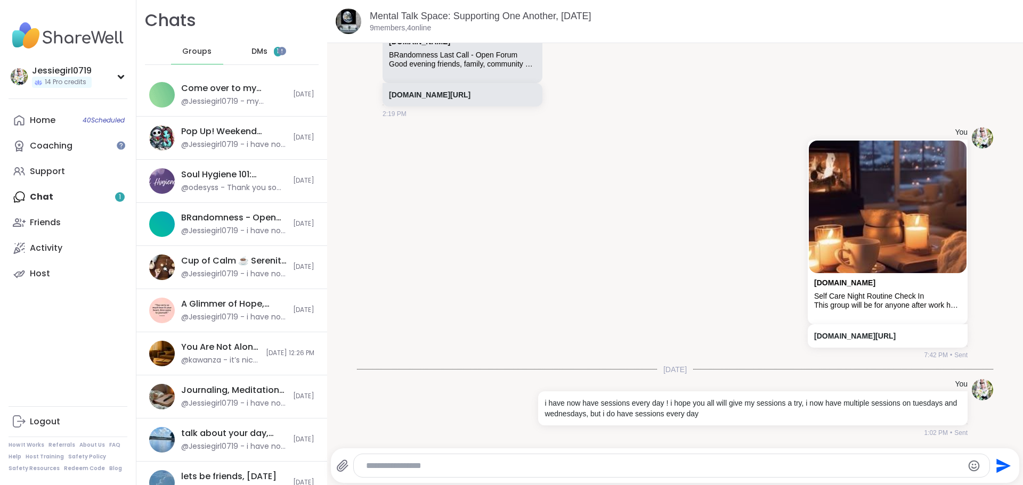
click at [263, 48] on div "DMs 1" at bounding box center [267, 52] width 52 height 26
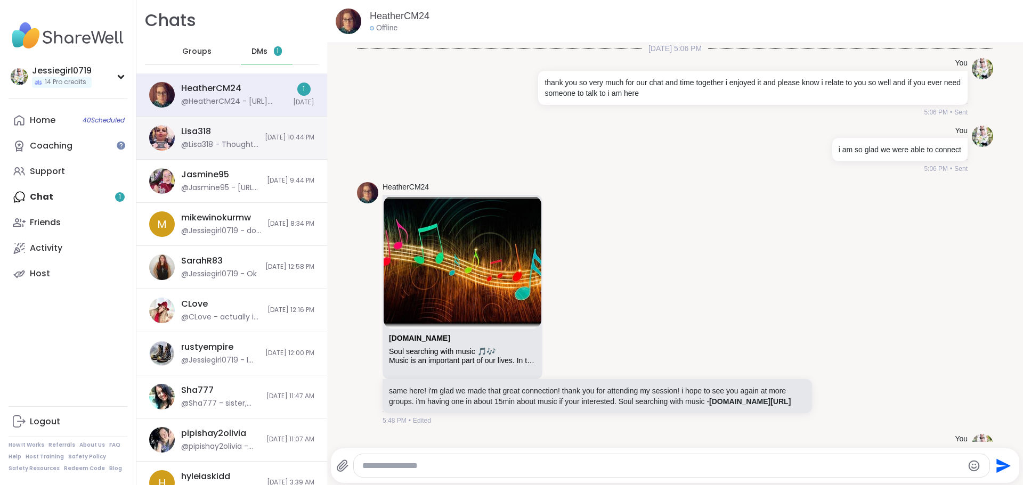
scroll to position [9259, 0]
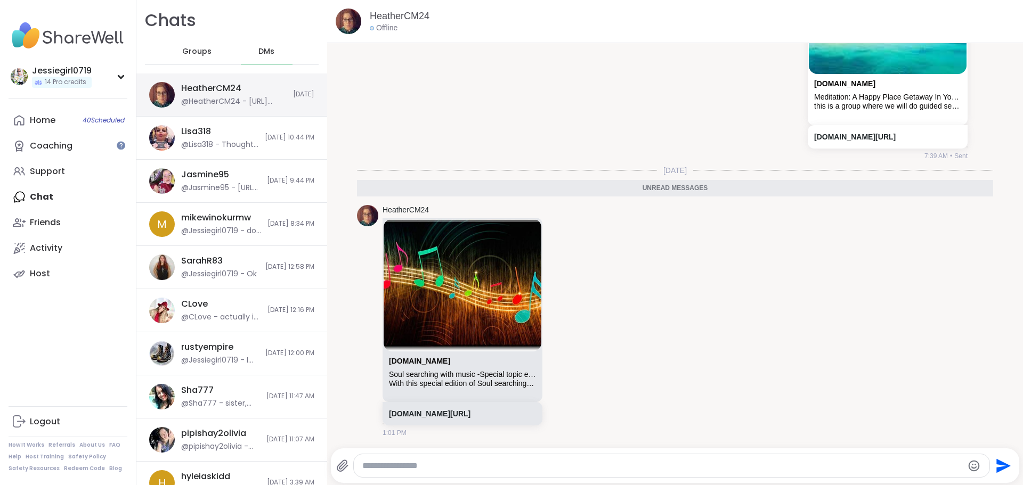
click at [232, 98] on div "@HeatherCM24 - https://sharewellnow.com/session/5378e361-bfbb-47b8-a647-1186895…" at bounding box center [234, 101] width 106 height 11
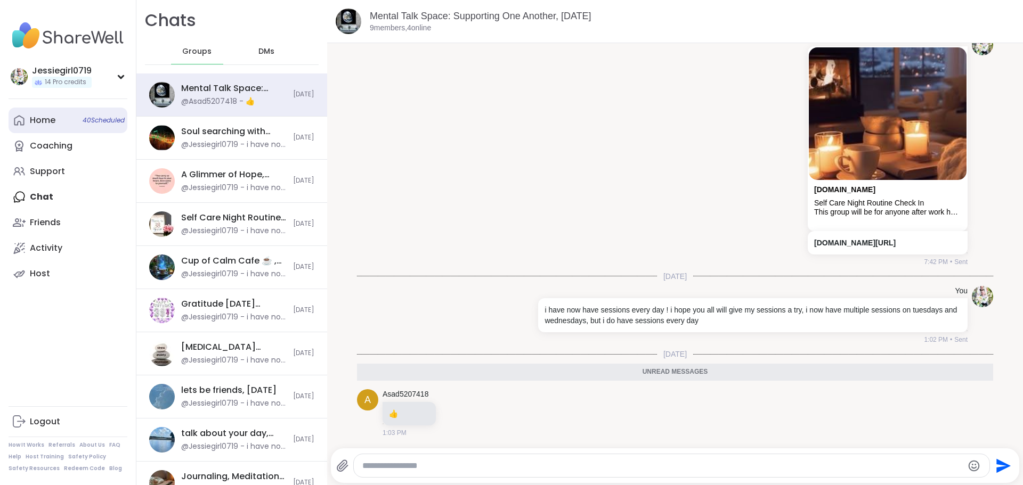
click at [42, 115] on div "Home 40 Scheduled" at bounding box center [43, 121] width 26 height 12
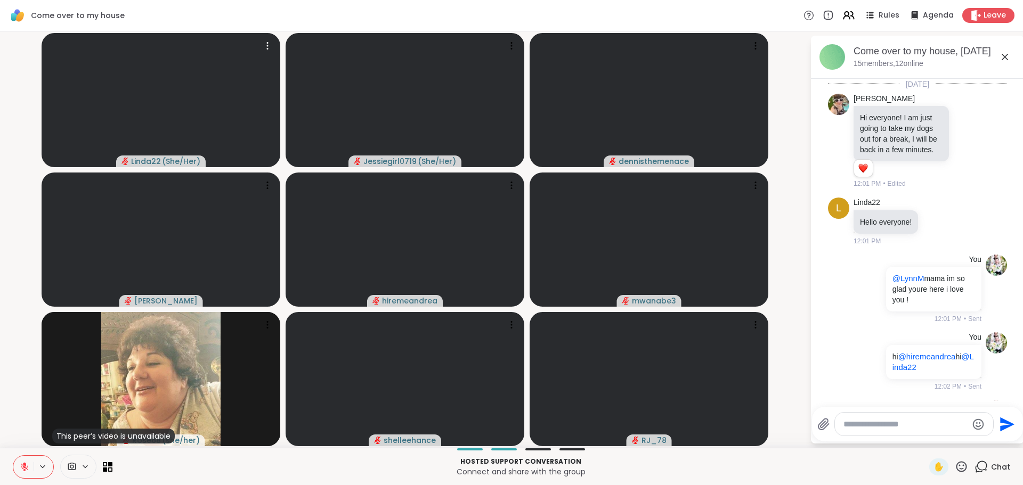
scroll to position [2135, 0]
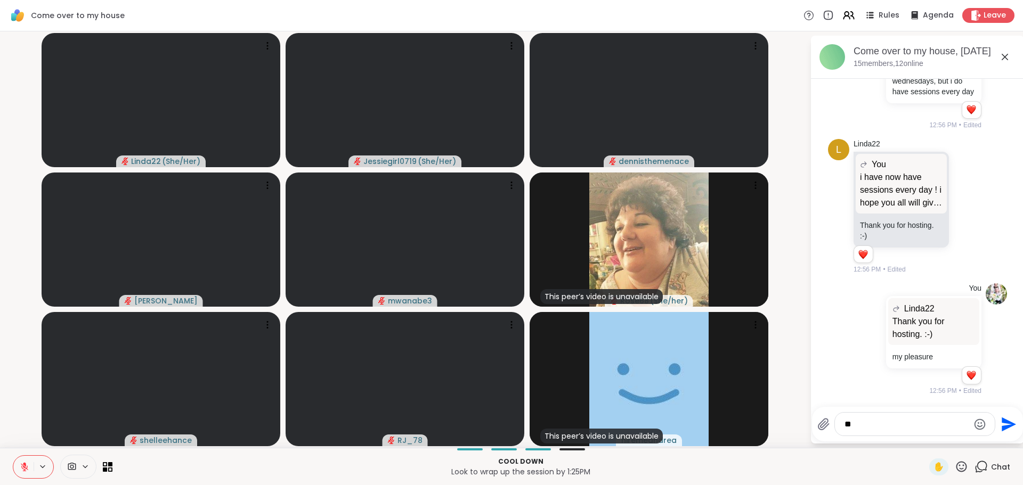
type textarea "*"
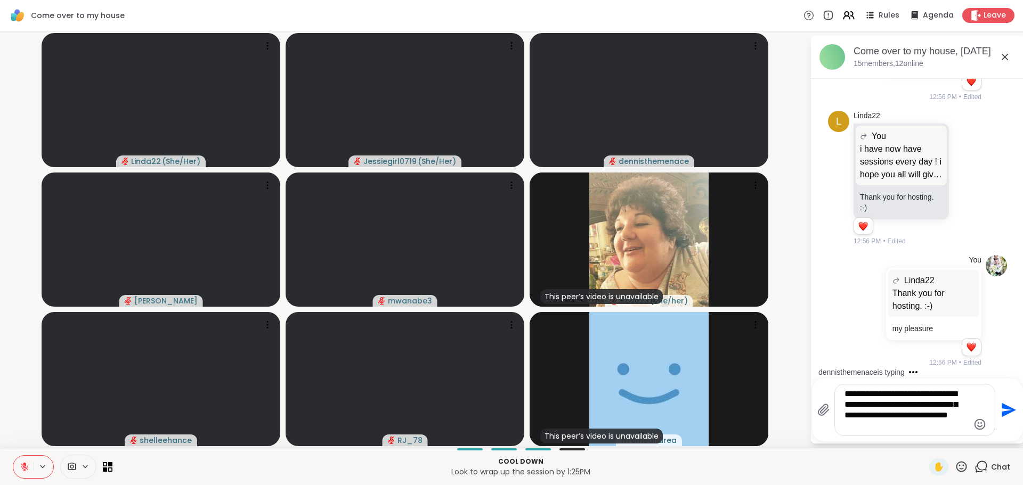
type textarea "**********"
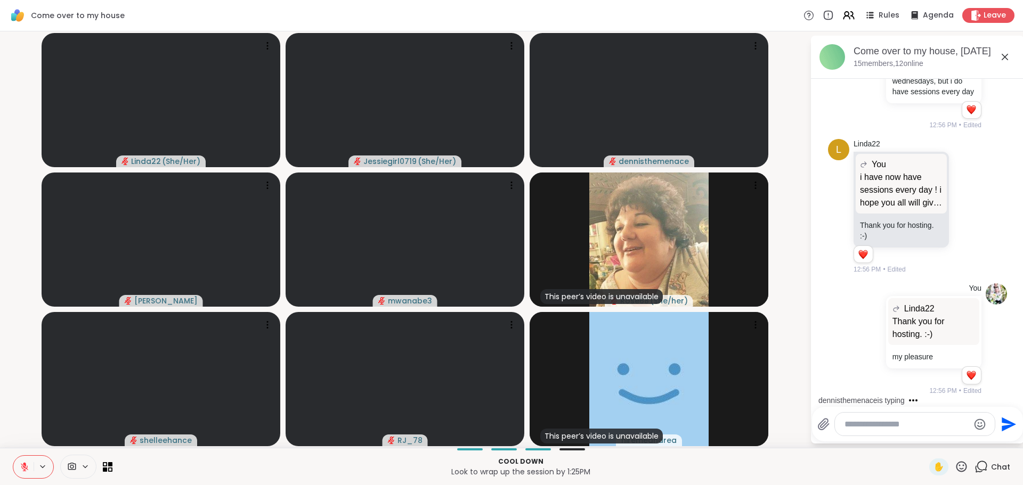
scroll to position [2244, 0]
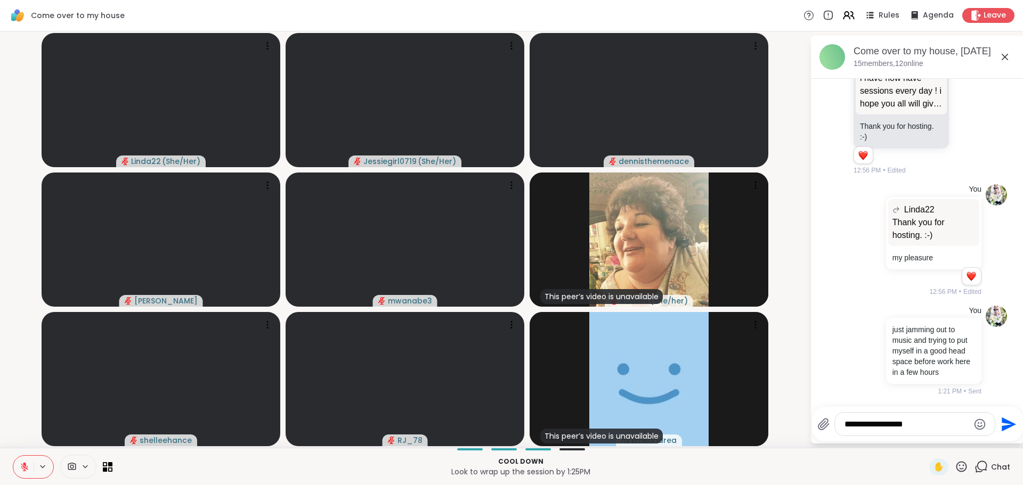
type textarea "**********"
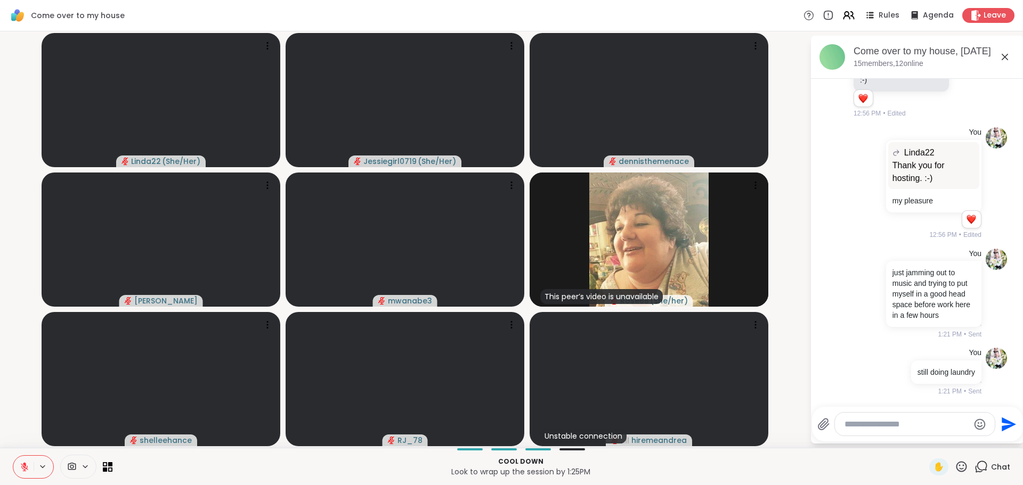
click at [889, 423] on textarea "Type your message" at bounding box center [907, 424] width 124 height 11
click at [883, 425] on textarea "Type your message" at bounding box center [907, 424] width 124 height 11
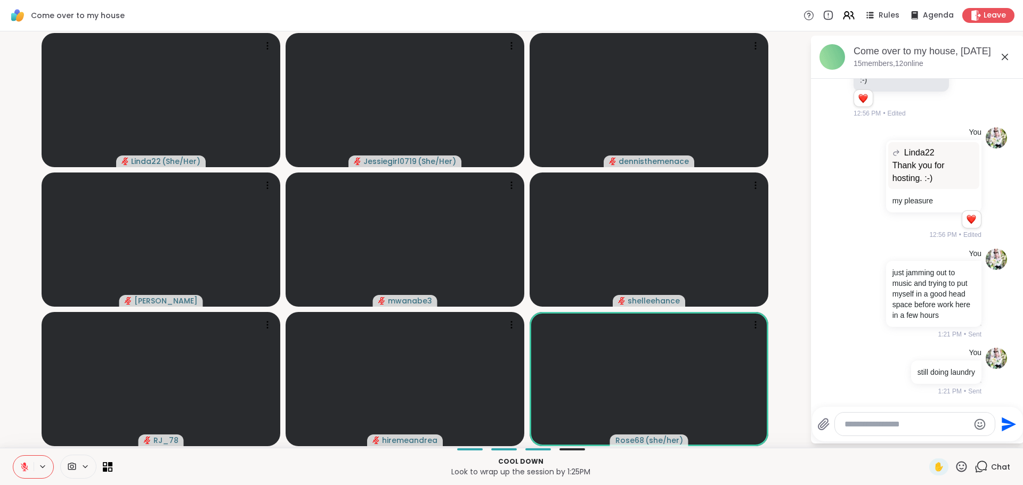
click at [27, 464] on icon at bounding box center [25, 468] width 10 height 10
click at [863, 429] on textarea "Type your message" at bounding box center [907, 424] width 124 height 11
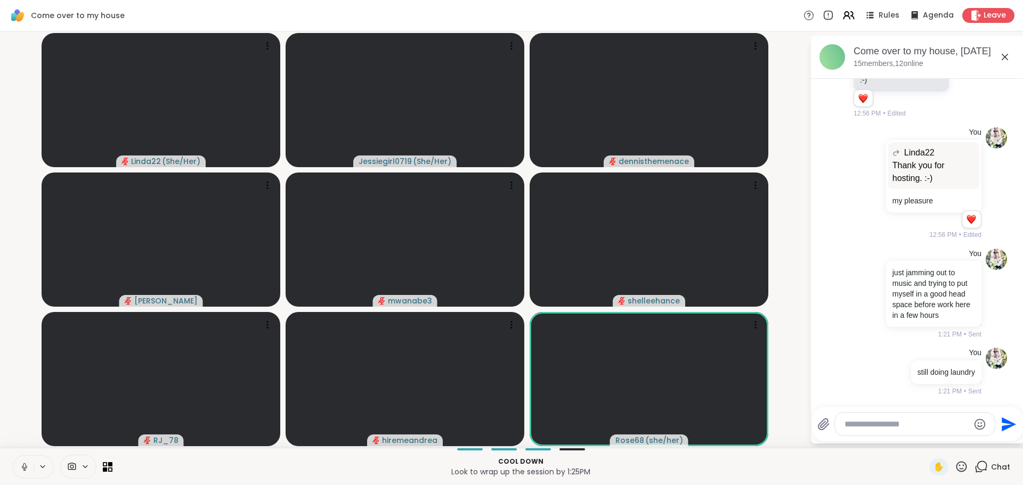
click at [899, 424] on textarea "Type your message" at bounding box center [907, 424] width 124 height 11
click at [895, 426] on textarea "Type your message" at bounding box center [907, 424] width 124 height 11
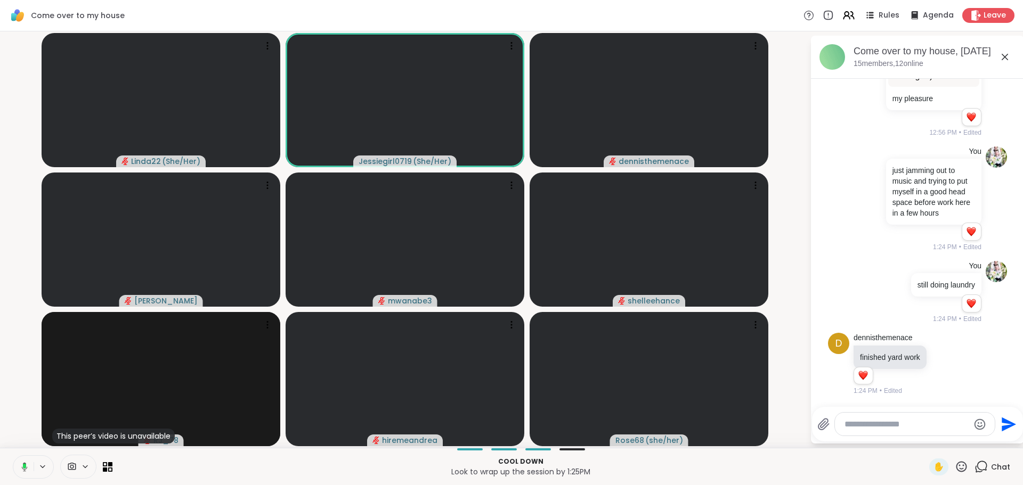
scroll to position [2404, 0]
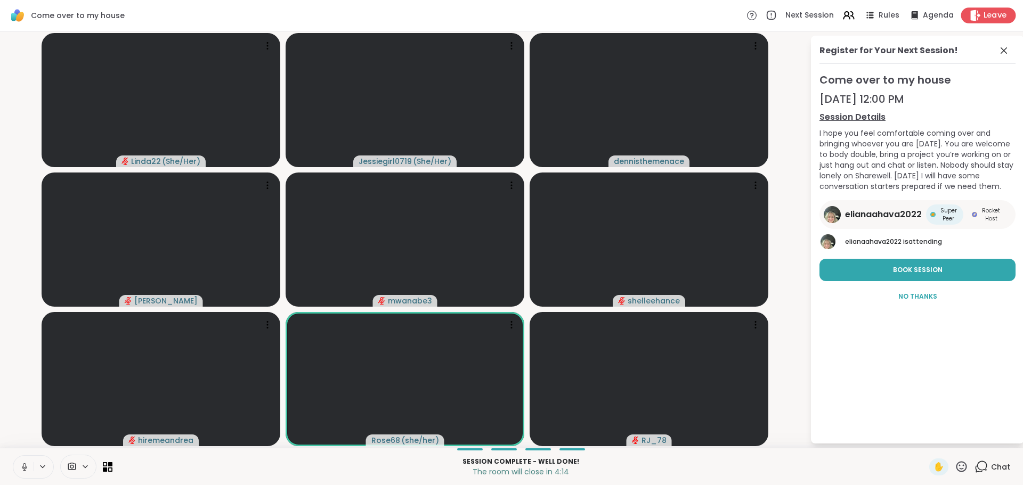
click at [973, 18] on icon at bounding box center [975, 15] width 11 height 11
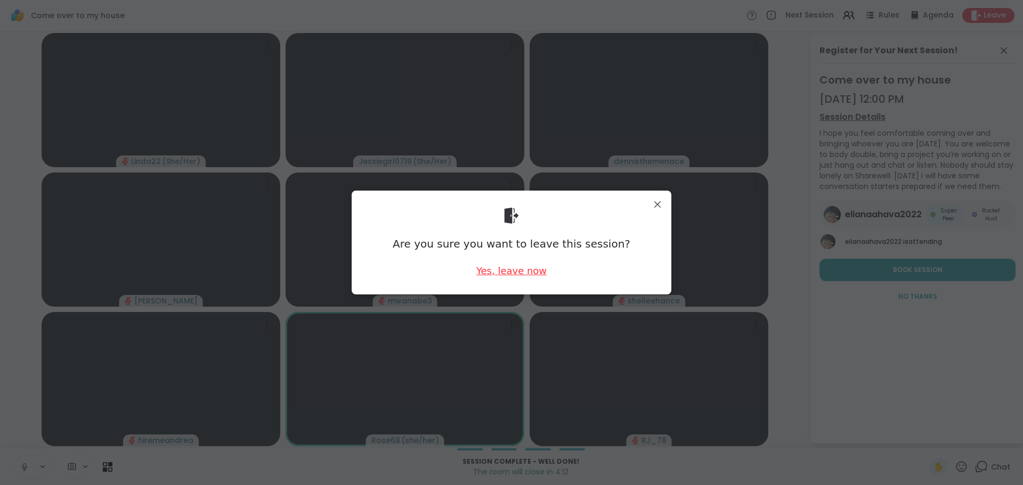
click at [515, 273] on div "Yes, leave now" at bounding box center [511, 270] width 70 height 13
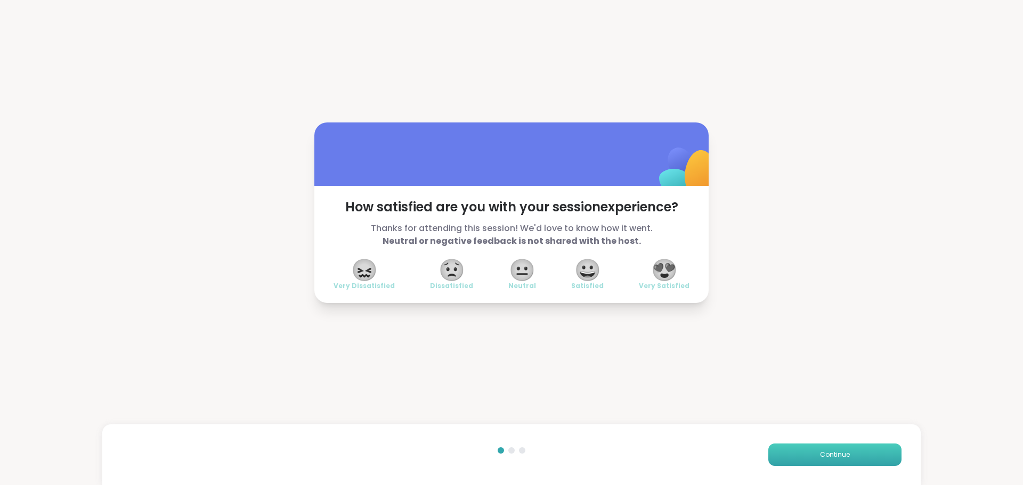
click at [823, 455] on span "Continue" at bounding box center [835, 455] width 30 height 10
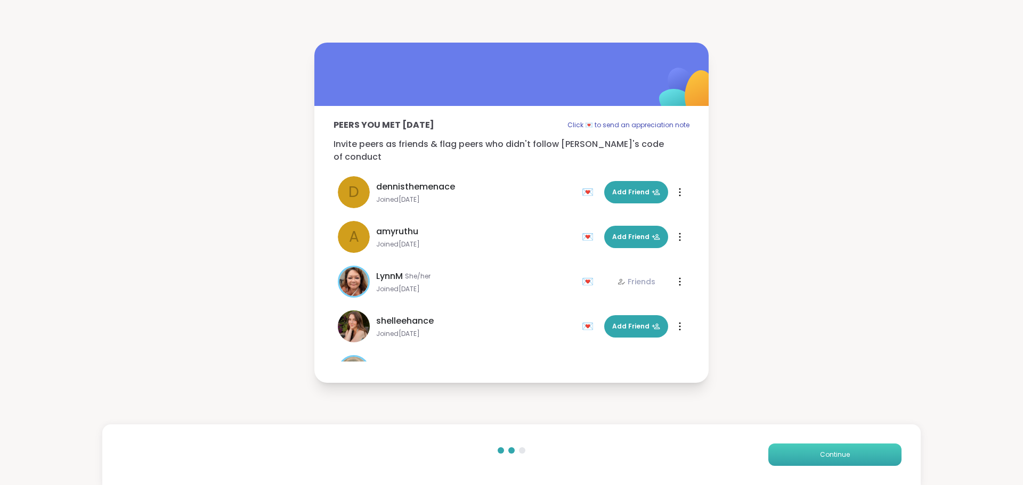
click at [823, 455] on span "Continue" at bounding box center [835, 455] width 30 height 10
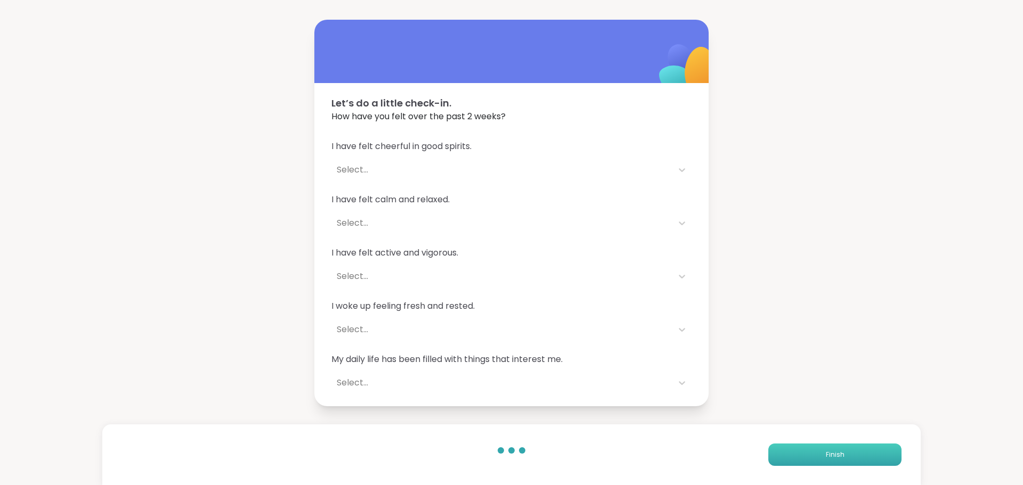
click at [826, 455] on span "Finish" at bounding box center [835, 455] width 19 height 10
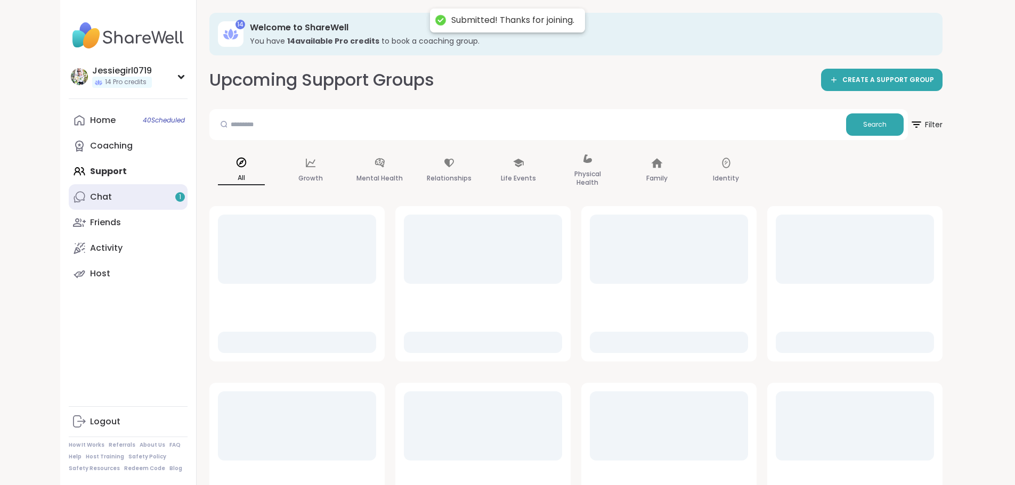
click at [71, 203] on link "Chat 1" at bounding box center [128, 197] width 119 height 26
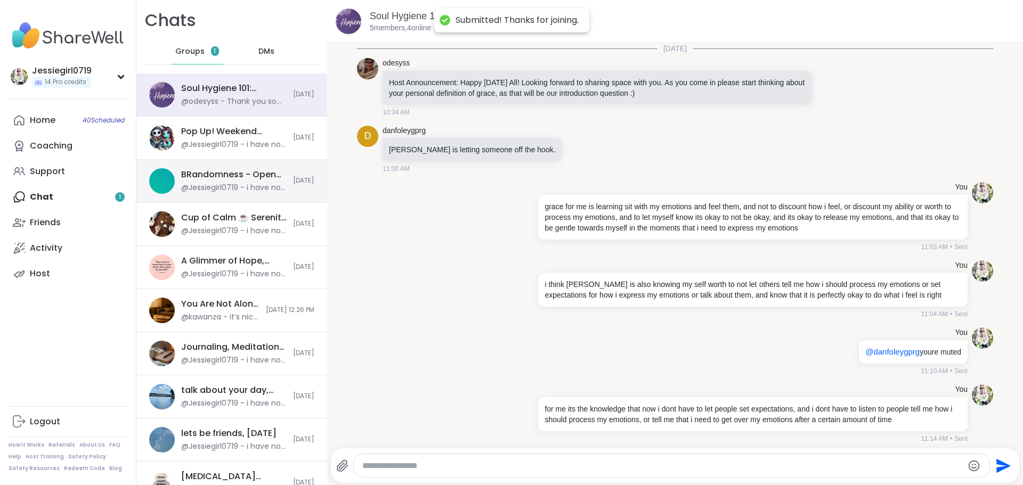
scroll to position [1373, 0]
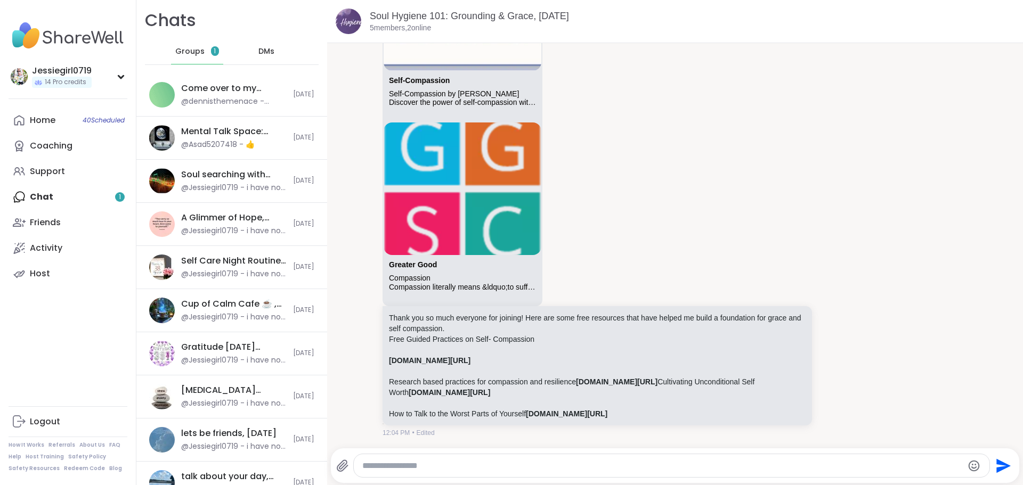
click at [180, 52] on span "Groups" at bounding box center [189, 51] width 29 height 11
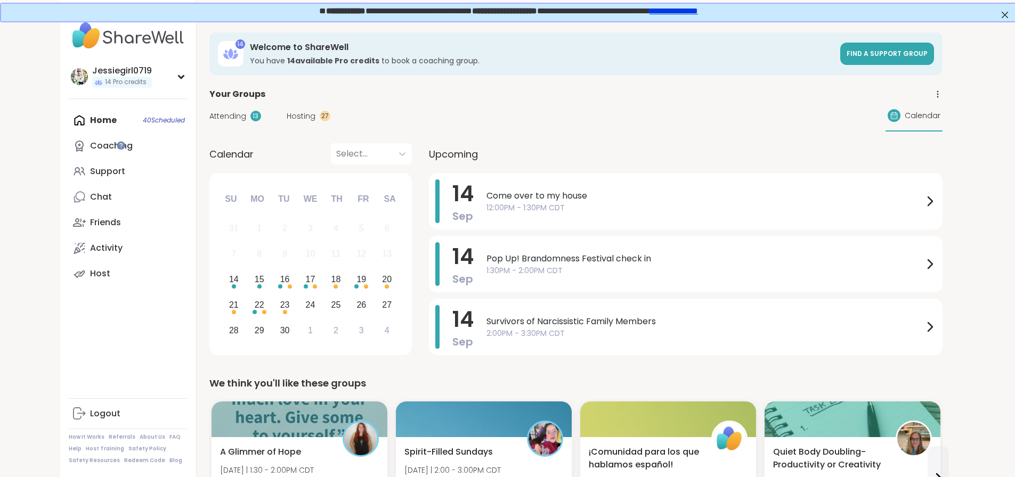
click at [209, 116] on span "Attending" at bounding box center [227, 116] width 37 height 11
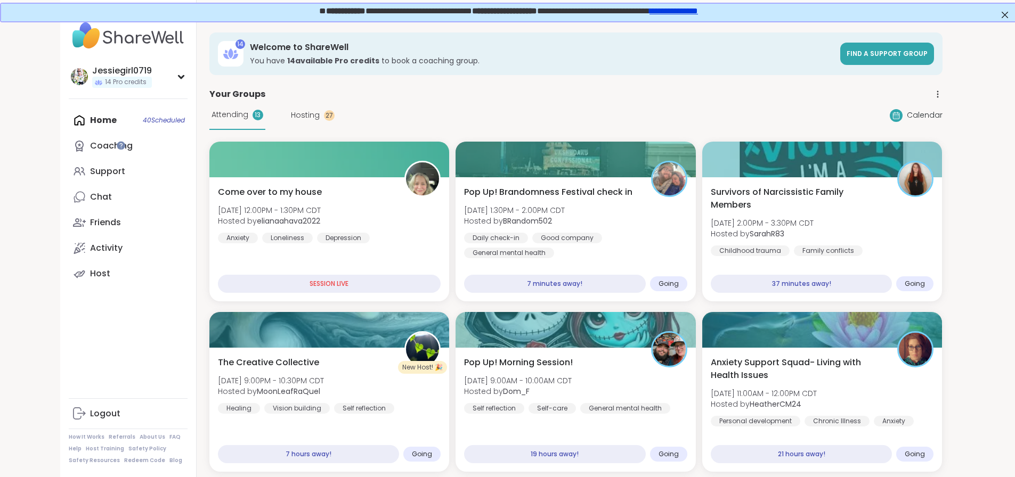
click at [291, 115] on span "Hosting" at bounding box center [305, 115] width 29 height 11
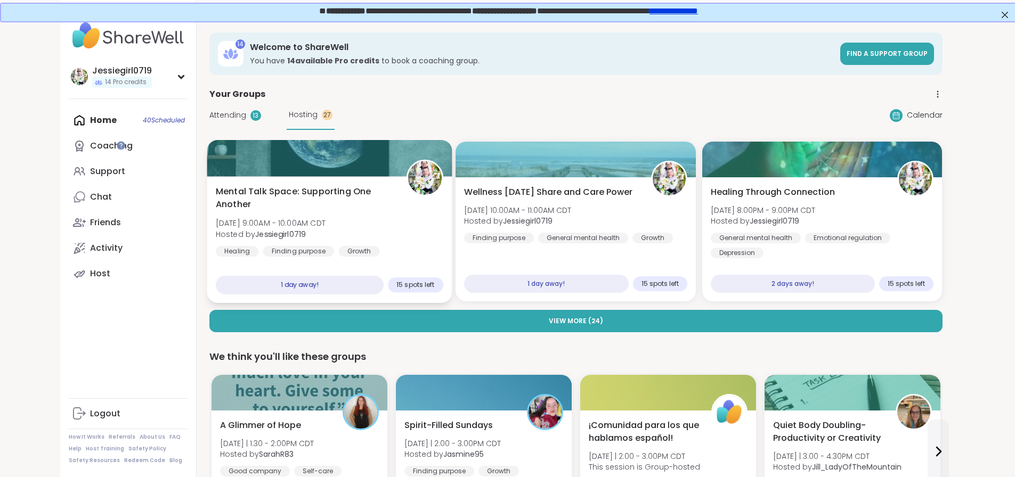
click at [275, 218] on span "[DATE] 9:00AM - 10:00AM CDT" at bounding box center [270, 223] width 110 height 11
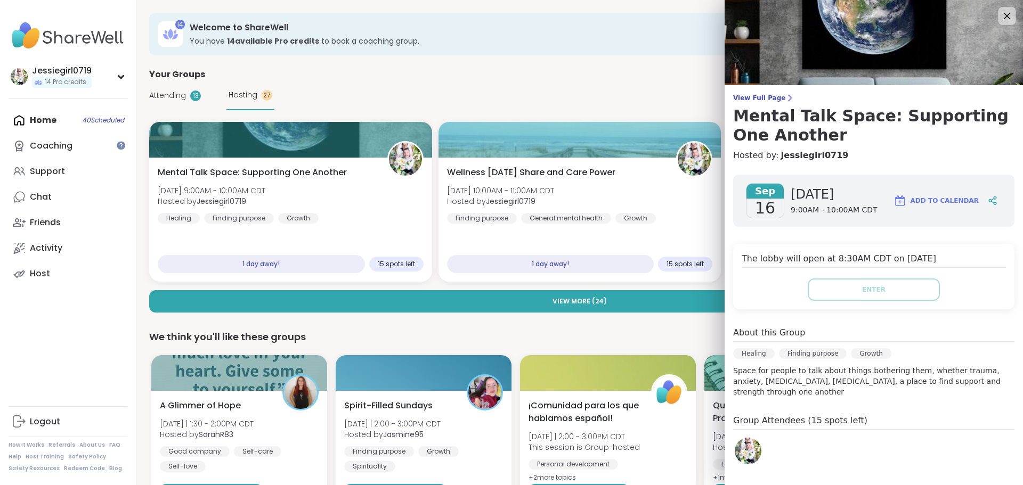
click at [1000, 16] on icon at bounding box center [1006, 15] width 13 height 13
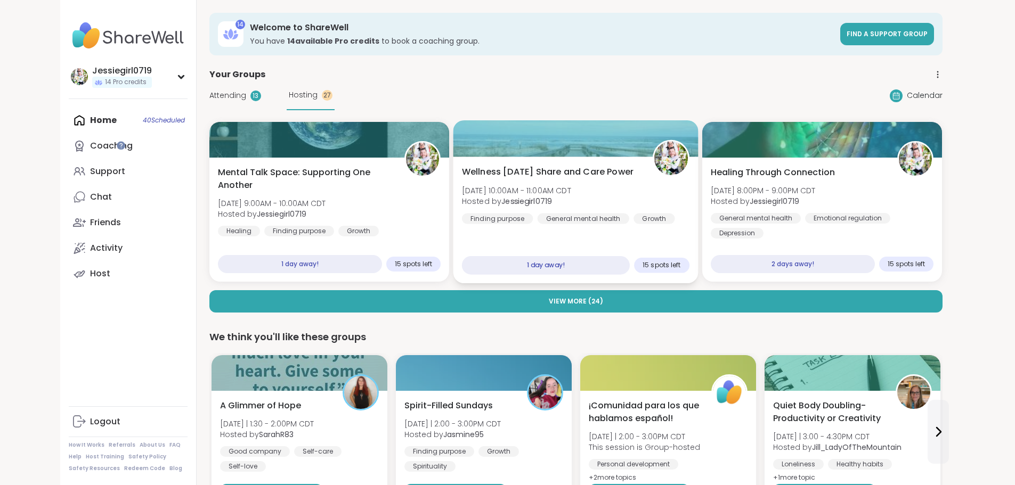
click at [634, 188] on div "Wellness [DATE] Share and Care Power [DATE] 10:00AM - 11:00AM CDT Hosted by Jes…" at bounding box center [576, 195] width 228 height 59
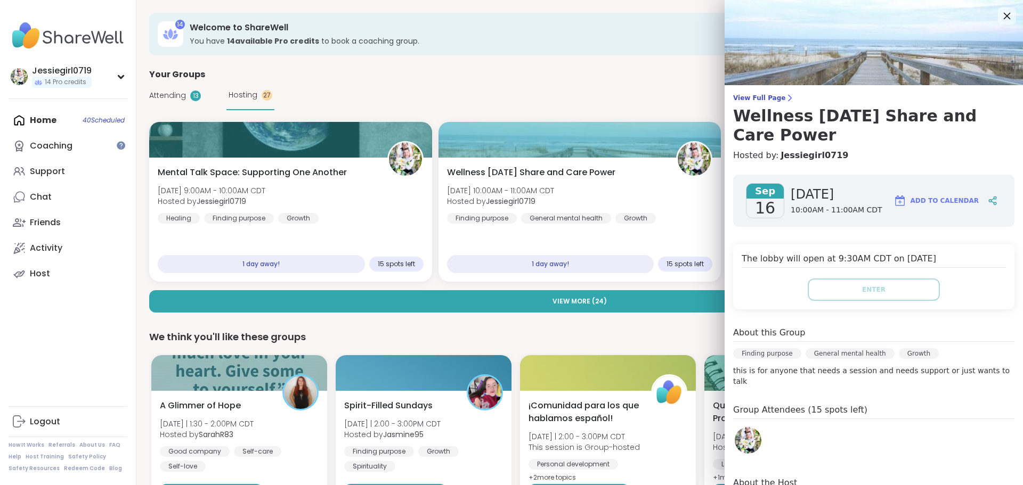
click at [1000, 12] on icon at bounding box center [1006, 15] width 13 height 13
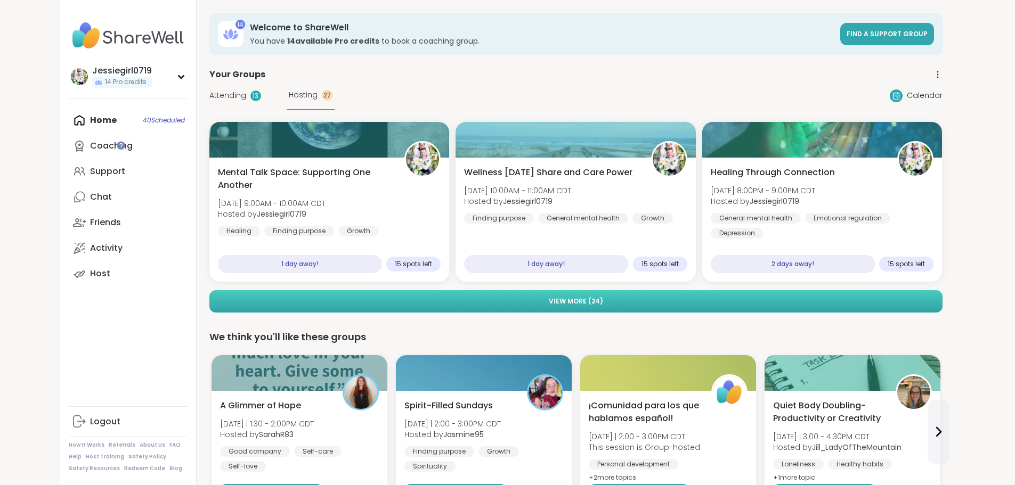
click at [799, 293] on button "View More ( 24 )" at bounding box center [575, 301] width 733 height 22
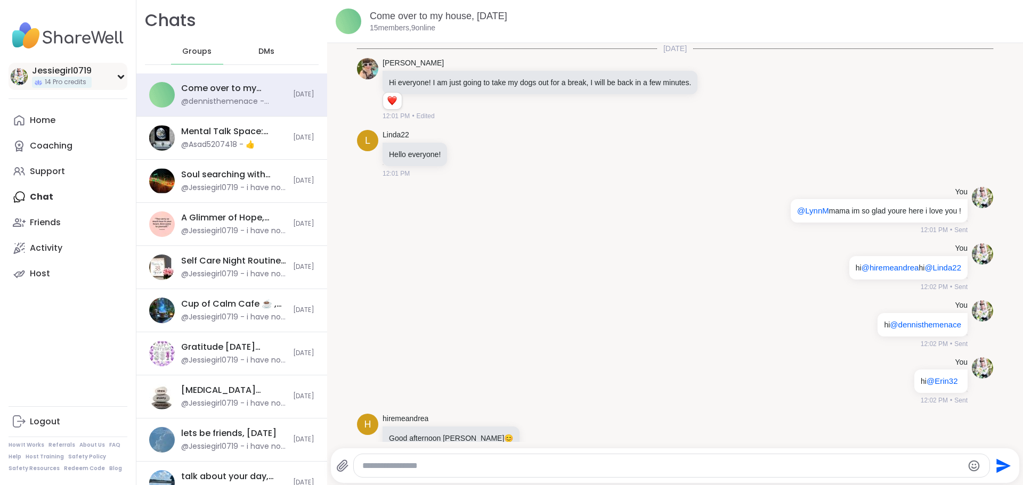
scroll to position [1640, 0]
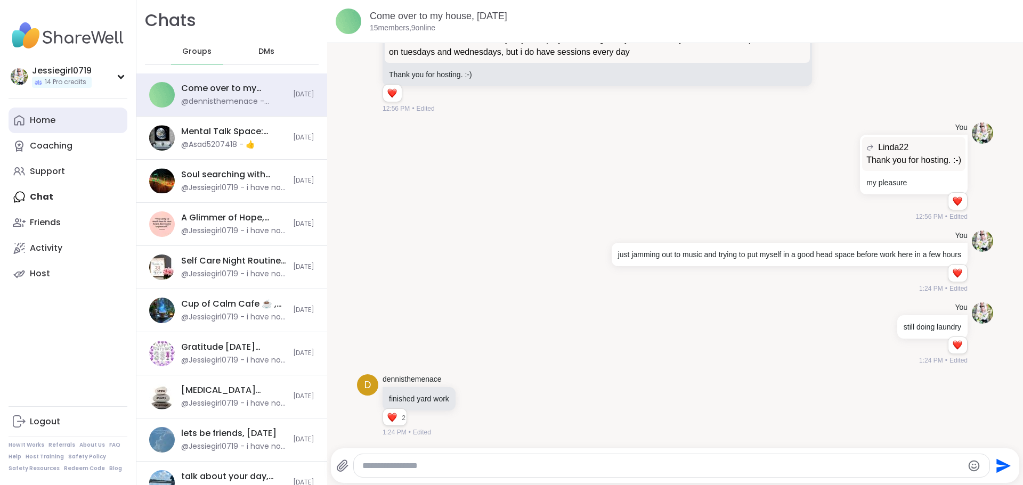
click at [52, 110] on link "Home" at bounding box center [68, 121] width 119 height 26
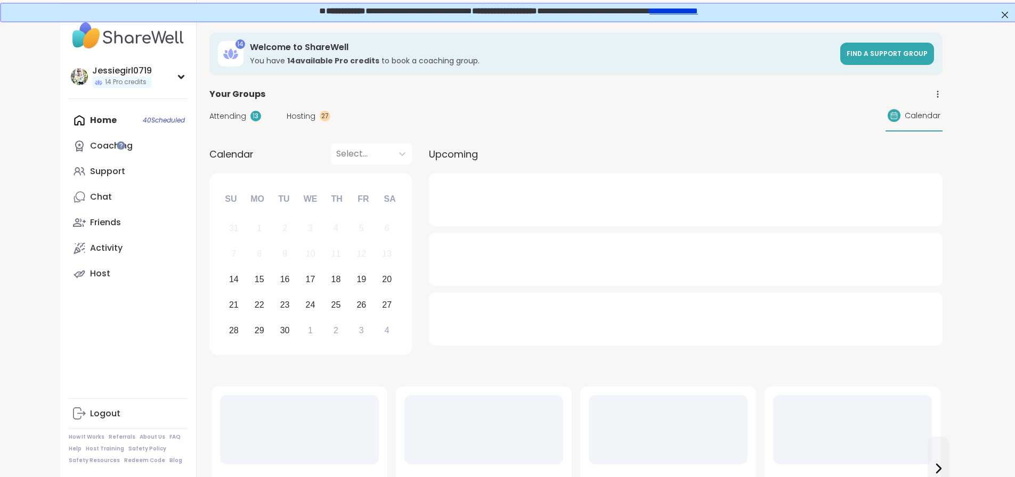
click at [209, 113] on span "Attending" at bounding box center [227, 116] width 37 height 11
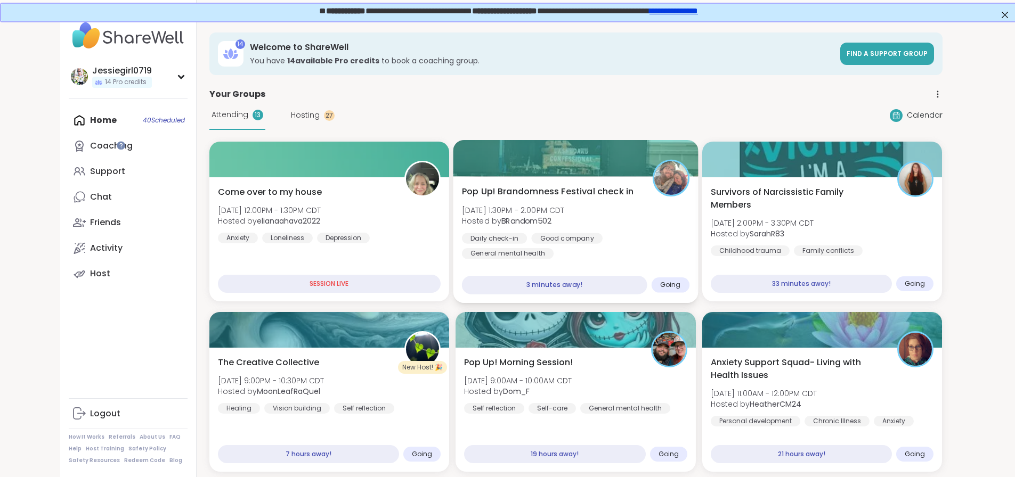
click at [621, 204] on div "Pop Up! Brandomness Festival check in Sun, Sep 14 | 1:30PM - 2:00PM CDT Hosted …" at bounding box center [576, 222] width 228 height 74
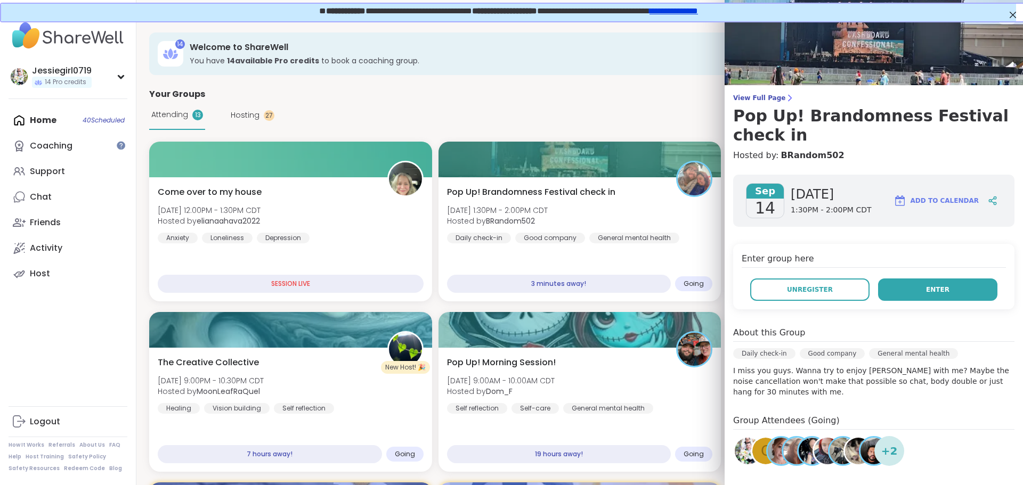
click at [899, 288] on button "Enter" at bounding box center [937, 290] width 119 height 22
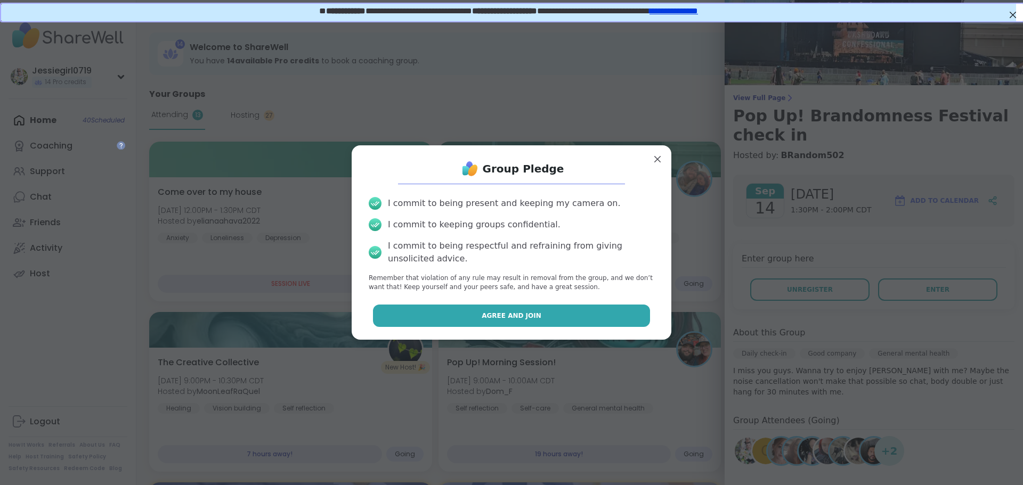
click at [563, 307] on button "Agree and Join" at bounding box center [512, 316] width 278 height 22
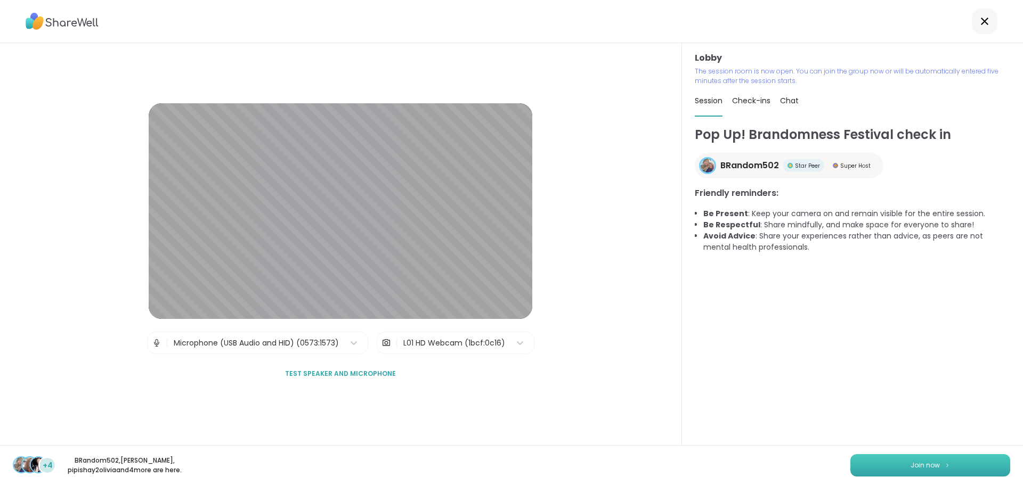
click at [969, 461] on button "Join now" at bounding box center [930, 466] width 160 height 22
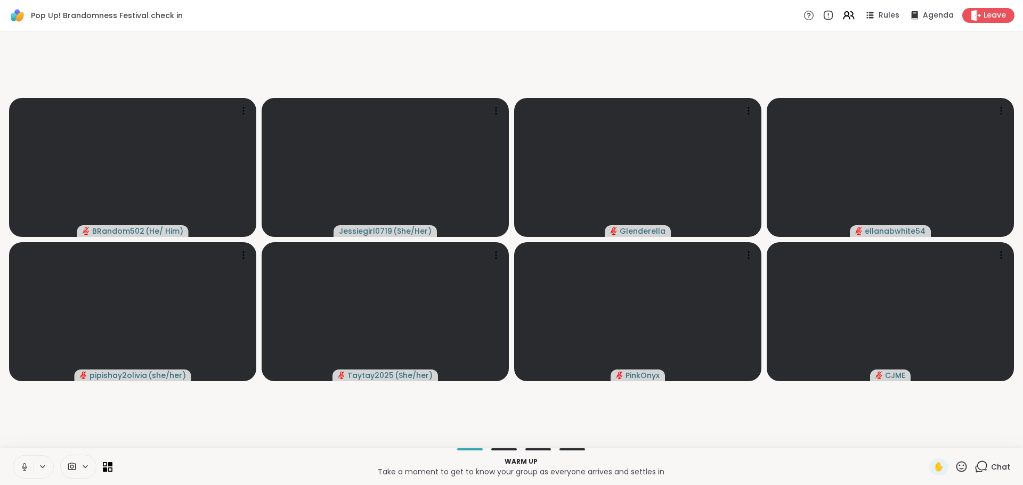
click at [867, 415] on video-player-container "BRandom502 ( He/ Him ) Jessiegirl0719 ( She/Her ) Glenderella ellanabwhite54 pi…" at bounding box center [511, 240] width 1010 height 408
click at [978, 463] on icon at bounding box center [981, 466] width 13 height 13
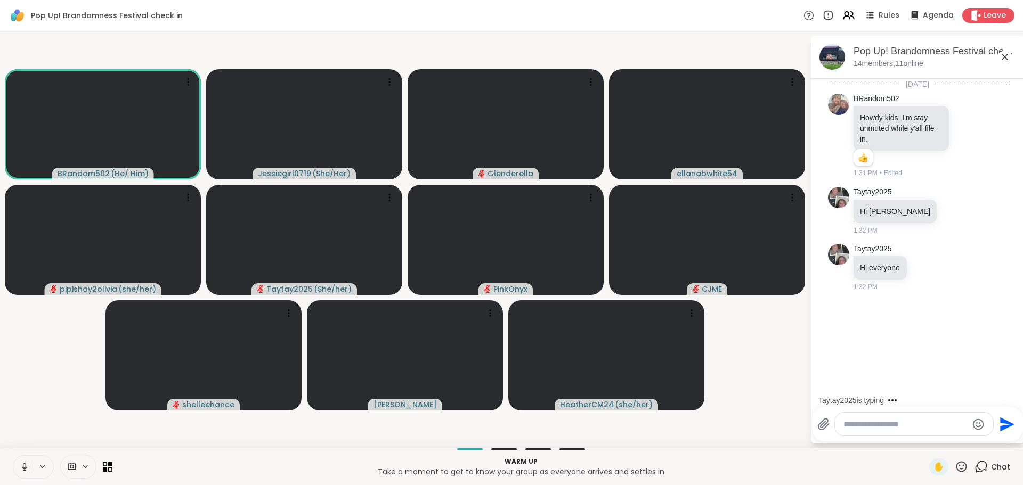
click at [874, 427] on textarea "Type your message" at bounding box center [906, 424] width 124 height 11
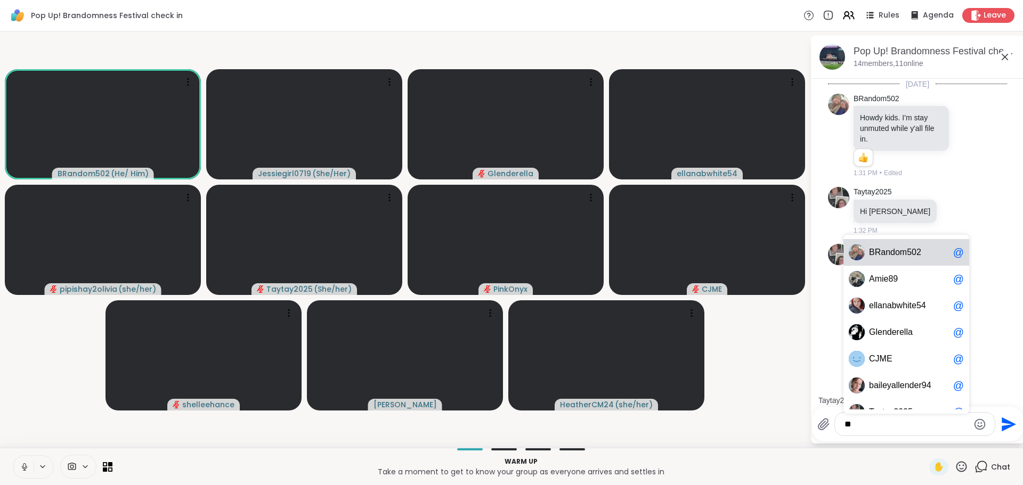
click at [886, 257] on span "Random502" at bounding box center [898, 252] width 46 height 11
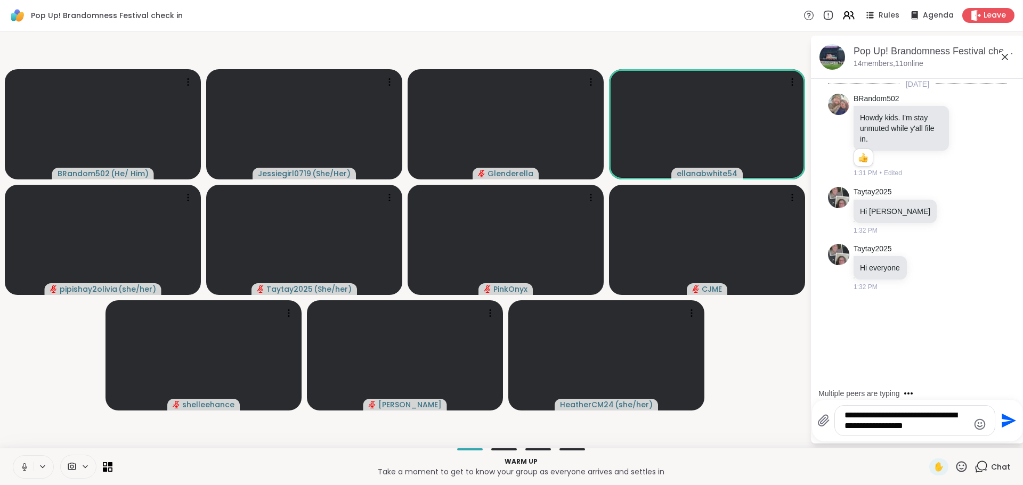
type textarea "**********"
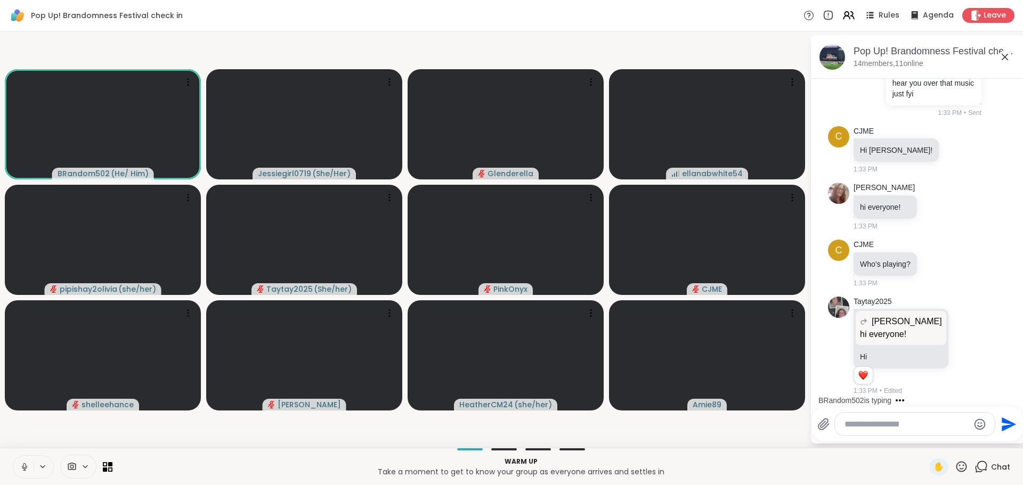
scroll to position [342, 0]
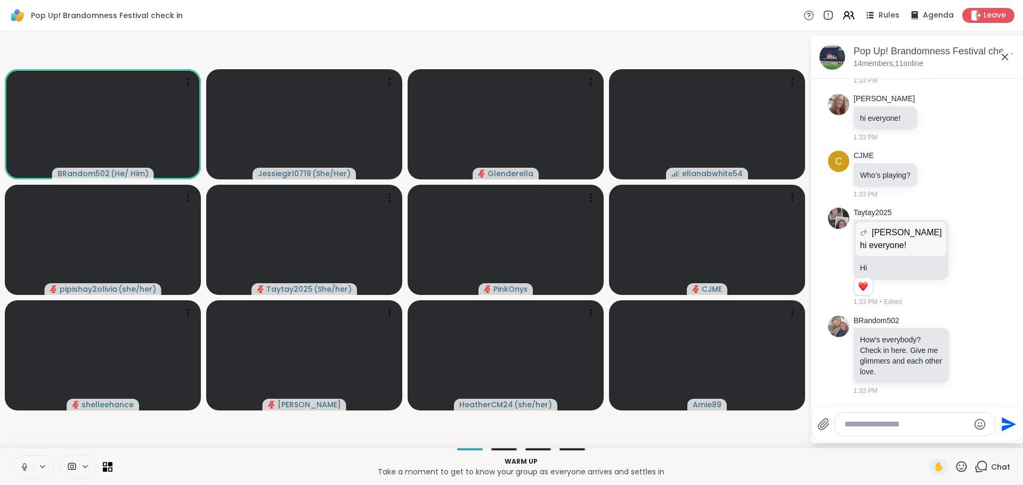
click at [872, 426] on textarea "Type your message" at bounding box center [907, 424] width 124 height 11
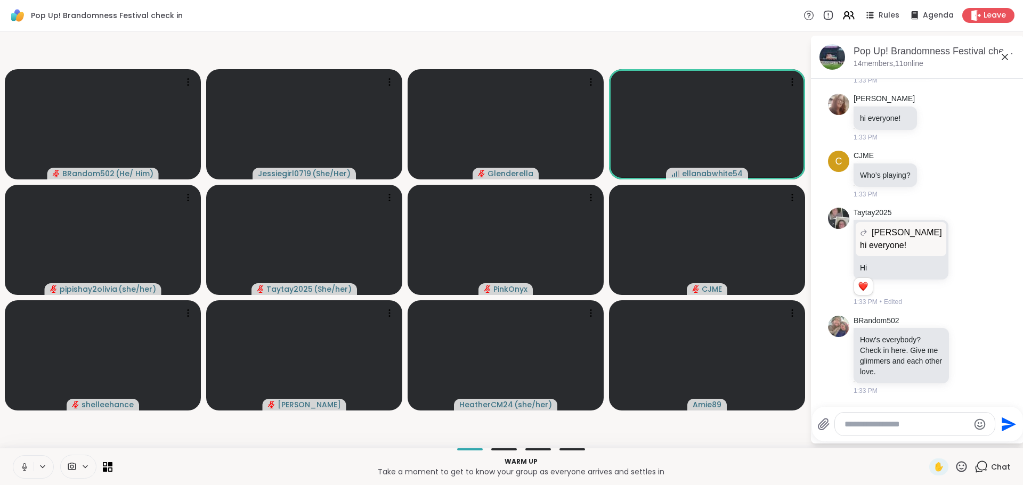
scroll to position [356, 0]
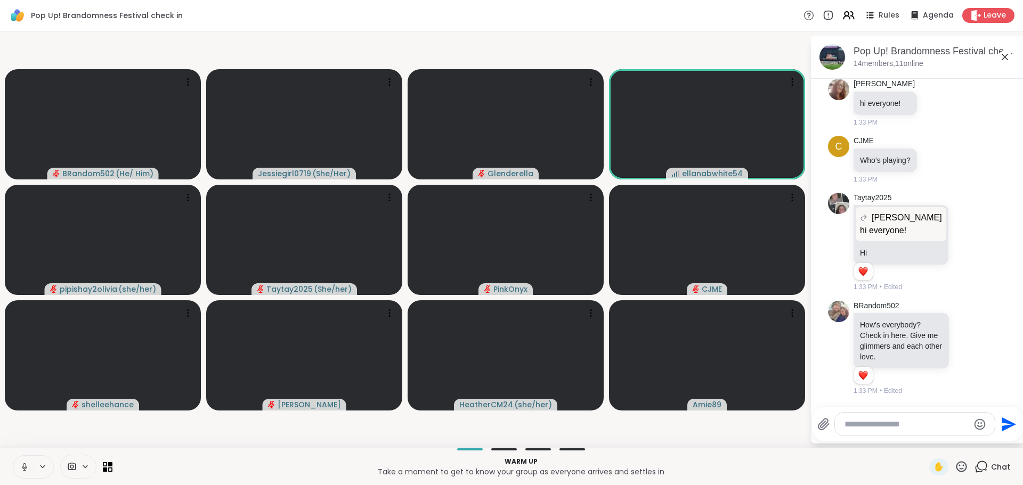
click at [894, 428] on textarea "Type your message" at bounding box center [907, 424] width 124 height 11
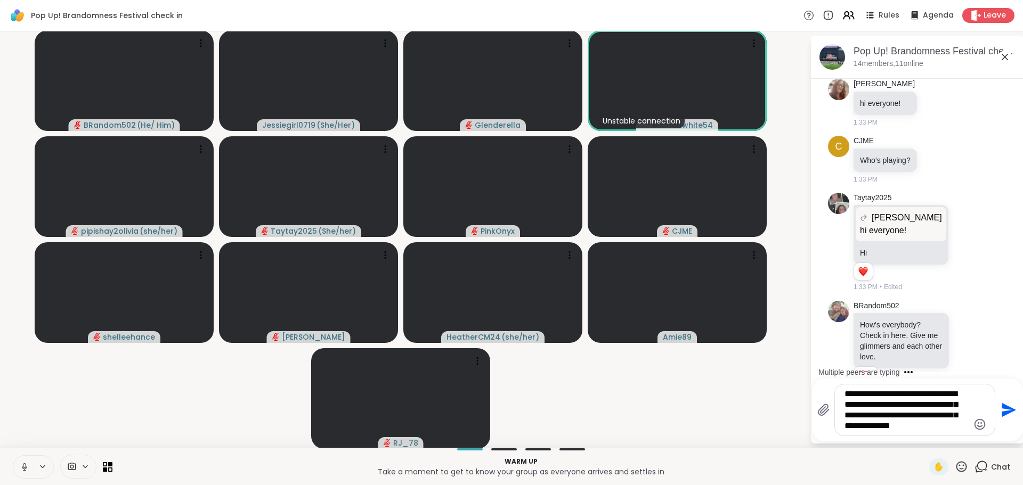
scroll to position [478, 0]
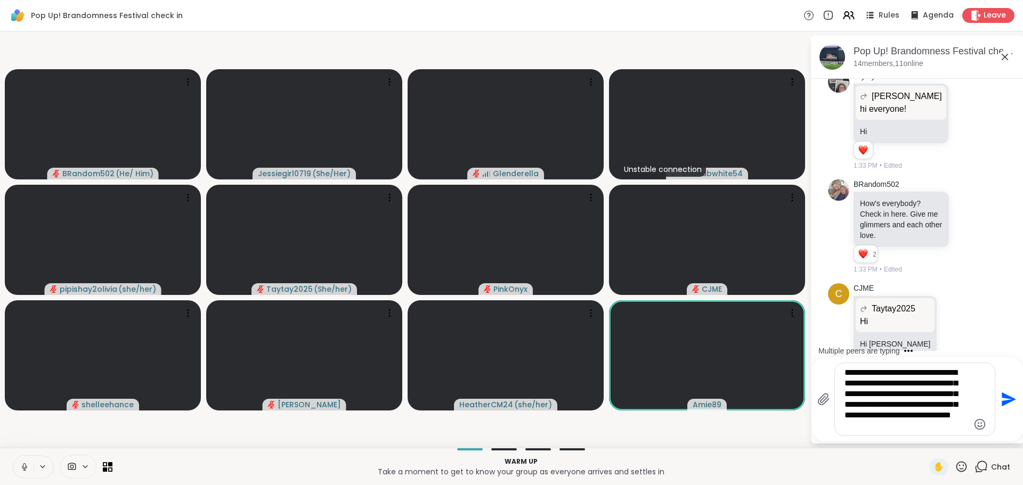
type textarea "**********"
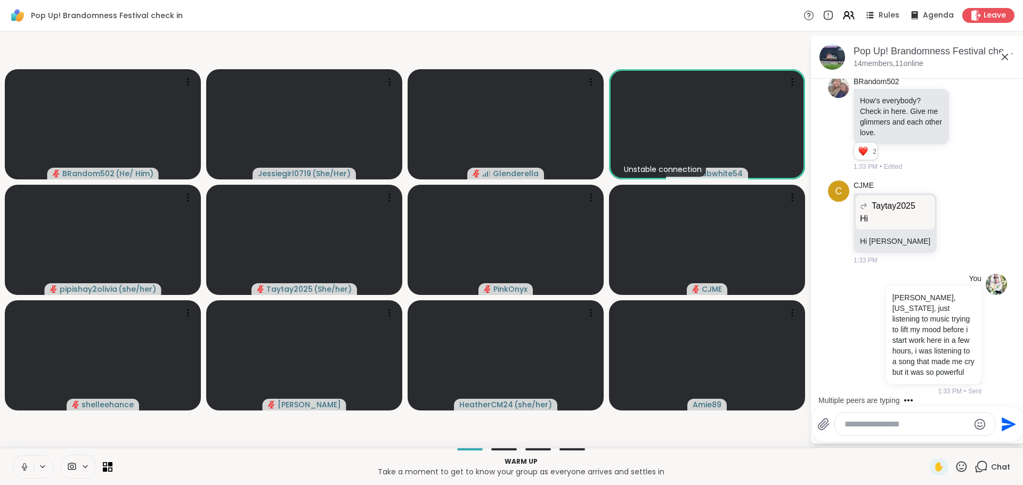
scroll to position [691, 0]
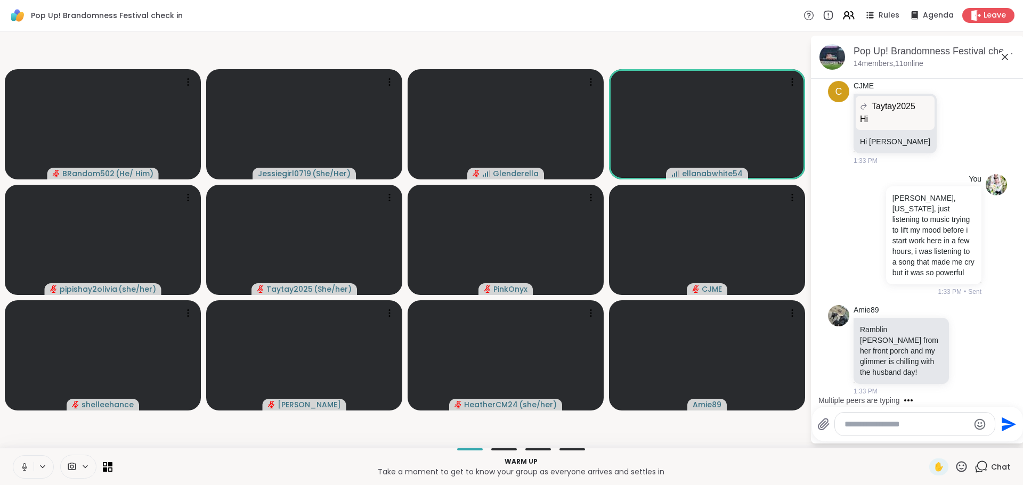
click at [919, 428] on textarea "Type your message" at bounding box center [907, 424] width 124 height 11
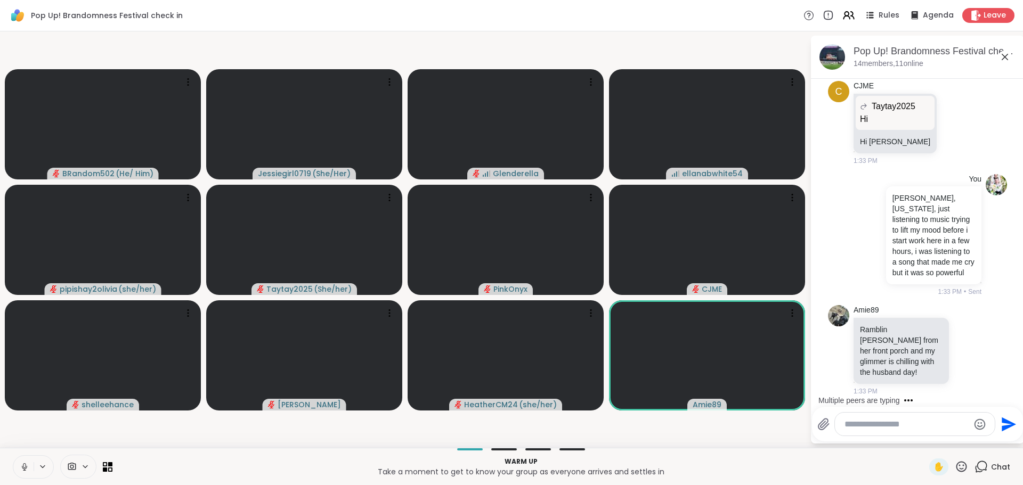
click at [915, 427] on textarea "Type your message" at bounding box center [907, 424] width 124 height 11
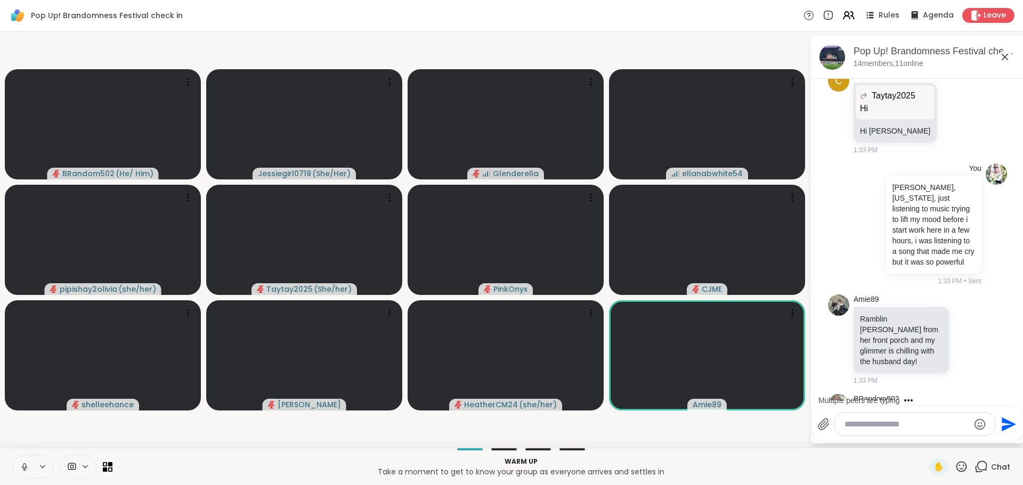
scroll to position [769, 0]
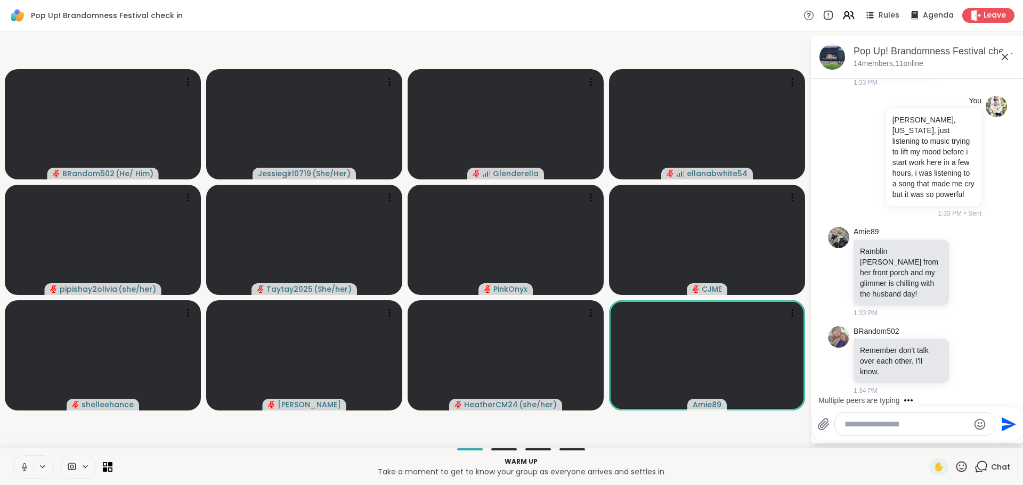
click at [909, 429] on textarea "Type your message" at bounding box center [907, 424] width 124 height 11
click at [904, 421] on textarea "Type your message" at bounding box center [907, 424] width 124 height 11
click at [885, 419] on textarea "Type your message" at bounding box center [907, 424] width 124 height 11
click at [886, 420] on textarea "Type your message" at bounding box center [907, 424] width 124 height 11
click at [891, 427] on textarea "Type your message" at bounding box center [907, 424] width 124 height 11
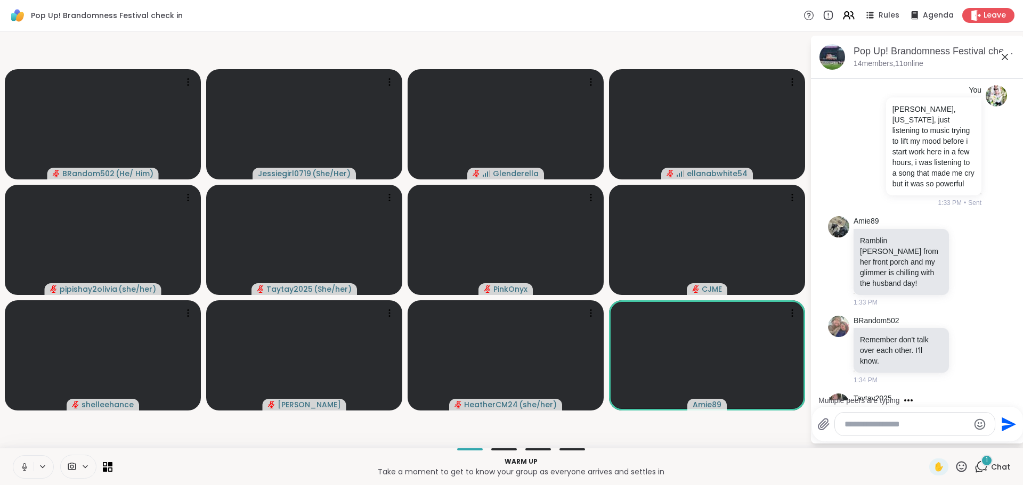
scroll to position [901, 0]
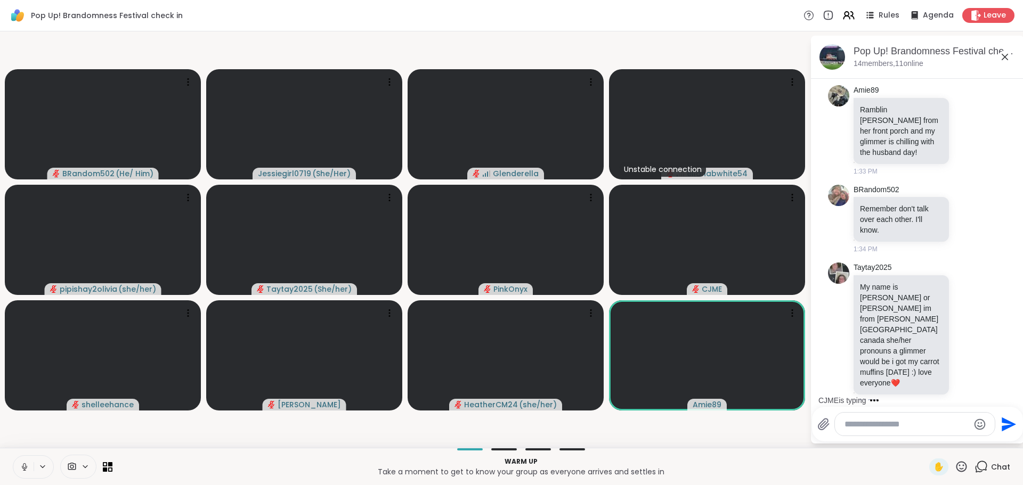
click at [23, 460] on button at bounding box center [23, 467] width 20 height 22
click at [878, 424] on textarea "Type your message" at bounding box center [907, 424] width 124 height 11
click at [871, 424] on textarea "Type your message" at bounding box center [907, 424] width 124 height 11
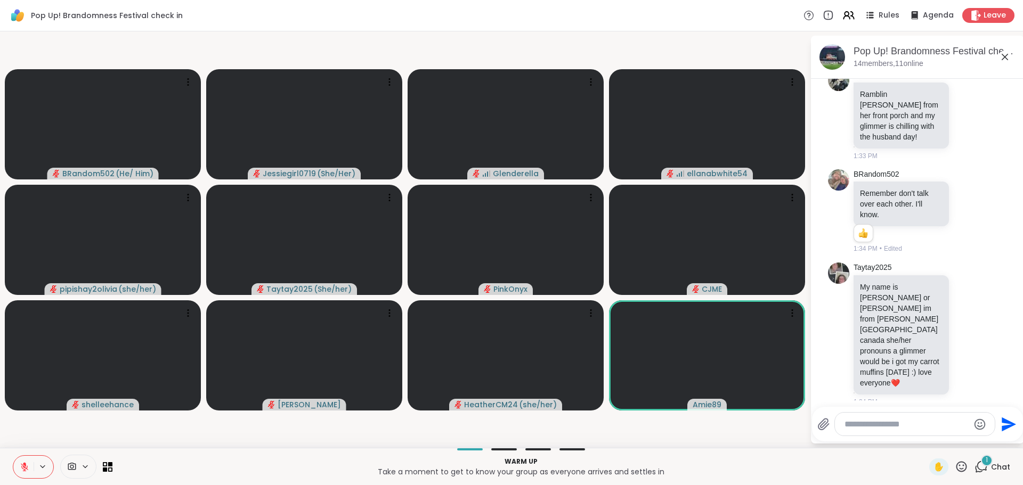
scroll to position [994, 0]
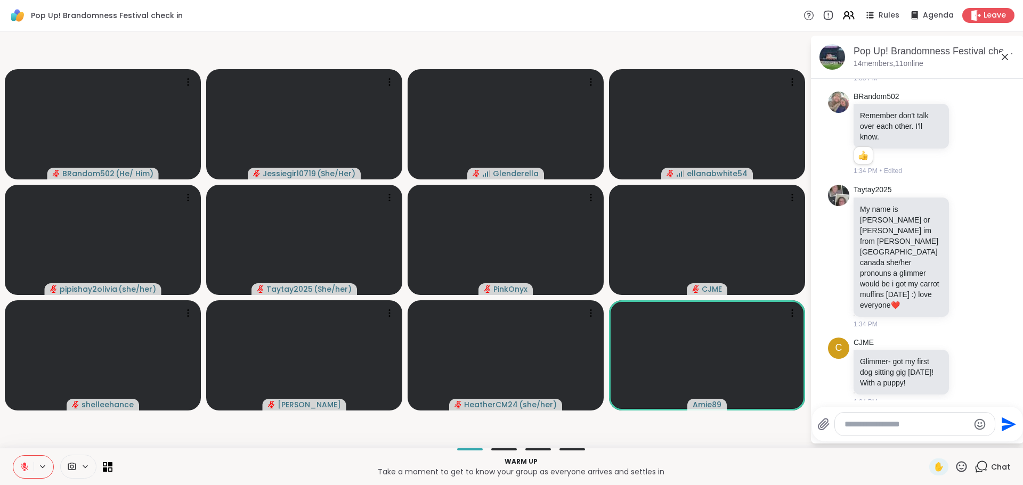
click at [911, 429] on textarea "Type your message" at bounding box center [907, 424] width 124 height 11
click at [903, 427] on textarea "Type your message" at bounding box center [907, 424] width 124 height 11
click at [902, 427] on textarea "Type your message" at bounding box center [907, 424] width 124 height 11
click at [964, 368] on icon at bounding box center [968, 372] width 8 height 8
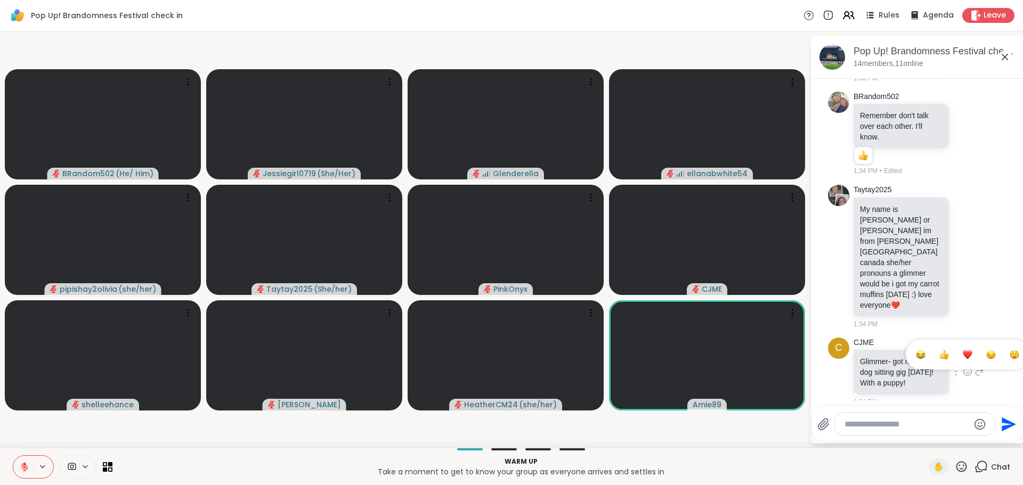
click at [963, 350] on div "Select Reaction: Heart" at bounding box center [968, 355] width 10 height 10
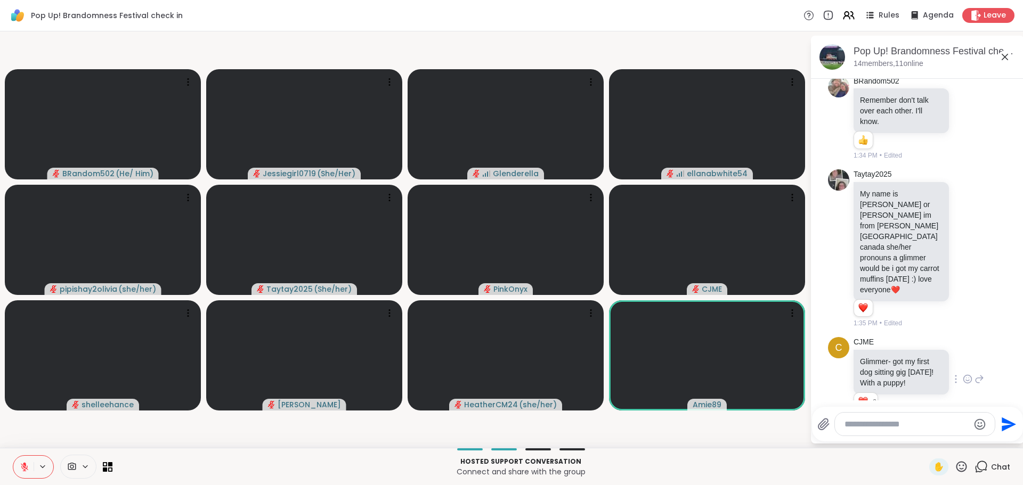
click at [909, 423] on textarea "Type your message" at bounding box center [907, 424] width 124 height 11
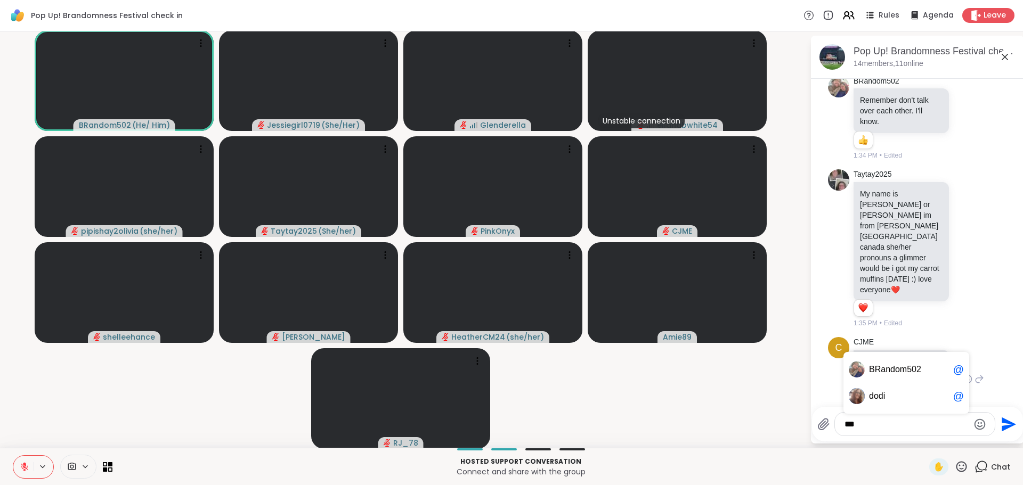
scroll to position [0, 0]
click at [907, 392] on span "do di" at bounding box center [909, 396] width 80 height 11
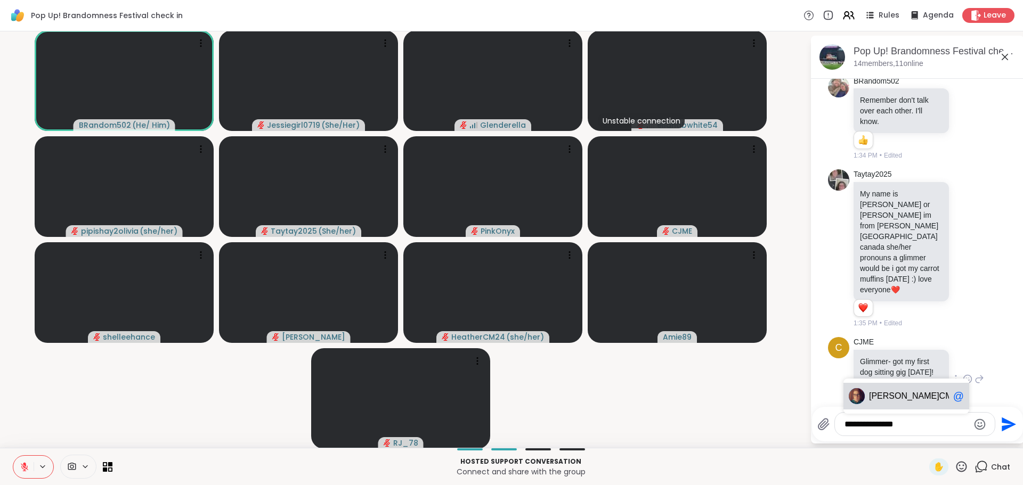
click at [939, 392] on span "CM24" at bounding box center [950, 396] width 23 height 11
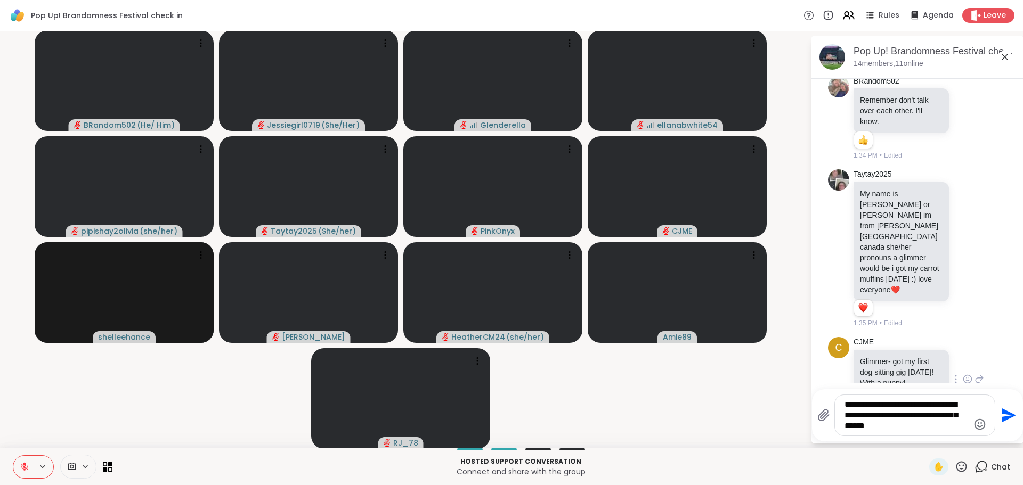
type textarea "**********"
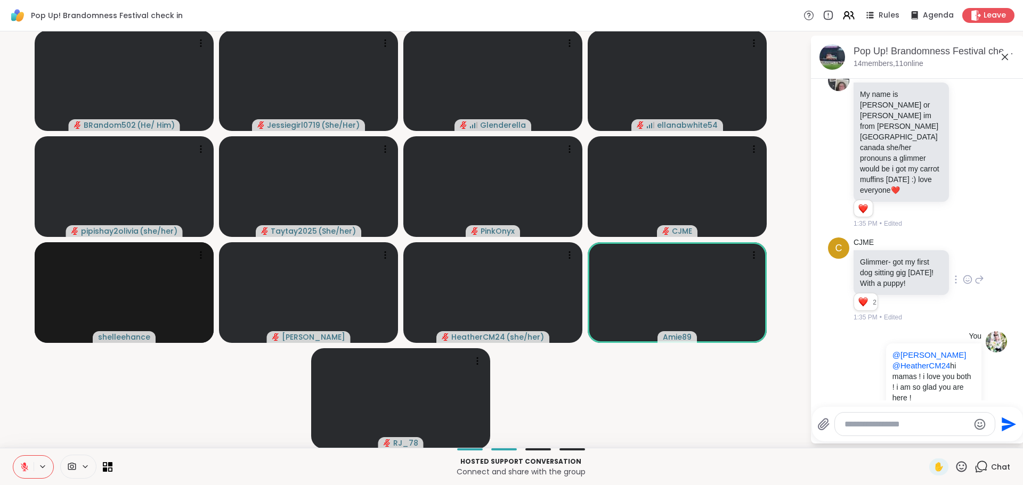
scroll to position [1154, 0]
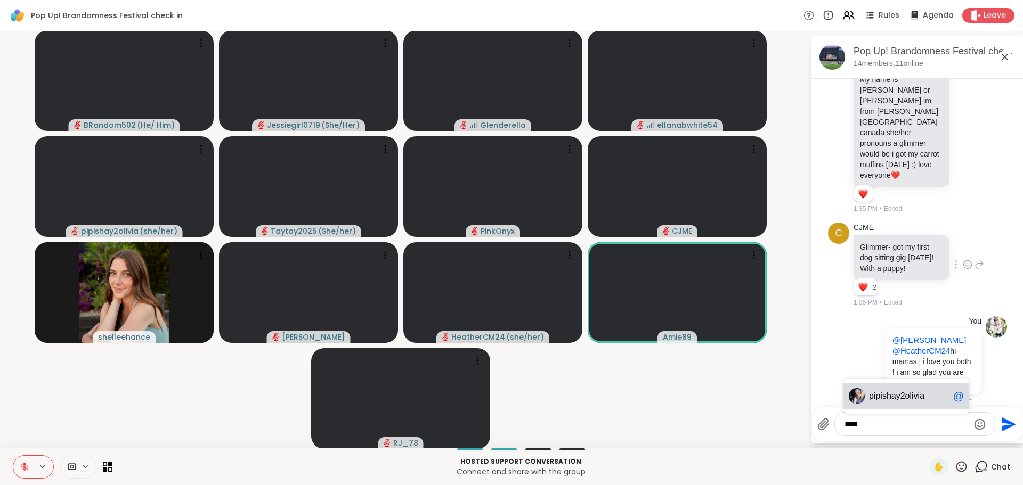
click at [905, 392] on span "ishay2olivia" at bounding box center [902, 396] width 44 height 11
type textarea "**********"
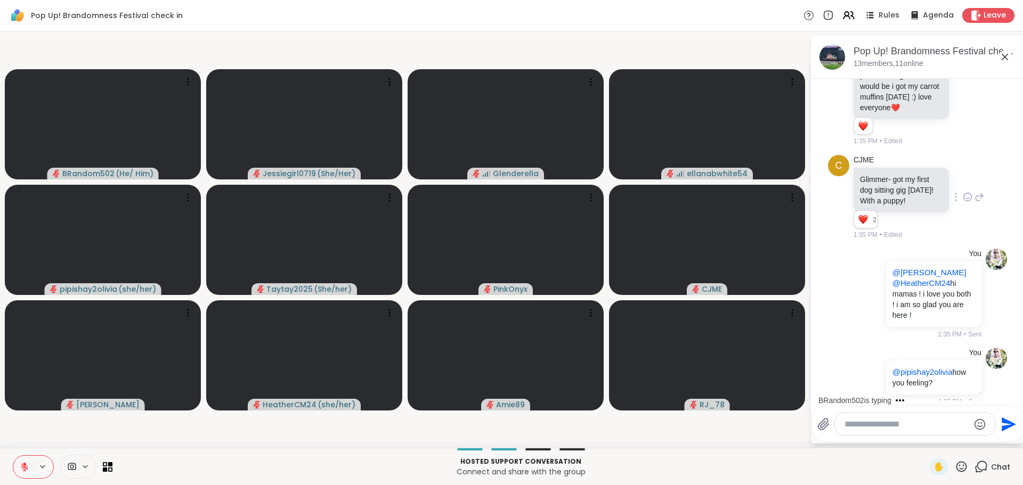
scroll to position [1289, 0]
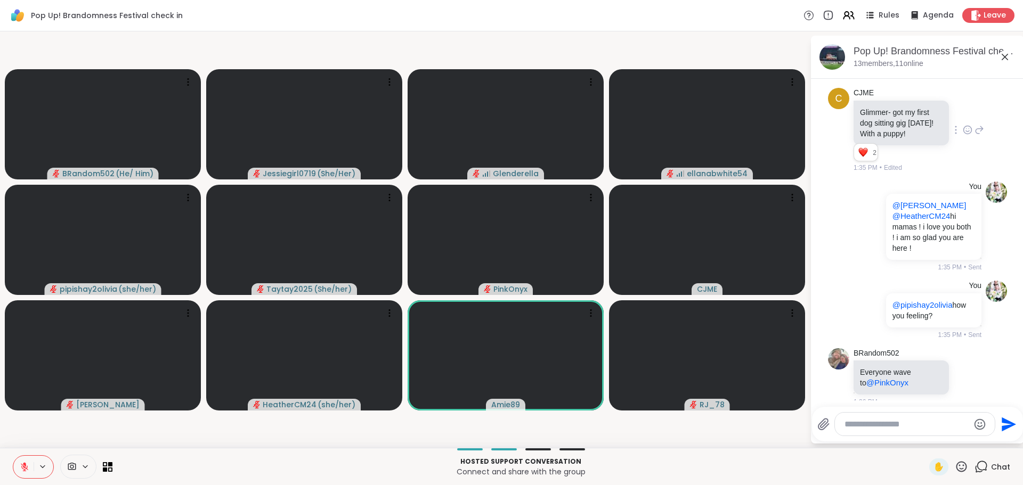
click at [891, 419] on textarea "Type your message" at bounding box center [907, 424] width 124 height 11
click at [896, 431] on div at bounding box center [915, 424] width 160 height 23
click at [895, 417] on div at bounding box center [915, 424] width 160 height 23
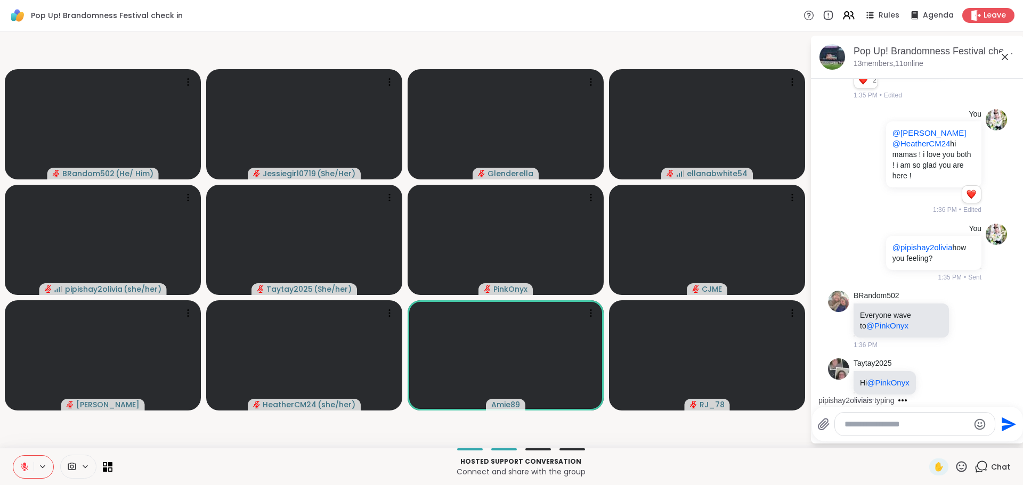
scroll to position [1467, 0]
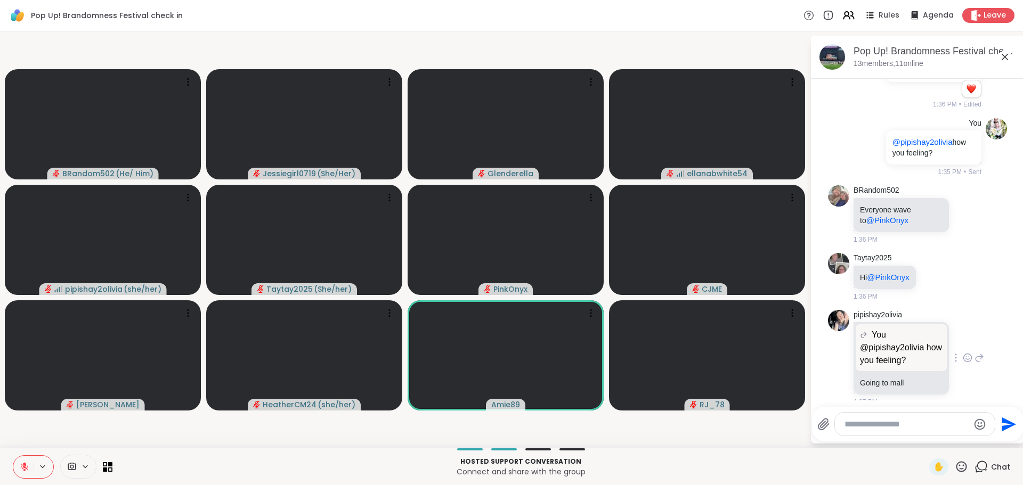
click at [963, 353] on icon at bounding box center [968, 358] width 10 height 11
click at [963, 336] on div "Select Reaction: Heart" at bounding box center [968, 341] width 10 height 10
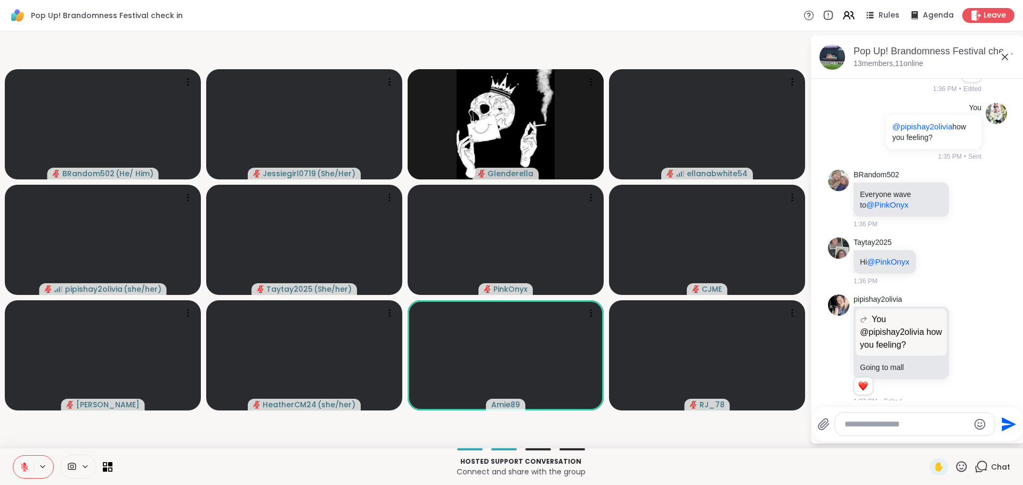
click at [975, 344] on icon at bounding box center [980, 350] width 10 height 13
type textarea "**********"
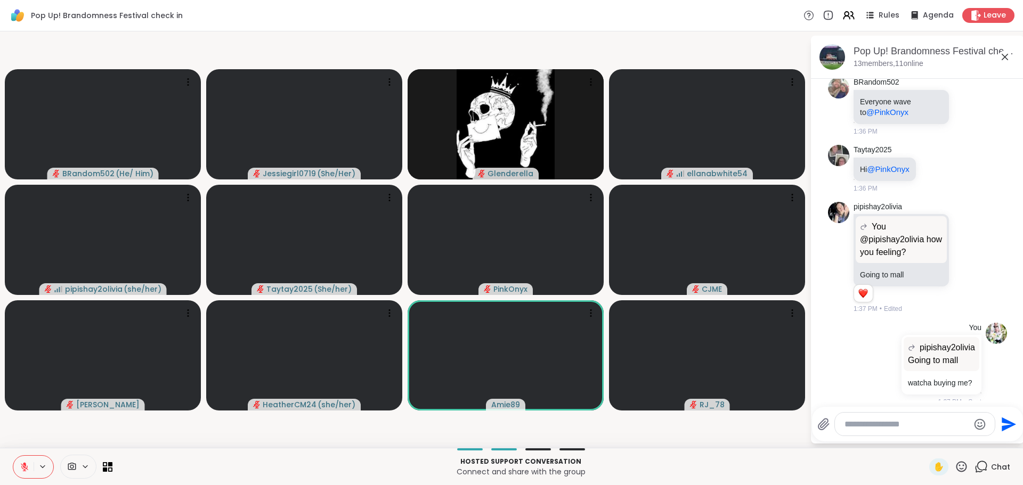
scroll to position [1591, 0]
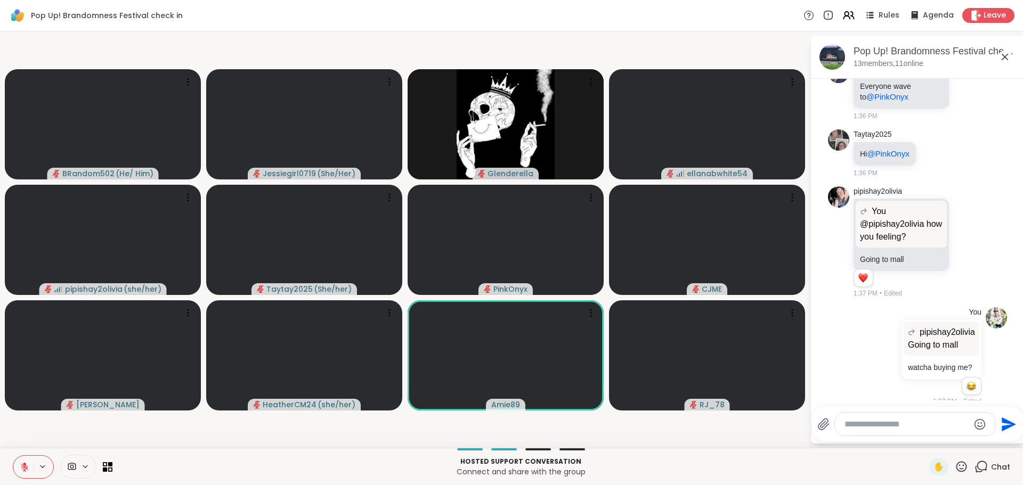
click at [922, 421] on textarea "Type your message" at bounding box center [907, 424] width 124 height 11
click at [923, 421] on textarea "Type your message" at bounding box center [907, 424] width 124 height 11
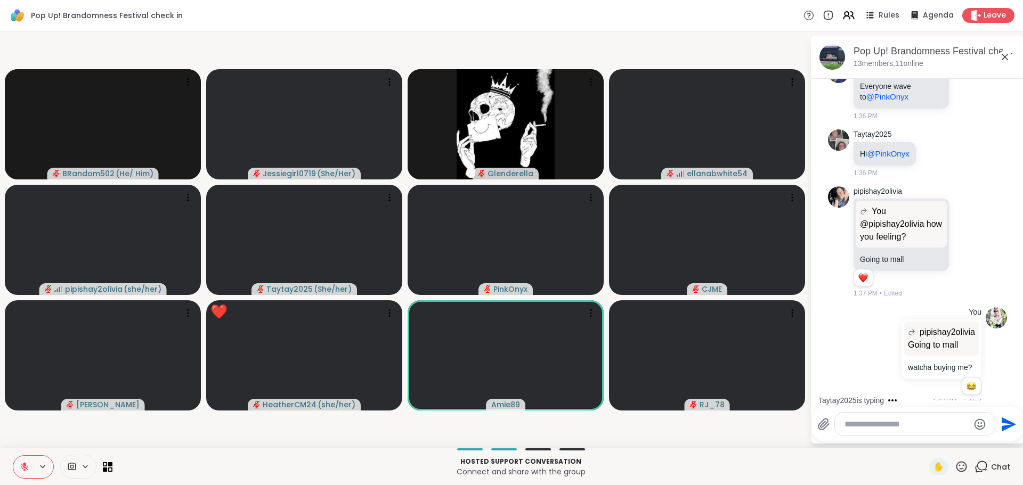
scroll to position [1684, 0]
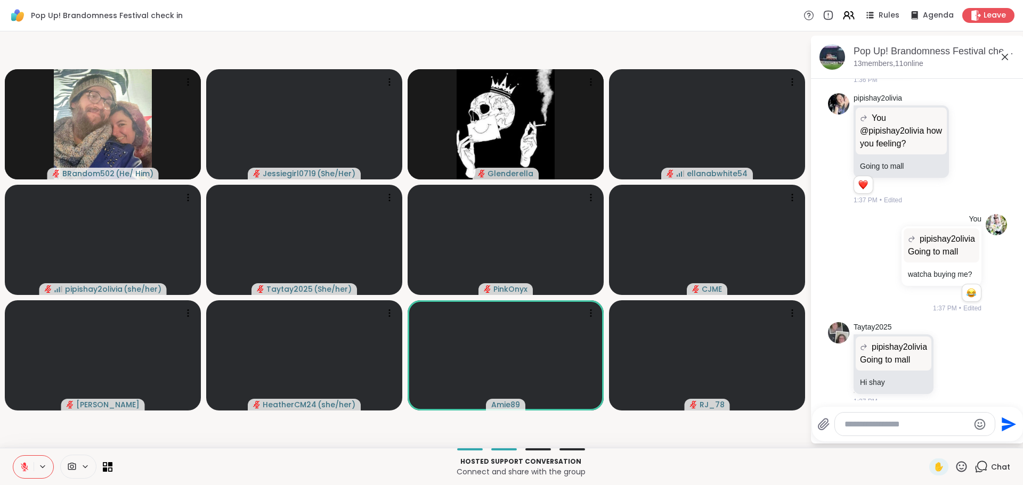
click at [923, 421] on textarea "Type your message" at bounding box center [907, 424] width 124 height 11
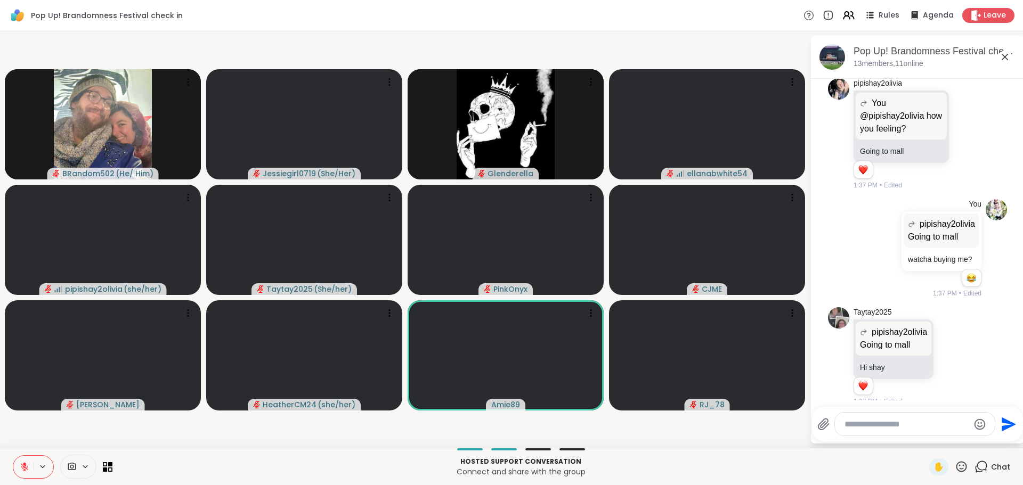
click at [919, 421] on textarea "Type your message" at bounding box center [907, 424] width 124 height 11
click at [915, 421] on textarea "Type your message" at bounding box center [907, 424] width 124 height 11
click at [922, 431] on div at bounding box center [915, 424] width 160 height 23
click at [920, 427] on textarea "Type your message" at bounding box center [907, 424] width 124 height 11
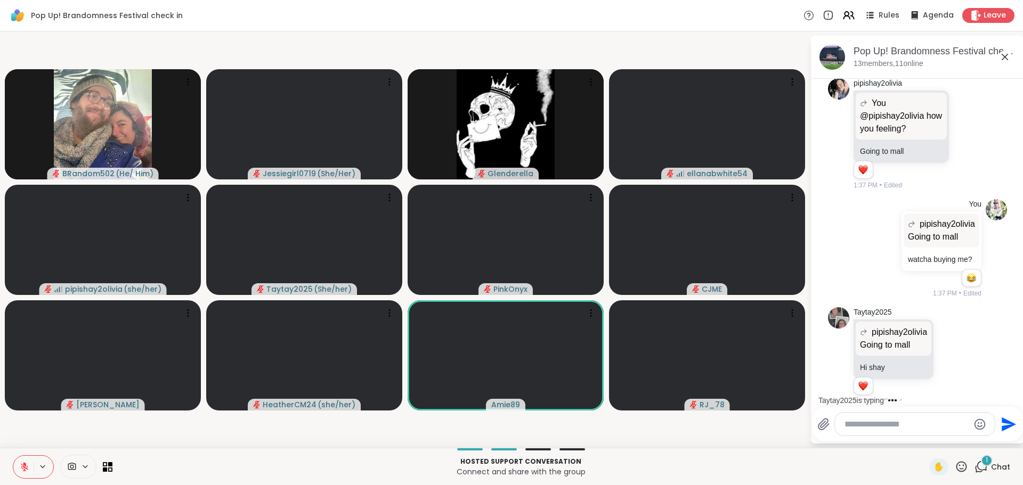
scroll to position [1766, 0]
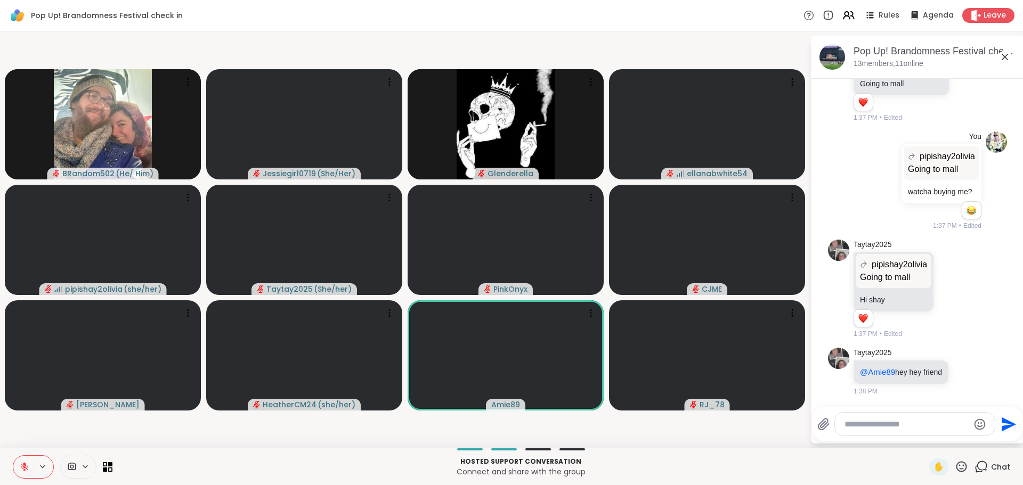
click at [920, 427] on textarea "Type your message" at bounding box center [907, 424] width 124 height 11
click at [920, 425] on textarea "Type your message" at bounding box center [907, 424] width 124 height 11
type textarea "**********"
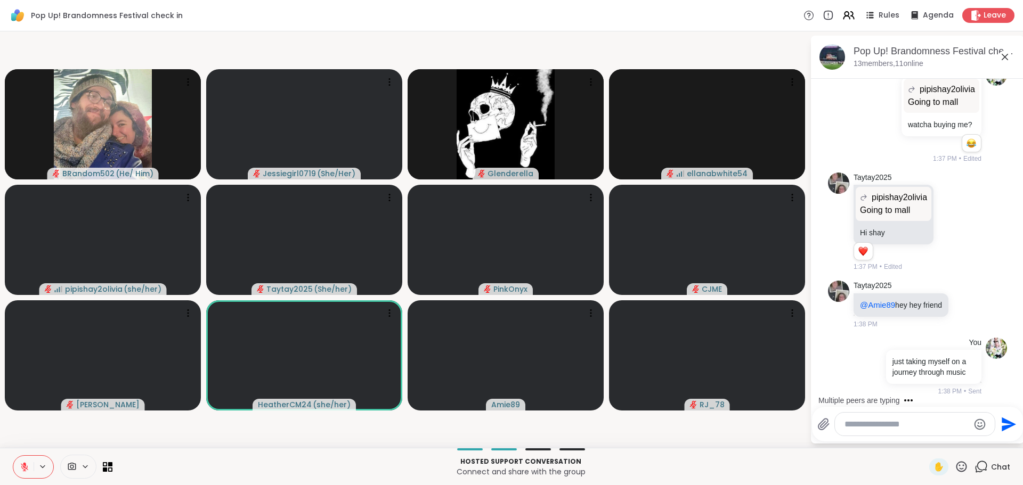
paste textarea "**********"
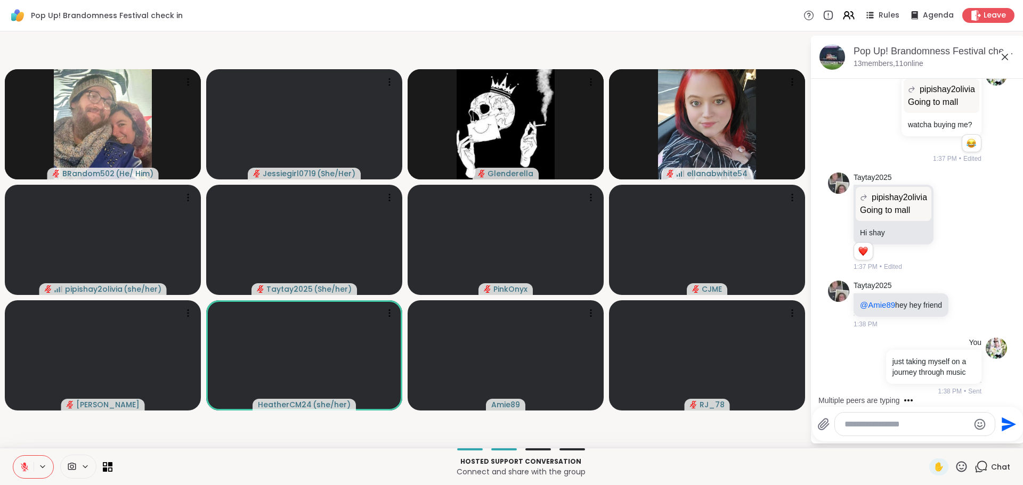
type textarea "**********"
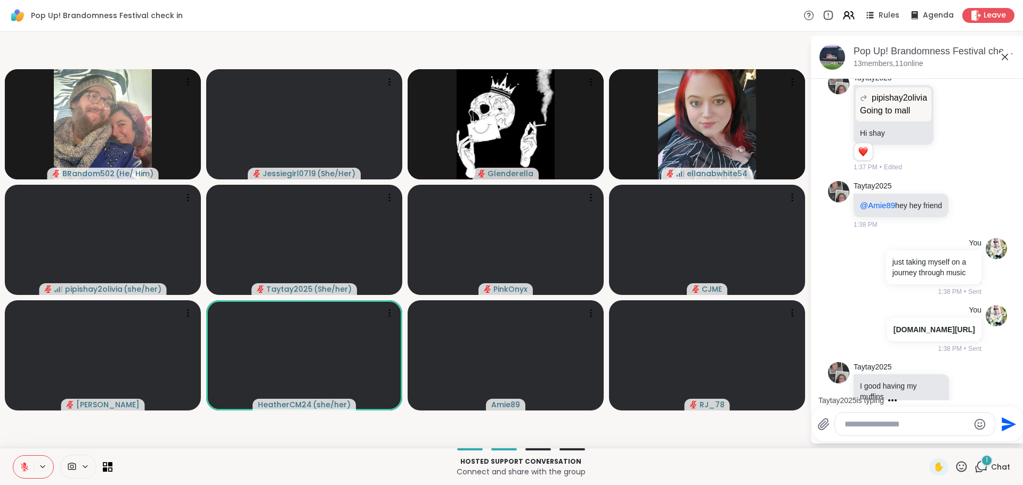
scroll to position [2001, 0]
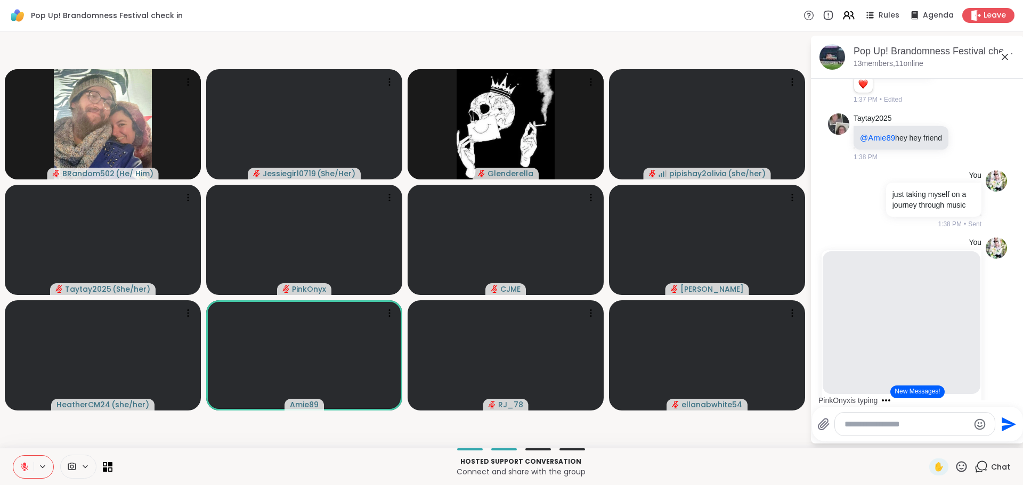
click at [935, 397] on button "New Messages!" at bounding box center [917, 392] width 54 height 13
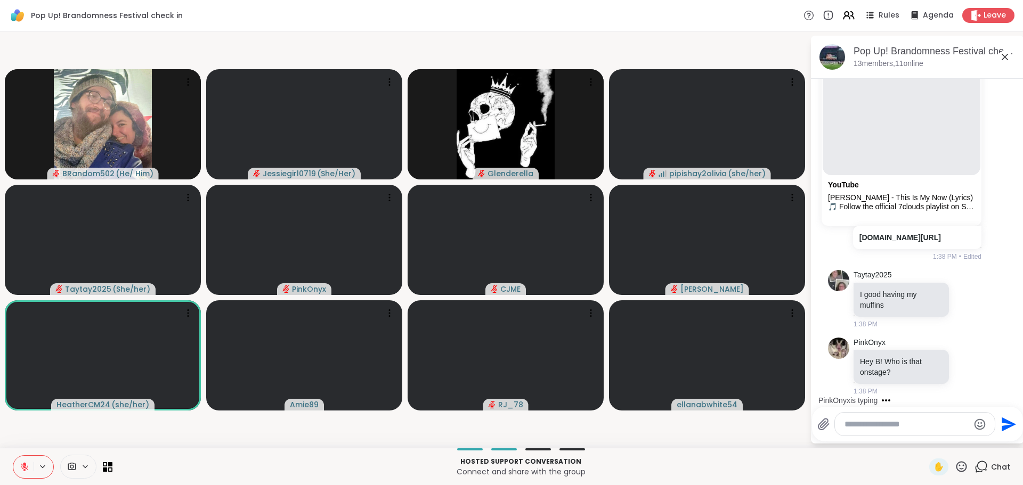
click at [946, 423] on textarea "Type your message" at bounding box center [907, 424] width 124 height 11
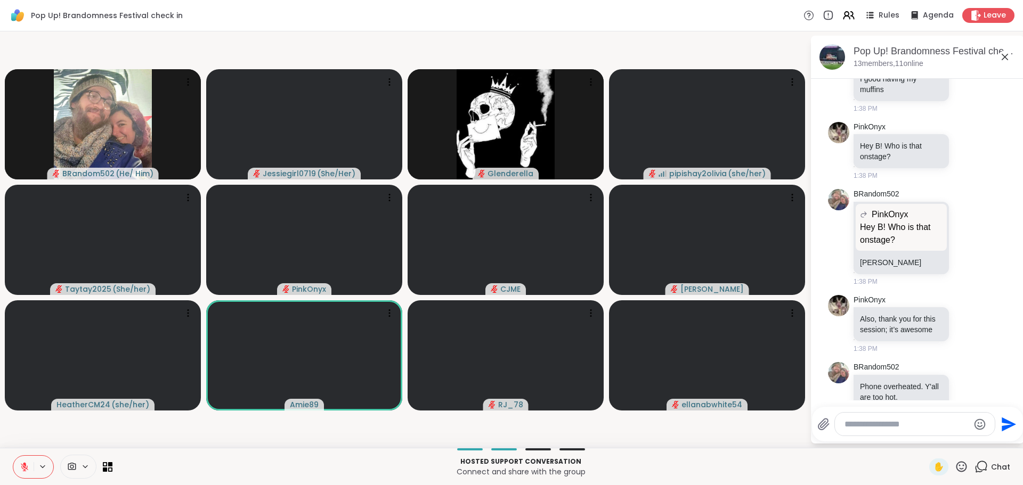
scroll to position [2503, 0]
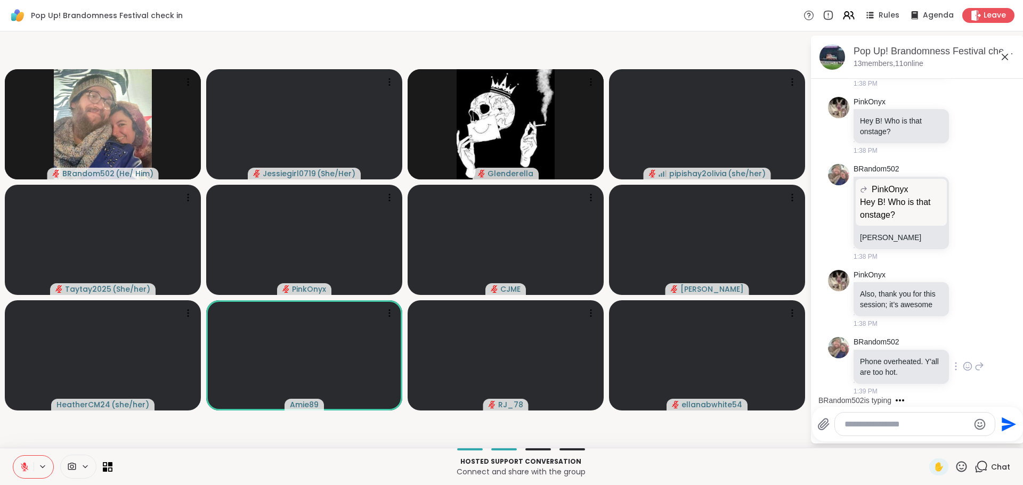
click at [963, 367] on icon at bounding box center [968, 366] width 10 height 11
click at [963, 352] on div "Select Reaction: Heart" at bounding box center [968, 350] width 10 height 10
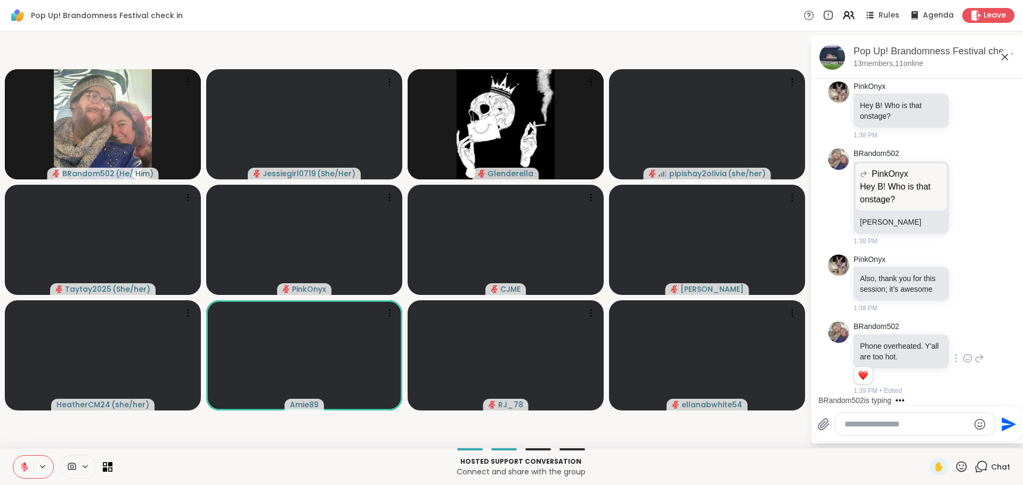
scroll to position [2519, 0]
click at [922, 426] on textarea "Type your message" at bounding box center [907, 424] width 124 height 11
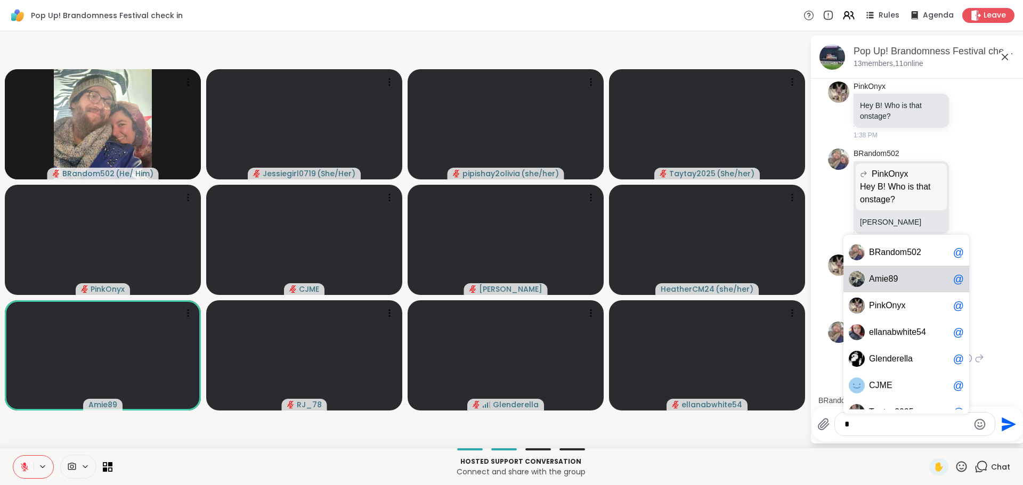
click at [897, 274] on span "9" at bounding box center [895, 279] width 5 height 11
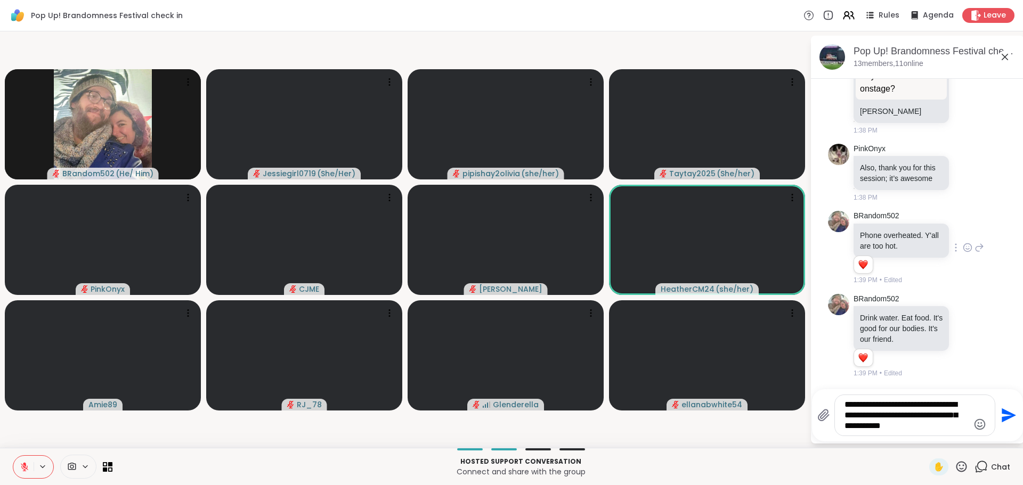
scroll to position [2630, 0]
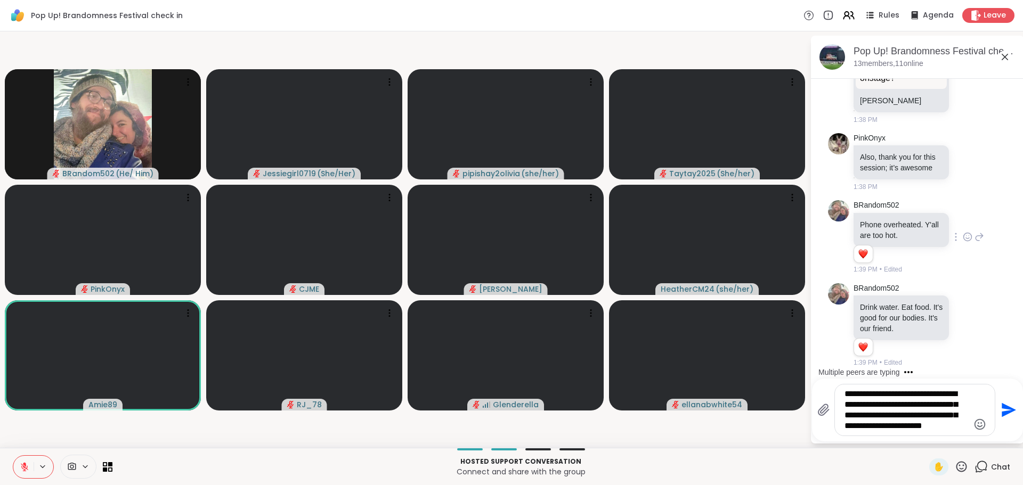
type textarea "**********"
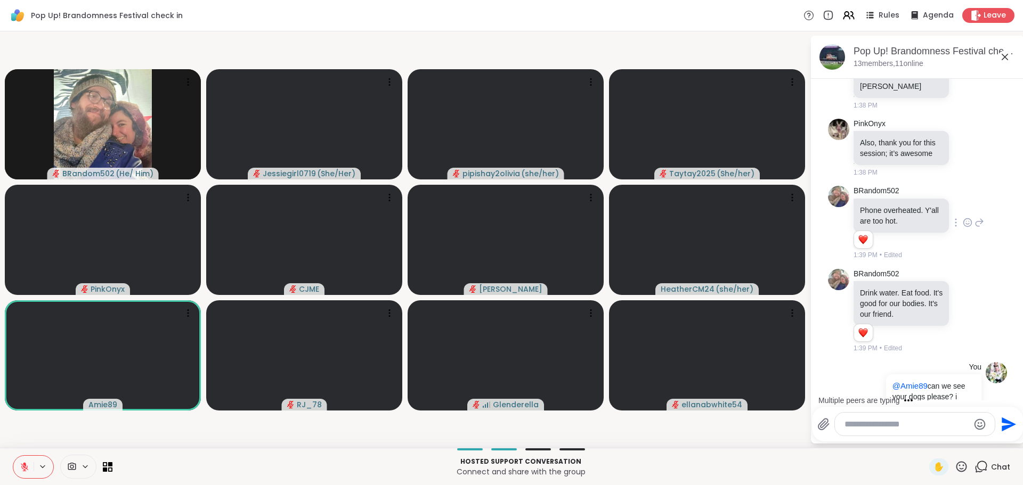
scroll to position [2732, 0]
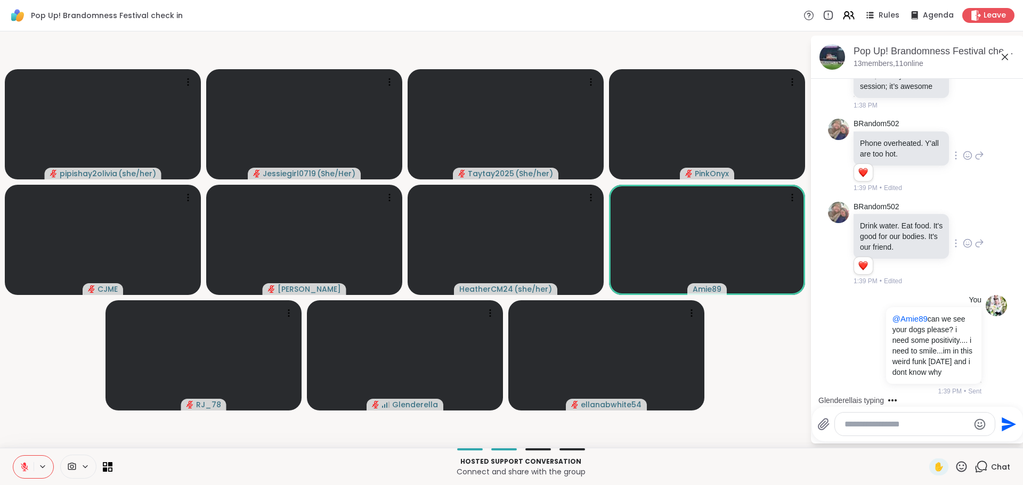
click at [963, 238] on icon at bounding box center [968, 243] width 10 height 11
click at [963, 222] on div "Select Reaction: Heart" at bounding box center [968, 227] width 10 height 10
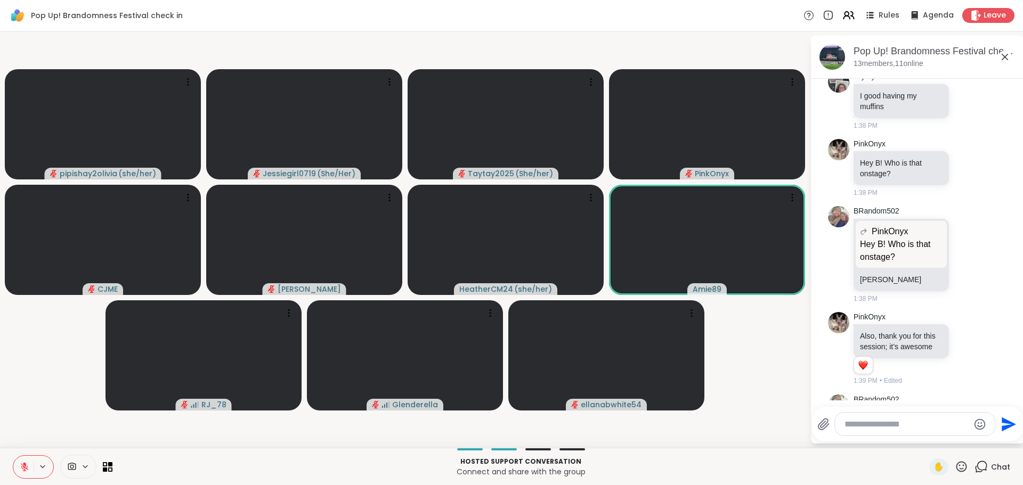
scroll to position [2748, 0]
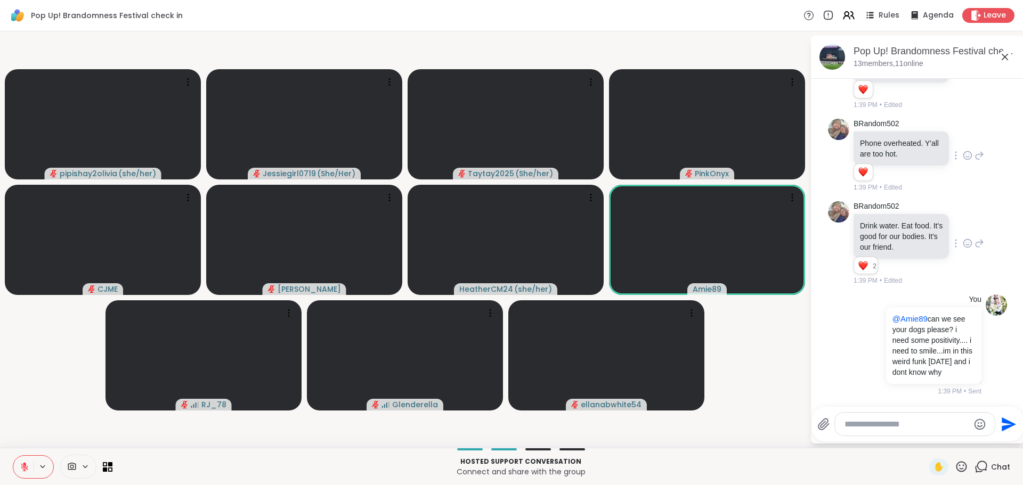
click at [927, 421] on textarea "Type your message" at bounding box center [907, 424] width 124 height 11
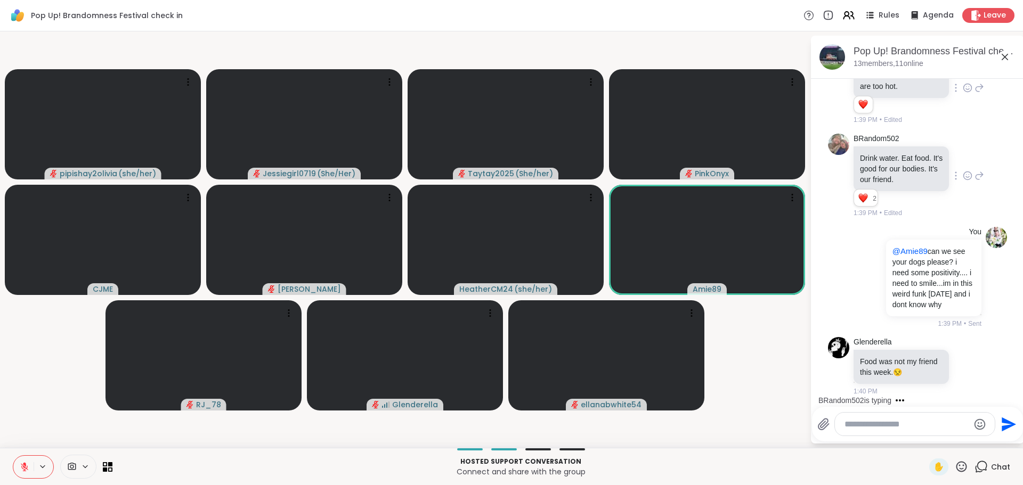
click at [28, 465] on icon at bounding box center [25, 468] width 10 height 10
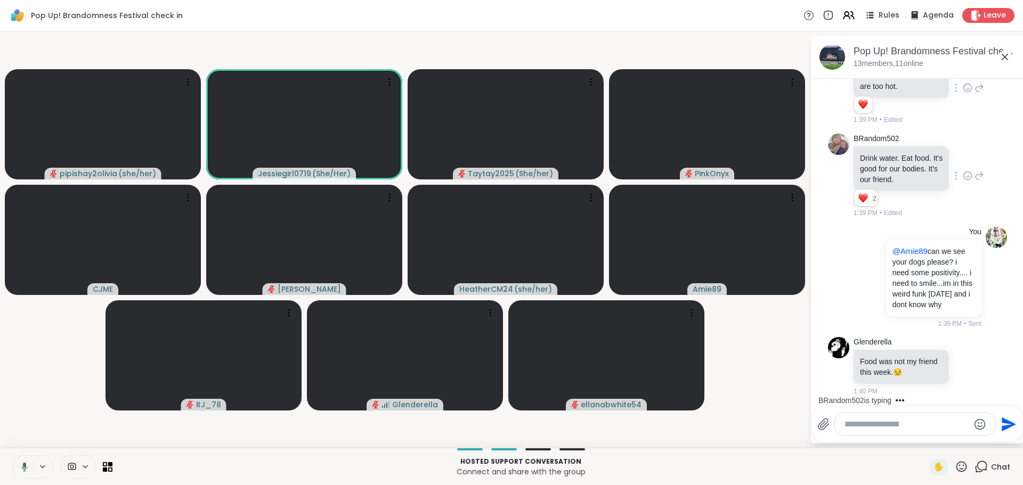
click at [860, 426] on textarea "Type your message" at bounding box center [907, 424] width 124 height 11
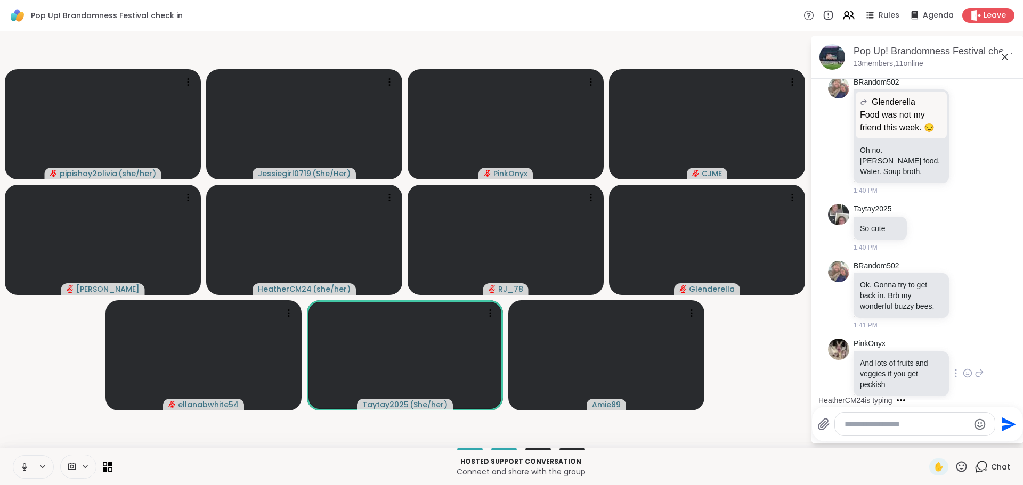
scroll to position [3168, 0]
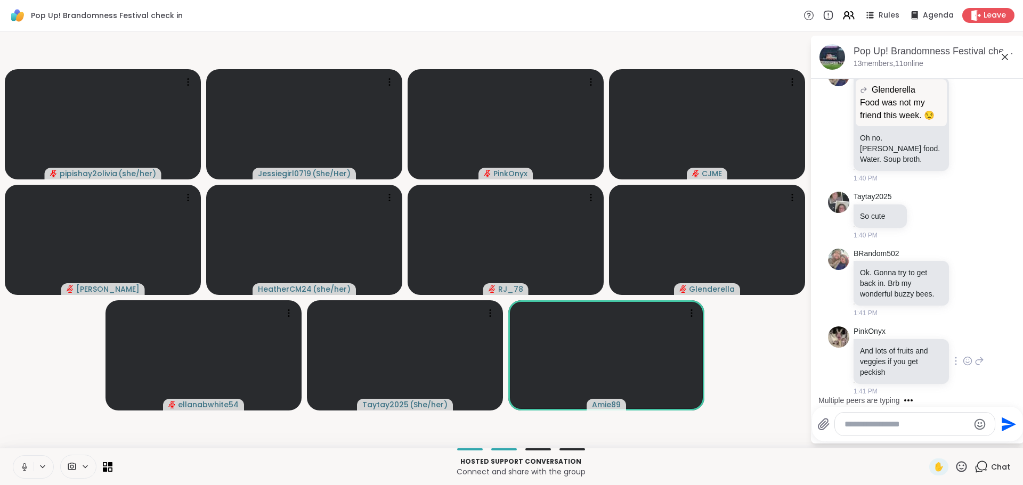
click at [964, 359] on icon at bounding box center [968, 361] width 8 height 8
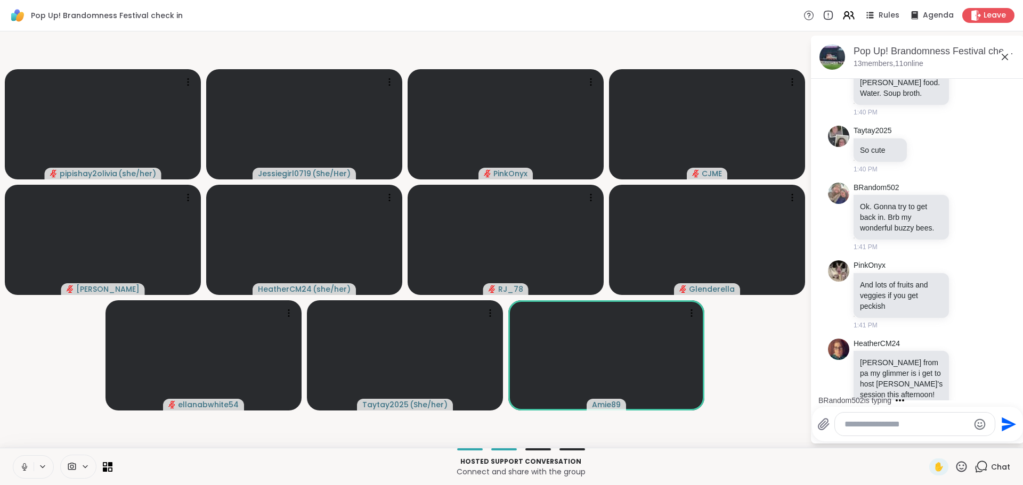
scroll to position [3257, 0]
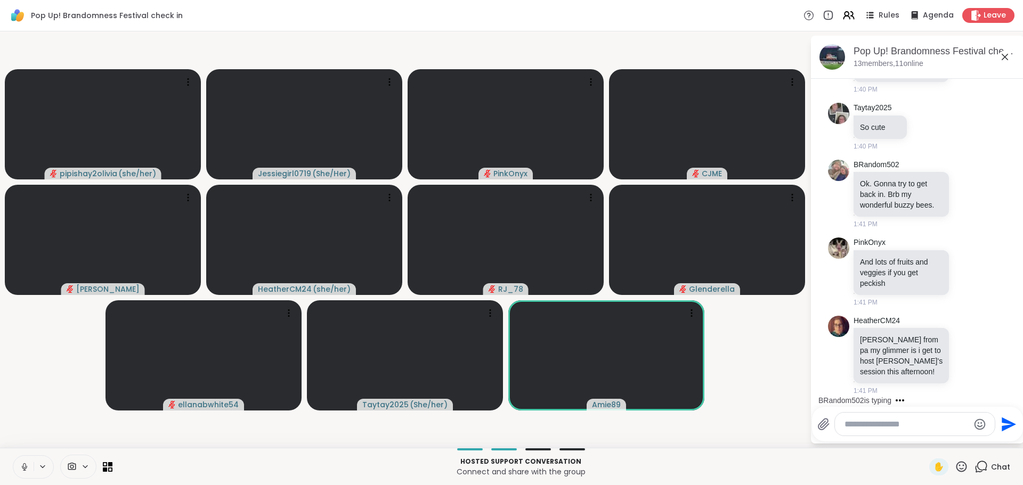
click at [956, 342] on div "HeatherCM24 heather from pa my glimmer is i get to host Dom's session this afte…" at bounding box center [919, 356] width 131 height 80
click at [963, 353] on icon at bounding box center [968, 355] width 10 height 11
click at [963, 342] on div "Select Reaction: Heart" at bounding box center [968, 339] width 10 height 10
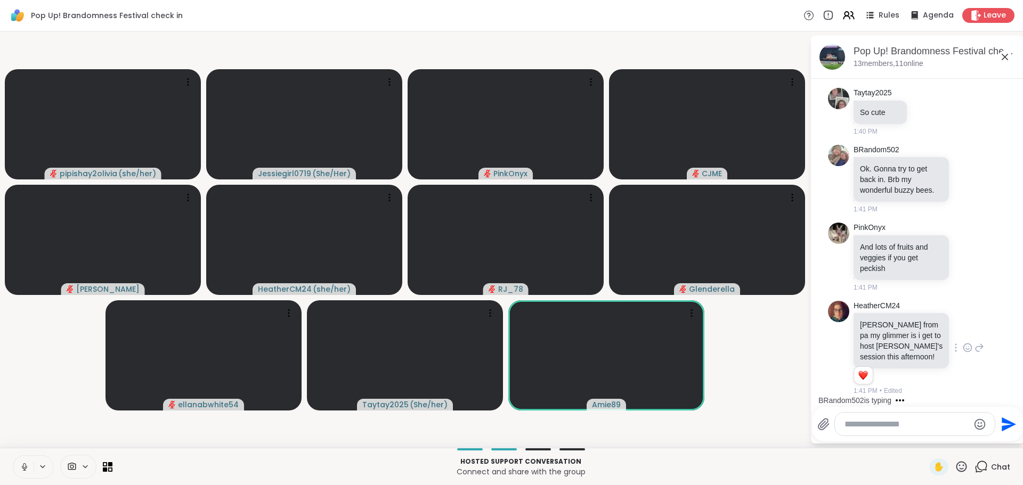
scroll to position [3272, 0]
click at [900, 424] on textarea "Type your message" at bounding box center [907, 424] width 124 height 11
click at [869, 421] on textarea "Type your message" at bounding box center [907, 424] width 124 height 11
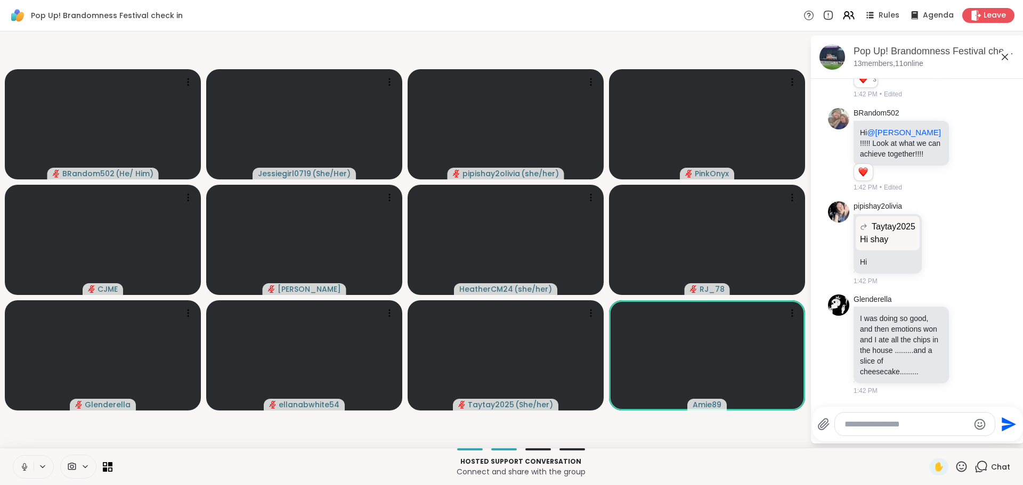
scroll to position [3685, 0]
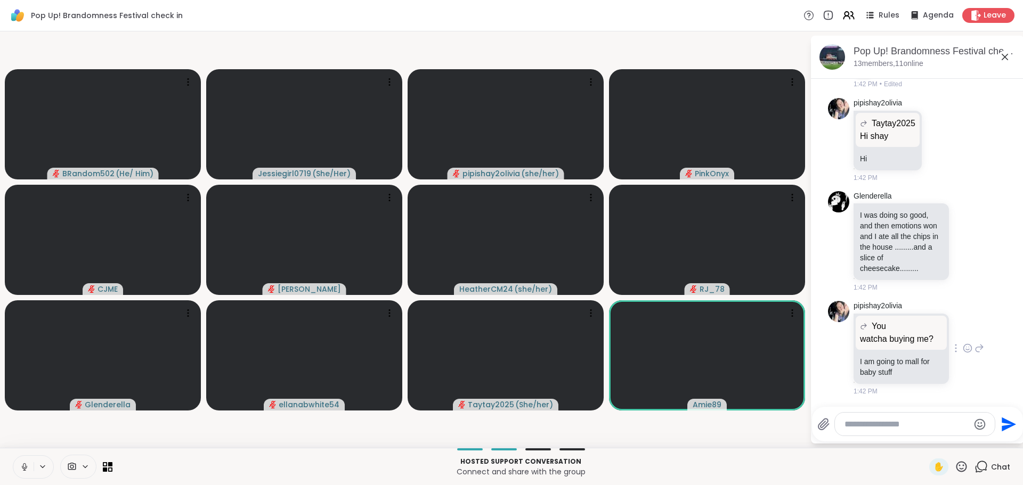
click at [954, 349] on div "pipishay2olivia You watcha buying me? watcha buying me? I am going to mall for …" at bounding box center [919, 348] width 131 height 95
click at [963, 343] on icon at bounding box center [968, 348] width 10 height 11
click at [963, 327] on div "Select Reaction: Heart" at bounding box center [968, 332] width 10 height 10
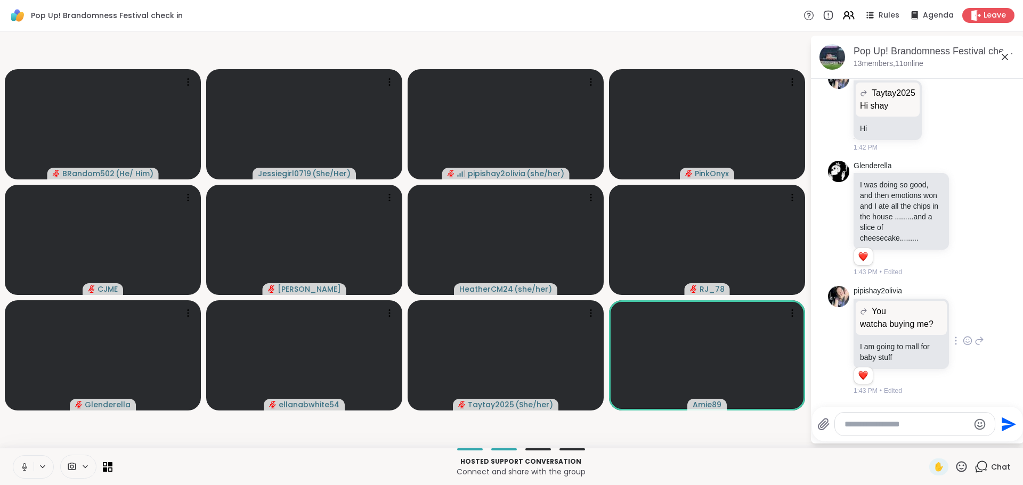
click at [881, 428] on textarea "Type your message" at bounding box center [907, 424] width 124 height 11
click at [882, 428] on textarea "Type your message" at bounding box center [907, 424] width 124 height 11
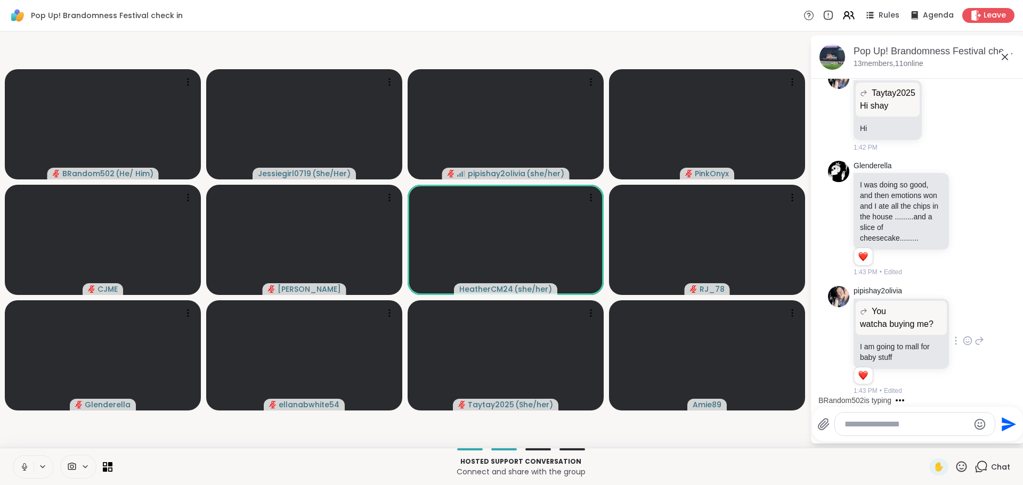
click at [886, 428] on textarea "Type your message" at bounding box center [907, 424] width 124 height 11
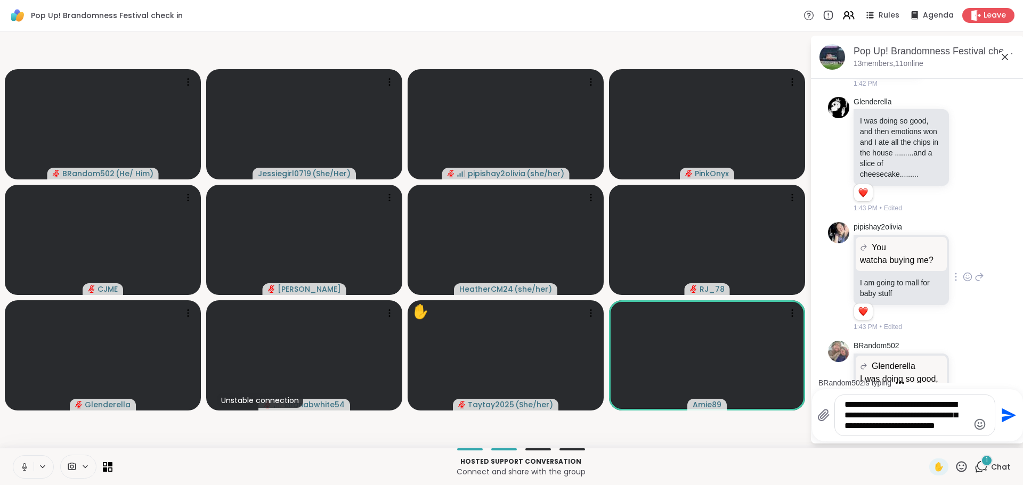
scroll to position [3873, 0]
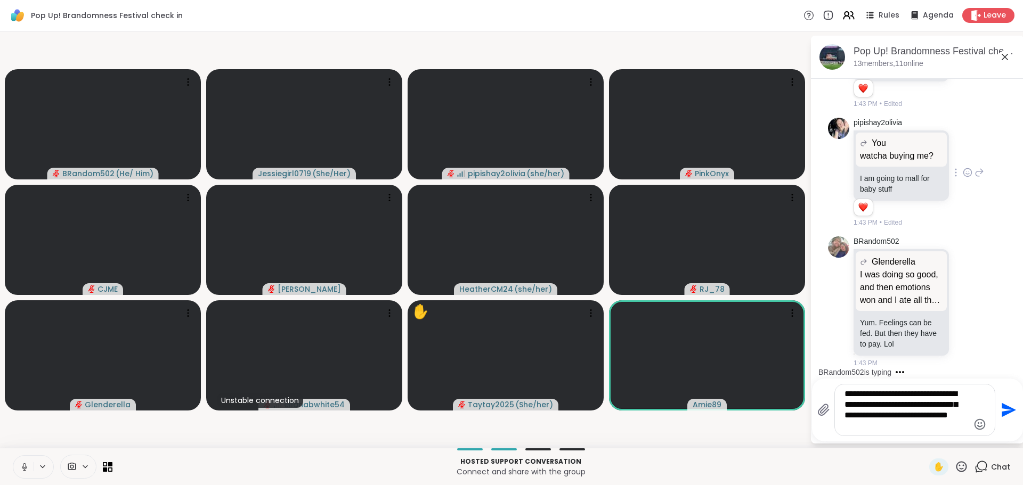
type textarea "**********"
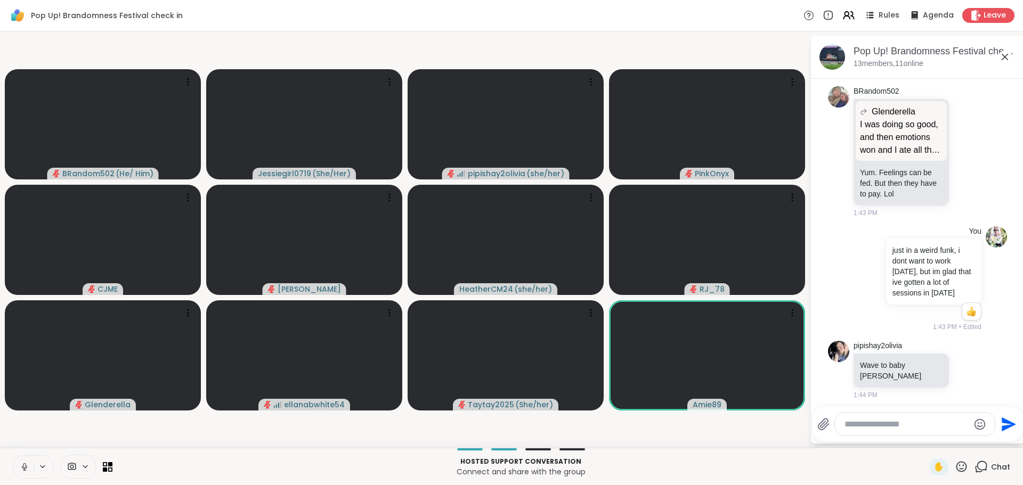
scroll to position [4027, 0]
click at [921, 419] on textarea "Type your message" at bounding box center [907, 424] width 124 height 11
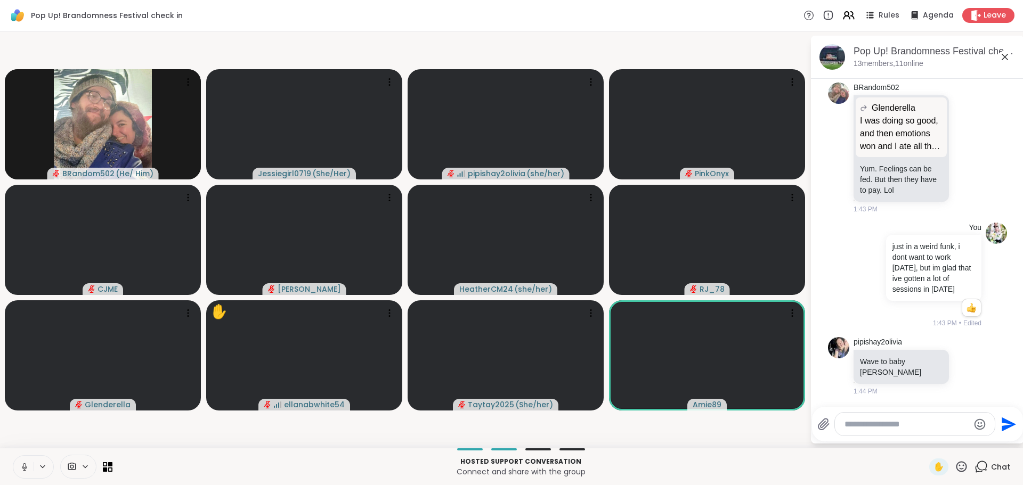
click at [917, 425] on textarea "Type your message" at bounding box center [907, 424] width 124 height 11
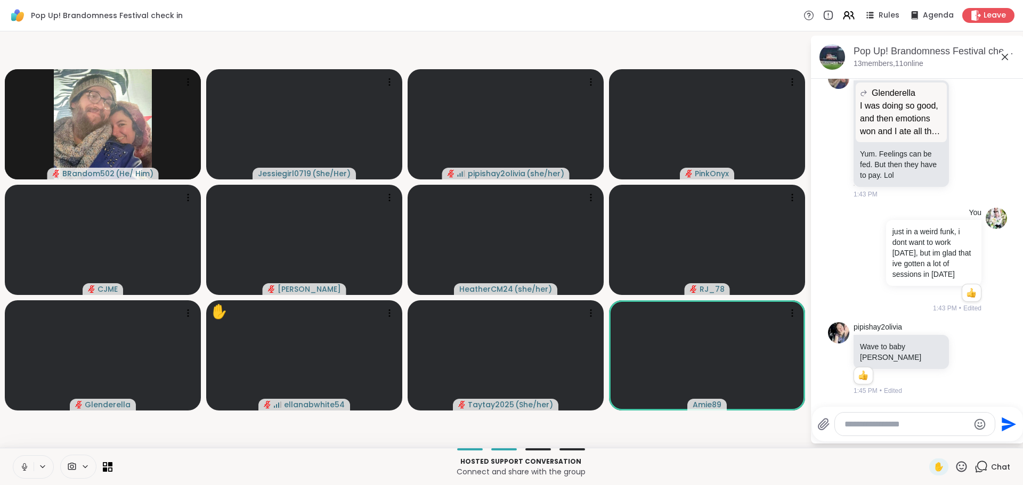
scroll to position [4042, 0]
click at [917, 425] on textarea "Type your message" at bounding box center [907, 424] width 124 height 11
click at [891, 422] on textarea "Type your message" at bounding box center [907, 424] width 124 height 11
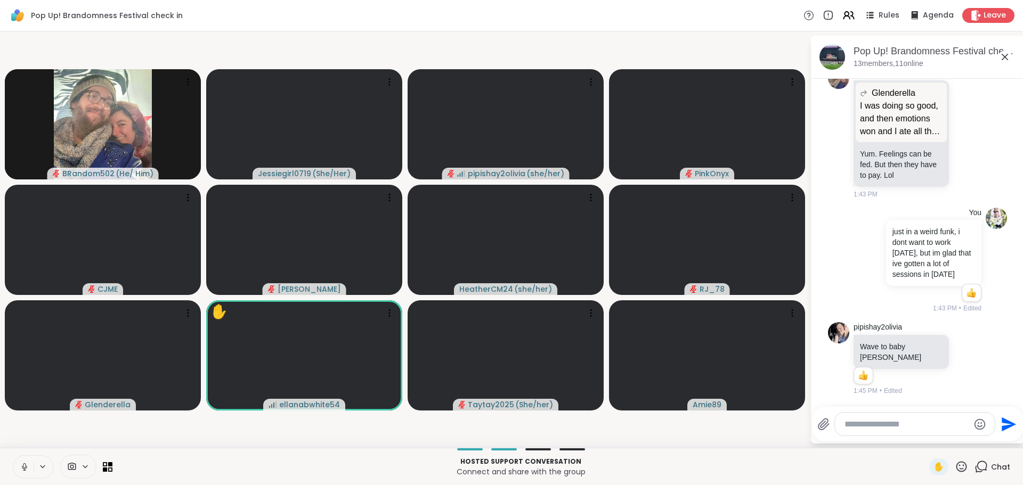
click at [892, 423] on textarea "Type your message" at bounding box center [907, 424] width 124 height 11
click at [957, 468] on icon at bounding box center [961, 466] width 13 height 13
click at [925, 436] on span "❤️" at bounding box center [930, 439] width 11 height 13
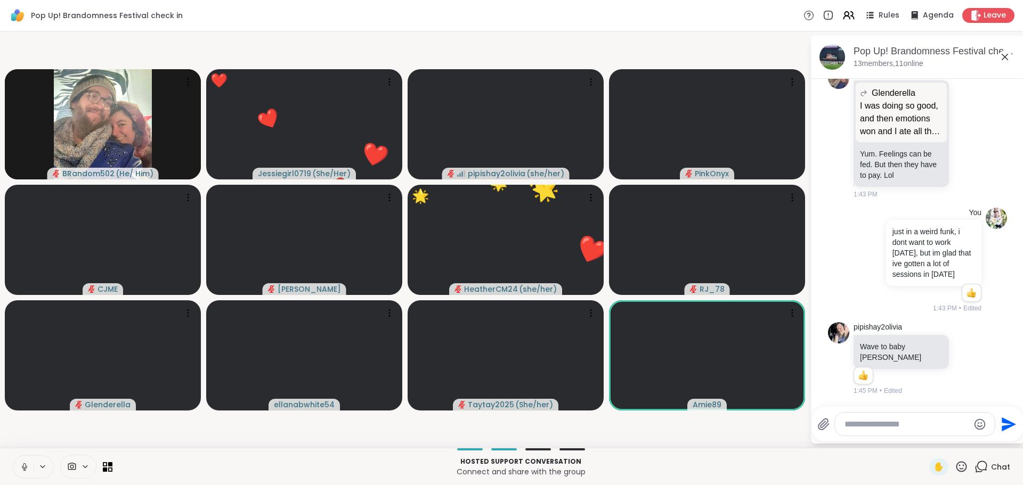
click at [912, 421] on textarea "Type your message" at bounding box center [907, 424] width 124 height 11
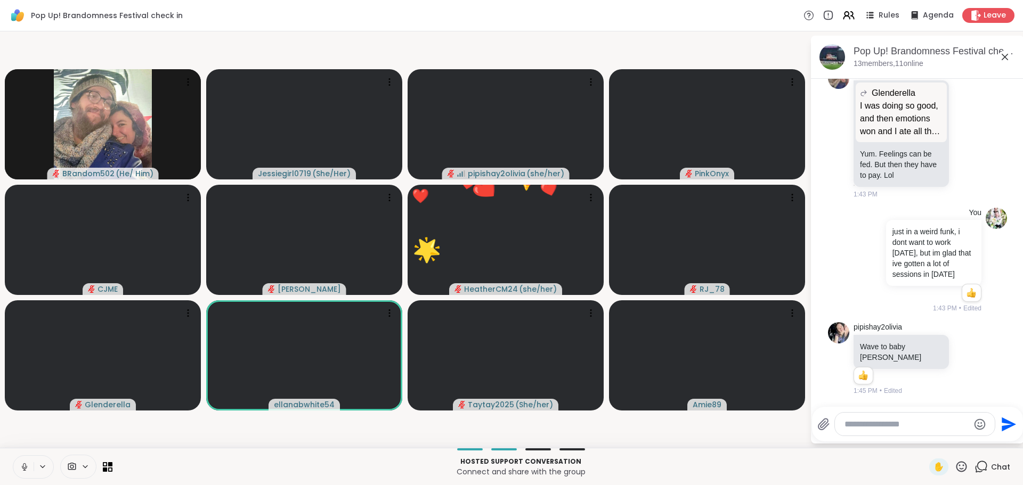
click at [912, 421] on textarea "Type your message" at bounding box center [907, 424] width 124 height 11
click at [917, 420] on textarea "Type your message" at bounding box center [907, 424] width 124 height 11
click at [906, 417] on div at bounding box center [915, 424] width 160 height 23
click at [903, 417] on div at bounding box center [915, 424] width 160 height 23
click at [912, 423] on textarea "Type your message" at bounding box center [907, 424] width 124 height 11
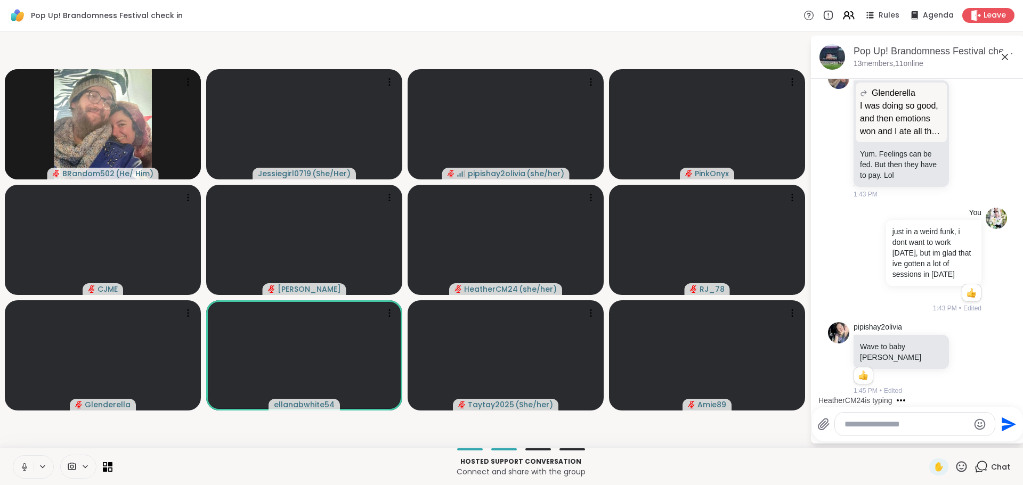
click at [902, 418] on div at bounding box center [915, 424] width 160 height 23
click at [906, 420] on textarea "Type your message" at bounding box center [907, 424] width 124 height 11
click at [907, 421] on textarea "Type your message" at bounding box center [907, 424] width 124 height 11
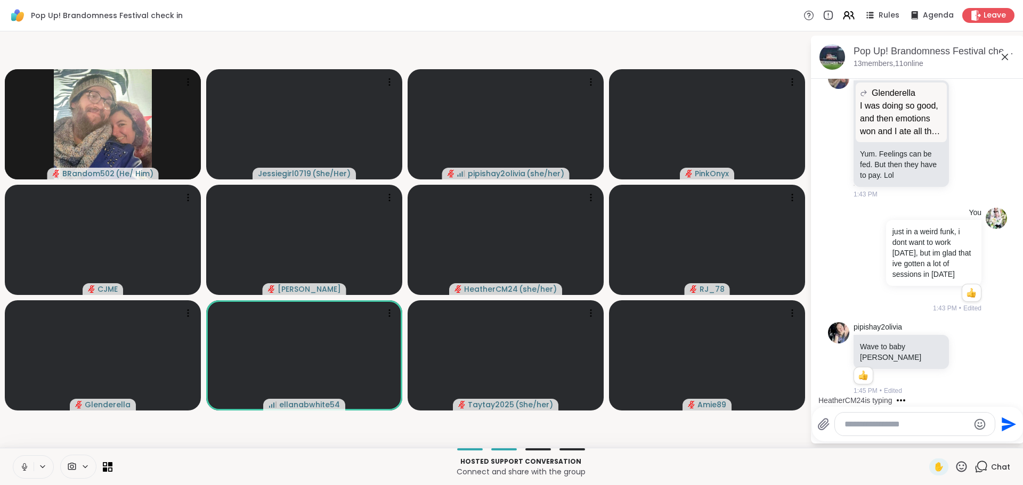
click at [917, 426] on textarea "Type your message" at bounding box center [907, 424] width 124 height 11
click at [925, 429] on textarea "Type your message" at bounding box center [907, 424] width 124 height 11
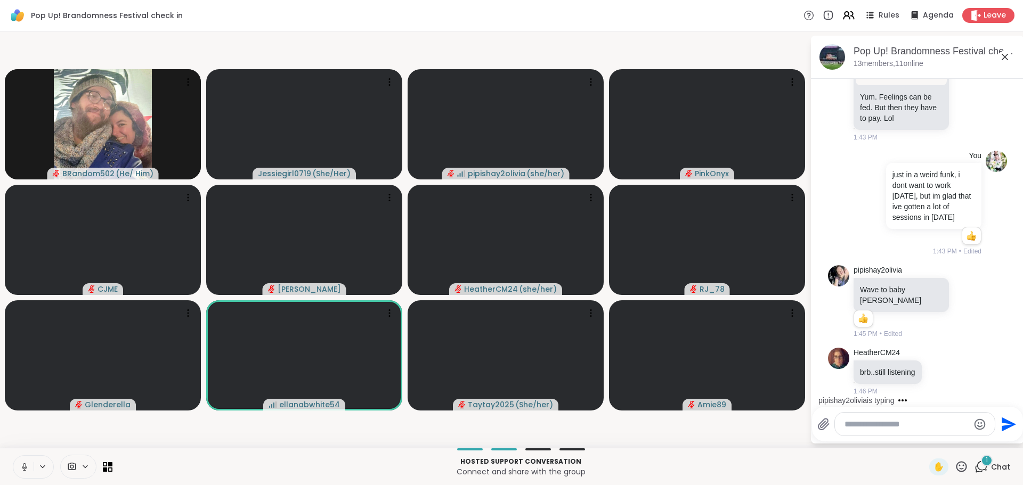
scroll to position [4099, 0]
click at [895, 426] on textarea "Type your message" at bounding box center [907, 424] width 124 height 11
click at [859, 430] on div at bounding box center [915, 424] width 160 height 23
click at [870, 431] on div at bounding box center [915, 424] width 160 height 23
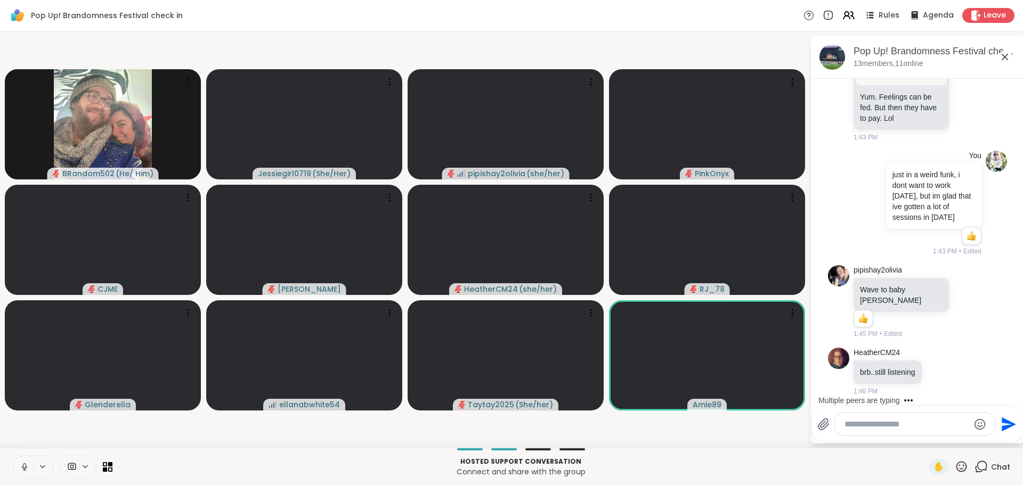
click at [903, 423] on textarea "Type your message" at bounding box center [907, 424] width 124 height 11
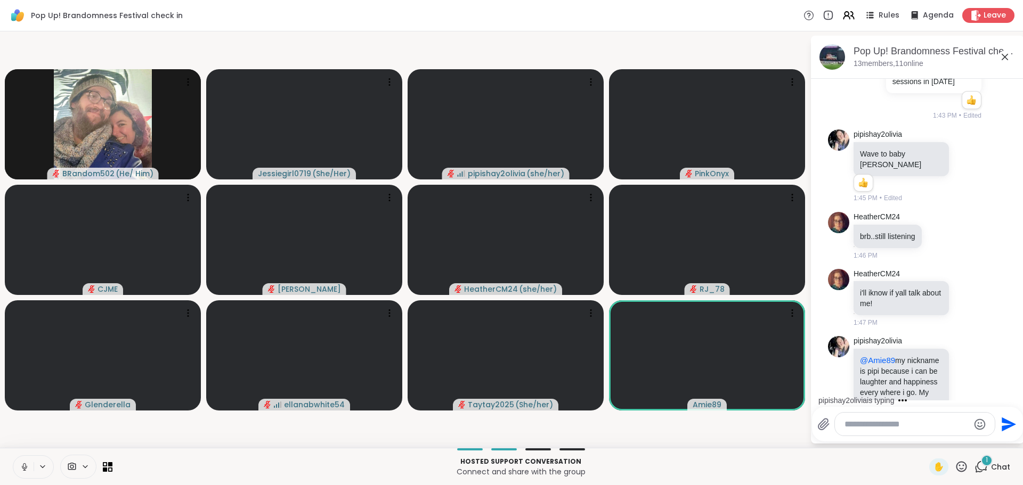
scroll to position [4287, 0]
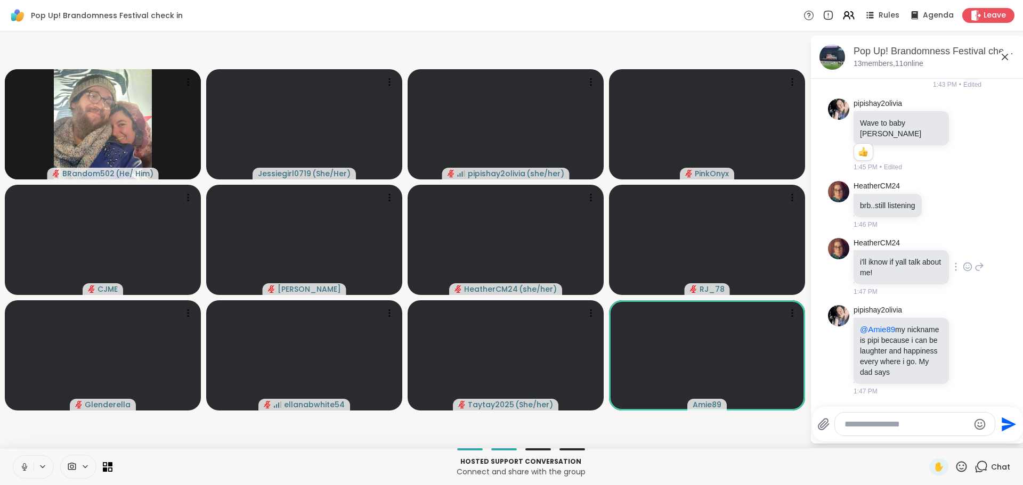
click at [964, 263] on icon at bounding box center [968, 267] width 8 height 8
click at [957, 239] on button "Select Reaction: Heart" at bounding box center [967, 249] width 21 height 21
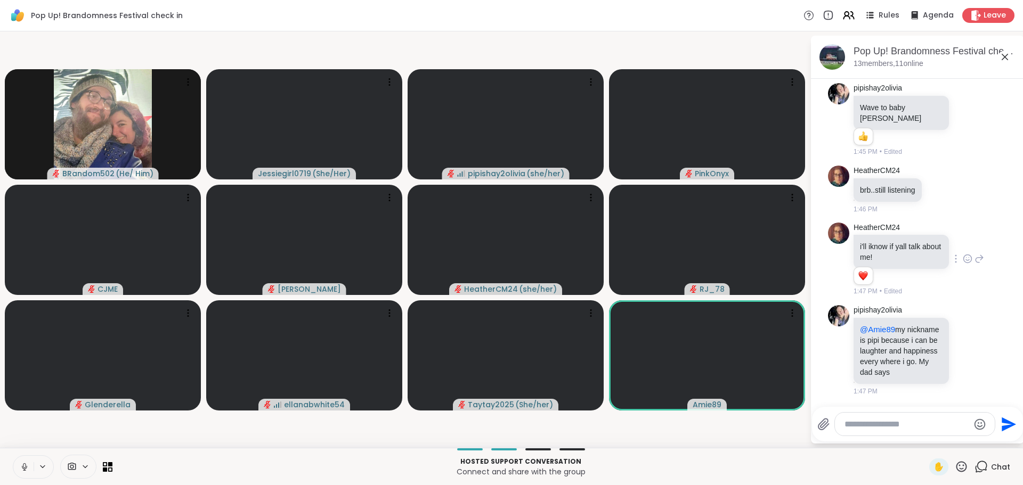
click at [913, 428] on textarea "Type your message" at bounding box center [907, 424] width 124 height 11
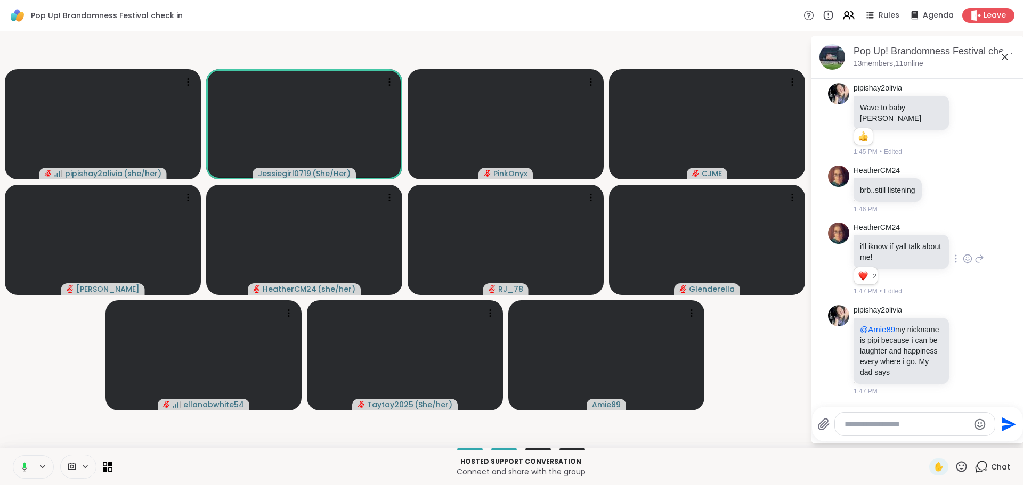
click at [913, 428] on textarea "Type your message" at bounding box center [907, 424] width 124 height 11
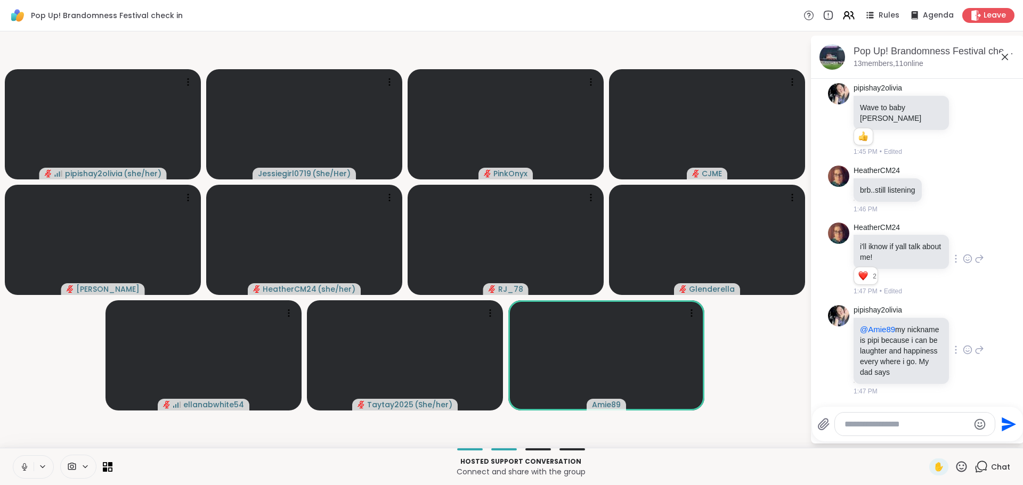
click at [966, 352] on icon at bounding box center [967, 351] width 3 height 1
click at [963, 338] on div "Select Reaction: Heart" at bounding box center [968, 333] width 10 height 10
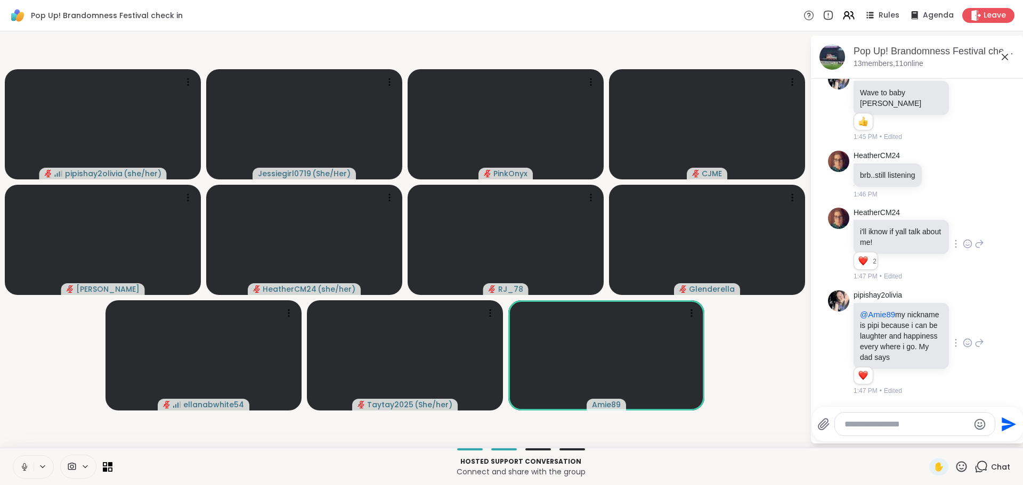
scroll to position [4318, 0]
click at [913, 419] on textarea "Type your message" at bounding box center [907, 424] width 124 height 11
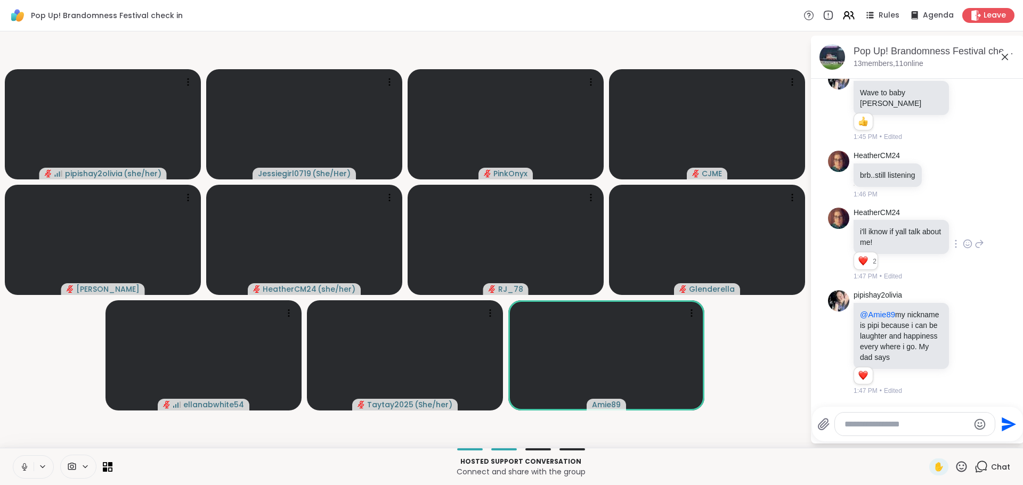
click at [913, 419] on textarea "Type your message" at bounding box center [907, 424] width 124 height 11
click at [908, 417] on div at bounding box center [915, 424] width 160 height 23
click at [910, 421] on textarea "Type your message" at bounding box center [907, 424] width 124 height 11
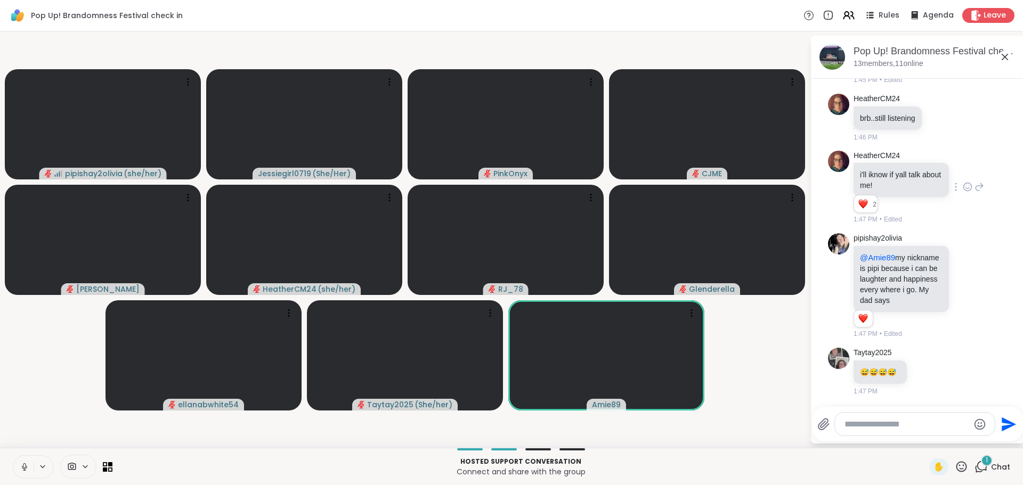
scroll to position [4375, 0]
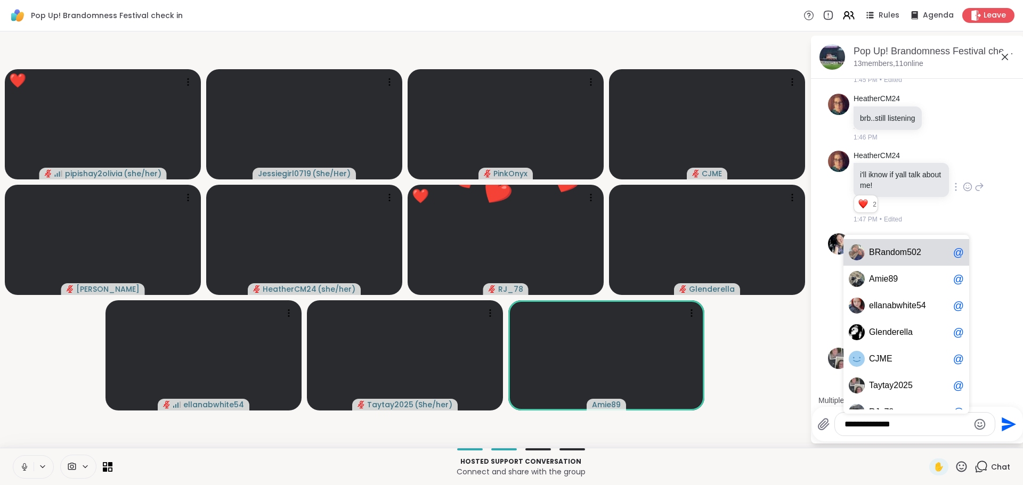
click at [905, 260] on div "B Random502 @" at bounding box center [907, 252] width 126 height 27
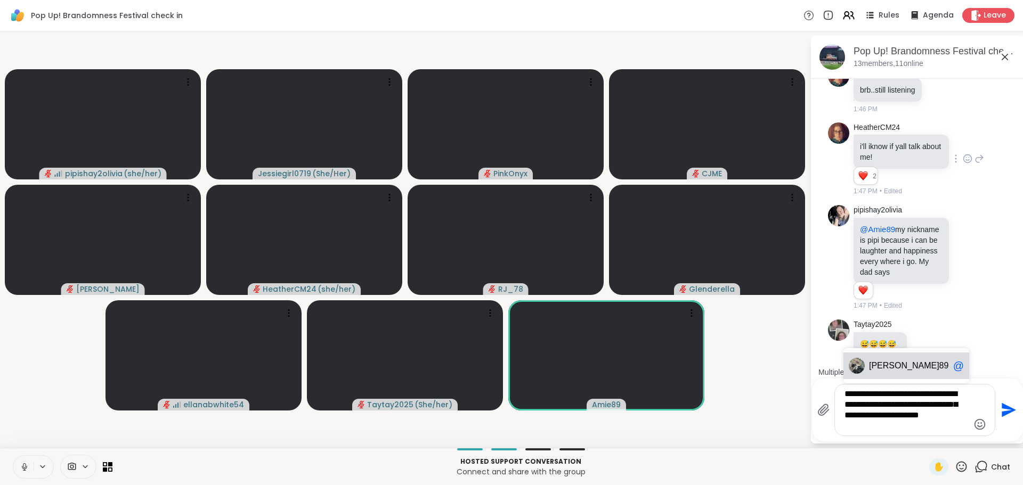
click at [913, 368] on span "Amie 89" at bounding box center [909, 366] width 80 height 11
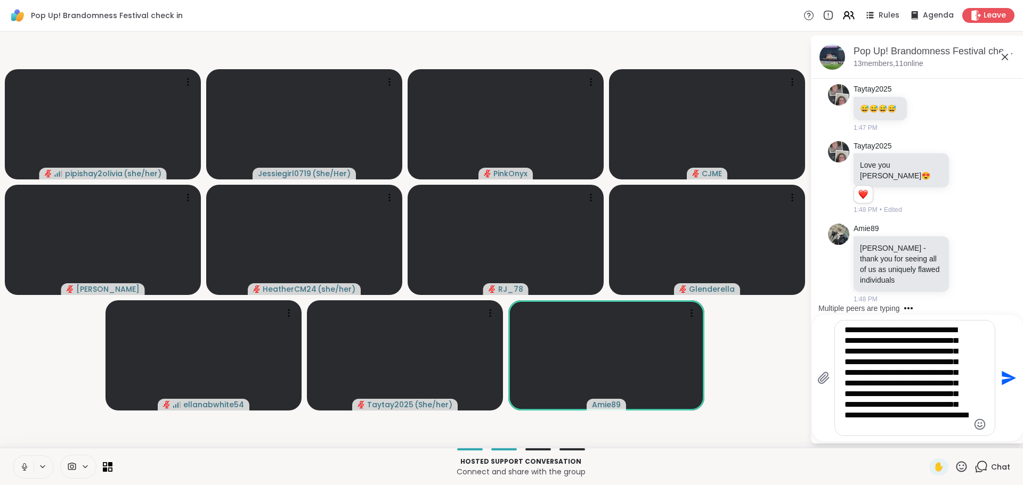
scroll to position [4748, 0]
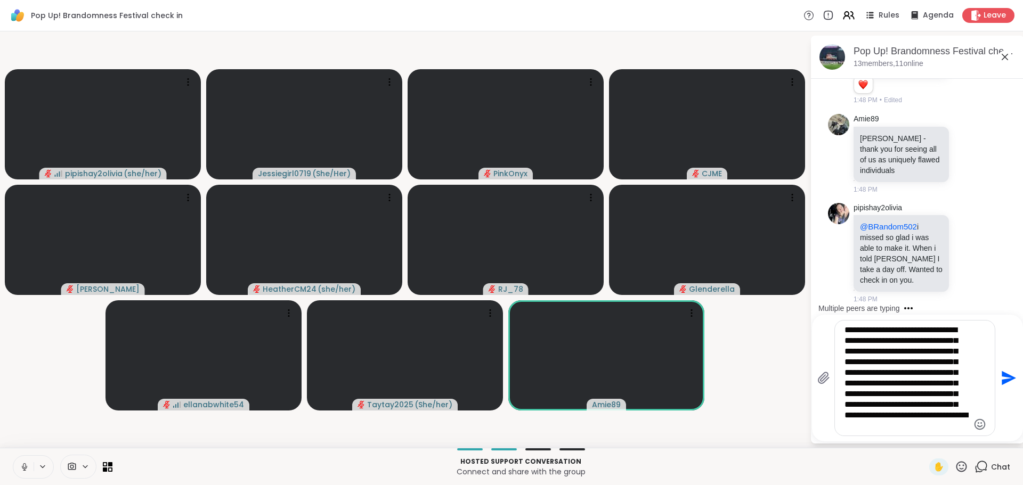
type textarea "**********"
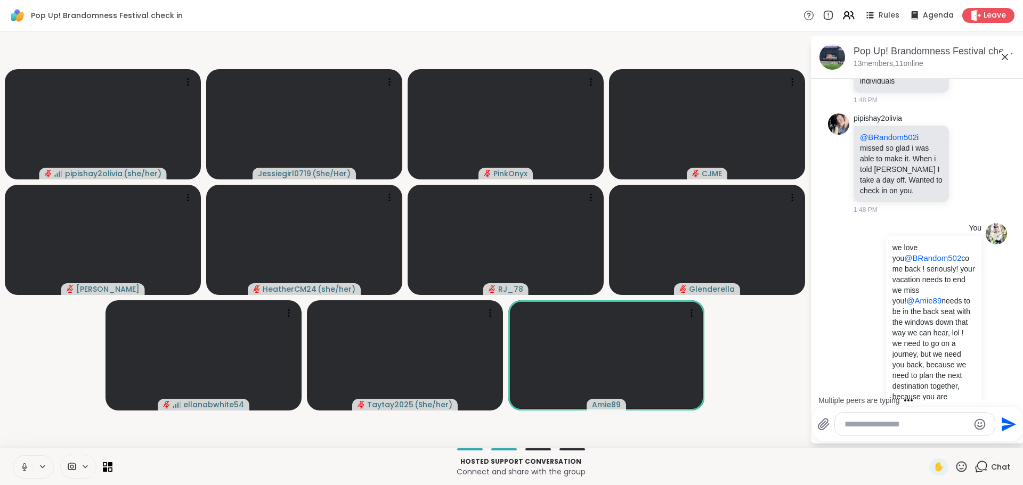
scroll to position [4894, 0]
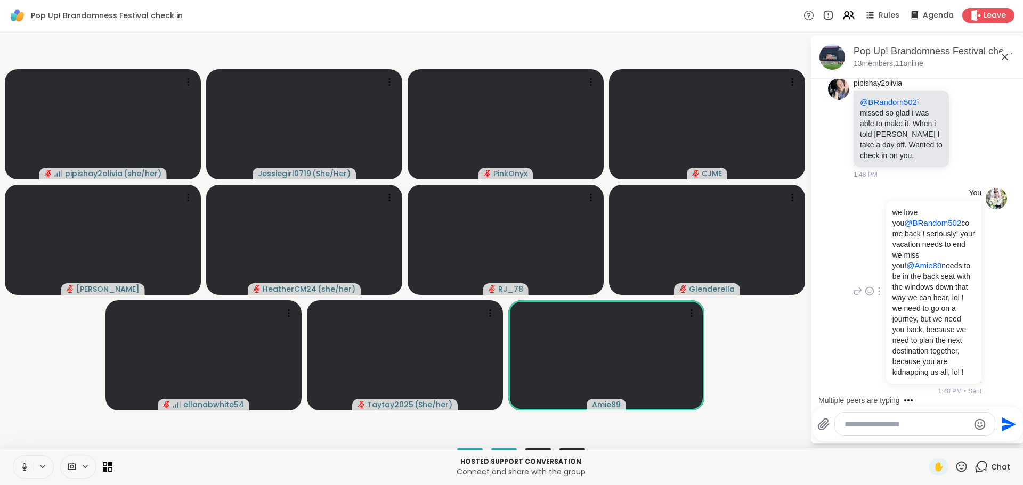
click at [856, 237] on div "You we love you @BRandom502 come back ! seriously! your vacation needs to end w…" at bounding box center [916, 292] width 131 height 208
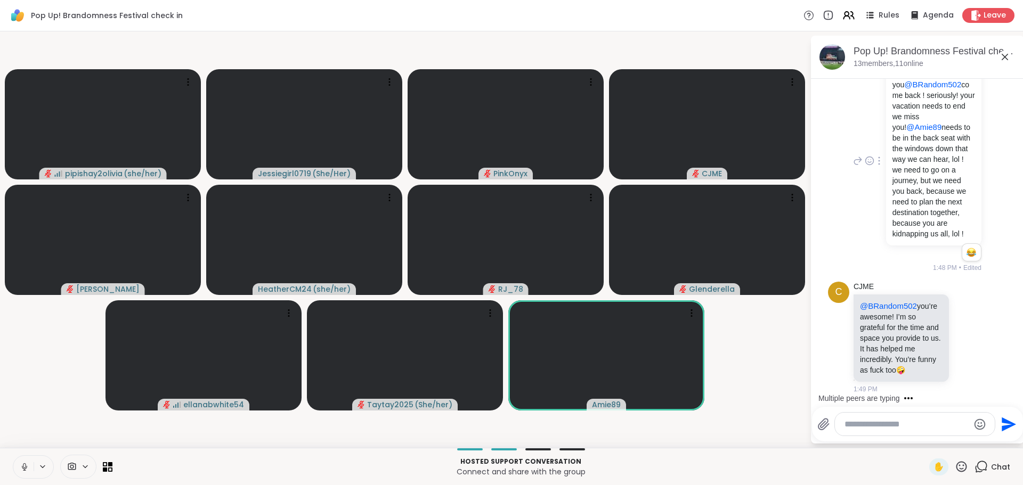
scroll to position [5134, 0]
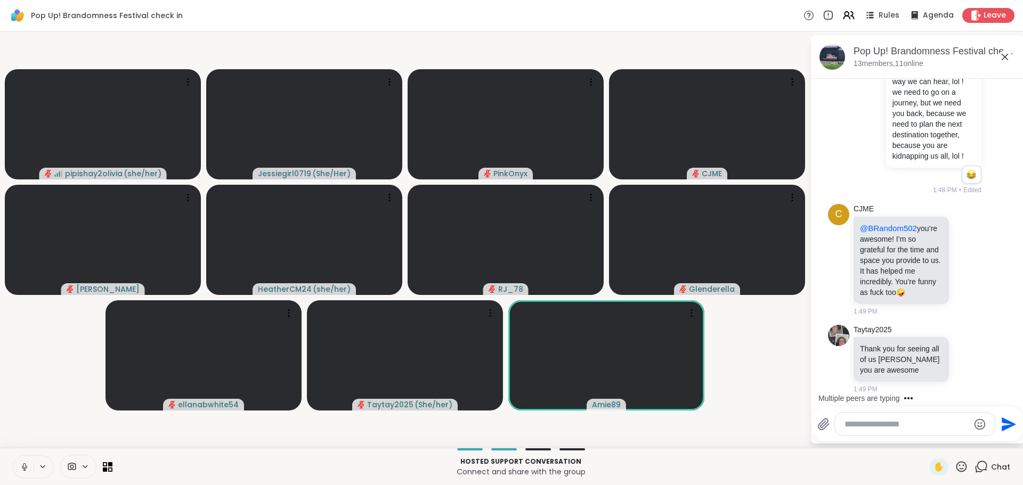
click at [776, 389] on video-player-container "pipishay2olivia ( she/her ) Jessiegirl0719 ( She/Her ) PinkOnyx CJME dodi Heath…" at bounding box center [404, 240] width 797 height 408
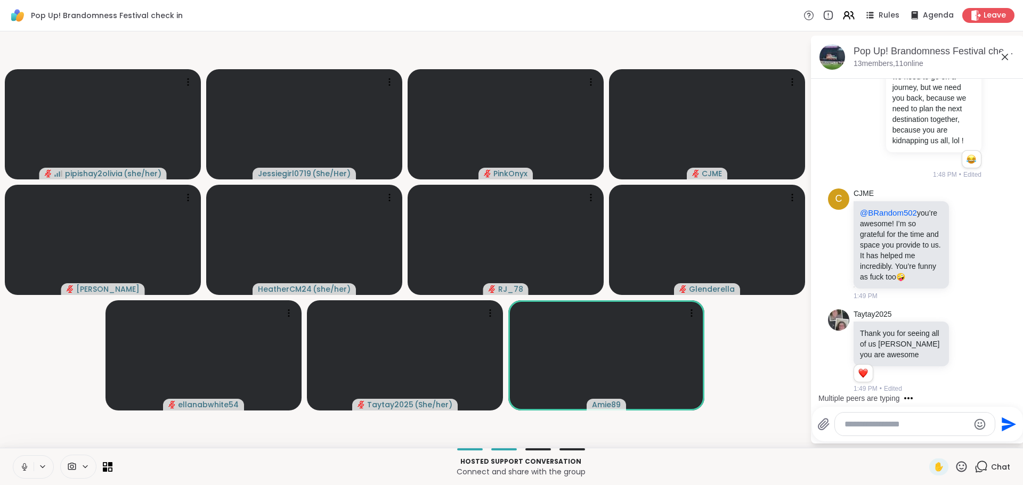
scroll to position [5149, 0]
click at [985, 275] on div "C CJME @BRandom502 you’re awesome! I’m so grateful for the time and space you p…" at bounding box center [917, 244] width 179 height 121
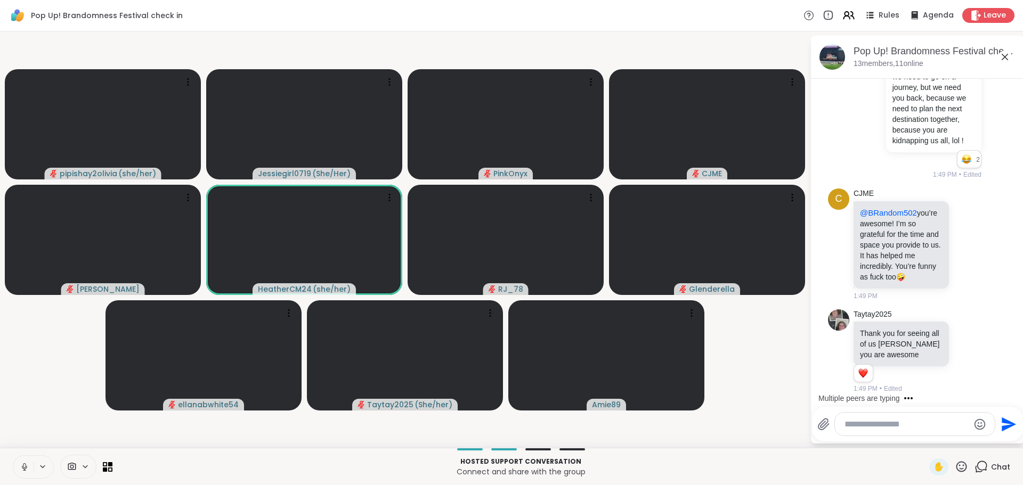
click at [943, 421] on textarea "Type your message" at bounding box center [907, 424] width 124 height 11
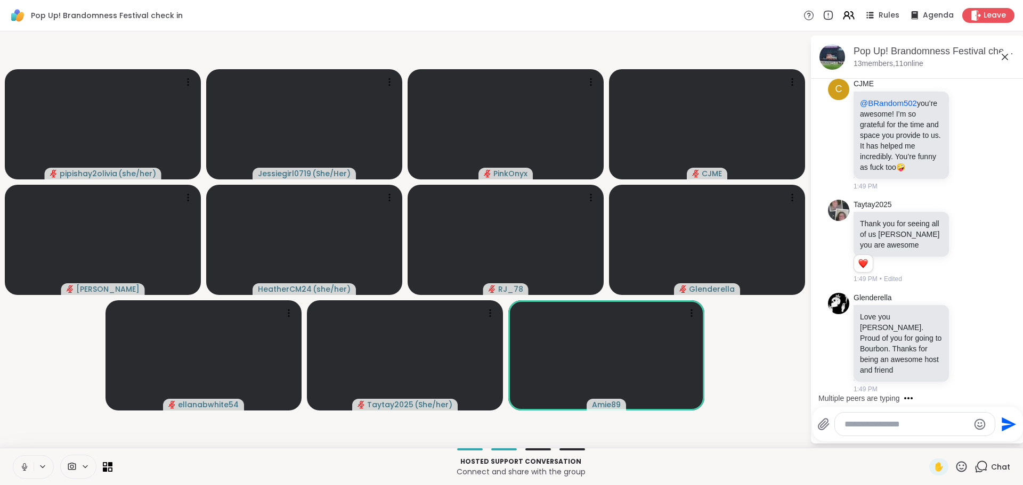
scroll to position [5259, 0]
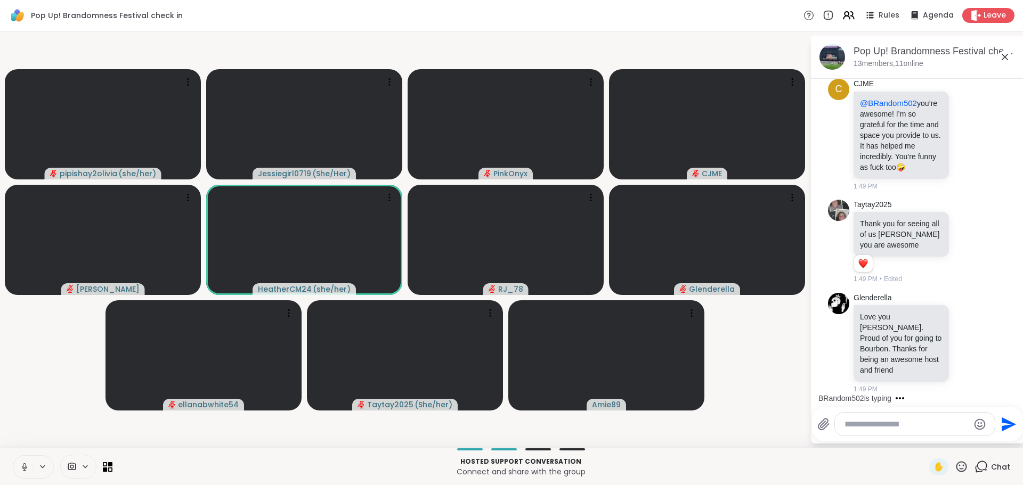
click at [879, 427] on textarea "Type your message" at bounding box center [907, 424] width 124 height 11
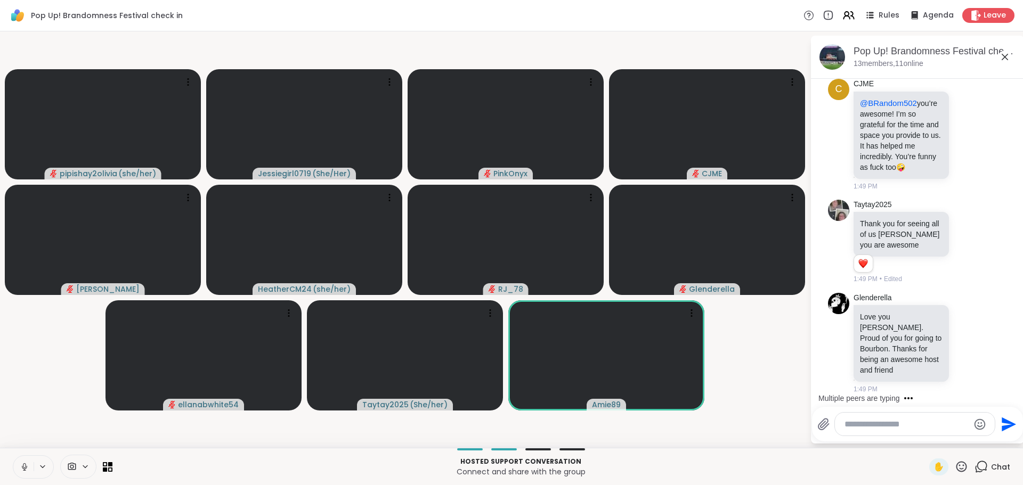
click at [956, 469] on icon at bounding box center [961, 466] width 11 height 11
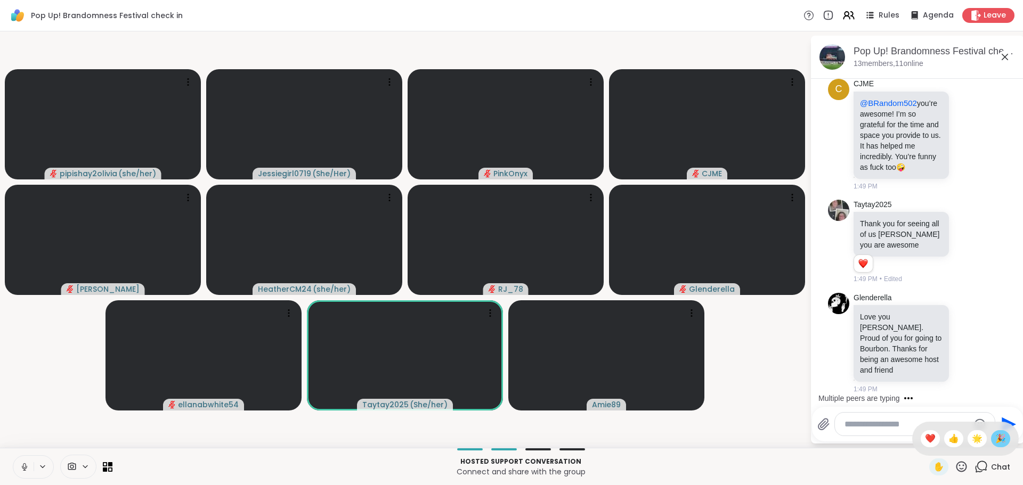
click at [995, 435] on span "🎉" at bounding box center [1000, 439] width 11 height 13
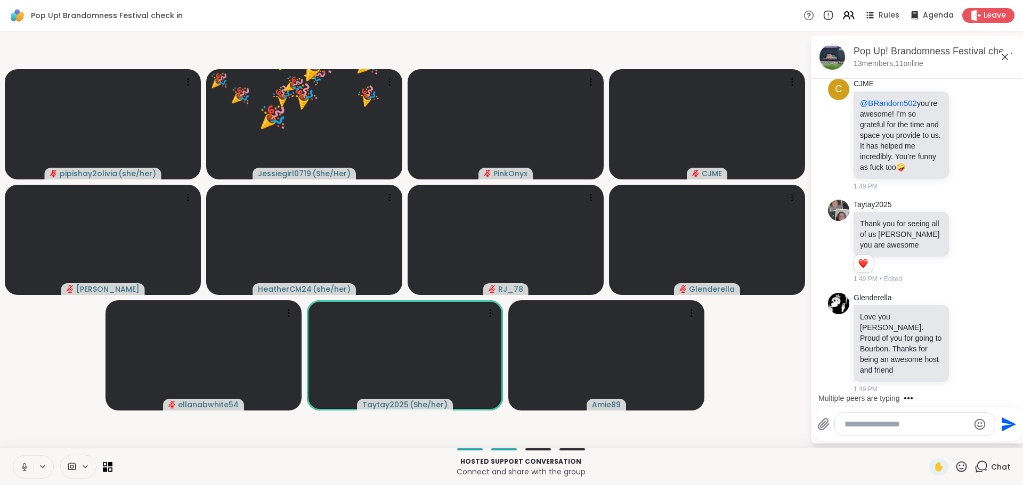
click at [995, 435] on div "Send" at bounding box center [917, 424] width 200 height 24
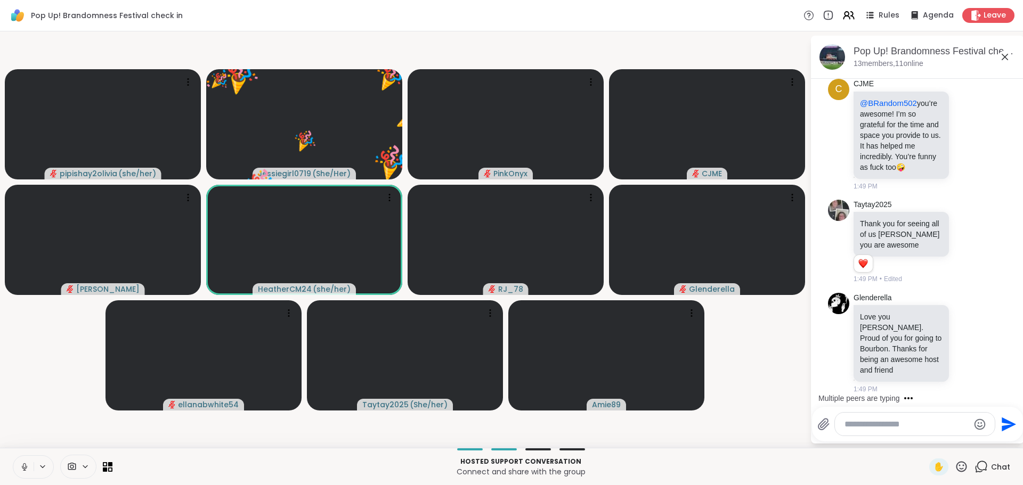
click at [956, 469] on icon at bounding box center [961, 466] width 11 height 11
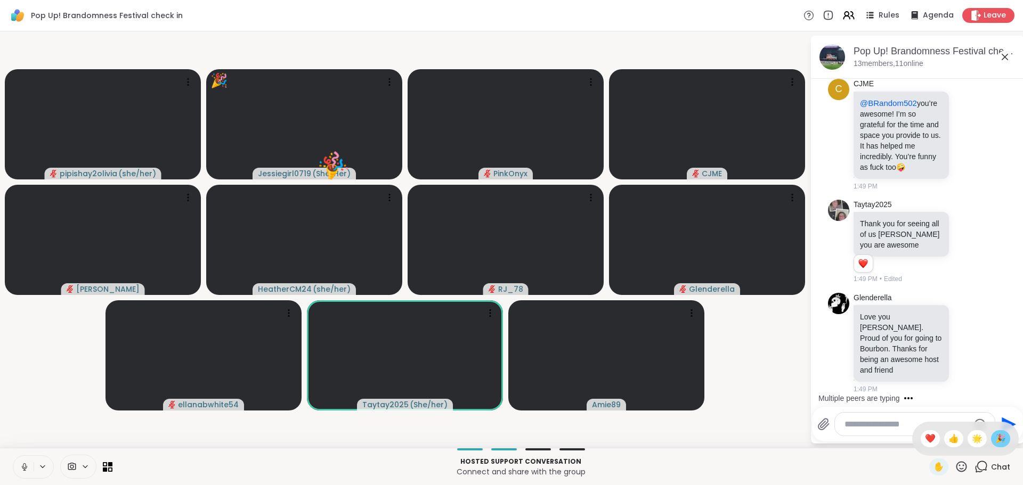
click at [991, 442] on div "🎉" at bounding box center [1000, 439] width 19 height 17
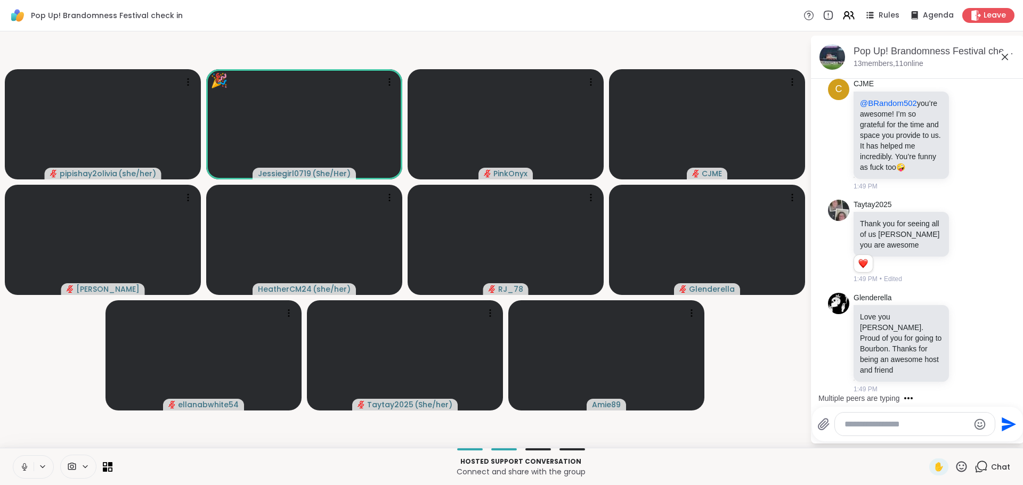
click at [960, 456] on div "Hosted support conversation Connect and share with the group ✋ Chat" at bounding box center [511, 466] width 1023 height 37
click at [953, 460] on div "✋" at bounding box center [948, 467] width 39 height 17
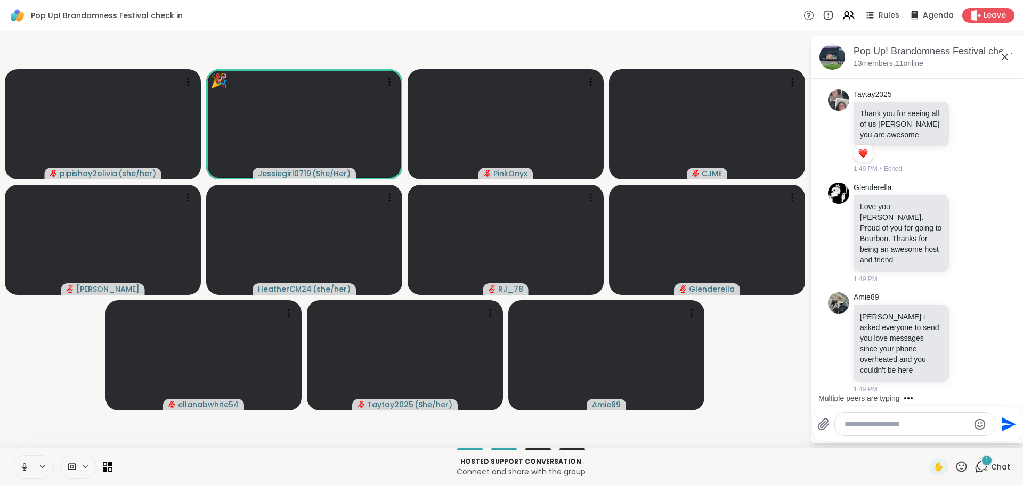
click at [955, 466] on icon at bounding box center [961, 466] width 13 height 13
click at [995, 441] on span "🎉" at bounding box center [1000, 439] width 11 height 13
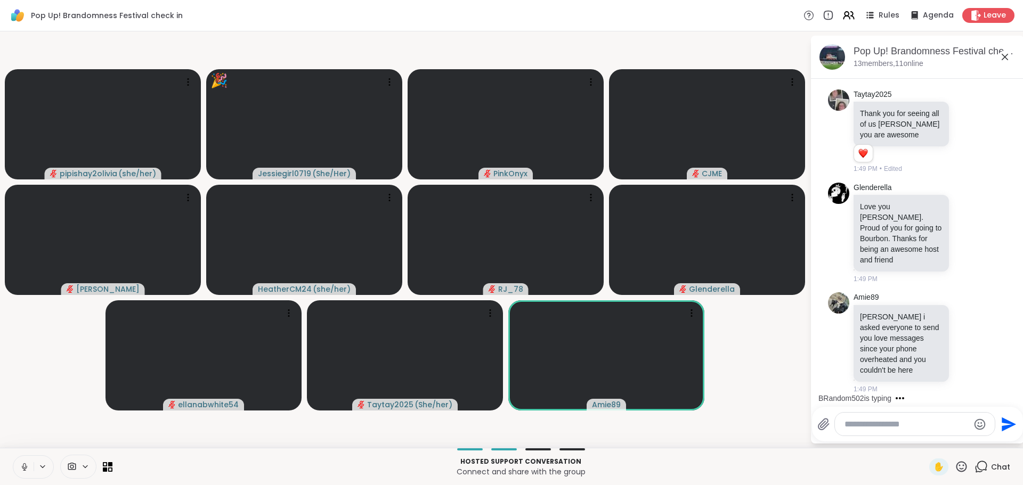
click at [990, 443] on div "Pop Up! Brandomness Festival check in, Sep 14 13 members, 11 online Today BRand…" at bounding box center [917, 240] width 213 height 408
click at [956, 467] on icon at bounding box center [961, 466] width 13 height 13
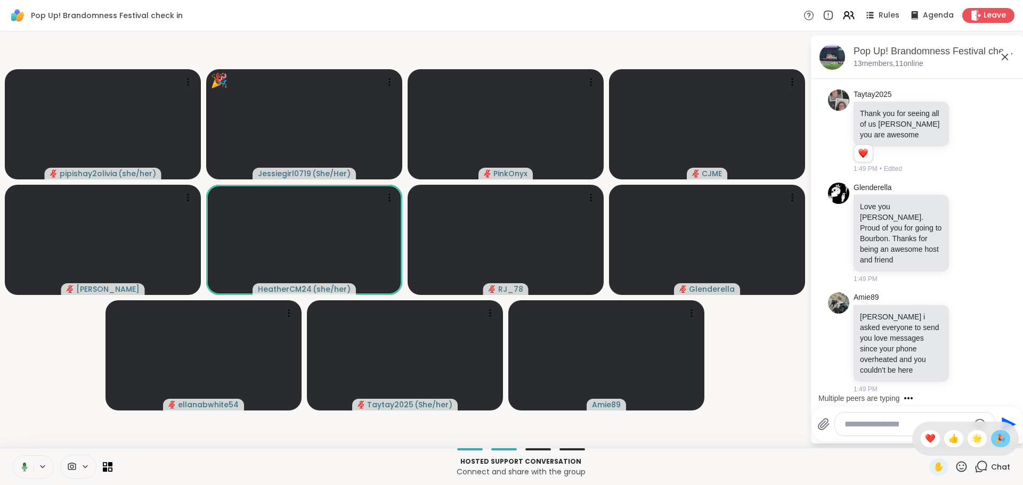
click at [991, 442] on div "🎉" at bounding box center [1000, 439] width 19 height 17
click at [955, 463] on icon at bounding box center [961, 466] width 13 height 13
click at [925, 442] on span "❤️" at bounding box center [930, 439] width 11 height 13
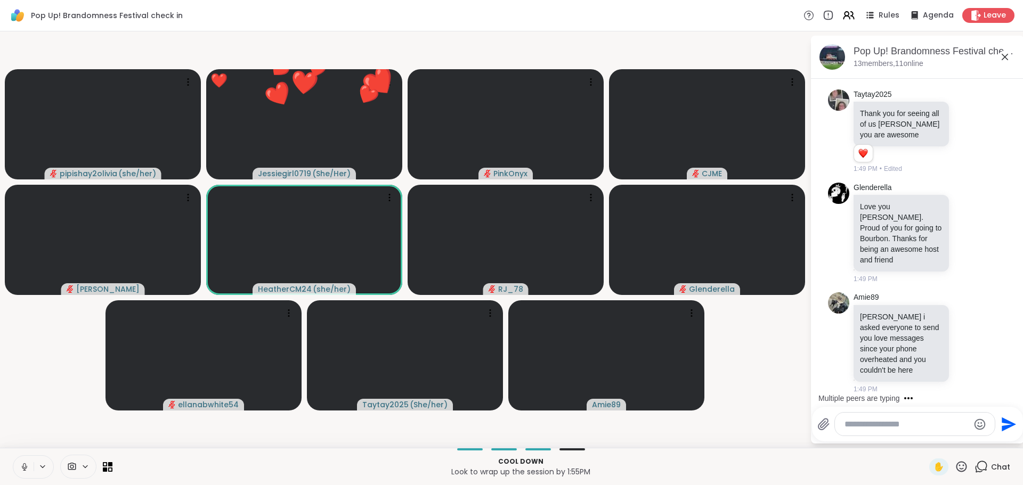
click at [956, 469] on icon at bounding box center [961, 466] width 11 height 11
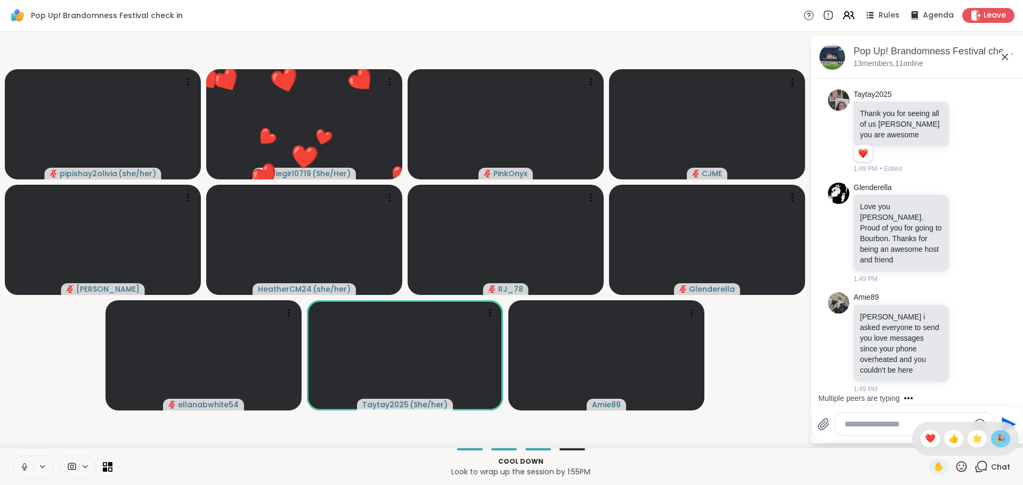
click at [995, 440] on span "🎉" at bounding box center [1000, 439] width 11 height 13
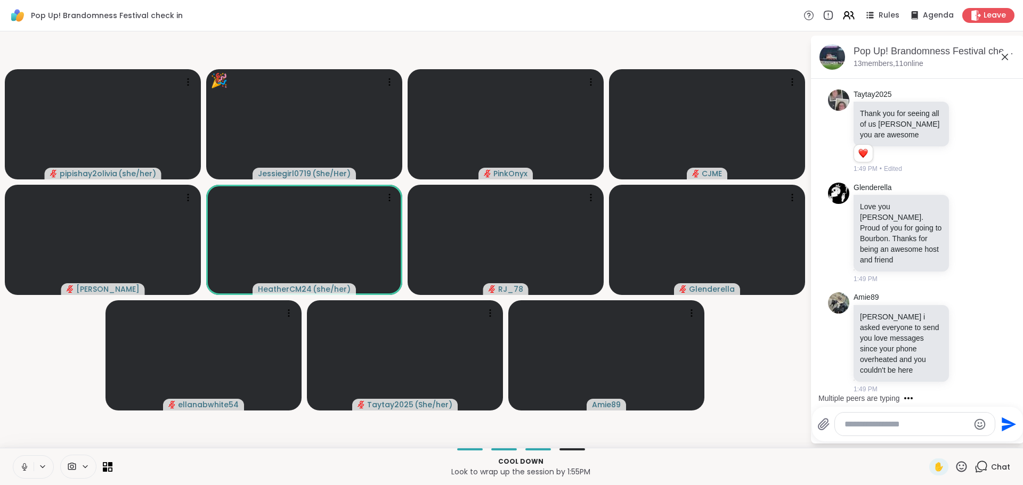
click at [892, 423] on textarea "Type your message" at bounding box center [907, 424] width 124 height 11
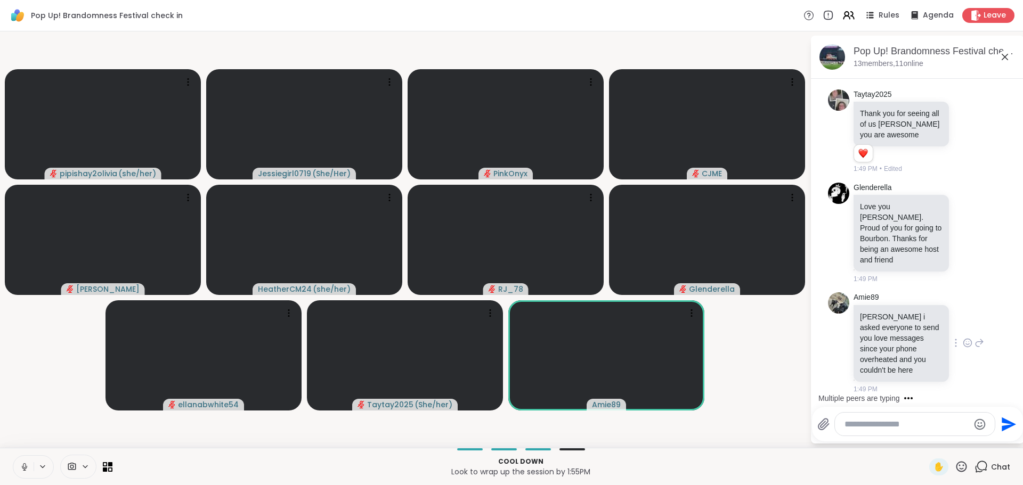
click at [963, 342] on icon at bounding box center [968, 343] width 10 height 11
click at [963, 322] on div "Select Reaction: Heart" at bounding box center [968, 326] width 10 height 10
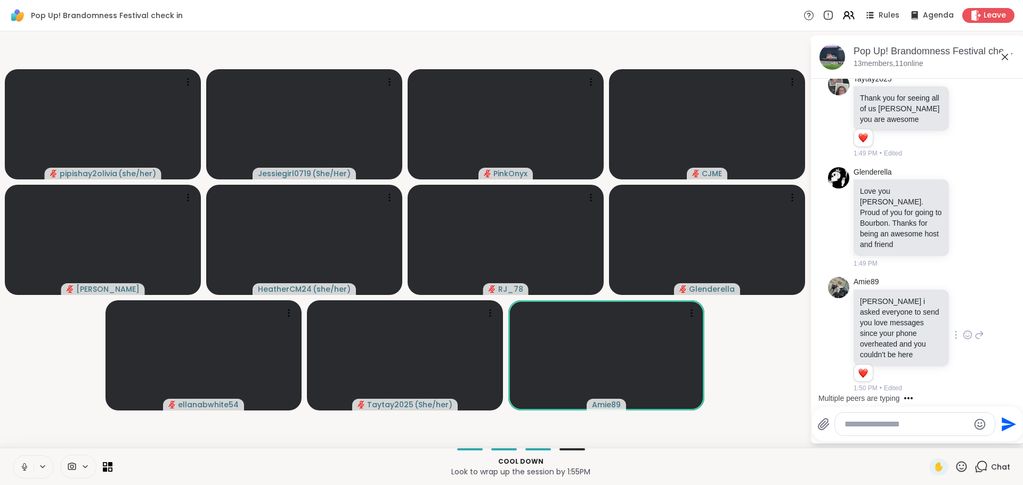
scroll to position [5385, 0]
click at [963, 223] on div at bounding box center [968, 217] width 10 height 13
click at [963, 200] on div "Select Reaction: Heart" at bounding box center [968, 201] width 10 height 10
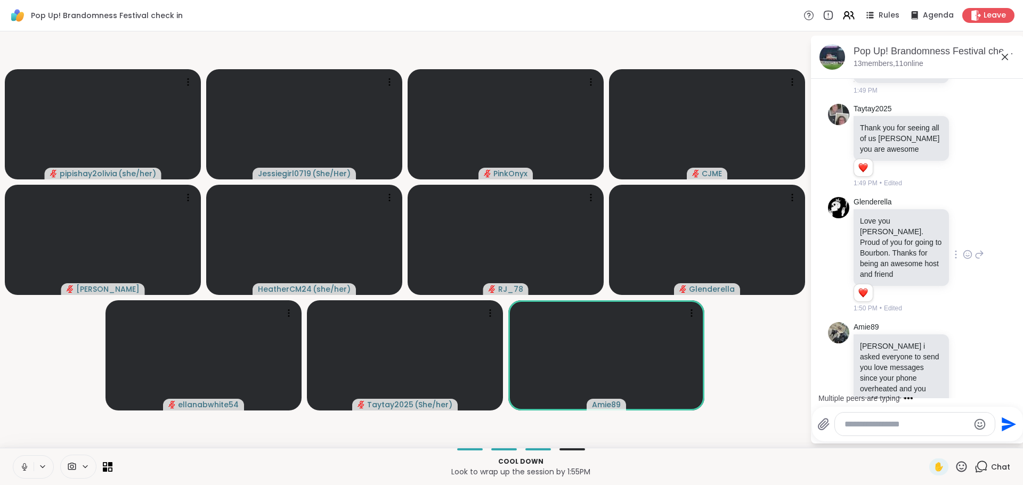
scroll to position [5400, 0]
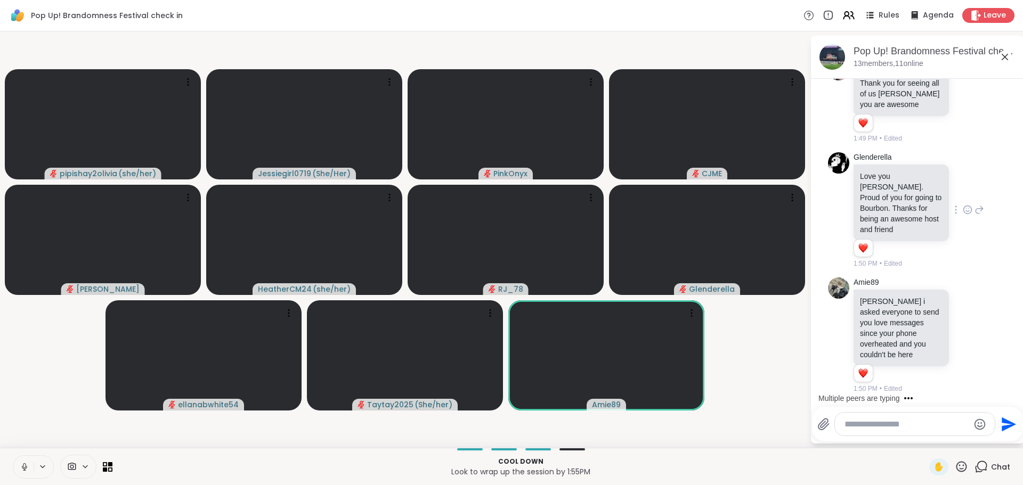
click at [880, 426] on textarea "Type your message" at bounding box center [907, 424] width 124 height 11
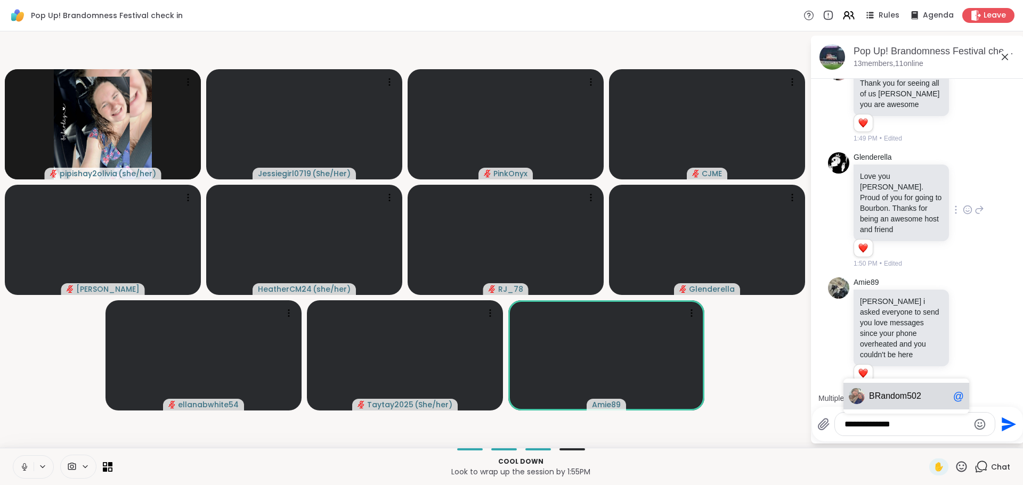
click at [894, 393] on span "andom502" at bounding box center [901, 396] width 40 height 11
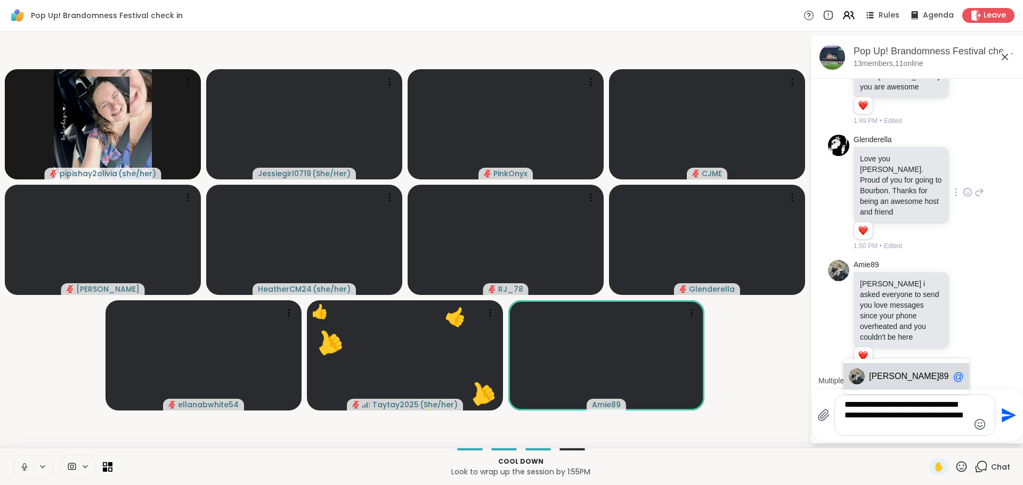
drag, startPoint x: 894, startPoint y: 378, endPoint x: 943, endPoint y: 400, distance: 53.2
click at [939, 378] on span "89" at bounding box center [944, 376] width 10 height 11
type textarea "**********"
click at [1004, 413] on icon "Send" at bounding box center [1009, 416] width 14 height 14
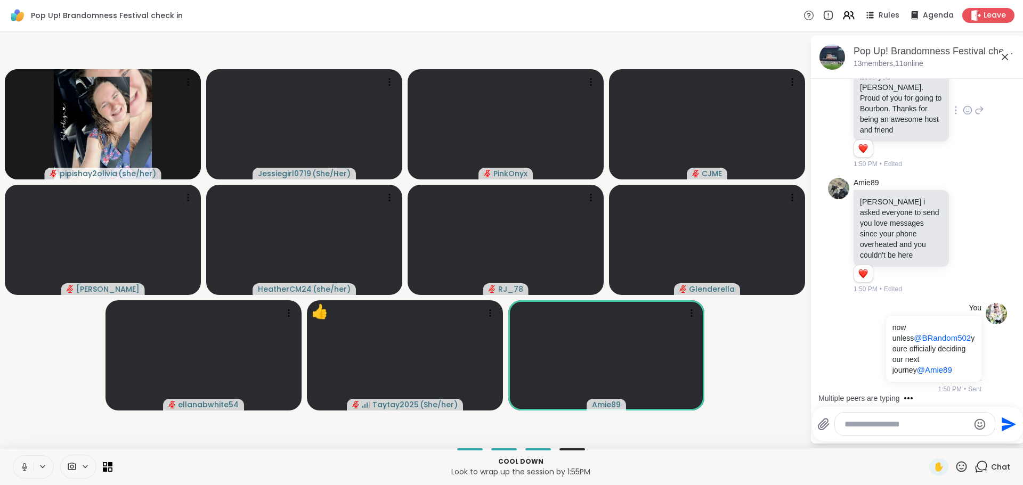
scroll to position [5500, 0]
click at [912, 424] on textarea "Type your message" at bounding box center [907, 424] width 124 height 11
click at [909, 429] on textarea "Type your message" at bounding box center [907, 424] width 124 height 11
click at [880, 393] on span "Amie" at bounding box center [904, 396] width 70 height 11
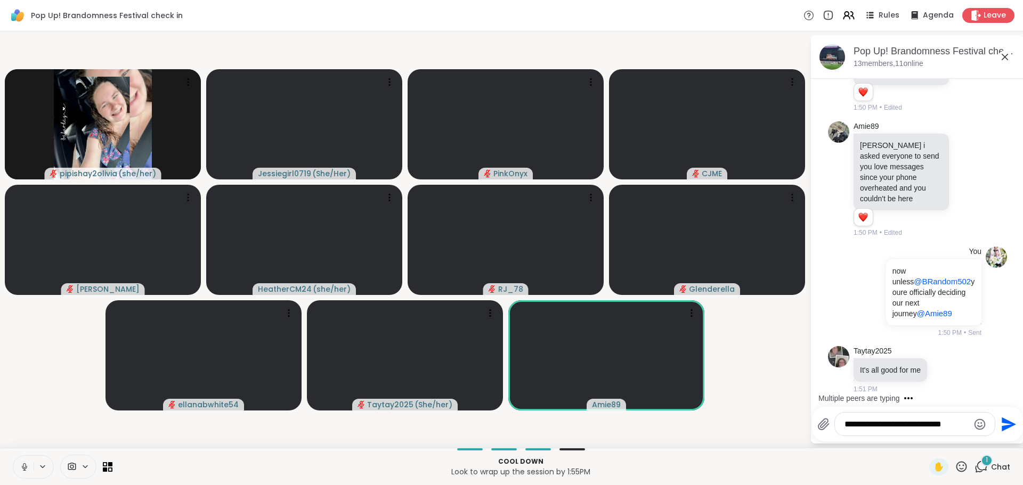
scroll to position [5556, 0]
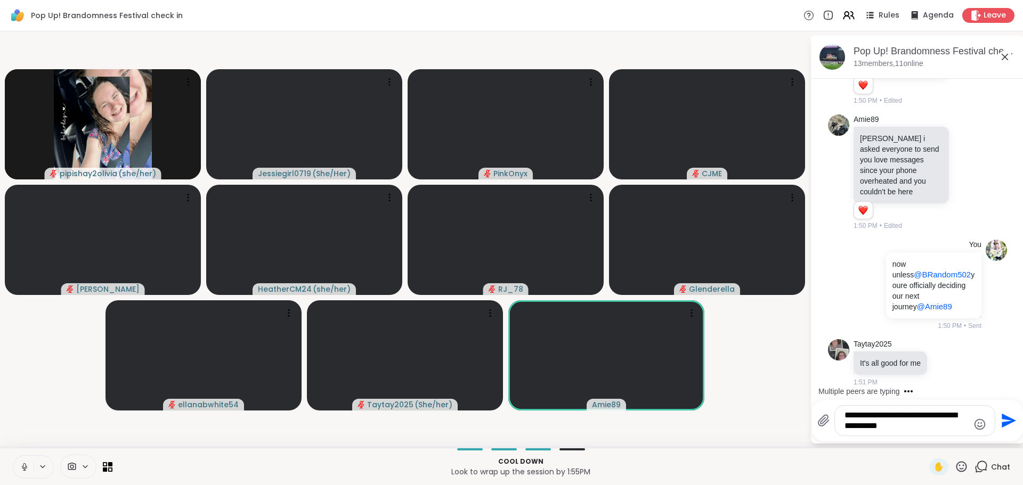
type textarea "**********"
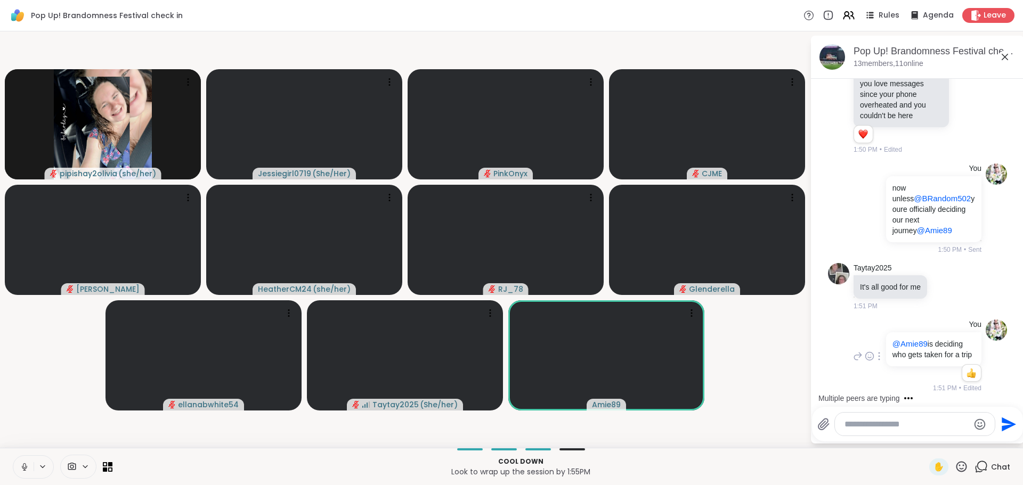
scroll to position [5717, 0]
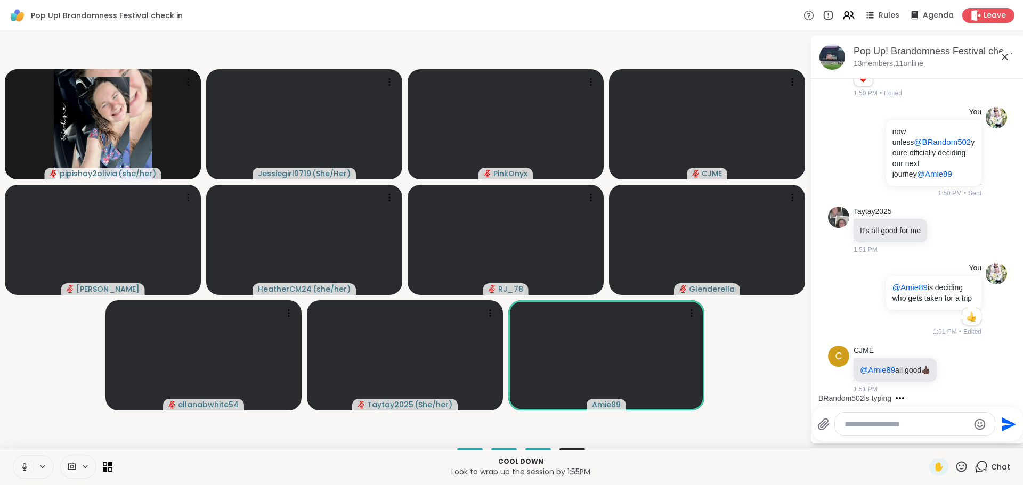
click at [870, 419] on textarea "Type your message" at bounding box center [907, 424] width 124 height 11
click at [872, 420] on textarea "Type your message" at bounding box center [907, 424] width 124 height 11
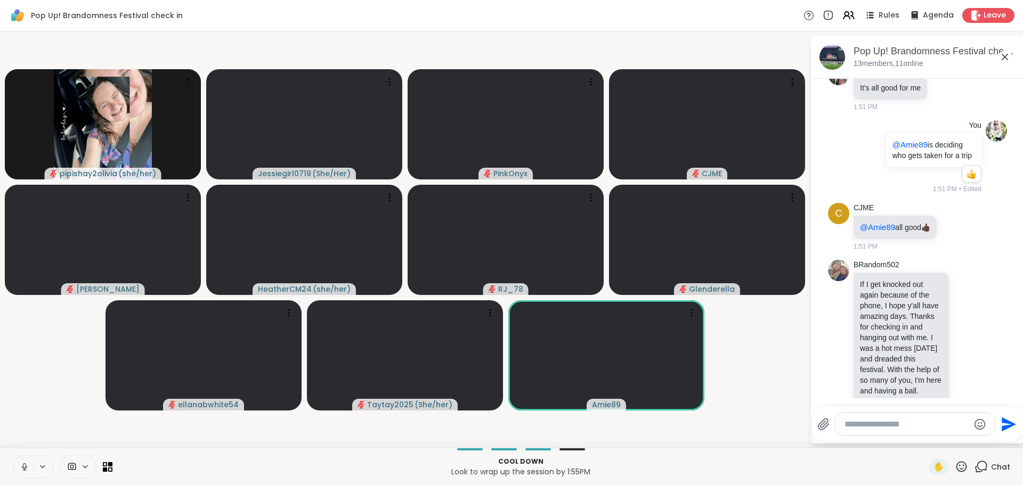
scroll to position [6051, 0]
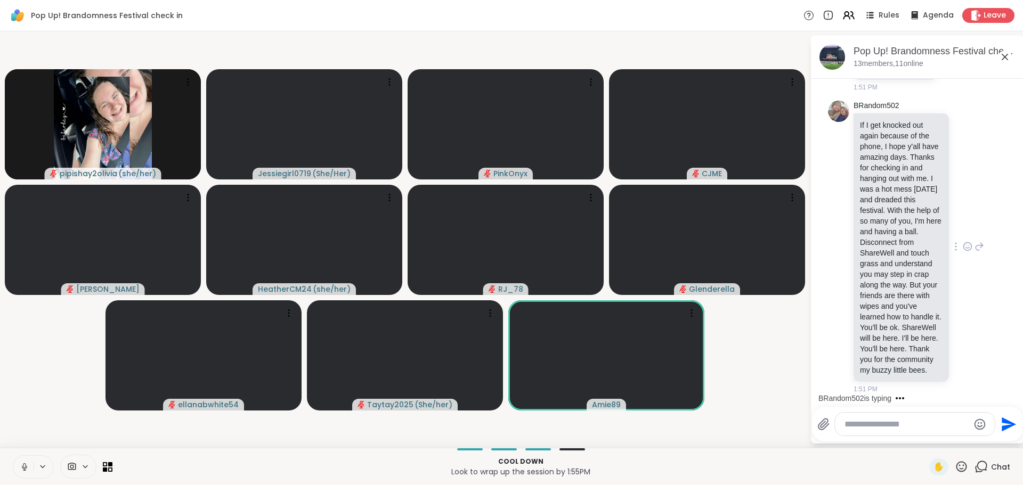
click at [970, 320] on div "BRandom502 If I get knocked out again because of the phone, I hope y'all have a…" at bounding box center [919, 248] width 131 height 294
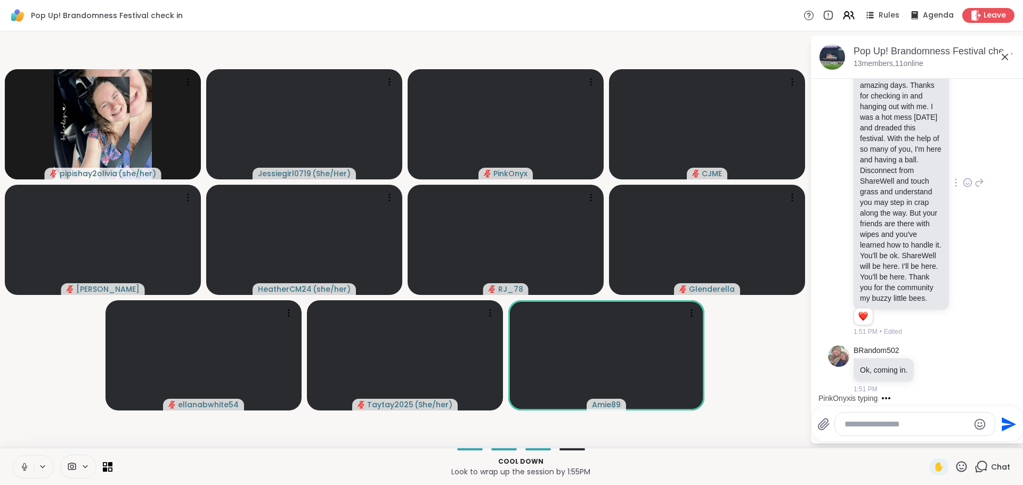
scroll to position [6123, 0]
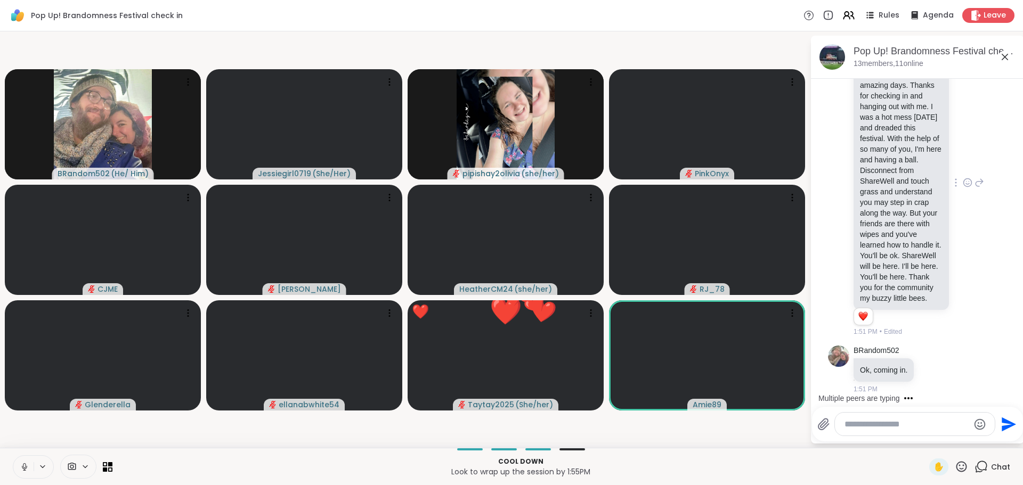
click at [979, 340] on div "BRandom502 If I get knocked out again because of the phone, I hope y'all have a…" at bounding box center [917, 183] width 179 height 317
click at [929, 421] on textarea "Type your message" at bounding box center [907, 424] width 124 height 11
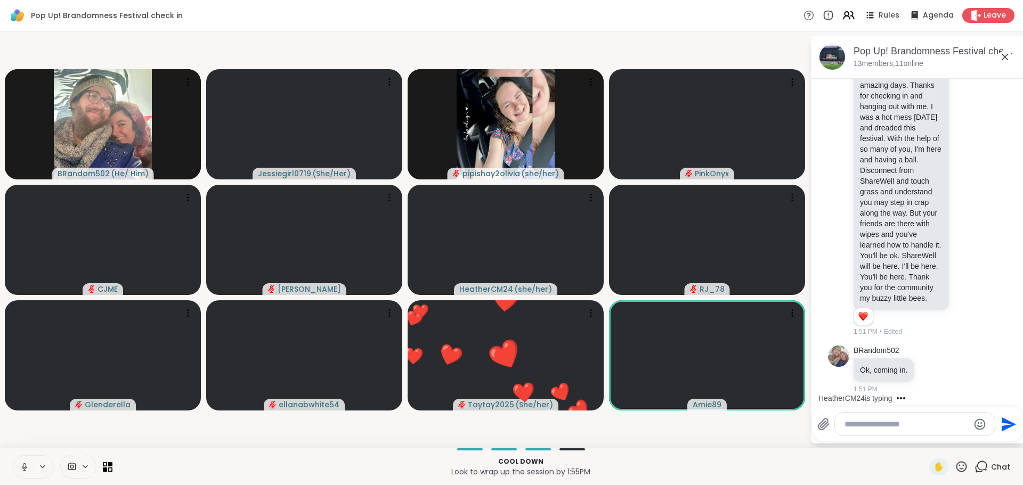
click at [929, 421] on textarea "Type your message" at bounding box center [907, 424] width 124 height 11
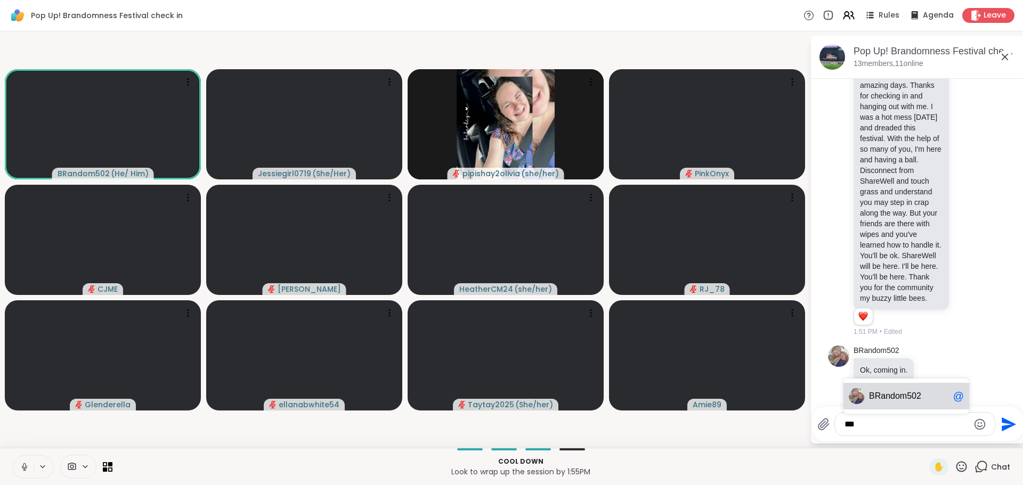
click at [904, 400] on span "andom502" at bounding box center [901, 396] width 40 height 11
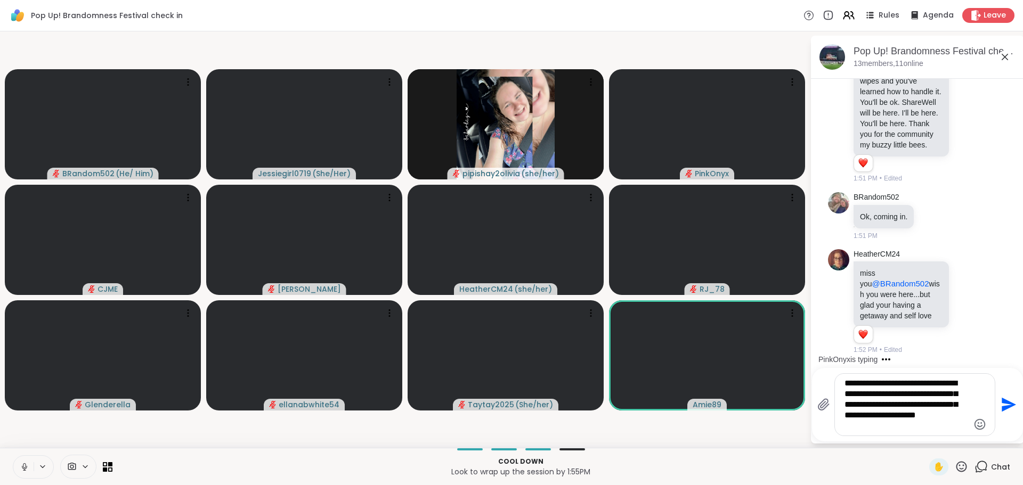
scroll to position [6287, 0]
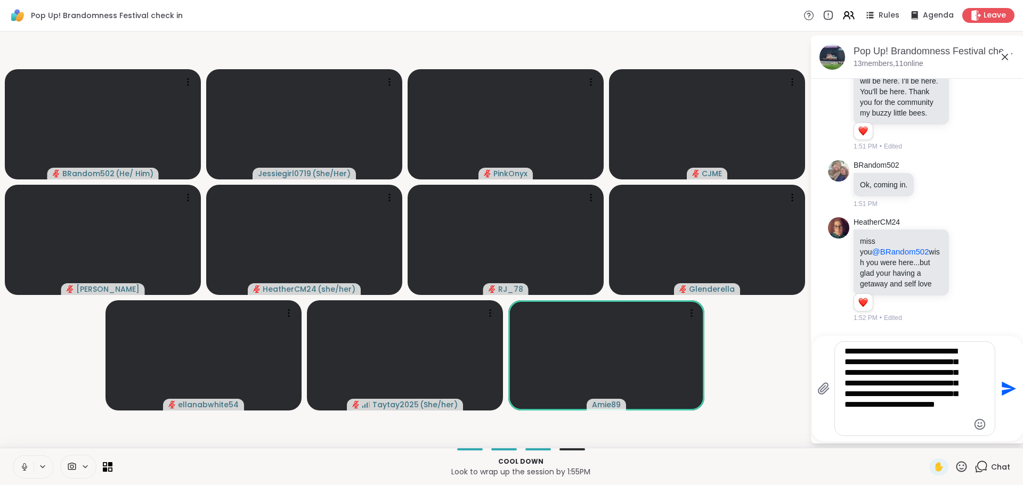
type textarea "**********"
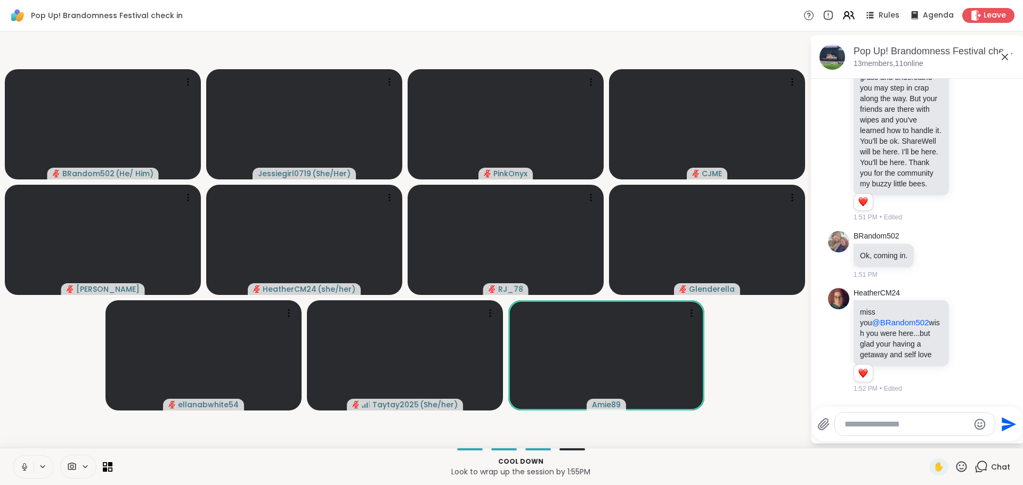
scroll to position [6412, 0]
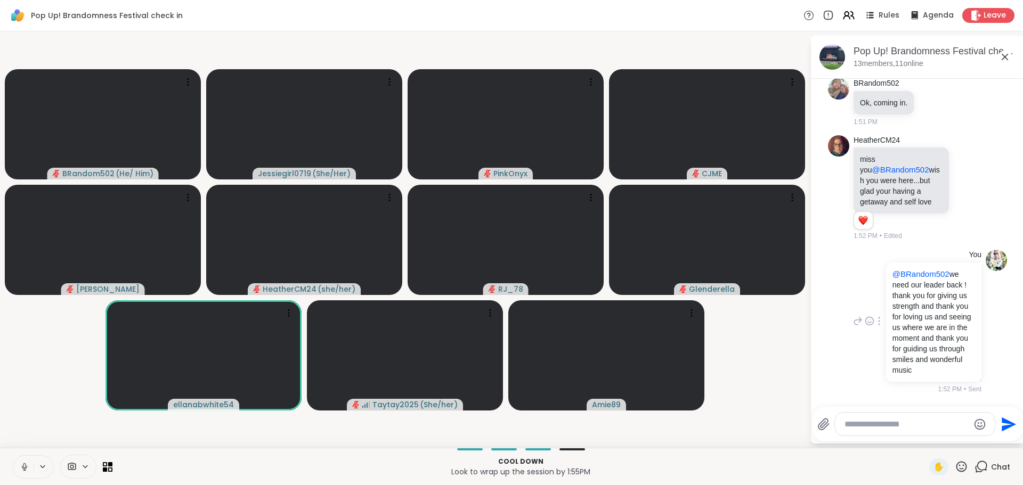
click at [839, 368] on div "You @BRandom502 we need our leader back ! thank you for giving us strength and …" at bounding box center [917, 322] width 179 height 153
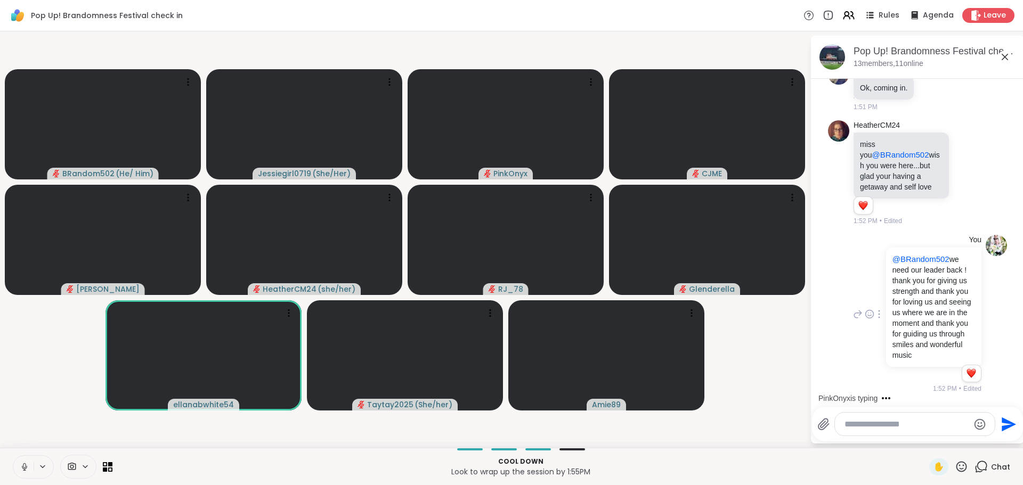
scroll to position [6427, 0]
click at [894, 425] on textarea "Type your message" at bounding box center [907, 424] width 124 height 11
click at [898, 419] on textarea "Type your message" at bounding box center [907, 424] width 124 height 11
click at [889, 437] on div "Send" at bounding box center [917, 424] width 211 height 35
click at [879, 429] on textarea "Type your message" at bounding box center [907, 424] width 124 height 11
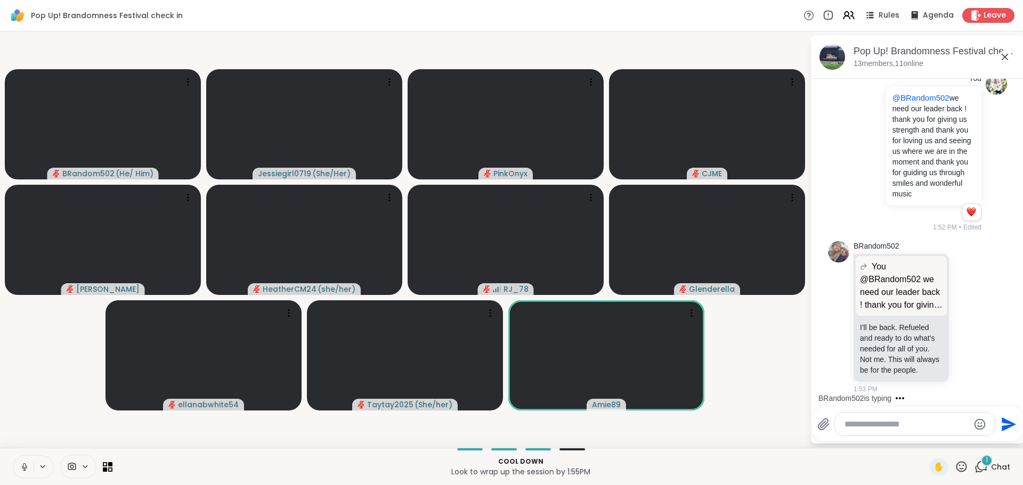
scroll to position [6599, 0]
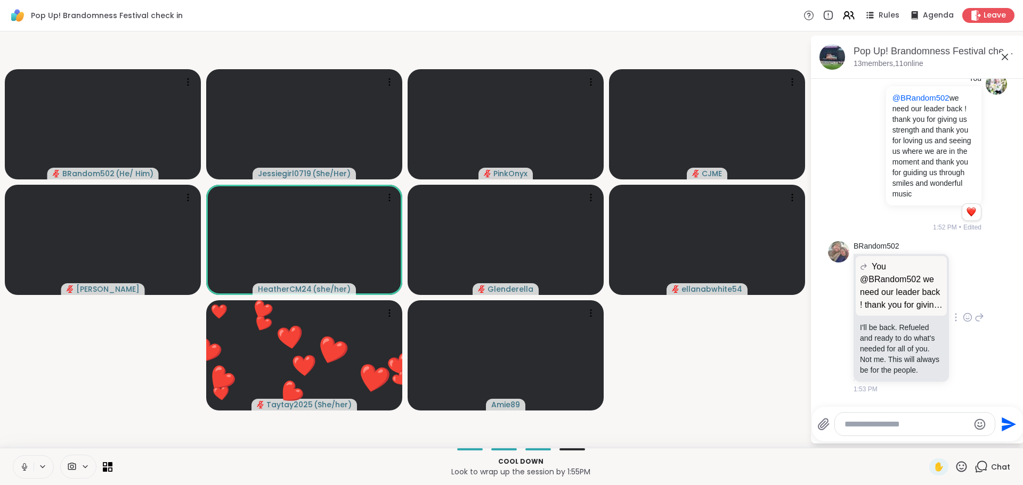
click at [963, 314] on icon at bounding box center [968, 317] width 10 height 11
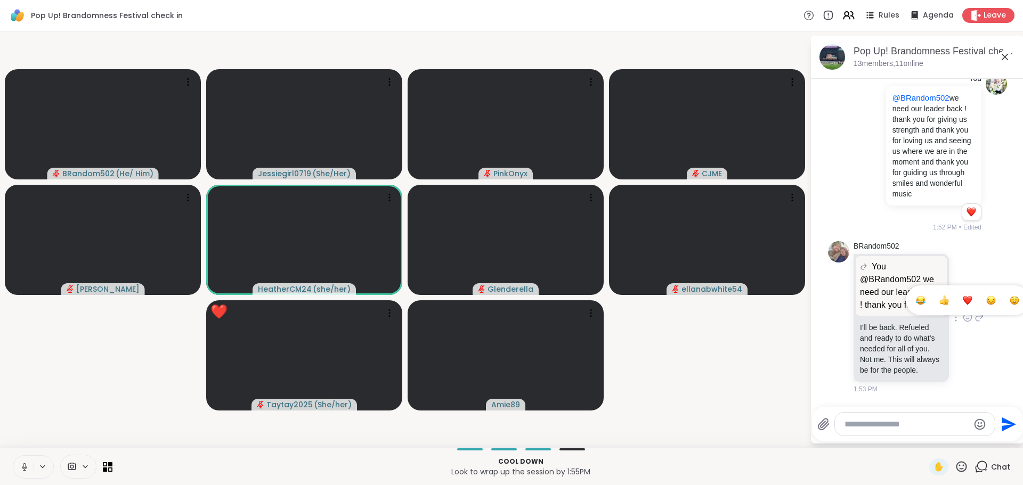
click at [963, 300] on span "Select Reaction: Heart" at bounding box center [968, 300] width 10 height 11
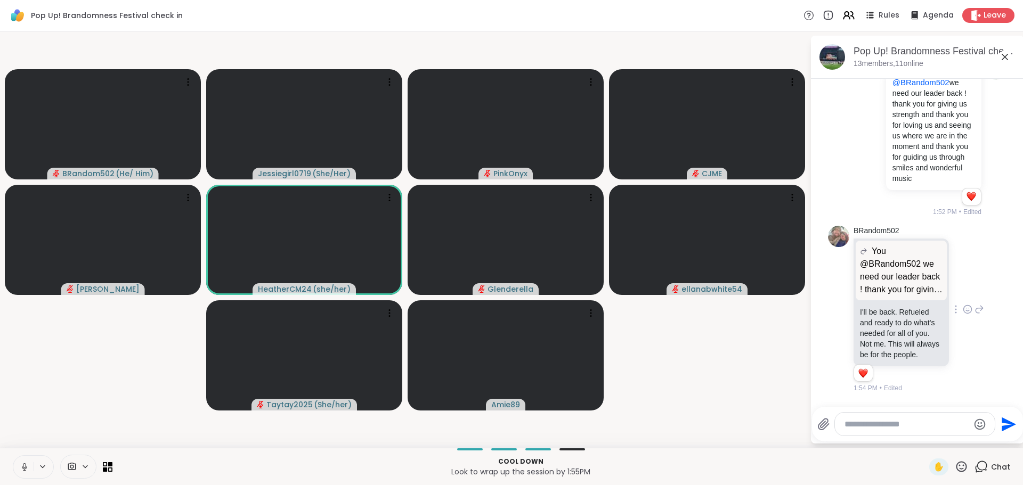
scroll to position [6614, 0]
click at [920, 421] on textarea "Type your message" at bounding box center [907, 424] width 124 height 11
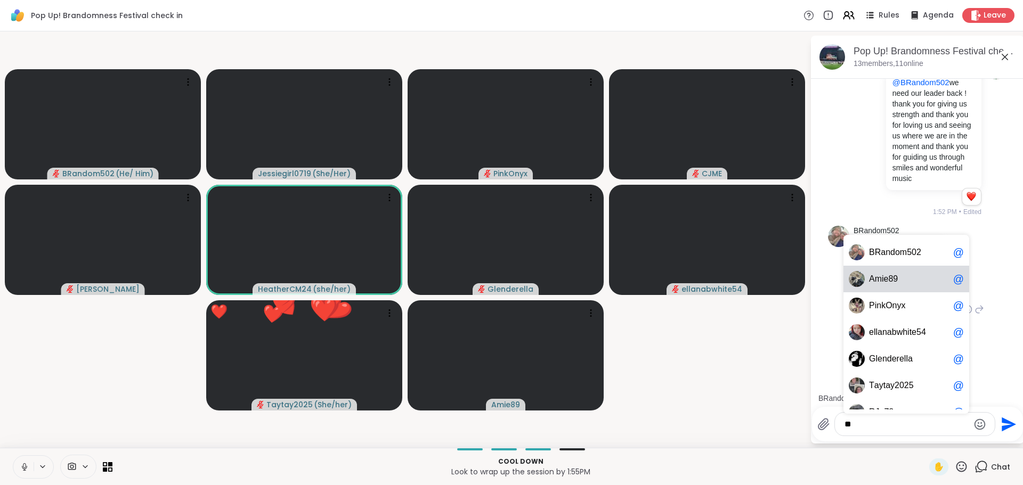
click at [883, 283] on span "mie89" at bounding box center [886, 279] width 23 height 11
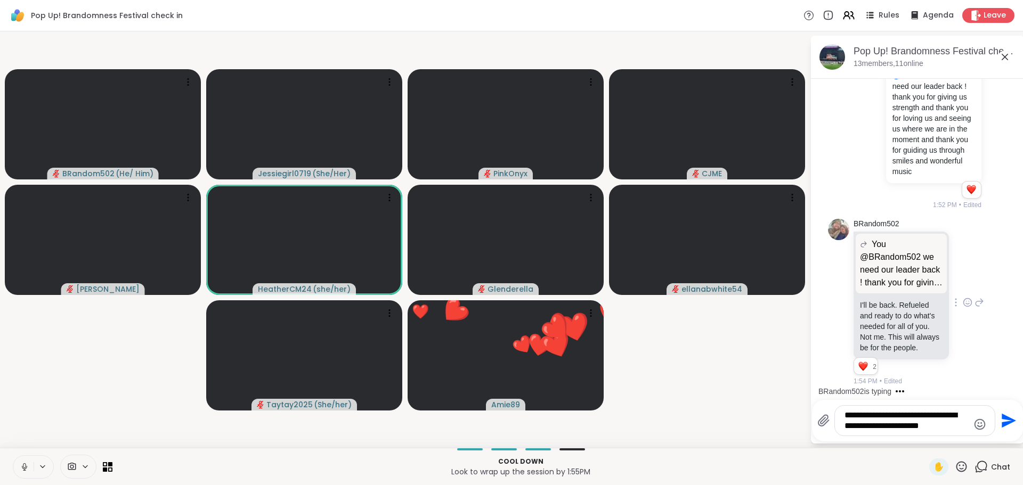
type textarea "**********"
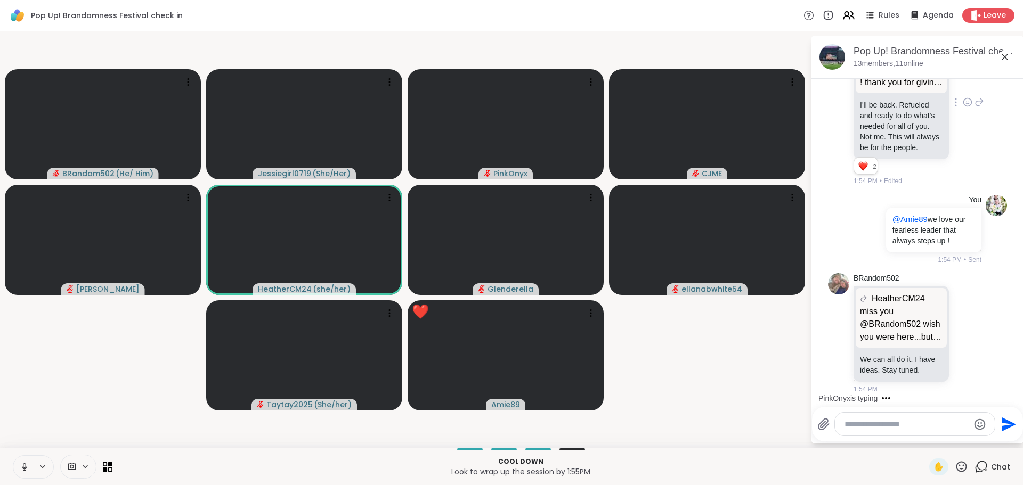
scroll to position [6832, 0]
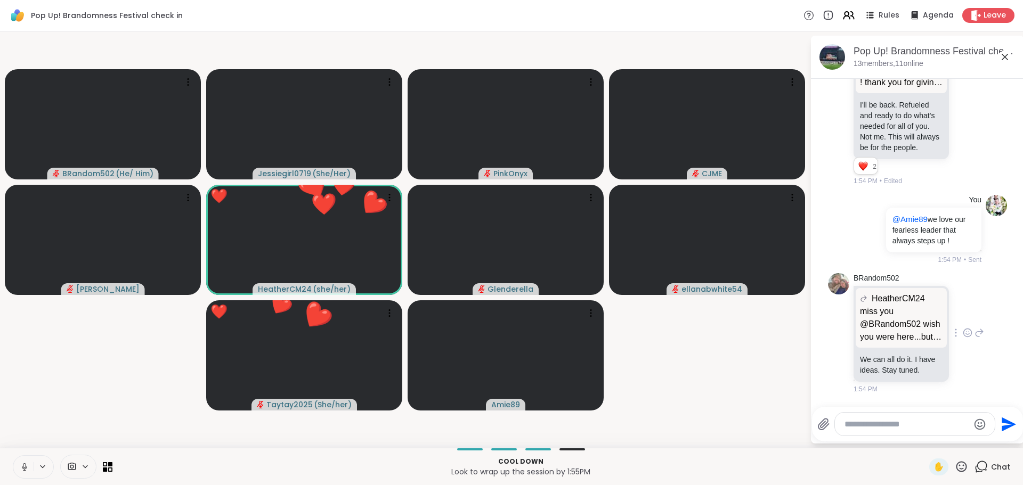
click at [963, 328] on icon at bounding box center [968, 333] width 10 height 11
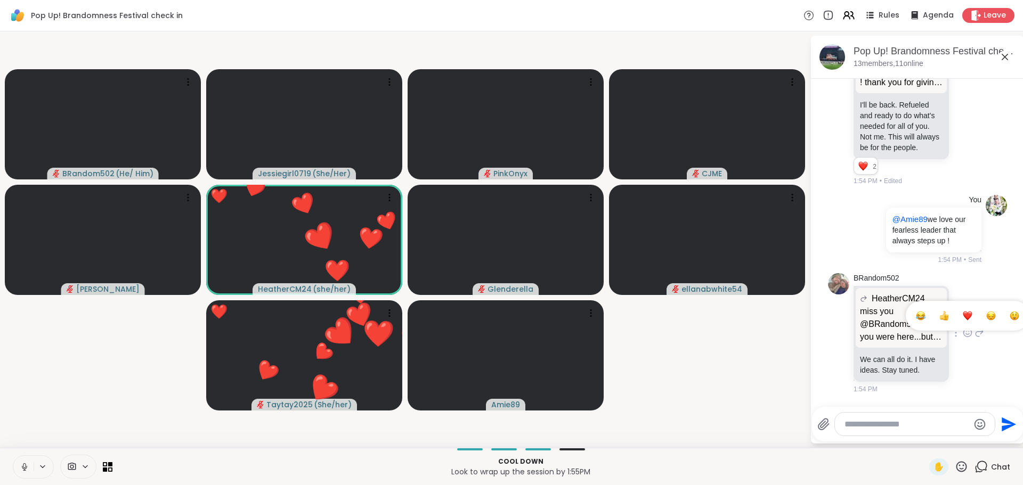
click at [963, 314] on div "Select Reaction: Heart" at bounding box center [968, 316] width 10 height 10
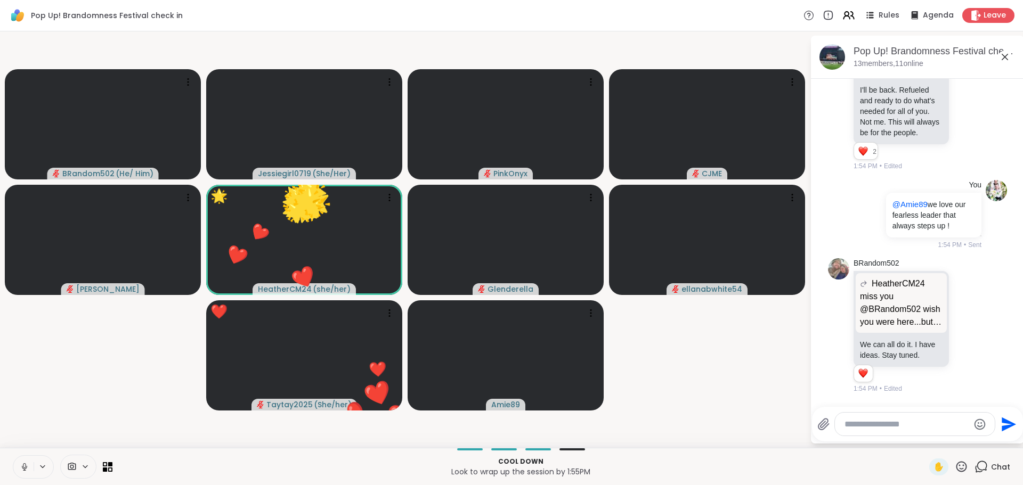
scroll to position [6847, 0]
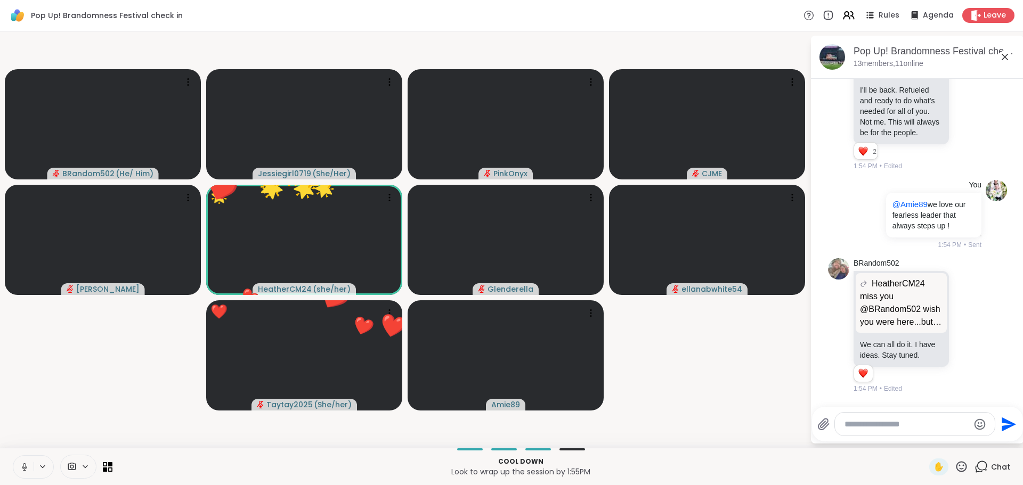
click at [901, 426] on textarea "Type your message" at bounding box center [907, 424] width 124 height 11
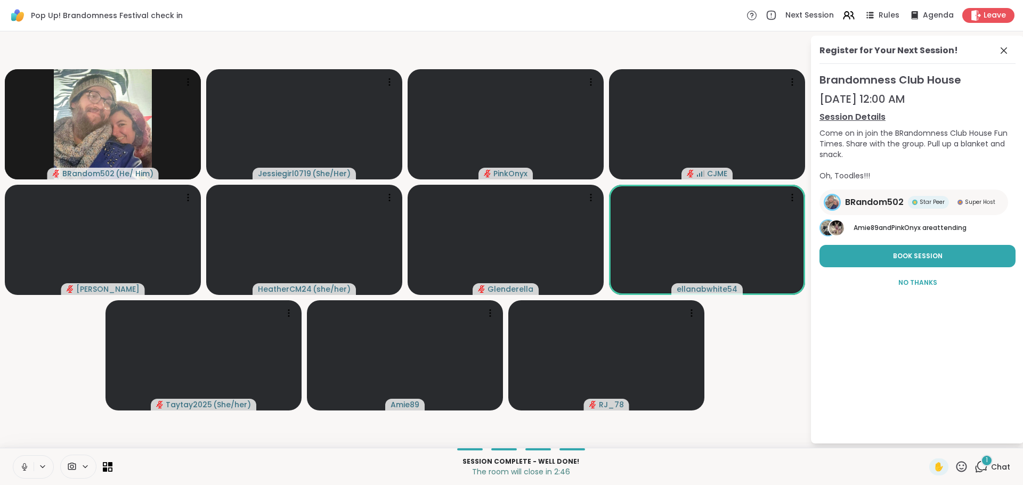
click at [974, 455] on div "Session Complete - well done! The room will close in 2:46 ✋ 1 Chat" at bounding box center [511, 466] width 1023 height 37
click at [981, 460] on div "1" at bounding box center [987, 461] width 12 height 12
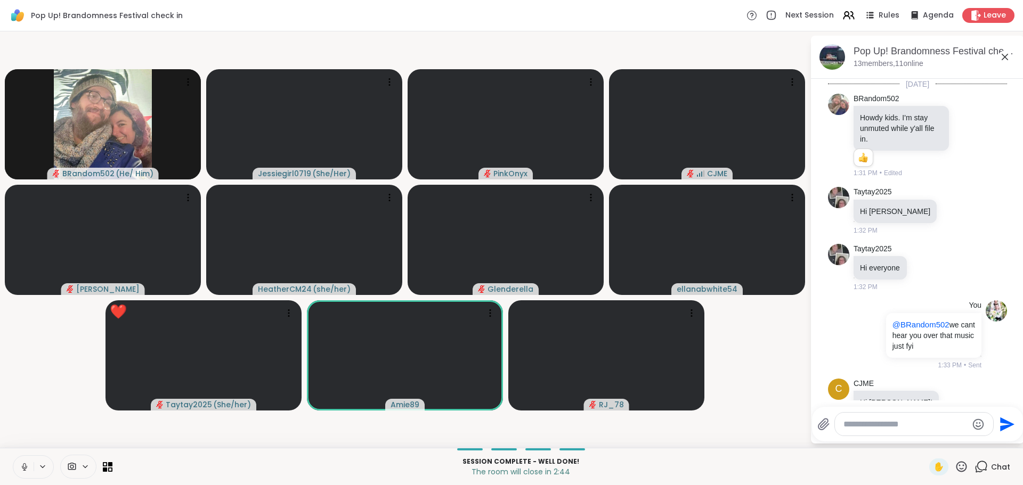
click at [880, 425] on textarea "Type your message" at bounding box center [906, 424] width 124 height 11
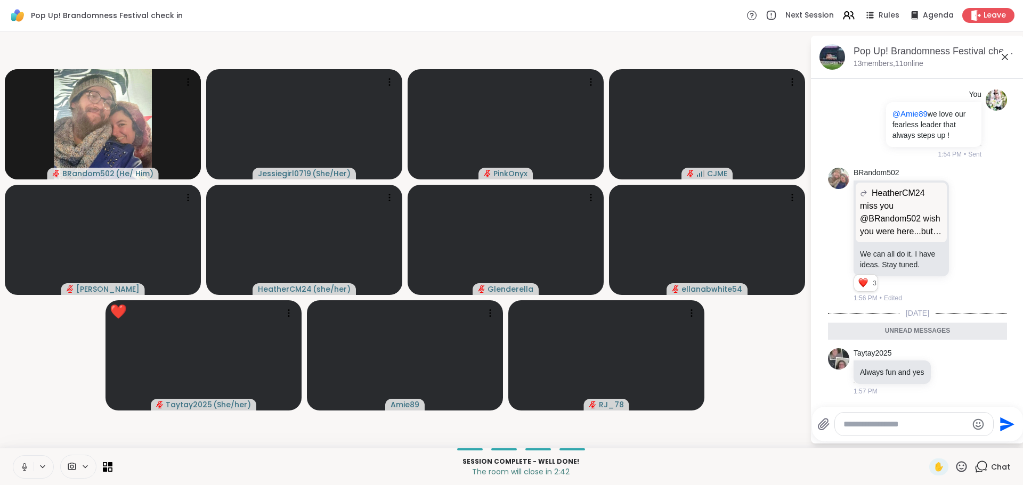
click at [880, 425] on textarea "Type your message" at bounding box center [906, 424] width 124 height 11
click at [889, 418] on div at bounding box center [914, 424] width 158 height 23
click at [896, 425] on textarea "Type your message" at bounding box center [906, 424] width 124 height 11
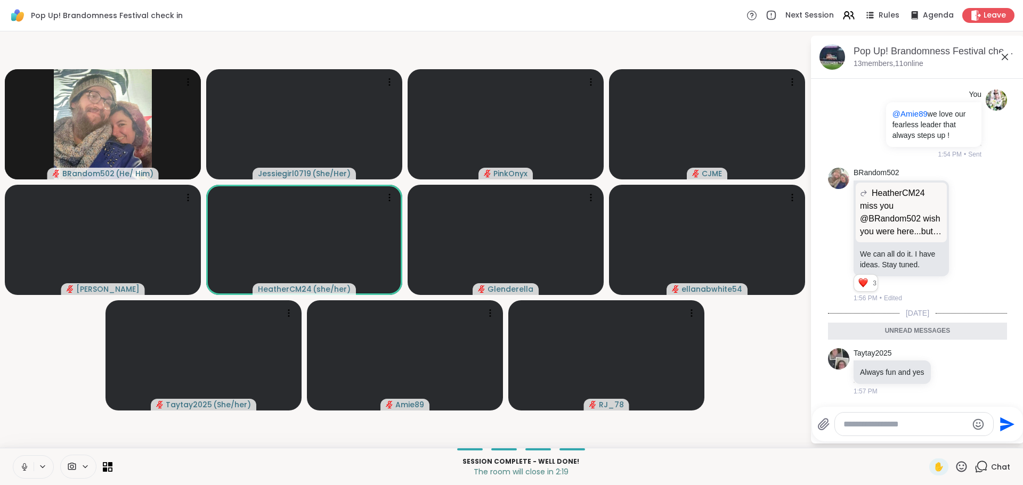
click at [896, 425] on textarea "Type your message" at bounding box center [906, 424] width 124 height 11
click at [897, 425] on textarea "Type your message" at bounding box center [906, 424] width 124 height 11
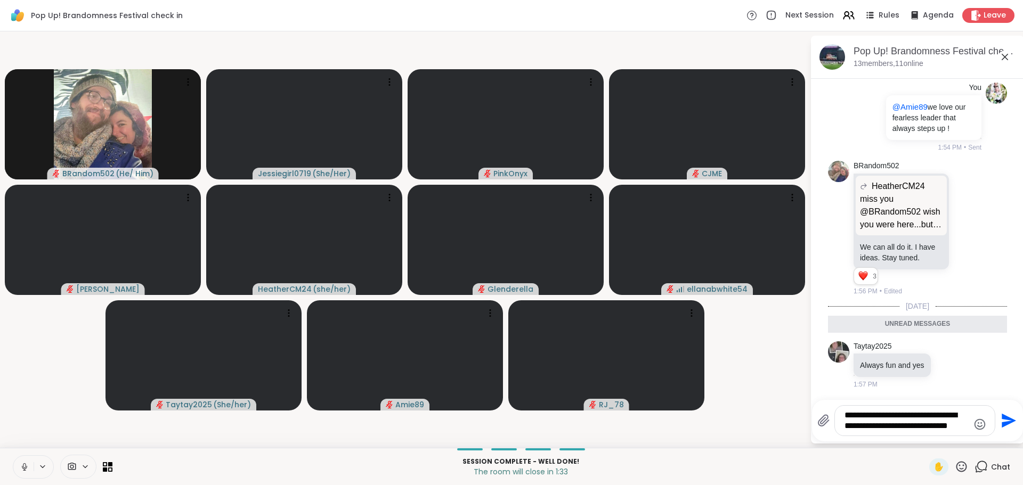
type textarea "**********"
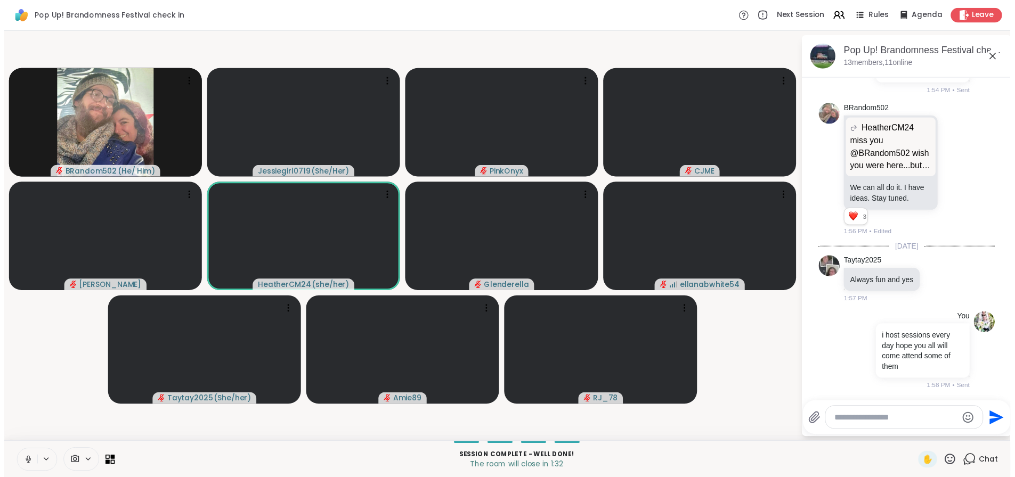
scroll to position [7003, 0]
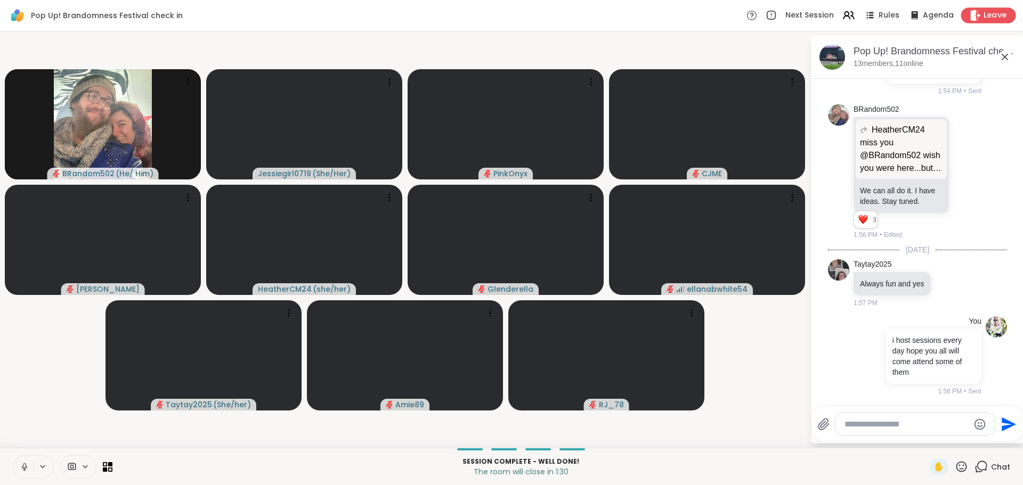
click at [971, 19] on icon at bounding box center [976, 15] width 10 height 11
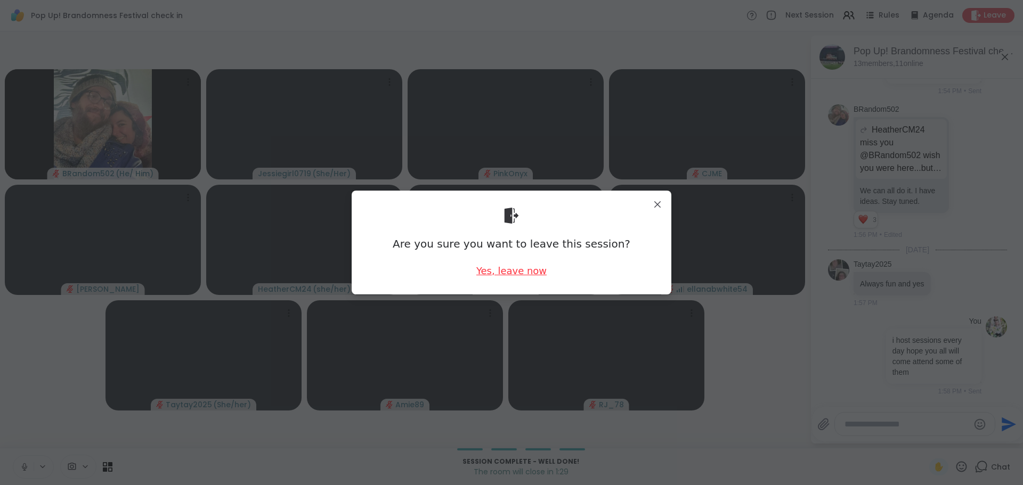
click at [519, 272] on div "Yes, leave now" at bounding box center [511, 270] width 70 height 13
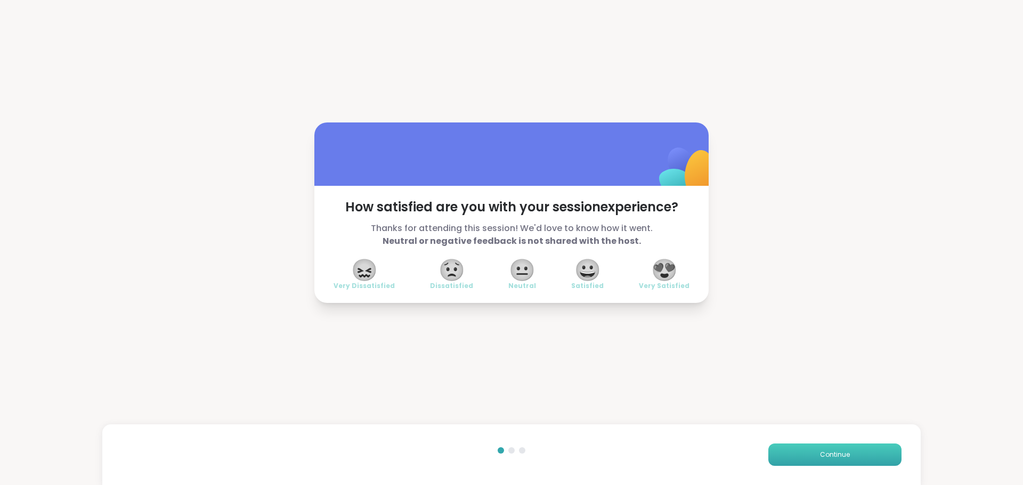
click at [812, 452] on button "Continue" at bounding box center [834, 455] width 133 height 22
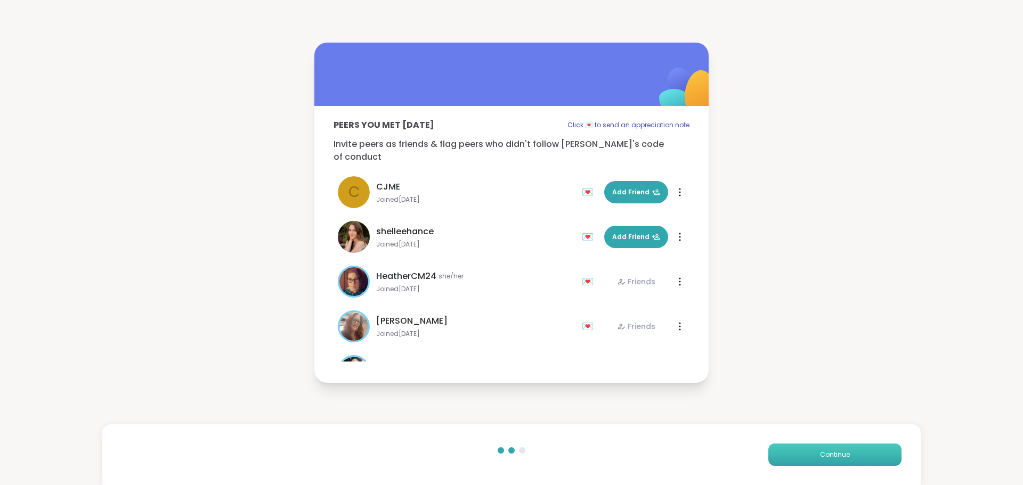
click at [812, 452] on button "Continue" at bounding box center [834, 455] width 133 height 22
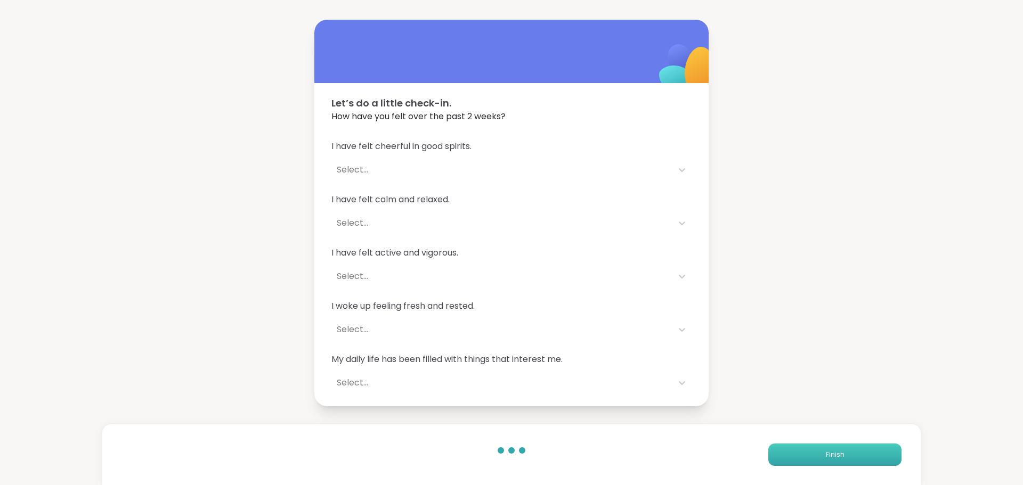
click at [812, 452] on button "Finish" at bounding box center [834, 455] width 133 height 22
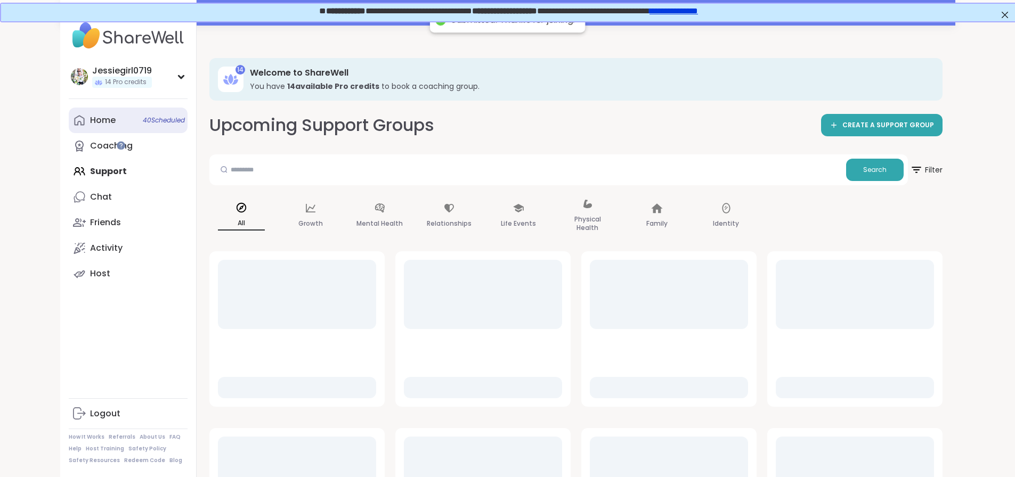
click at [90, 118] on div "Home 40 Scheduled" at bounding box center [103, 121] width 26 height 12
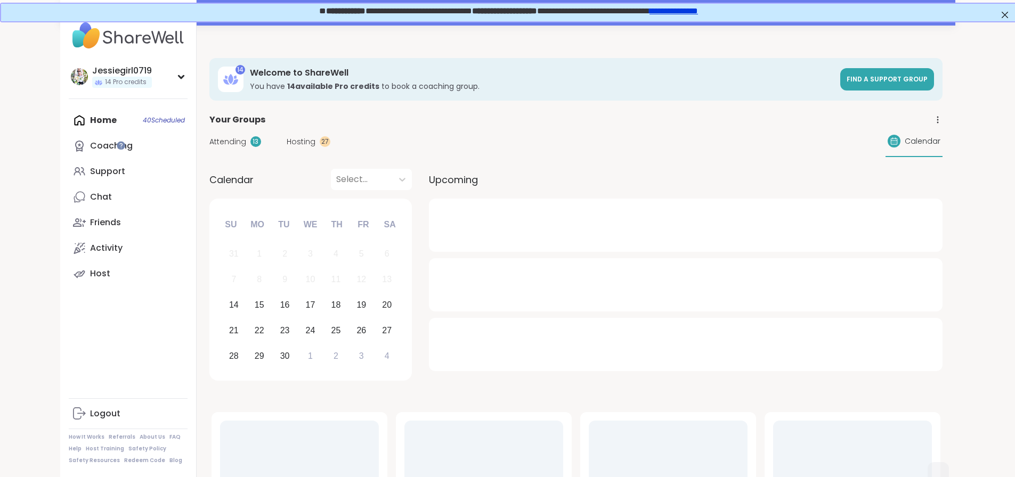
click at [209, 141] on span "Attending" at bounding box center [227, 141] width 37 height 11
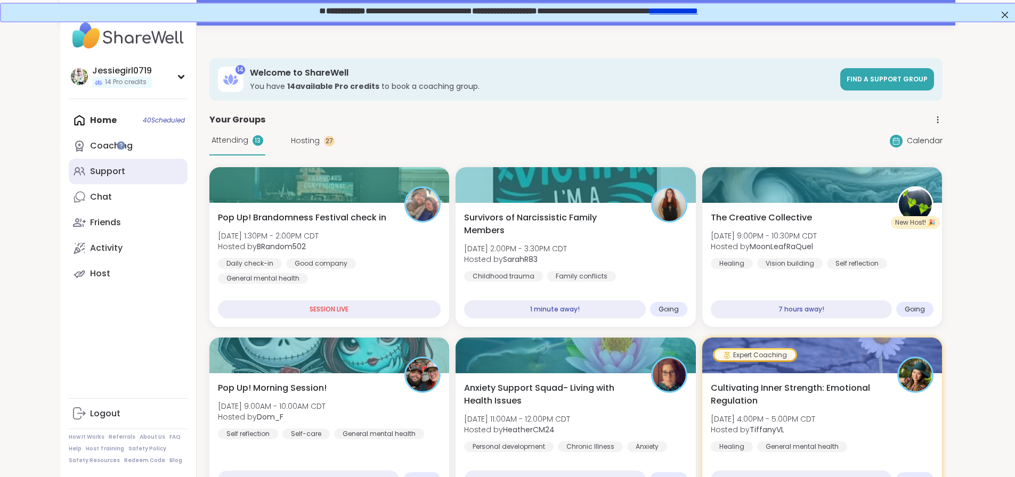
click at [90, 175] on div "Support" at bounding box center [107, 172] width 35 height 12
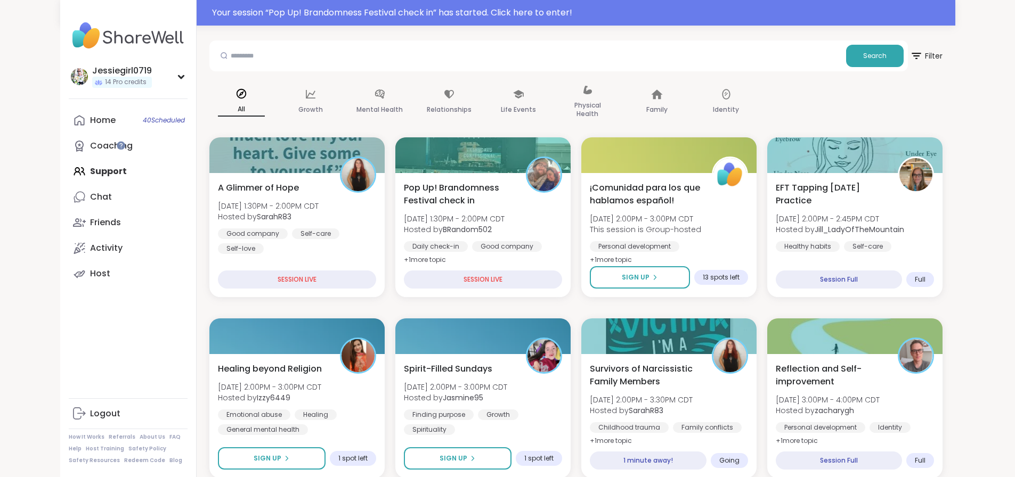
scroll to position [108, 0]
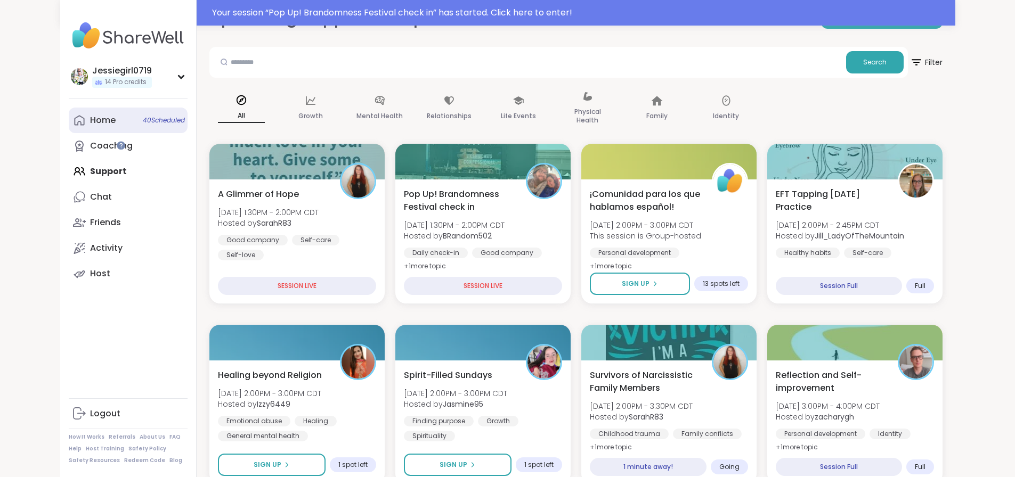
click at [69, 127] on link "Home 40 Scheduled" at bounding box center [128, 121] width 119 height 26
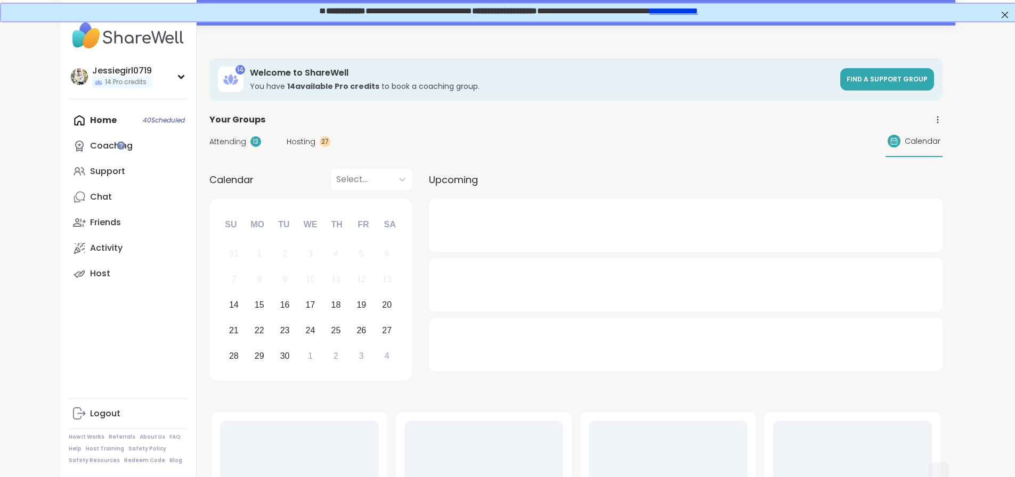
click at [209, 142] on span "Attending" at bounding box center [227, 141] width 37 height 11
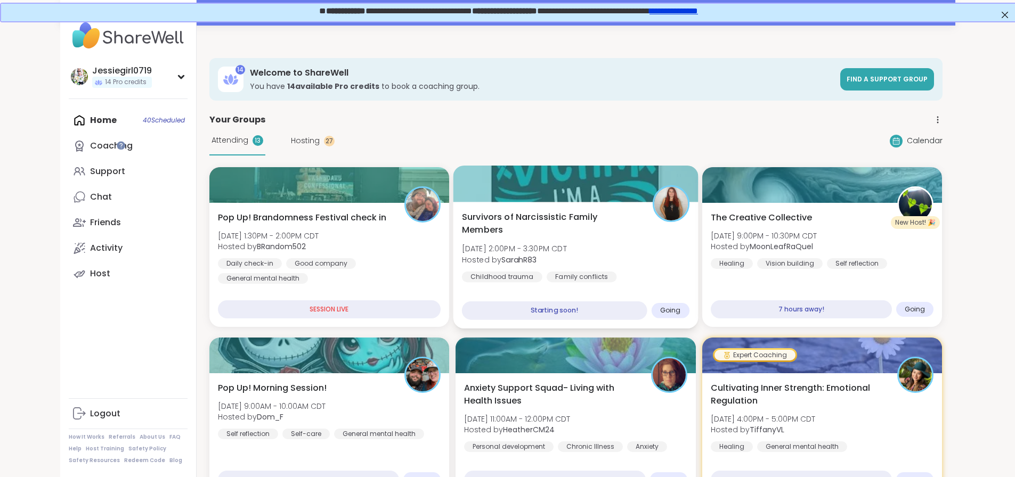
click at [587, 278] on div "Survivors of Narcissistic Family Members Sun, Sep 14 | 2:00PM - 3:30PM CDT Host…" at bounding box center [575, 265] width 245 height 127
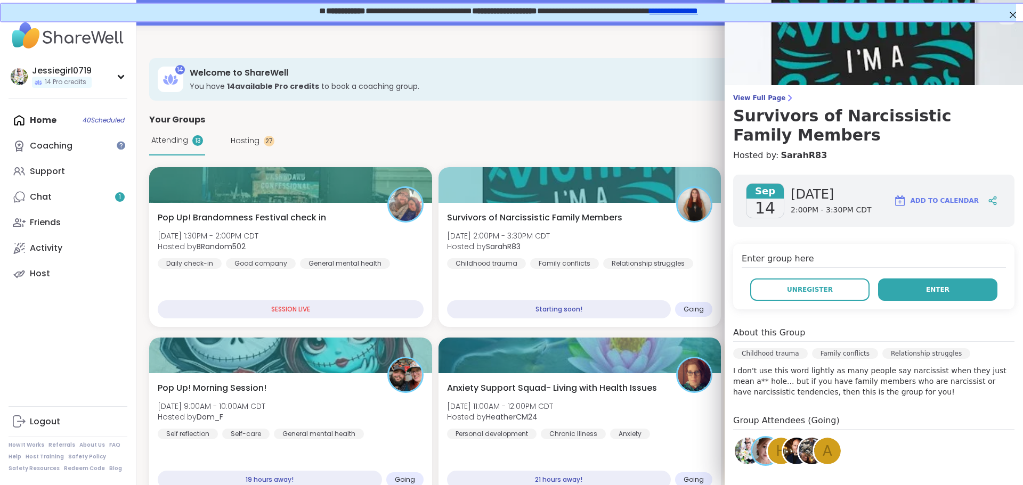
click at [923, 295] on button "Enter" at bounding box center [937, 290] width 119 height 22
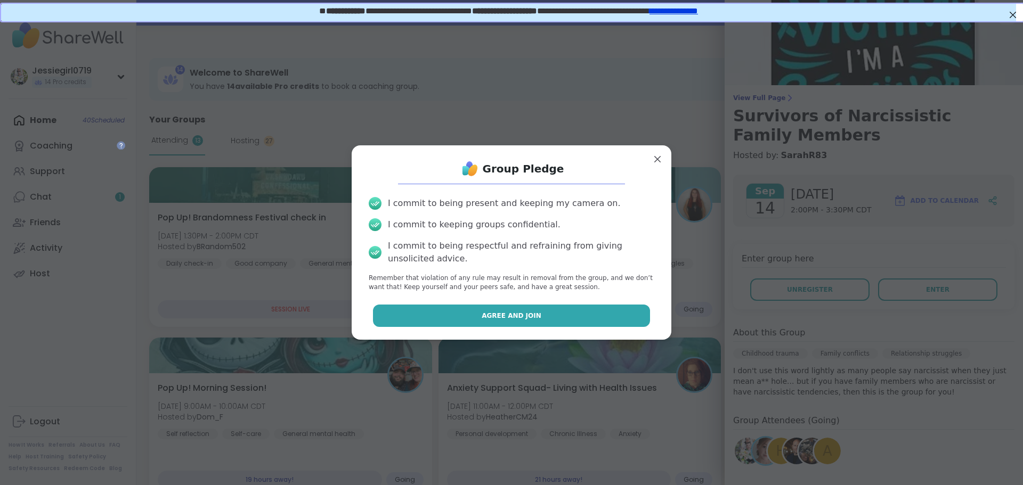
click at [496, 322] on button "Agree and Join" at bounding box center [512, 316] width 278 height 22
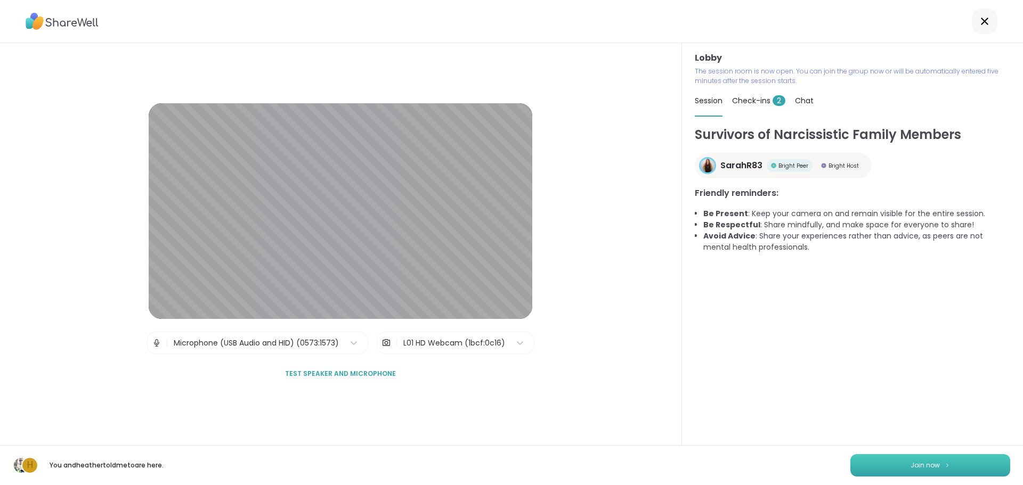
click at [911, 464] on span "Join now" at bounding box center [925, 466] width 29 height 10
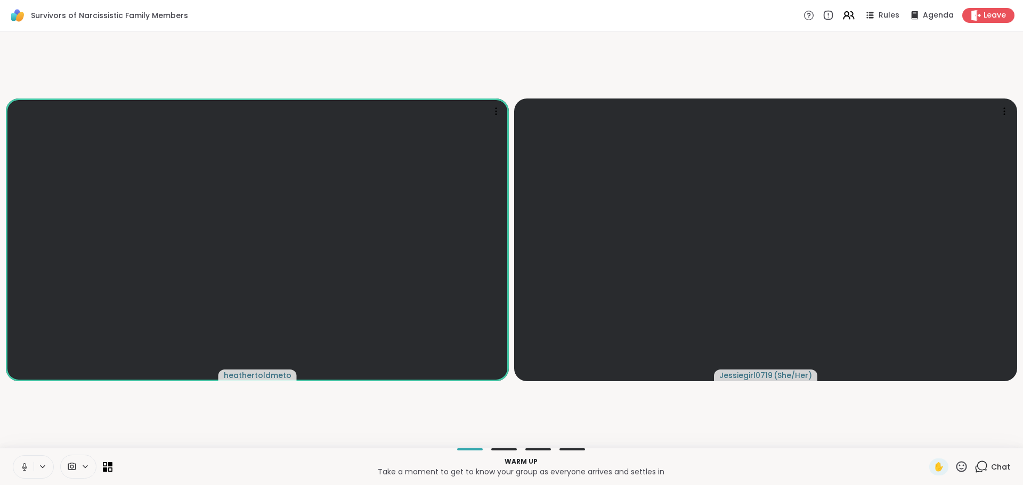
click at [979, 465] on icon at bounding box center [982, 466] width 10 height 10
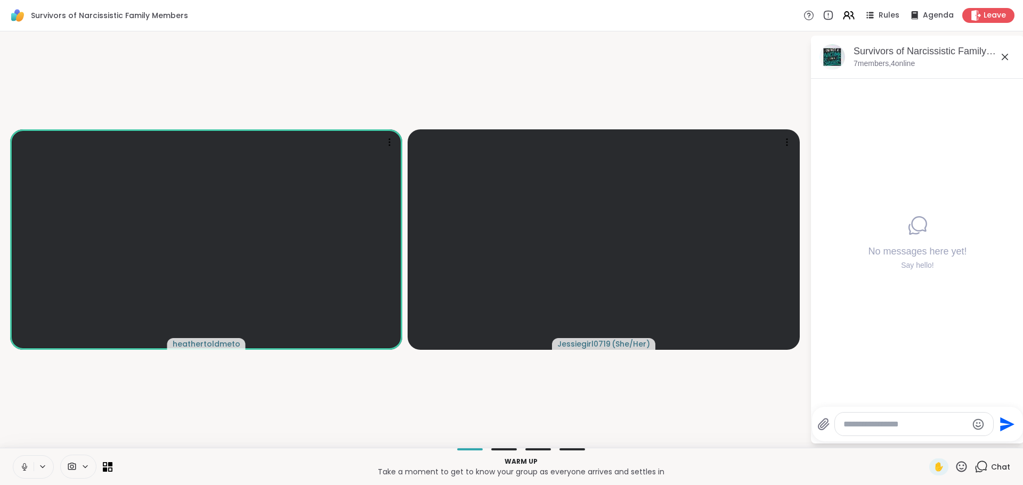
click at [916, 428] on textarea "Type your message" at bounding box center [906, 424] width 124 height 11
click at [911, 427] on textarea "Type your message" at bounding box center [906, 424] width 124 height 11
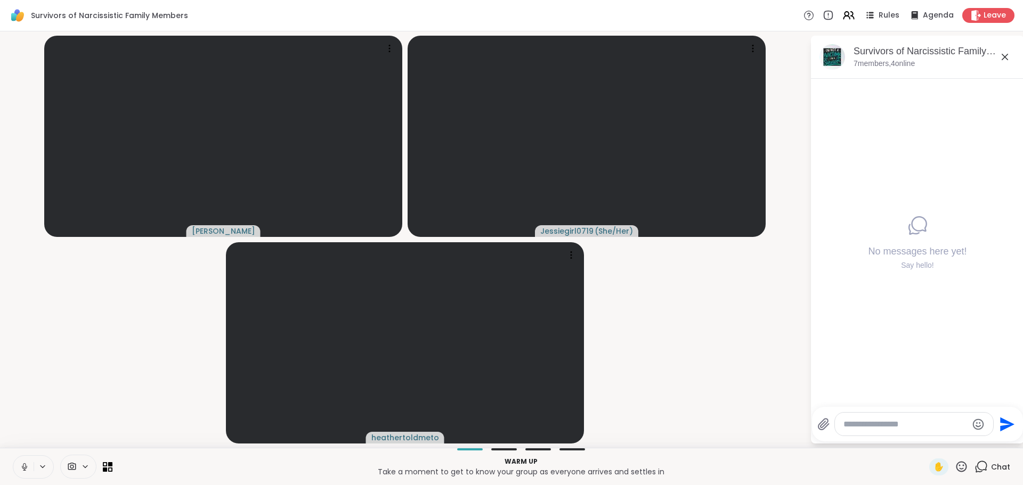
click at [921, 426] on textarea "Type your message" at bounding box center [906, 424] width 124 height 11
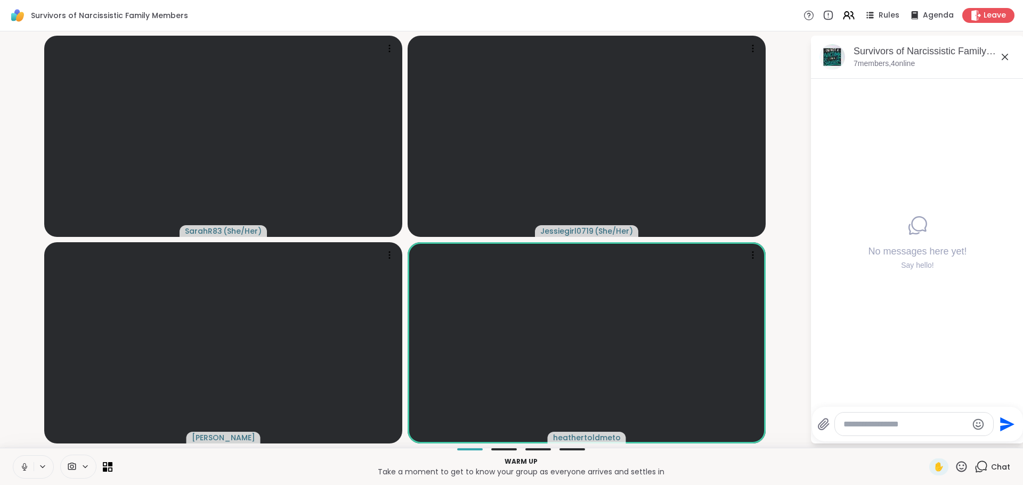
click at [25, 467] on icon at bounding box center [25, 468] width 10 height 10
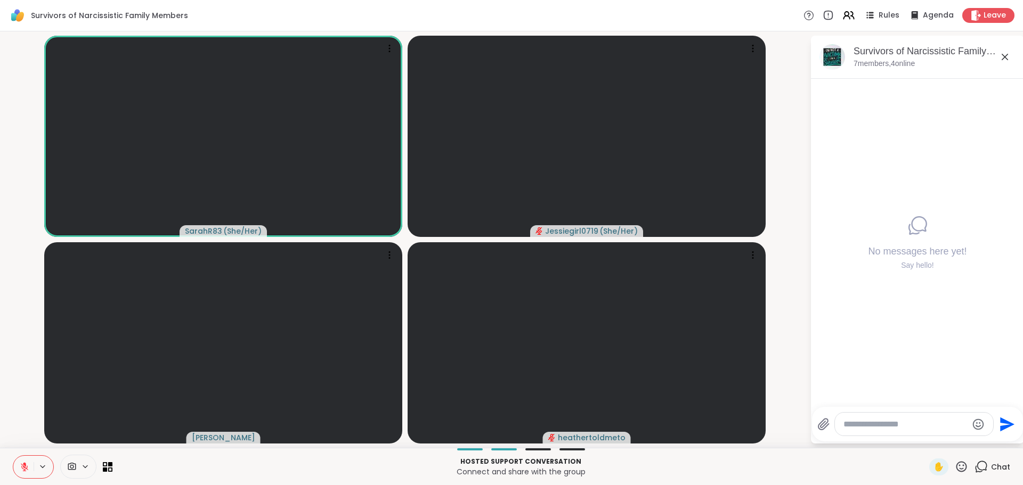
click at [17, 464] on button at bounding box center [23, 467] width 20 height 22
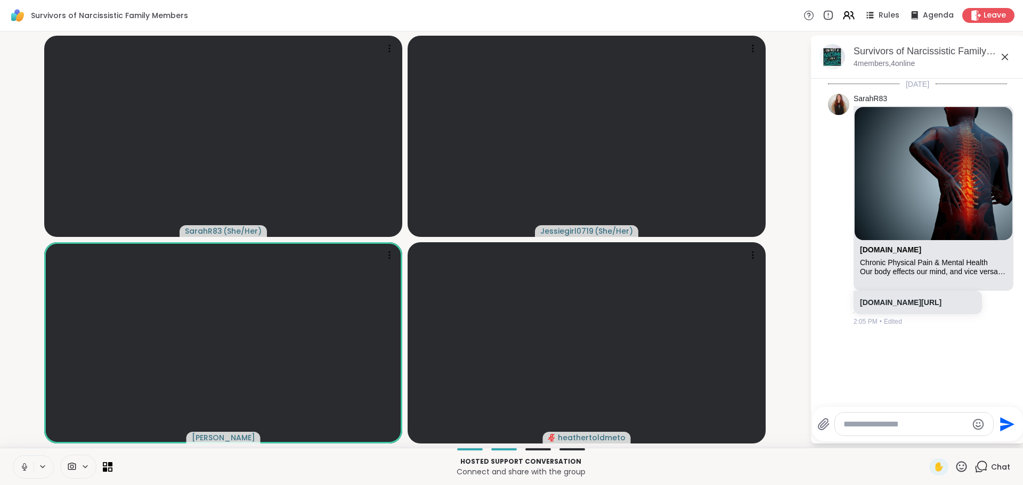
click at [29, 468] on icon at bounding box center [25, 468] width 10 height 10
click at [894, 419] on textarea "Type your message" at bounding box center [906, 424] width 124 height 11
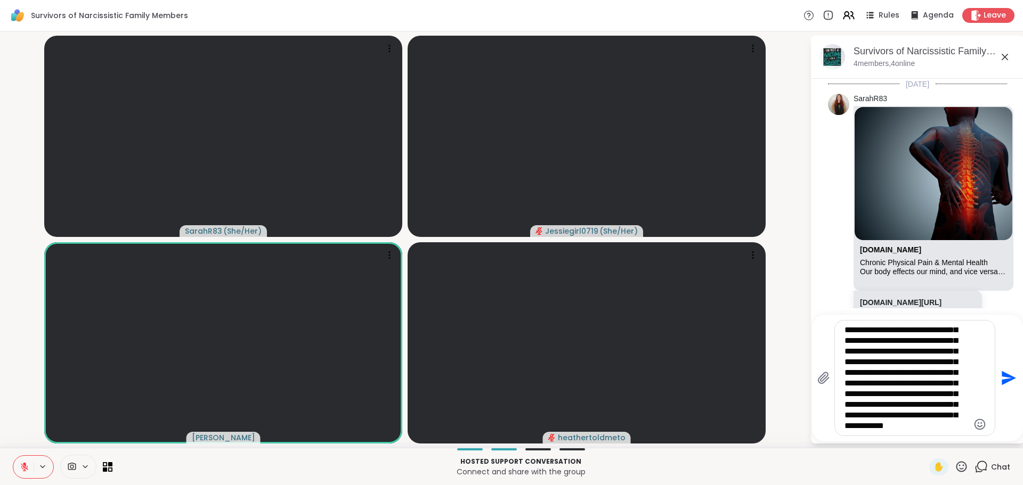
scroll to position [53, 0]
type textarea "**********"
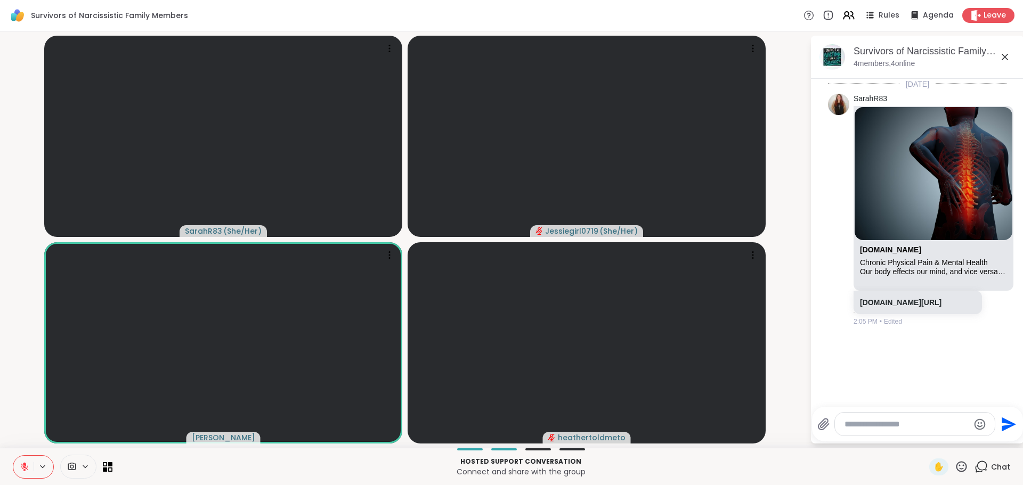
scroll to position [243, 0]
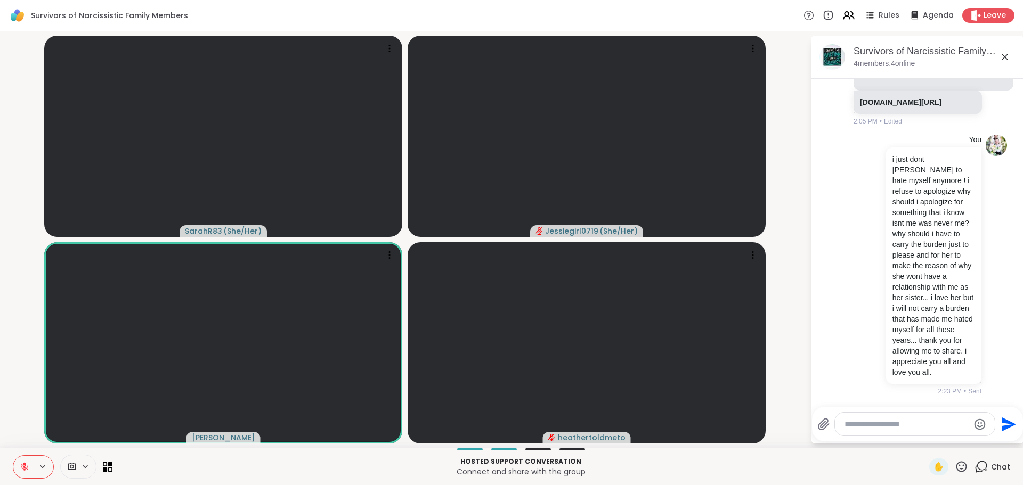
click at [955, 467] on icon at bounding box center [961, 466] width 13 height 13
click at [925, 440] on span "❤️" at bounding box center [930, 439] width 11 height 13
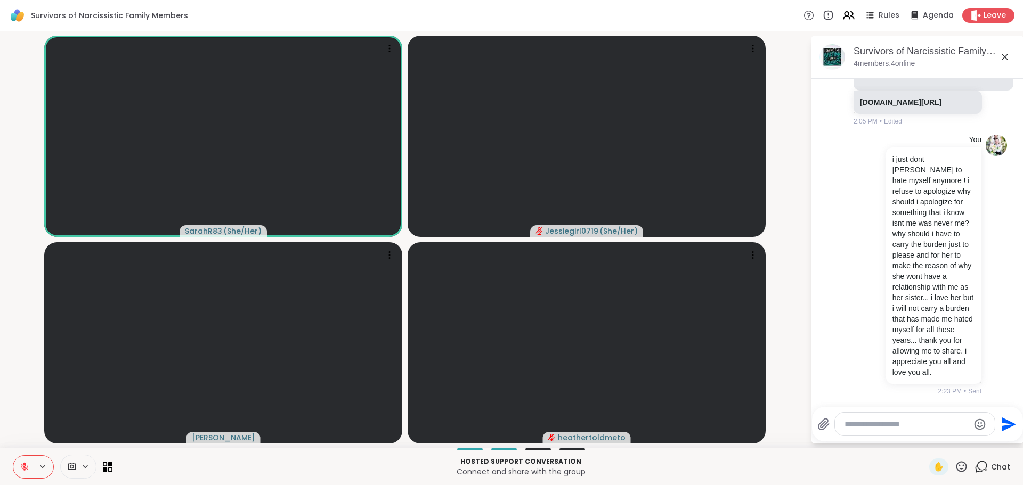
click at [880, 421] on textarea "Type your message" at bounding box center [907, 424] width 124 height 11
click at [939, 395] on span "ime_H" at bounding box center [951, 396] width 25 height 11
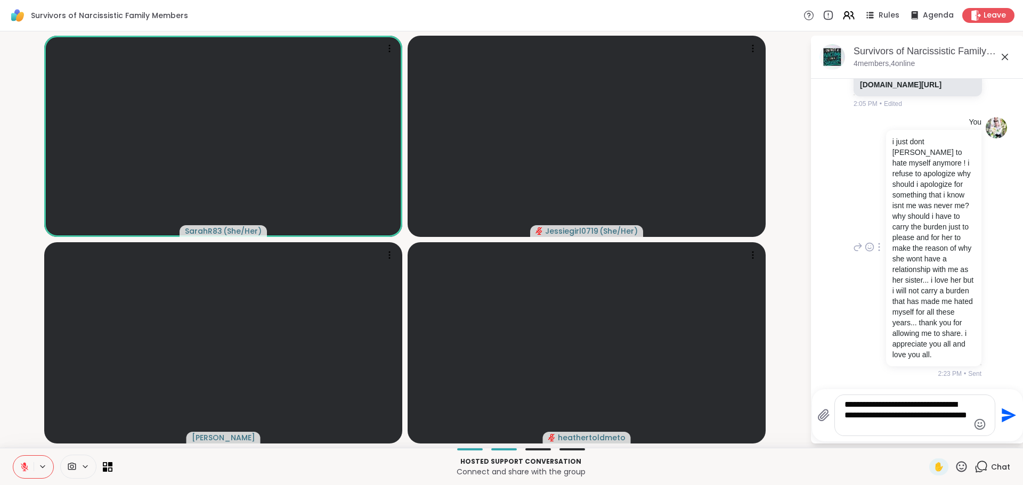
type textarea "**********"
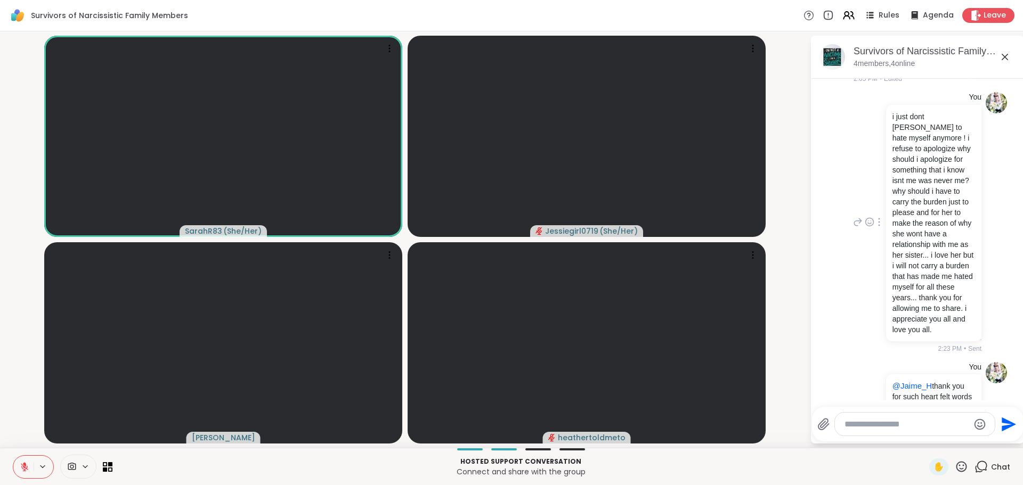
scroll to position [342, 0]
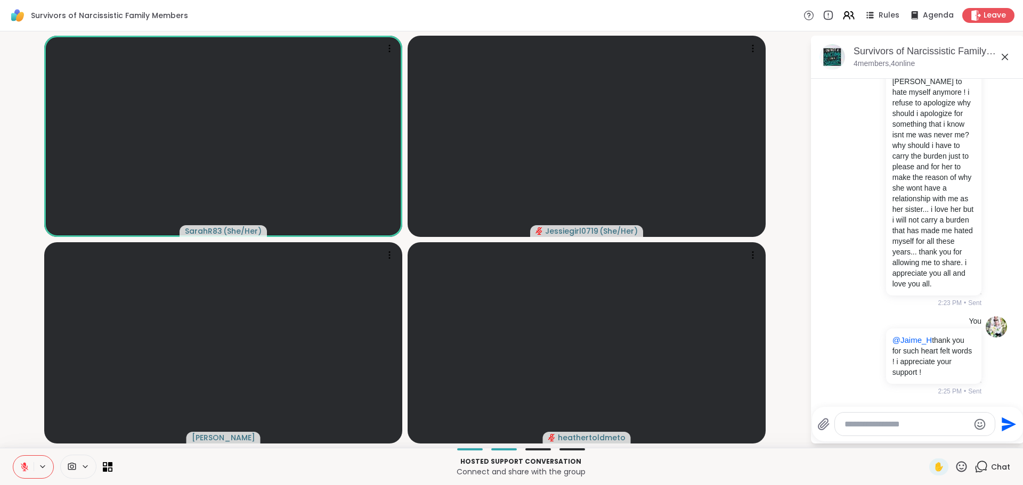
click at [928, 420] on div at bounding box center [915, 424] width 160 height 23
click at [927, 426] on textarea "Type your message" at bounding box center [907, 424] width 124 height 11
type textarea "**********"
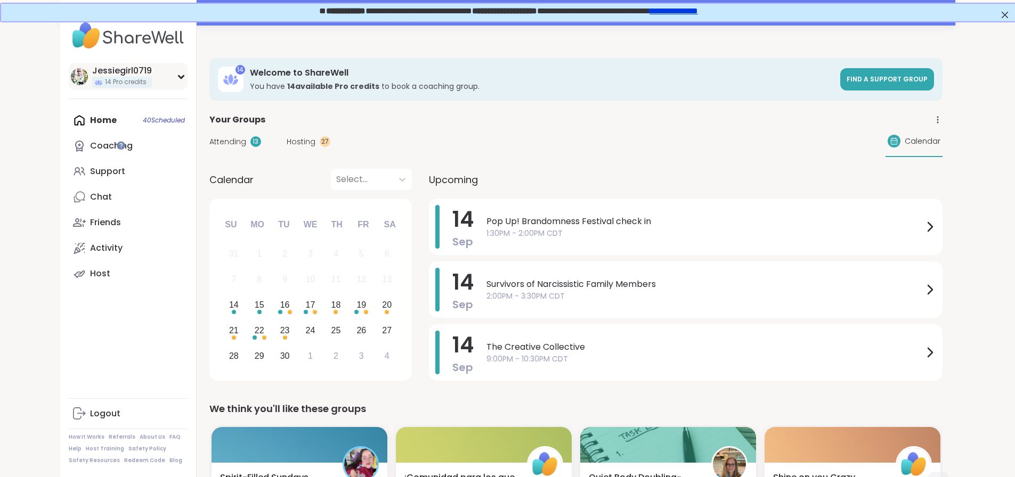
click at [177, 78] on icon at bounding box center [181, 76] width 9 height 5
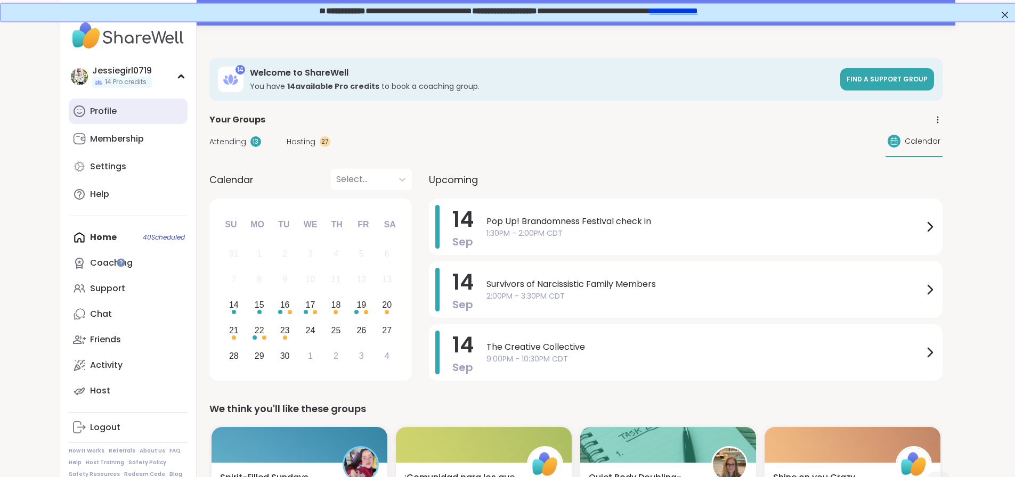
click at [70, 117] on link "Profile" at bounding box center [128, 112] width 119 height 26
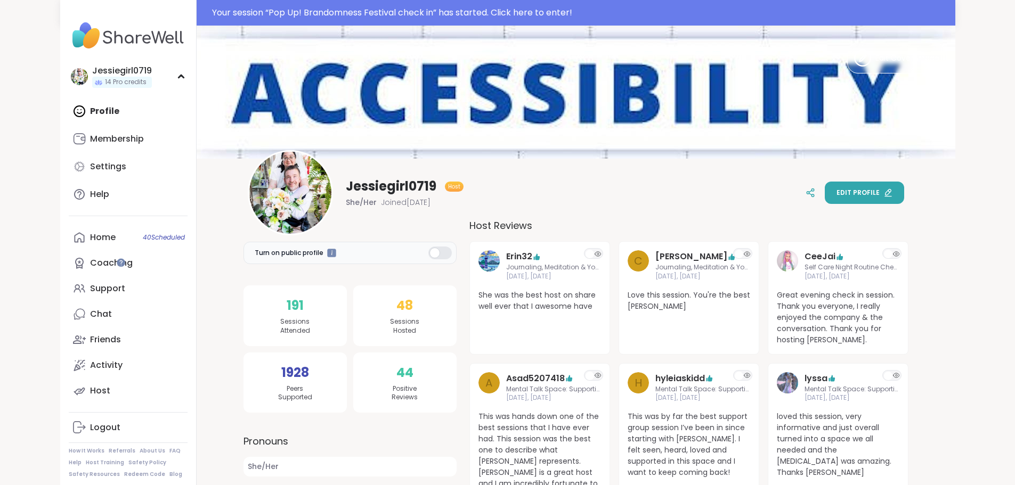
click at [904, 185] on button "Edit profile" at bounding box center [864, 193] width 79 height 22
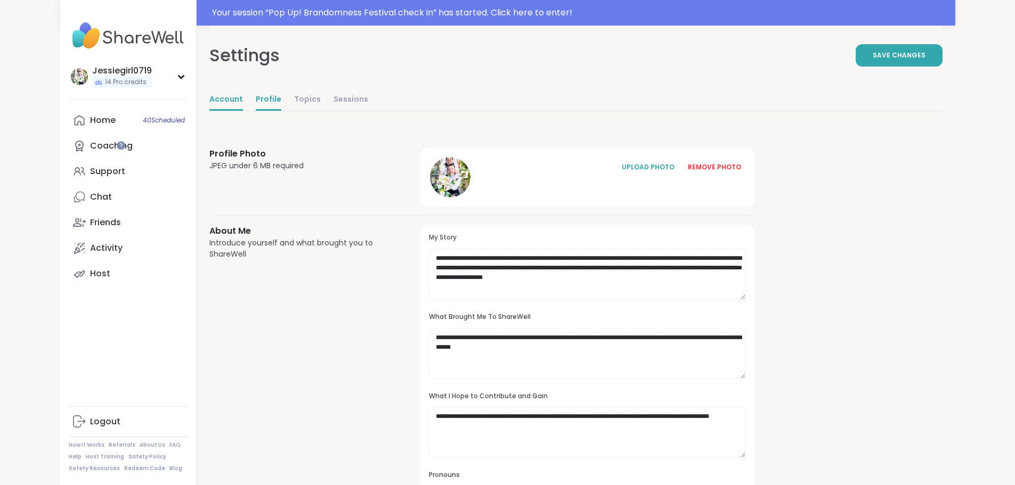
click at [209, 98] on link "Account" at bounding box center [226, 100] width 34 height 21
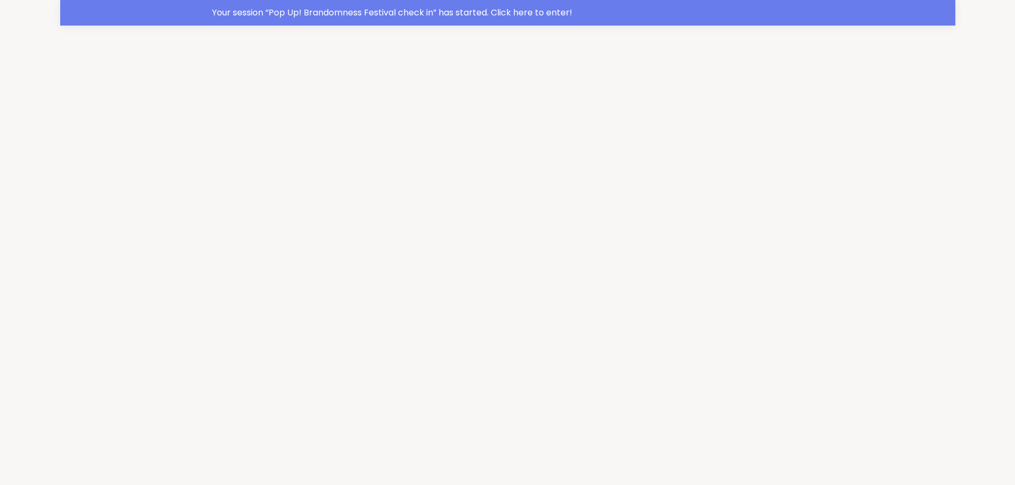
select select "**"
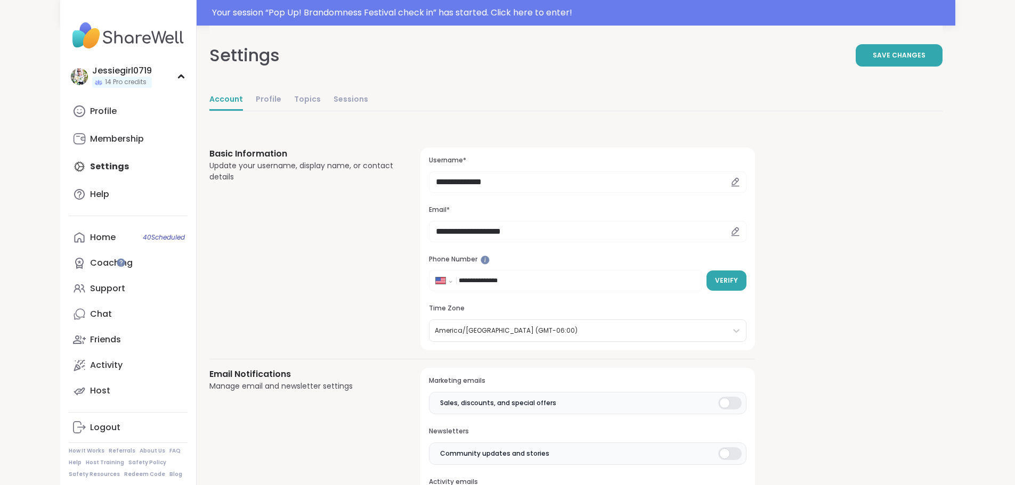
click at [735, 180] on icon at bounding box center [736, 181] width 2 height 2
click at [731, 182] on icon at bounding box center [736, 182] width 10 height 10
click at [732, 180] on icon at bounding box center [735, 181] width 6 height 6
click at [557, 208] on h3 "Email*" at bounding box center [587, 210] width 317 height 9
click at [538, 184] on input "**********" at bounding box center [587, 182] width 317 height 21
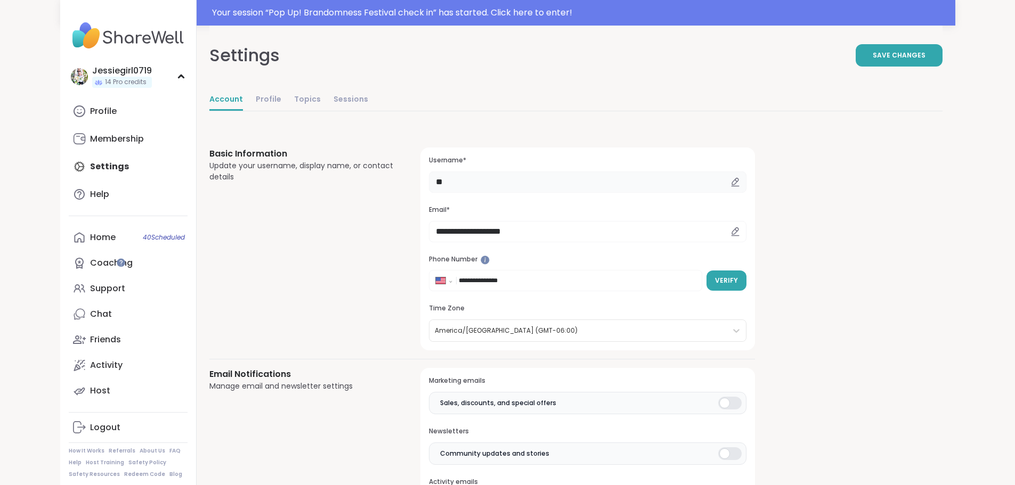
type input "*"
type input "**********"
click at [943, 50] on button "Save Changes" at bounding box center [899, 55] width 87 height 22
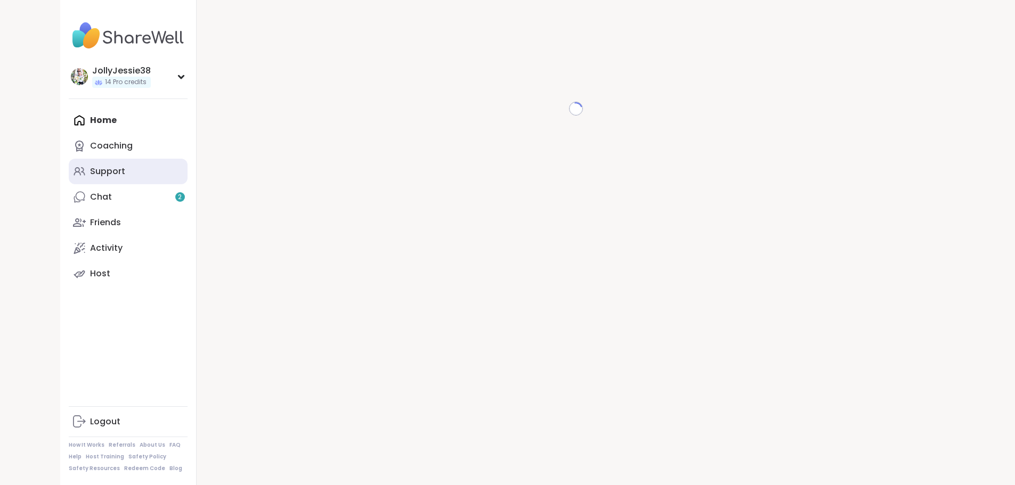
click at [69, 182] on link "Support" at bounding box center [128, 172] width 119 height 26
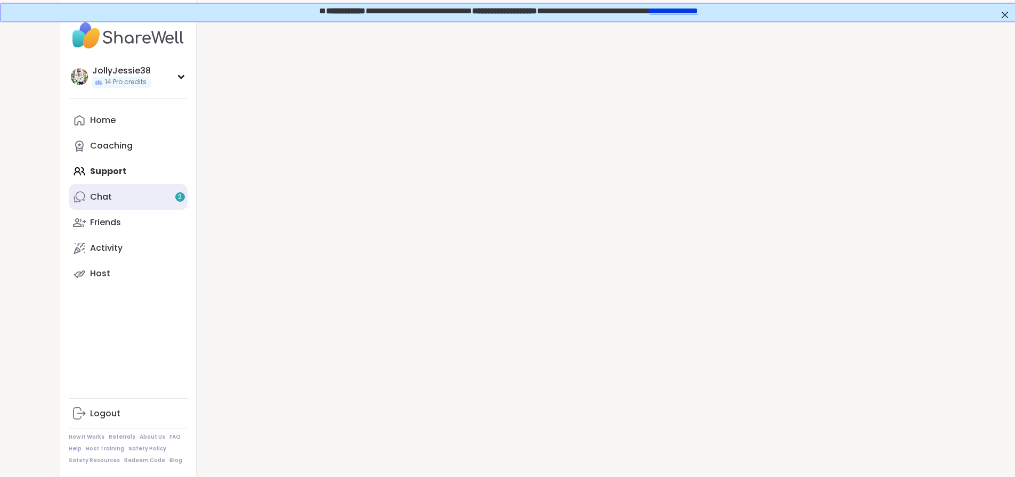
click at [69, 193] on link "Chat 2" at bounding box center [128, 197] width 119 height 26
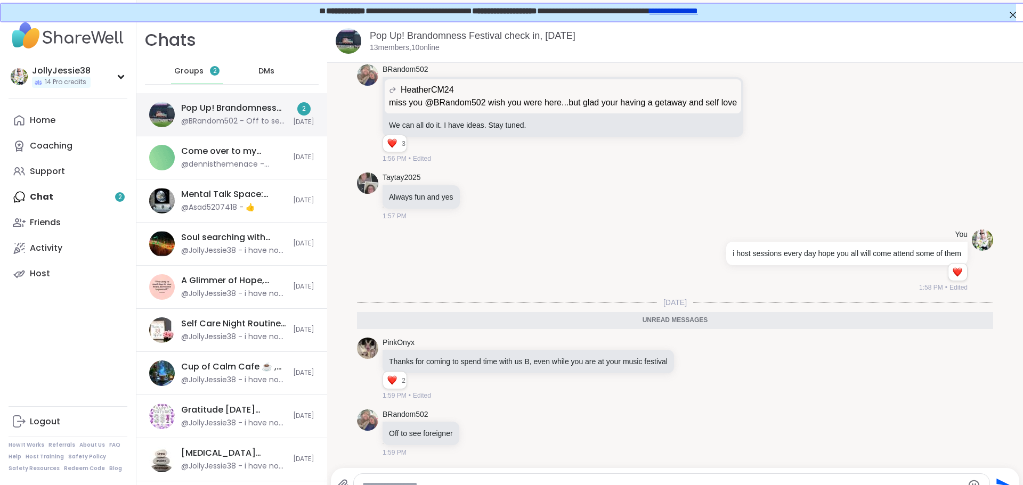
click at [241, 116] on div "@BRandom502 - Off to see foreigner" at bounding box center [234, 121] width 106 height 11
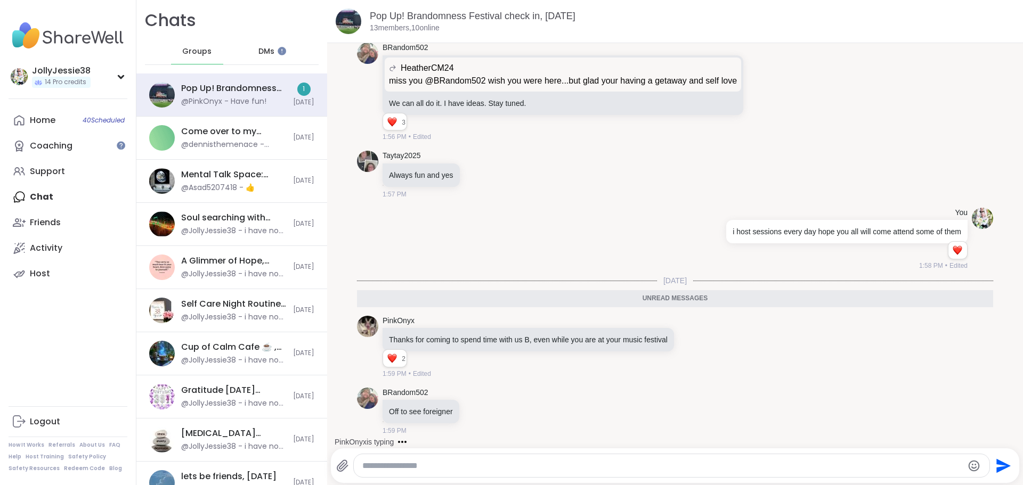
scroll to position [4972, 0]
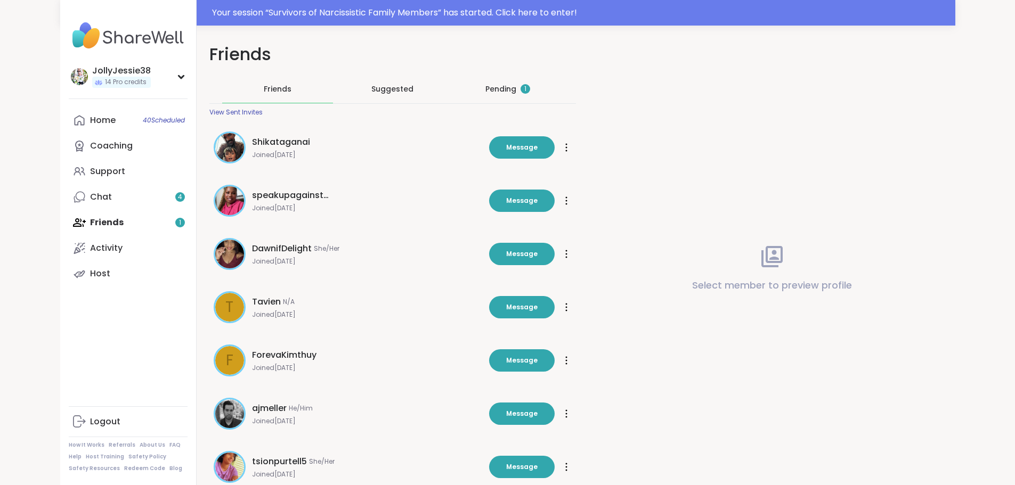
click at [489, 86] on div "Pending 1" at bounding box center [507, 89] width 45 height 11
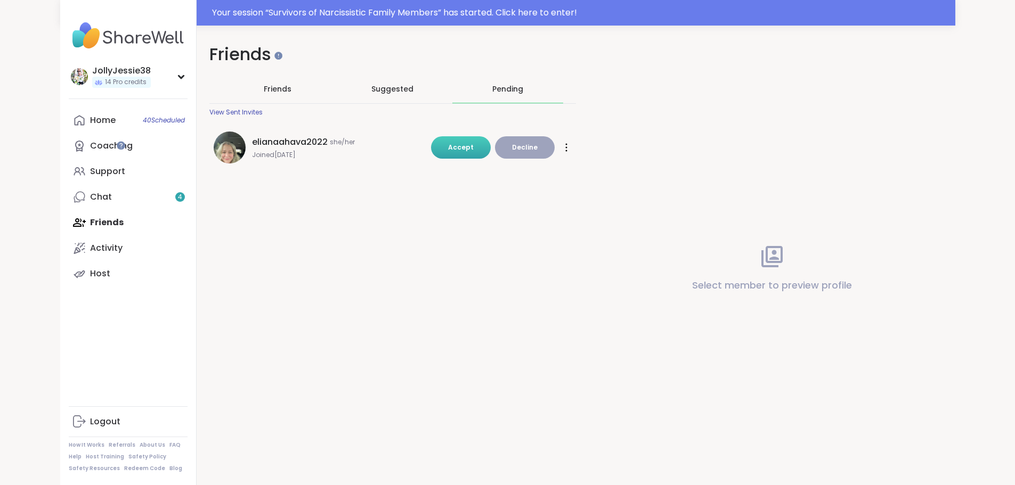
click at [453, 150] on span "Accept" at bounding box center [461, 147] width 26 height 9
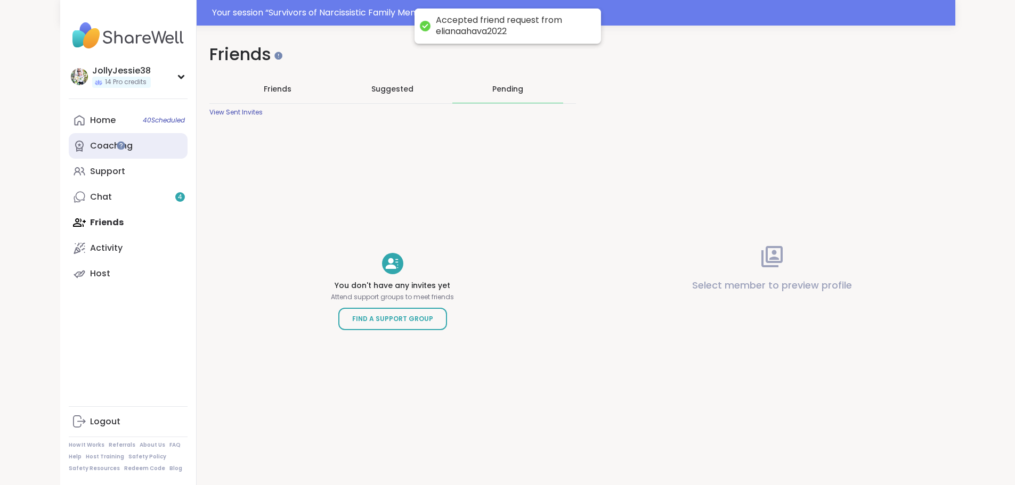
click at [69, 137] on link "Coaching" at bounding box center [128, 146] width 119 height 26
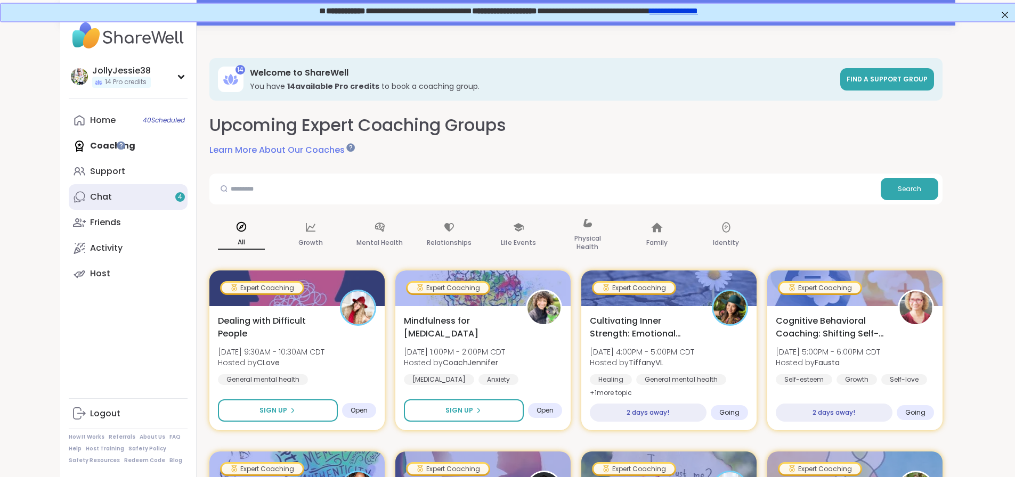
click at [69, 191] on link "Chat 4" at bounding box center [128, 197] width 119 height 26
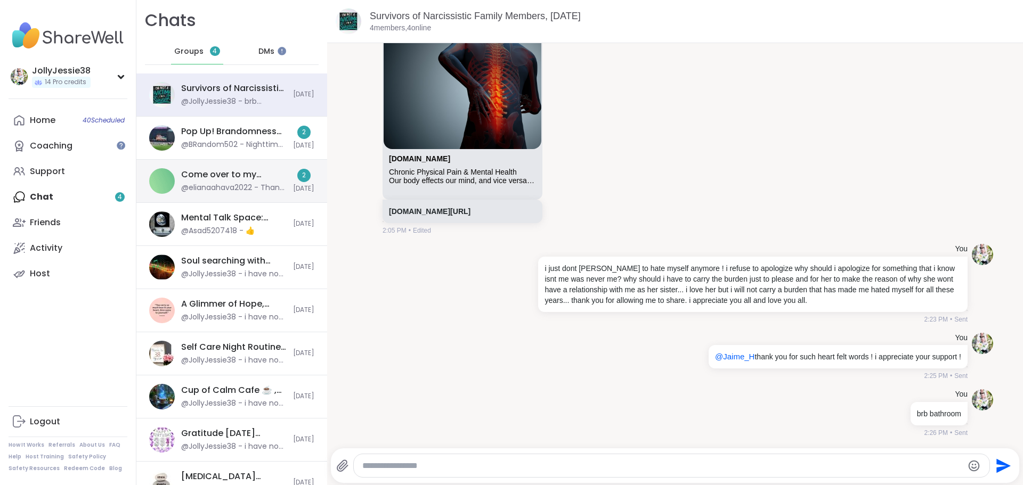
click at [205, 176] on div "Come over to my house, [DATE]" at bounding box center [234, 175] width 106 height 12
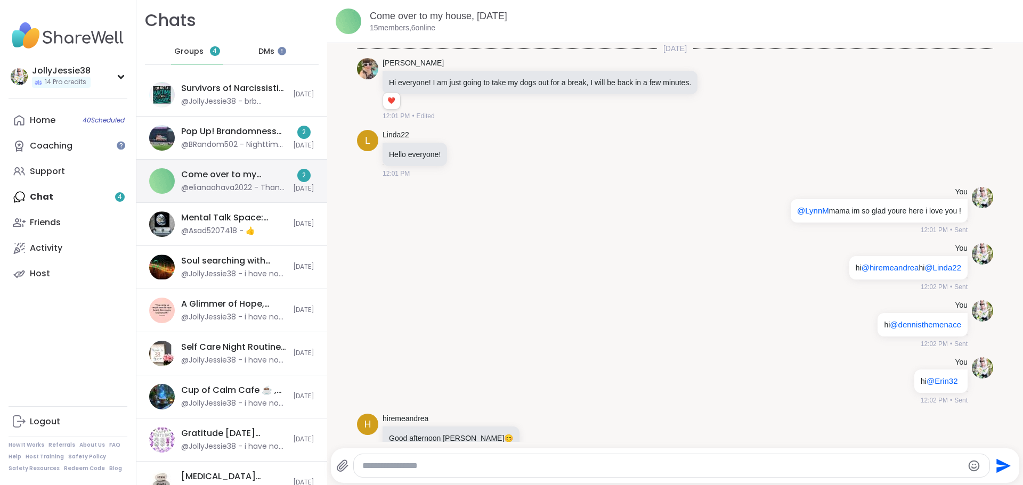
scroll to position [1832, 0]
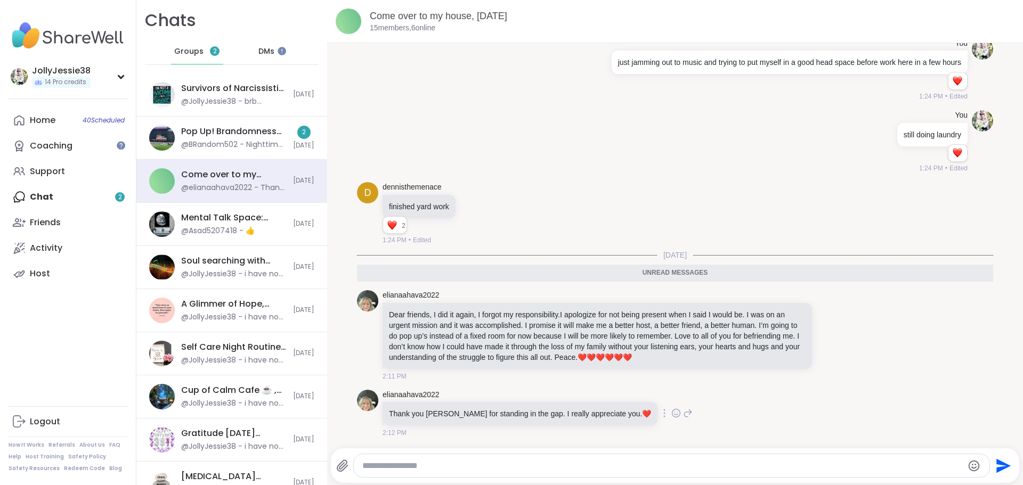
click at [671, 416] on icon at bounding box center [676, 413] width 10 height 11
click at [581, 397] on button "Select Reaction: Heart" at bounding box center [591, 396] width 21 height 21
click at [826, 336] on icon at bounding box center [830, 335] width 8 height 8
click at [741, 321] on div "Select Reaction: Heart" at bounding box center [746, 318] width 10 height 10
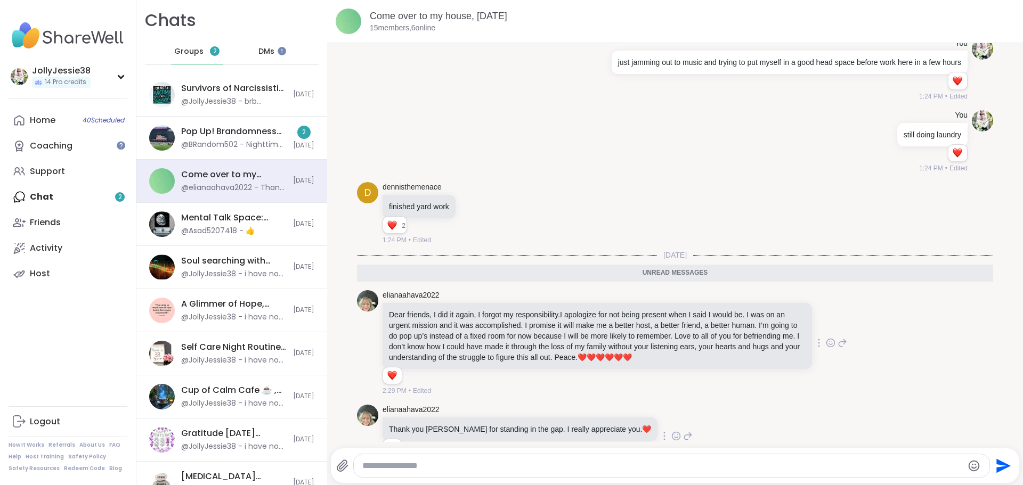
click at [839, 343] on icon at bounding box center [842, 342] width 7 height 7
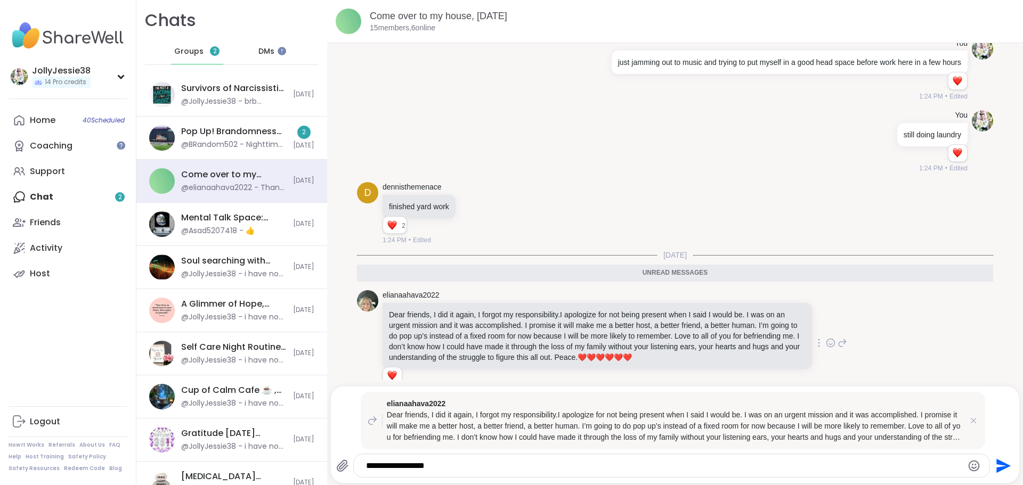
type textarea "**********"
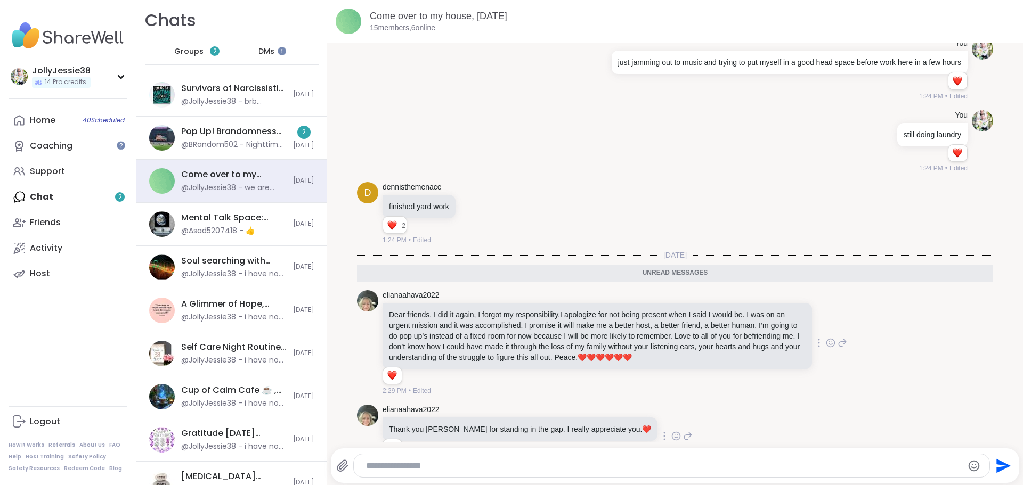
scroll to position [1956, 0]
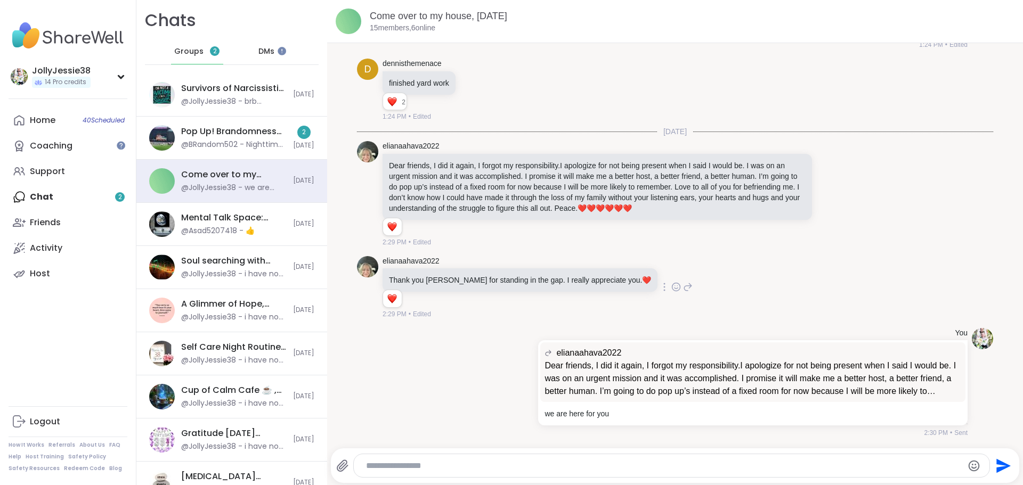
click at [671, 288] on icon at bounding box center [676, 287] width 10 height 11
click at [655, 293] on div "elianaahava2022 Thank you [PERSON_NAME] for standing in the gap. I really appre…" at bounding box center [675, 288] width 636 height 72
click at [683, 289] on icon at bounding box center [688, 287] width 10 height 13
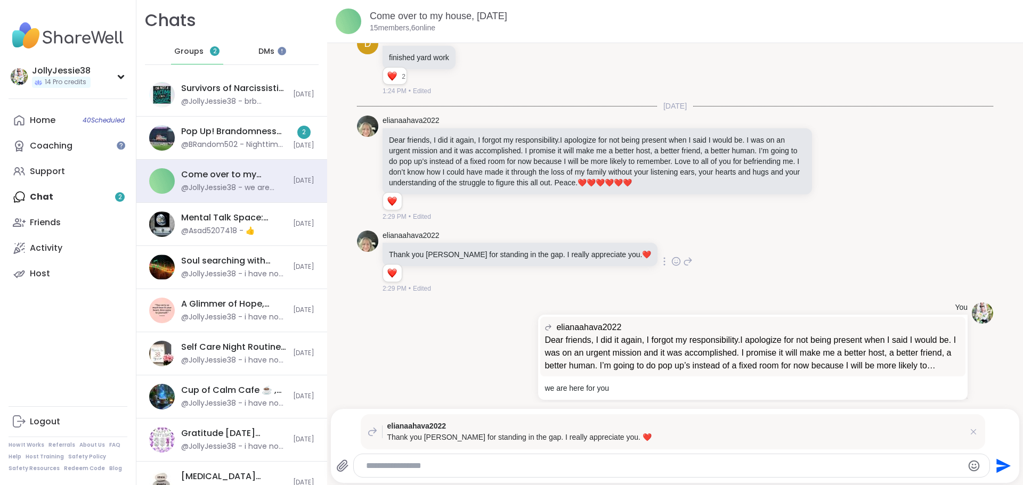
type textarea "*"
type textarea "**********"
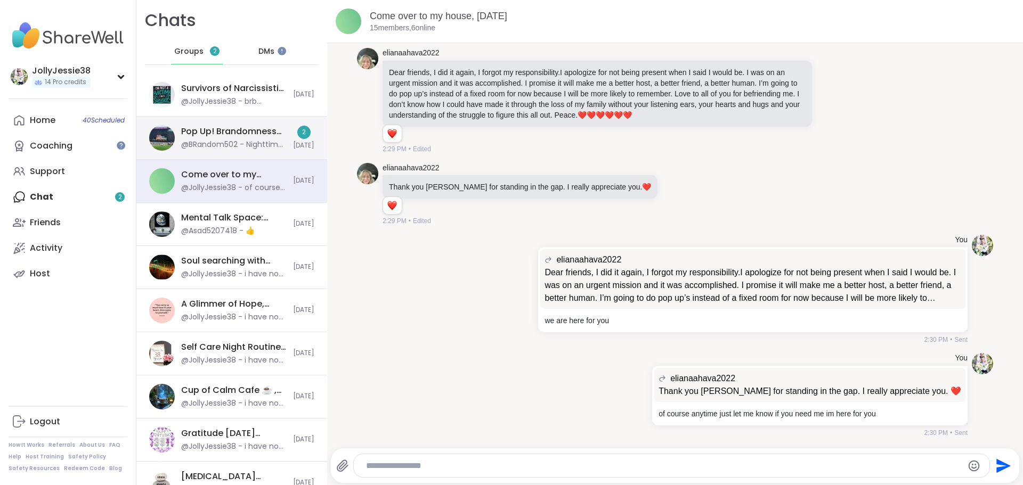
click at [229, 141] on div "@BRandom502 - Nighttime folk. [URL][DOMAIN_NAME]" at bounding box center [234, 145] width 106 height 11
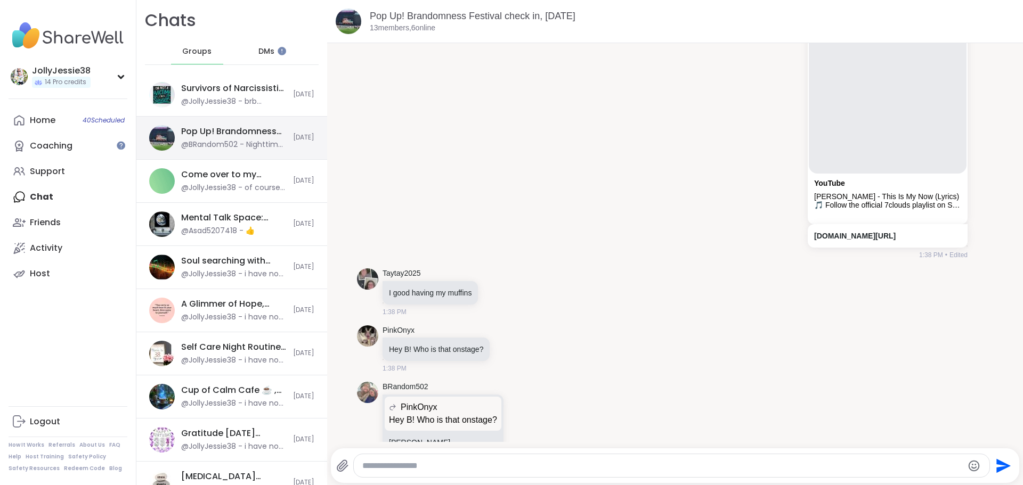
scroll to position [5296, 0]
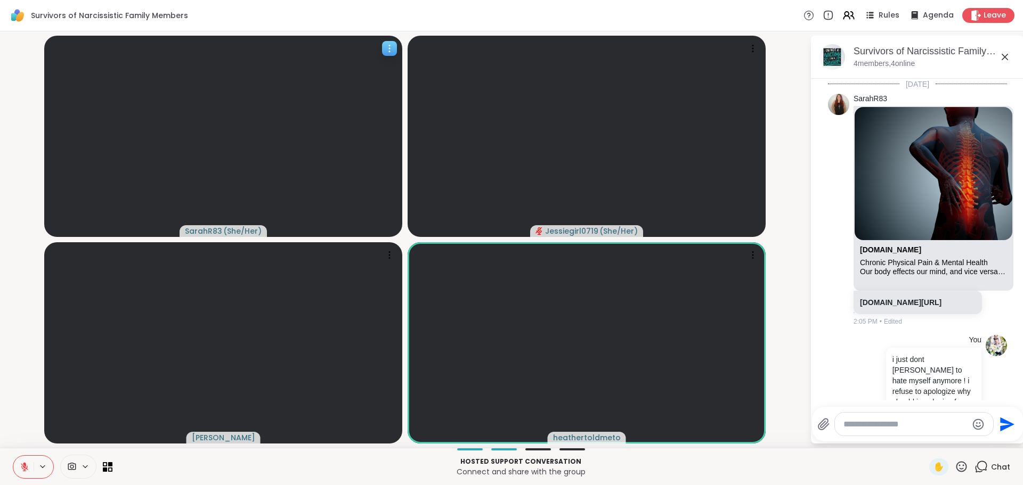
scroll to position [399, 0]
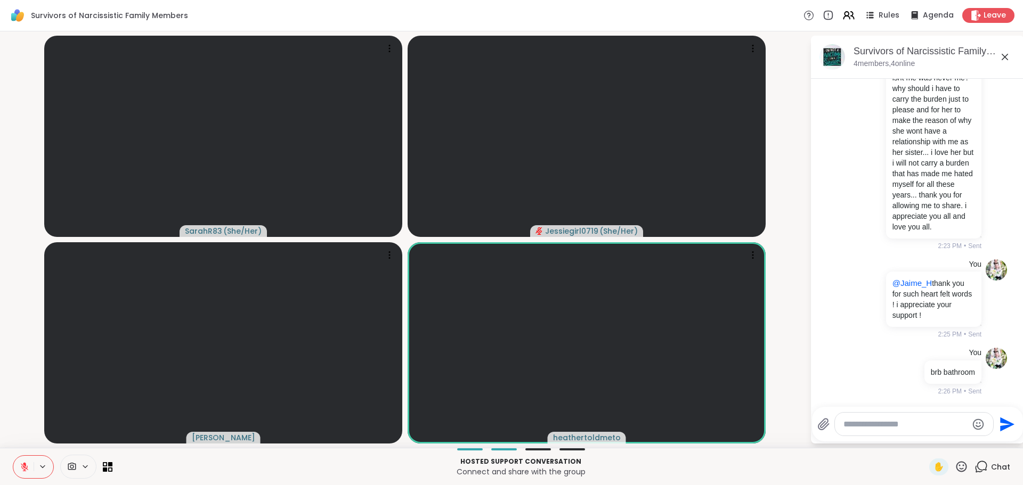
click at [909, 424] on textarea "Type your message" at bounding box center [906, 424] width 124 height 11
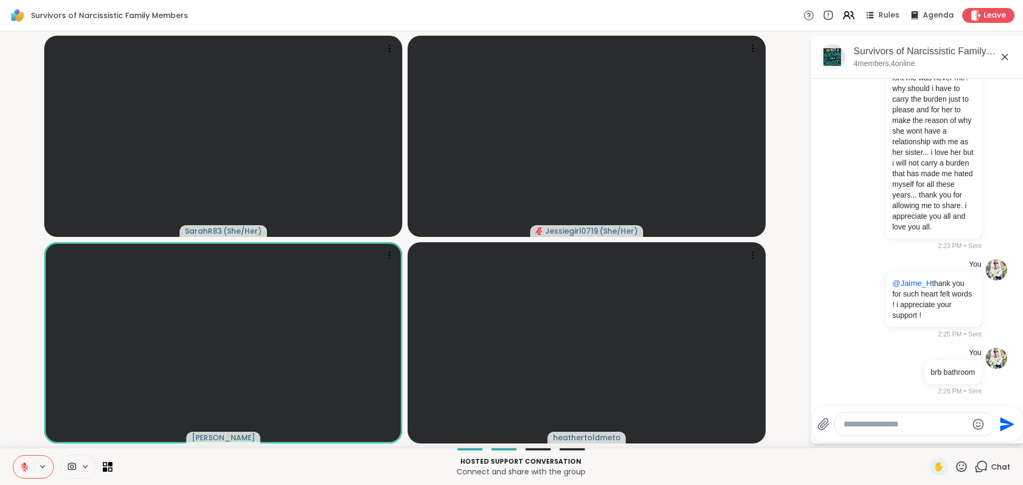
click at [909, 424] on textarea "Type your message" at bounding box center [906, 424] width 124 height 11
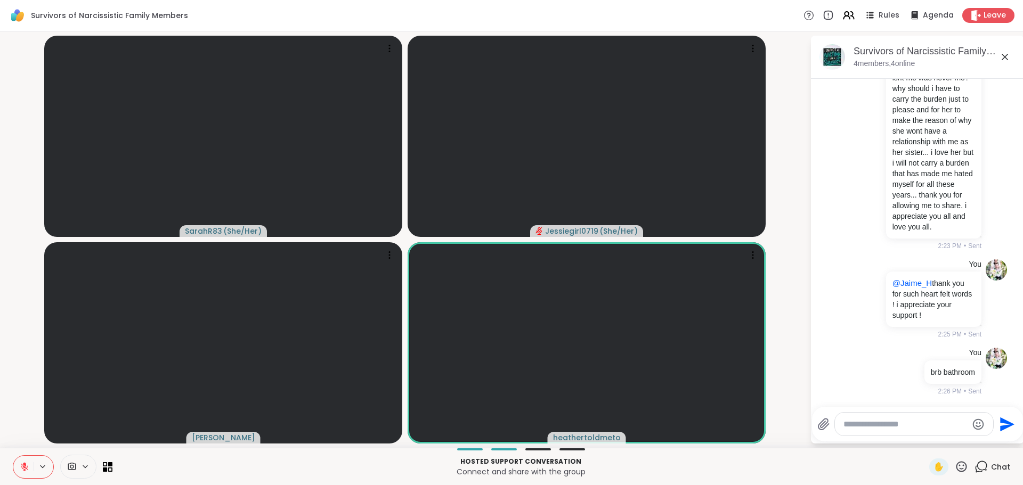
click at [870, 421] on textarea "Type your message" at bounding box center [906, 424] width 124 height 11
click at [870, 424] on textarea "Type your message" at bounding box center [906, 424] width 124 height 11
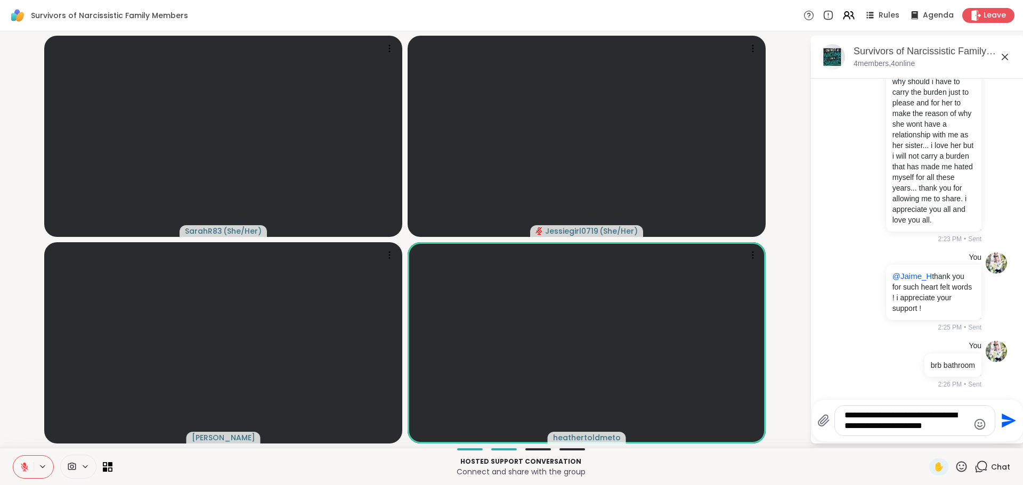
type textarea "**********"
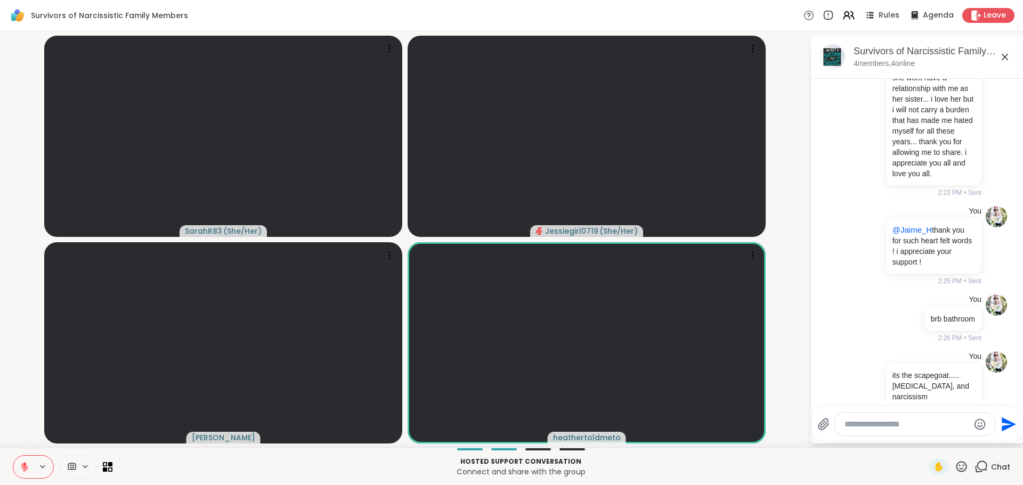
scroll to position [477, 0]
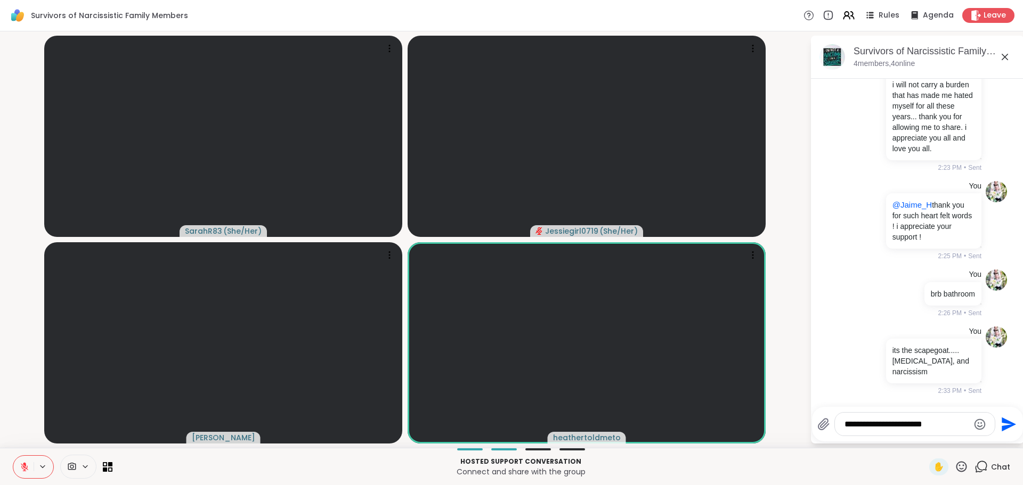
type textarea "**********"
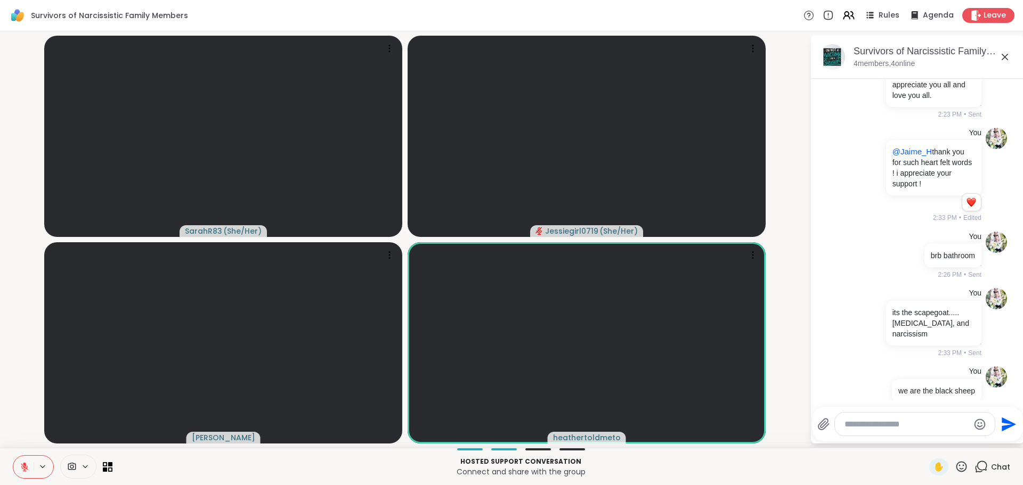
scroll to position [560, 0]
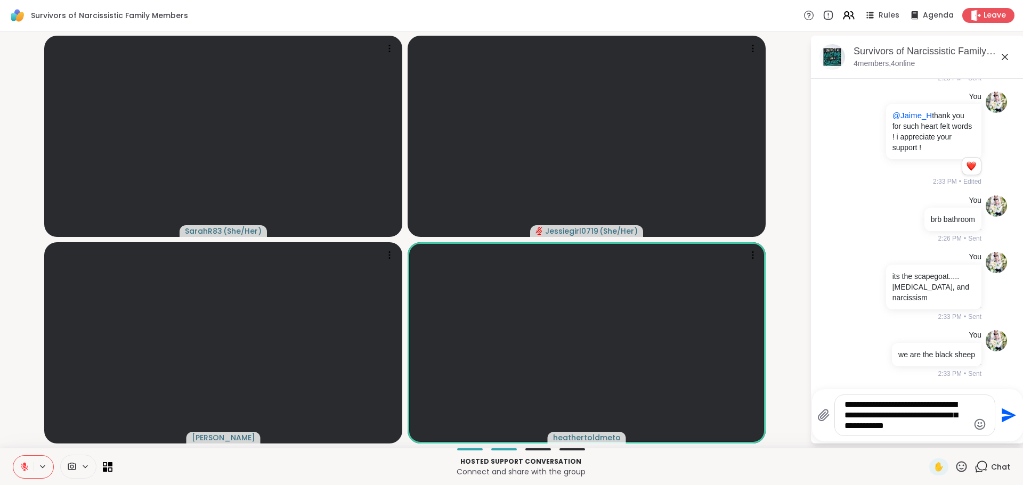
type textarea "**********"
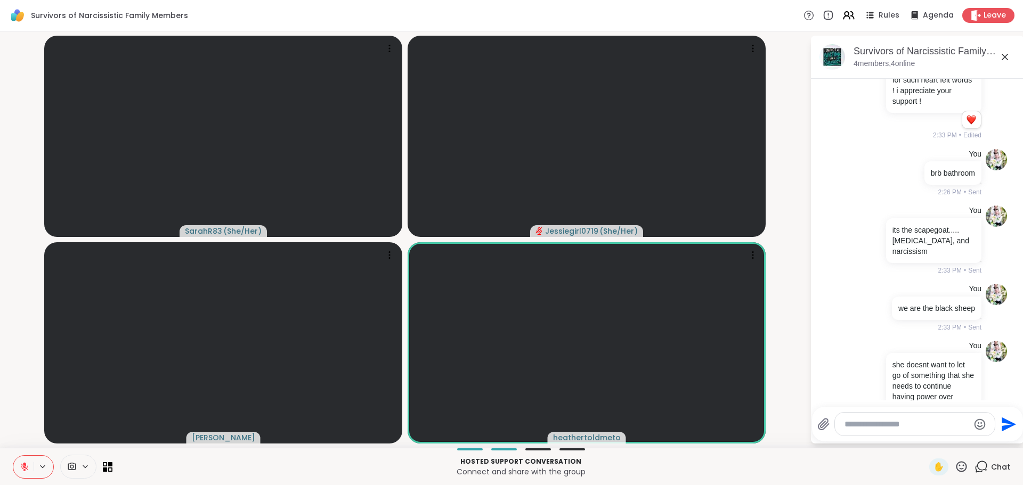
scroll to position [659, 0]
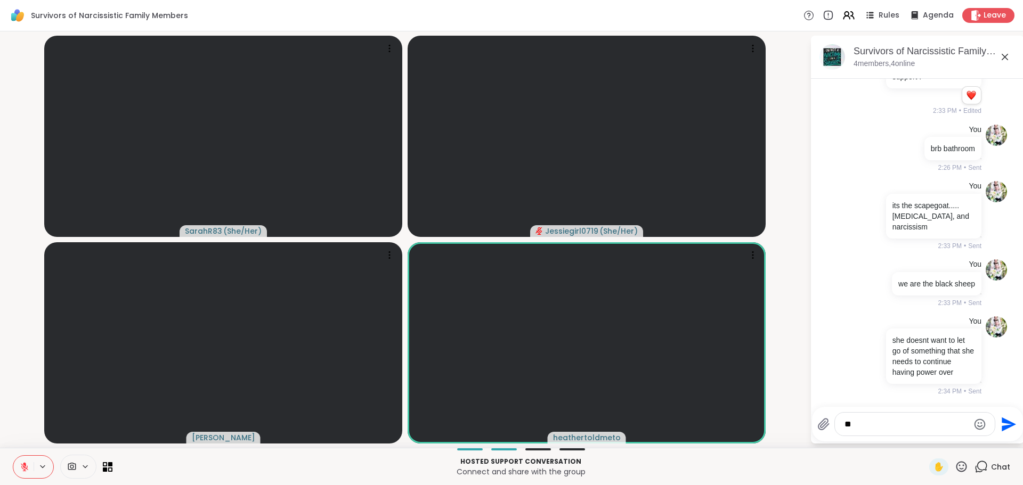
type textarea "*"
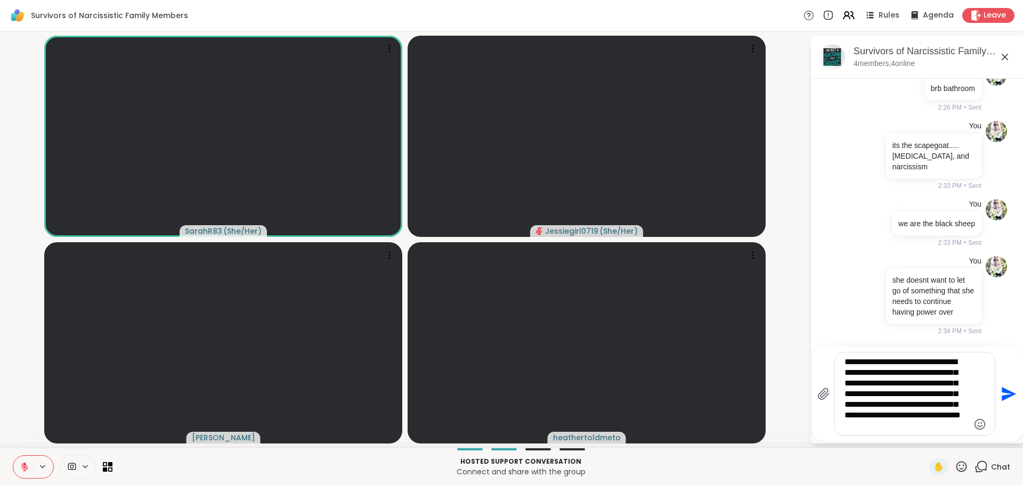
type textarea "**********"
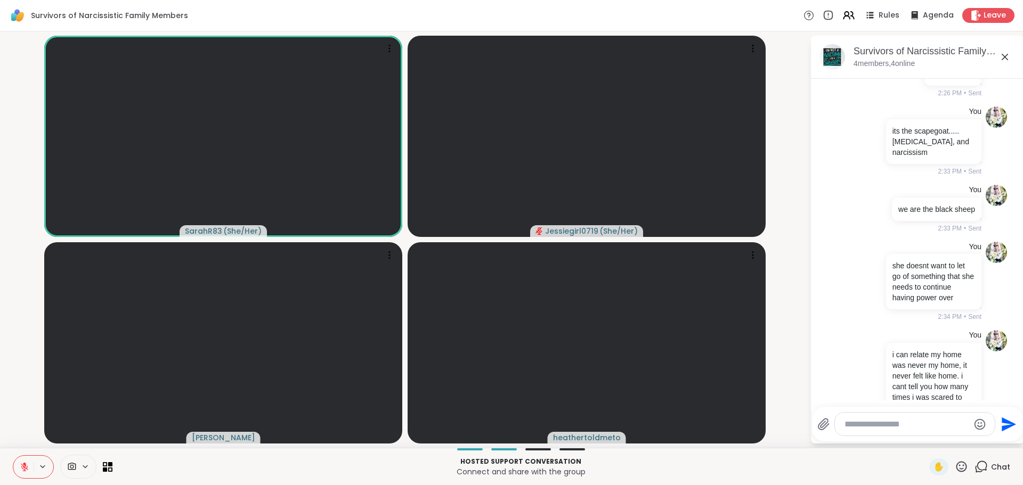
scroll to position [833, 0]
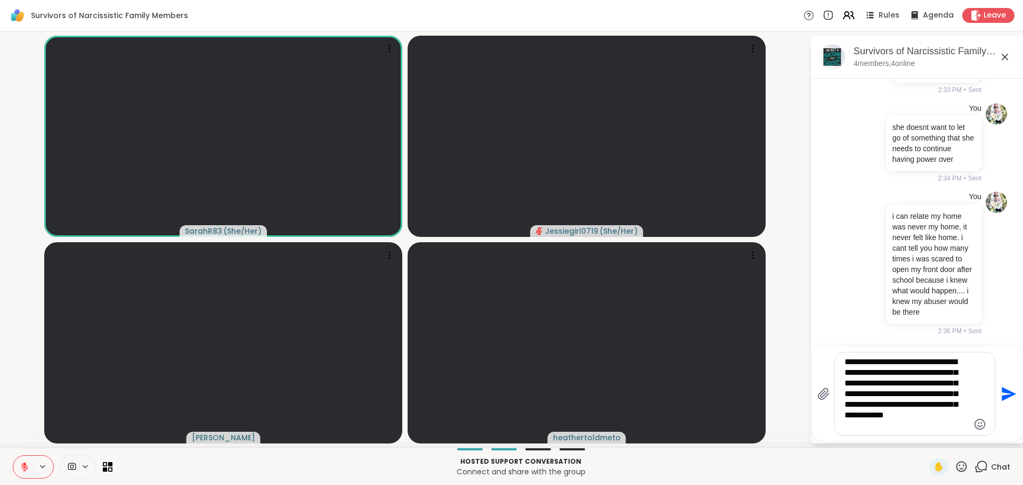
type textarea "**********"
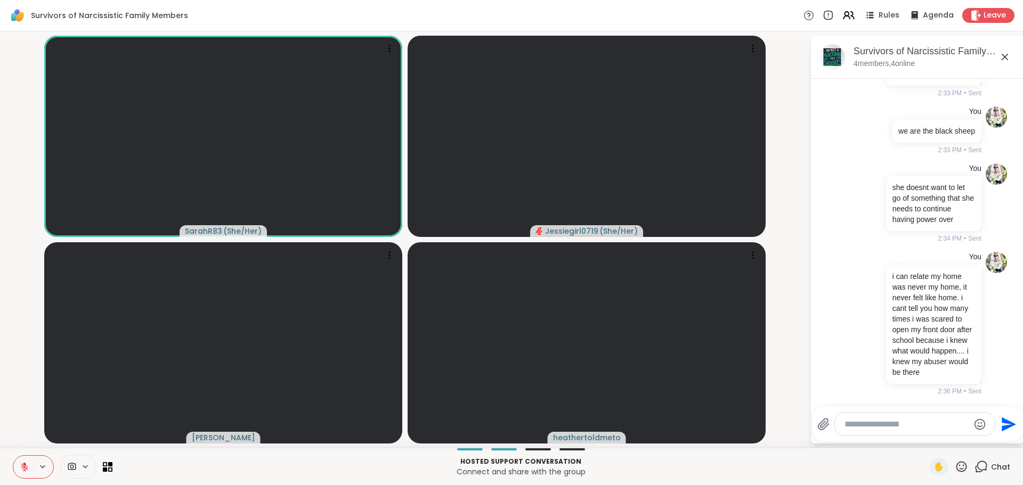
scroll to position [986, 0]
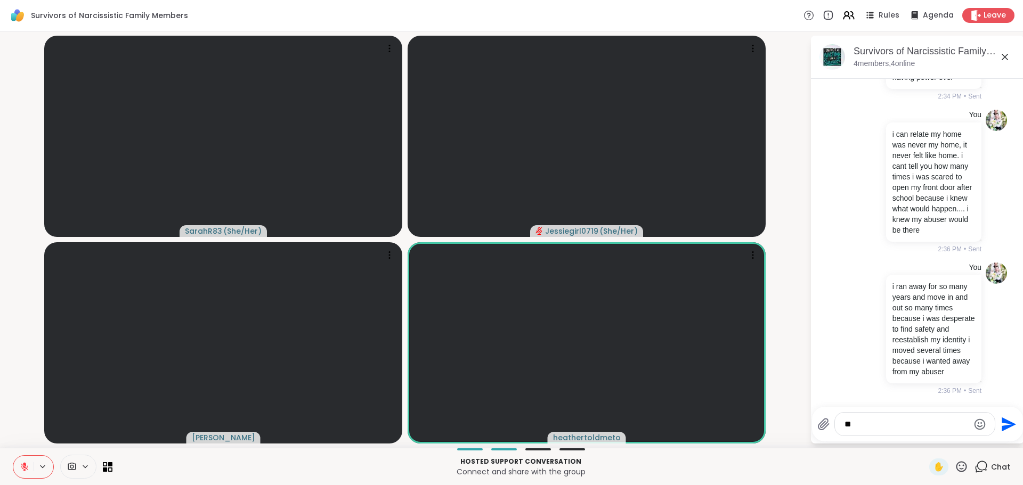
type textarea "*"
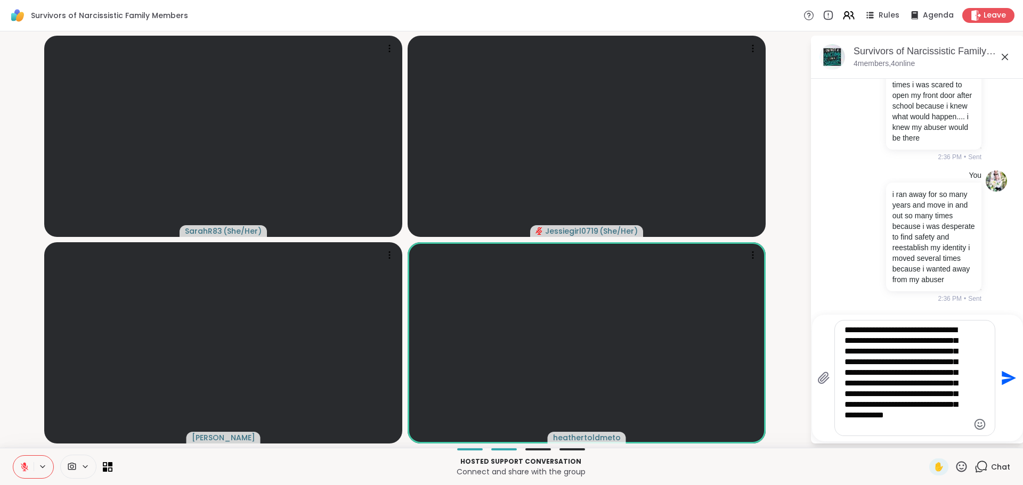
type textarea "**********"
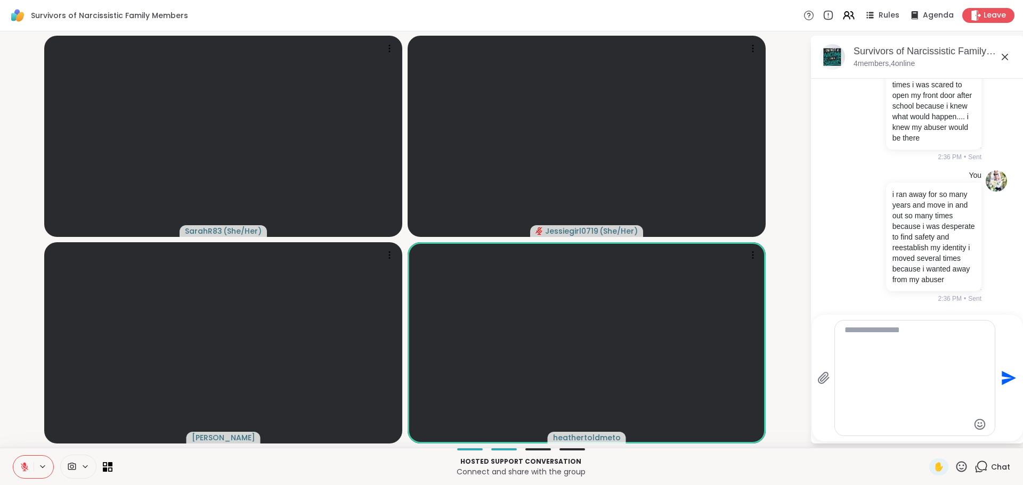
scroll to position [1203, 0]
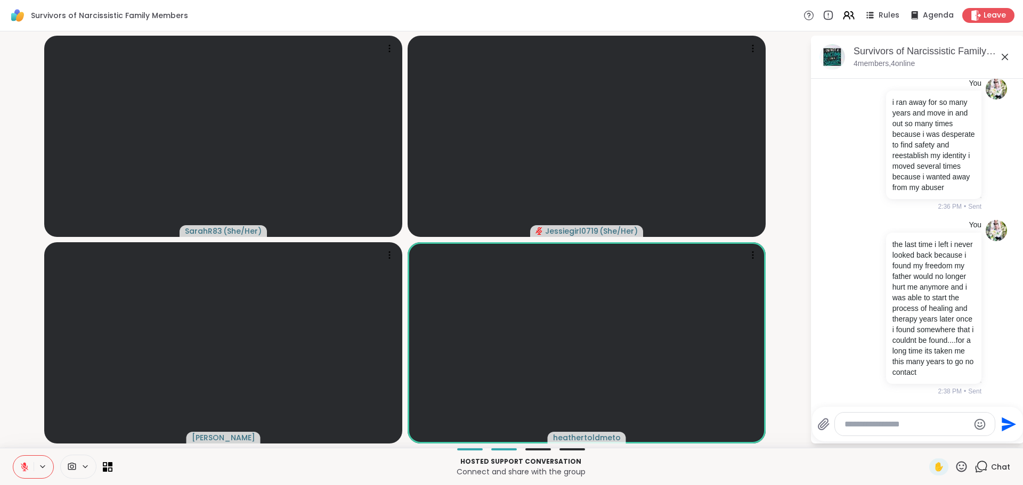
click at [909, 429] on textarea "Type your message" at bounding box center [907, 424] width 124 height 11
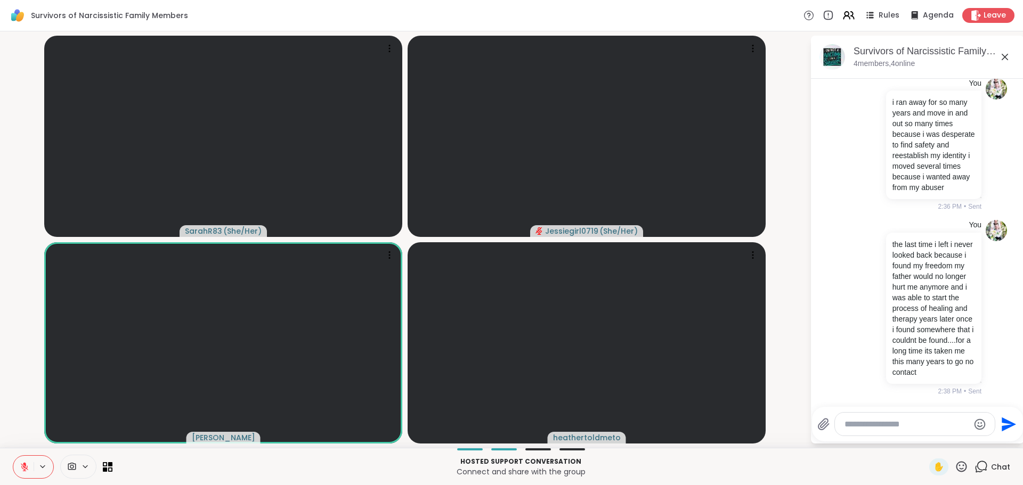
click at [909, 429] on textarea "Type your message" at bounding box center [907, 424] width 124 height 11
click at [29, 469] on button at bounding box center [23, 467] width 20 height 22
click at [892, 427] on textarea "Type your message" at bounding box center [907, 424] width 124 height 11
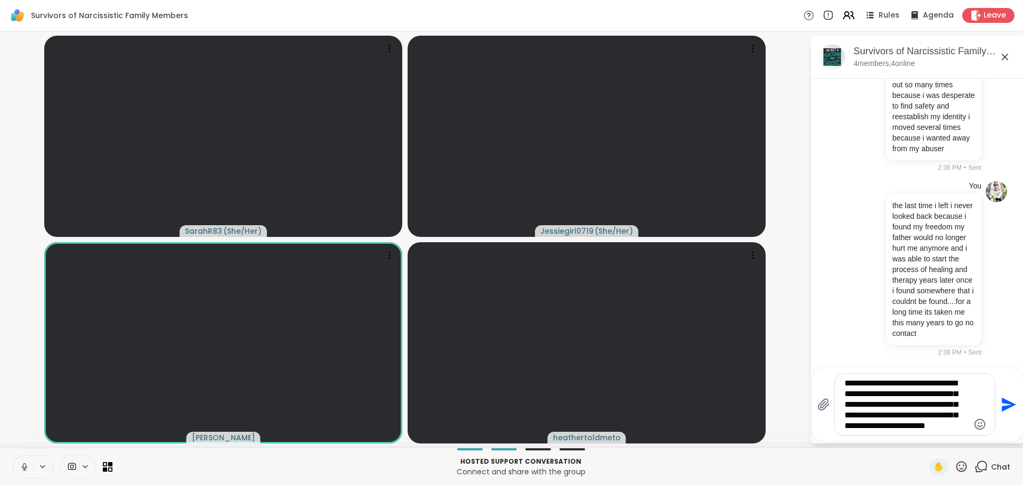
type textarea "**********"
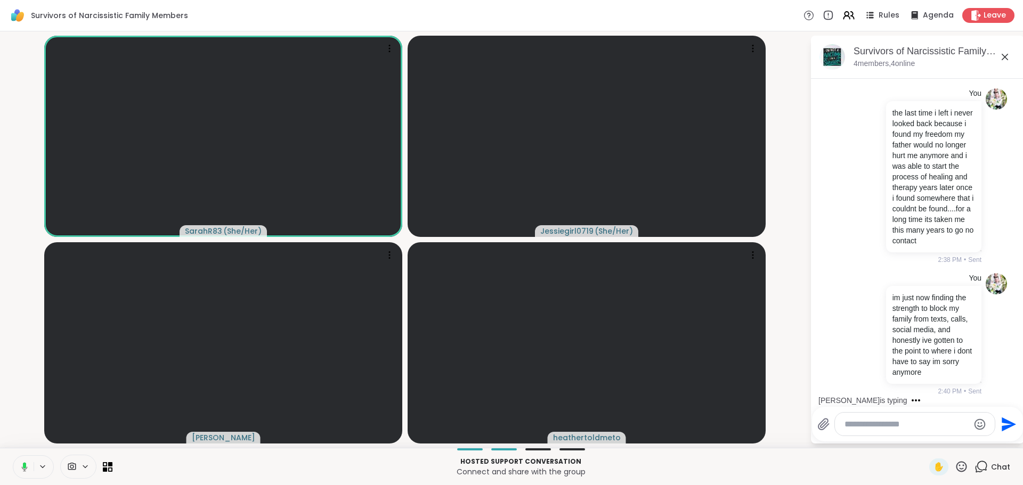
scroll to position [1433, 0]
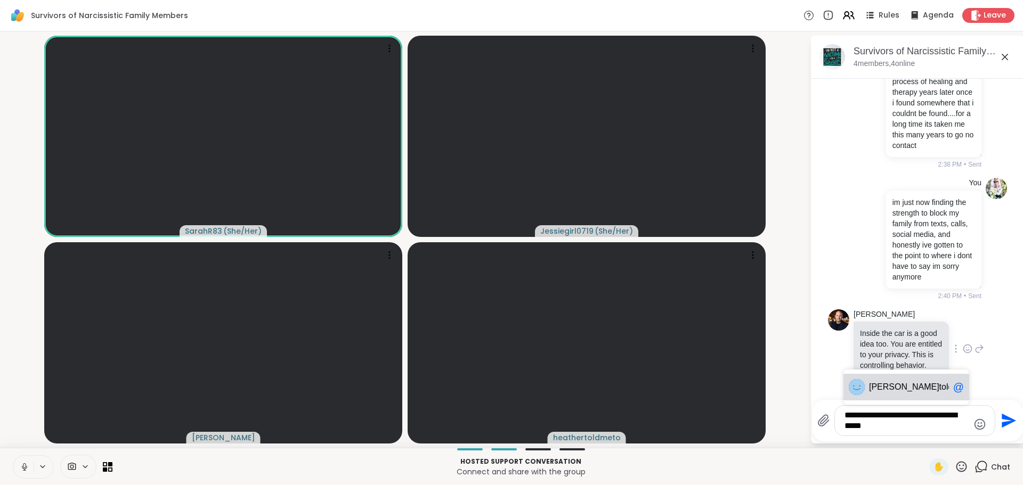
click at [892, 367] on p "Inside the car is a good idea too. You are entitled to your privacy. This is co…" at bounding box center [901, 349] width 83 height 43
click at [890, 425] on textarea "**********" at bounding box center [907, 420] width 124 height 21
click at [887, 385] on span "[PERSON_NAME]" at bounding box center [904, 387] width 70 height 11
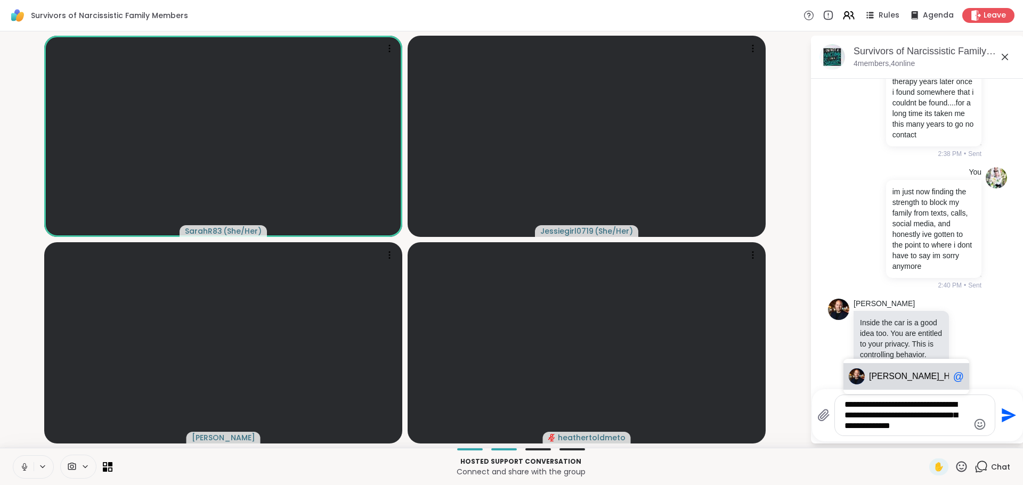
click at [903, 390] on div "[PERSON_NAME] @" at bounding box center [907, 376] width 126 height 27
type textarea "**********"
click at [1002, 414] on icon "Send" at bounding box center [1009, 416] width 14 height 14
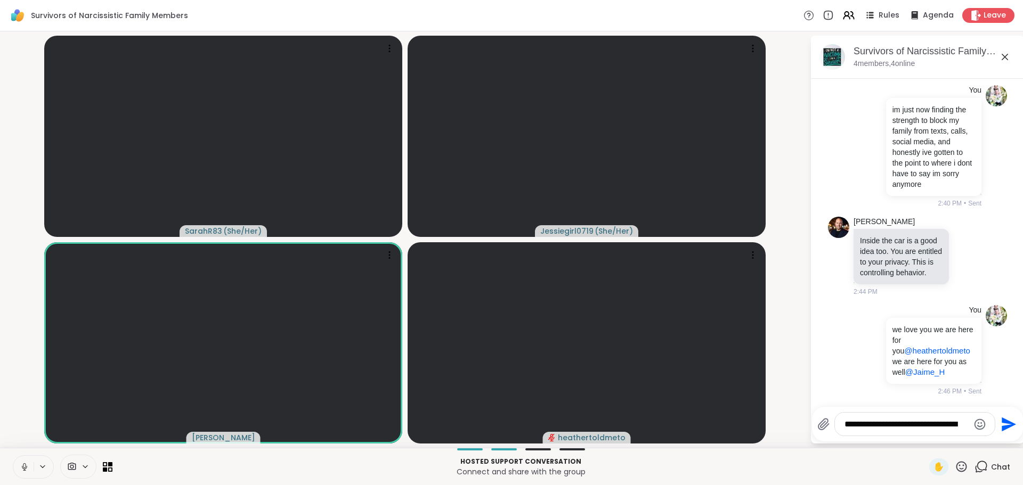
click at [867, 419] on textarea "**********" at bounding box center [907, 424] width 124 height 11
click at [868, 421] on textarea "**********" at bounding box center [907, 424] width 124 height 11
click at [866, 422] on textarea "**********" at bounding box center [907, 424] width 124 height 11
click at [865, 422] on textarea "**********" at bounding box center [907, 424] width 124 height 11
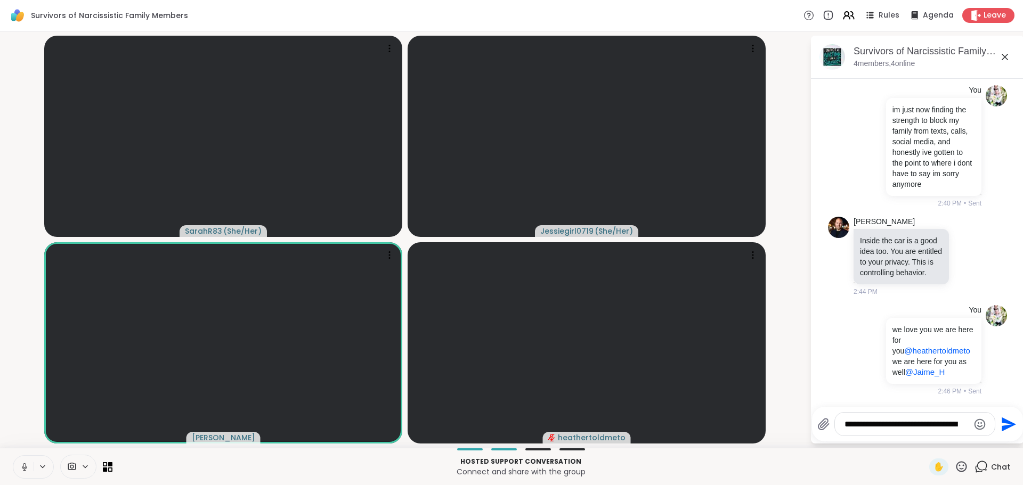
click at [864, 422] on textarea "**********" at bounding box center [907, 424] width 124 height 11
click at [864, 423] on textarea "**********" at bounding box center [907, 424] width 124 height 11
type textarea "**********"
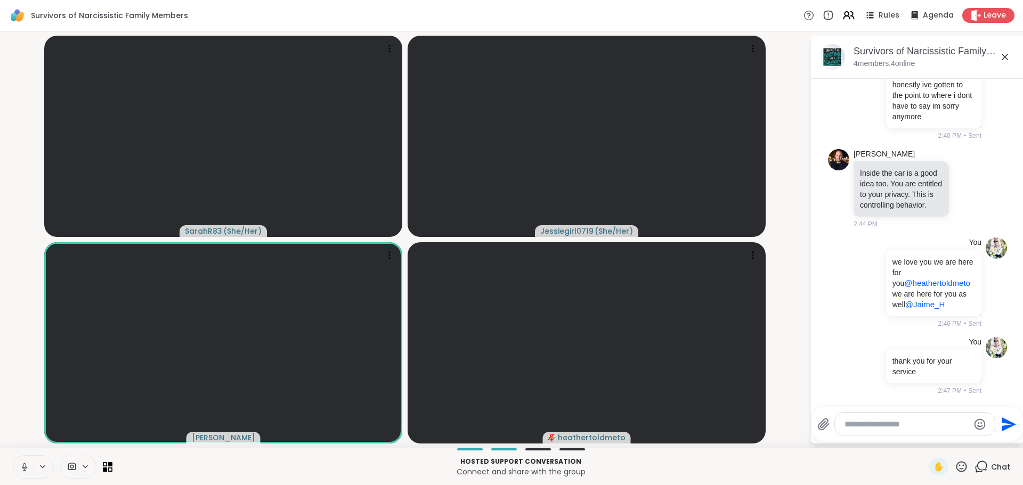
scroll to position [1601, 0]
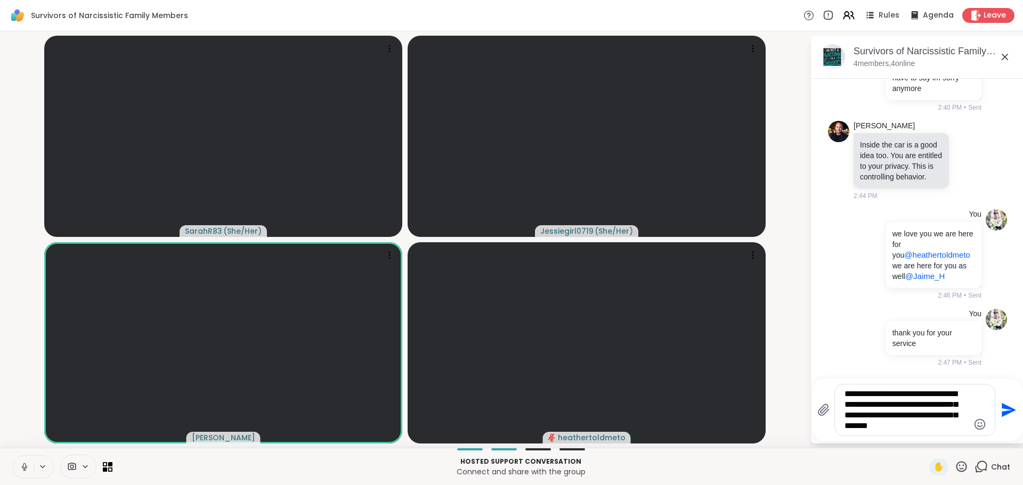
type textarea "**********"
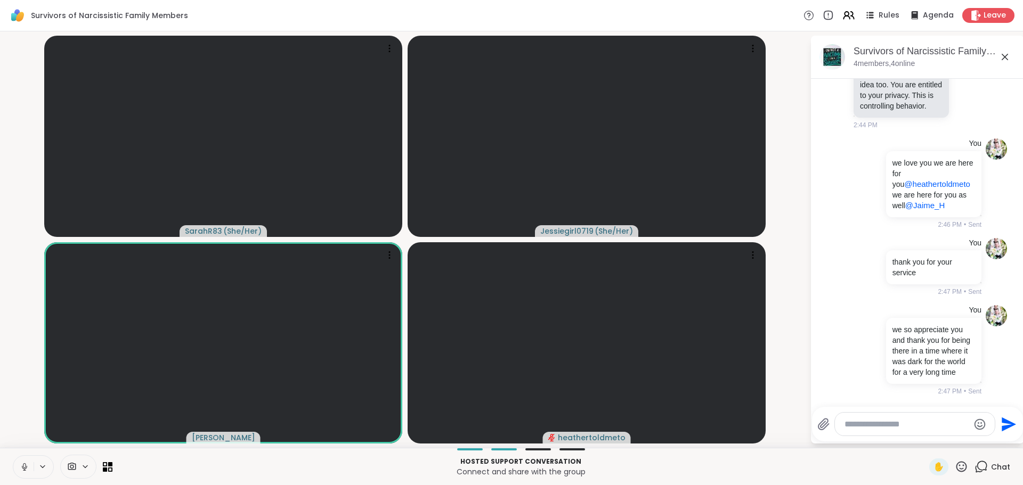
scroll to position [1710, 0]
click at [956, 469] on icon at bounding box center [961, 466] width 11 height 11
click at [925, 444] on span "❤️" at bounding box center [930, 439] width 11 height 13
click at [876, 423] on textarea "Type your message" at bounding box center [907, 424] width 124 height 11
click at [876, 424] on textarea "Type your message" at bounding box center [907, 424] width 124 height 11
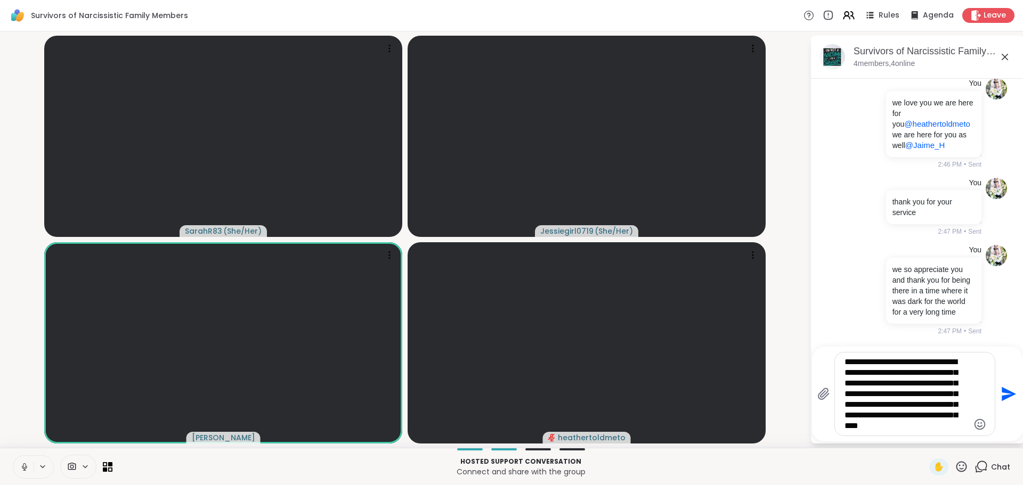
type textarea "**********"
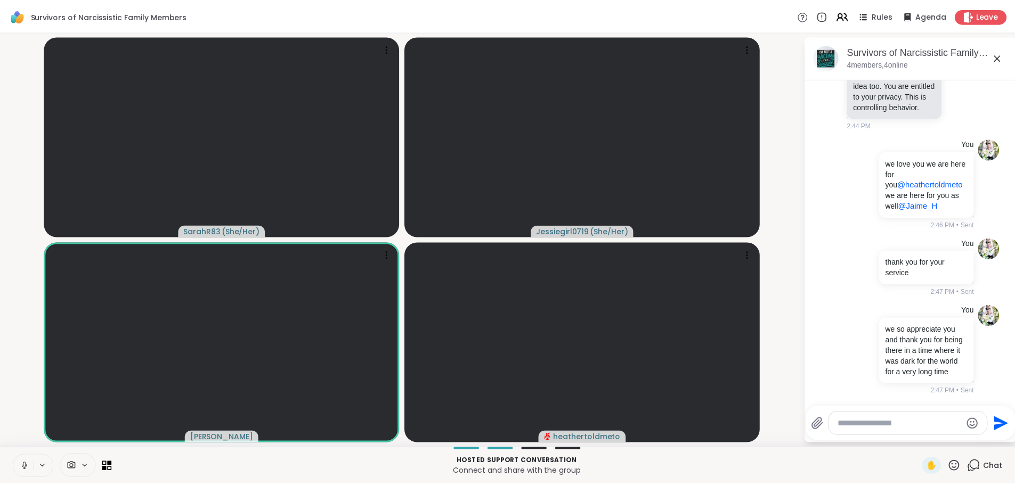
scroll to position [1895, 0]
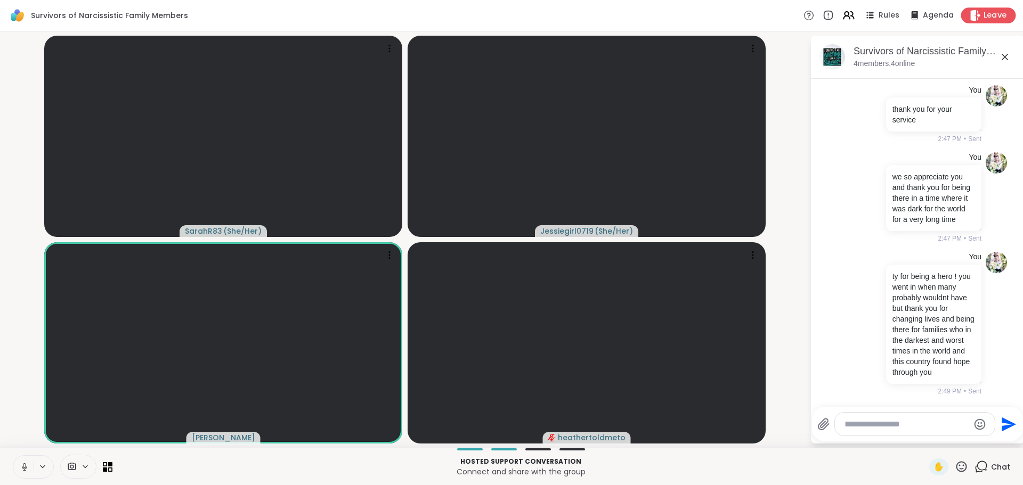
click at [984, 18] on span "Leave" at bounding box center [995, 15] width 23 height 11
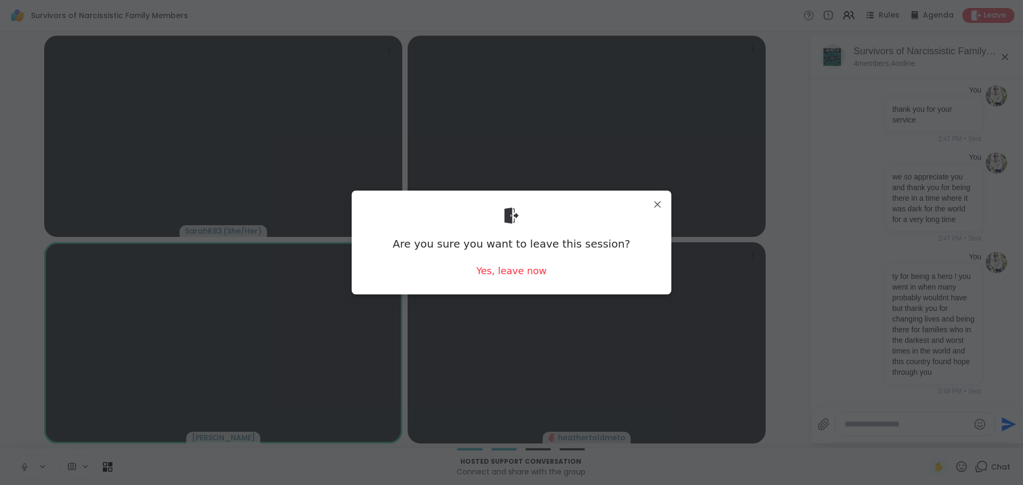
click at [514, 261] on div "Are you sure you want to leave this session? Yes, leave now" at bounding box center [511, 242] width 303 height 87
click at [517, 267] on div "Yes, leave now" at bounding box center [511, 270] width 70 height 13
